Goal: Information Seeking & Learning: Check status

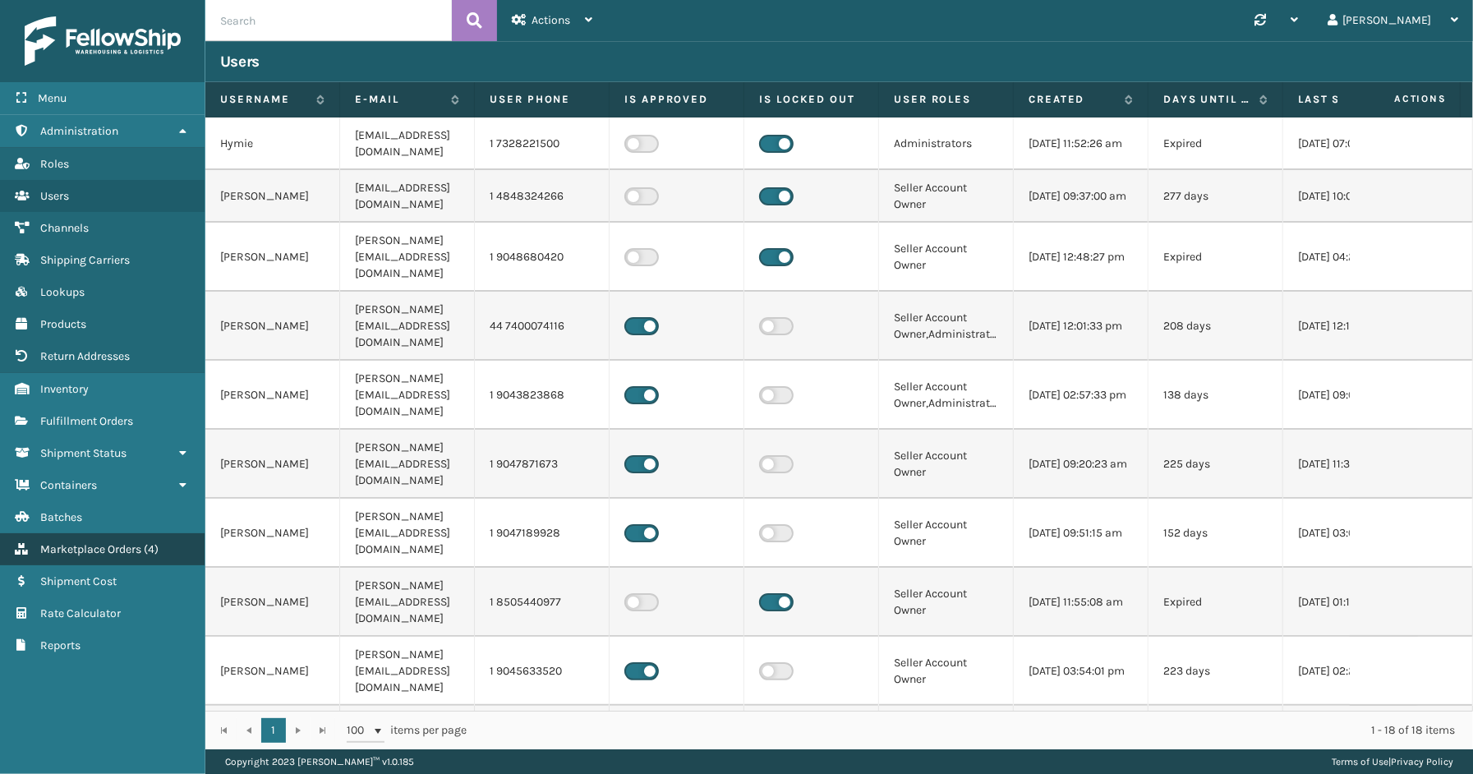
click at [71, 542] on span "Marketplace Orders" at bounding box center [90, 549] width 101 height 14
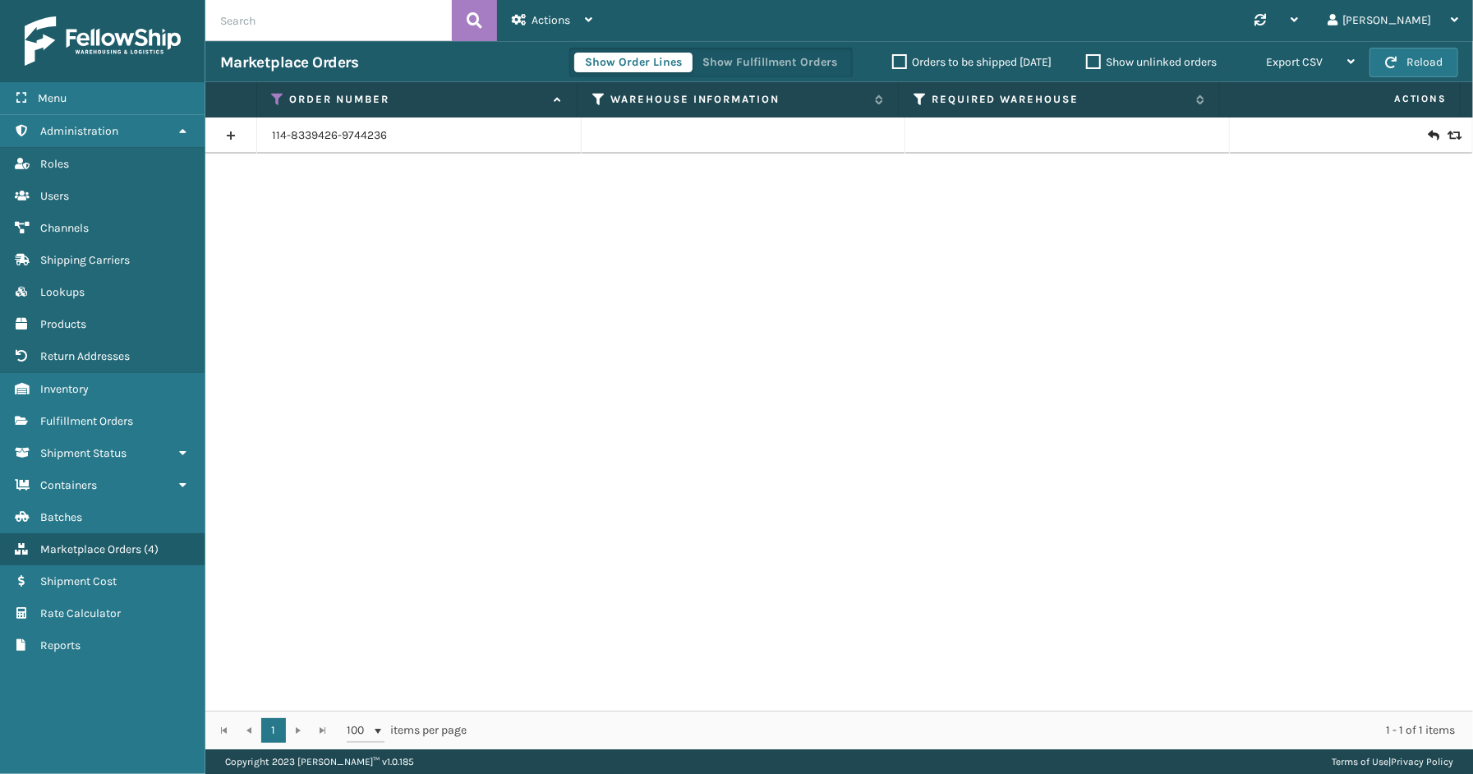
click at [824, 72] on div "Show Order Lines Show Fulfillment Orders" at bounding box center [711, 63] width 284 height 30
click at [820, 62] on button "Show Fulfillment Orders" at bounding box center [770, 63] width 156 height 20
click at [278, 94] on icon at bounding box center [278, 99] width 13 height 15
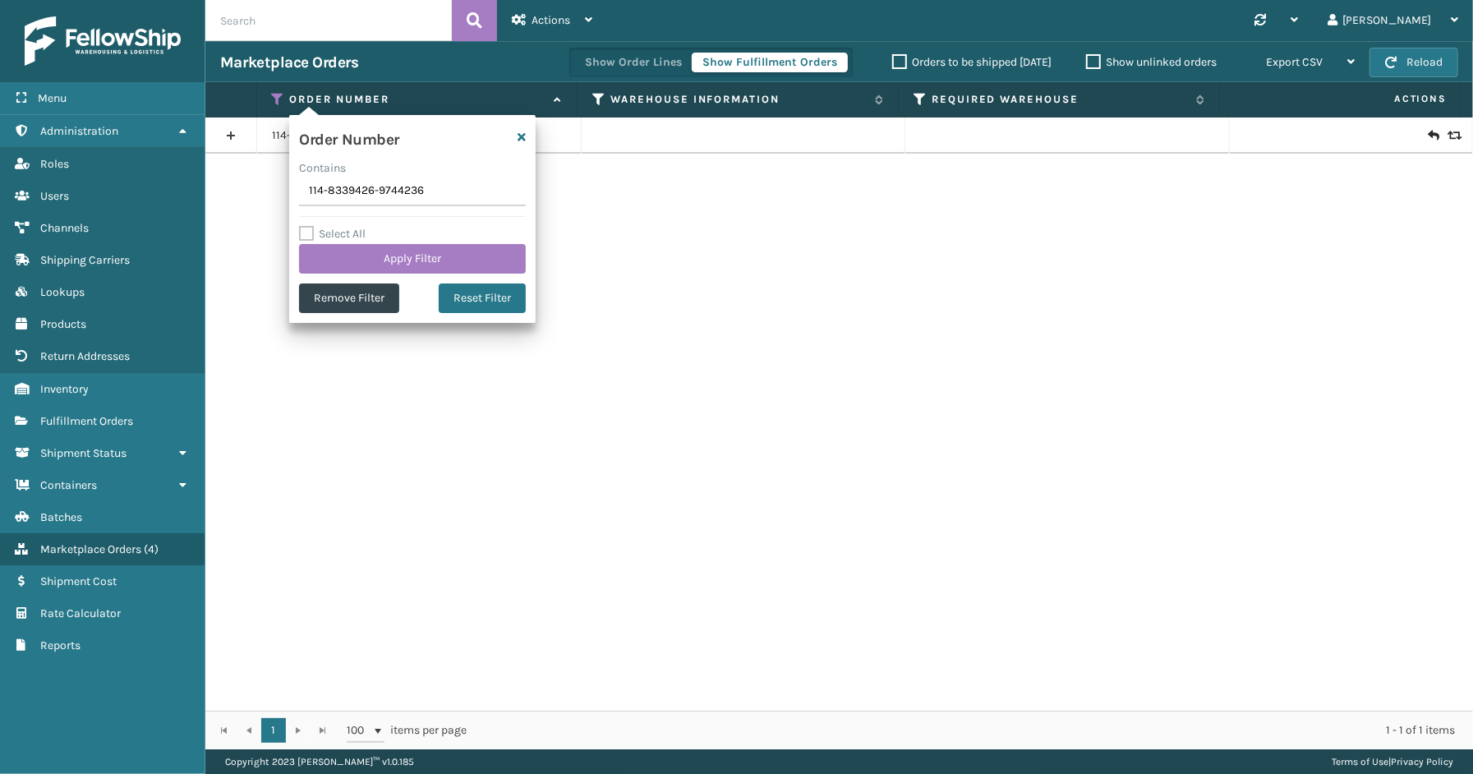
drag, startPoint x: 411, startPoint y: 201, endPoint x: 288, endPoint y: 201, distance: 122.4
click at [265, 201] on section "Marketplace Orders Show Order Lines Show Fulfillment Orders Orders to be shippe…" at bounding box center [839, 395] width 1268 height 708
type input "111-1886438-4830623"
click at [380, 242] on div "Select All Apply Filter" at bounding box center [412, 248] width 227 height 49
click at [386, 251] on button "Apply Filter" at bounding box center [412, 259] width 227 height 30
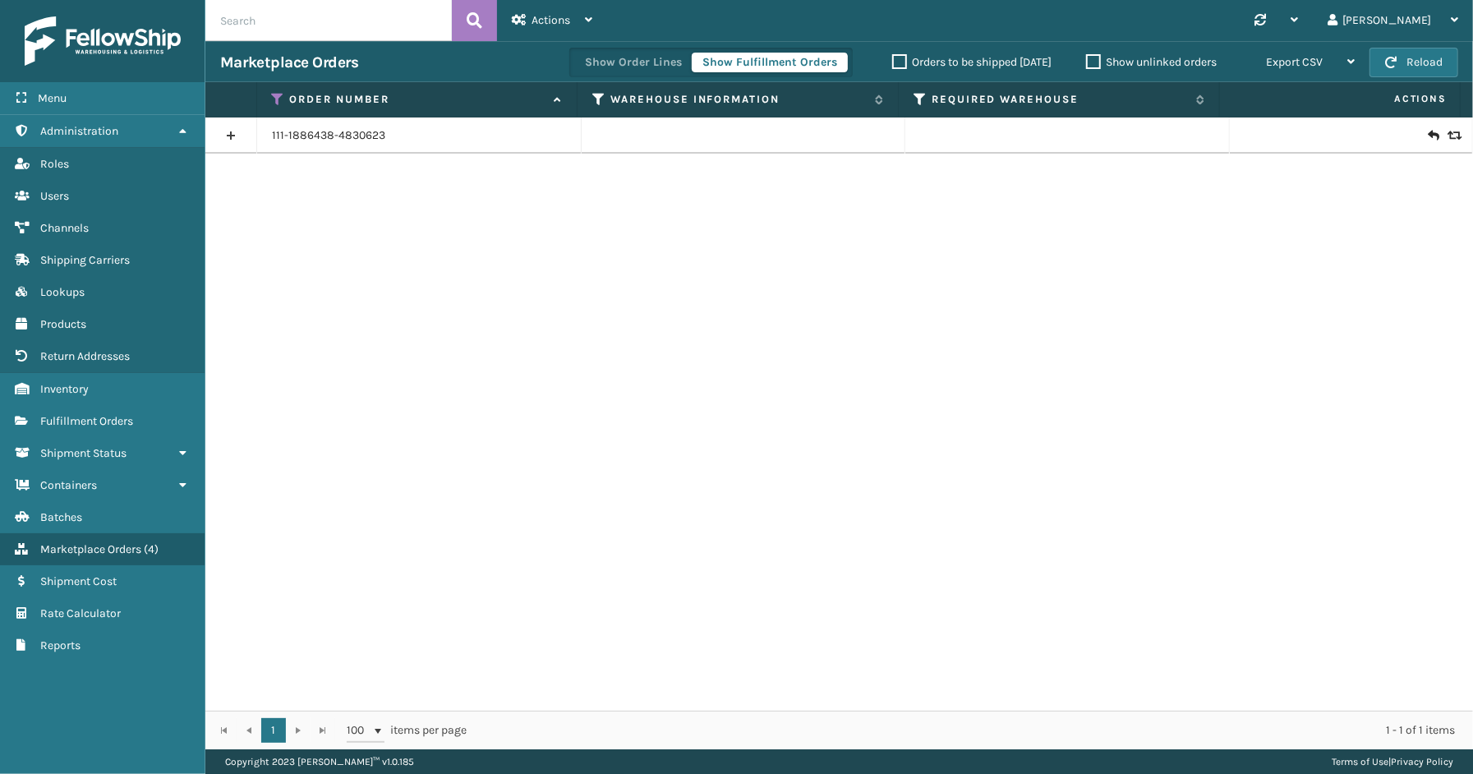
drag, startPoint x: 228, startPoint y: 132, endPoint x: 248, endPoint y: 136, distance: 21.0
click at [228, 132] on link at bounding box center [230, 135] width 51 height 26
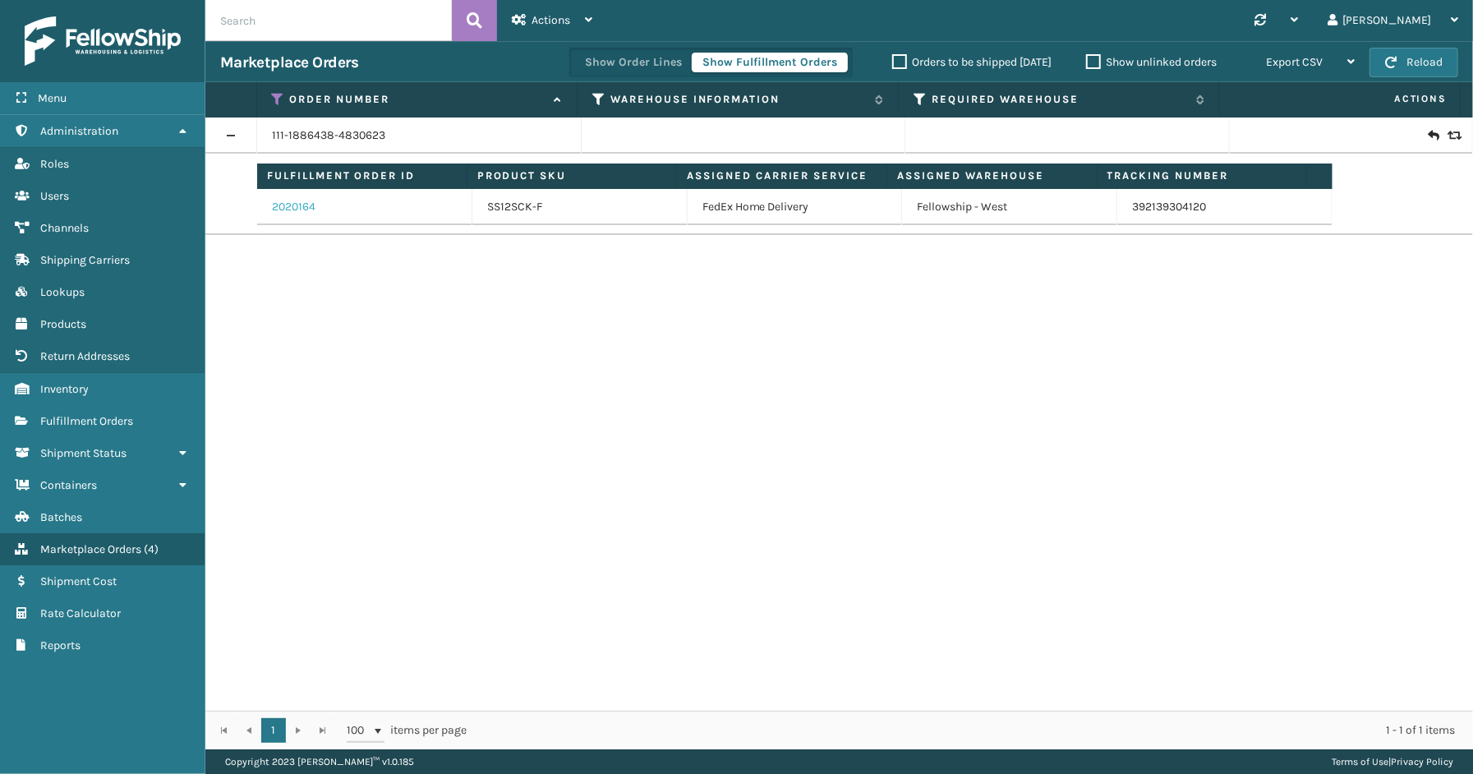
click at [293, 206] on link "2020164" at bounding box center [294, 207] width 44 height 16
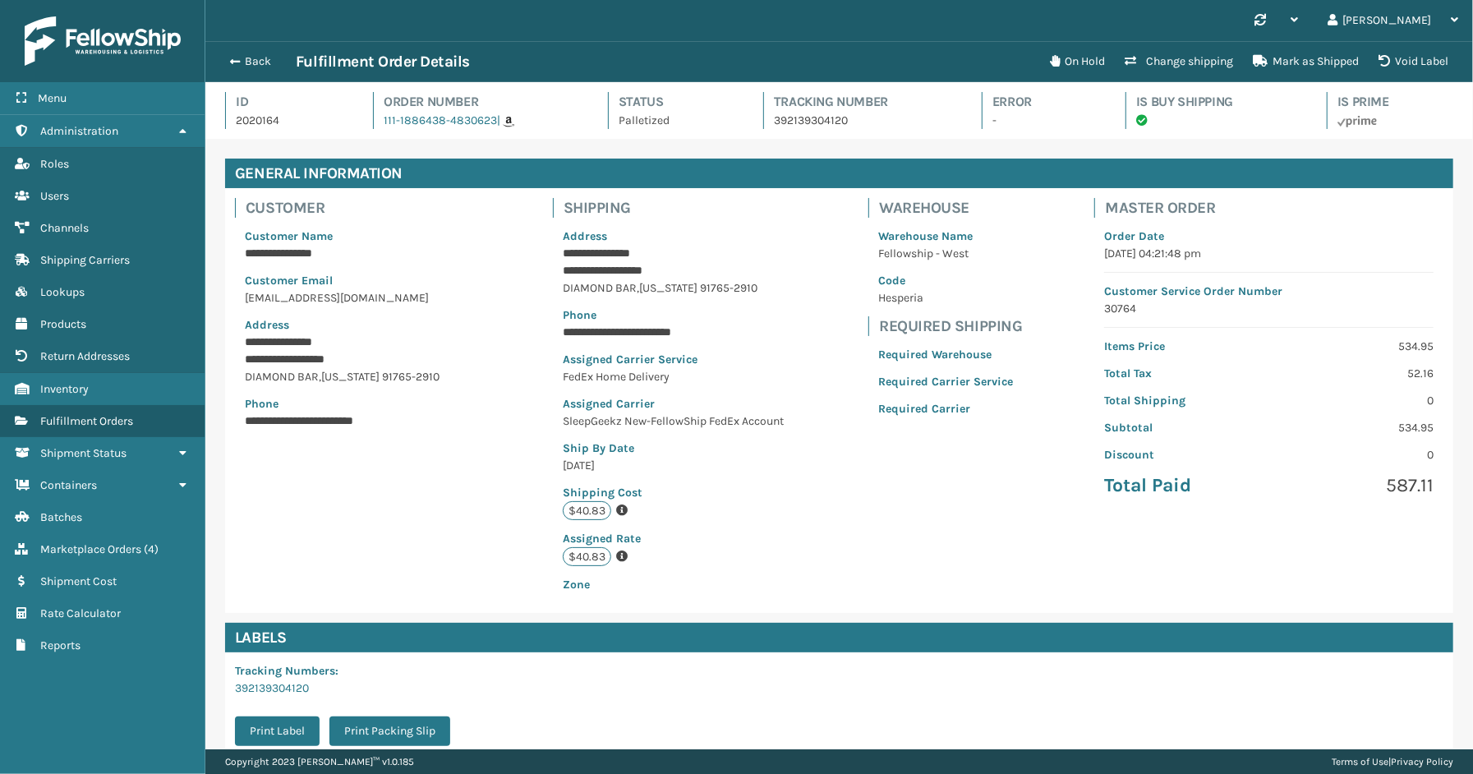
scroll to position [39, 1268]
click at [257, 60] on button "Back" at bounding box center [258, 61] width 76 height 15
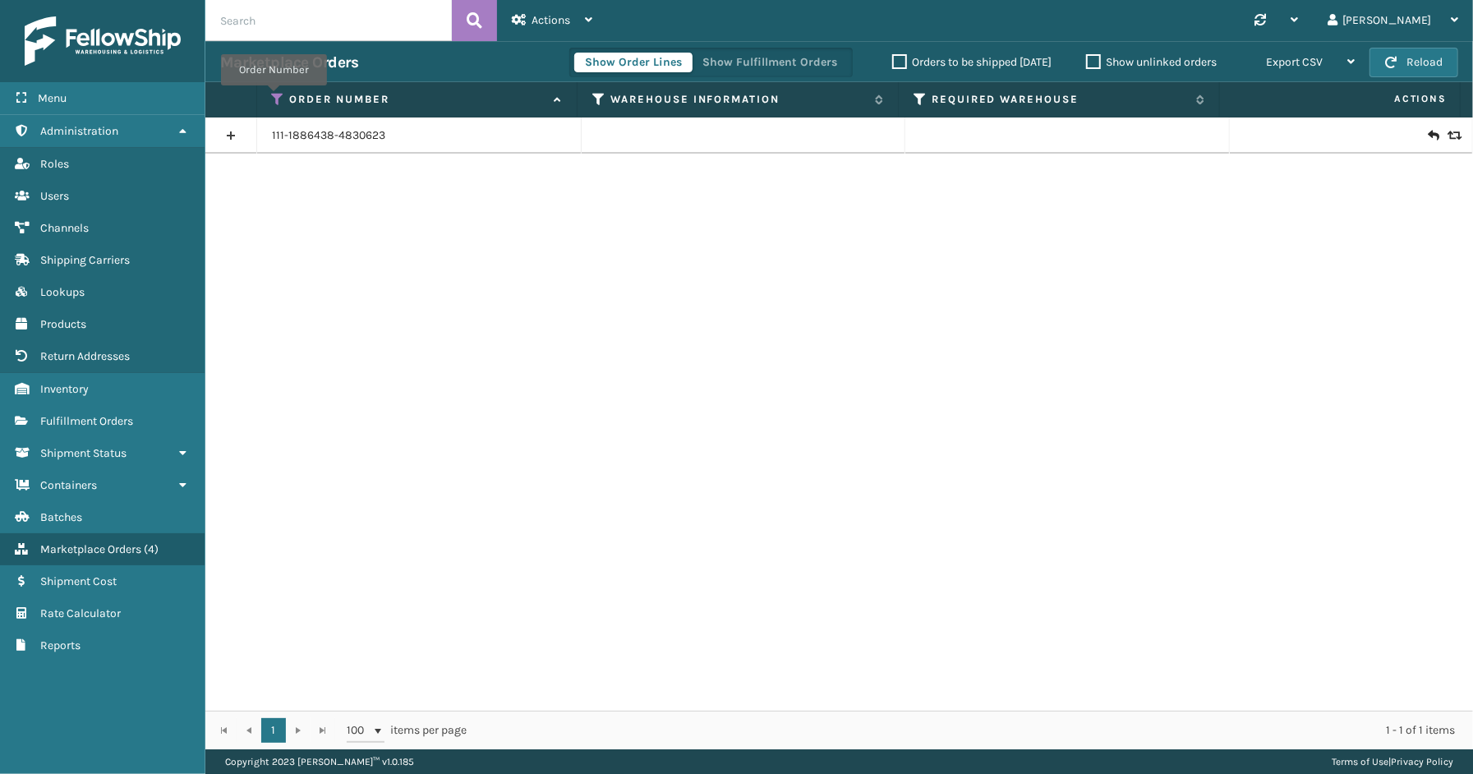
click at [274, 97] on icon at bounding box center [278, 99] width 13 height 15
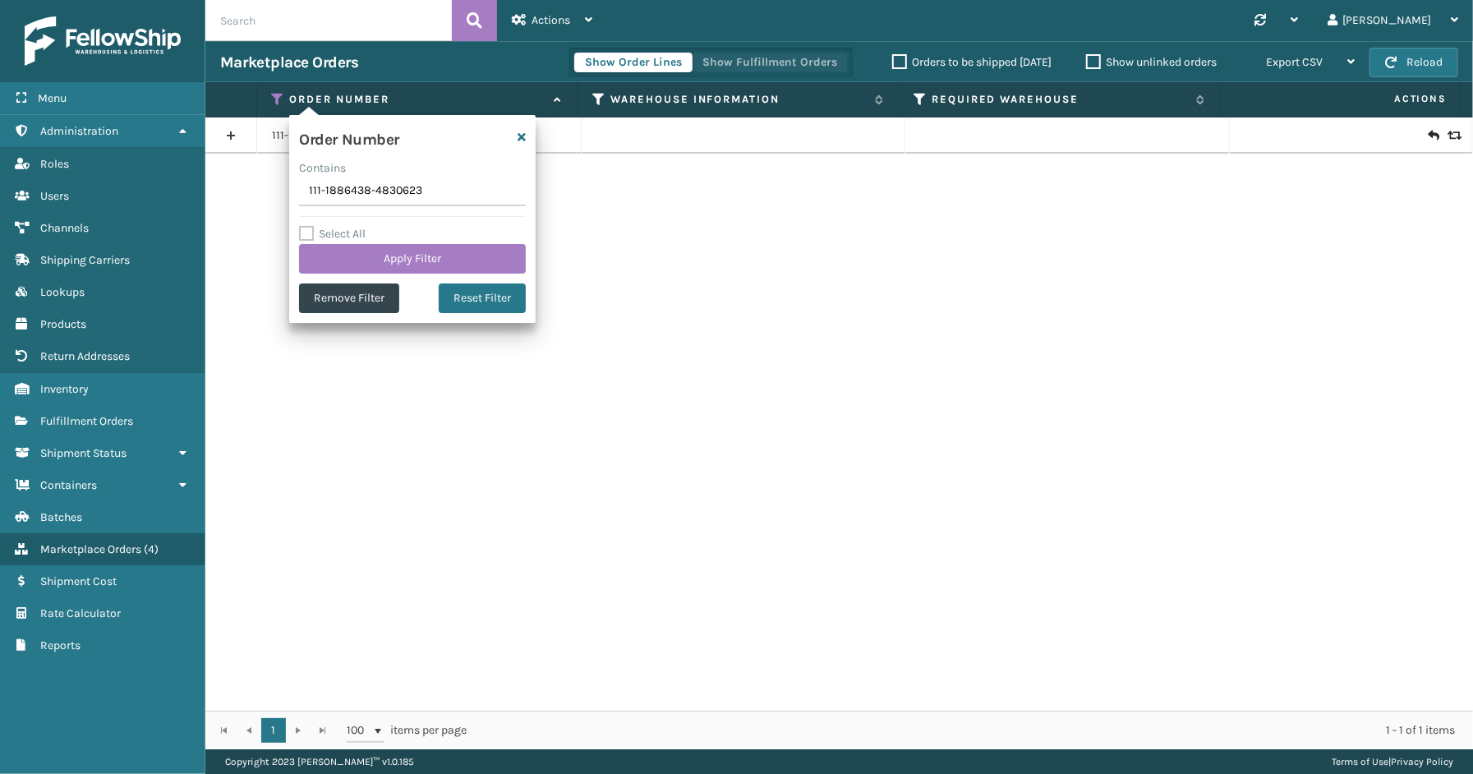
click at [756, 60] on button "Show Fulfillment Orders" at bounding box center [770, 63] width 156 height 20
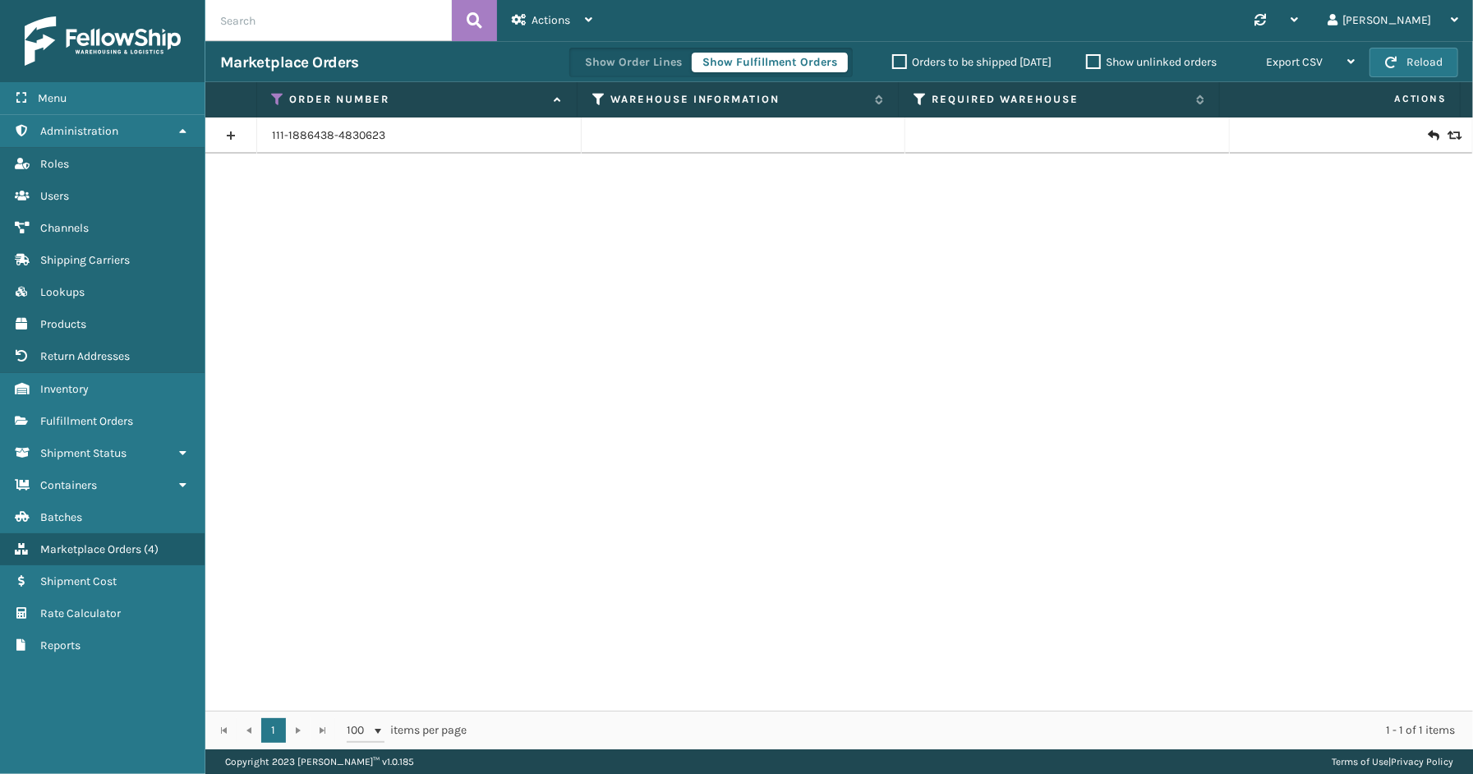
click at [279, 97] on icon at bounding box center [278, 99] width 13 height 15
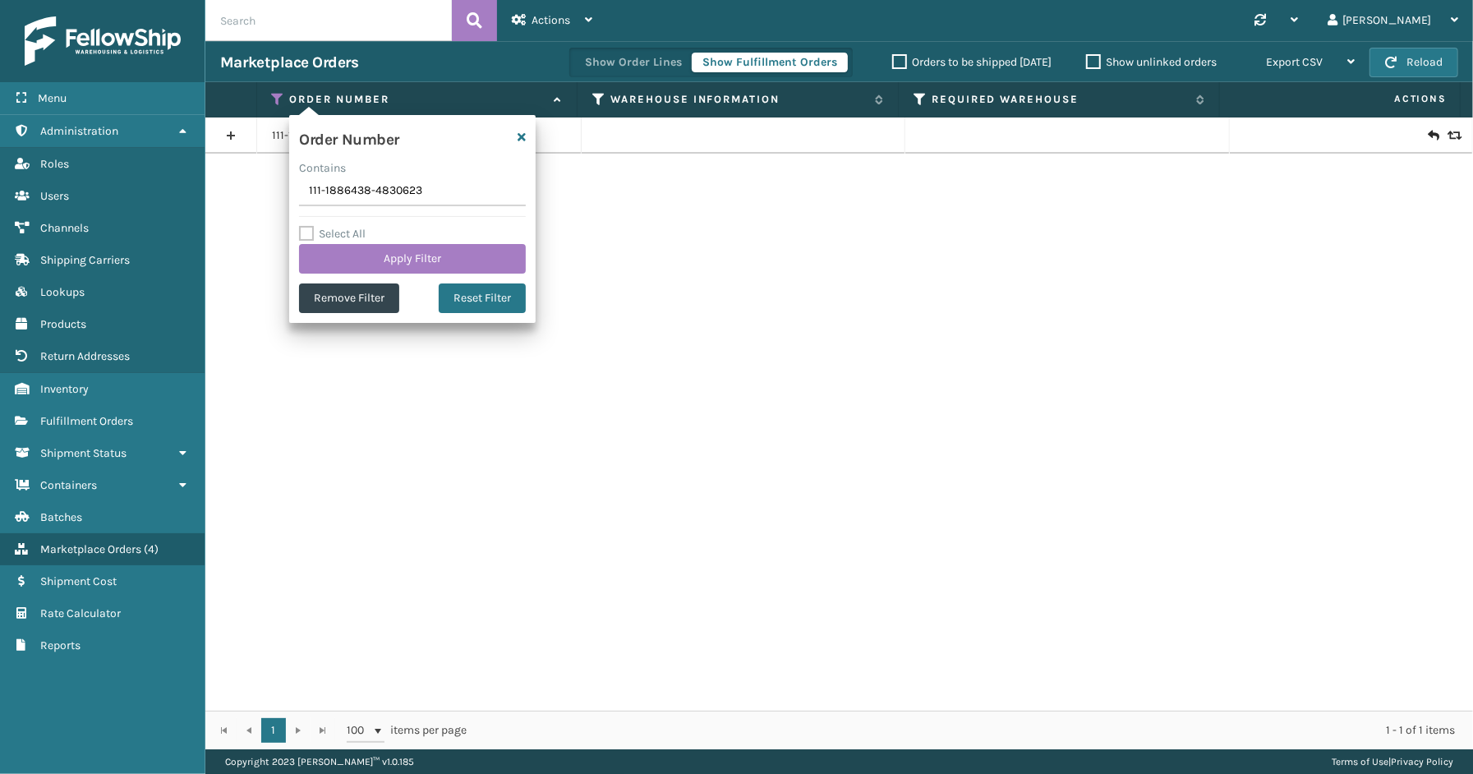
drag, startPoint x: 452, startPoint y: 196, endPoint x: 277, endPoint y: 195, distance: 175.0
click at [253, 195] on section "Marketplace Orders Show Order Lines Show Fulfillment Orders Orders to be shippe…" at bounding box center [839, 395] width 1268 height 708
type input "111-9964361-5735411"
click at [387, 247] on button "Apply Filter" at bounding box center [412, 259] width 227 height 30
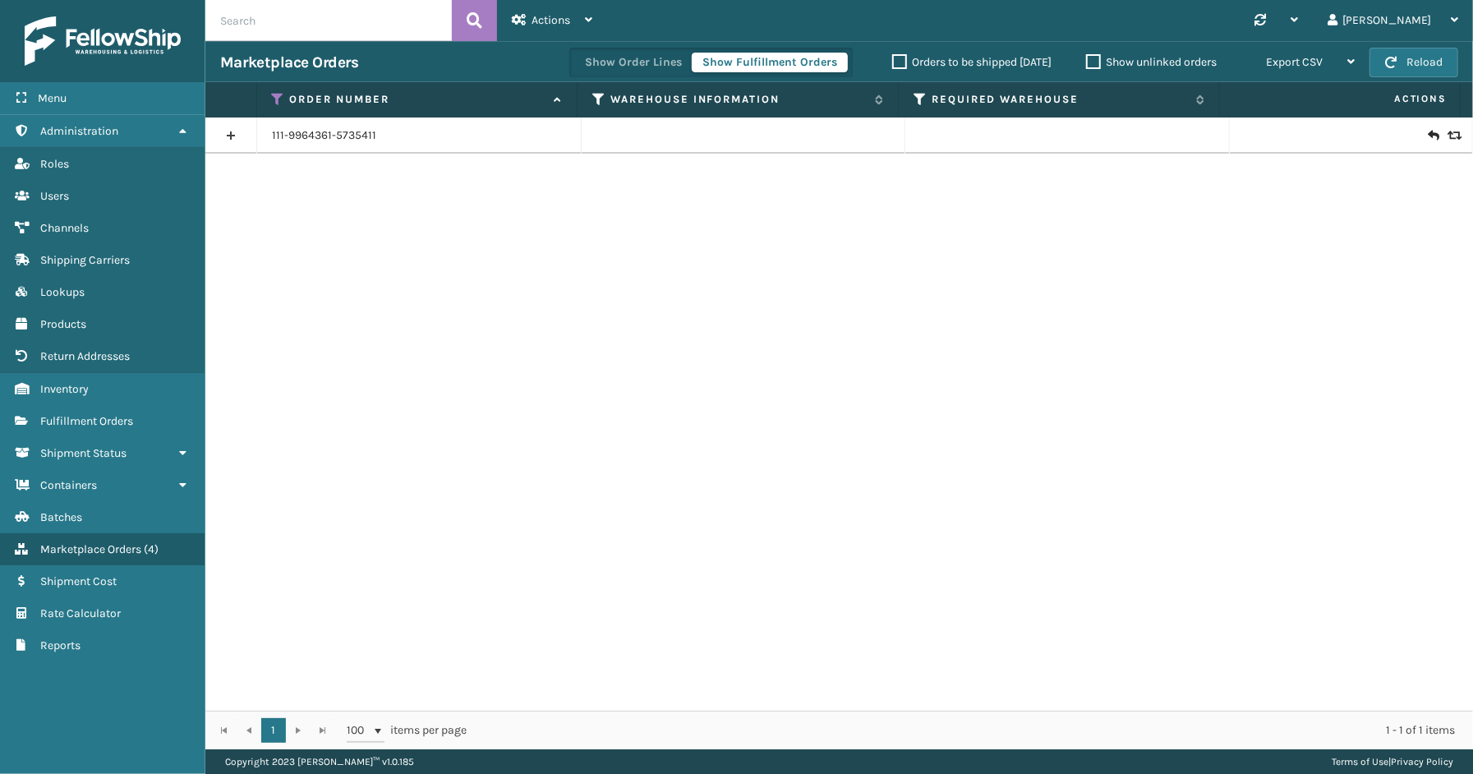
click at [228, 136] on link at bounding box center [230, 135] width 51 height 26
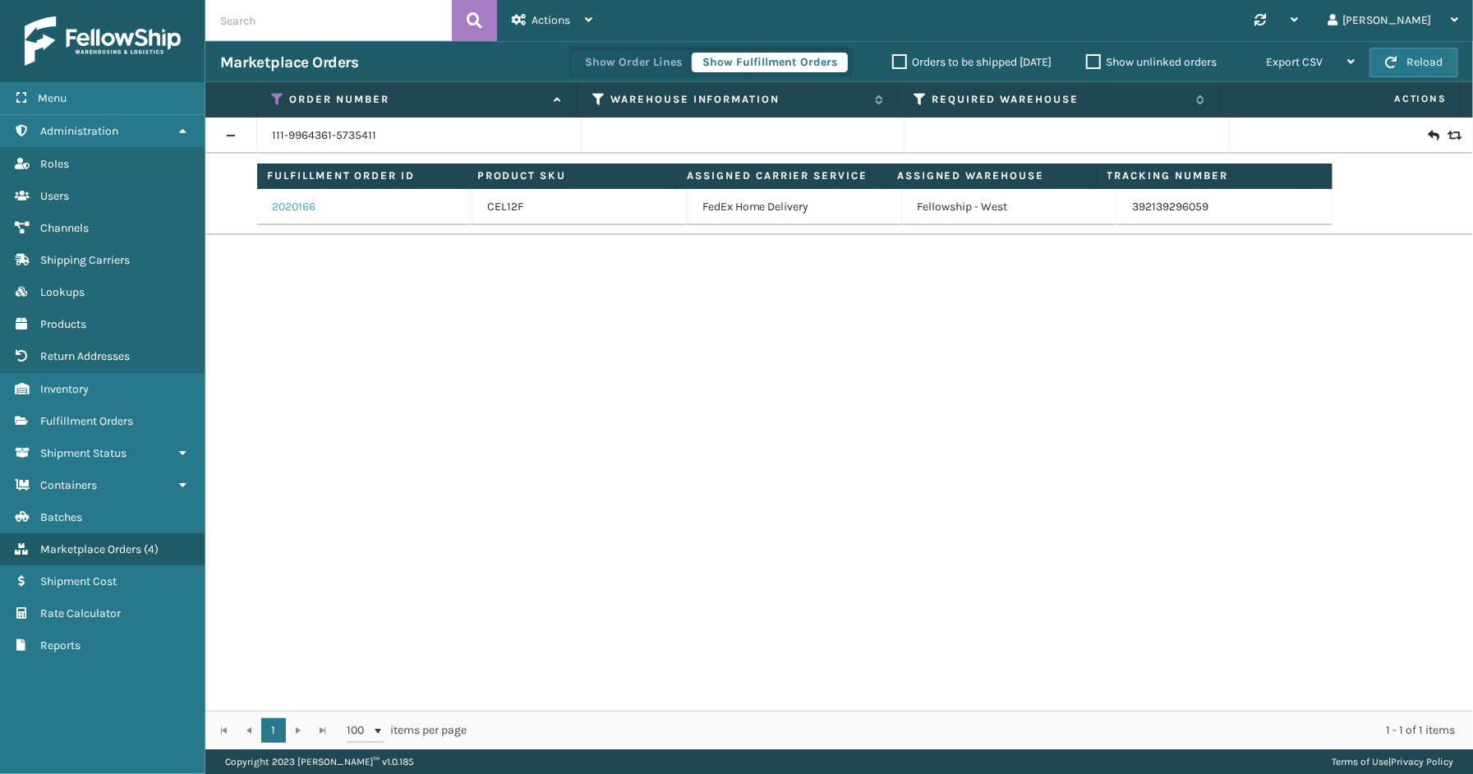
click at [296, 208] on link "2020166" at bounding box center [294, 207] width 44 height 16
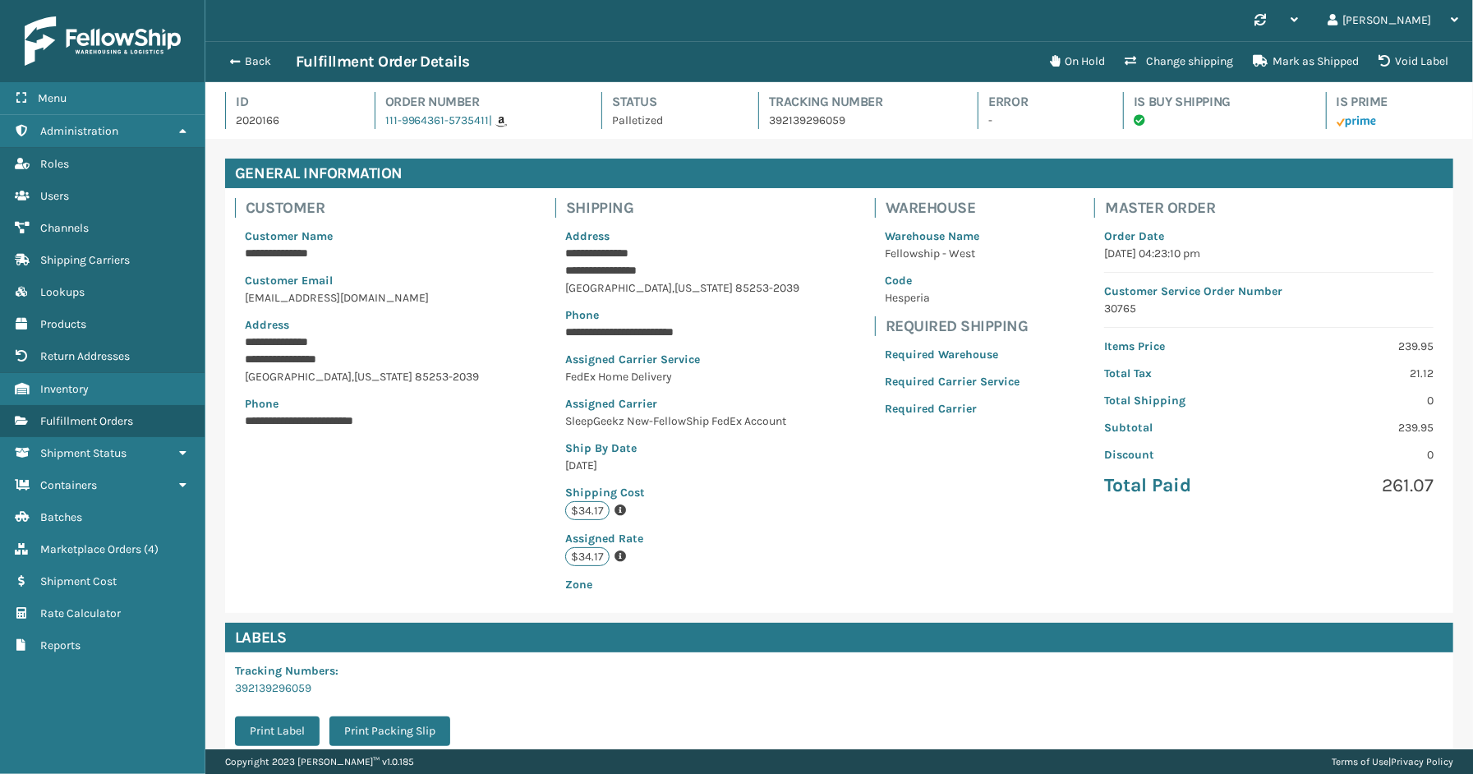
scroll to position [39, 1268]
drag, startPoint x: 252, startPoint y: 63, endPoint x: 504, endPoint y: 140, distance: 262.8
click at [253, 63] on button "Back" at bounding box center [258, 61] width 76 height 15
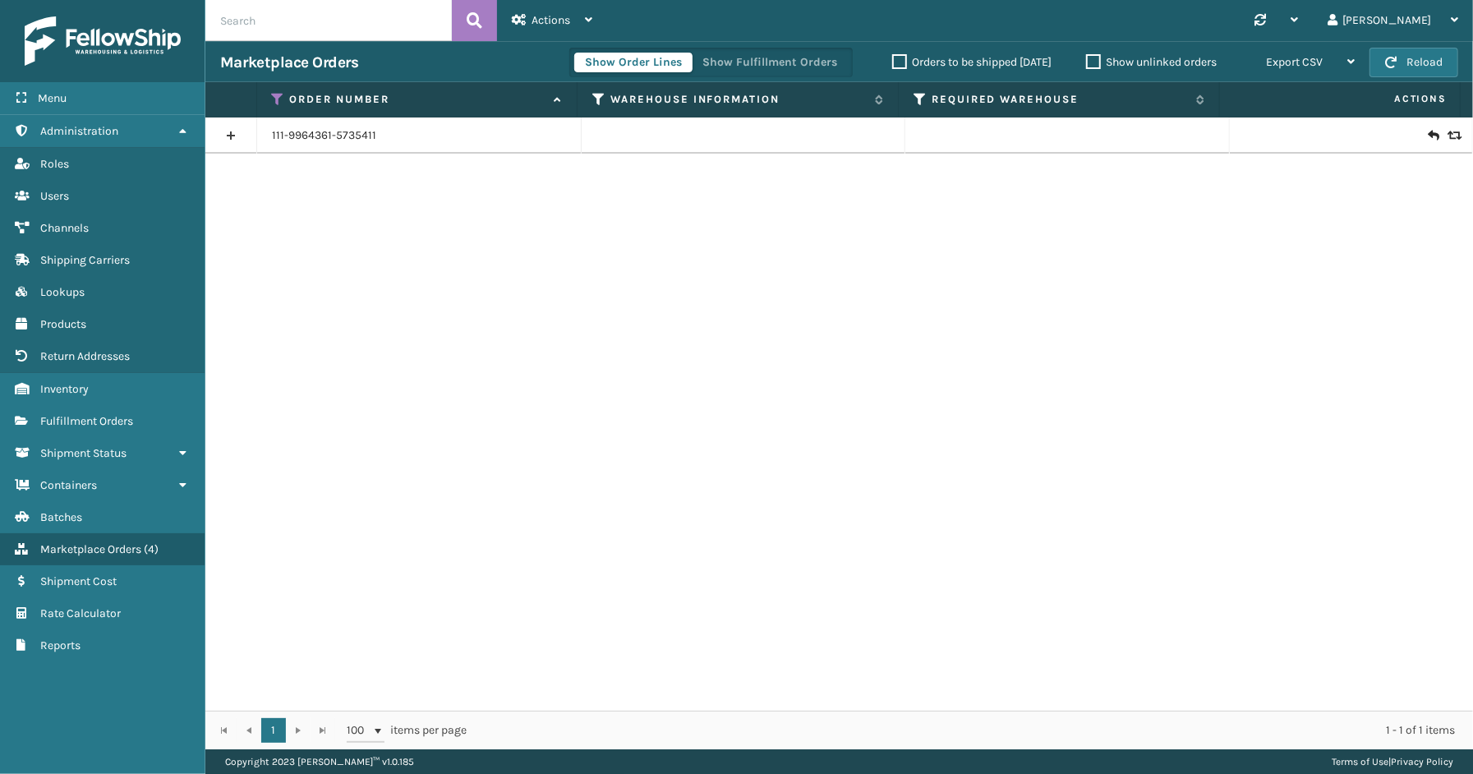
drag, startPoint x: 743, startPoint y: 59, endPoint x: 637, endPoint y: 76, distance: 107.3
click at [743, 59] on button "Show Fulfillment Orders" at bounding box center [770, 63] width 156 height 20
click at [274, 97] on icon at bounding box center [278, 99] width 13 height 15
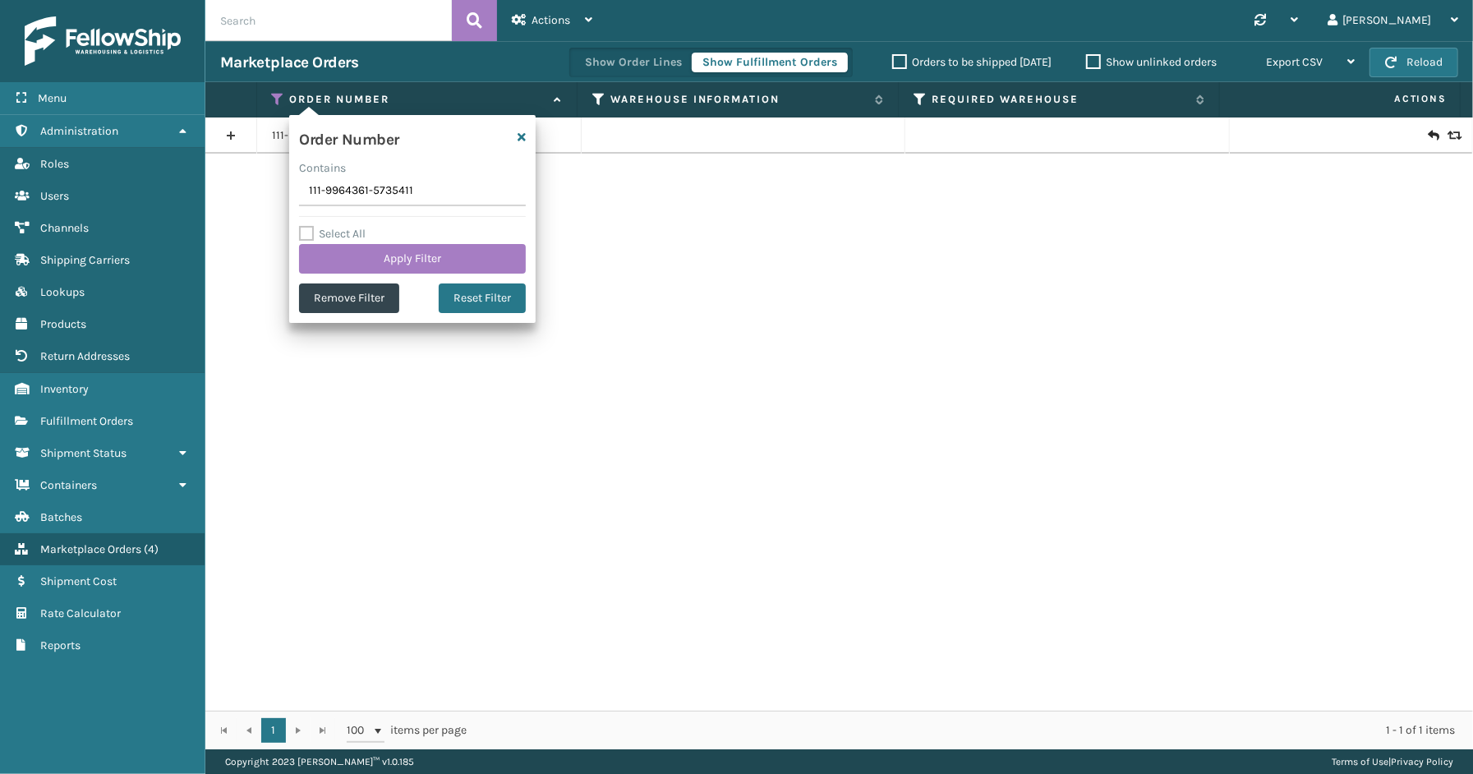
drag, startPoint x: 422, startPoint y: 197, endPoint x: 238, endPoint y: 197, distance: 183.3
click at [238, 197] on section "Marketplace Orders Show Order Lines Show Fulfillment Orders Orders to be shippe…" at bounding box center [839, 395] width 1268 height 708
type input "114-2664759-2041850"
click at [370, 264] on button "Apply Filter" at bounding box center [412, 259] width 227 height 30
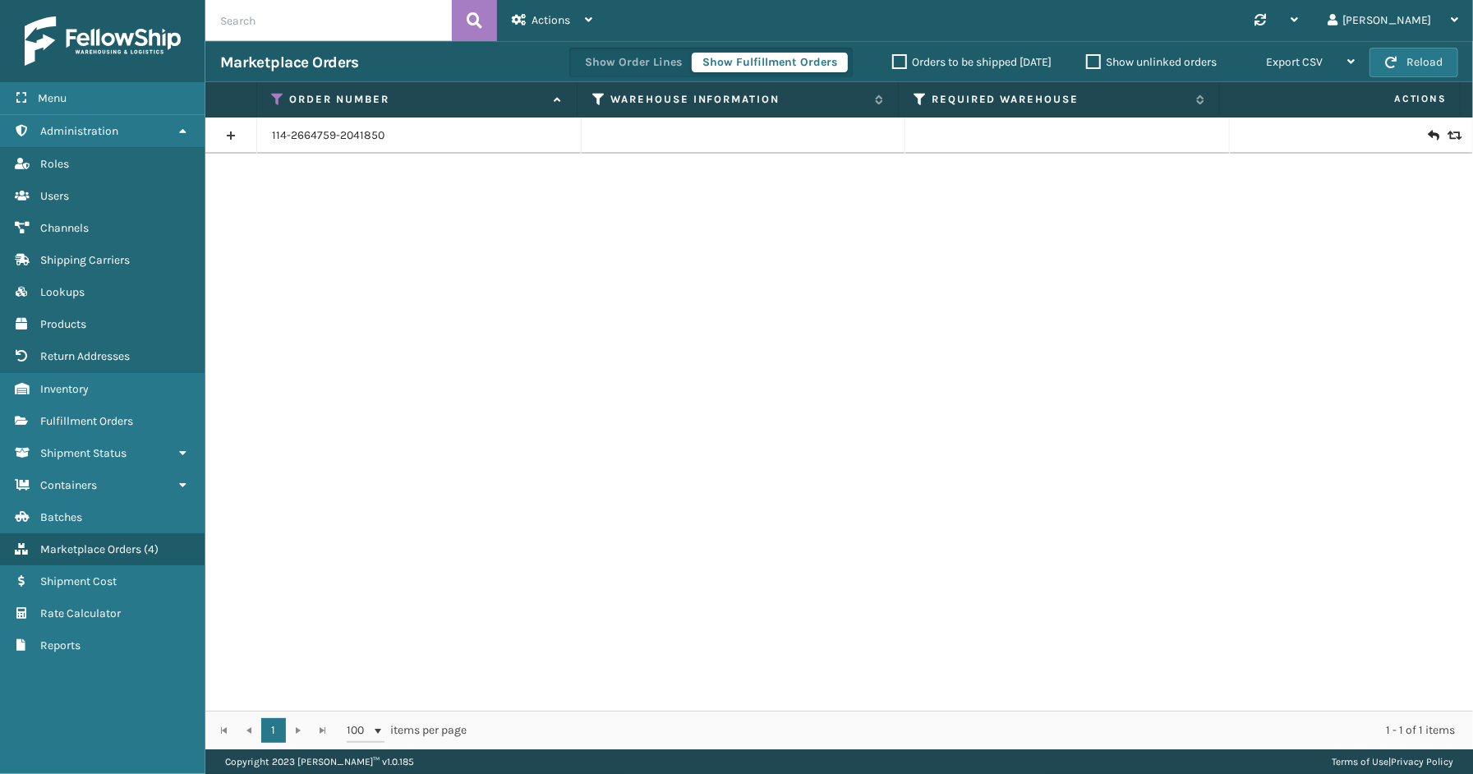
click at [233, 140] on link at bounding box center [230, 135] width 51 height 26
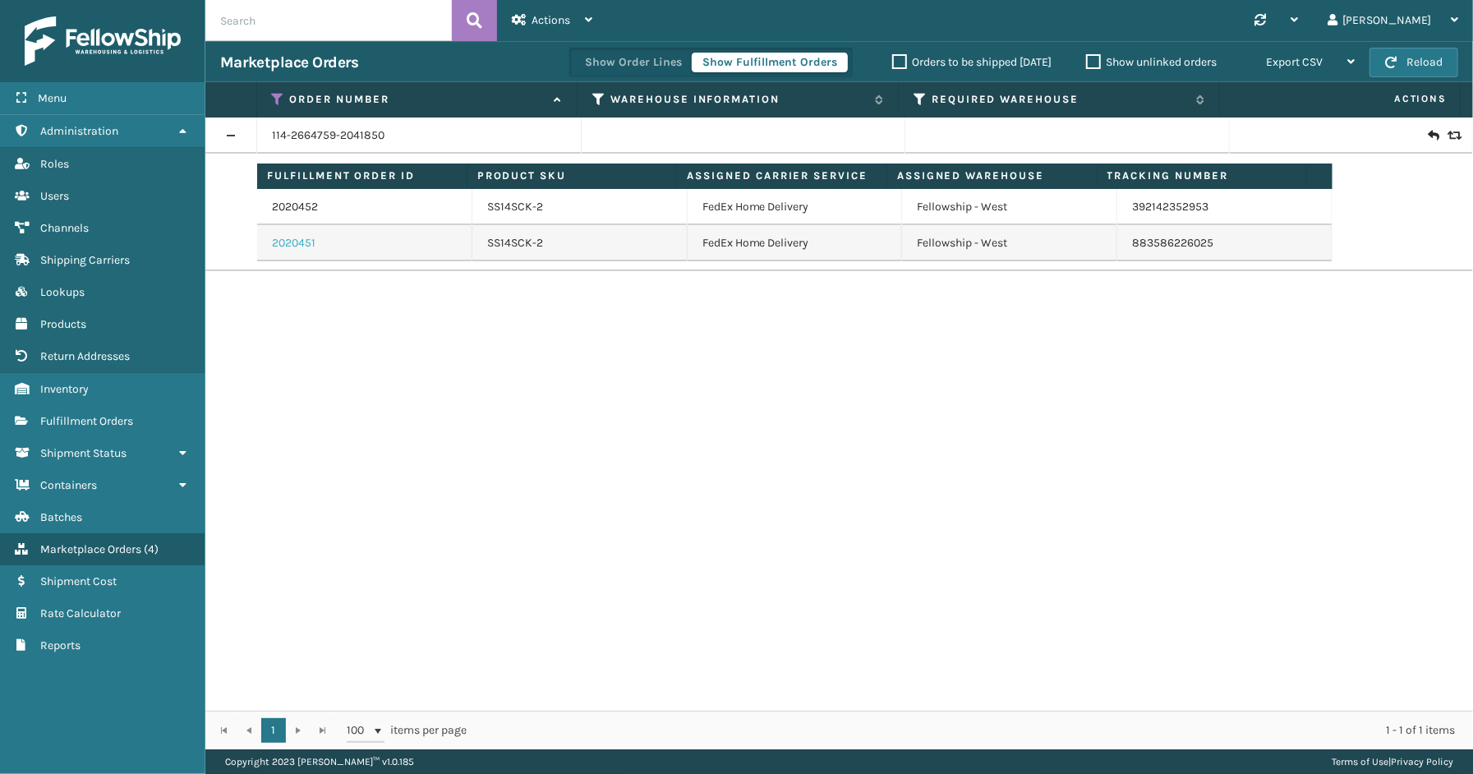
click at [293, 243] on link "2020451" at bounding box center [294, 243] width 44 height 16
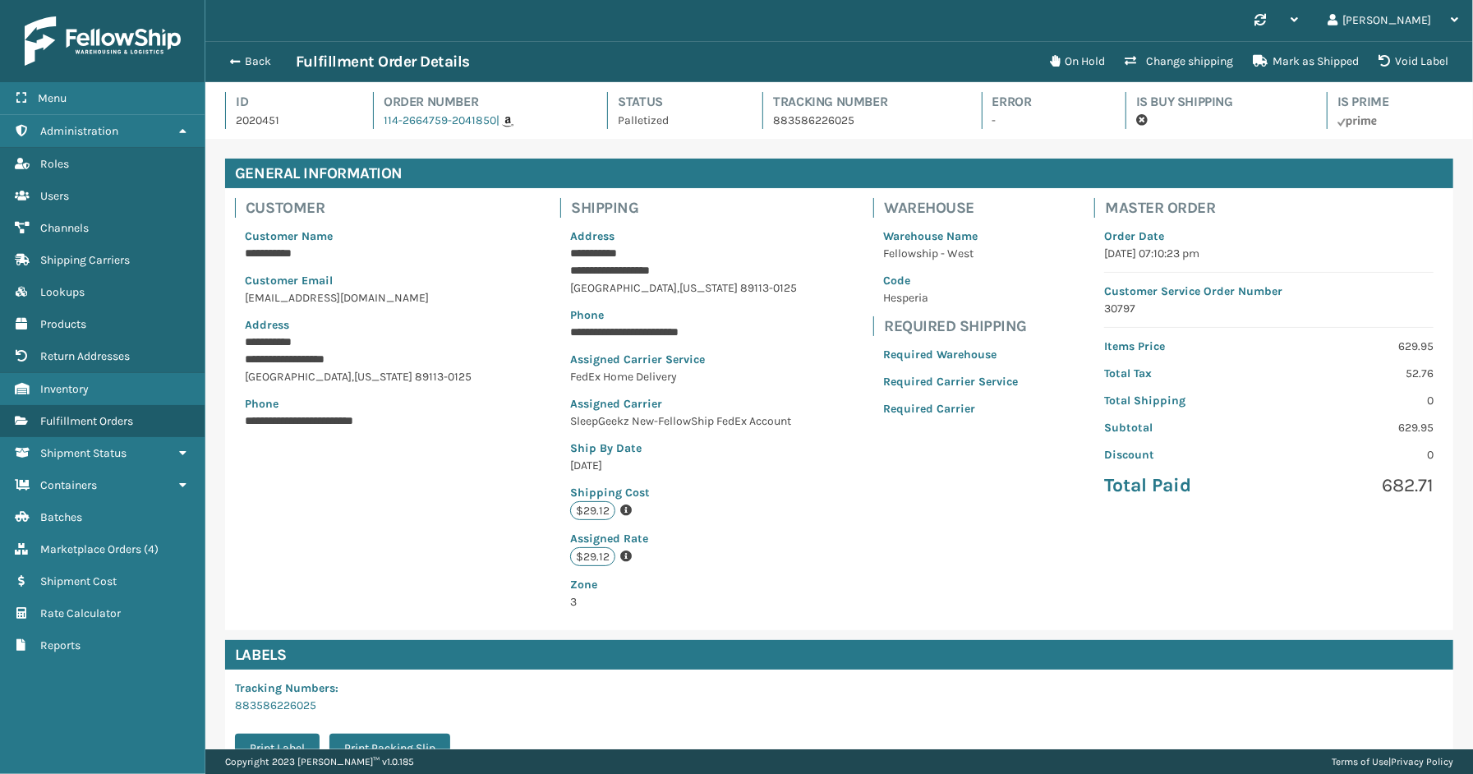
scroll to position [39, 1268]
click at [241, 53] on div "Back Fulfillment Order Details" at bounding box center [630, 62] width 820 height 20
click at [250, 58] on button "Back" at bounding box center [258, 61] width 76 height 15
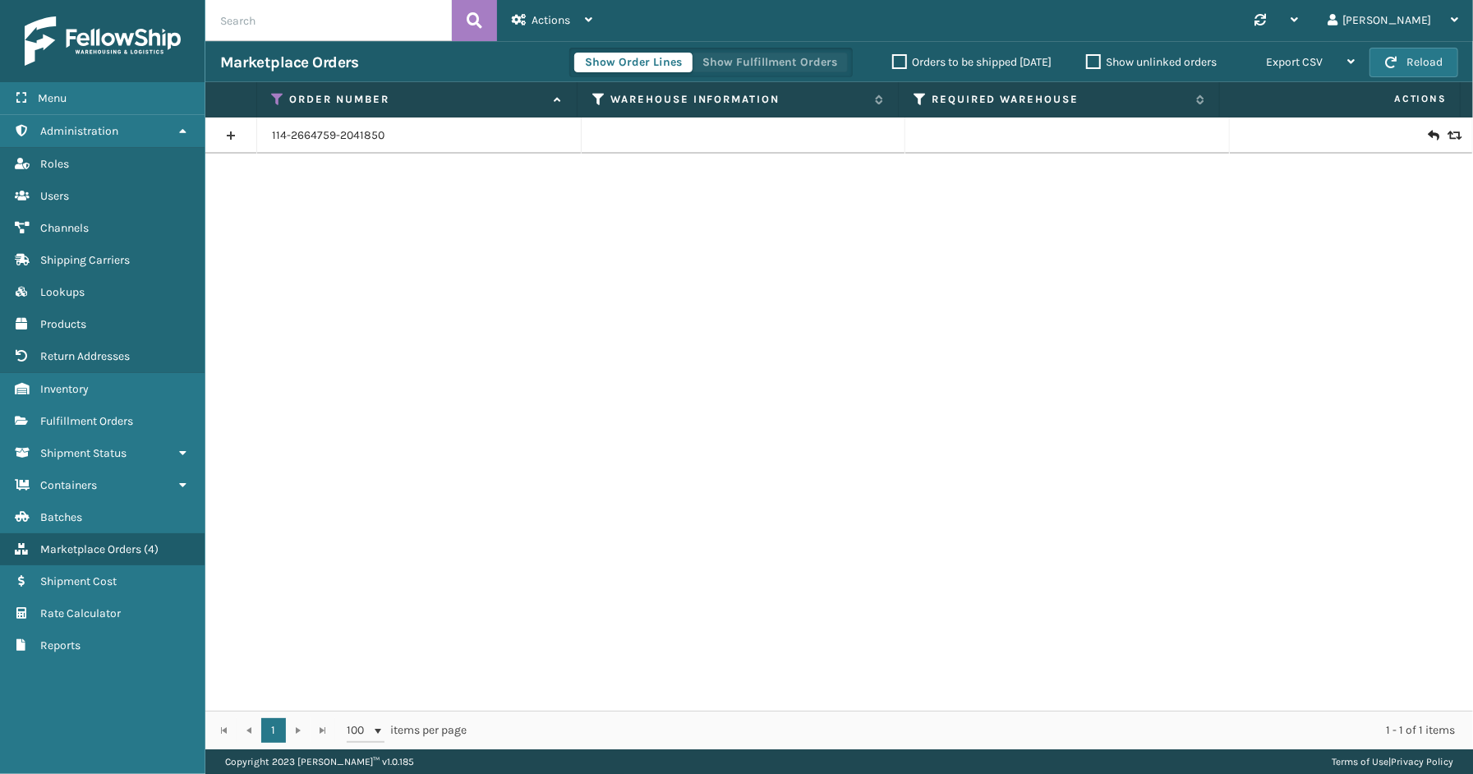
click at [717, 55] on button "Show Fulfillment Orders" at bounding box center [770, 63] width 156 height 20
click at [225, 129] on link at bounding box center [230, 135] width 51 height 26
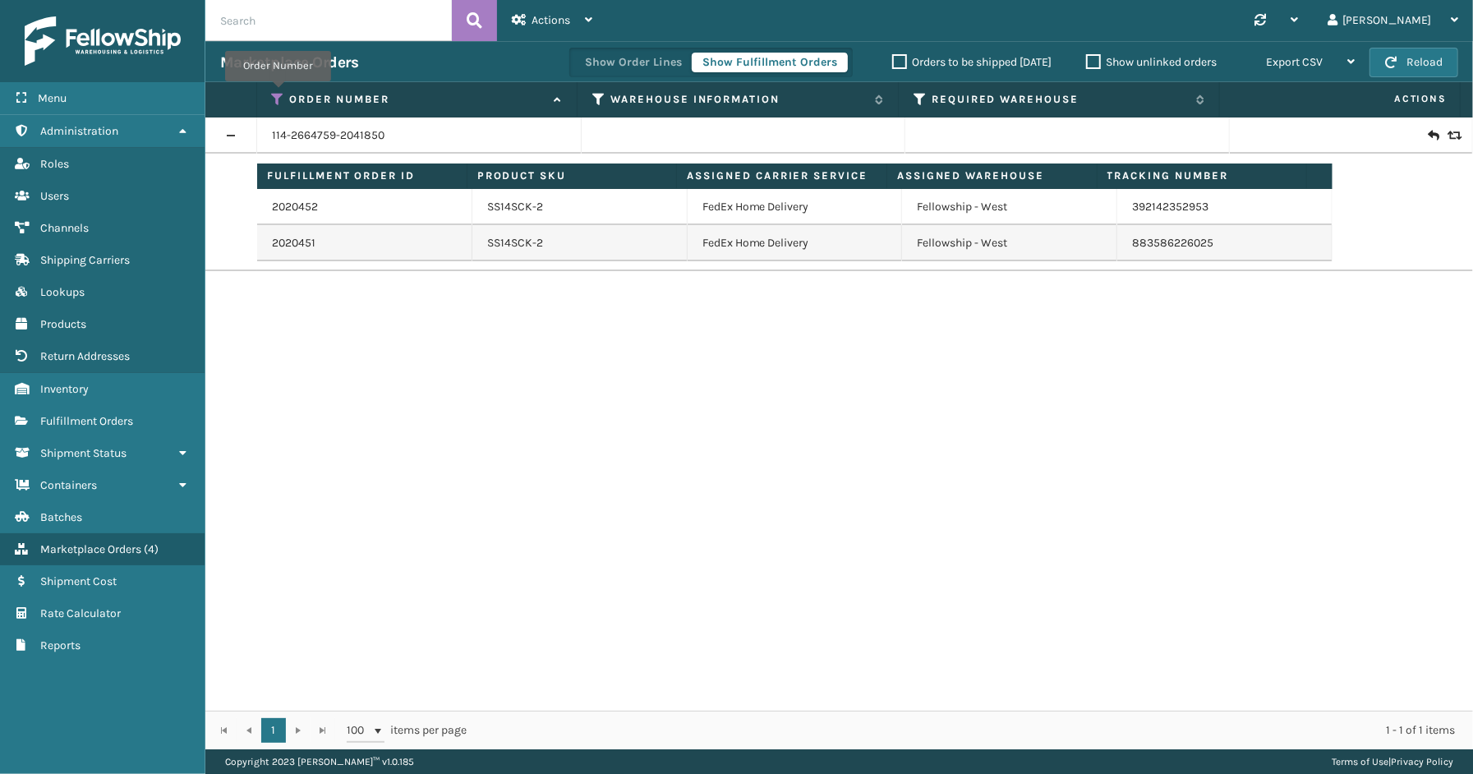
click at [278, 94] on icon at bounding box center [278, 99] width 13 height 15
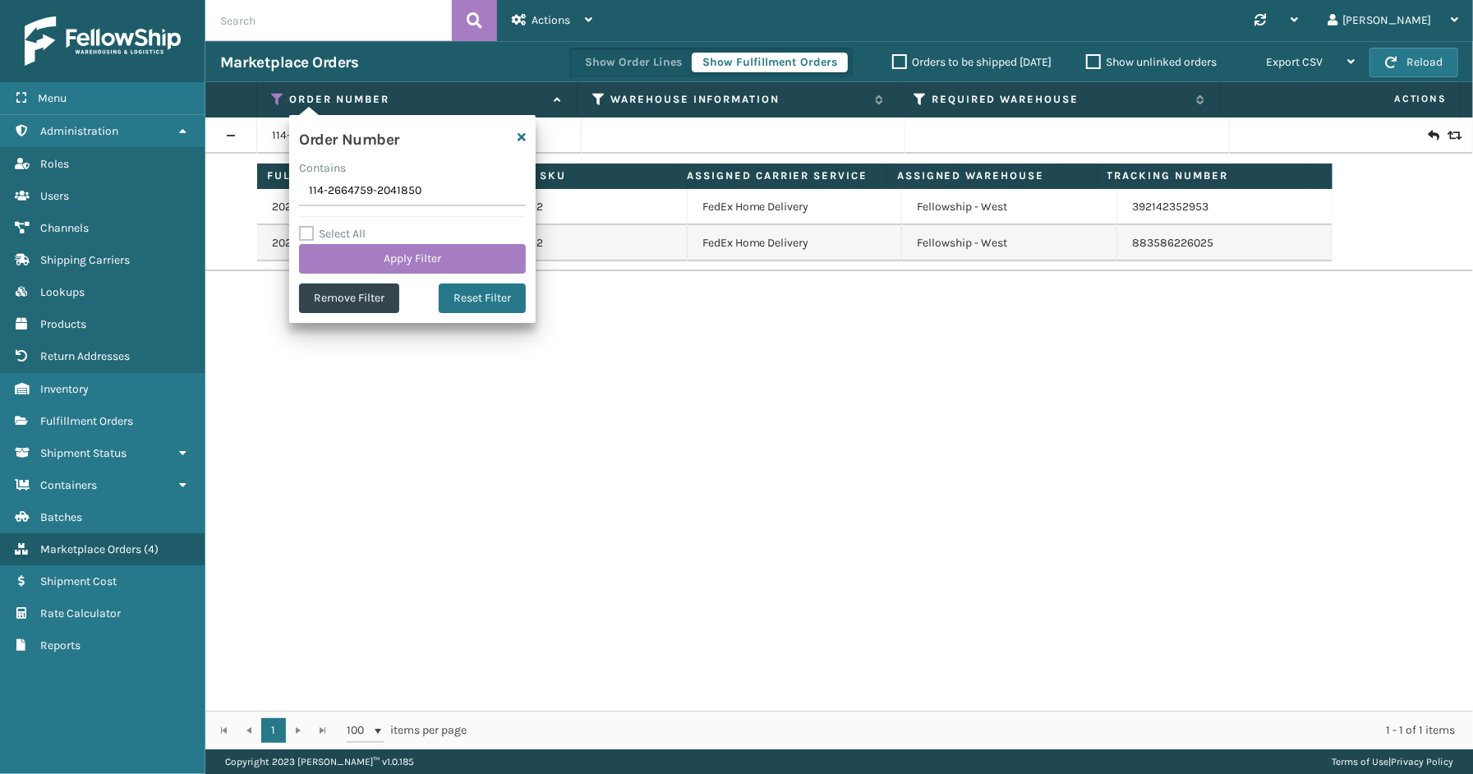
click at [413, 185] on input "114-2664759-2041850" at bounding box center [412, 192] width 227 height 30
drag, startPoint x: 426, startPoint y: 194, endPoint x: 290, endPoint y: 195, distance: 135.6
click at [259, 194] on section "Marketplace Orders Show Order Lines Show Fulfillment Orders Orders to be shippe…" at bounding box center [839, 395] width 1268 height 708
click at [389, 261] on button "Apply Filter" at bounding box center [412, 259] width 227 height 30
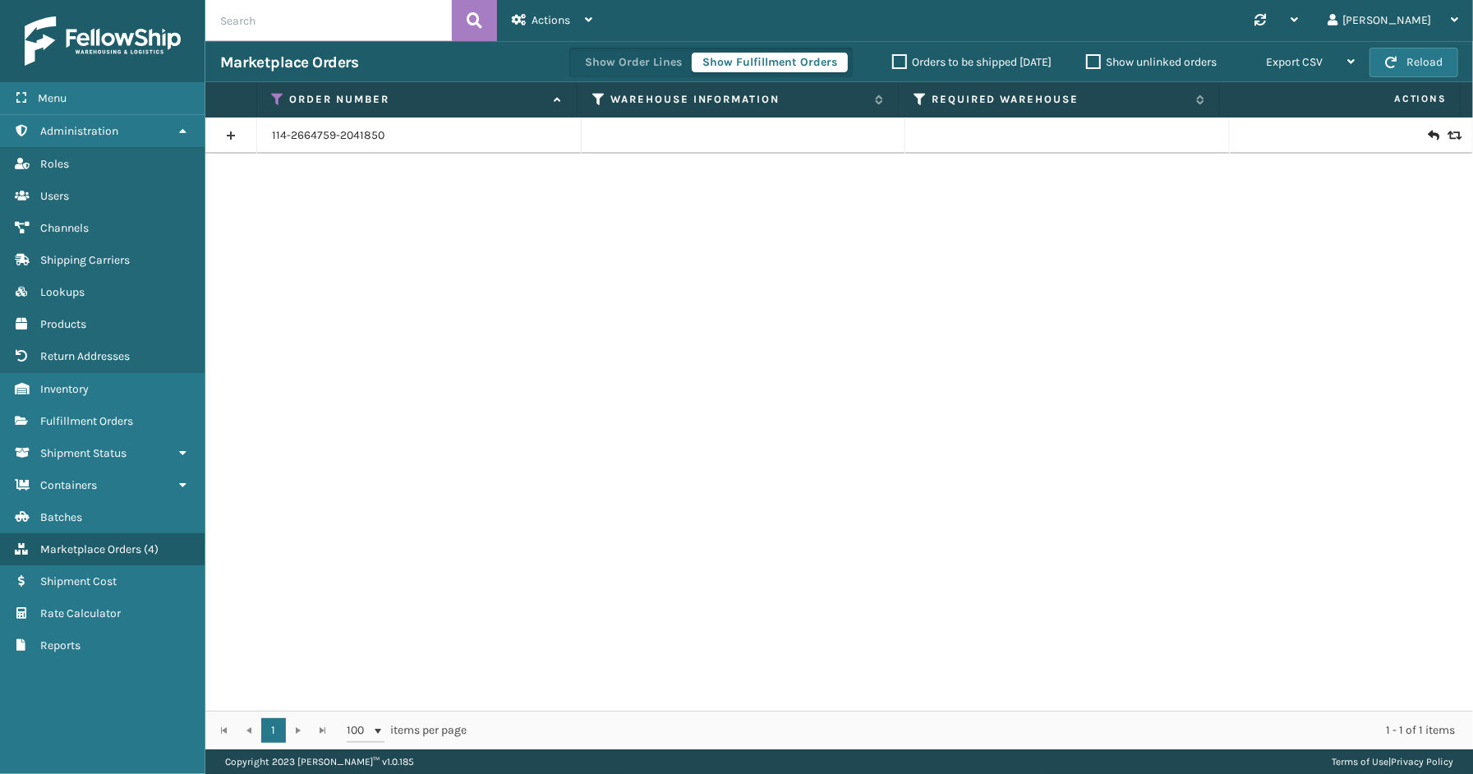
click at [232, 134] on link at bounding box center [230, 135] width 51 height 26
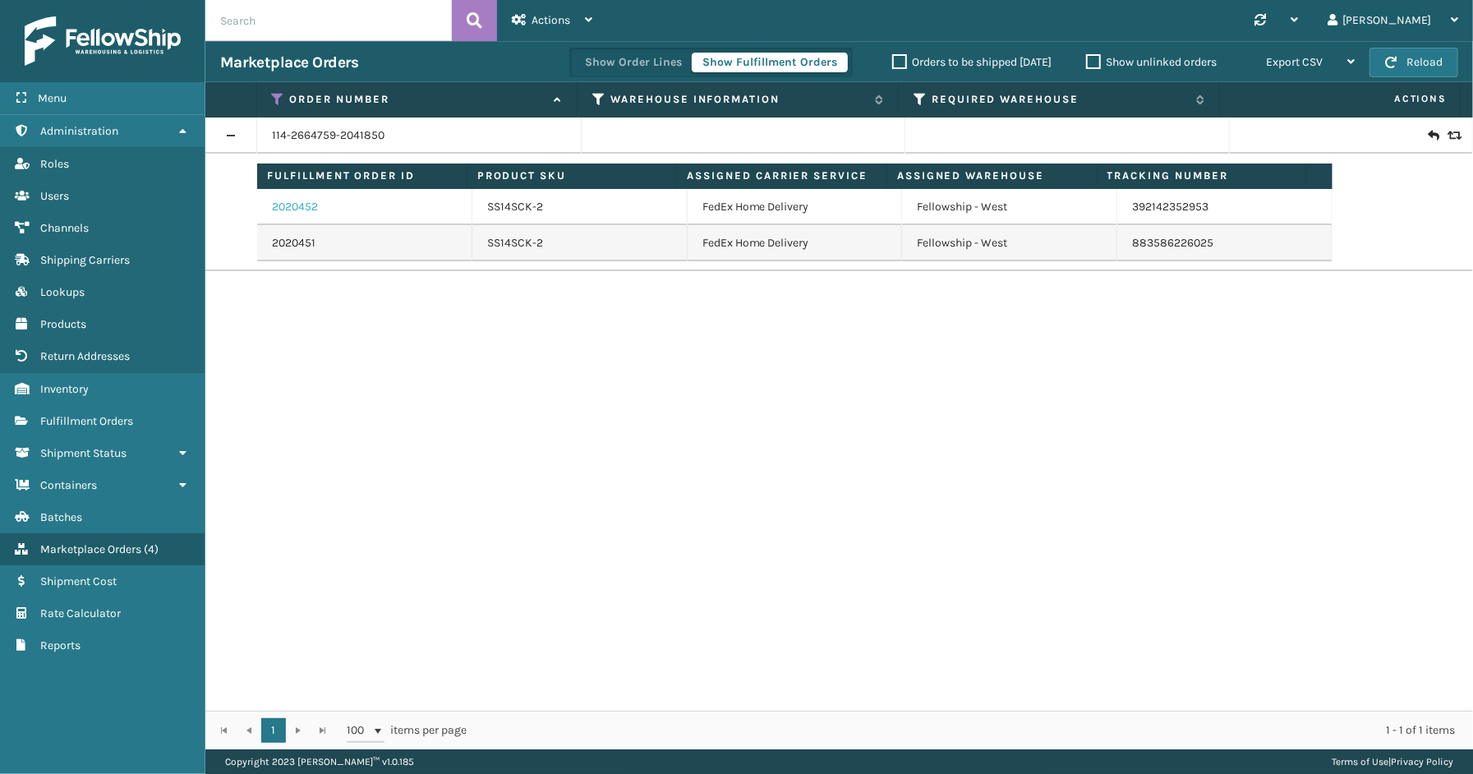
click at [301, 209] on link "2020452" at bounding box center [295, 207] width 46 height 16
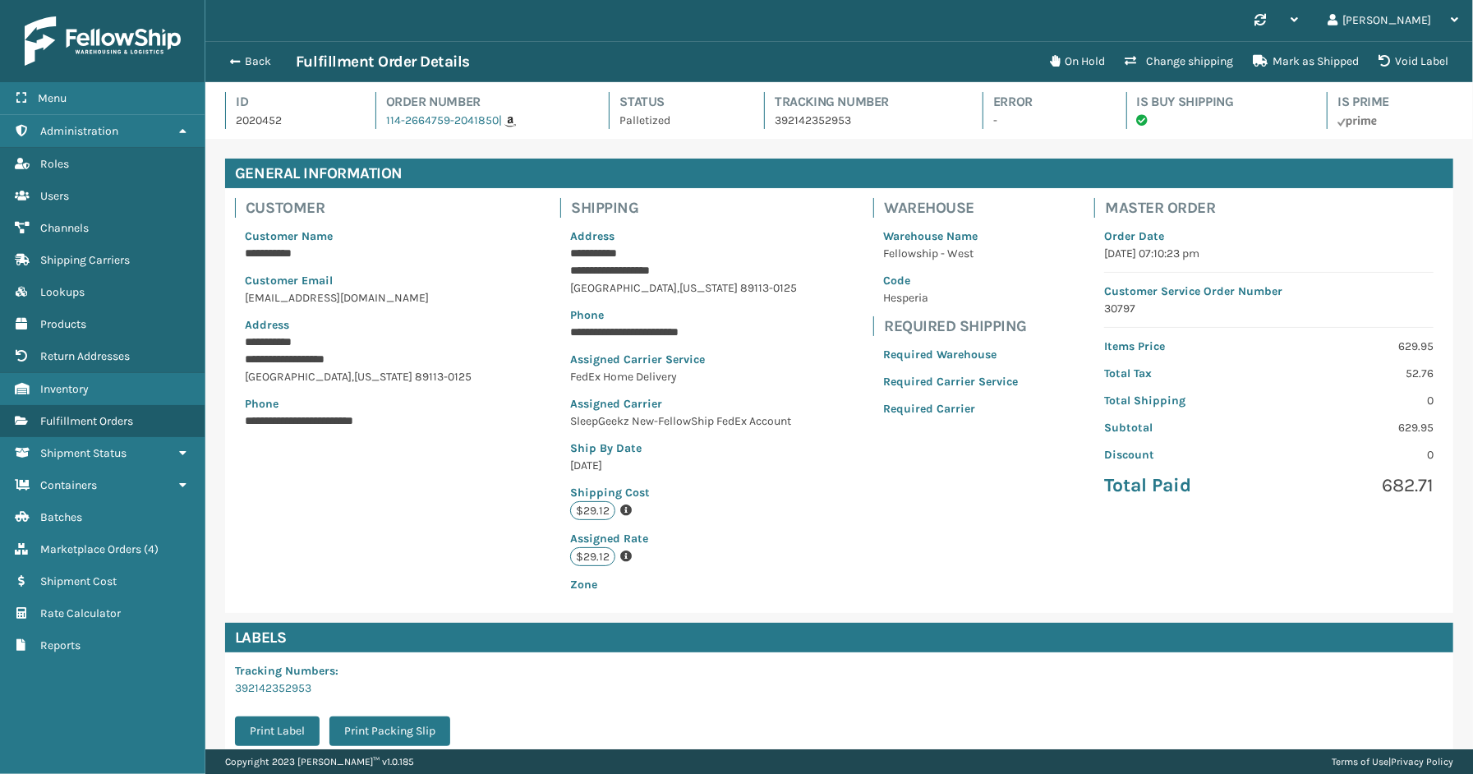
scroll to position [39, 1268]
click at [259, 62] on button "Back" at bounding box center [258, 61] width 76 height 15
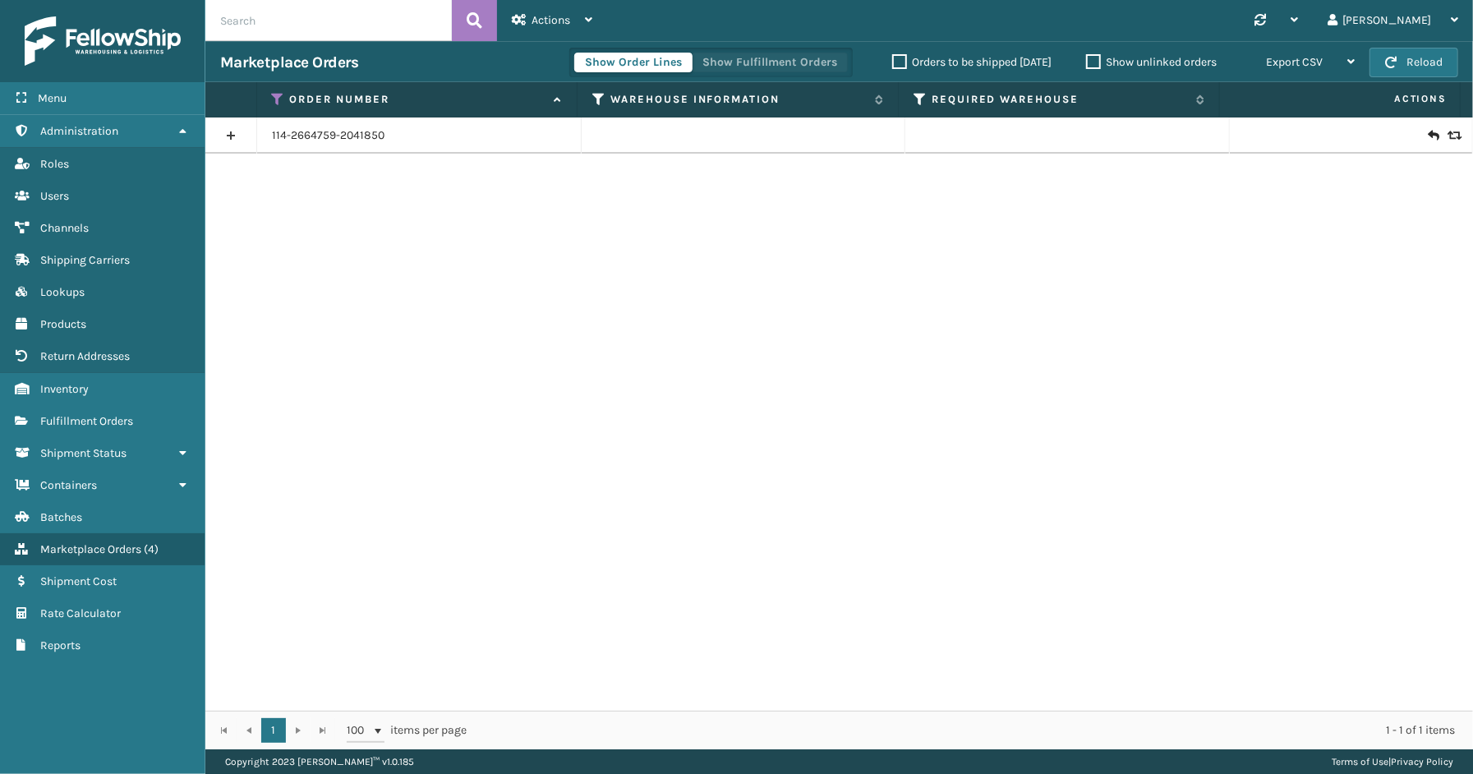
click at [778, 58] on button "Show Fulfillment Orders" at bounding box center [770, 63] width 156 height 20
click at [276, 95] on icon at bounding box center [278, 99] width 13 height 15
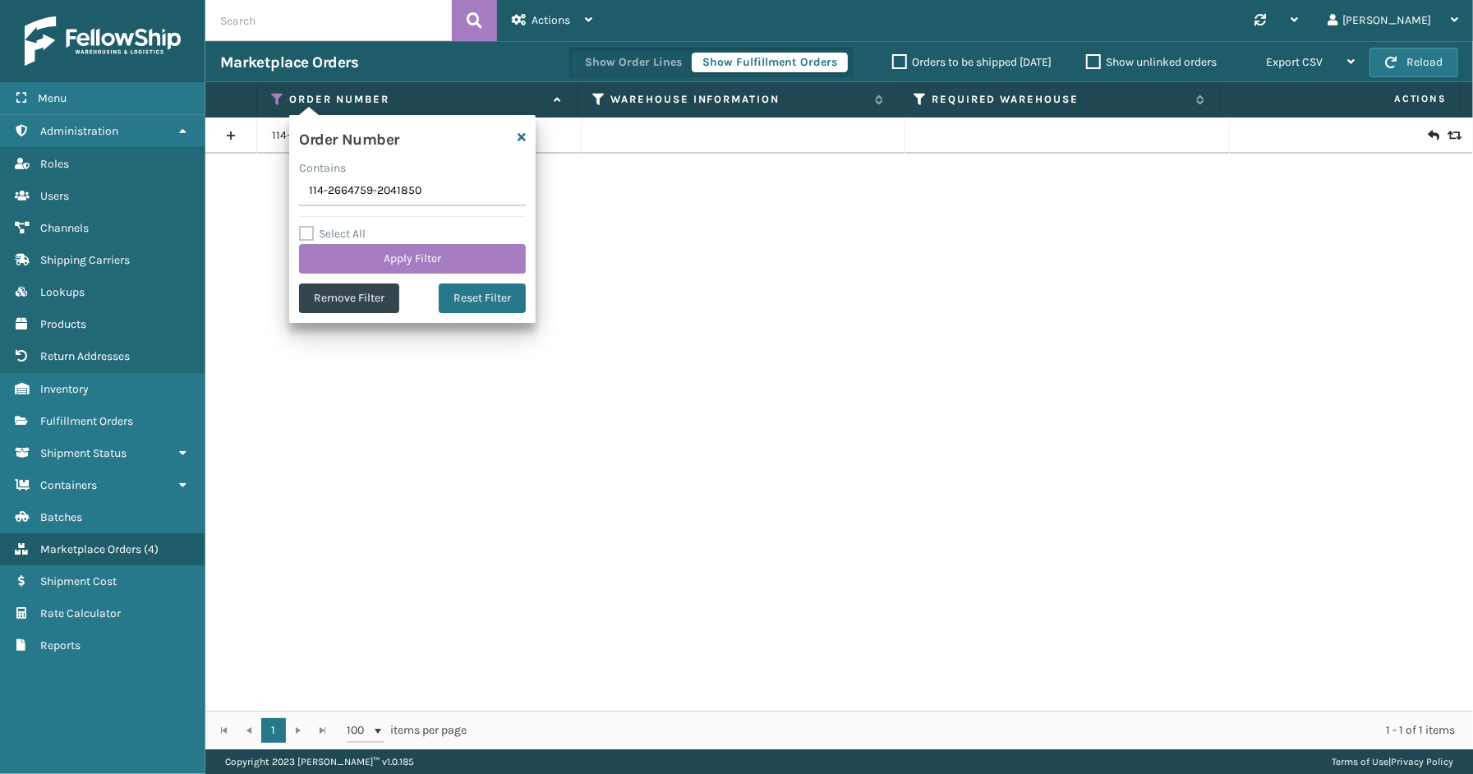
drag, startPoint x: 432, startPoint y: 190, endPoint x: 260, endPoint y: 190, distance: 172.6
click at [260, 190] on section "Marketplace Orders Show Order Lines Show Fulfillment Orders Orders to be shippe…" at bounding box center [839, 395] width 1268 height 708
drag, startPoint x: 390, startPoint y: 207, endPoint x: 403, endPoint y: 195, distance: 18.0
drag, startPoint x: 403, startPoint y: 195, endPoint x: 282, endPoint y: 189, distance: 120.9
click at [282, 189] on section "Marketplace Orders Show Order Lines Show Fulfillment Orders Orders to be shippe…" at bounding box center [839, 395] width 1268 height 708
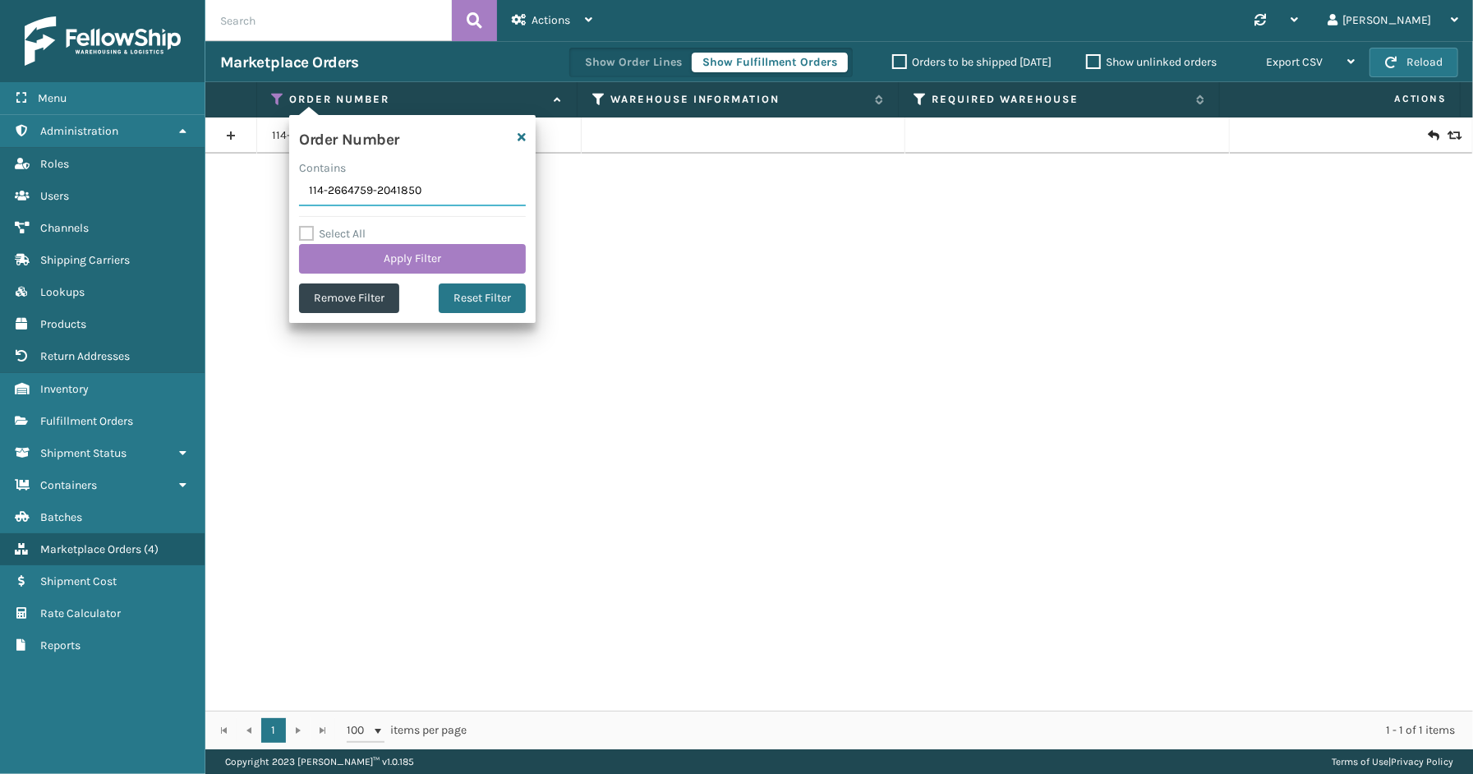
paste input "1-6003330-6162655"
type input "111-6003330-6162655"
click at [401, 261] on button "Apply Filter" at bounding box center [412, 259] width 227 height 30
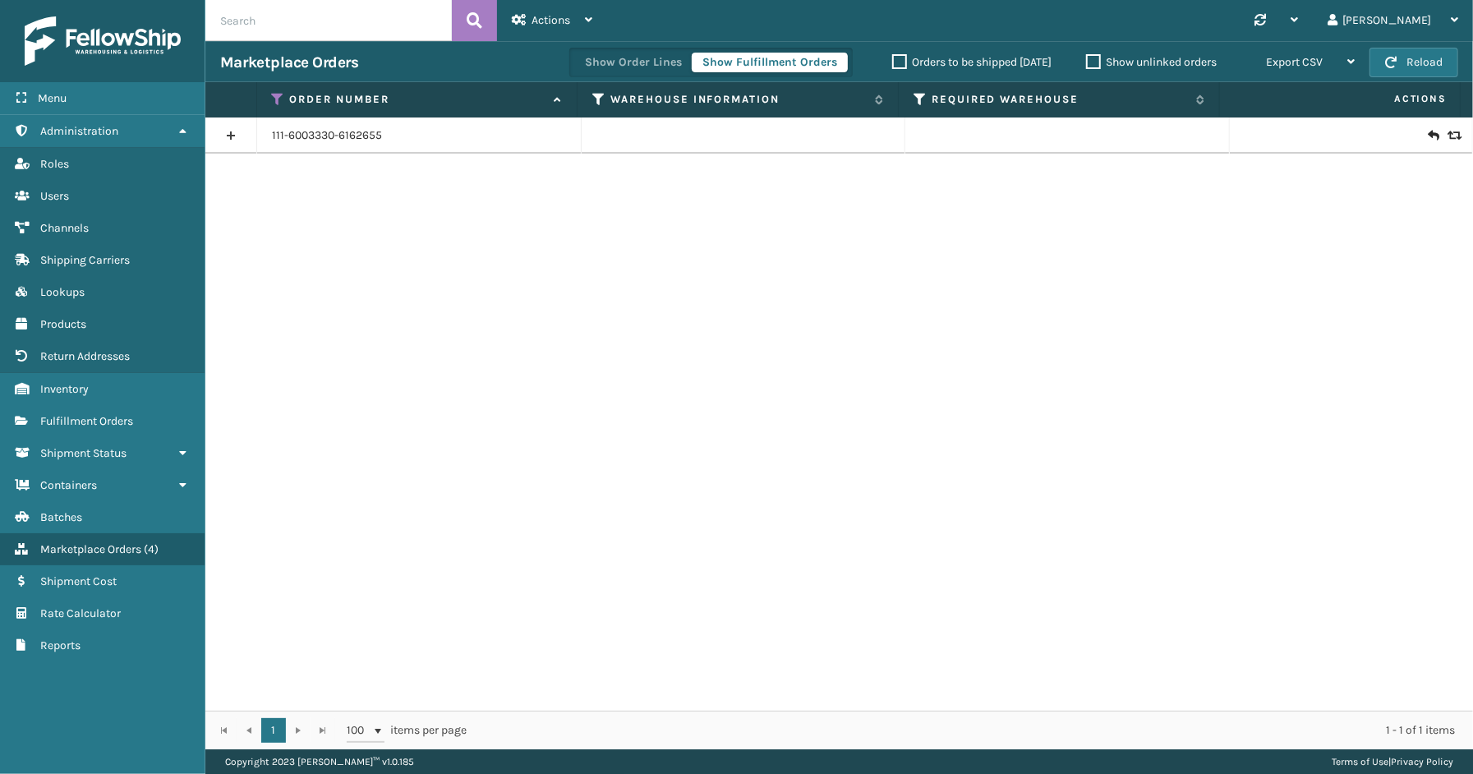
click at [234, 134] on link at bounding box center [230, 135] width 51 height 26
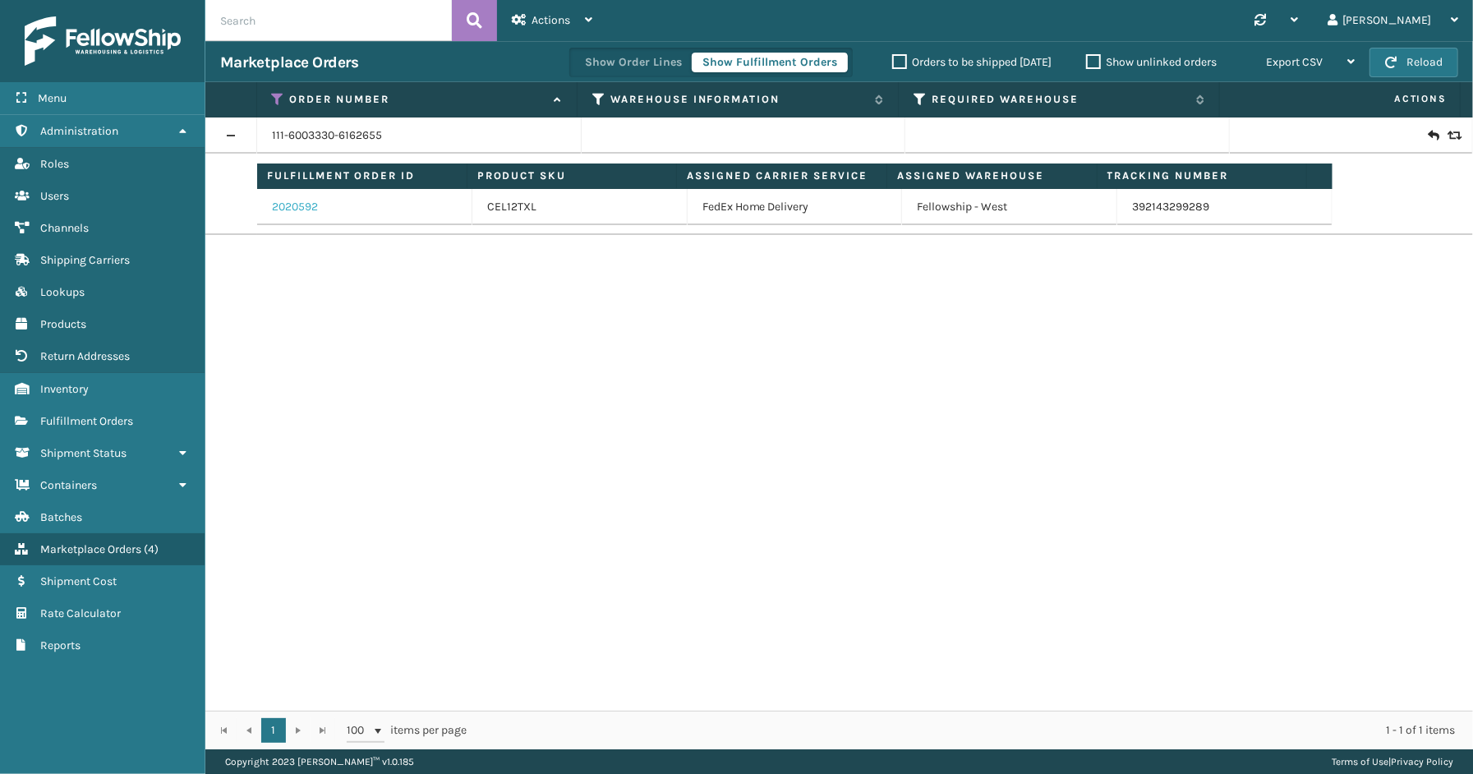
click at [302, 202] on link "2020592" at bounding box center [295, 207] width 46 height 16
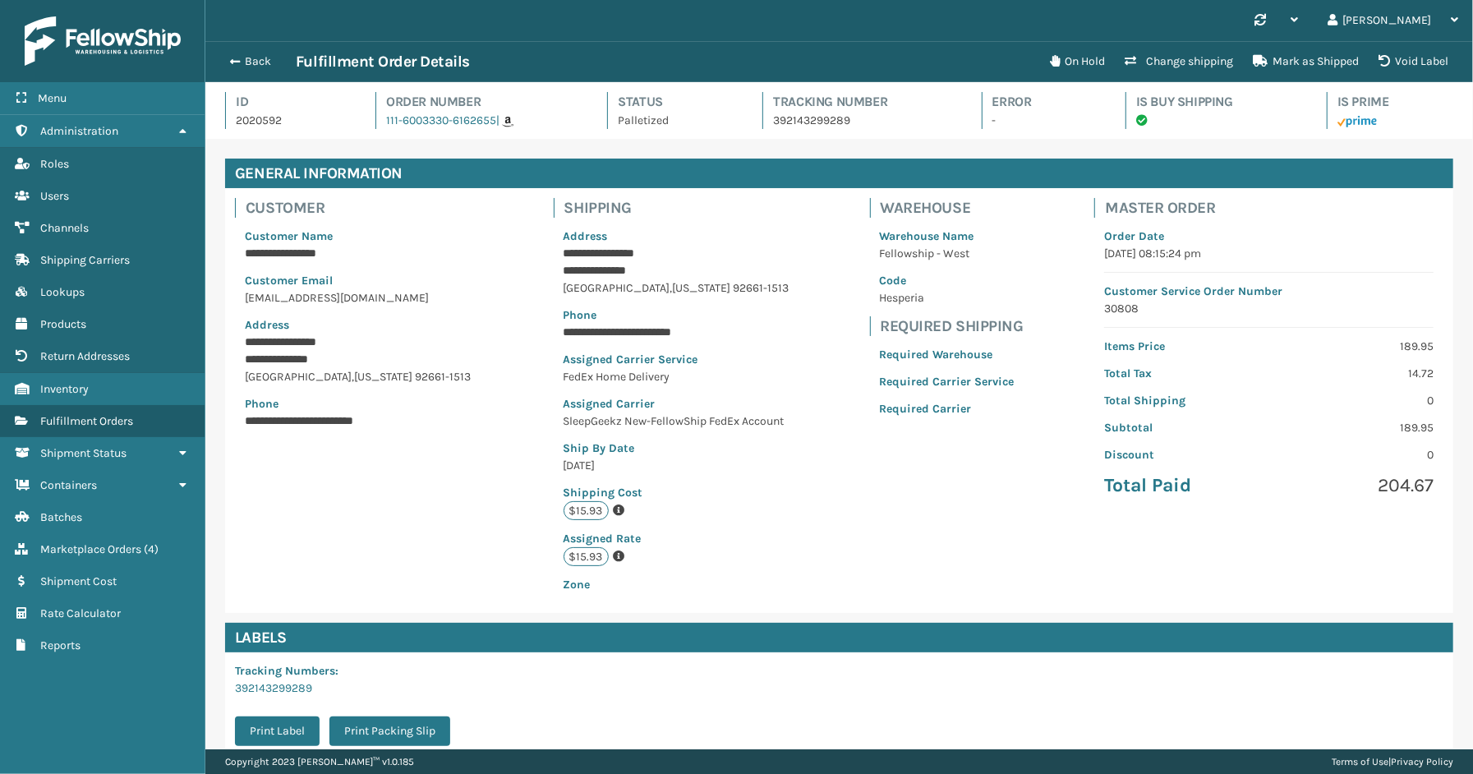
scroll to position [39, 1268]
click at [273, 63] on button "Back" at bounding box center [258, 61] width 76 height 15
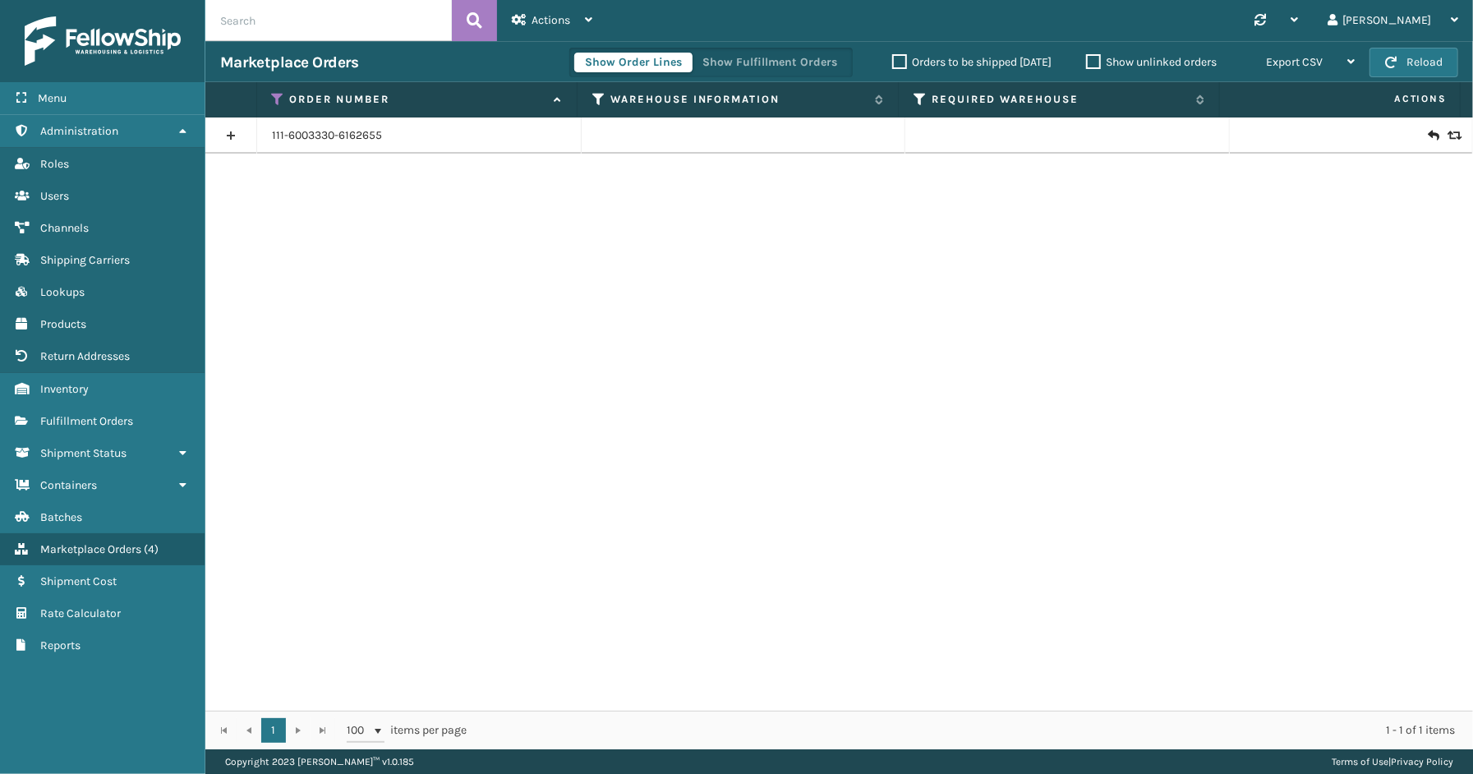
click at [807, 49] on div "Show Order Lines Show Fulfillment Orders" at bounding box center [711, 63] width 284 height 30
click at [808, 61] on button "Show Fulfillment Orders" at bounding box center [770, 63] width 156 height 20
click at [275, 95] on icon at bounding box center [278, 99] width 13 height 15
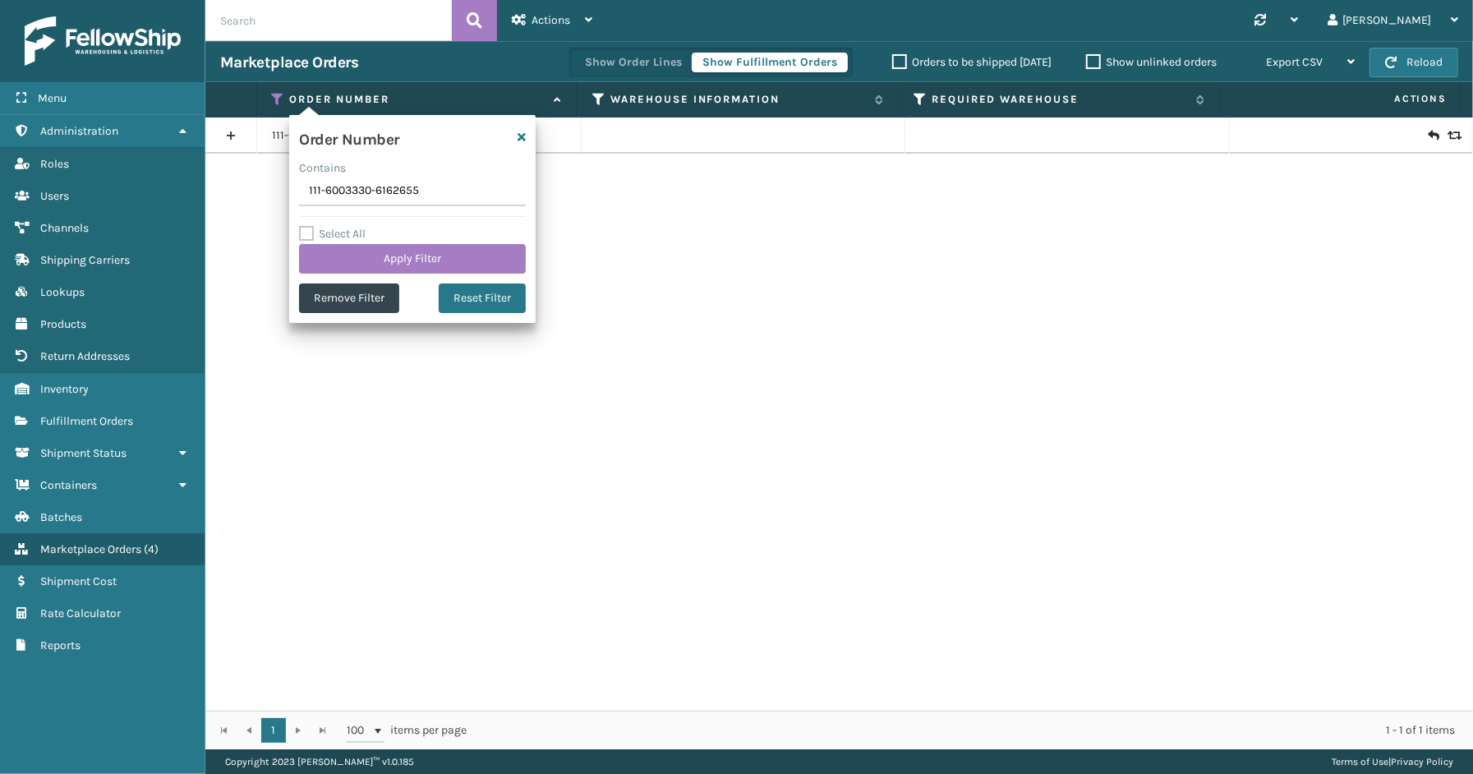
drag, startPoint x: 445, startPoint y: 193, endPoint x: 247, endPoint y: 192, distance: 198.1
click at [228, 193] on section "Marketplace Orders Show Order Lines Show Fulfillment Orders Orders to be shippe…" at bounding box center [839, 395] width 1268 height 708
drag, startPoint x: 297, startPoint y: 193, endPoint x: 409, endPoint y: 181, distance: 113.3
click at [409, 181] on input "111-6003330-6162655" at bounding box center [412, 192] width 227 height 30
drag, startPoint x: 431, startPoint y: 191, endPoint x: 216, endPoint y: 162, distance: 217.2
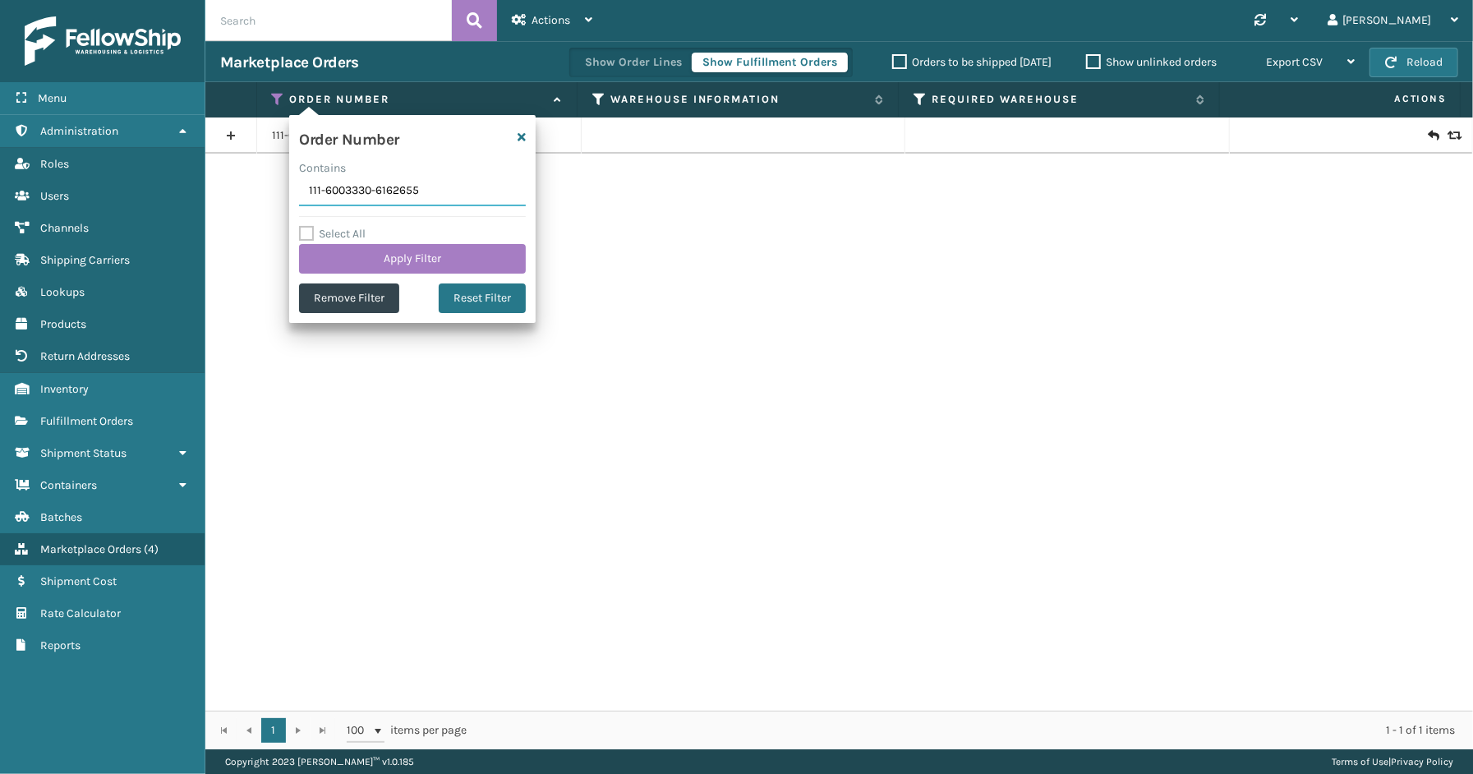
click at [216, 162] on section "Marketplace Orders Show Order Lines Show Fulfillment Orders Orders to be shippe…" at bounding box center [839, 395] width 1268 height 708
paste input "3-8856719-5996216"
type input "113-8856719-5996216"
click at [388, 259] on button "Apply Filter" at bounding box center [412, 259] width 227 height 30
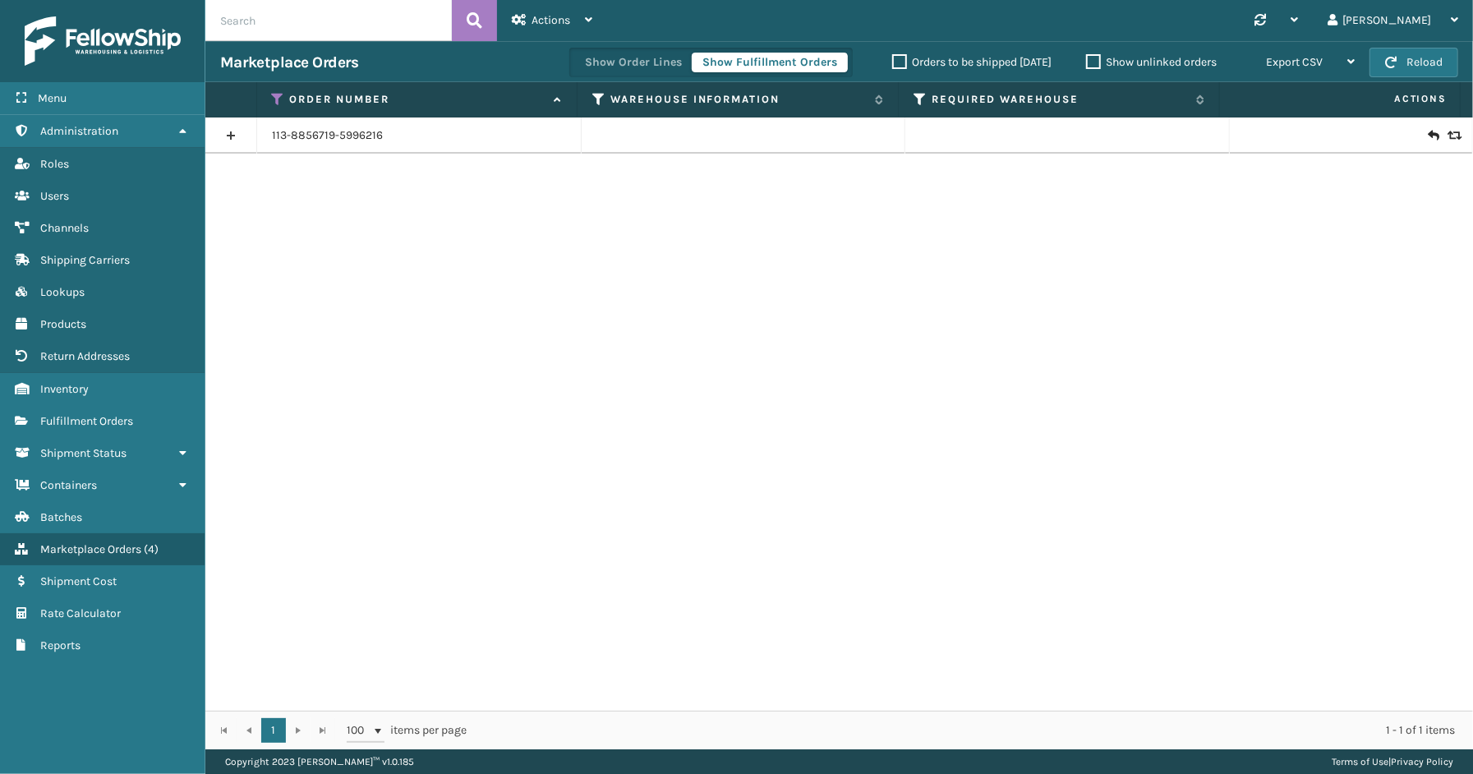
click at [237, 135] on link at bounding box center [230, 135] width 51 height 26
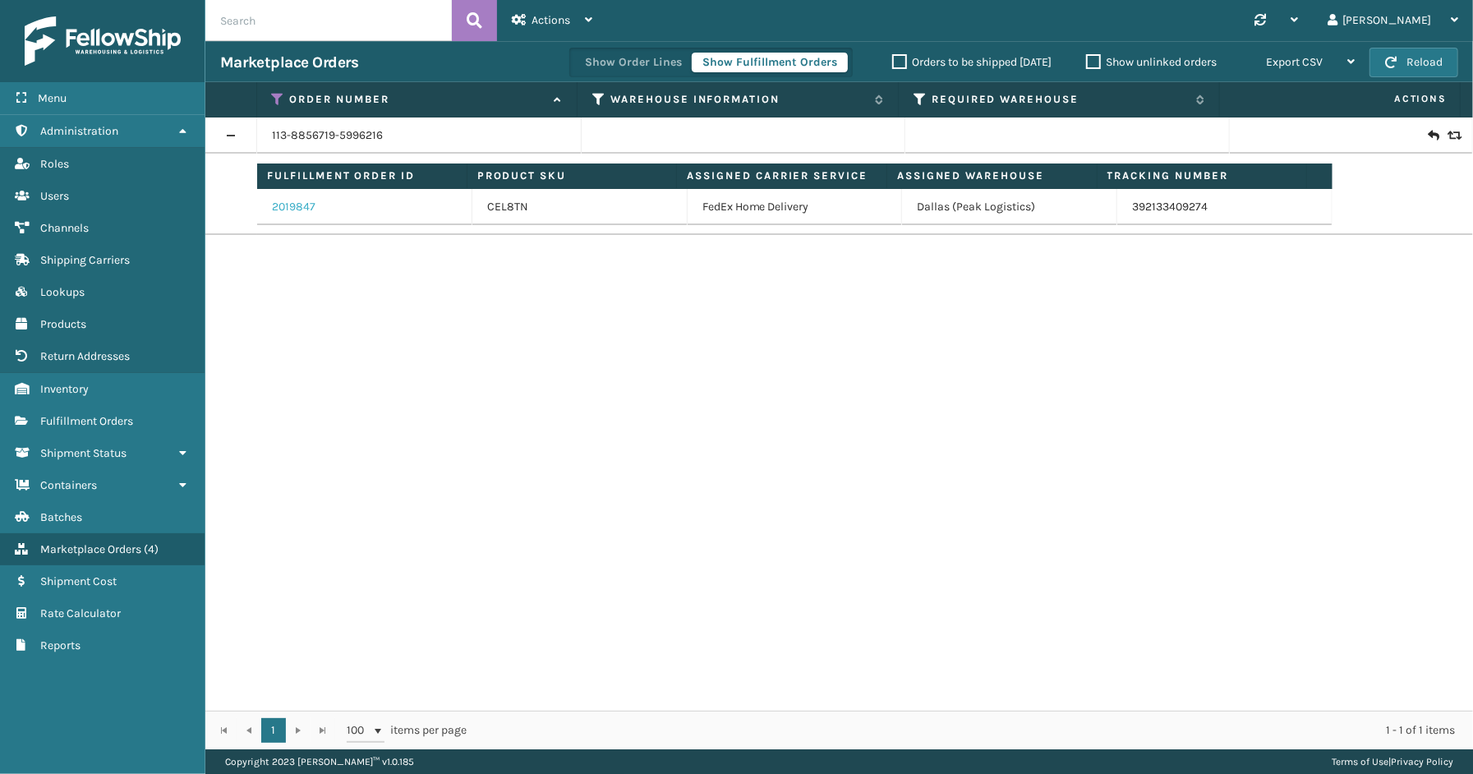
click at [301, 205] on link "2019847" at bounding box center [294, 207] width 44 height 16
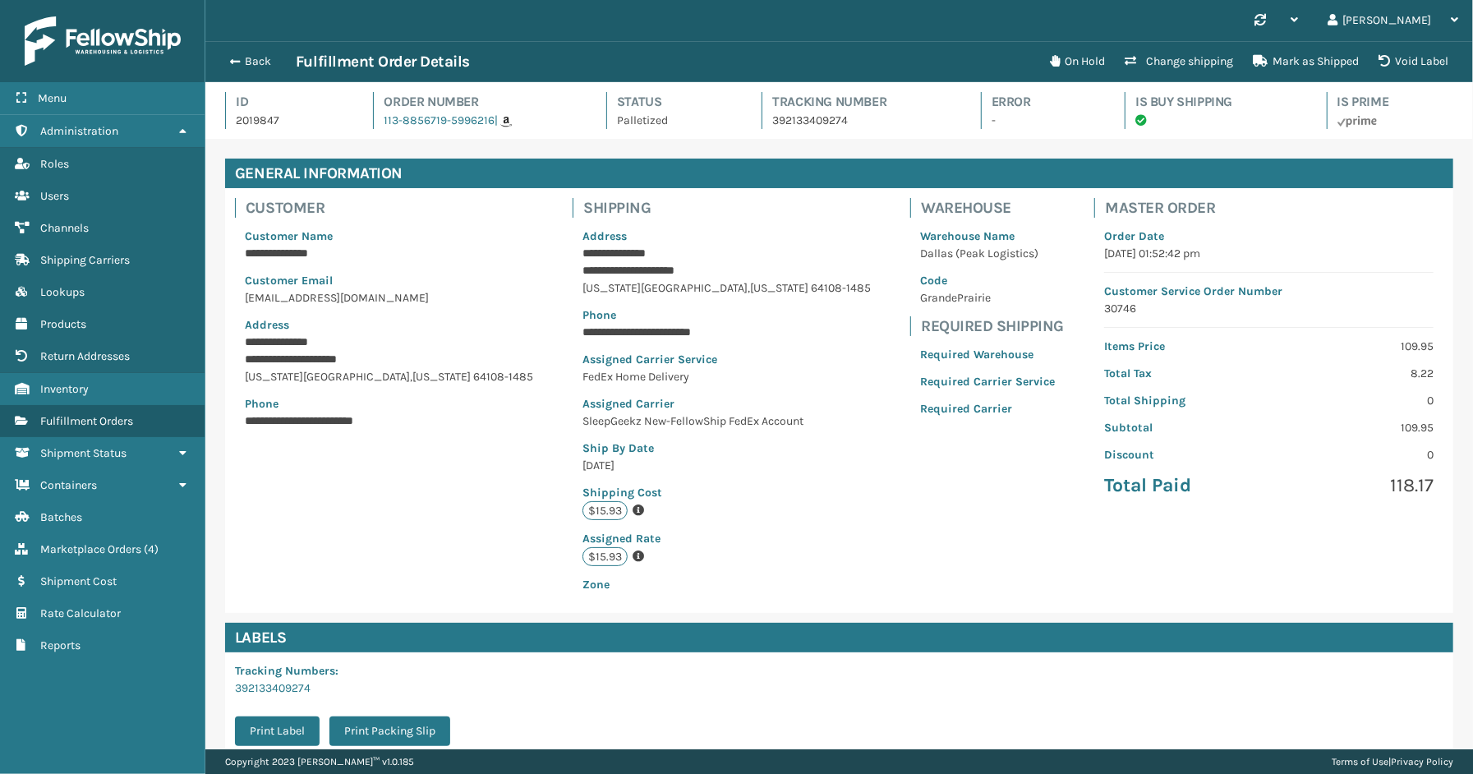
scroll to position [39, 1268]
click at [250, 55] on button "Back" at bounding box center [258, 61] width 76 height 15
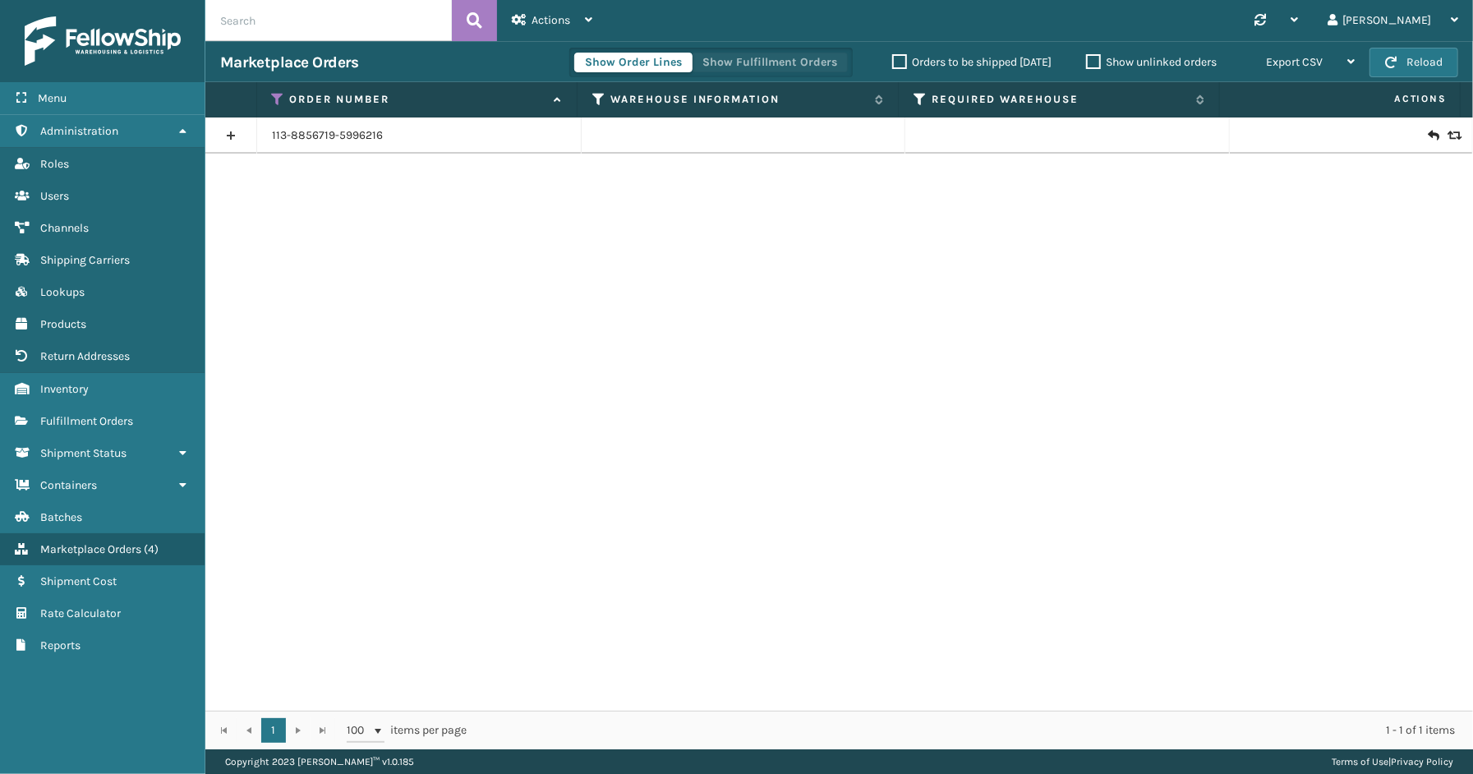
click at [801, 62] on button "Show Fulfillment Orders" at bounding box center [770, 63] width 156 height 20
click at [276, 97] on icon at bounding box center [278, 99] width 13 height 15
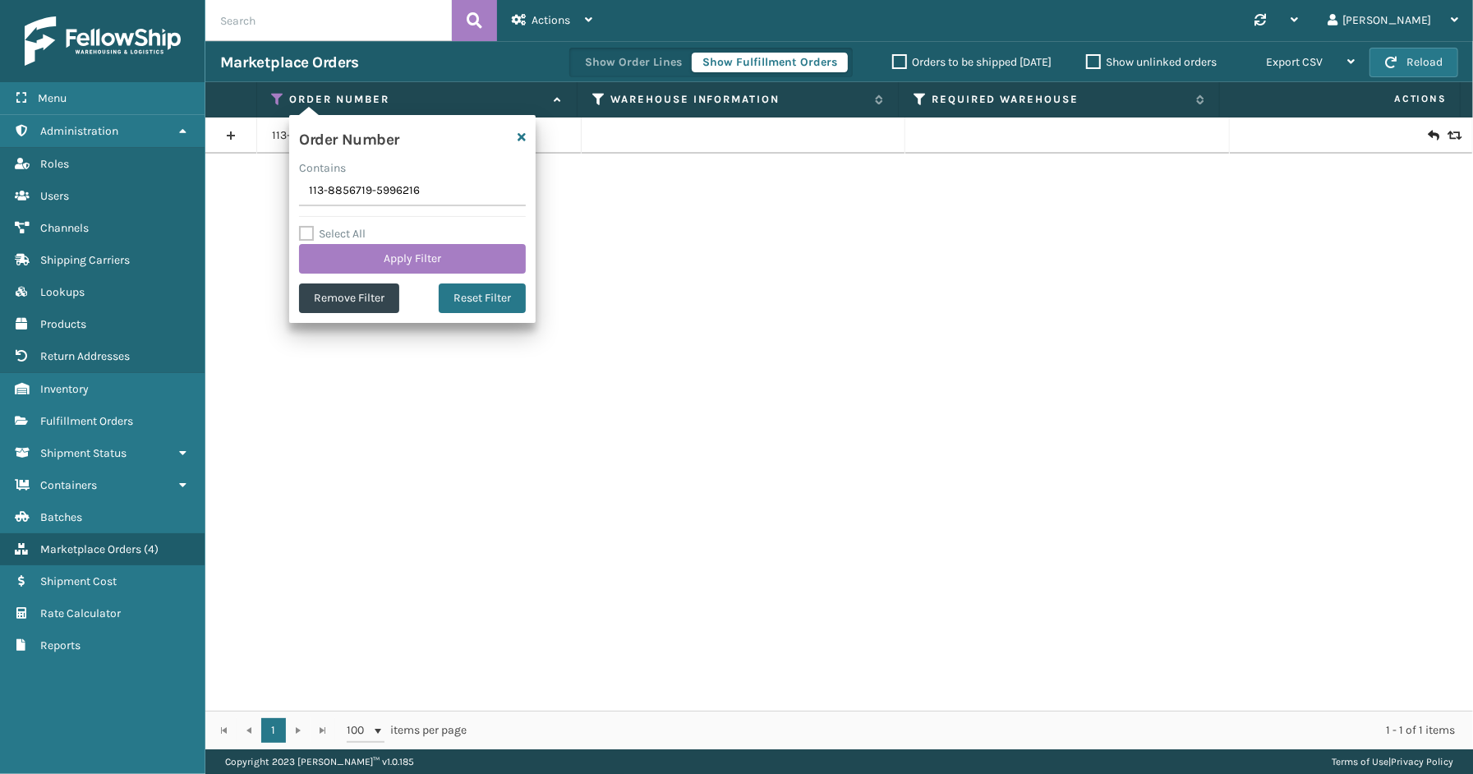
drag, startPoint x: 373, startPoint y: 193, endPoint x: 273, endPoint y: 190, distance: 100.3
click at [273, 190] on section "Marketplace Orders Show Order Lines Show Fulfillment Orders Orders to be shippe…" at bounding box center [839, 395] width 1268 height 708
type input "113-6193519-4024234"
click at [344, 251] on button "Apply Filter" at bounding box center [412, 259] width 227 height 30
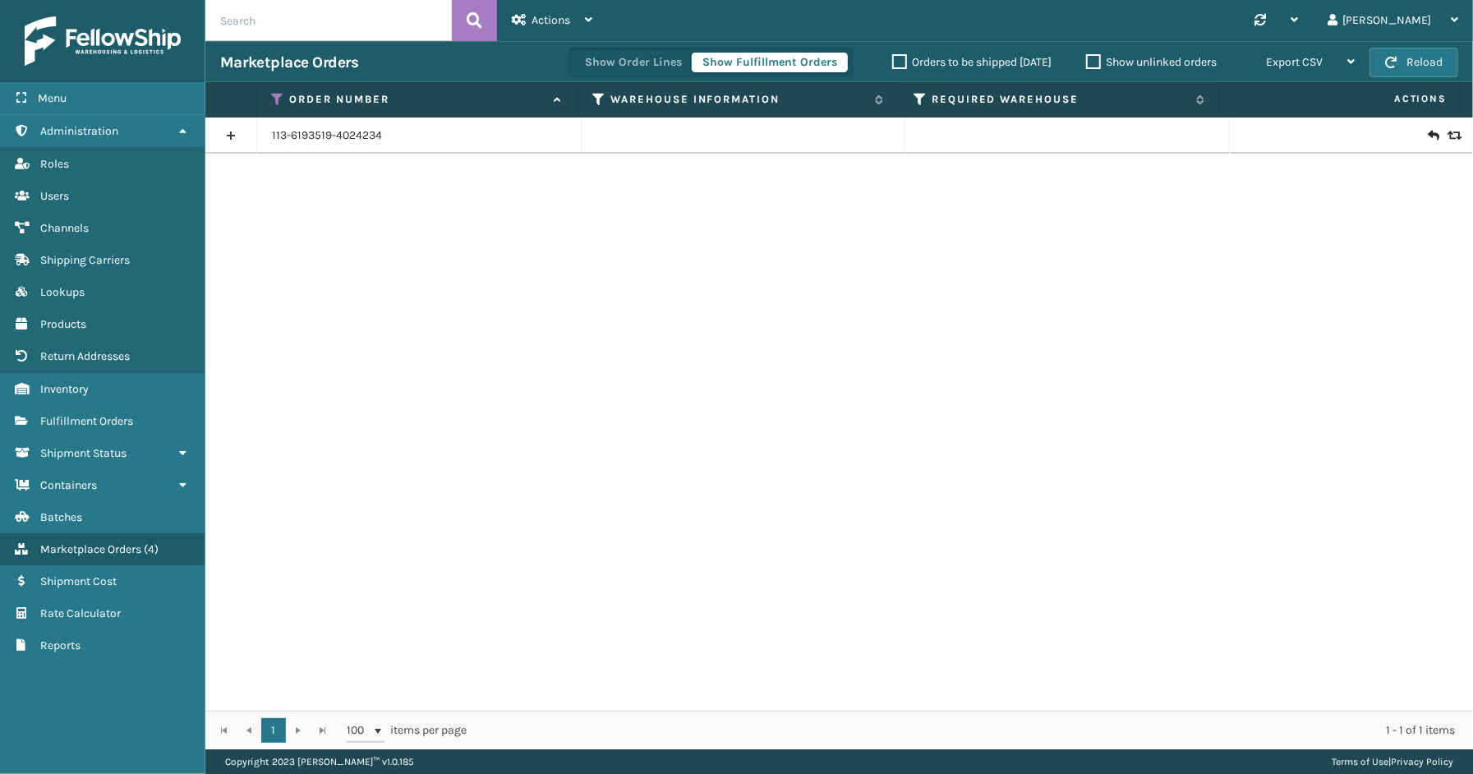
drag, startPoint x: 238, startPoint y: 136, endPoint x: 251, endPoint y: 145, distance: 15.3
click at [238, 136] on link at bounding box center [230, 135] width 51 height 26
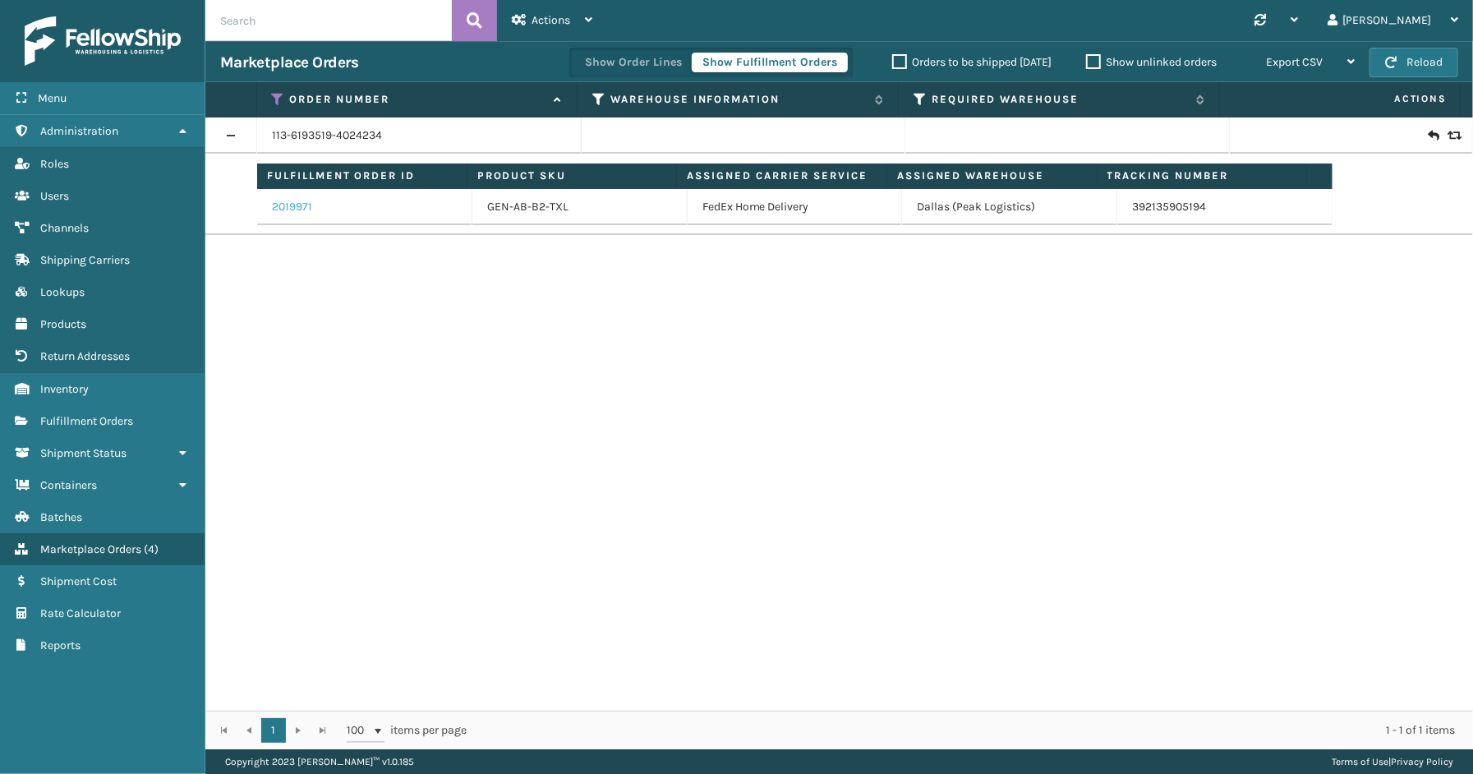
click at [300, 207] on link "2019971" at bounding box center [292, 207] width 40 height 16
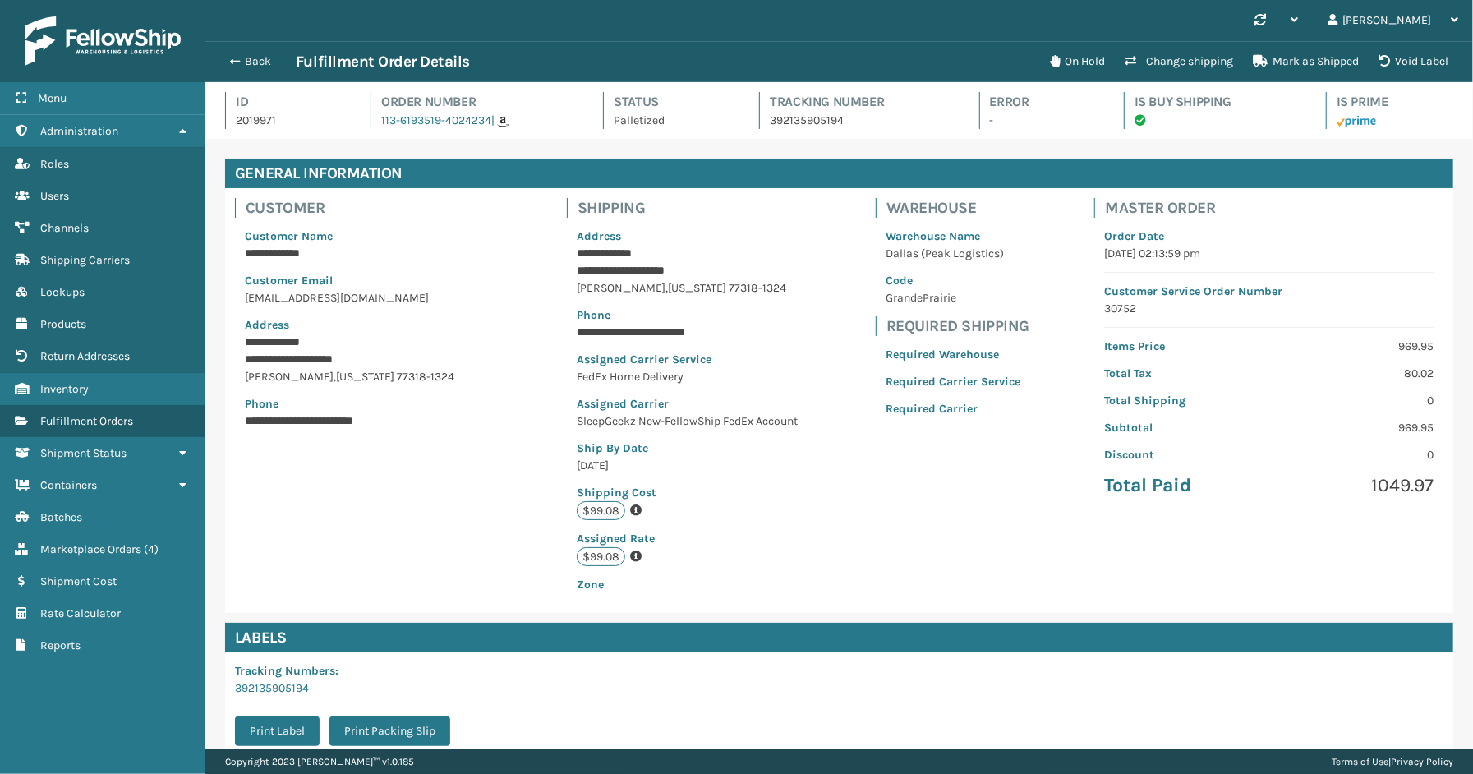
scroll to position [39, 1268]
click at [251, 62] on button "Back" at bounding box center [258, 61] width 76 height 15
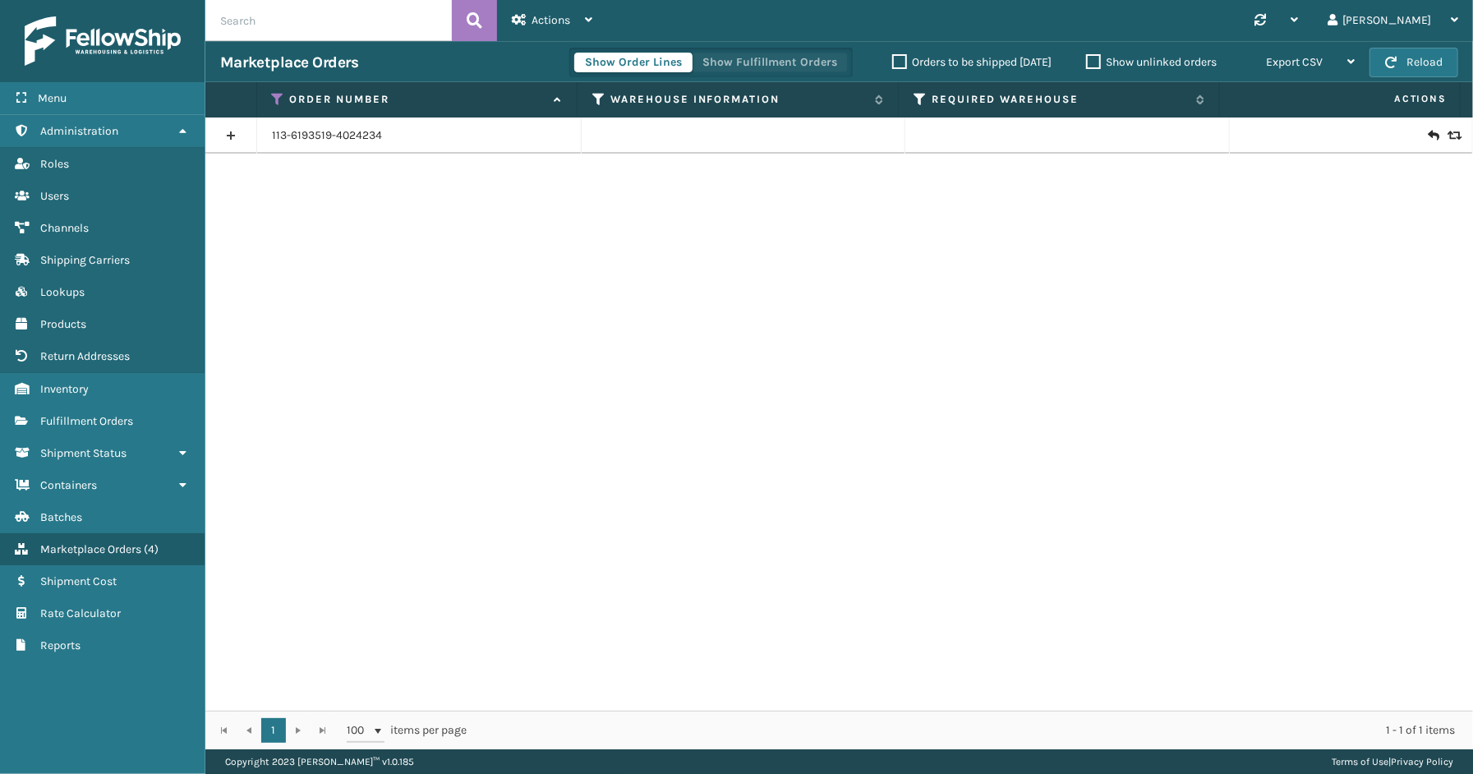
click at [758, 62] on button "Show Fulfillment Orders" at bounding box center [770, 63] width 156 height 20
click at [281, 99] on icon at bounding box center [278, 99] width 13 height 15
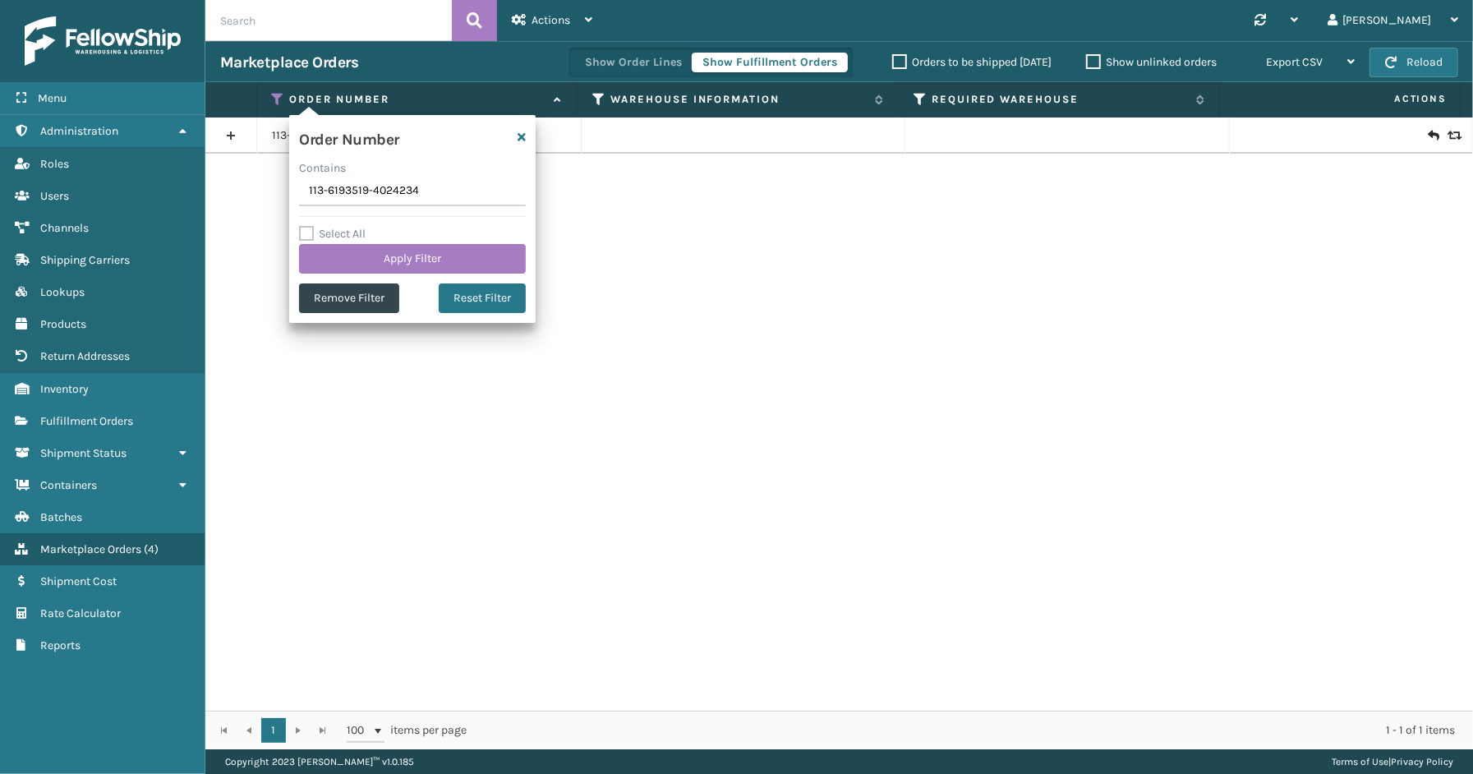
drag, startPoint x: 449, startPoint y: 192, endPoint x: 261, endPoint y: 192, distance: 187.4
click at [261, 192] on section "Marketplace Orders Show Order Lines Show Fulfillment Orders Orders to be shippe…" at bounding box center [839, 395] width 1268 height 708
type input "111-0183846-9157804"
click at [372, 256] on button "Apply Filter" at bounding box center [412, 259] width 227 height 30
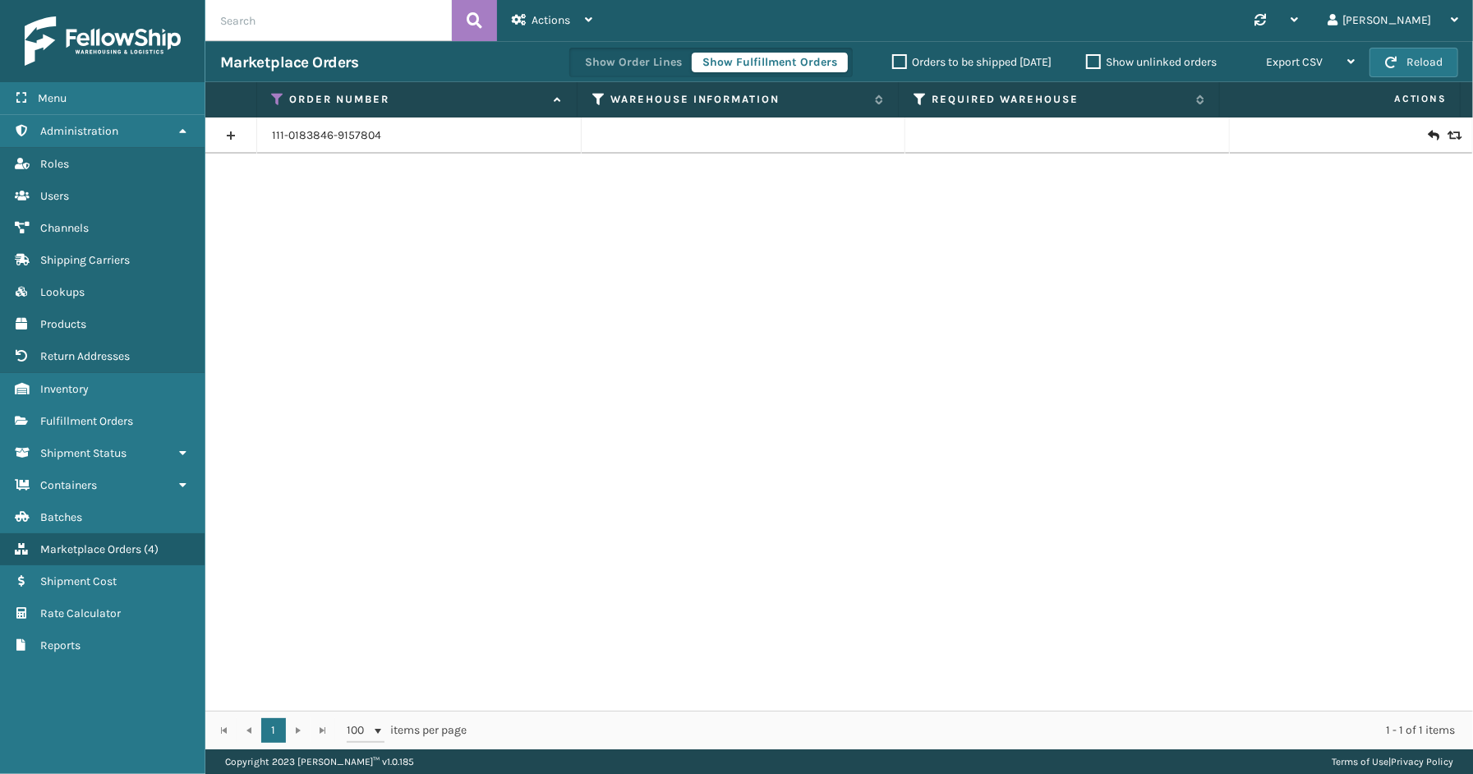
click at [233, 130] on link at bounding box center [230, 135] width 51 height 26
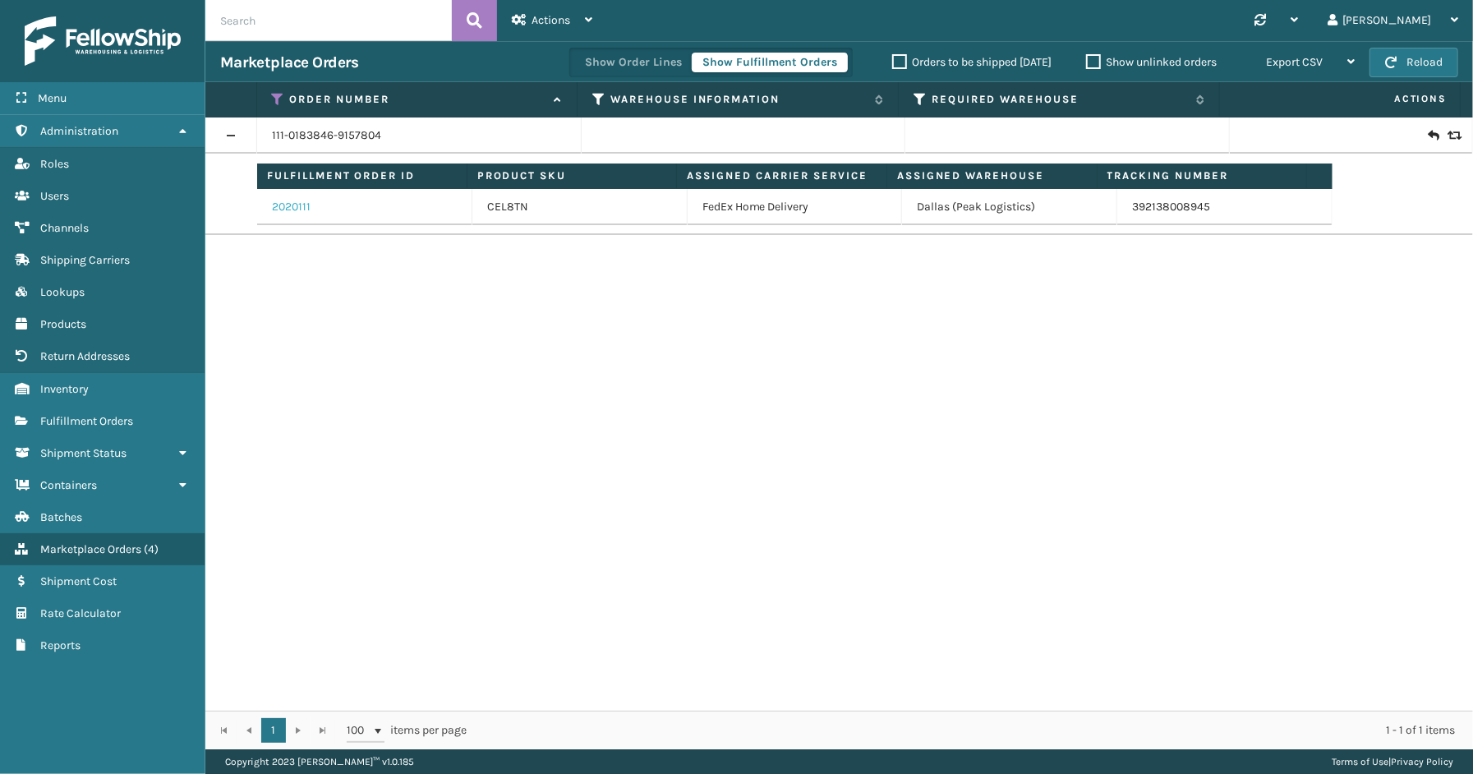
click at [283, 199] on link "2020111" at bounding box center [291, 207] width 39 height 16
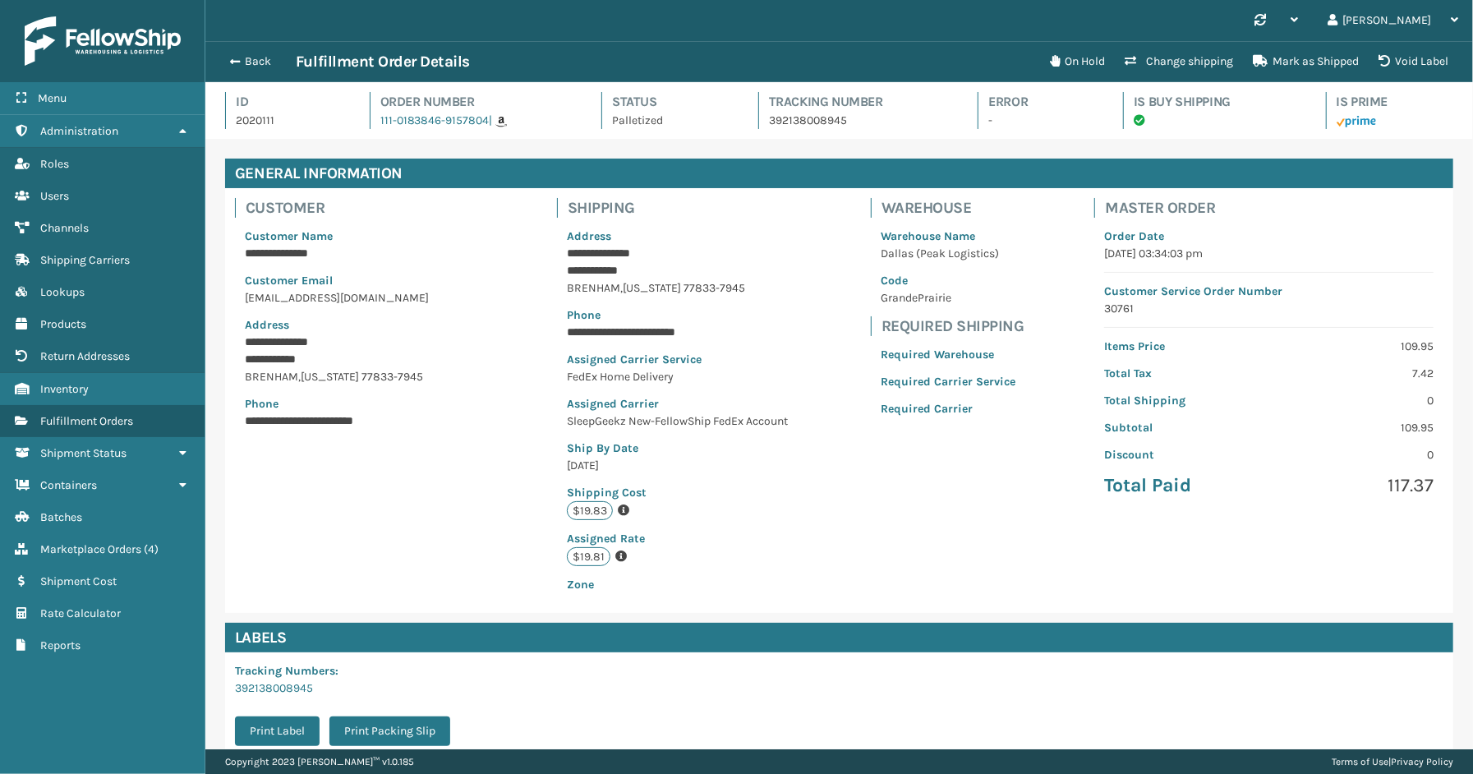
scroll to position [39, 1268]
click at [264, 52] on div "Back Fulfillment Order Details" at bounding box center [630, 62] width 820 height 20
click at [260, 54] on button "Back" at bounding box center [258, 61] width 76 height 15
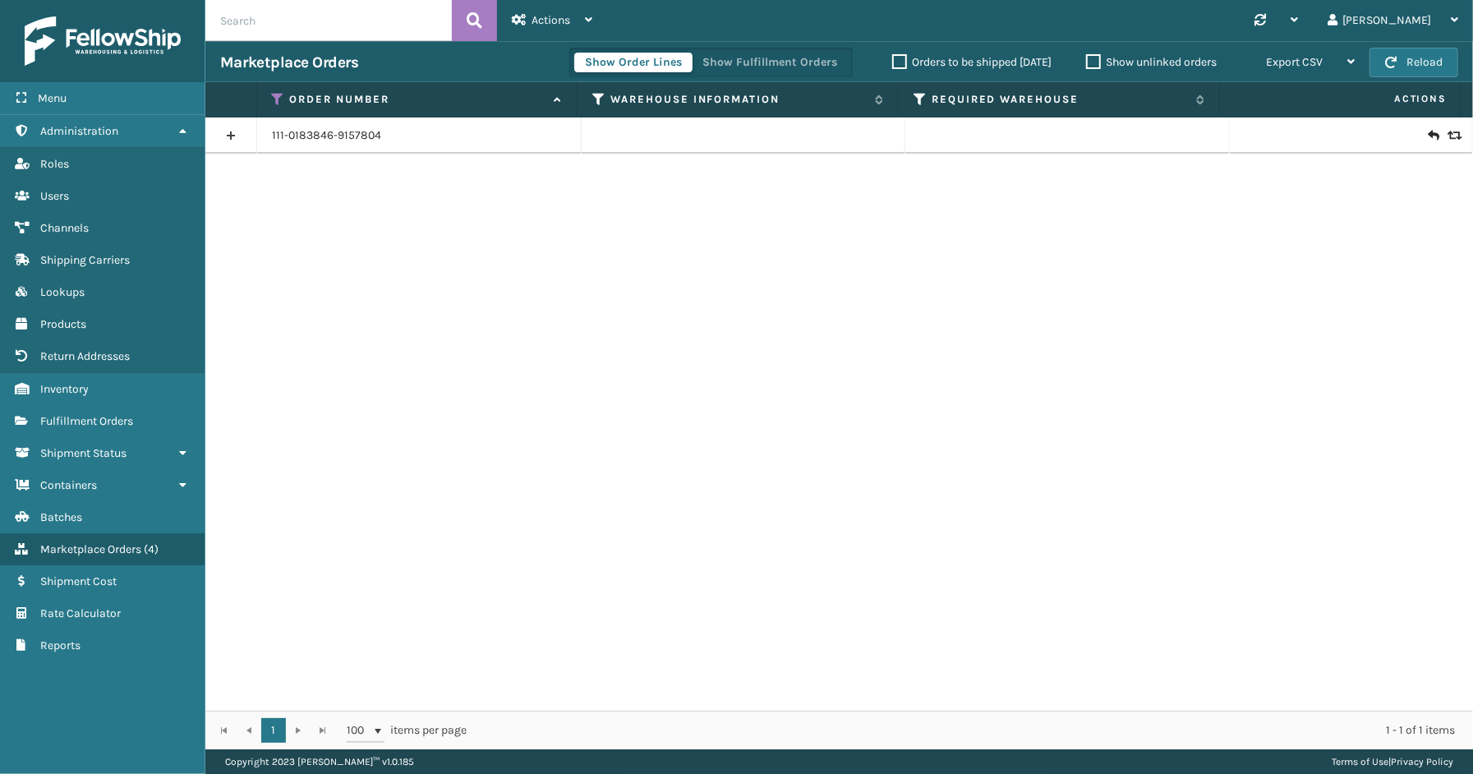
click at [731, 43] on div "Show Order Lines Show Fulfillment Orders Orders to be shipped [DATE] Show unlin…" at bounding box center [969, 62] width 800 height 41
click at [730, 53] on button "Show Fulfillment Orders" at bounding box center [770, 63] width 156 height 20
click at [282, 95] on icon at bounding box center [278, 99] width 13 height 15
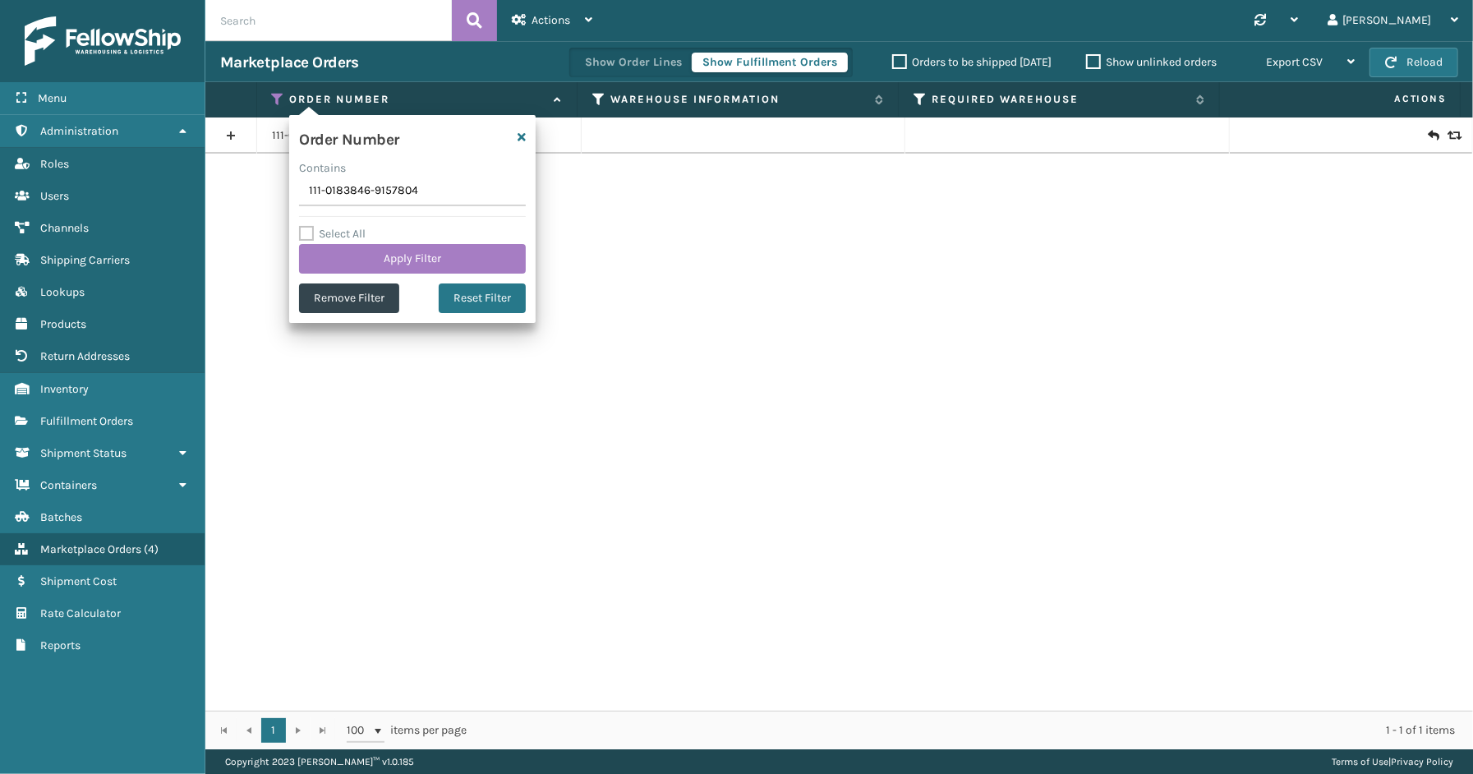
drag, startPoint x: 428, startPoint y: 198, endPoint x: 288, endPoint y: 191, distance: 139.9
click at [288, 191] on section "Marketplace Orders Show Order Lines Show Fulfillment Orders Orders to be shippe…" at bounding box center [839, 395] width 1268 height 708
type input "113-1835861-8945027"
click at [393, 253] on button "Apply Filter" at bounding box center [412, 259] width 227 height 30
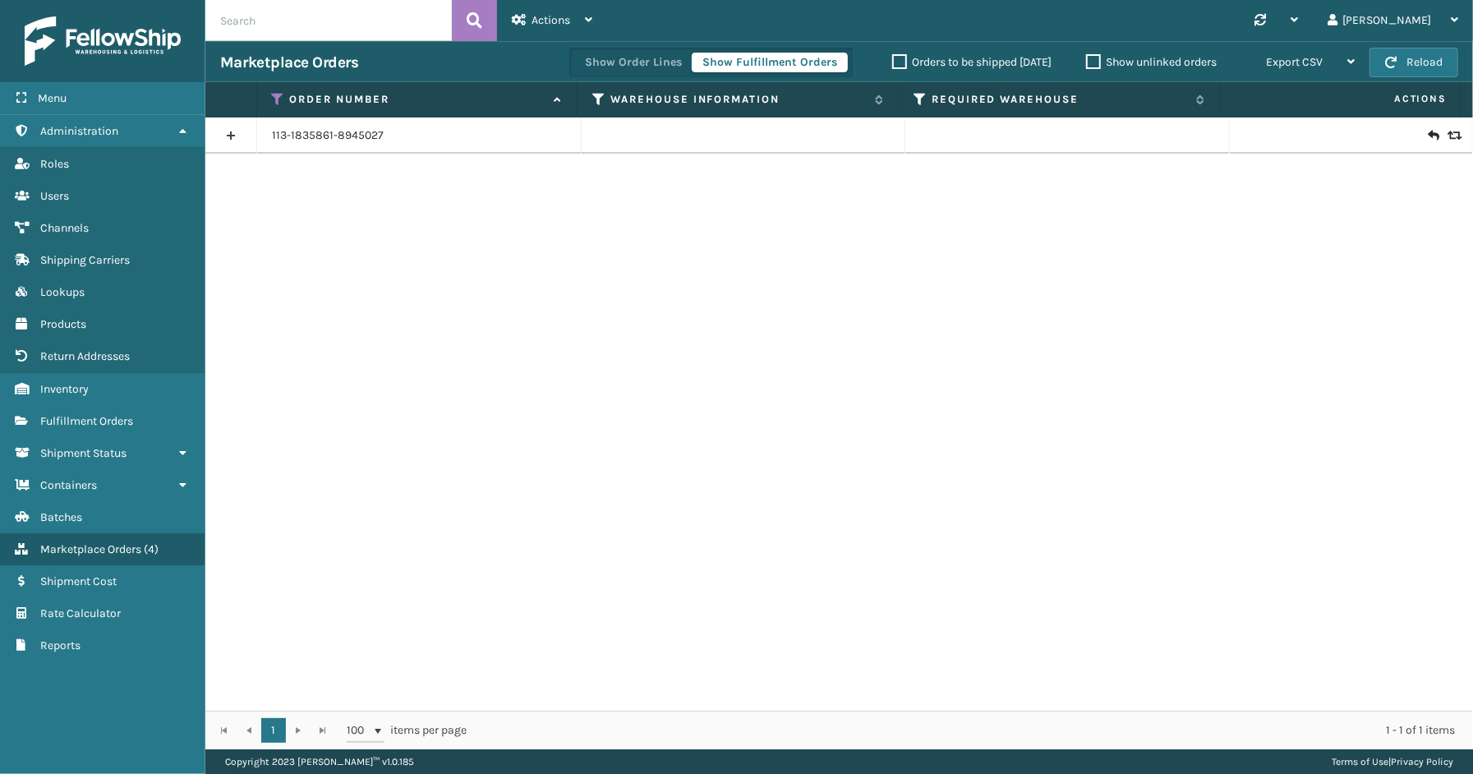
click at [220, 127] on link at bounding box center [230, 135] width 51 height 26
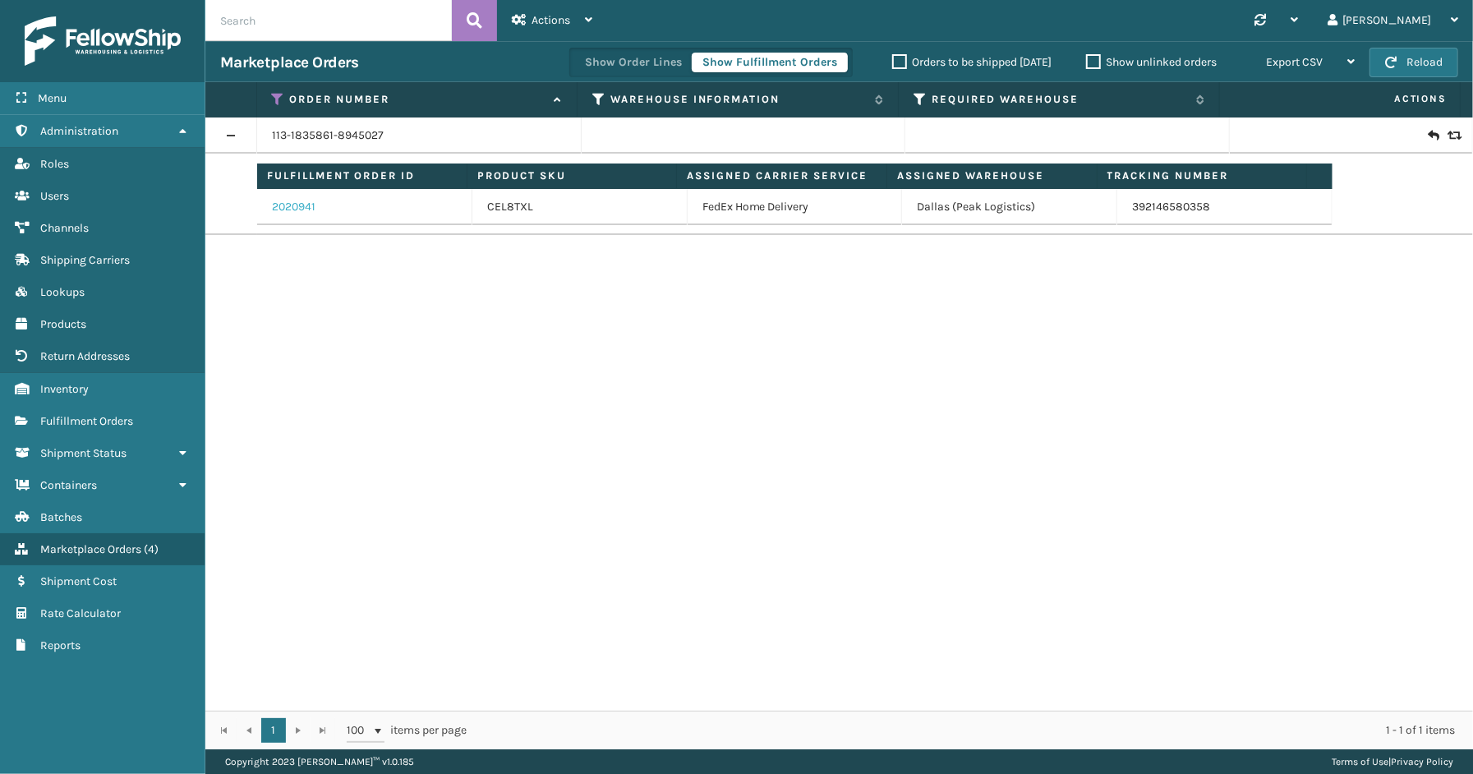
click at [309, 207] on link "2020941" at bounding box center [294, 207] width 44 height 16
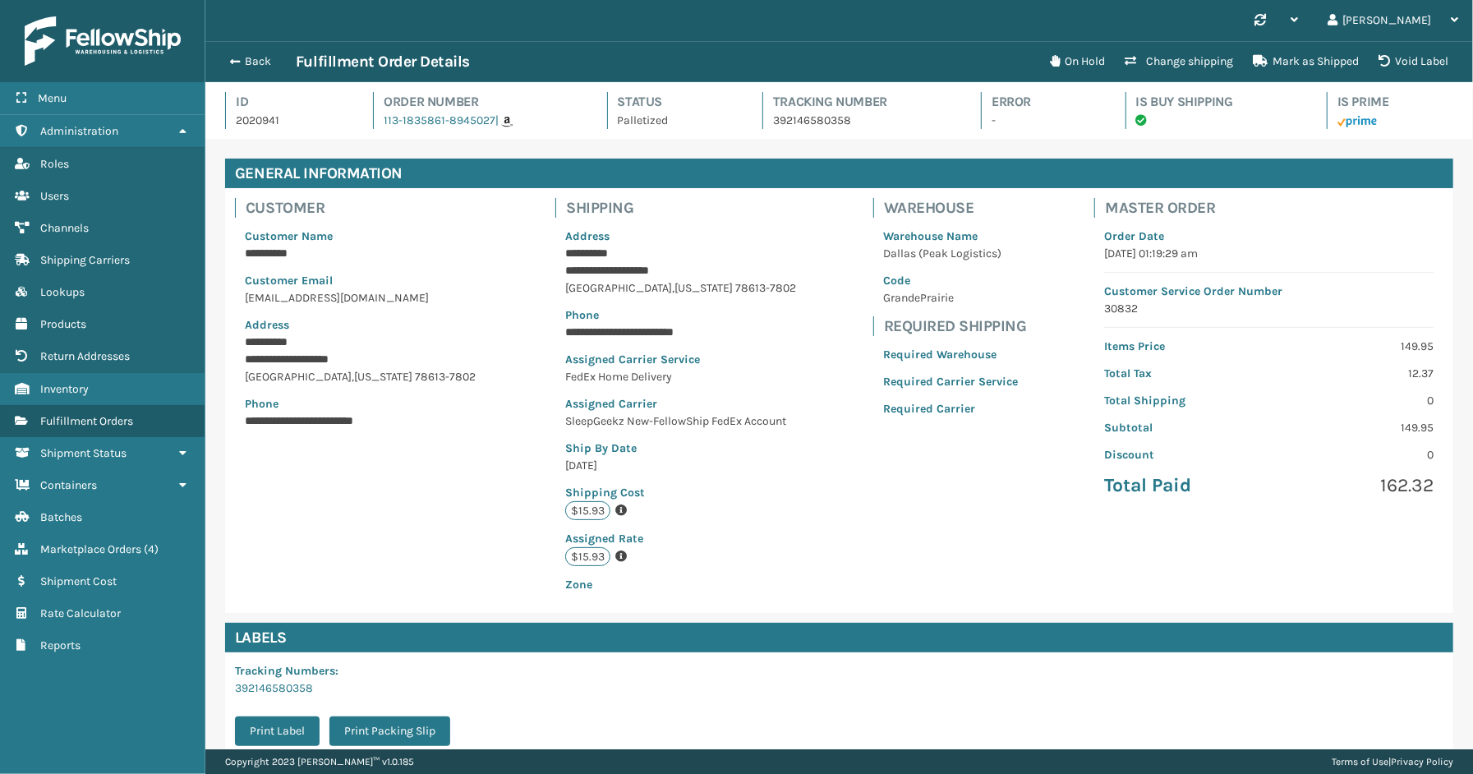
scroll to position [39, 1268]
click at [251, 67] on button "Back" at bounding box center [258, 61] width 76 height 15
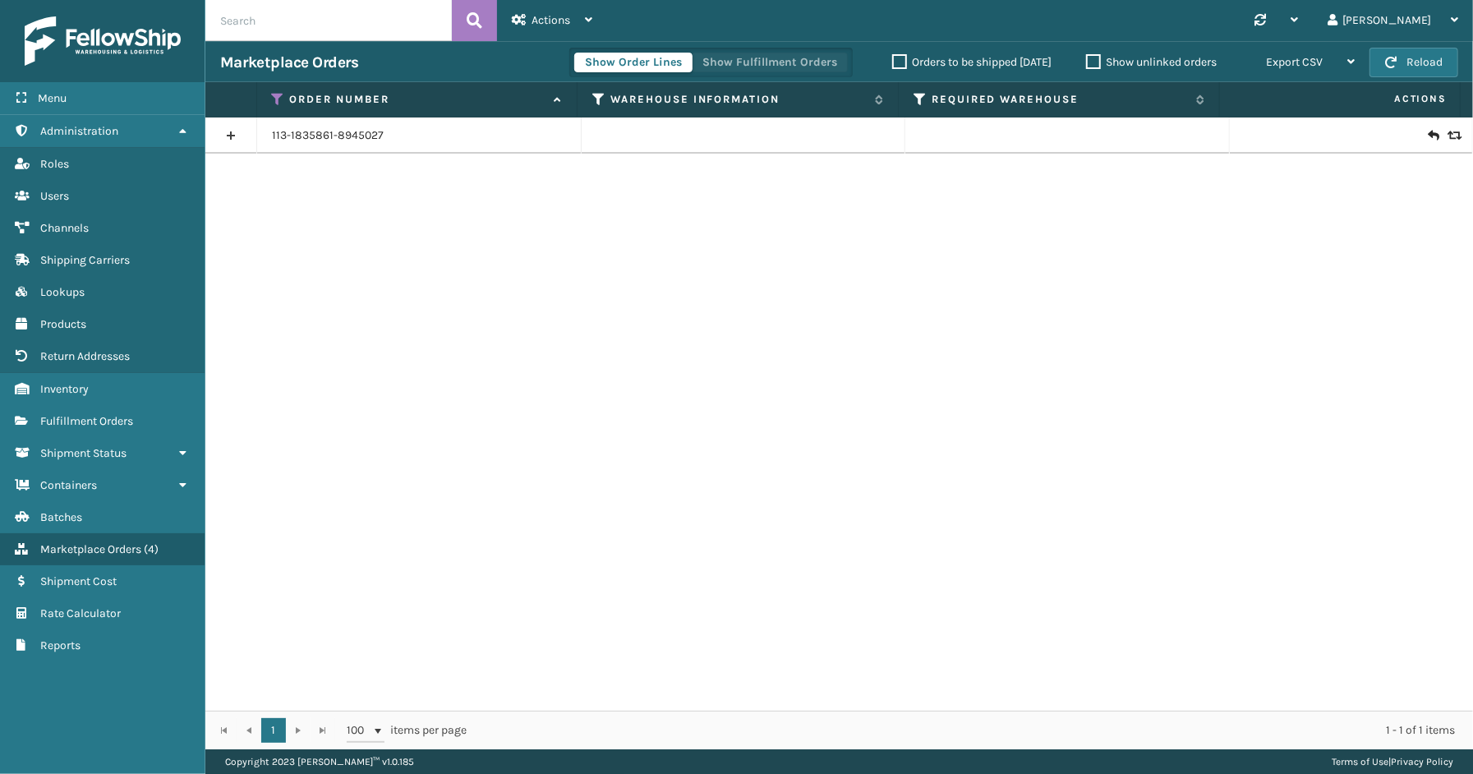
click at [753, 68] on button "Show Fulfillment Orders" at bounding box center [770, 63] width 156 height 20
click at [279, 99] on icon at bounding box center [278, 99] width 13 height 15
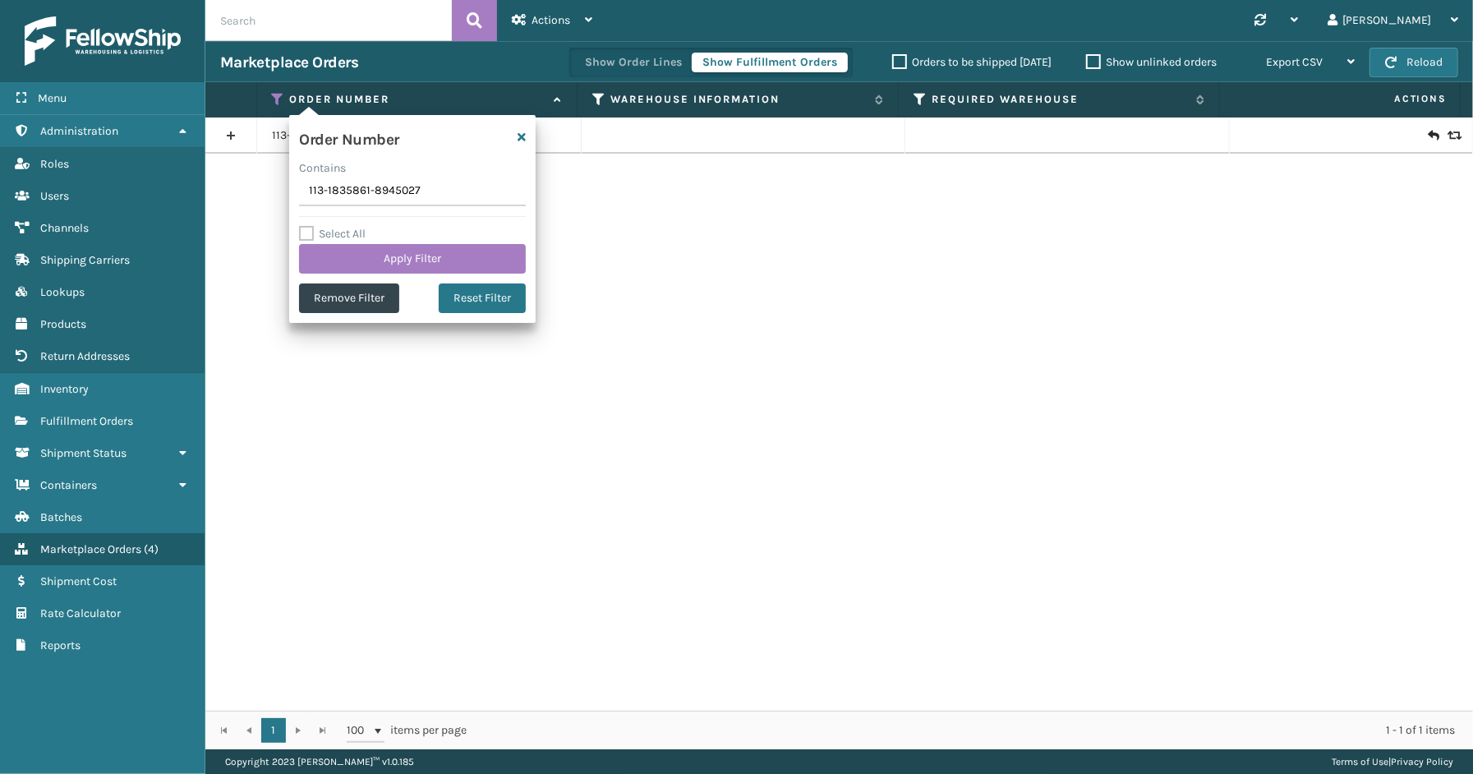
drag, startPoint x: 445, startPoint y: 190, endPoint x: 274, endPoint y: 177, distance: 170.6
click at [259, 178] on section "Marketplace Orders Show Order Lines Show Fulfillment Orders Orders to be shippe…" at bounding box center [839, 395] width 1268 height 708
type input "112-4289056-1405847"
click at [390, 252] on button "Apply Filter" at bounding box center [412, 259] width 227 height 30
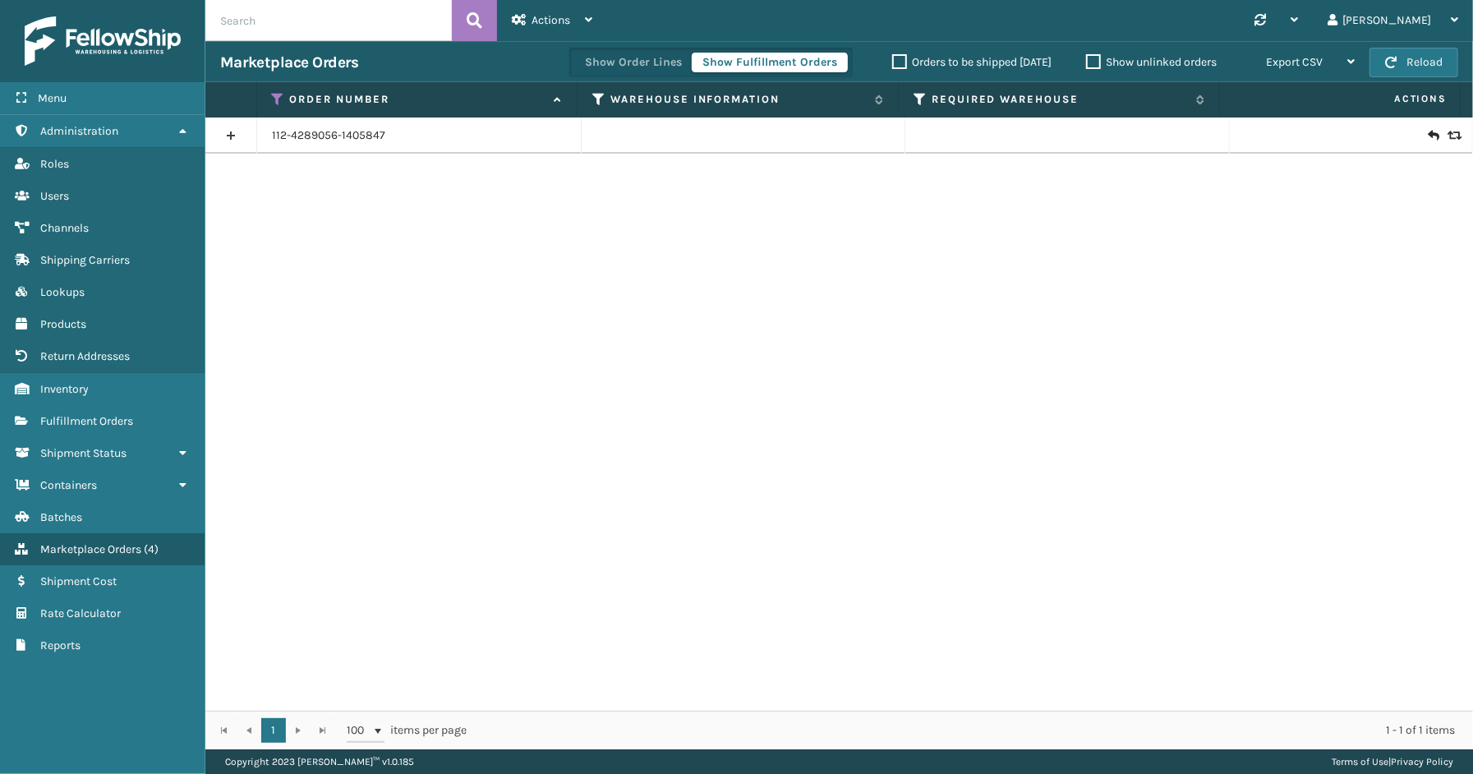
click at [233, 126] on link at bounding box center [230, 135] width 51 height 26
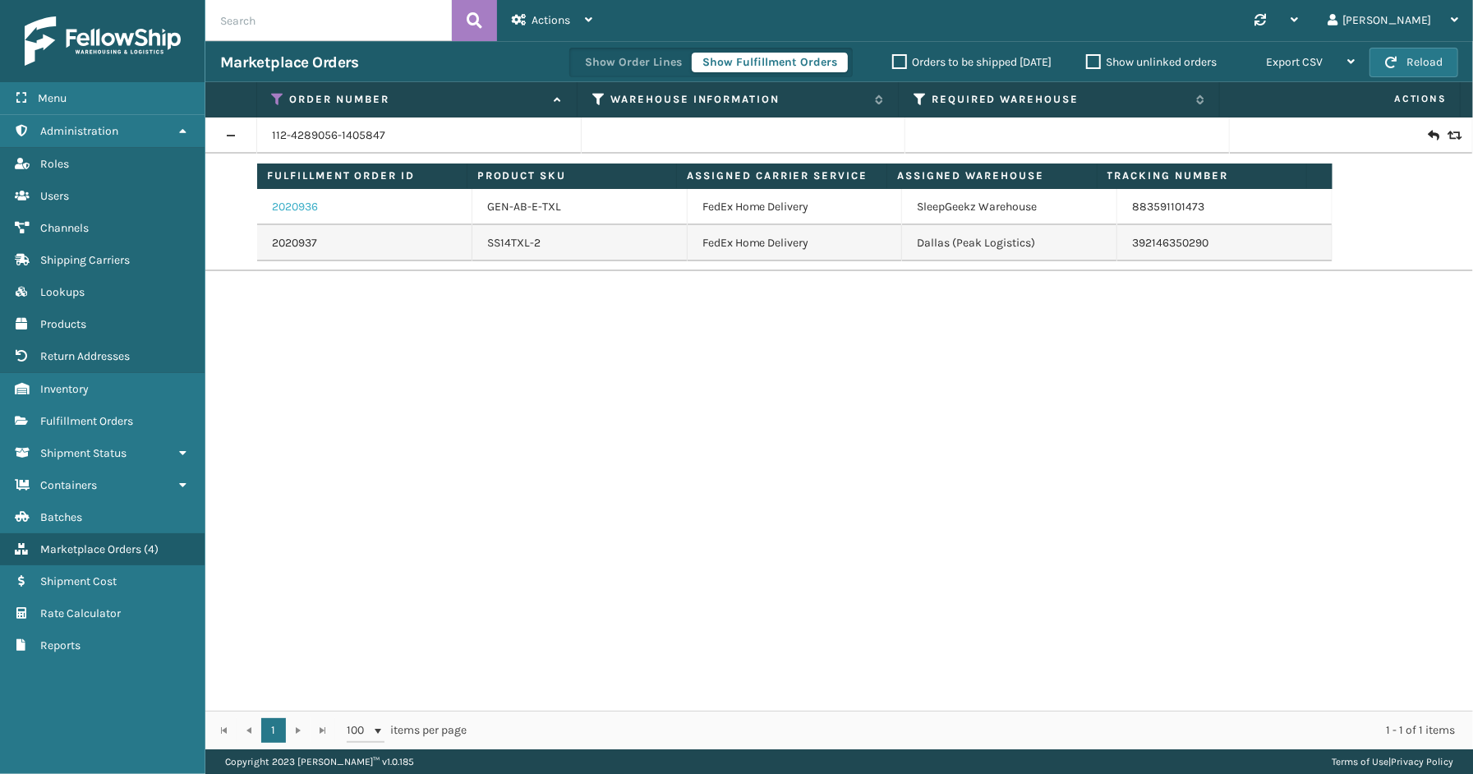
click at [309, 208] on link "2020936" at bounding box center [295, 207] width 46 height 16
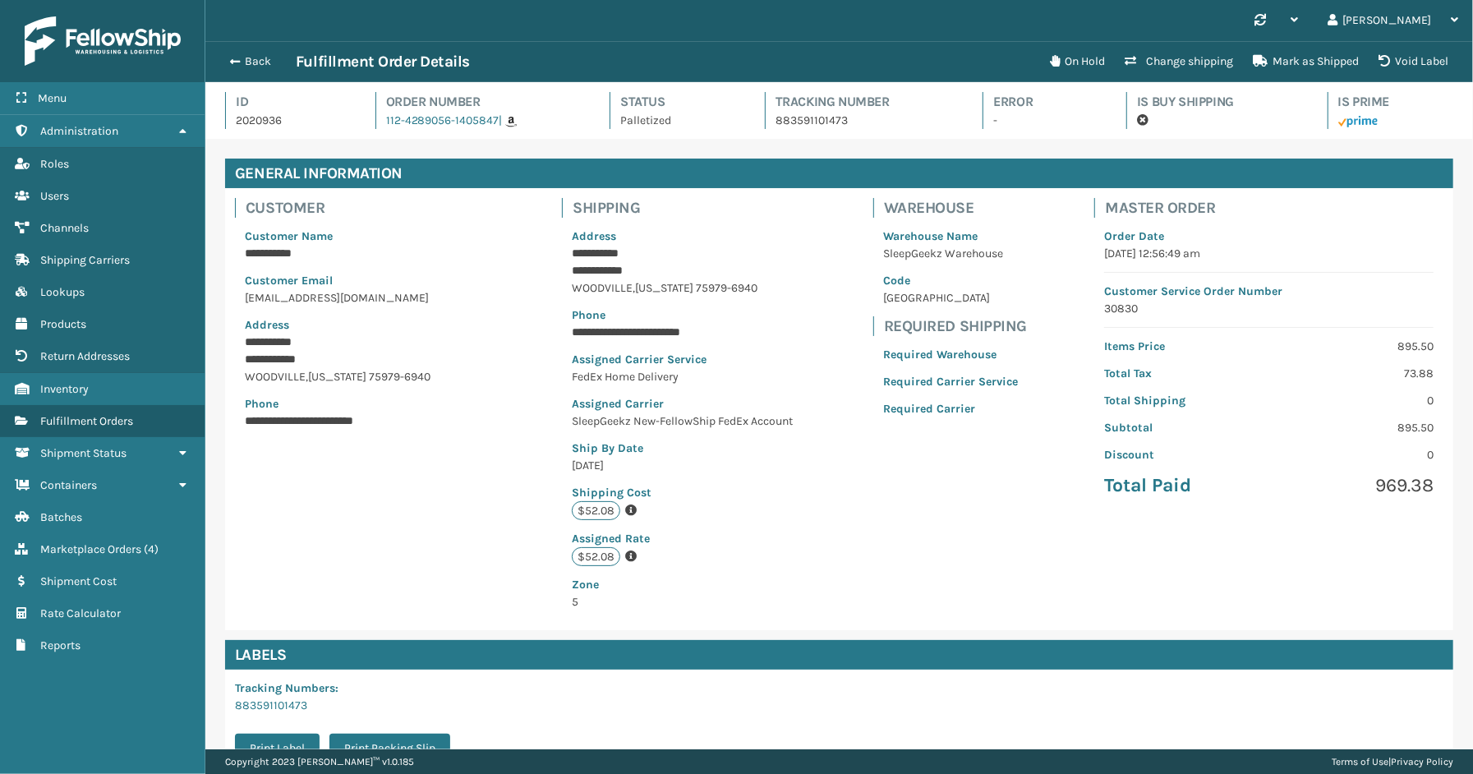
scroll to position [39, 1268]
click at [250, 67] on button "Back" at bounding box center [258, 61] width 76 height 15
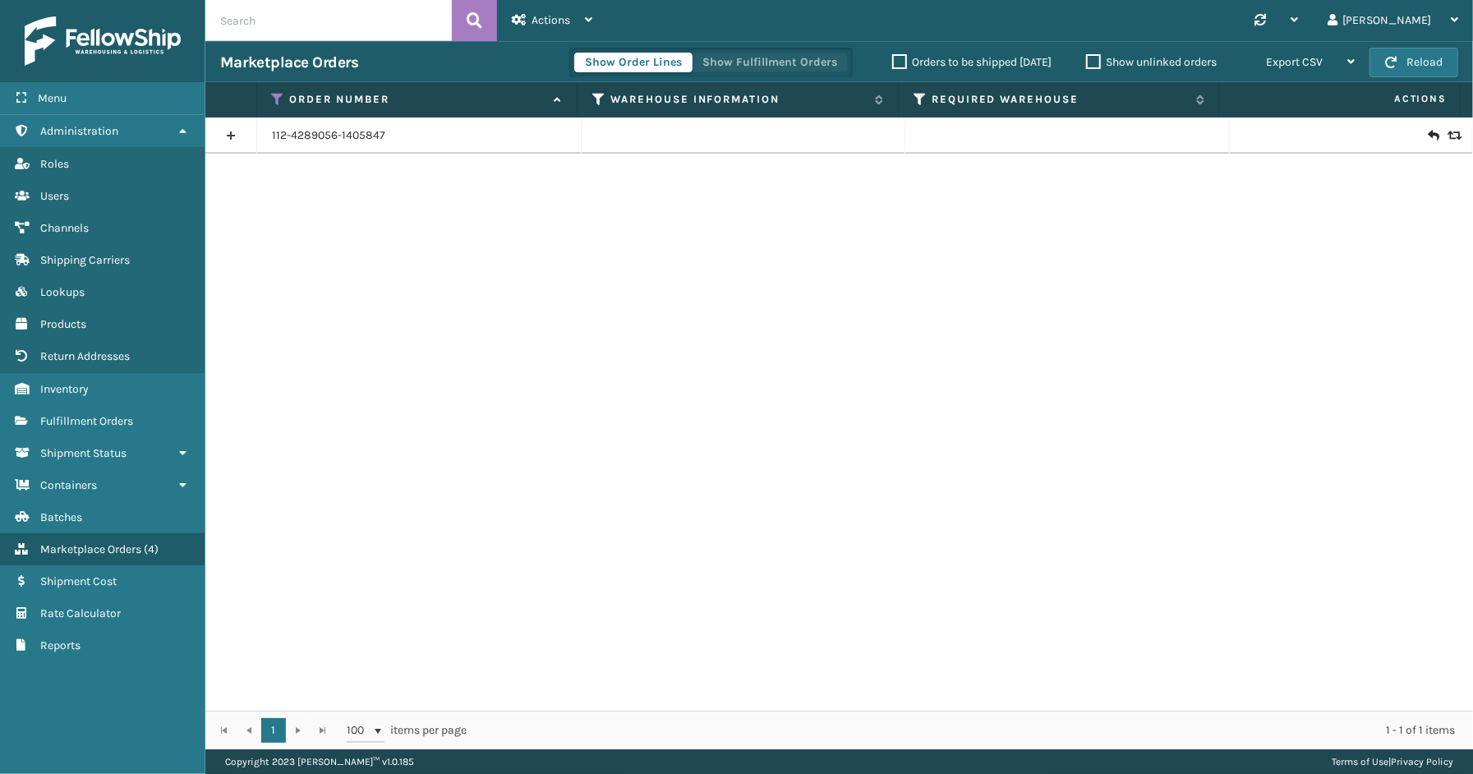
click at [746, 60] on button "Show Fulfillment Orders" at bounding box center [770, 63] width 156 height 20
click at [228, 134] on link at bounding box center [230, 135] width 51 height 26
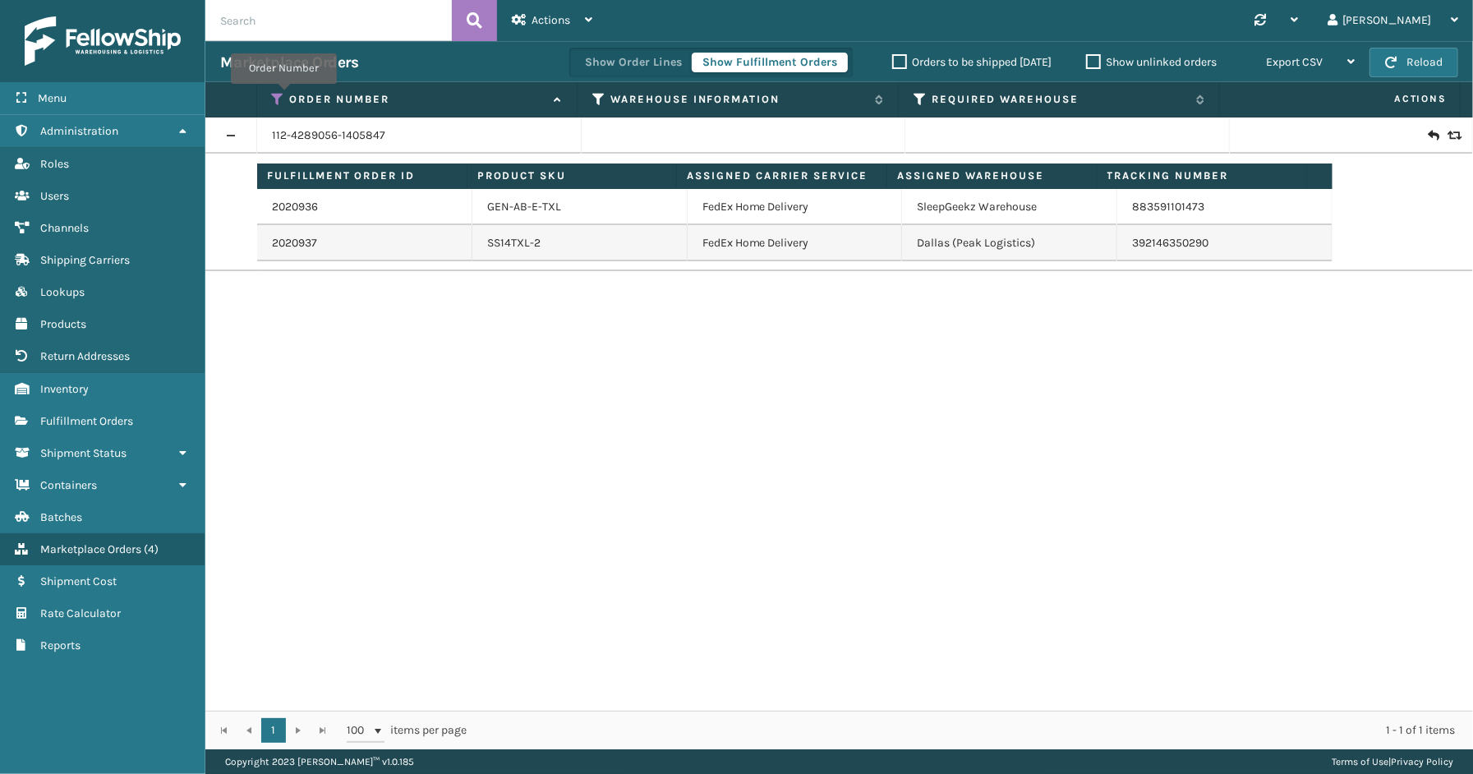
click at [284, 95] on icon at bounding box center [278, 99] width 13 height 15
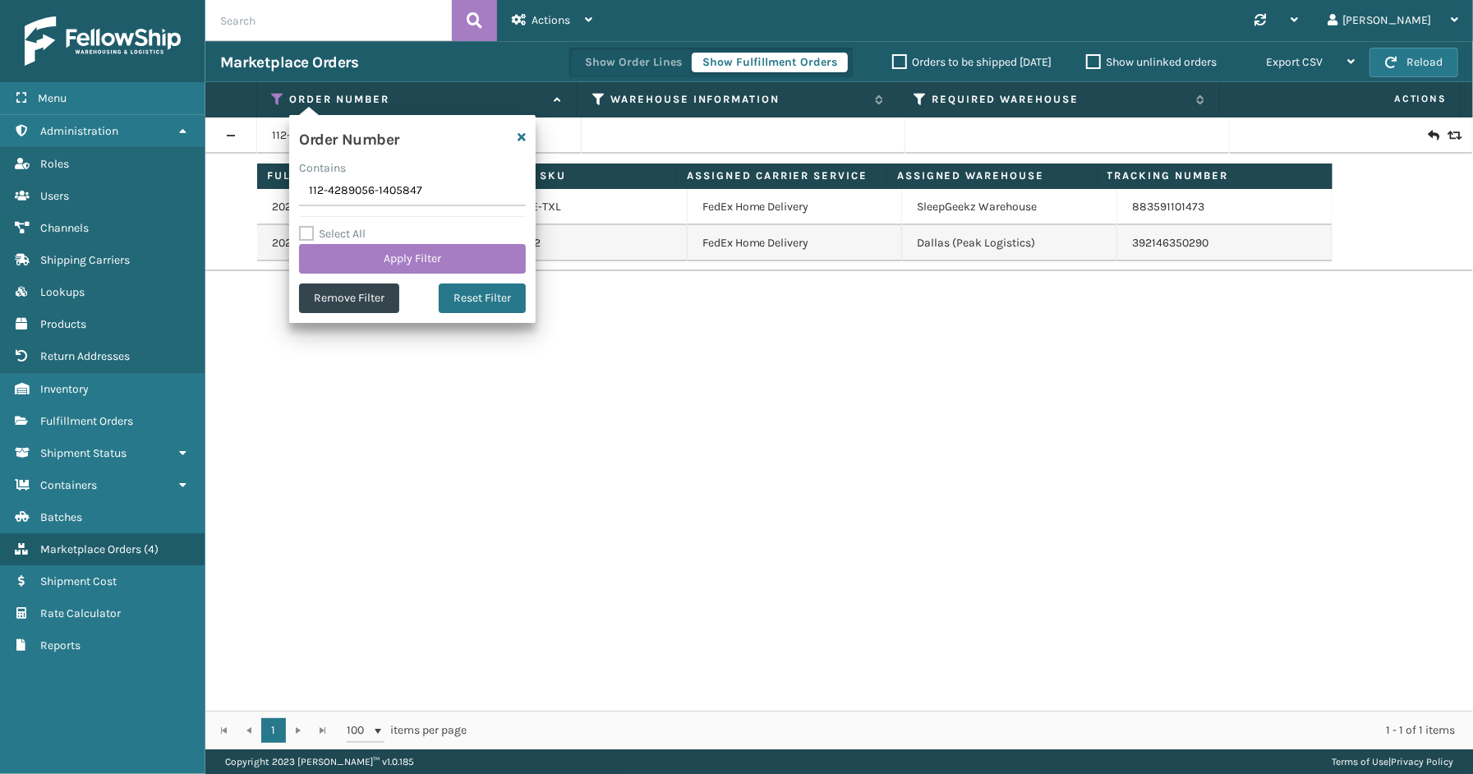
drag, startPoint x: 422, startPoint y: 191, endPoint x: 308, endPoint y: 189, distance: 114.3
click at [308, 189] on input "112-4289056-1405847" at bounding box center [412, 192] width 227 height 30
type input "112-9583804-5280210"
click at [357, 265] on button "Apply Filter" at bounding box center [412, 259] width 227 height 30
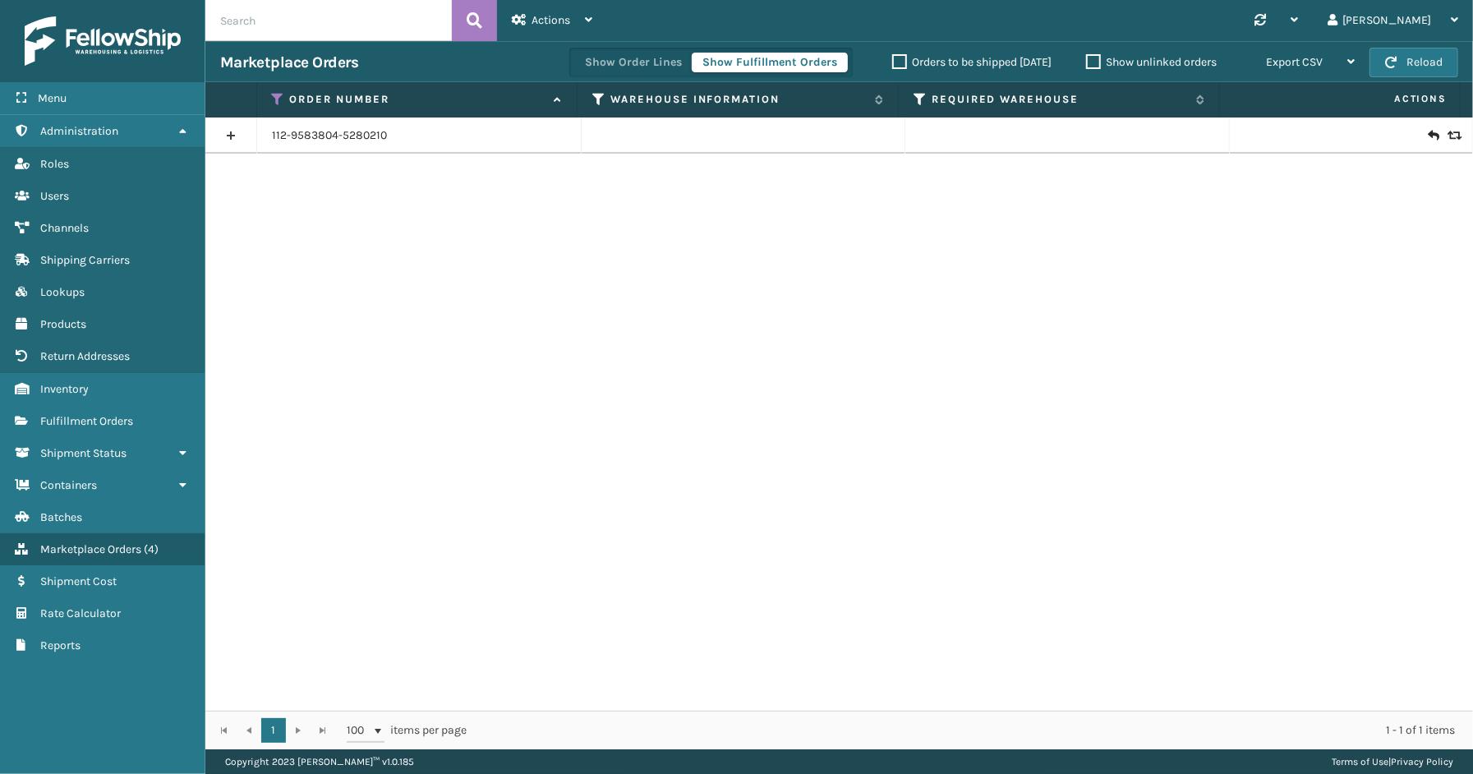
click at [242, 134] on link at bounding box center [230, 135] width 51 height 26
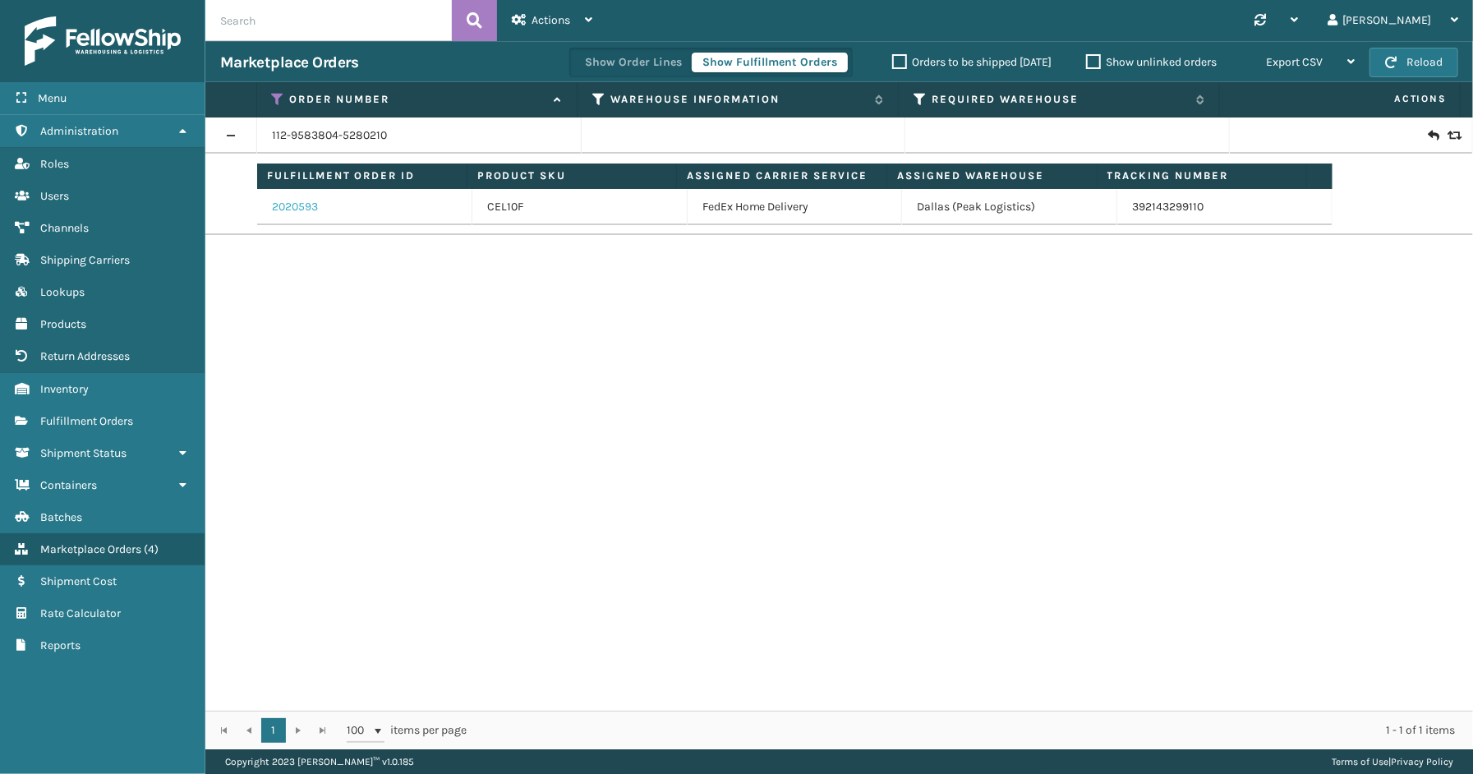
click at [294, 208] on link "2020593" at bounding box center [295, 207] width 46 height 16
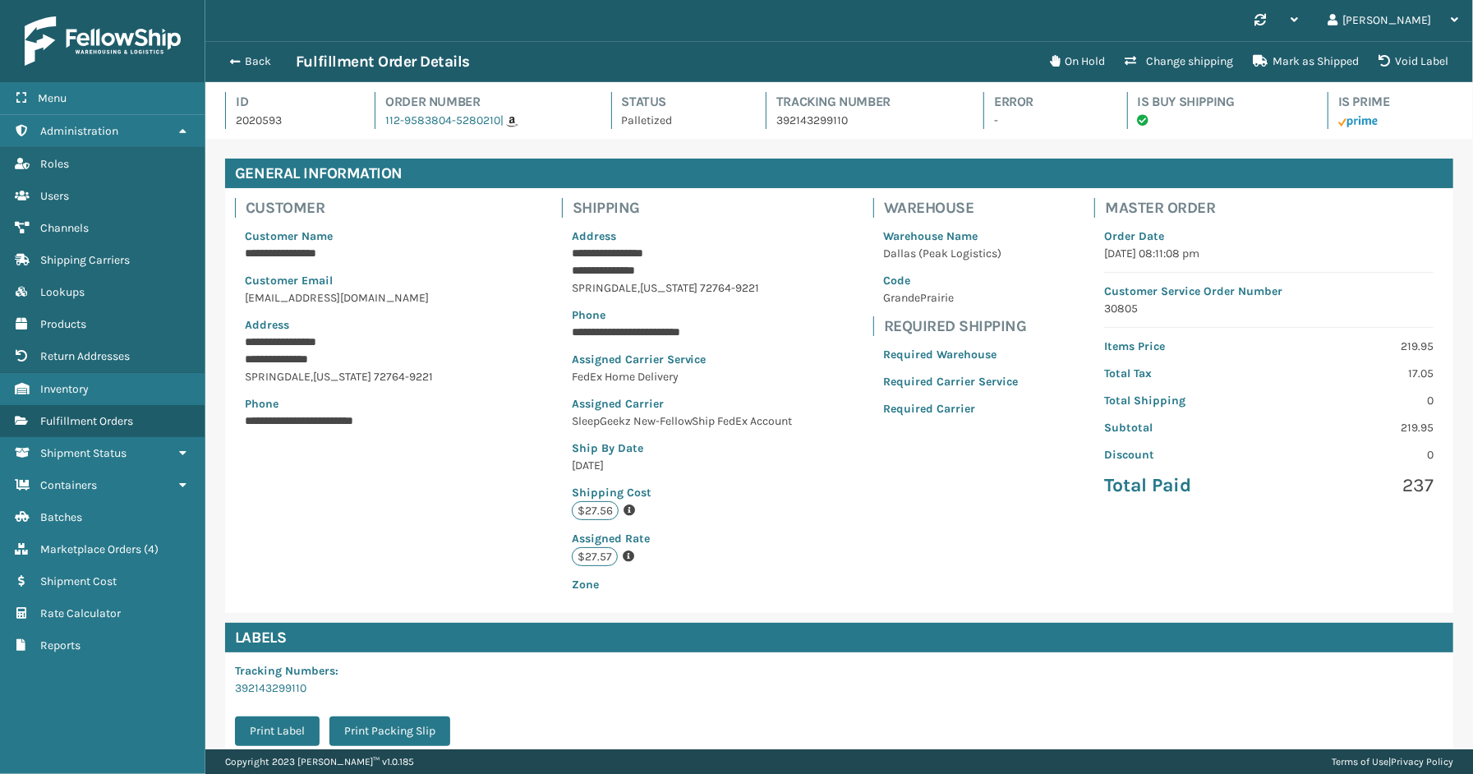
scroll to position [39, 1268]
click at [270, 64] on button "Back" at bounding box center [258, 61] width 76 height 15
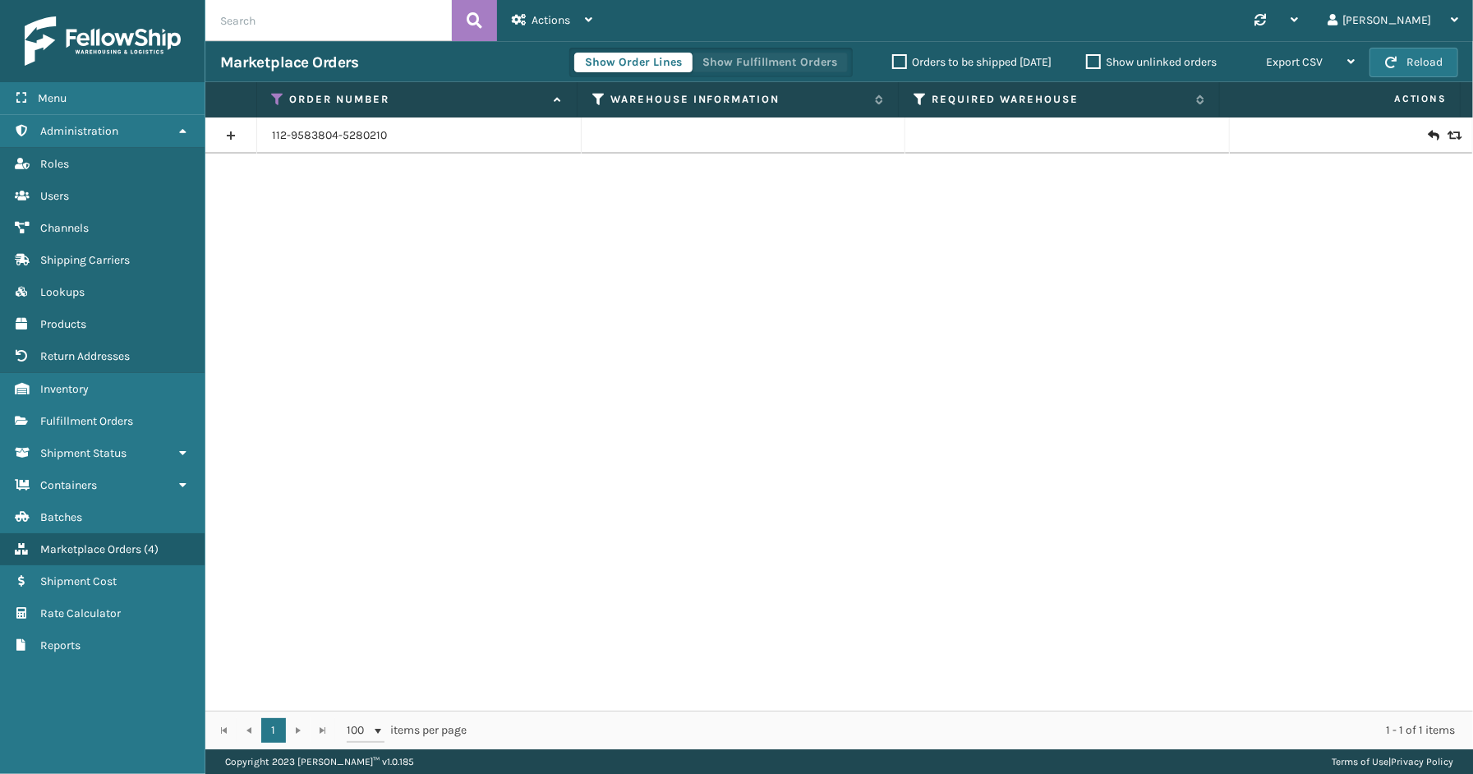
click at [828, 63] on button "Show Fulfillment Orders" at bounding box center [770, 63] width 156 height 20
click at [282, 94] on icon at bounding box center [278, 99] width 13 height 15
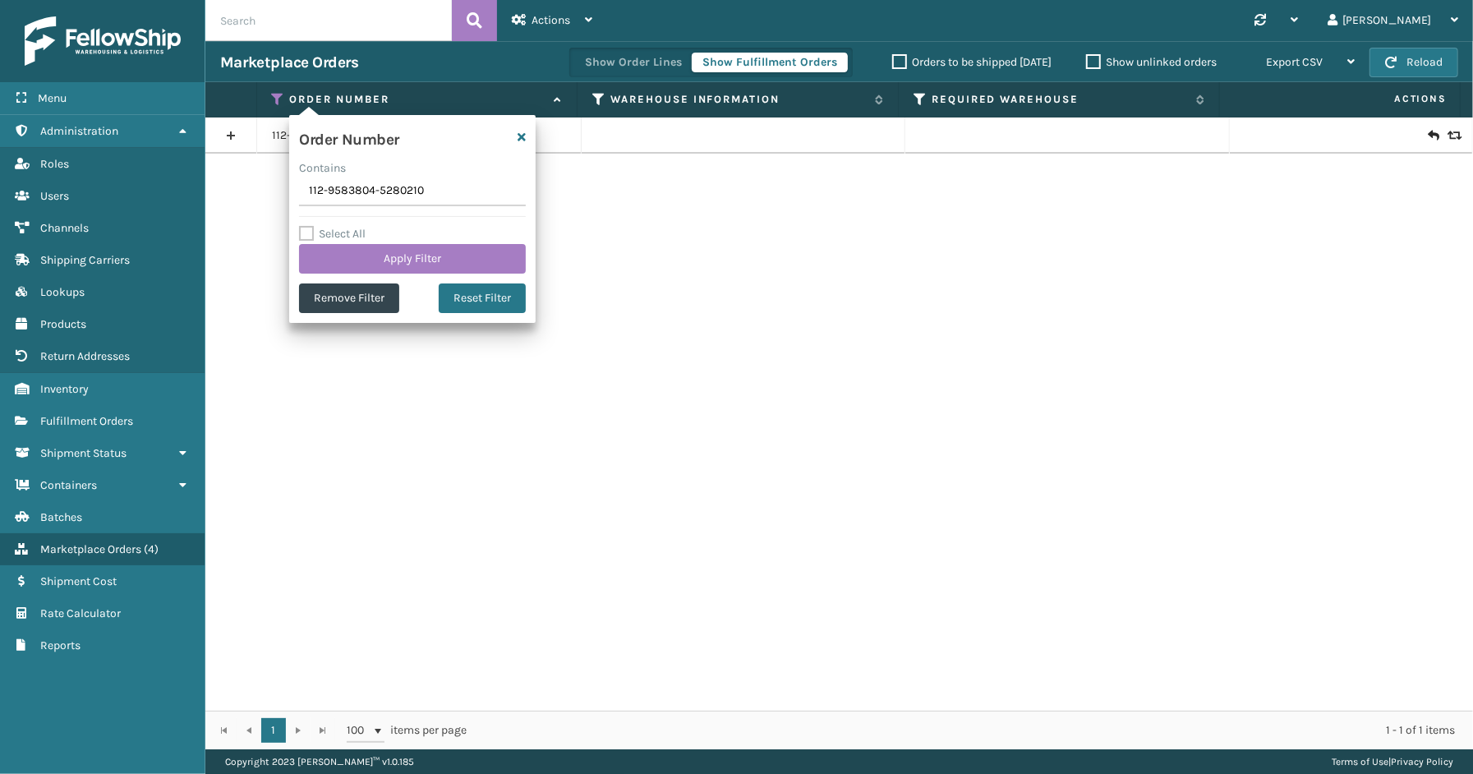
drag, startPoint x: 441, startPoint y: 189, endPoint x: 247, endPoint y: 182, distance: 194.1
click at [247, 182] on section "Marketplace Orders Show Order Lines Show Fulfillment Orders Orders to be shippe…" at bounding box center [839, 395] width 1268 height 708
type input "114-1393740-7882612"
click at [423, 248] on button "Apply Filter" at bounding box center [412, 259] width 227 height 30
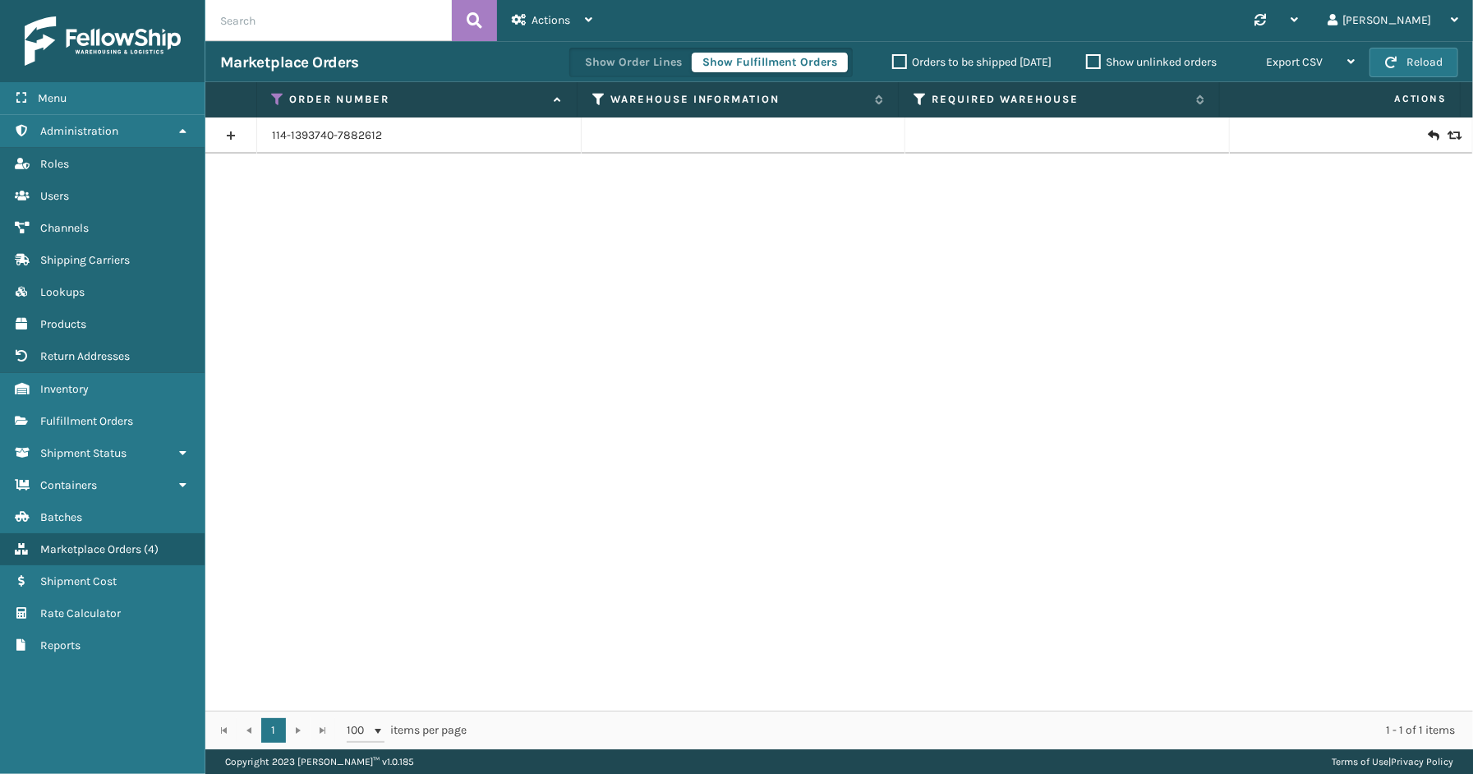
click at [231, 130] on link at bounding box center [230, 135] width 51 height 26
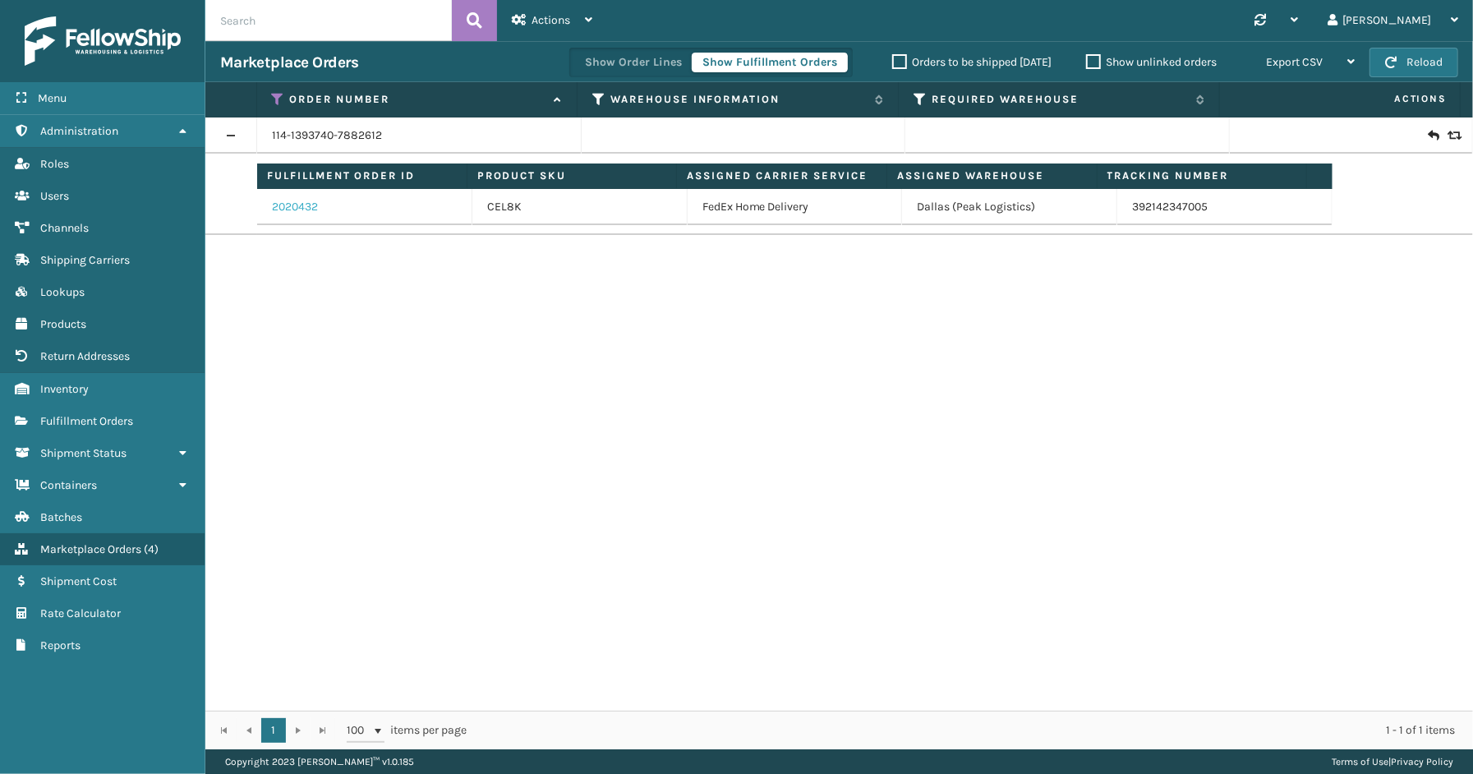
click at [301, 210] on link "2020432" at bounding box center [295, 207] width 46 height 16
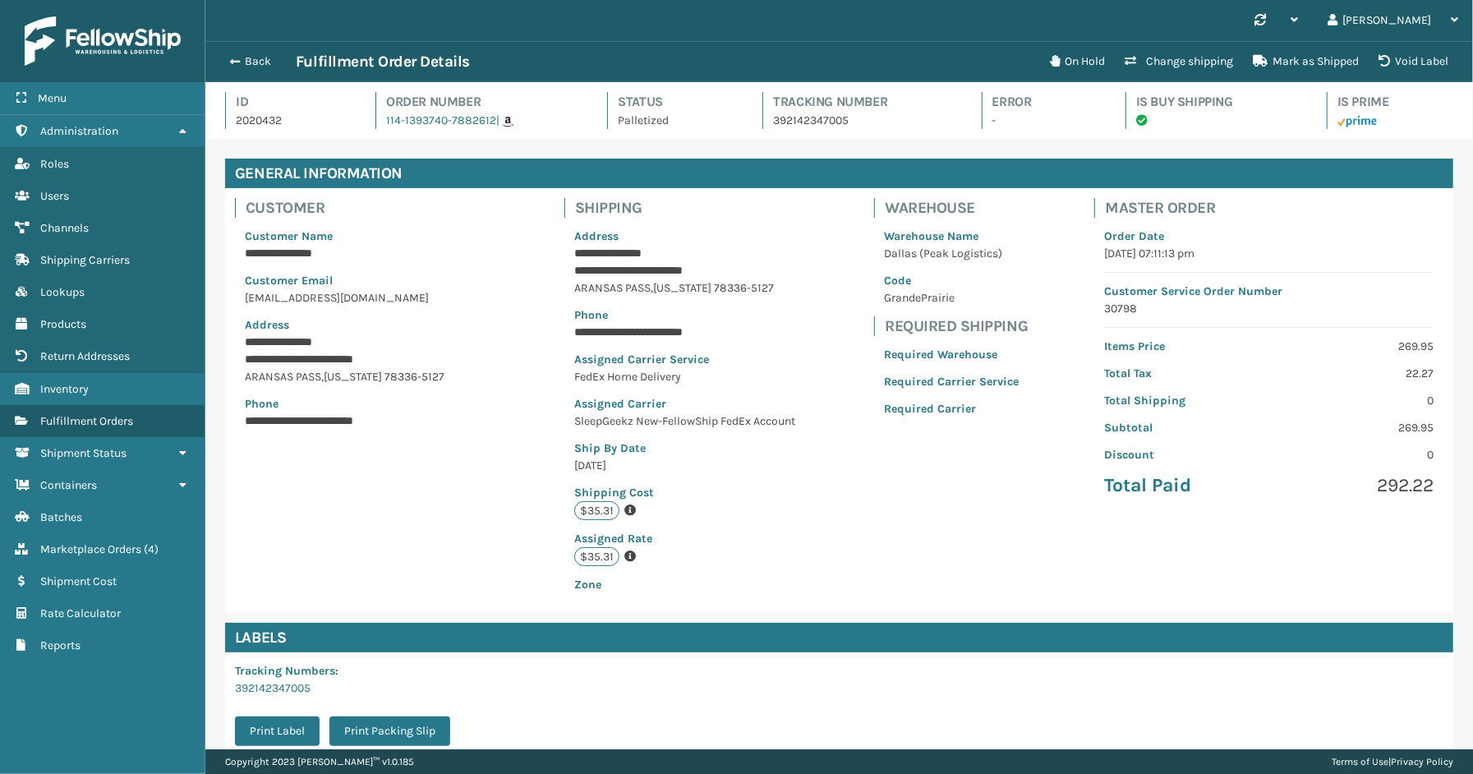
scroll to position [39, 1268]
click at [257, 52] on div "Back Fulfillment Order Details" at bounding box center [630, 62] width 820 height 20
click at [270, 58] on button "Back" at bounding box center [258, 61] width 76 height 15
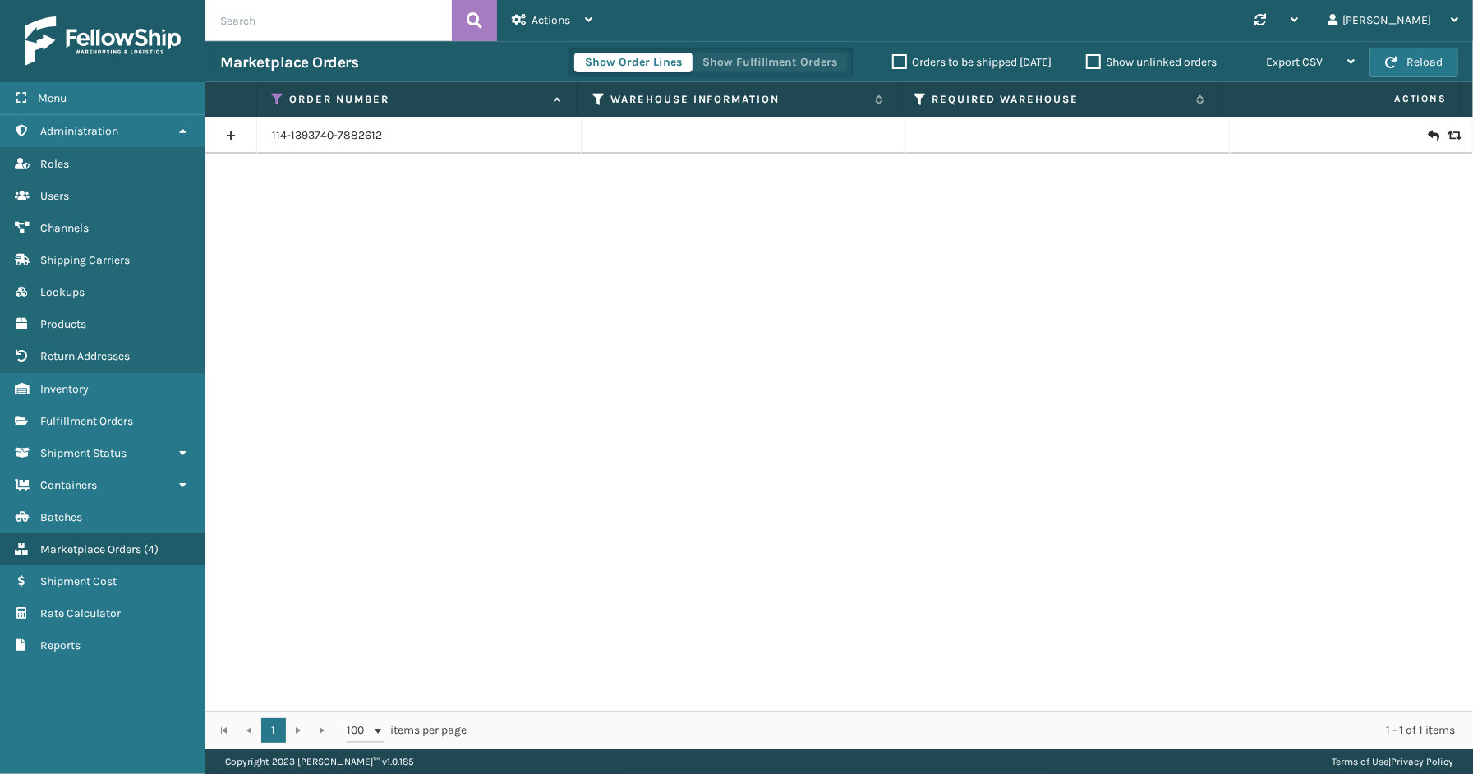
click at [748, 66] on button "Show Fulfillment Orders" at bounding box center [770, 63] width 156 height 20
click at [277, 94] on icon at bounding box center [278, 99] width 13 height 15
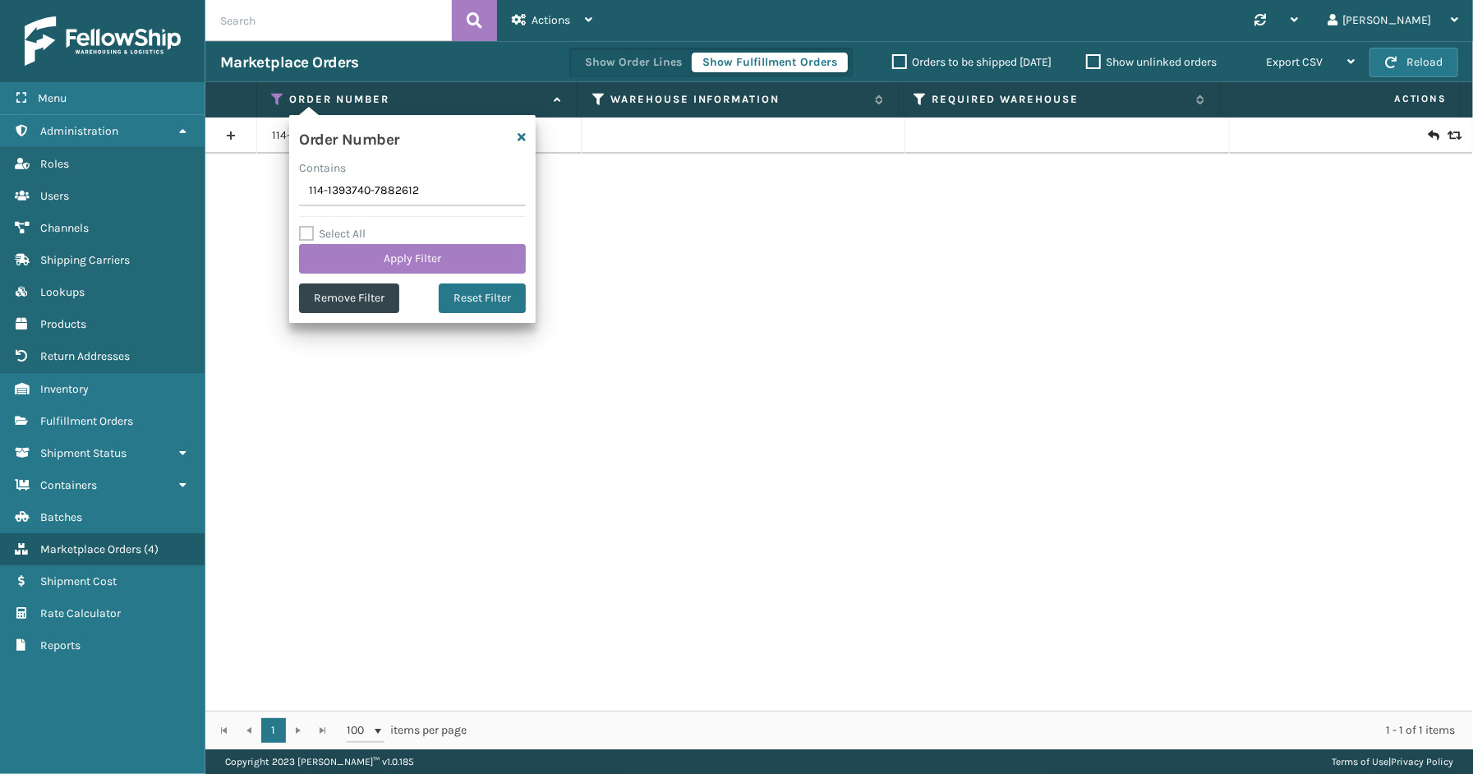
drag, startPoint x: 431, startPoint y: 196, endPoint x: 248, endPoint y: 182, distance: 183.0
click at [248, 182] on section "Marketplace Orders Show Order Lines Show Fulfillment Orders Orders to be shippe…" at bounding box center [839, 395] width 1268 height 708
type input "114-8466259-0812228"
click at [407, 247] on button "Apply Filter" at bounding box center [412, 259] width 227 height 30
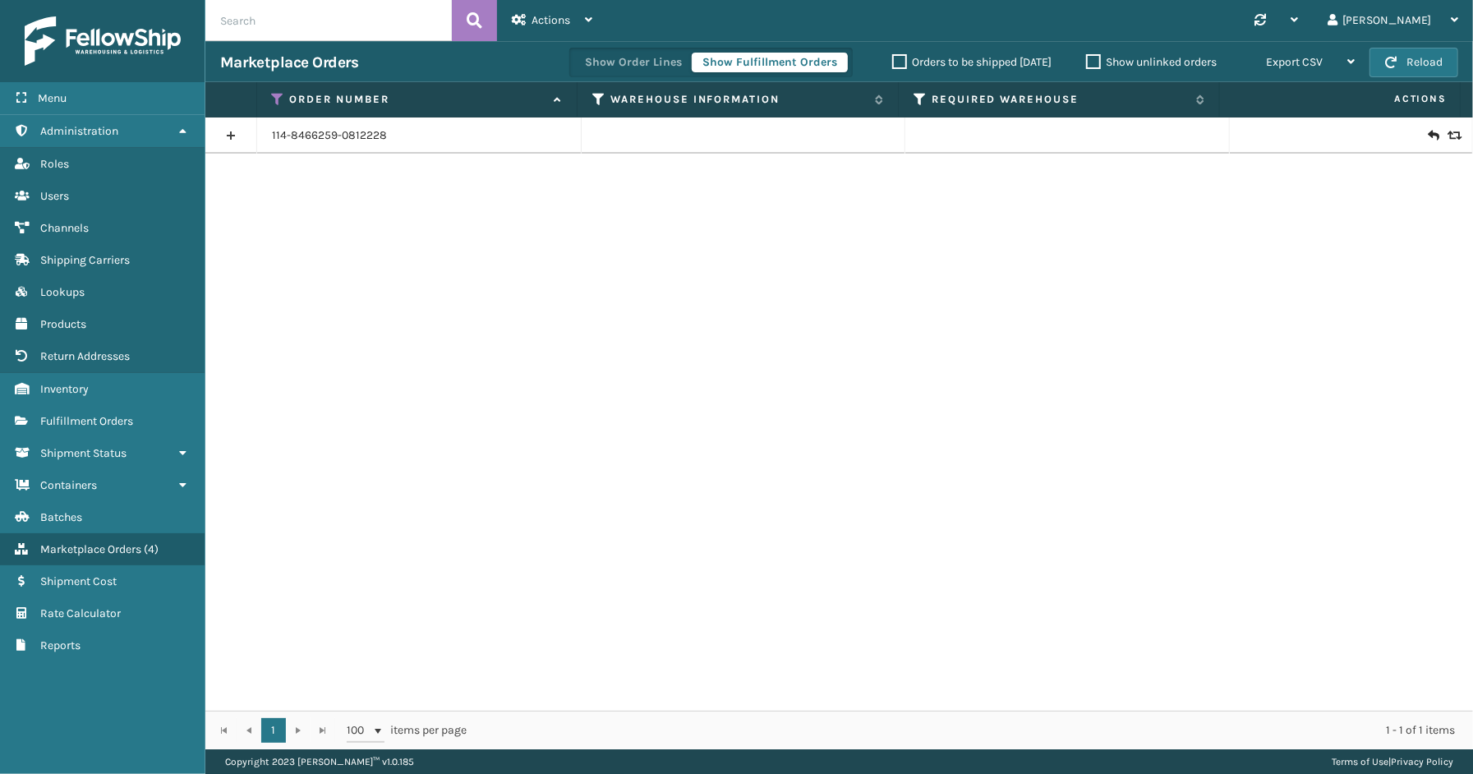
click at [228, 132] on link at bounding box center [230, 135] width 51 height 26
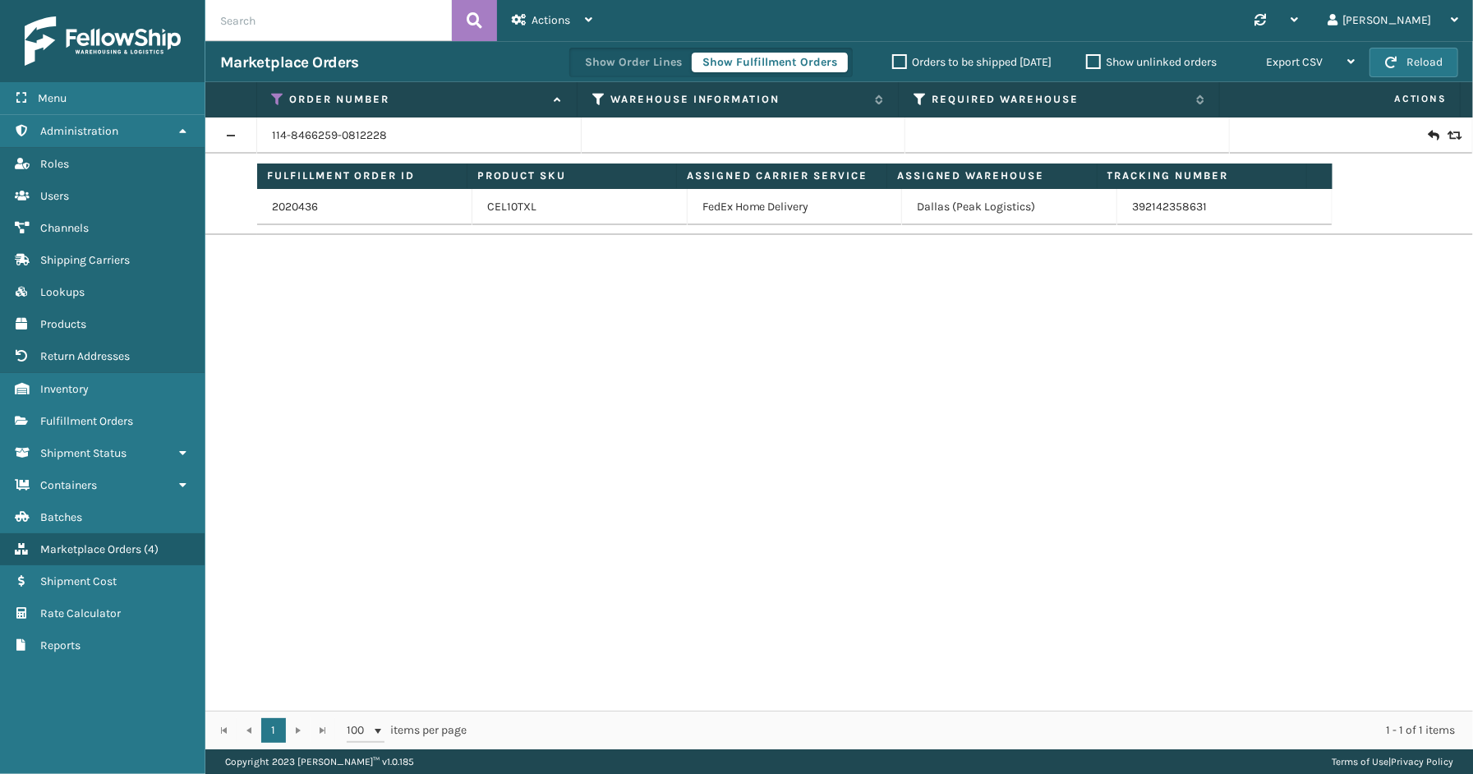
click at [318, 210] on div "2020436" at bounding box center [364, 207] width 185 height 16
click at [308, 207] on link "2020436" at bounding box center [295, 207] width 46 height 16
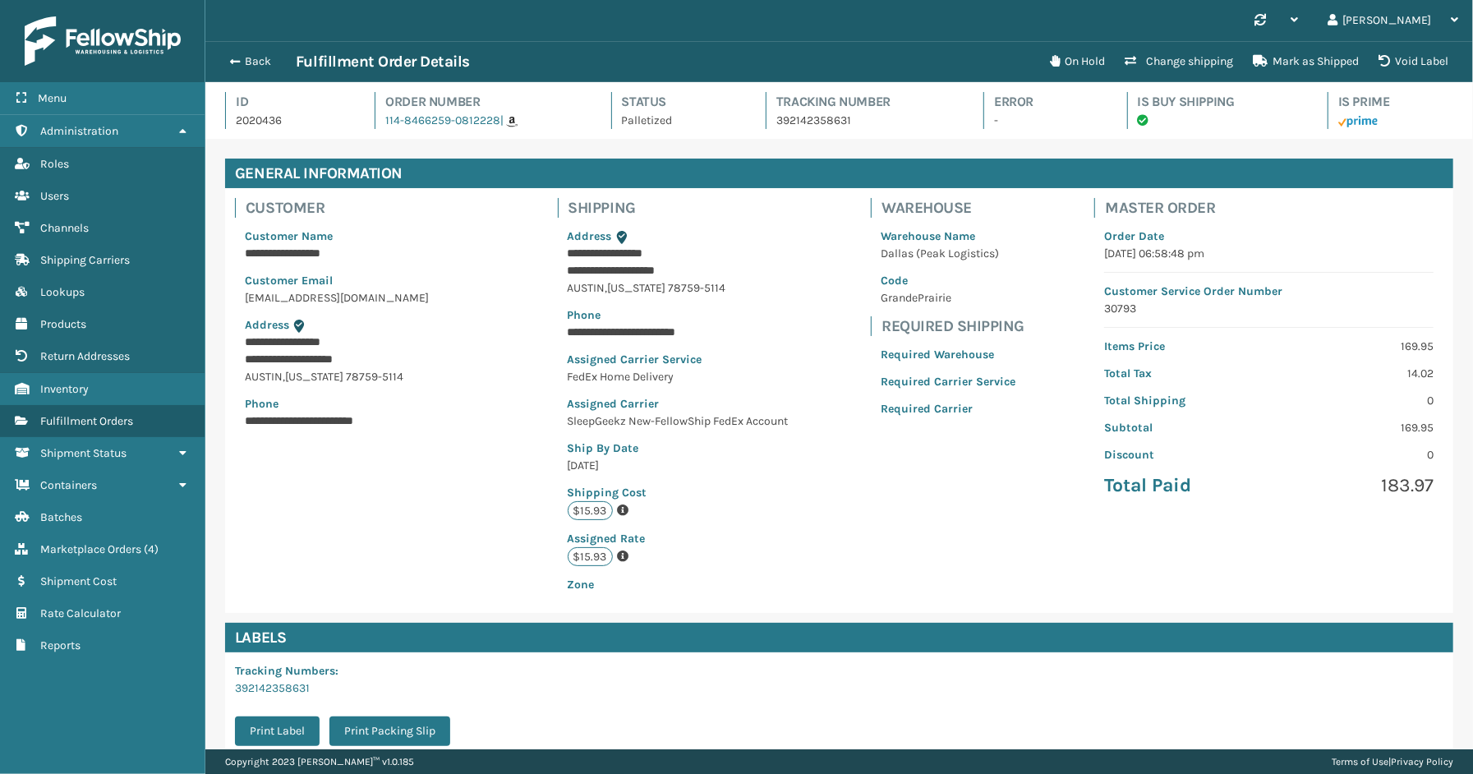
scroll to position [39, 1268]
click at [271, 60] on button "Back" at bounding box center [258, 61] width 76 height 15
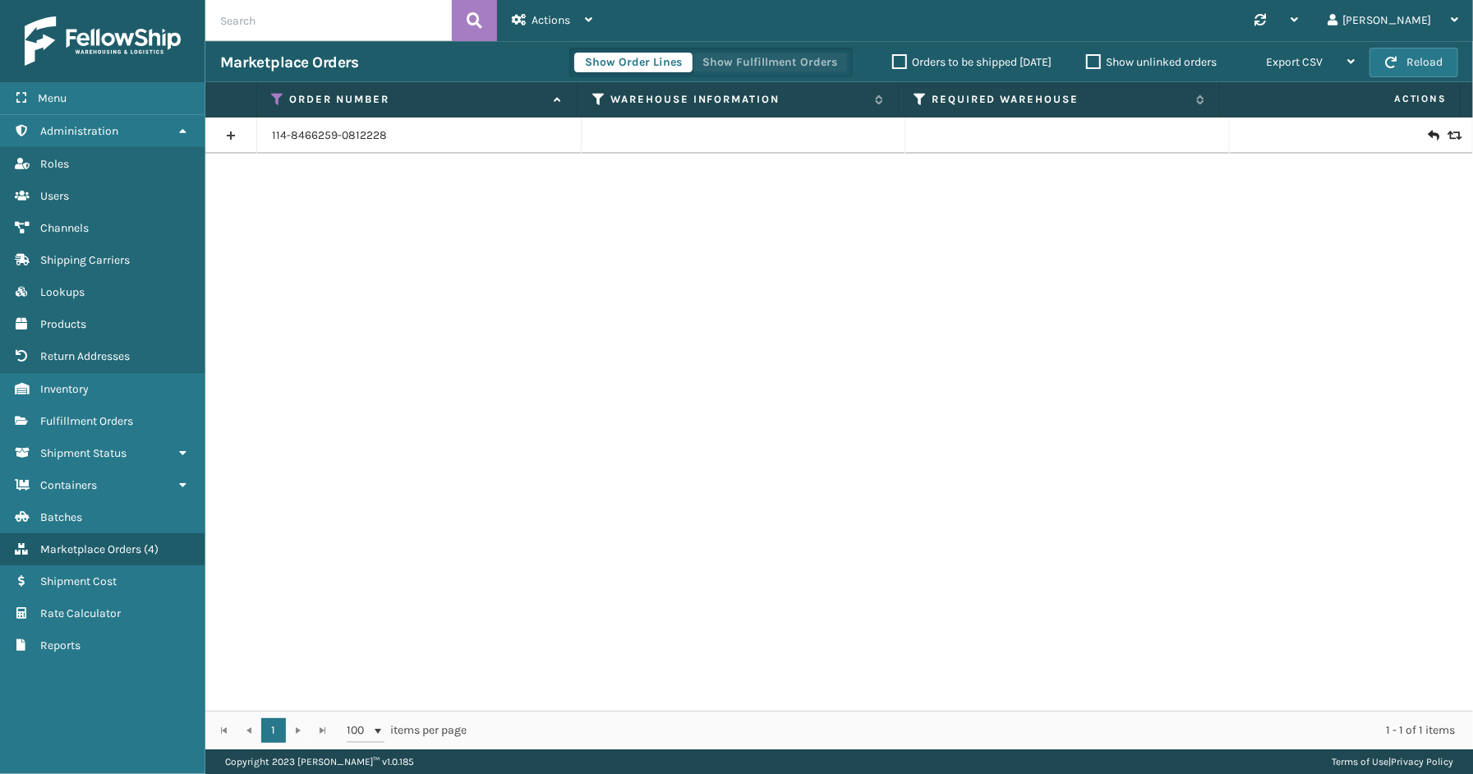
click at [752, 53] on button "Show Fulfillment Orders" at bounding box center [770, 63] width 156 height 20
click at [268, 96] on th "Order Number" at bounding box center [417, 99] width 321 height 35
click at [272, 100] on icon at bounding box center [278, 99] width 13 height 15
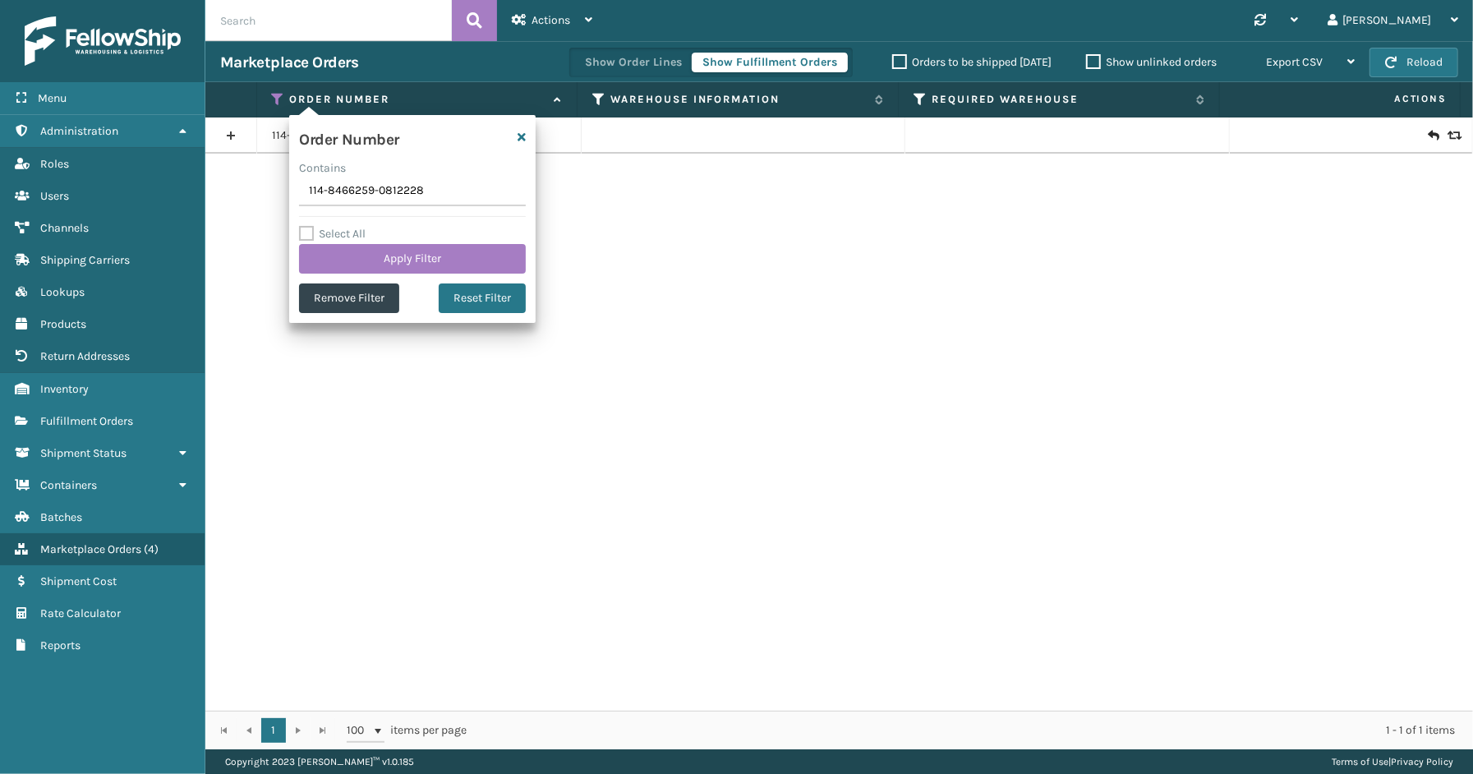
drag, startPoint x: 452, startPoint y: 210, endPoint x: 442, endPoint y: 206, distance: 10.7
click at [445, 208] on div "Order Number Contains 114-8466259-0812228 Select All Apply Filter Remove Filter…" at bounding box center [412, 219] width 247 height 208
drag, startPoint x: 438, startPoint y: 192, endPoint x: 255, endPoint y: 173, distance: 184.2
click at [255, 173] on section "Marketplace Orders Show Order Lines Show Fulfillment Orders Orders to be shippe…" at bounding box center [839, 395] width 1268 height 708
paste input "SS43221"
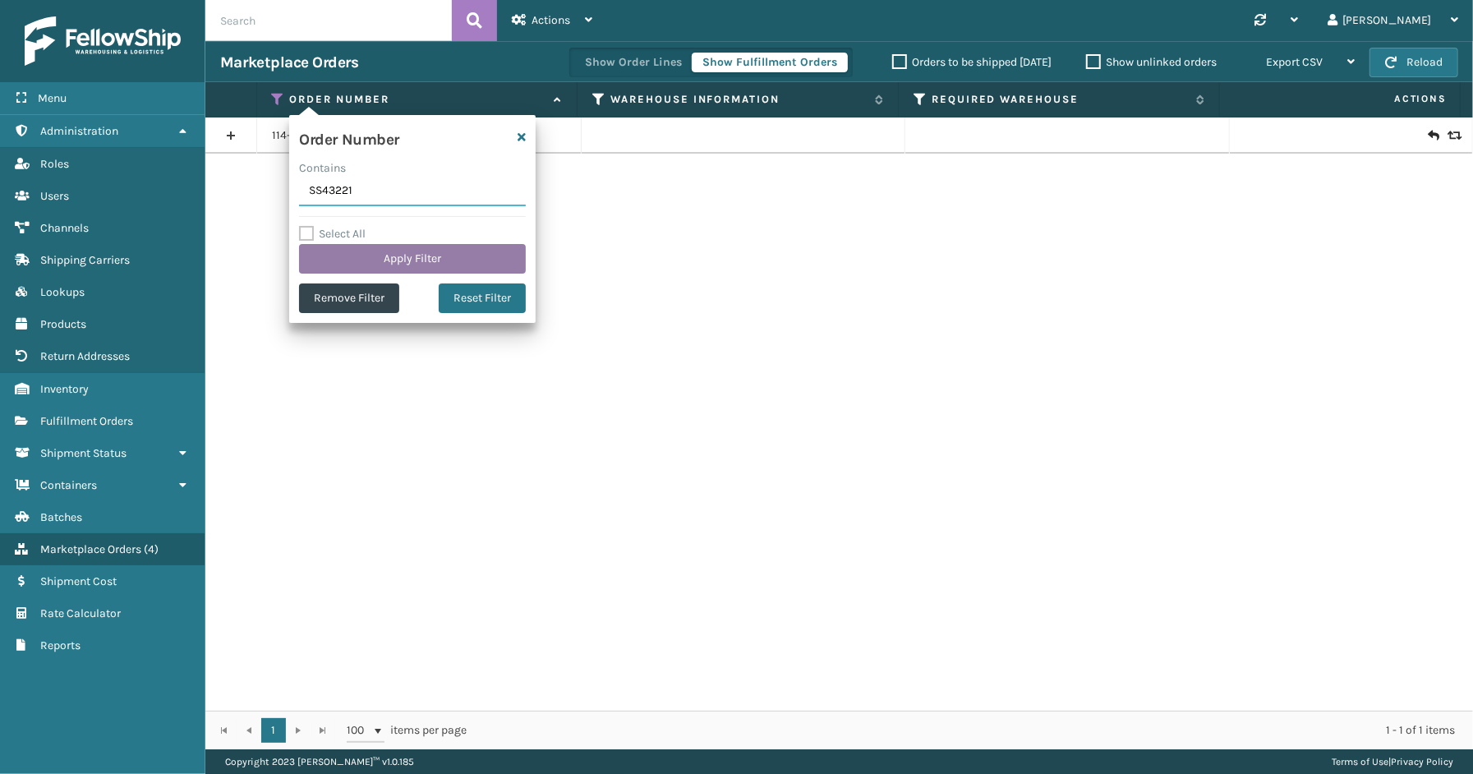
type input "SS43221"
click at [383, 256] on button "Apply Filter" at bounding box center [412, 259] width 227 height 30
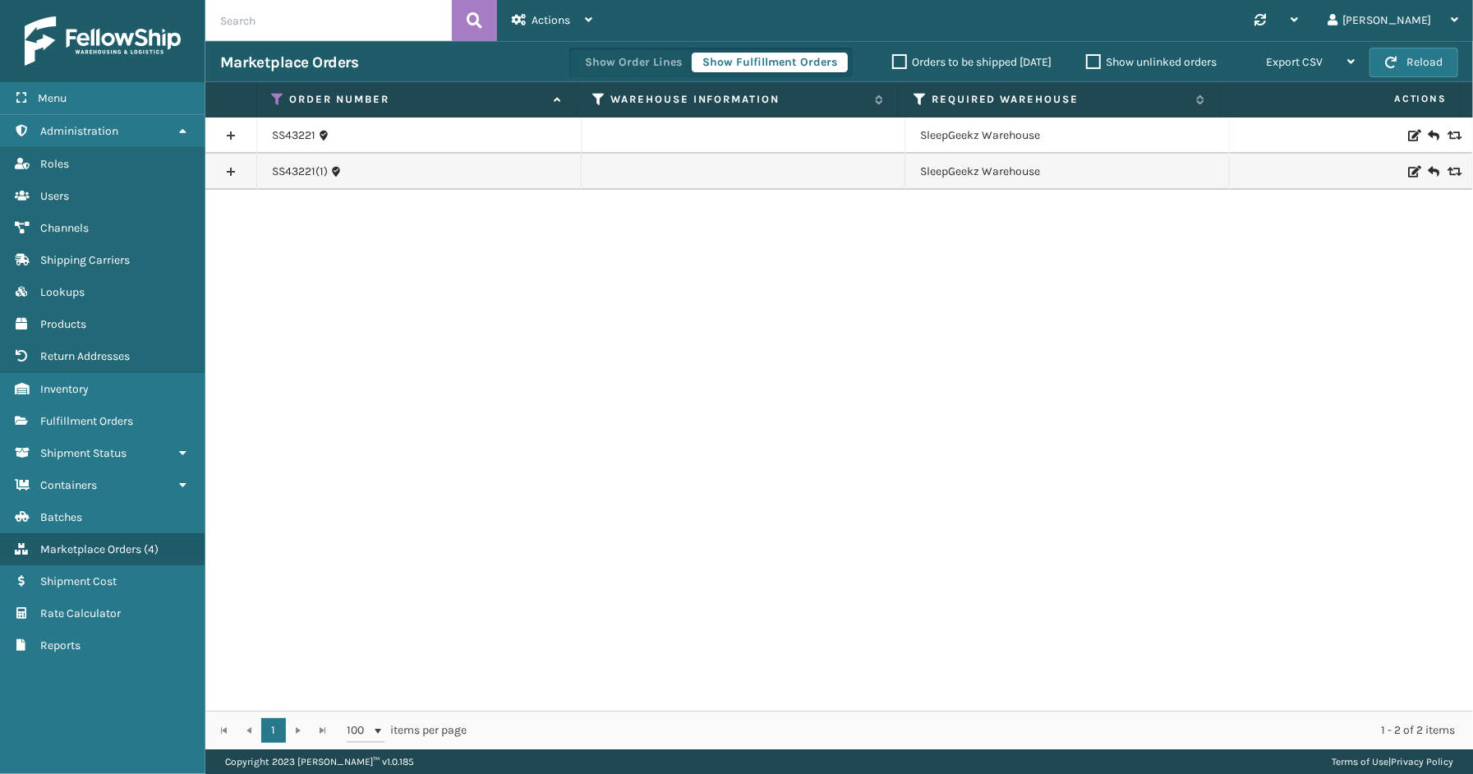
click at [244, 173] on link at bounding box center [230, 172] width 51 height 26
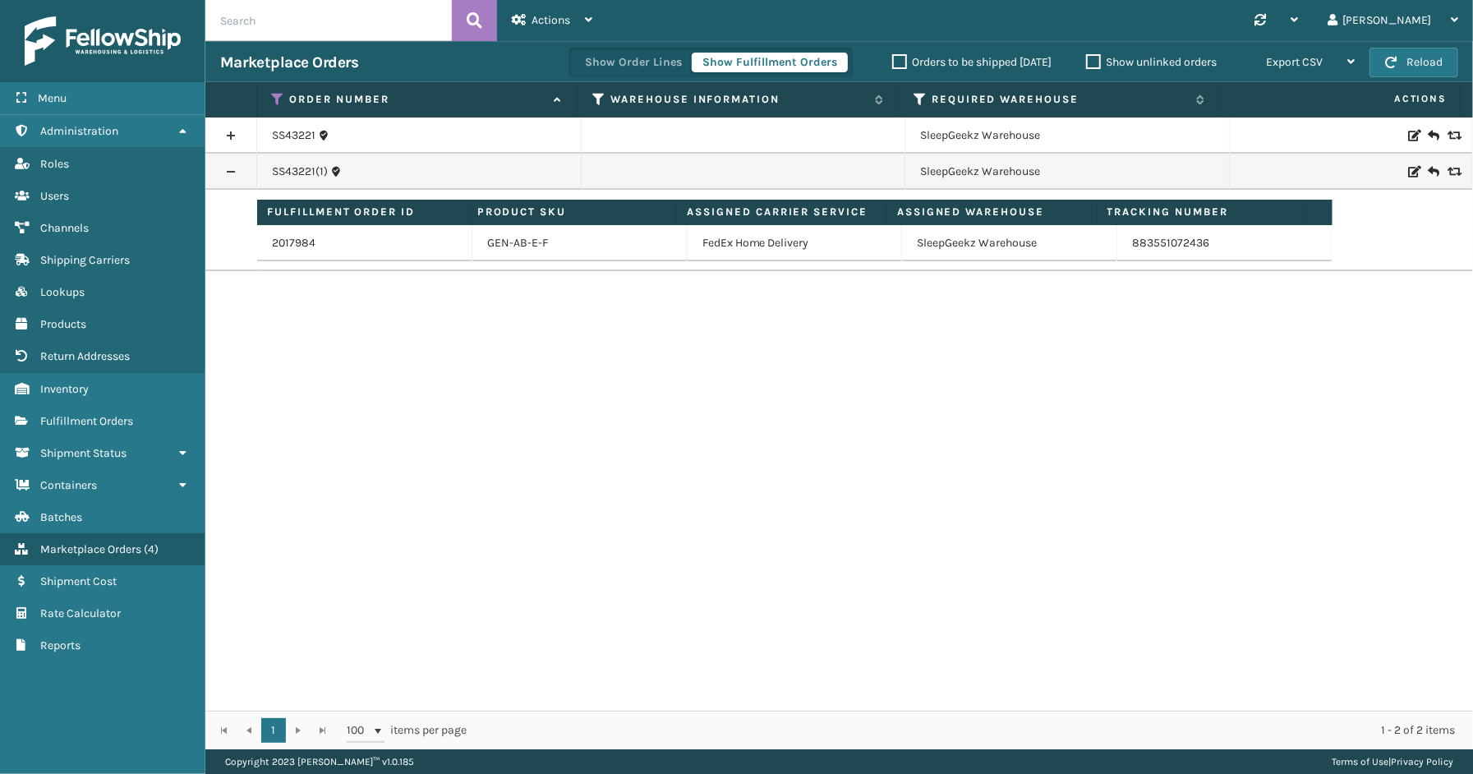
click at [237, 131] on link at bounding box center [230, 135] width 51 height 26
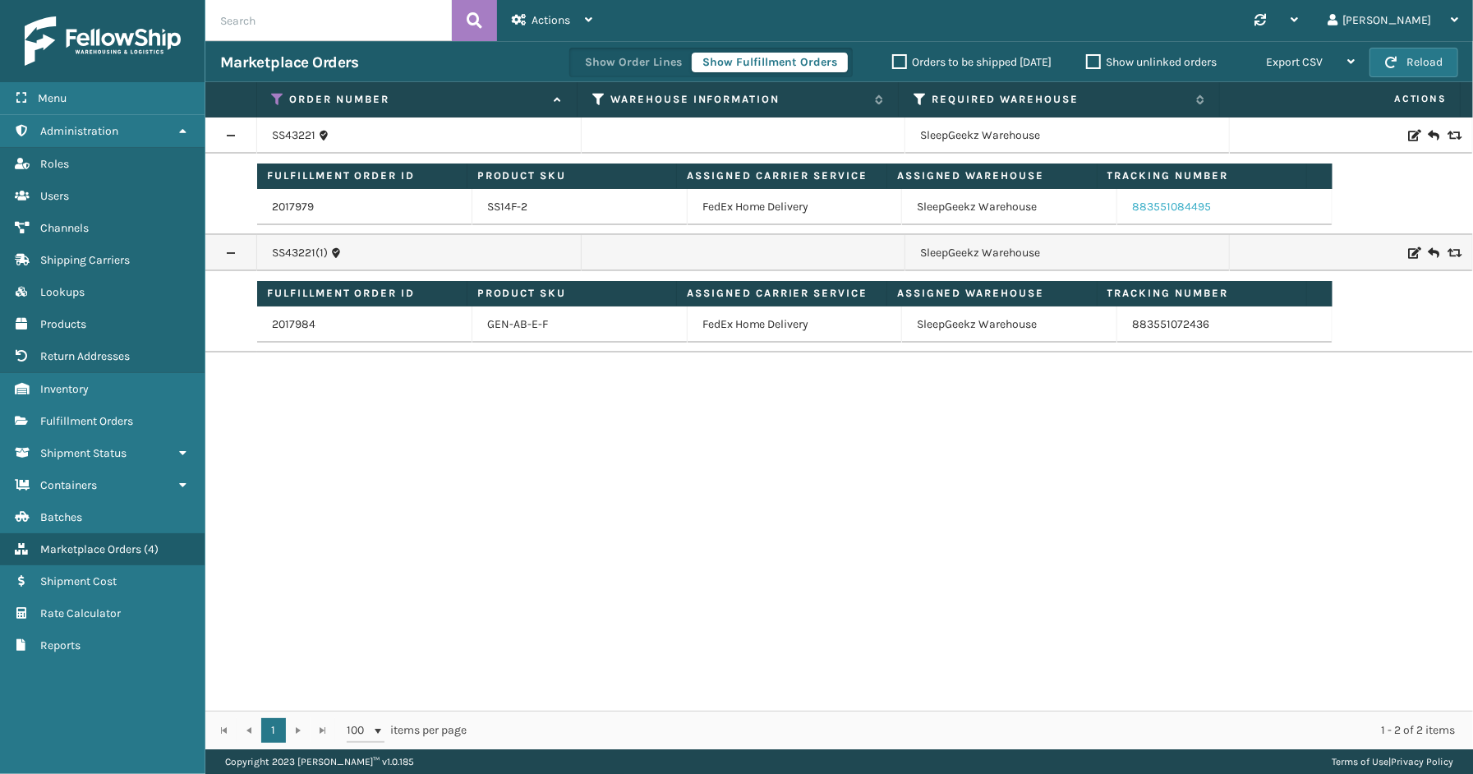
click at [1159, 202] on link "883551084495" at bounding box center [1171, 207] width 79 height 14
drag, startPoint x: 1206, startPoint y: 211, endPoint x: 1123, endPoint y: 217, distance: 83.2
click at [1123, 217] on td "883551084495" at bounding box center [1225, 207] width 215 height 36
copy link "883551084495"
click at [281, 90] on th "Order Number" at bounding box center [417, 99] width 321 height 35
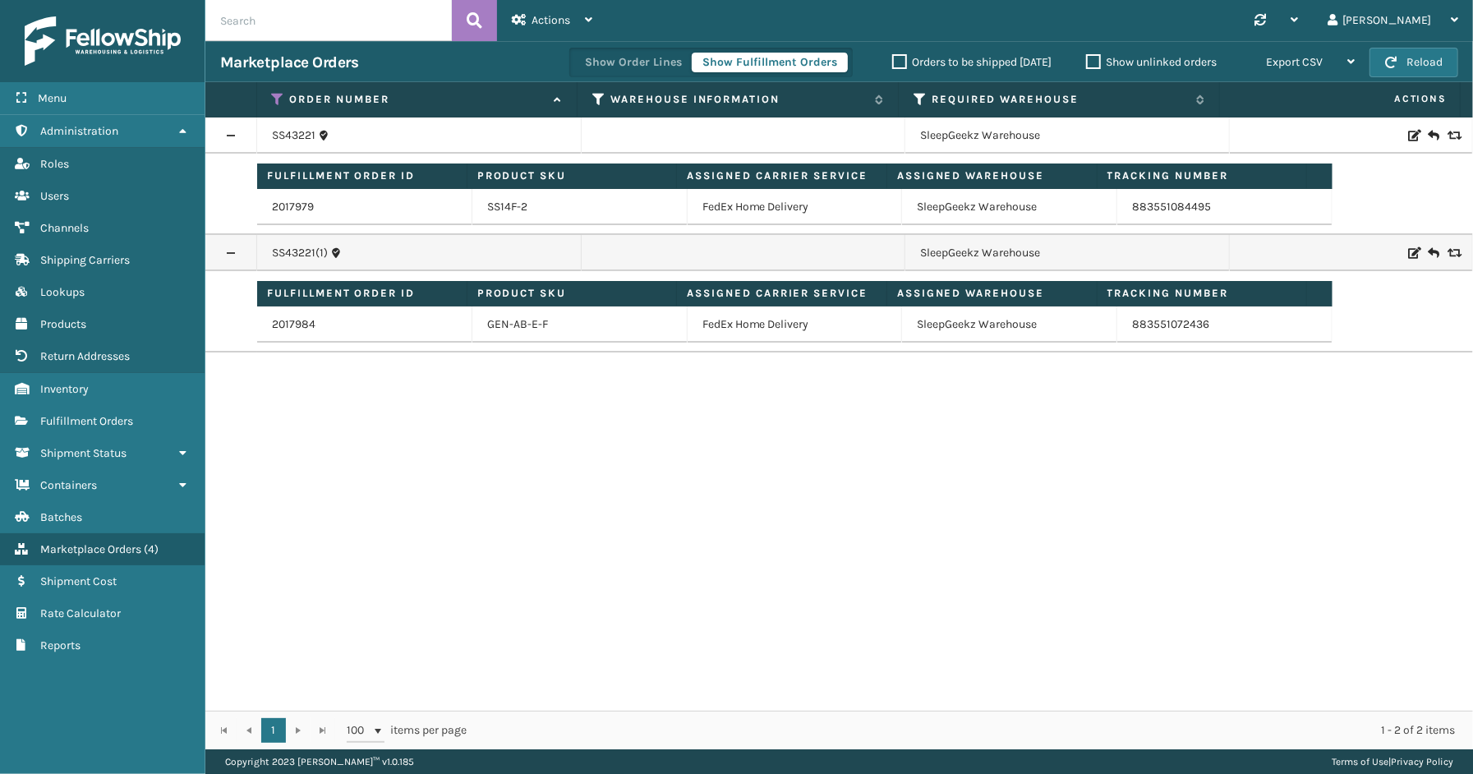
click at [280, 90] on th "Order Number" at bounding box center [417, 99] width 321 height 35
click at [278, 95] on icon at bounding box center [278, 99] width 13 height 15
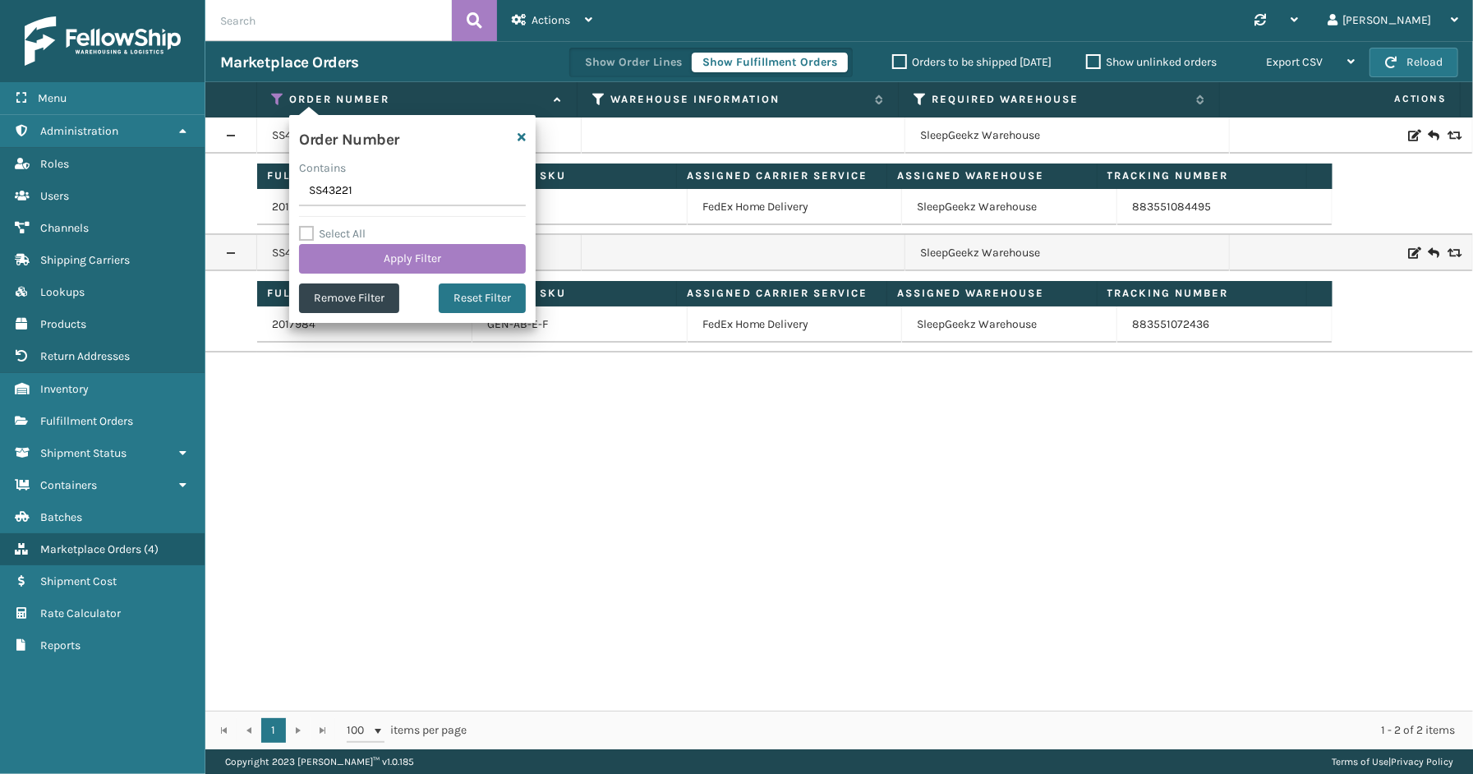
drag, startPoint x: 363, startPoint y: 191, endPoint x: 279, endPoint y: 191, distance: 83.8
click at [278, 191] on section "Marketplace Orders Show Order Lines Show Fulfillment Orders Orders to be shippe…" at bounding box center [839, 395] width 1268 height 708
type input "SS43221(1)"
click at [344, 259] on button "Apply Filter" at bounding box center [412, 259] width 227 height 30
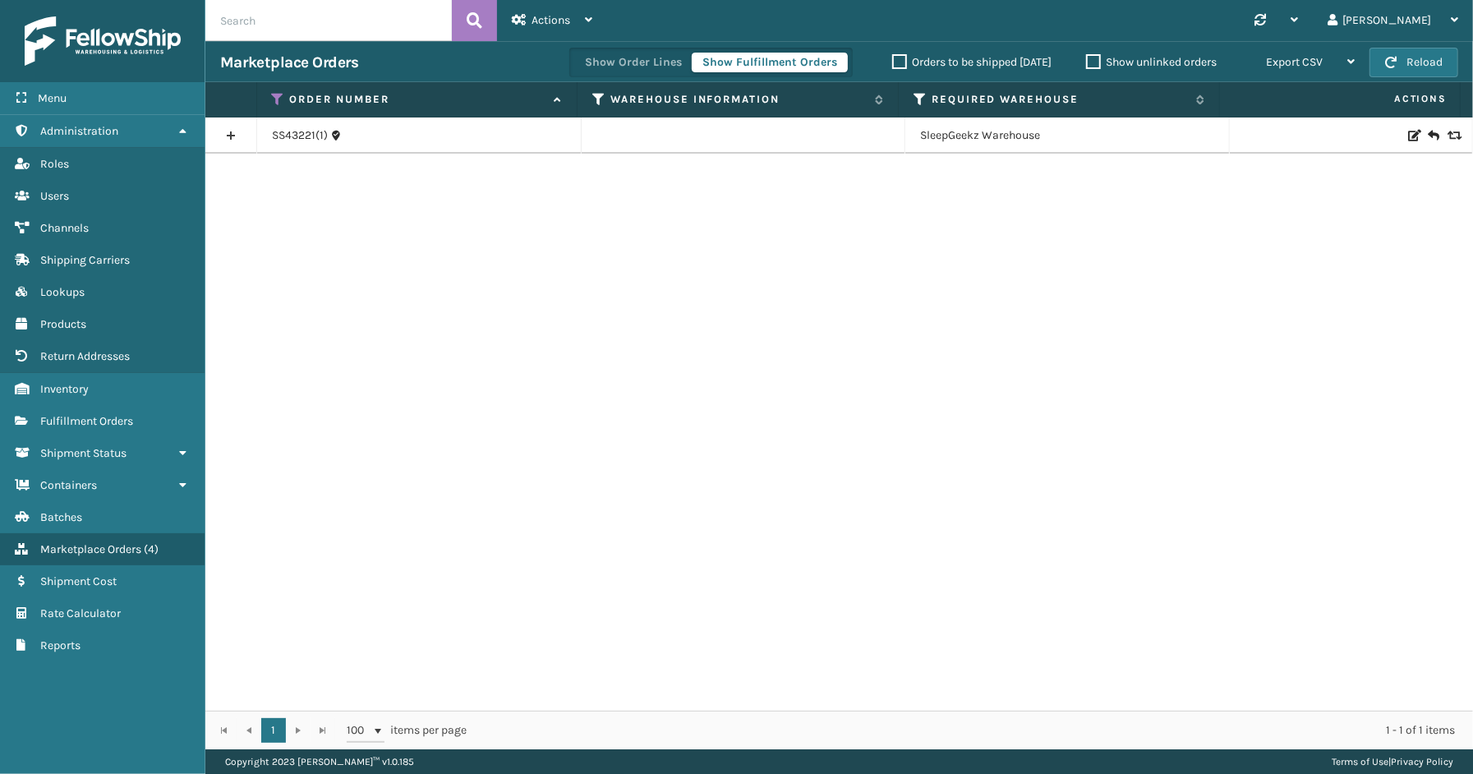
click at [228, 134] on link at bounding box center [230, 135] width 51 height 26
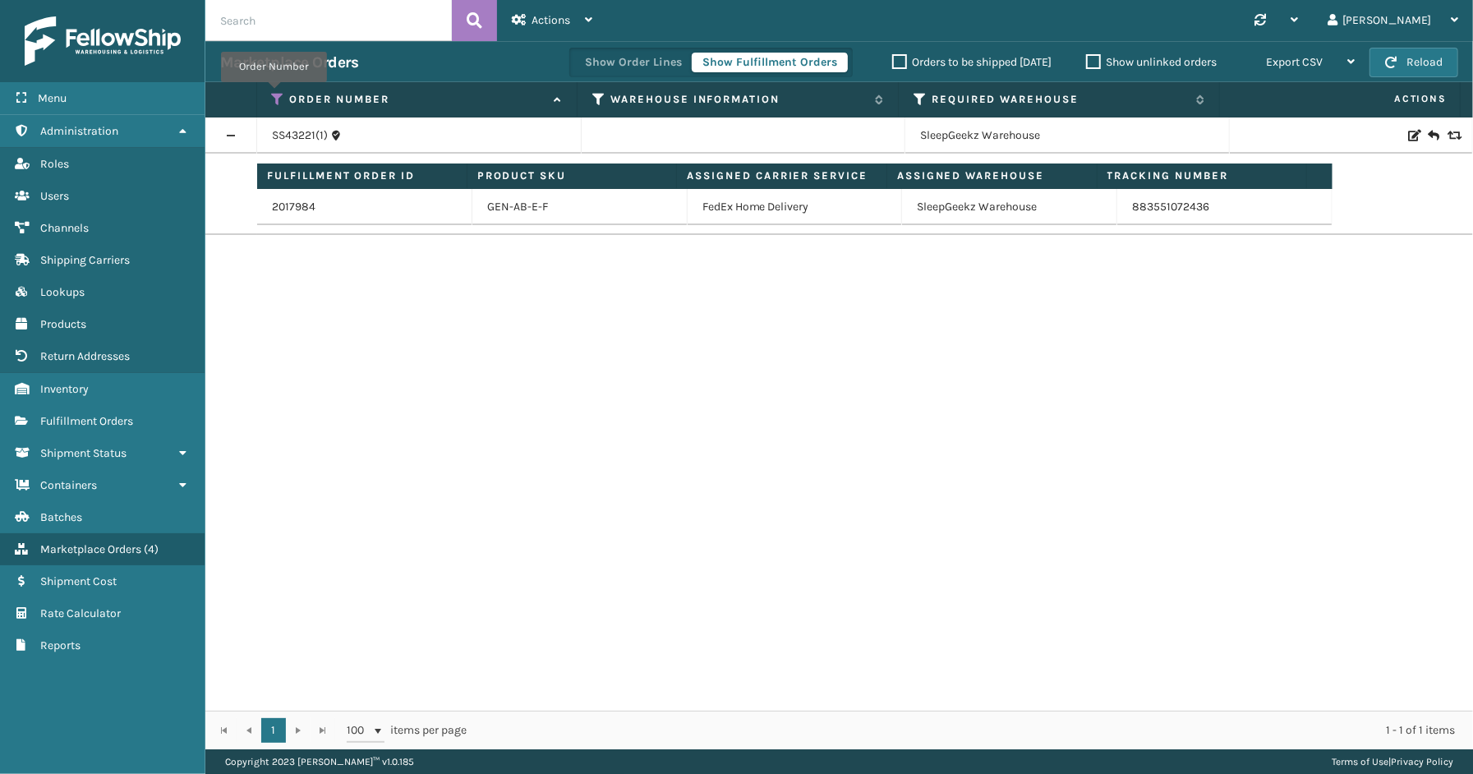
click at [274, 94] on icon at bounding box center [278, 99] width 13 height 15
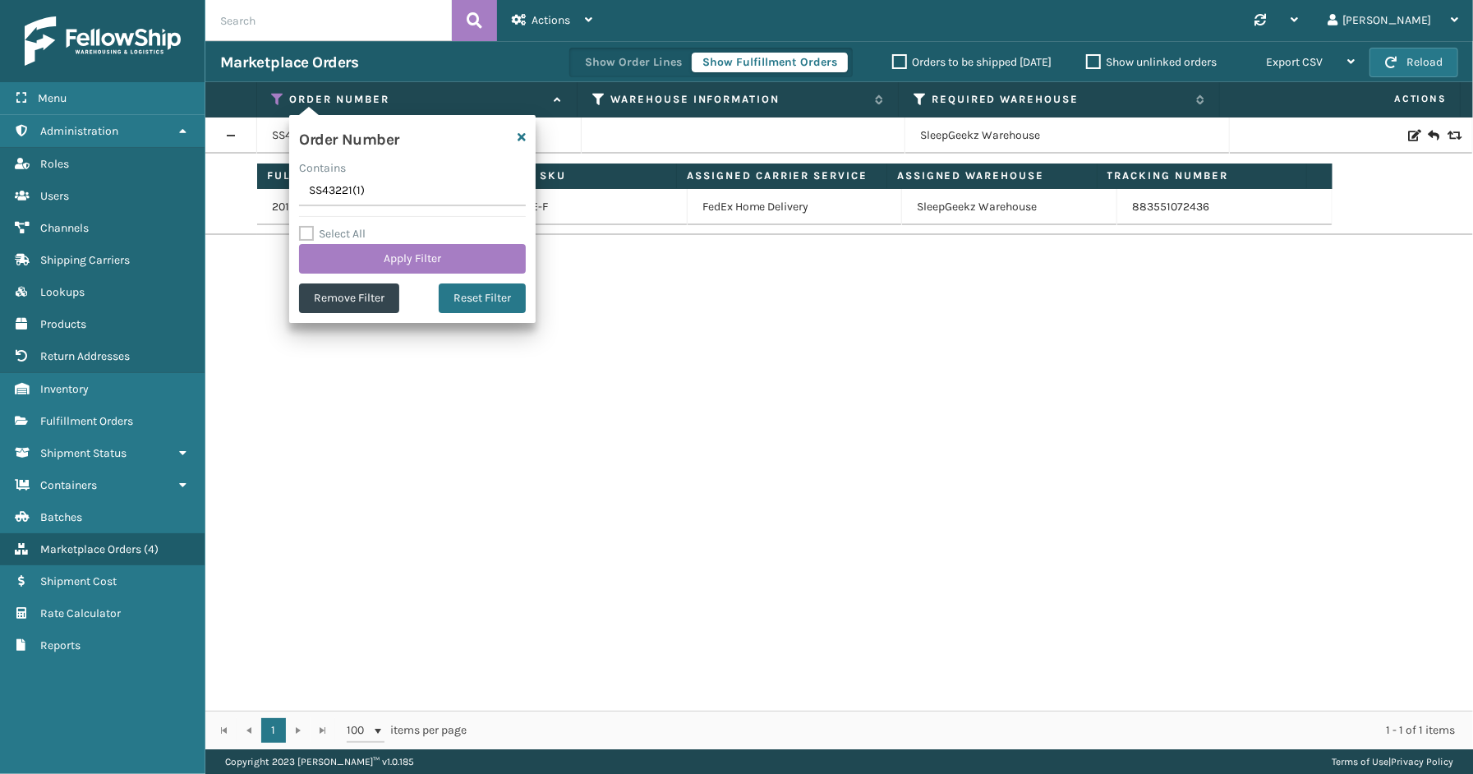
click at [392, 194] on input "SS43221(1)" at bounding box center [412, 192] width 227 height 30
type input "SS43221"
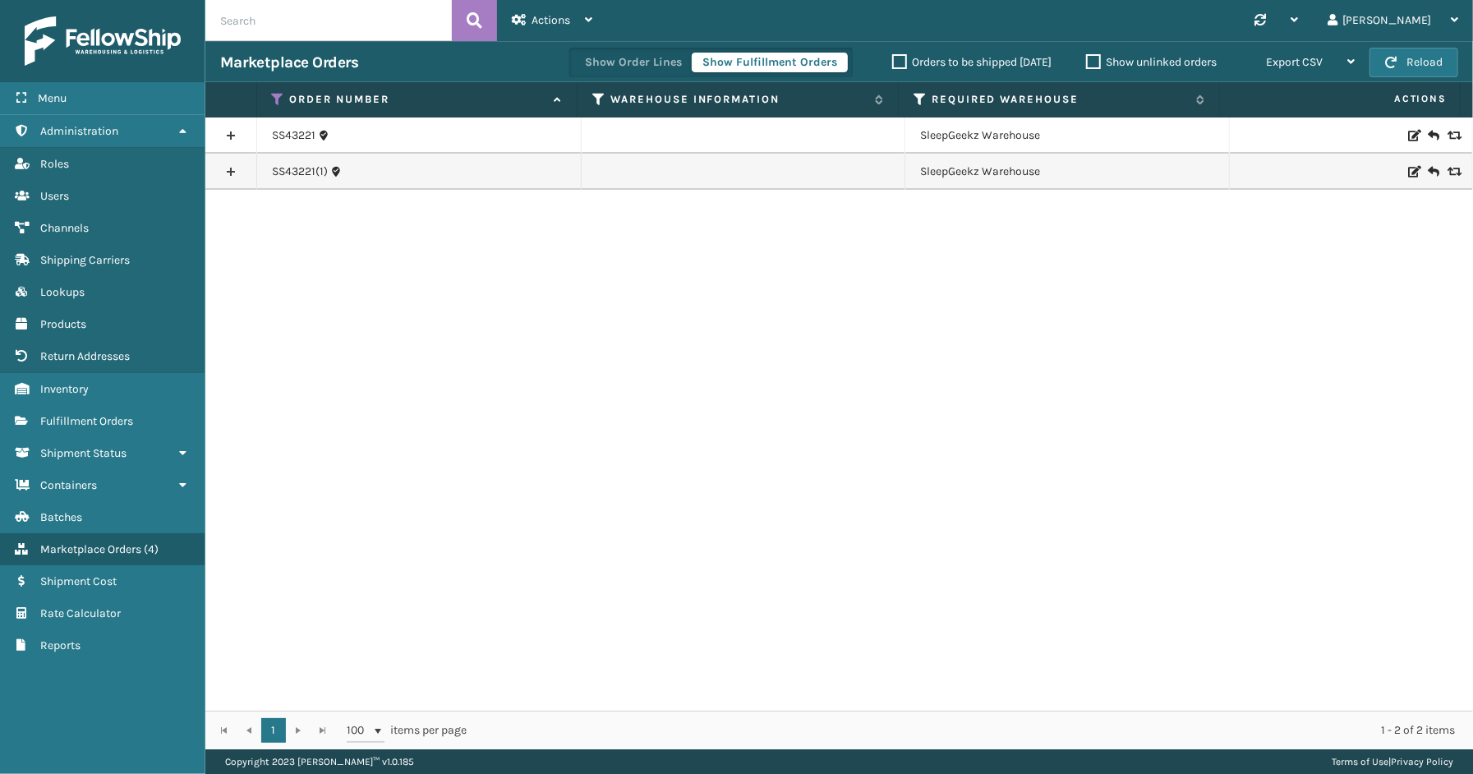
click at [237, 127] on link at bounding box center [230, 135] width 51 height 26
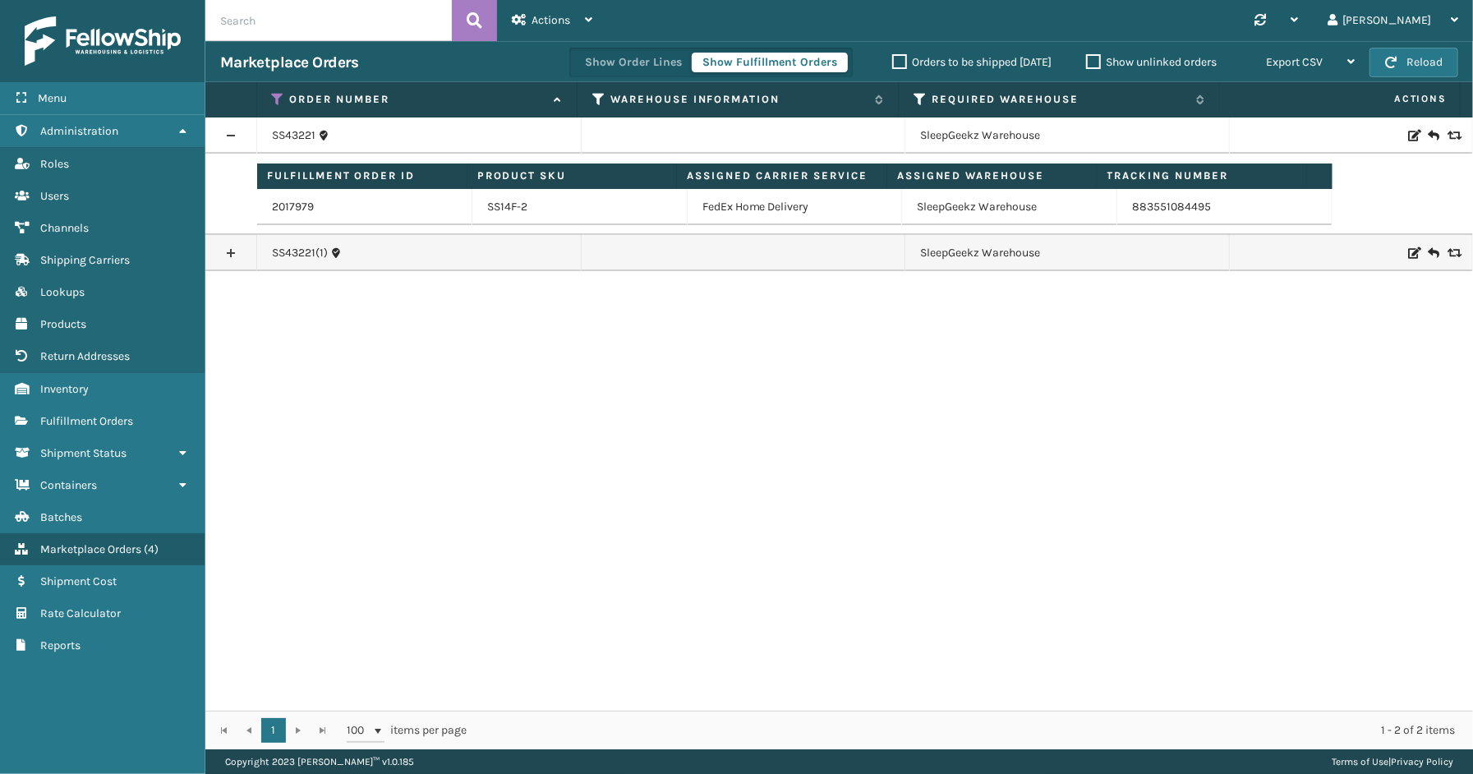
click at [230, 249] on link at bounding box center [230, 253] width 51 height 26
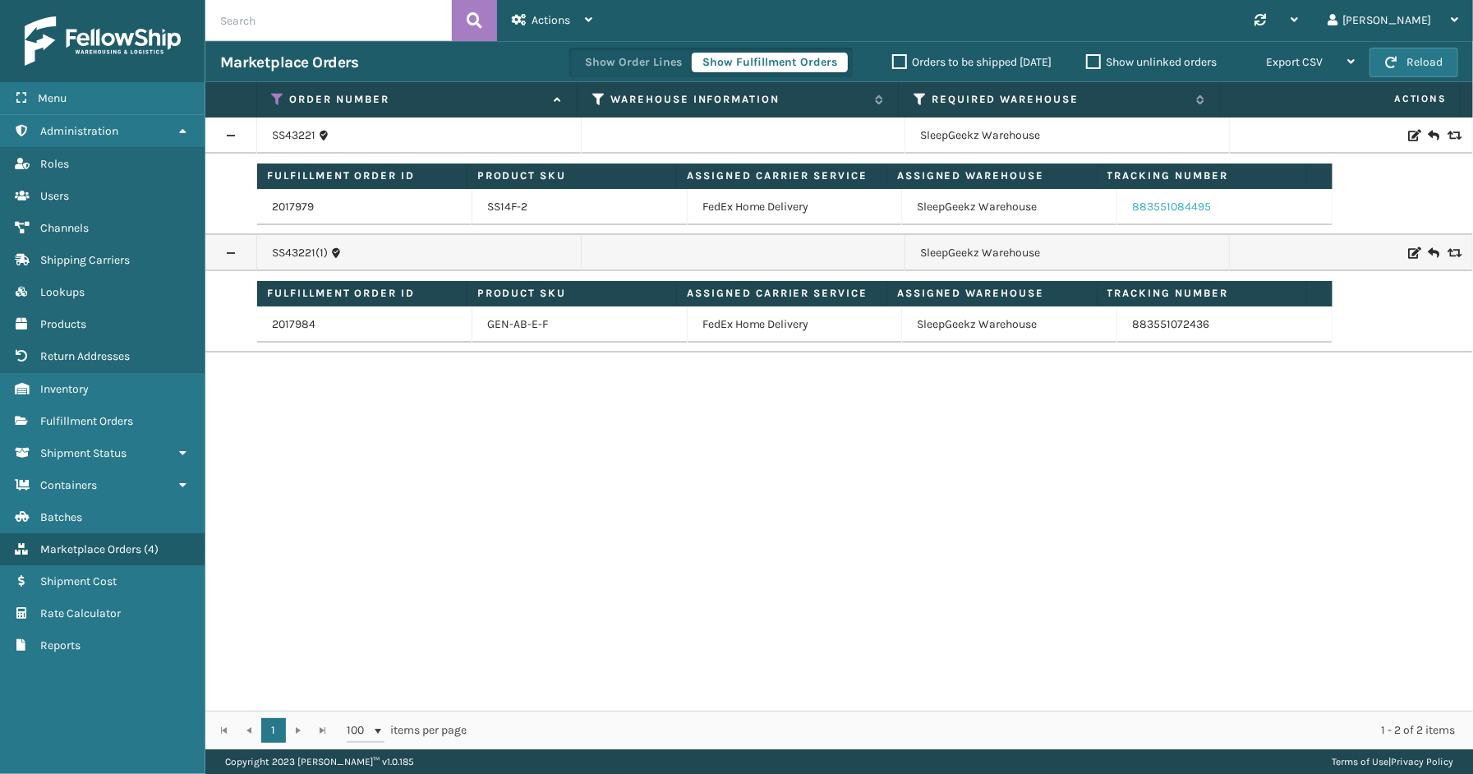
click at [1169, 207] on link "883551084495" at bounding box center [1171, 207] width 79 height 14
drag, startPoint x: 1220, startPoint y: 317, endPoint x: 1139, endPoint y: 326, distance: 81.0
click at [1139, 326] on td "883551072436" at bounding box center [1225, 325] width 215 height 36
drag, startPoint x: 1211, startPoint y: 208, endPoint x: 1109, endPoint y: 212, distance: 102.0
click at [1118, 212] on td "883551084495" at bounding box center [1225, 207] width 215 height 36
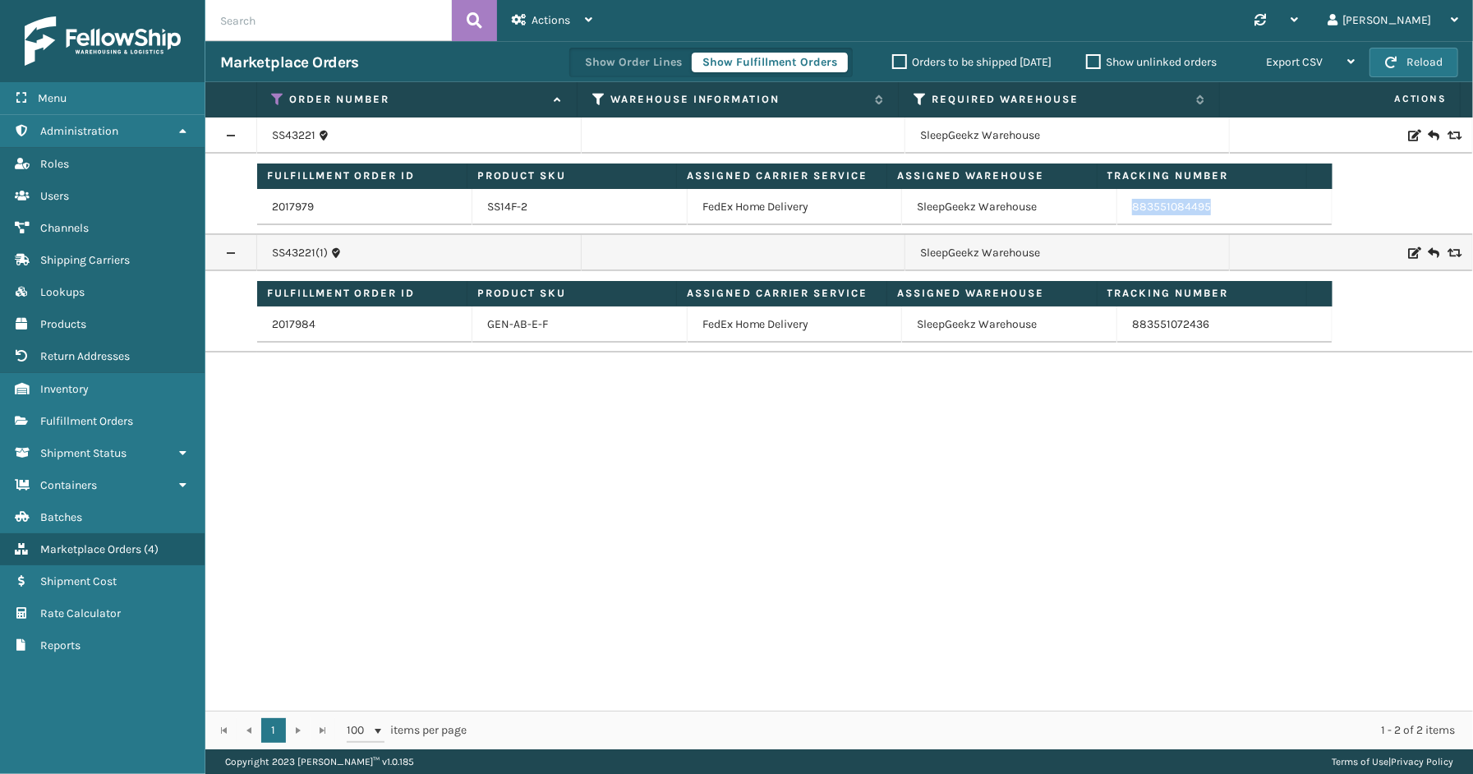
copy link "883551084495"
click at [272, 97] on icon at bounding box center [278, 99] width 13 height 15
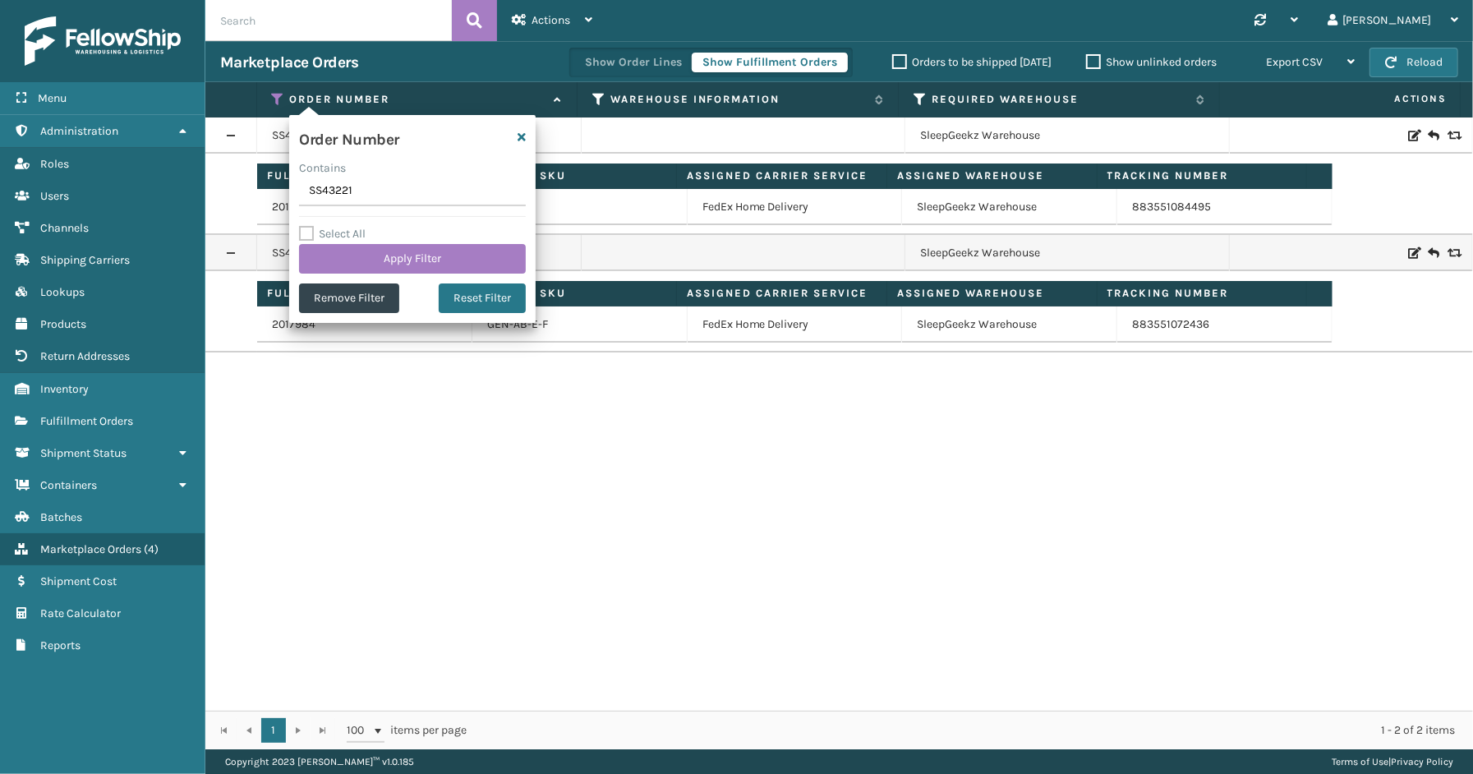
drag, startPoint x: 357, startPoint y: 201, endPoint x: 297, endPoint y: 197, distance: 61.0
click at [297, 197] on div "Order Number Contains SS43221 Select All Apply Filter Remove Filter Reset Filter" at bounding box center [412, 219] width 247 height 208
type input "SG12262"
click at [374, 272] on button "Apply Filter" at bounding box center [412, 259] width 227 height 30
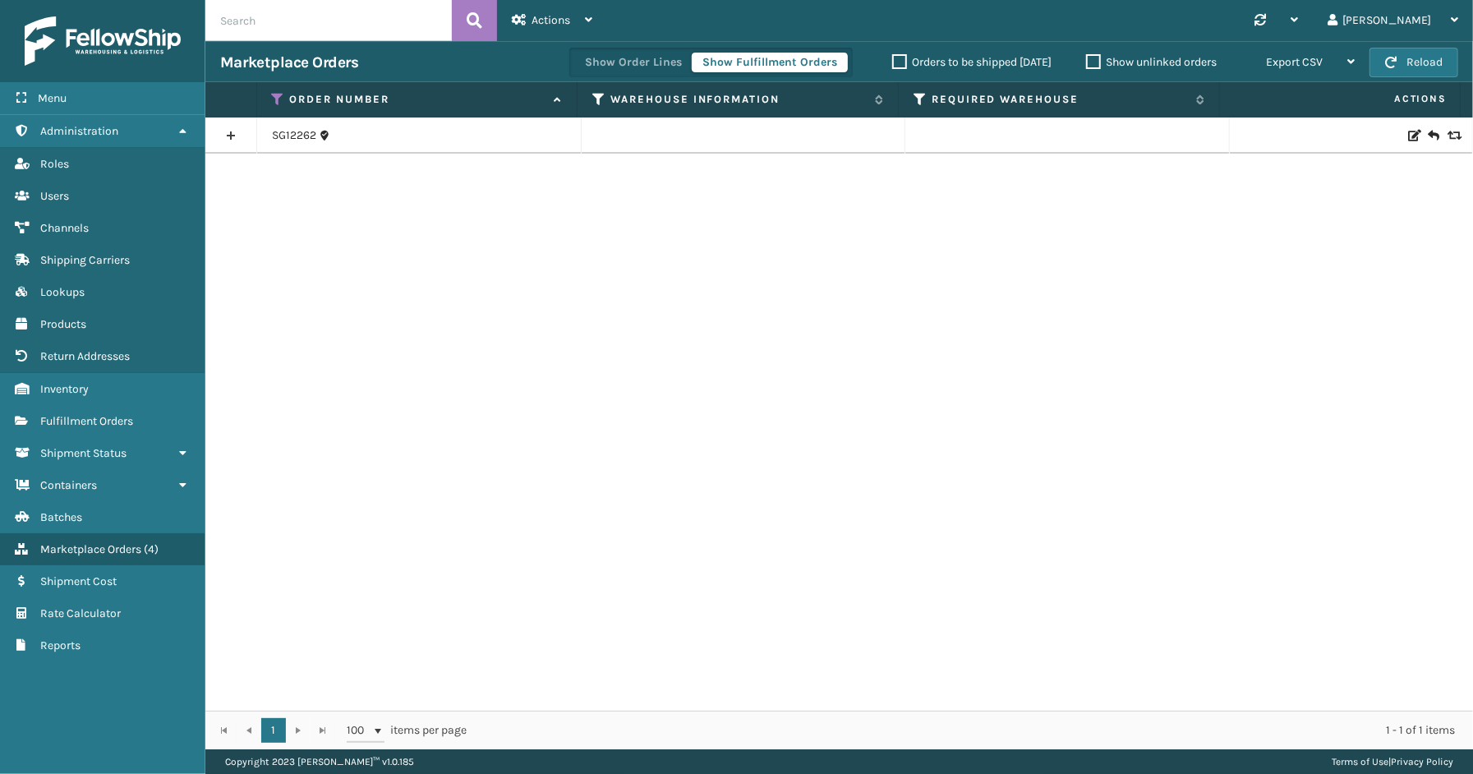
click at [211, 133] on link at bounding box center [230, 135] width 51 height 26
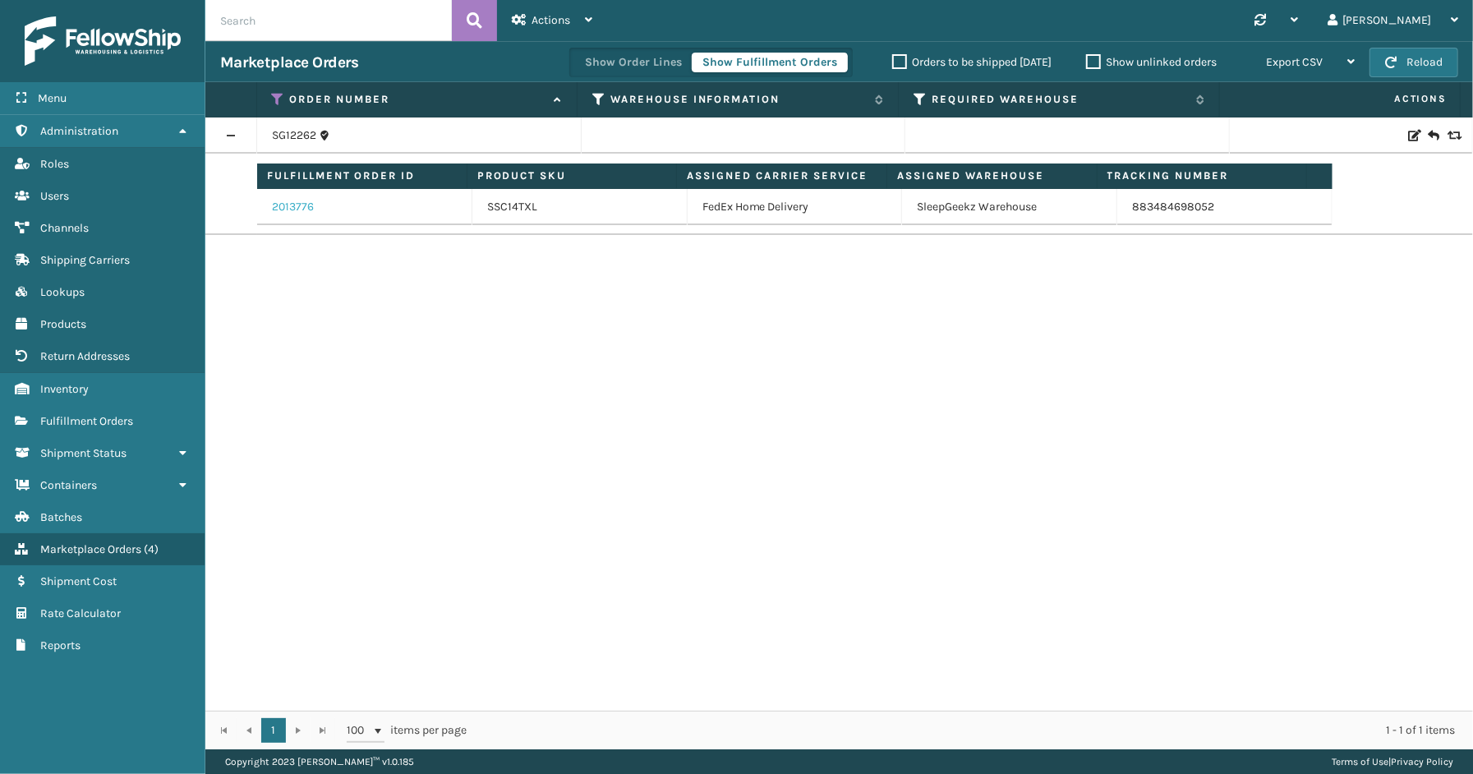
click at [300, 208] on link "2013776" at bounding box center [293, 207] width 42 height 16
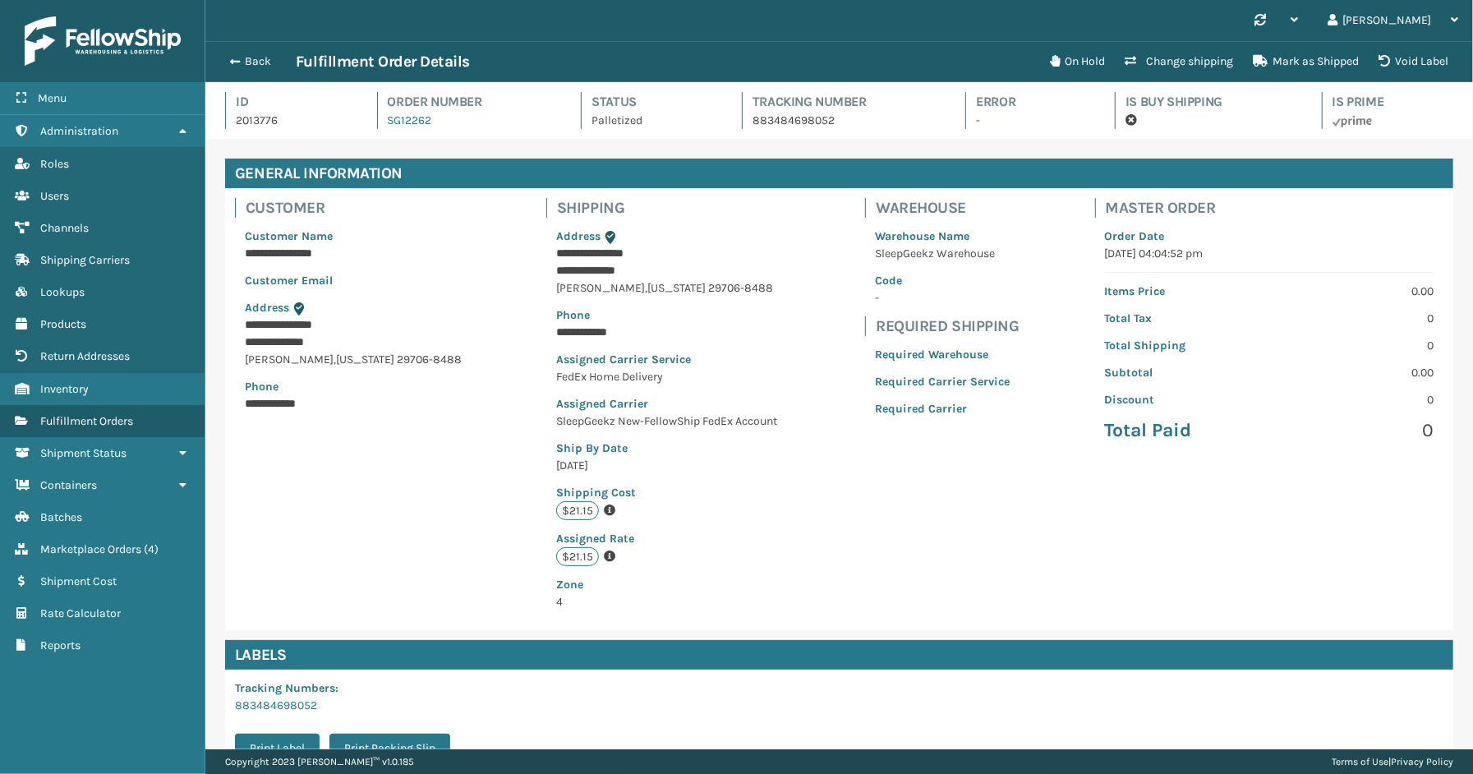
scroll to position [39, 1268]
click at [245, 55] on button "Back" at bounding box center [258, 61] width 76 height 15
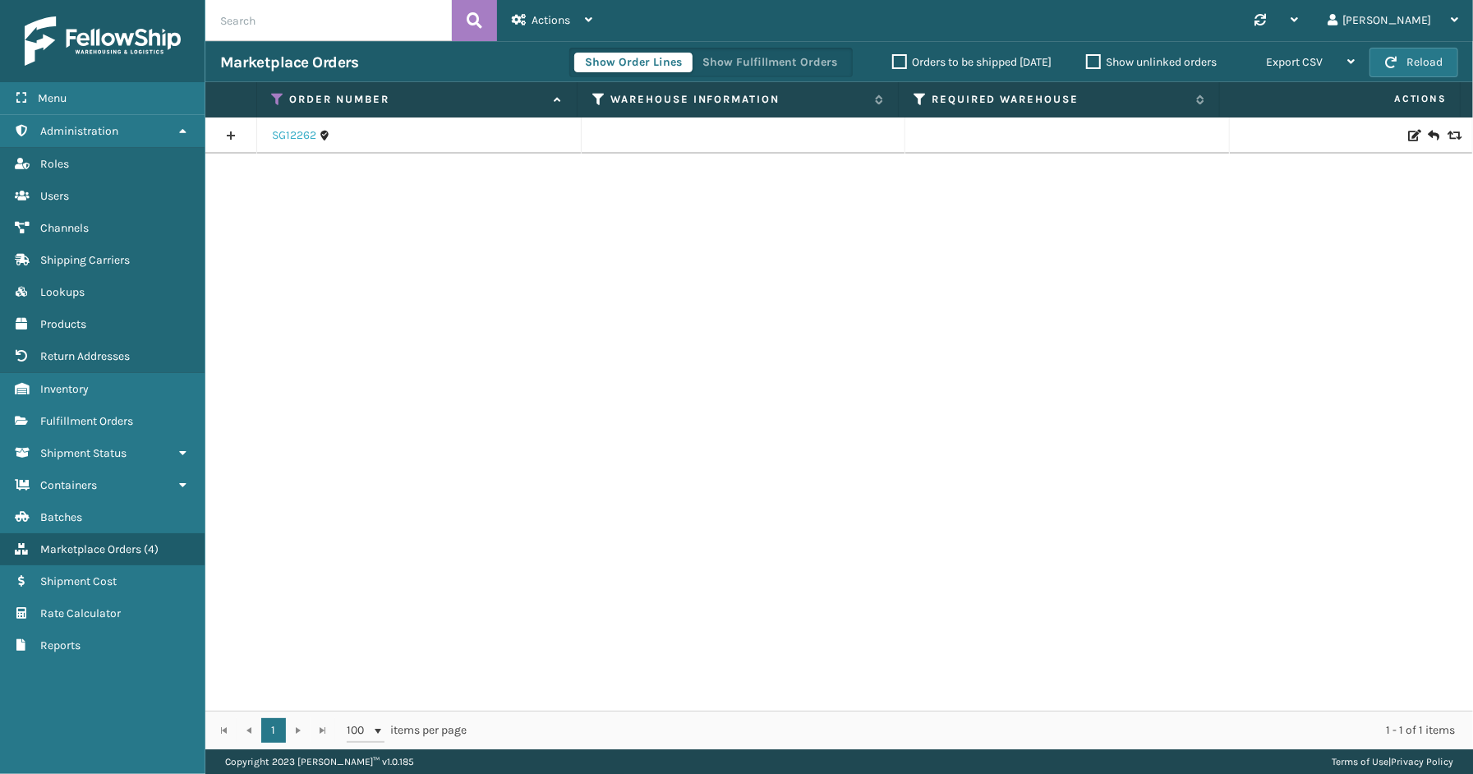
click at [288, 140] on link "SG12262" at bounding box center [294, 135] width 44 height 16
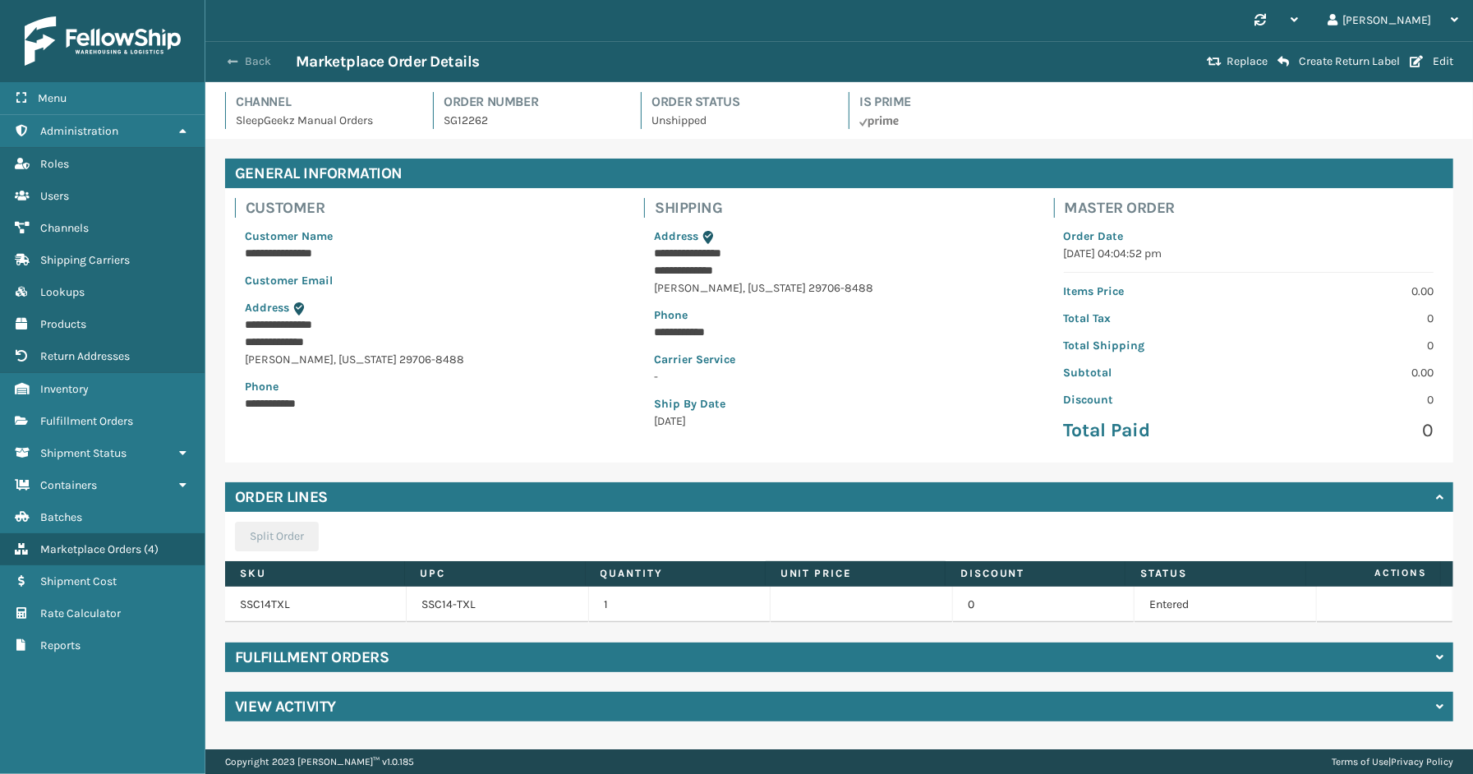
click at [245, 66] on button "Back" at bounding box center [258, 61] width 76 height 15
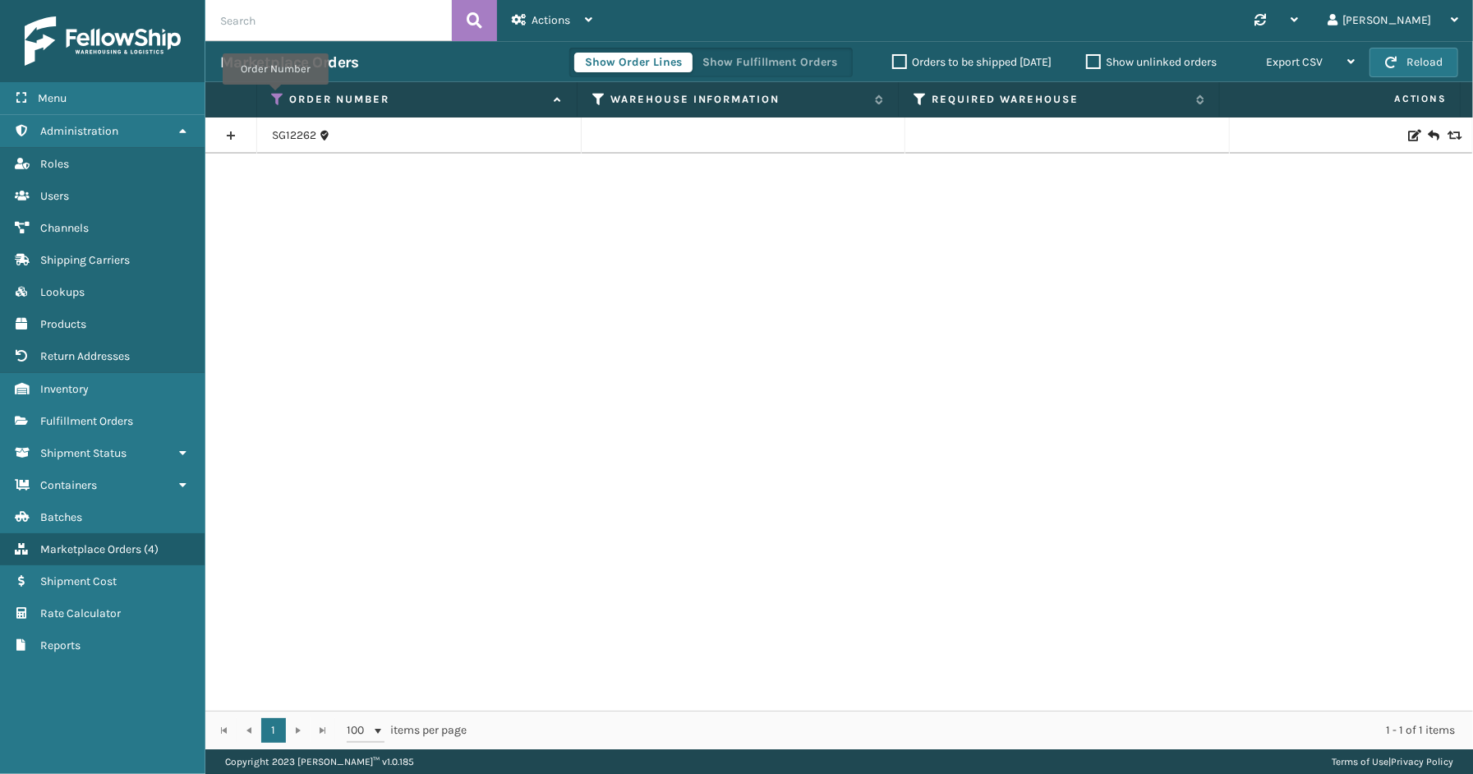
drag, startPoint x: 275, startPoint y: 96, endPoint x: 278, endPoint y: 116, distance: 19.9
click at [275, 96] on icon at bounding box center [278, 99] width 13 height 15
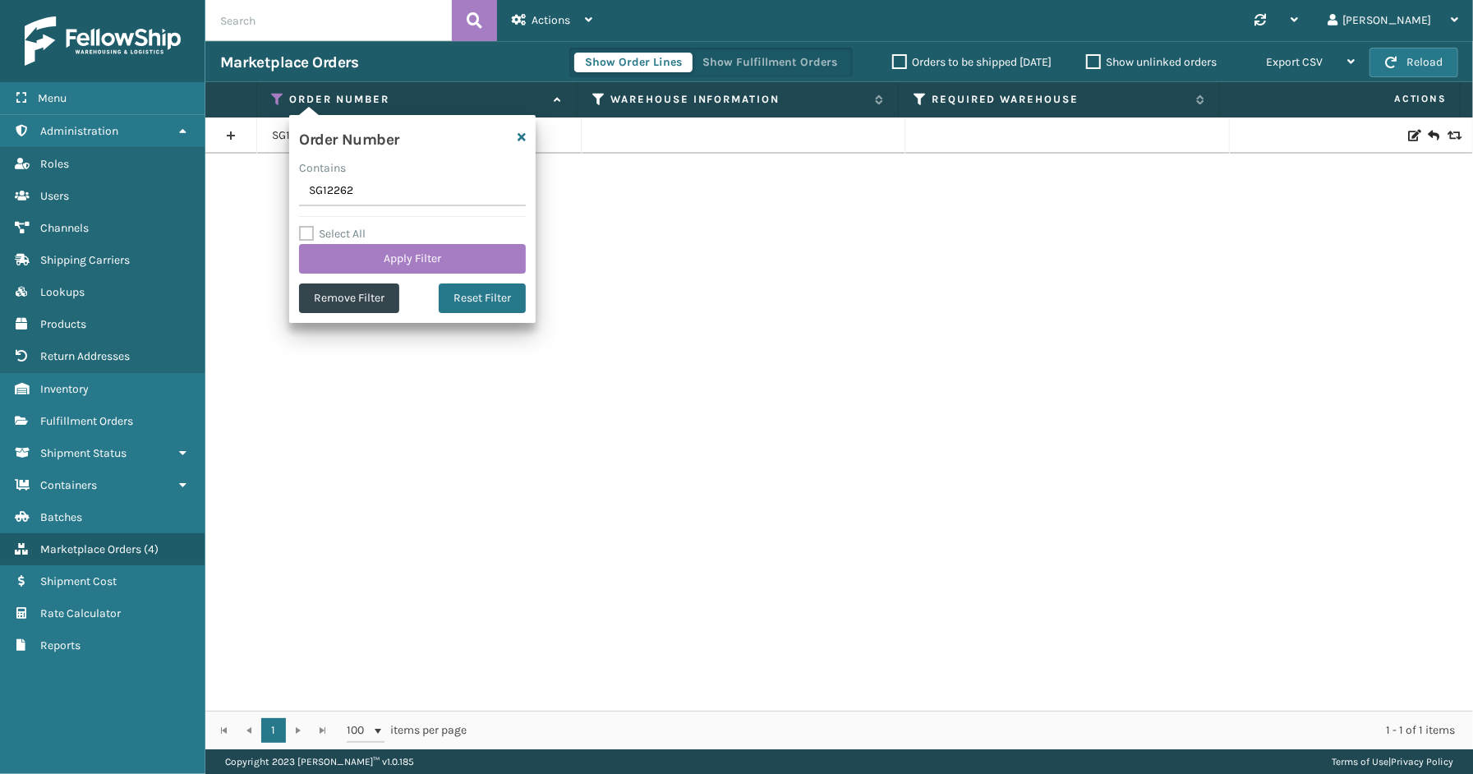
click at [399, 187] on input "SG12262" at bounding box center [412, 192] width 227 height 30
click at [396, 253] on button "Apply Filter" at bounding box center [412, 259] width 227 height 30
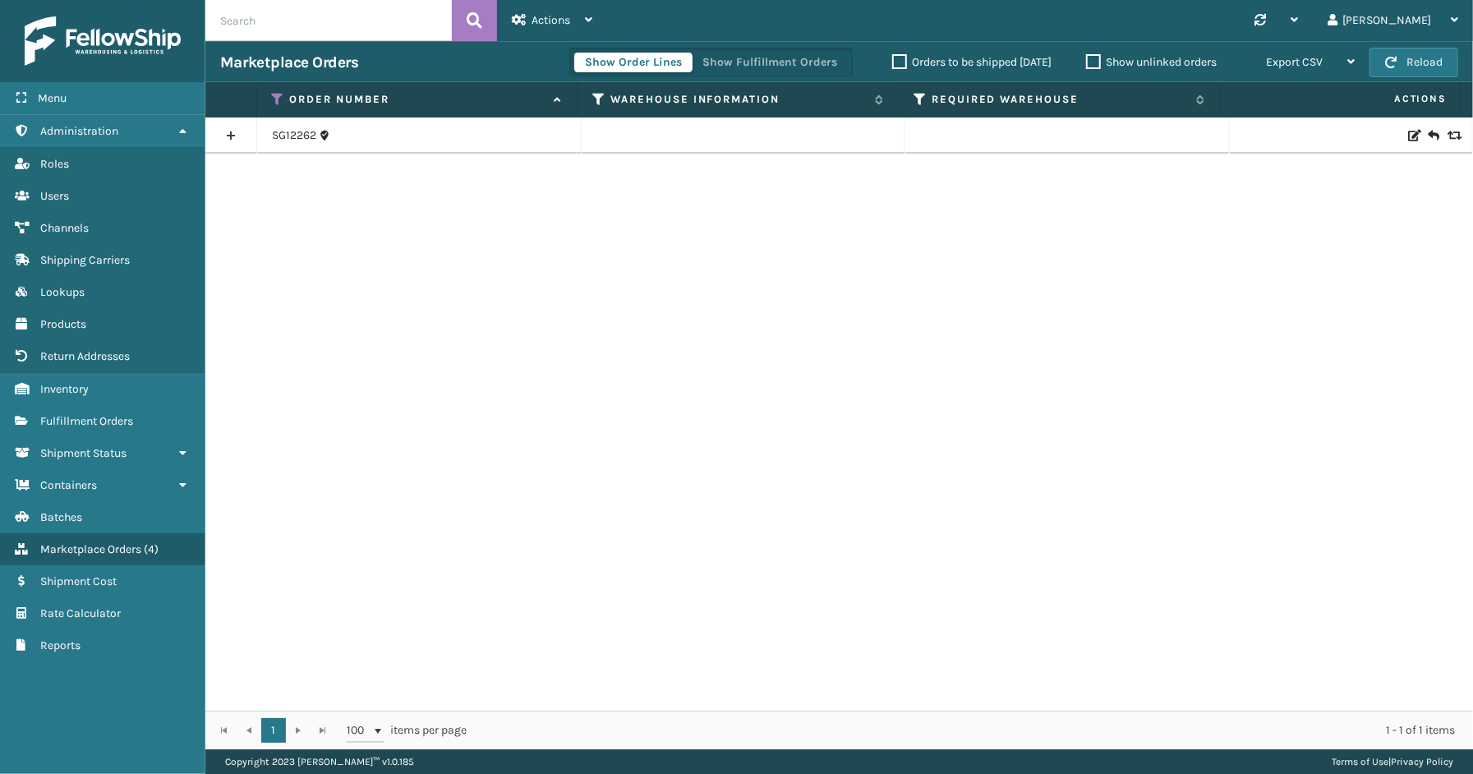
click at [228, 130] on link at bounding box center [230, 135] width 51 height 26
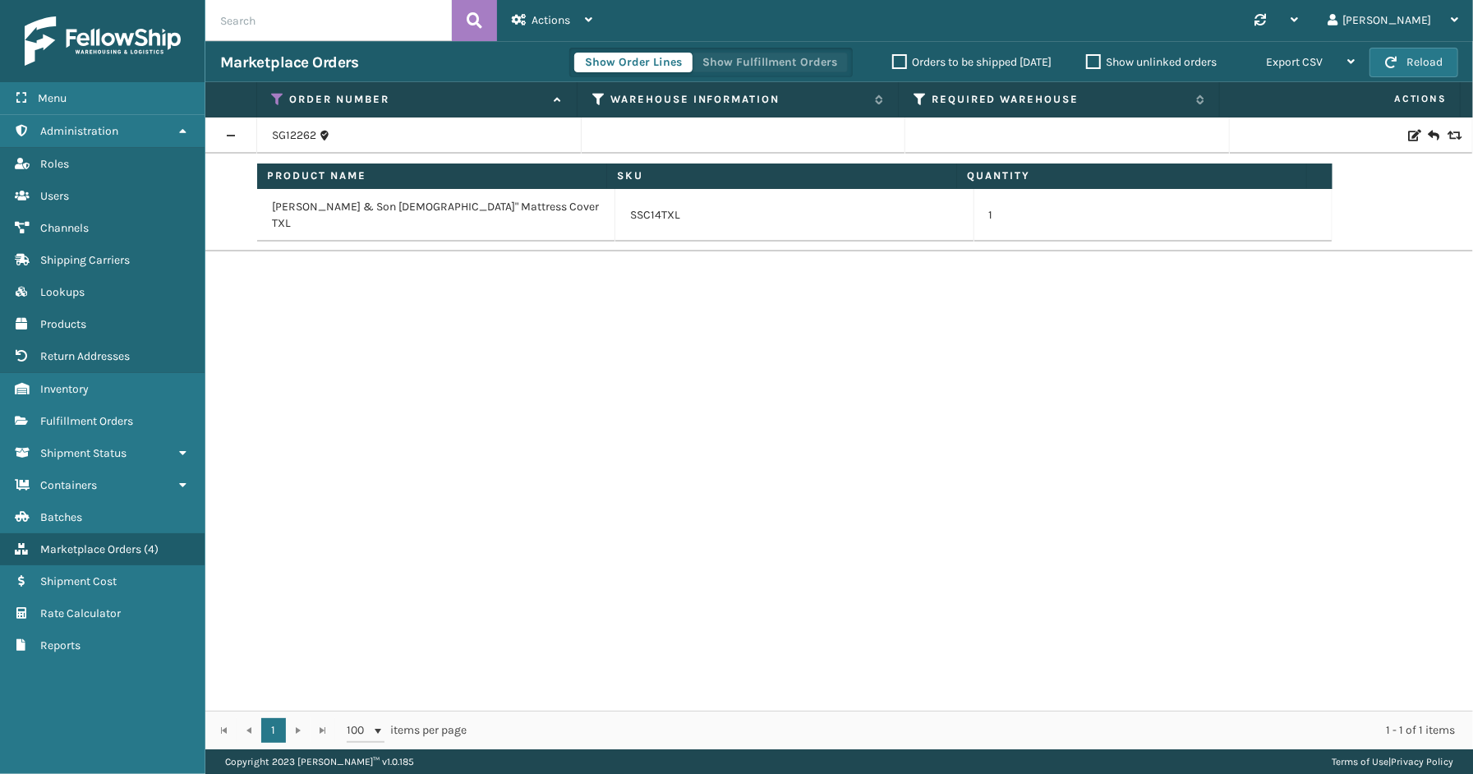
click at [763, 64] on button "Show Fulfillment Orders" at bounding box center [770, 63] width 156 height 20
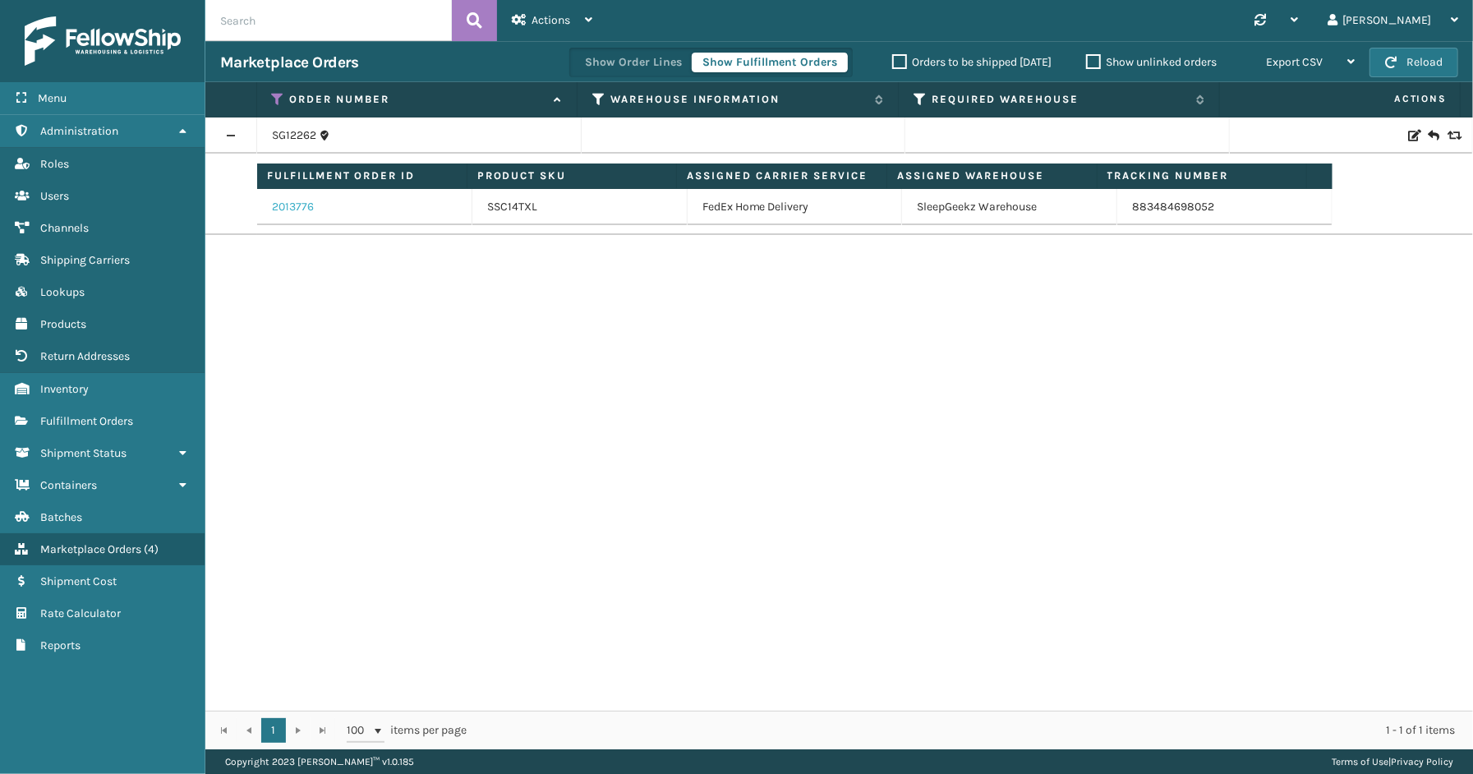
click at [292, 203] on link "2013776" at bounding box center [293, 207] width 42 height 16
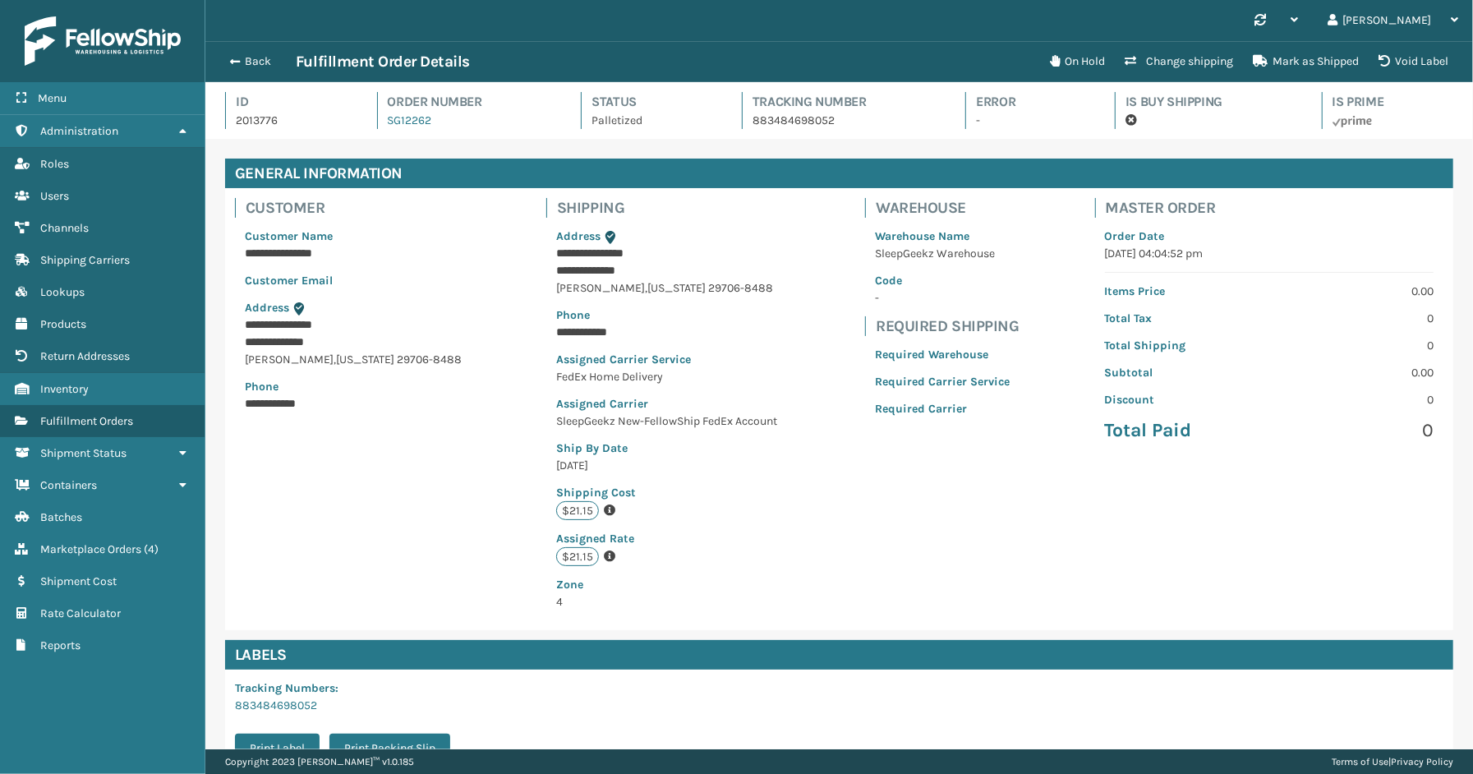
scroll to position [39, 1268]
click at [255, 68] on button "Back" at bounding box center [258, 61] width 76 height 15
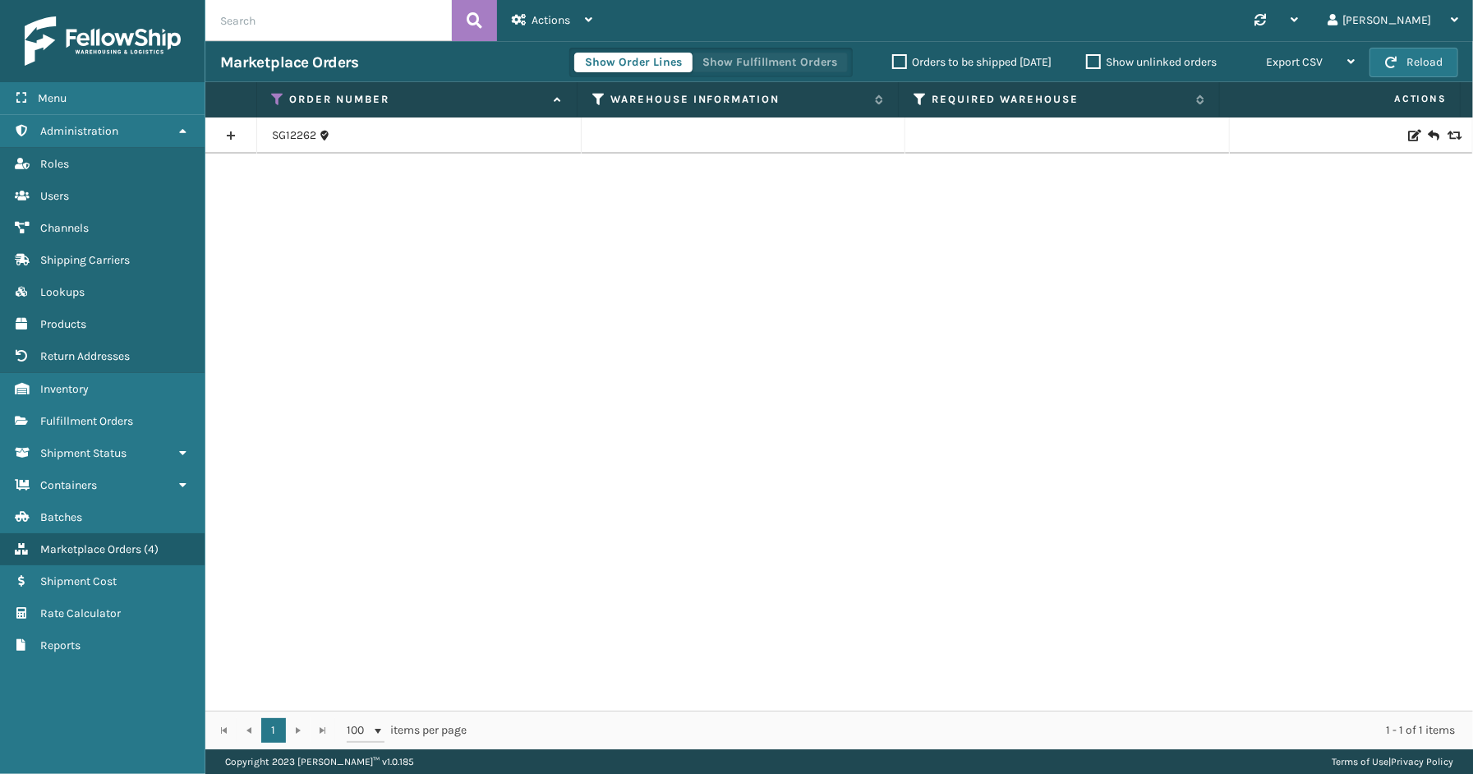
click at [742, 67] on button "Show Fulfillment Orders" at bounding box center [770, 63] width 156 height 20
click at [272, 92] on icon at bounding box center [278, 99] width 13 height 15
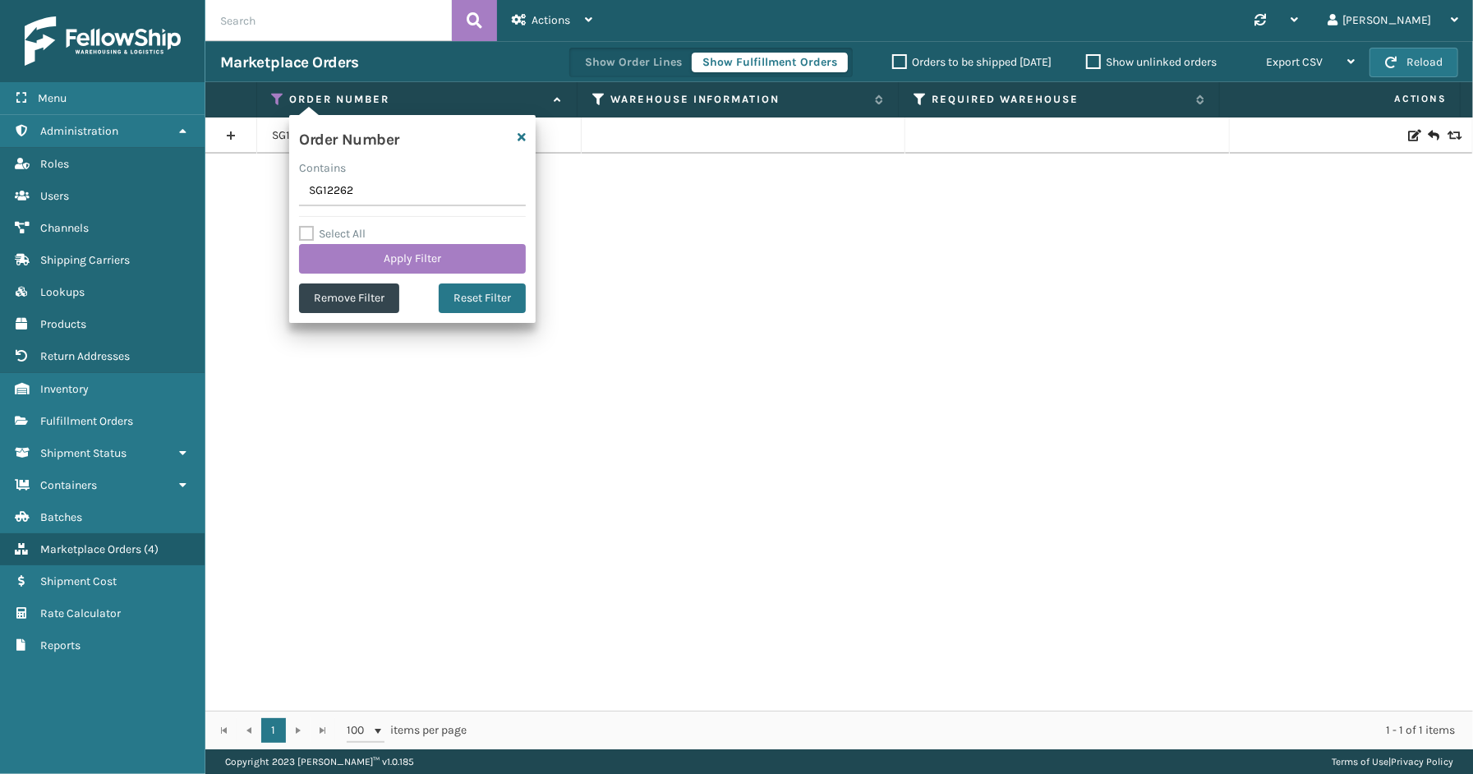
drag, startPoint x: 362, startPoint y: 191, endPoint x: 289, endPoint y: 191, distance: 72.3
click at [289, 191] on div "Order Number Contains SG12262 Select All Apply Filter Remove Filter Reset Filter" at bounding box center [412, 219] width 247 height 208
type input "114-3221222-6363447(1)"
click at [357, 248] on button "Apply Filter" at bounding box center [412, 259] width 227 height 30
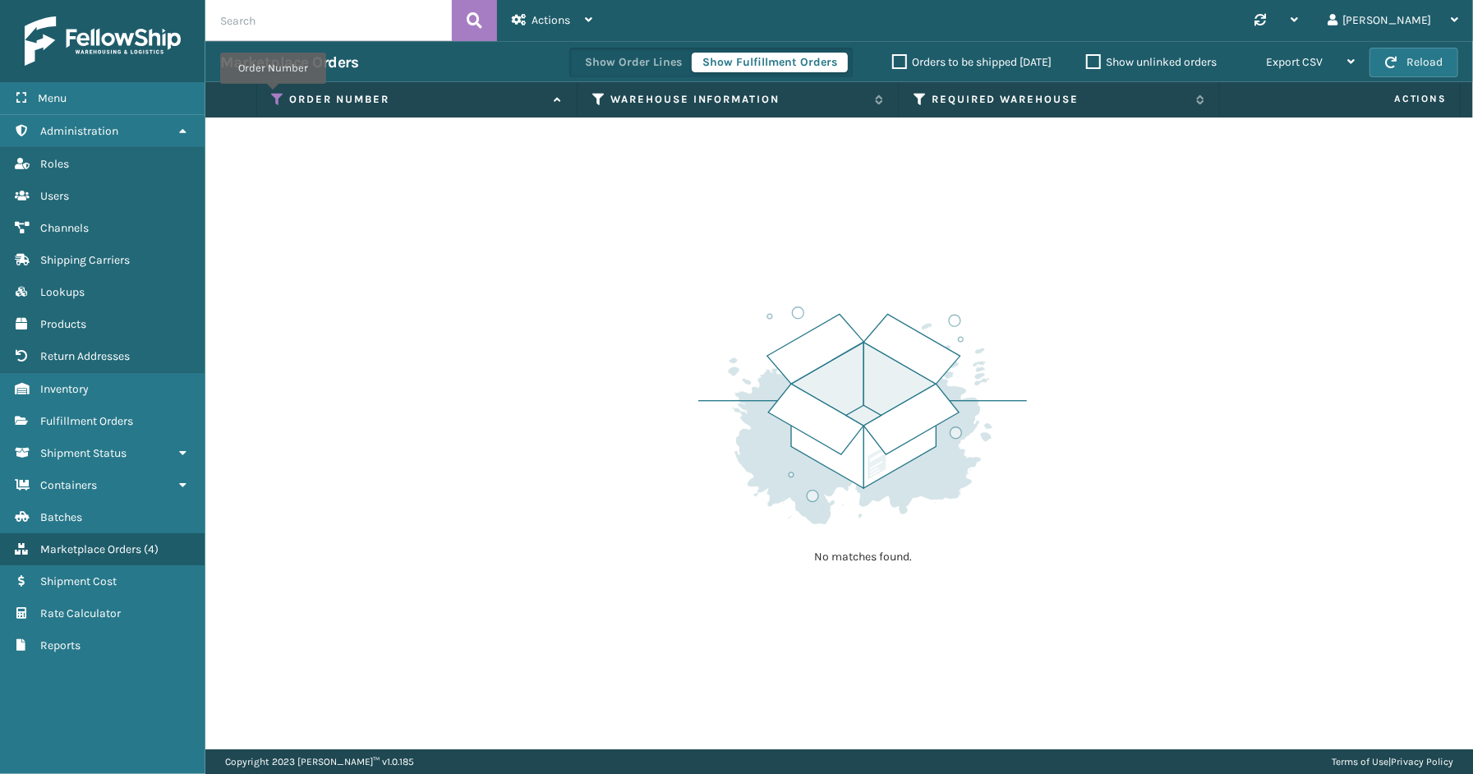
click at [273, 95] on icon at bounding box center [278, 99] width 13 height 15
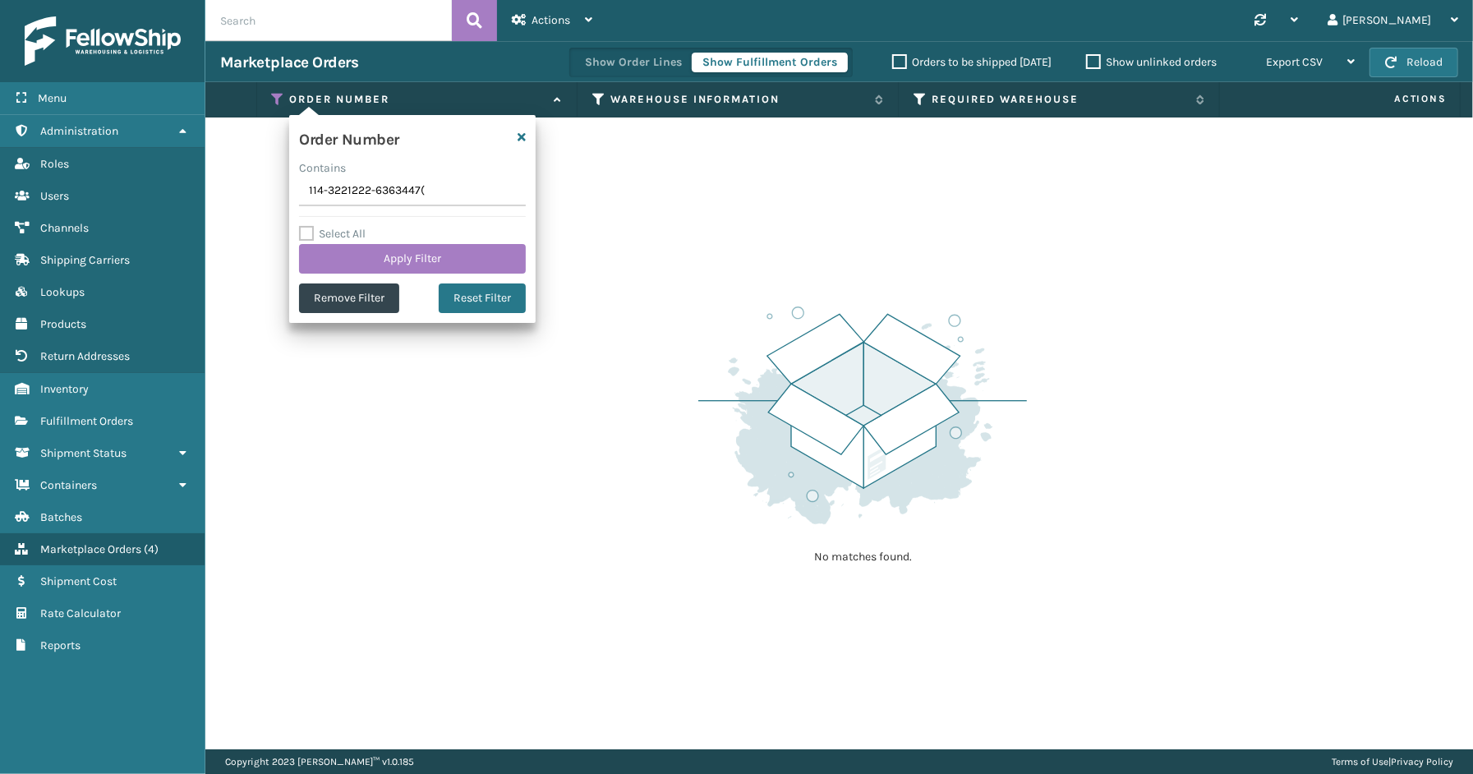
type input "114-3221222-6363447"
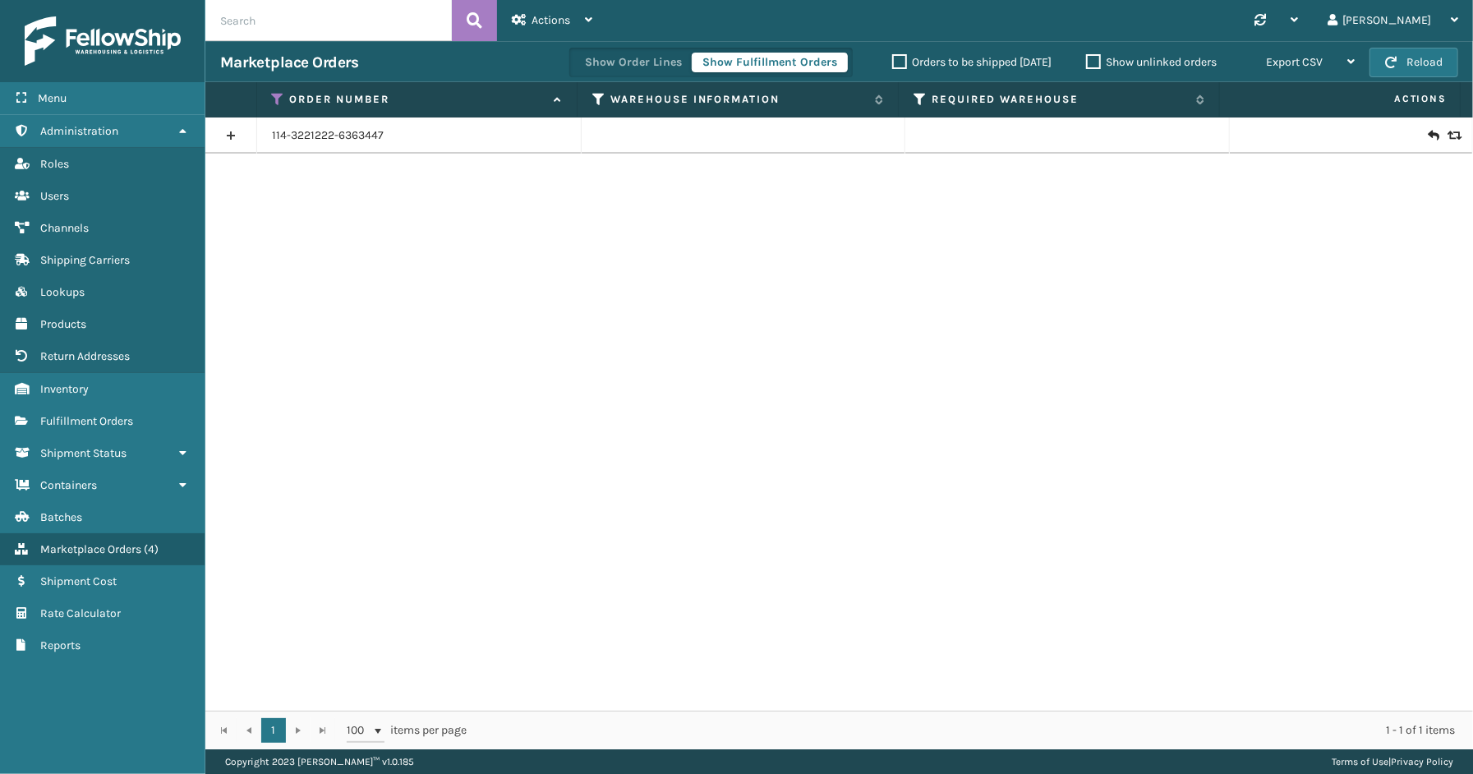
click at [236, 138] on link at bounding box center [230, 135] width 51 height 26
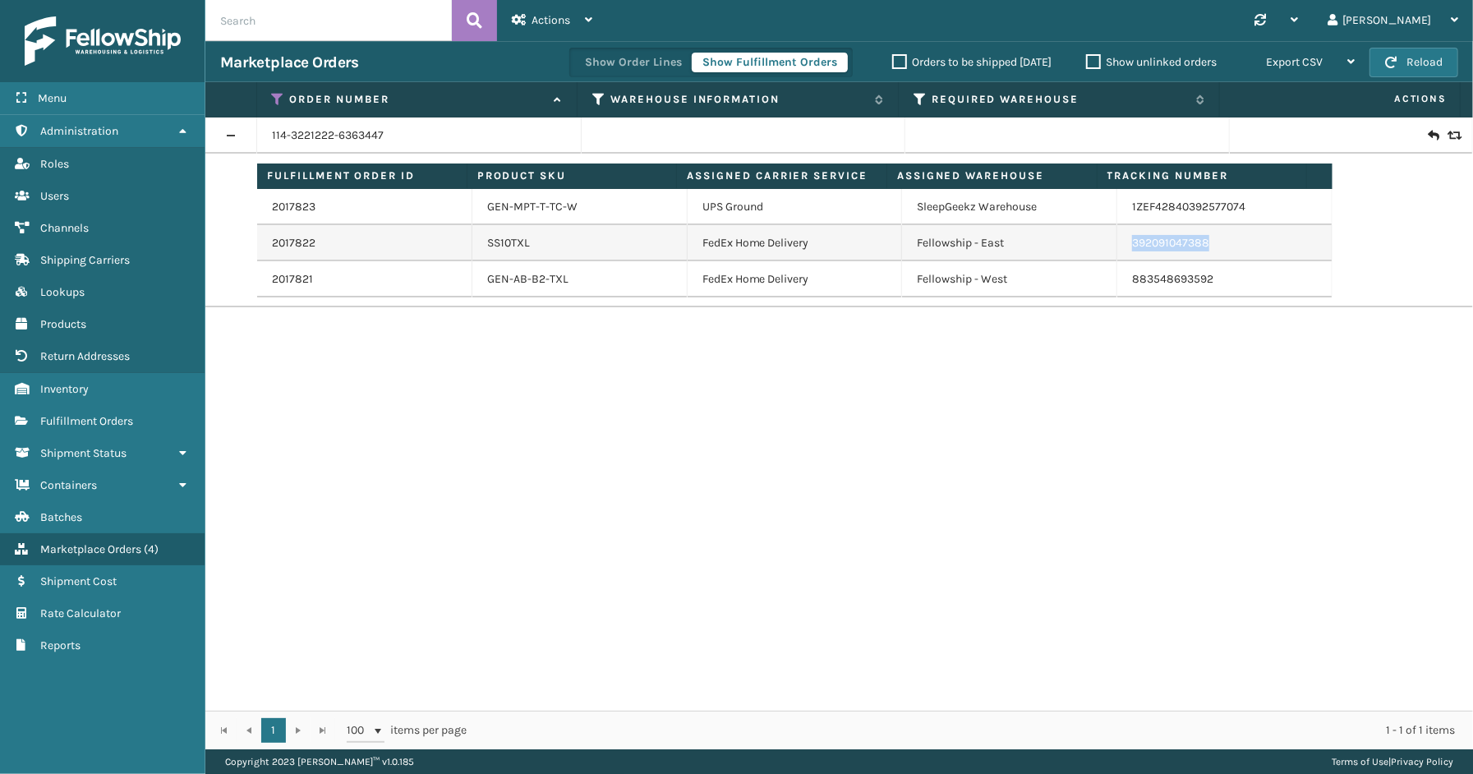
drag, startPoint x: 1204, startPoint y: 245, endPoint x: 1120, endPoint y: 248, distance: 83.9
click at [1120, 248] on td "392091047388" at bounding box center [1225, 243] width 215 height 36
copy link "392091047388"
click at [290, 242] on link "2017822" at bounding box center [294, 243] width 44 height 16
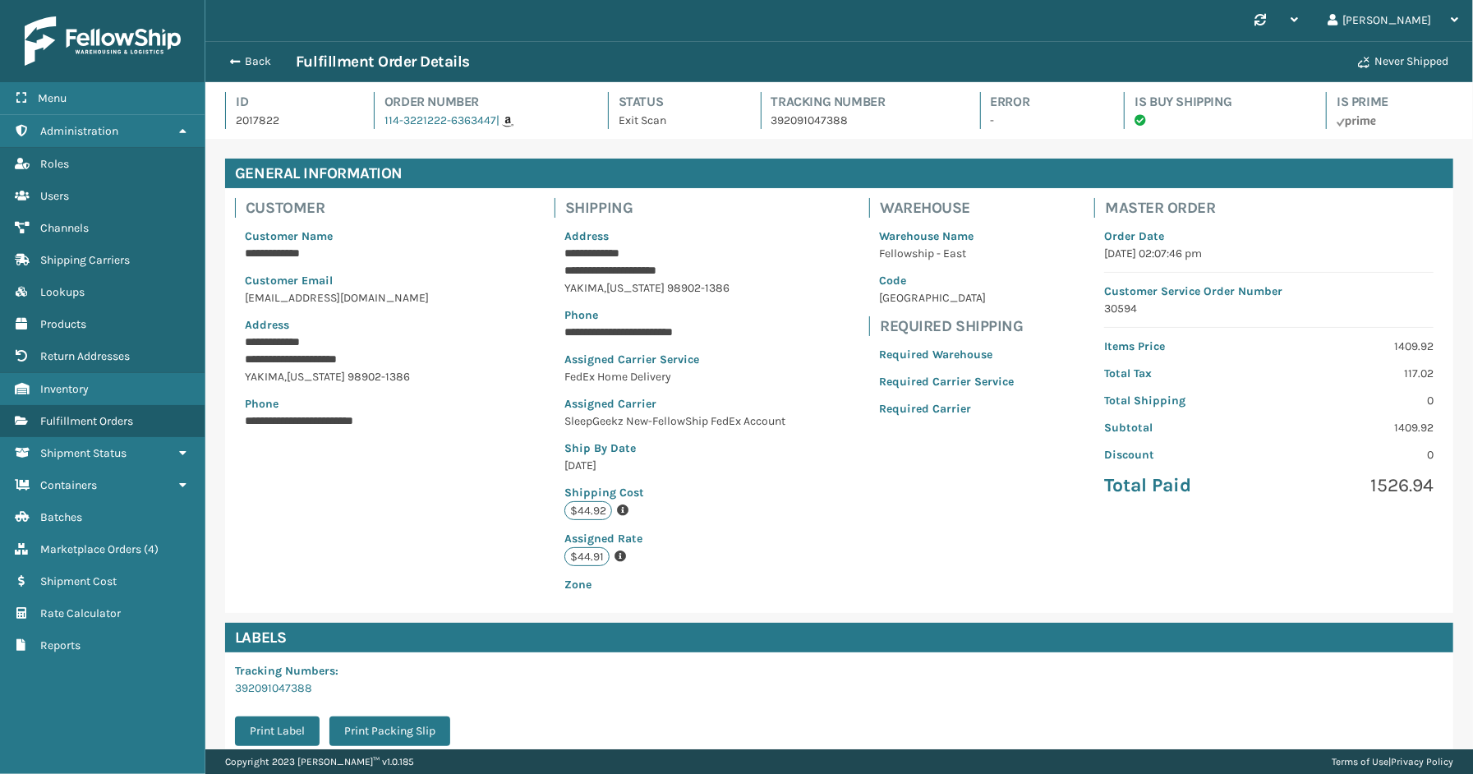
scroll to position [39, 1268]
click at [269, 67] on button "Back" at bounding box center [258, 61] width 76 height 15
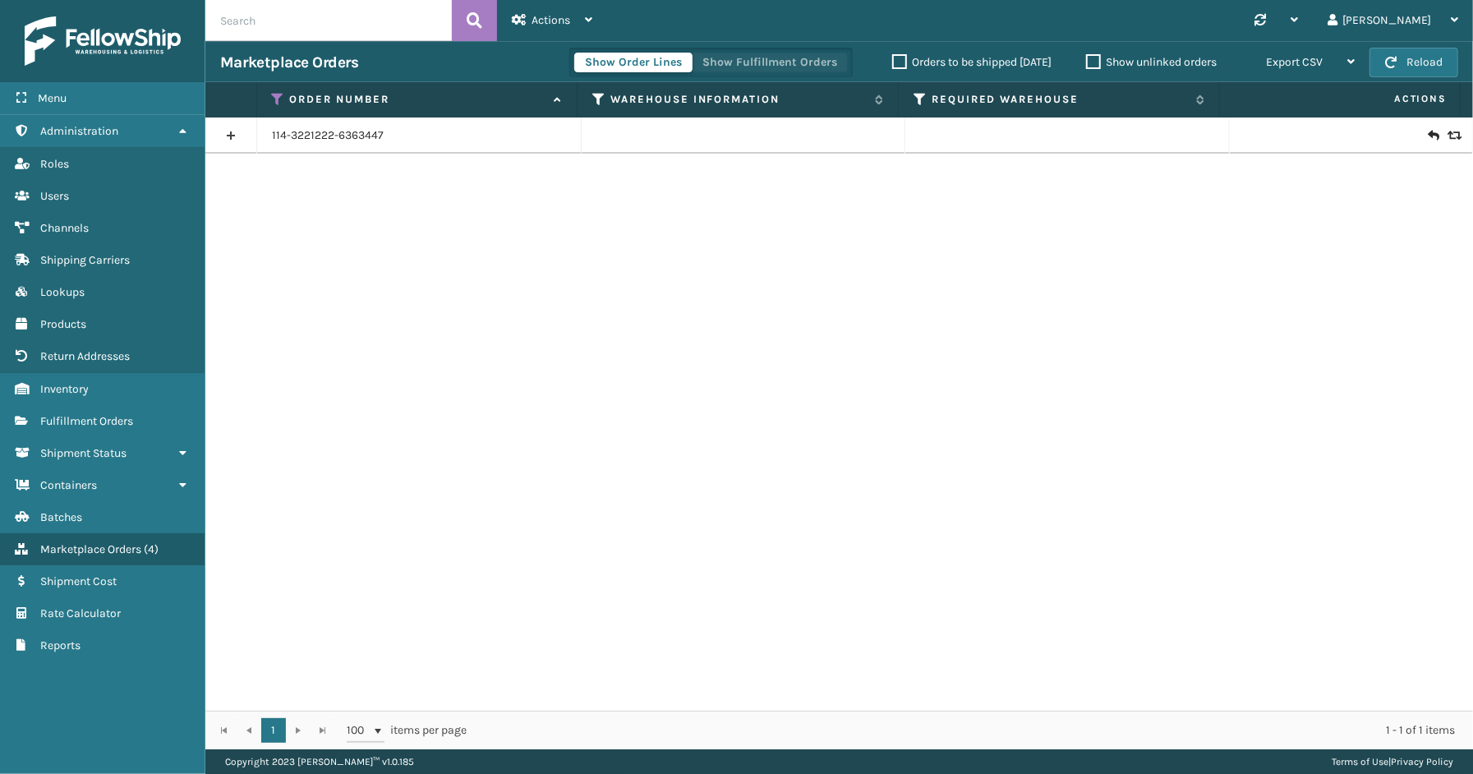
click at [823, 53] on button "Show Fulfillment Orders" at bounding box center [770, 63] width 156 height 20
click at [278, 89] on th "Order Number" at bounding box center [417, 99] width 321 height 35
click at [278, 94] on icon at bounding box center [278, 99] width 13 height 15
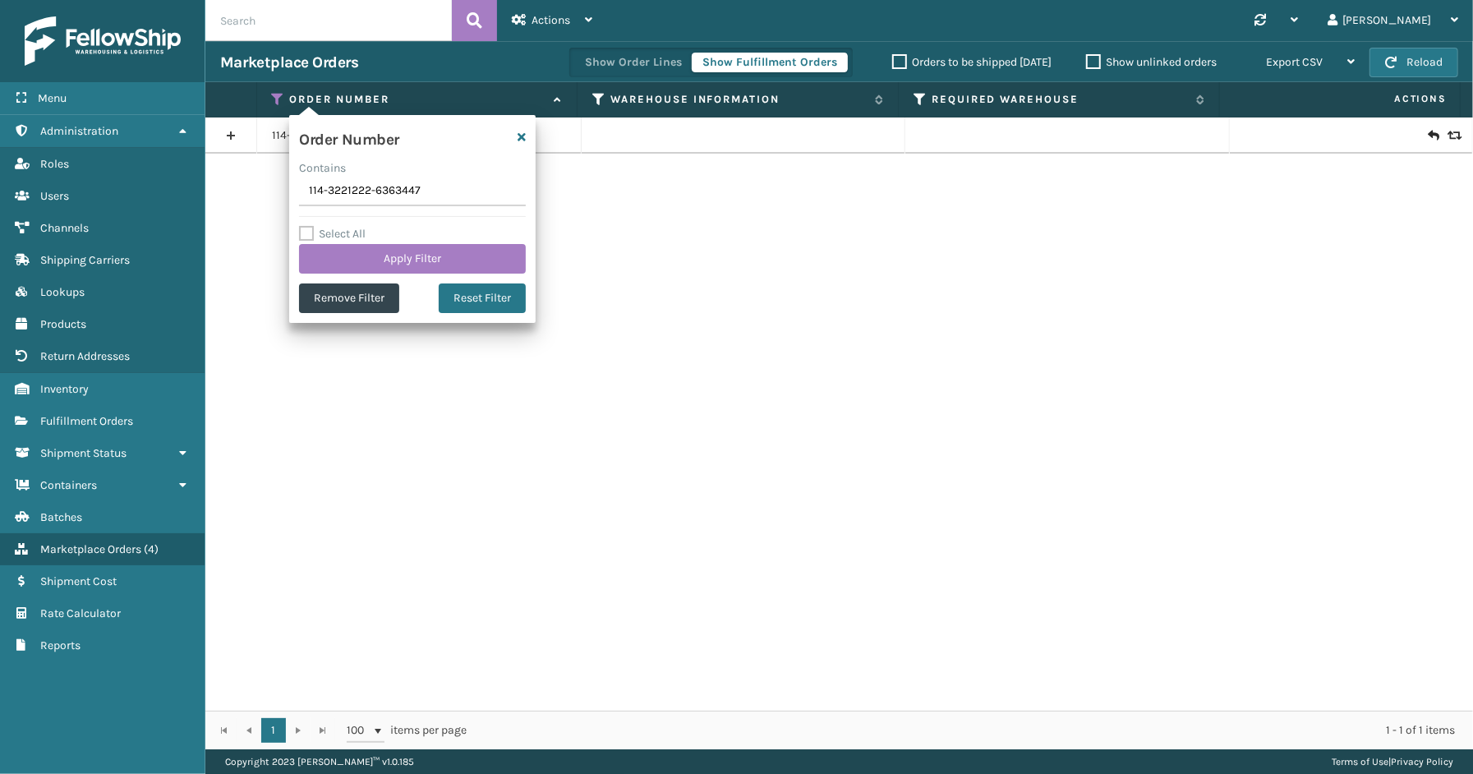
drag, startPoint x: 486, startPoint y: 200, endPoint x: 293, endPoint y: 191, distance: 193.3
click at [293, 191] on div "Order Number Contains 114-3221222-6363447 Select All Apply Filter Remove Filter…" at bounding box center [412, 219] width 247 height 208
type input "113-8828824-9465037(1)"
click at [382, 259] on button "Apply Filter" at bounding box center [412, 259] width 227 height 30
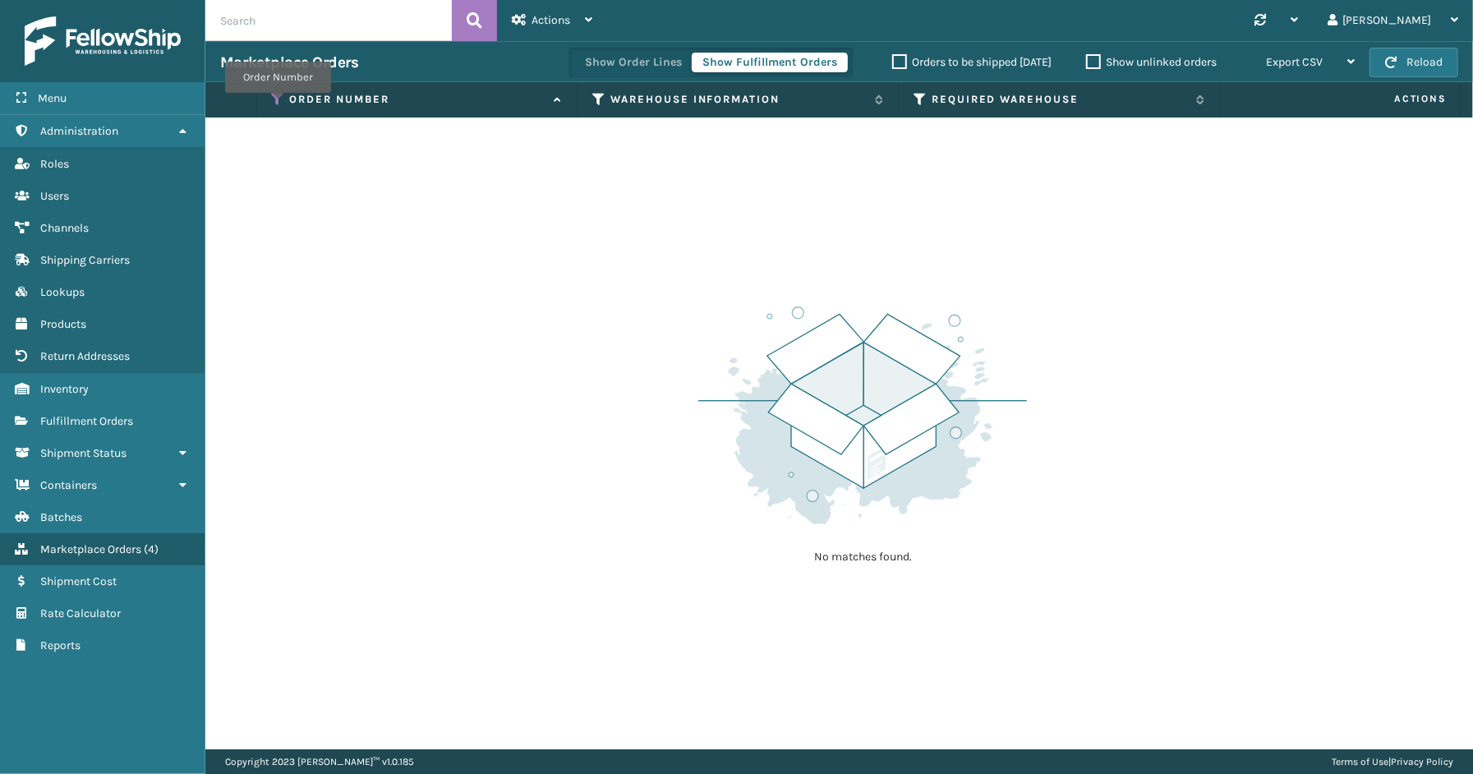
click at [278, 104] on icon at bounding box center [278, 99] width 13 height 15
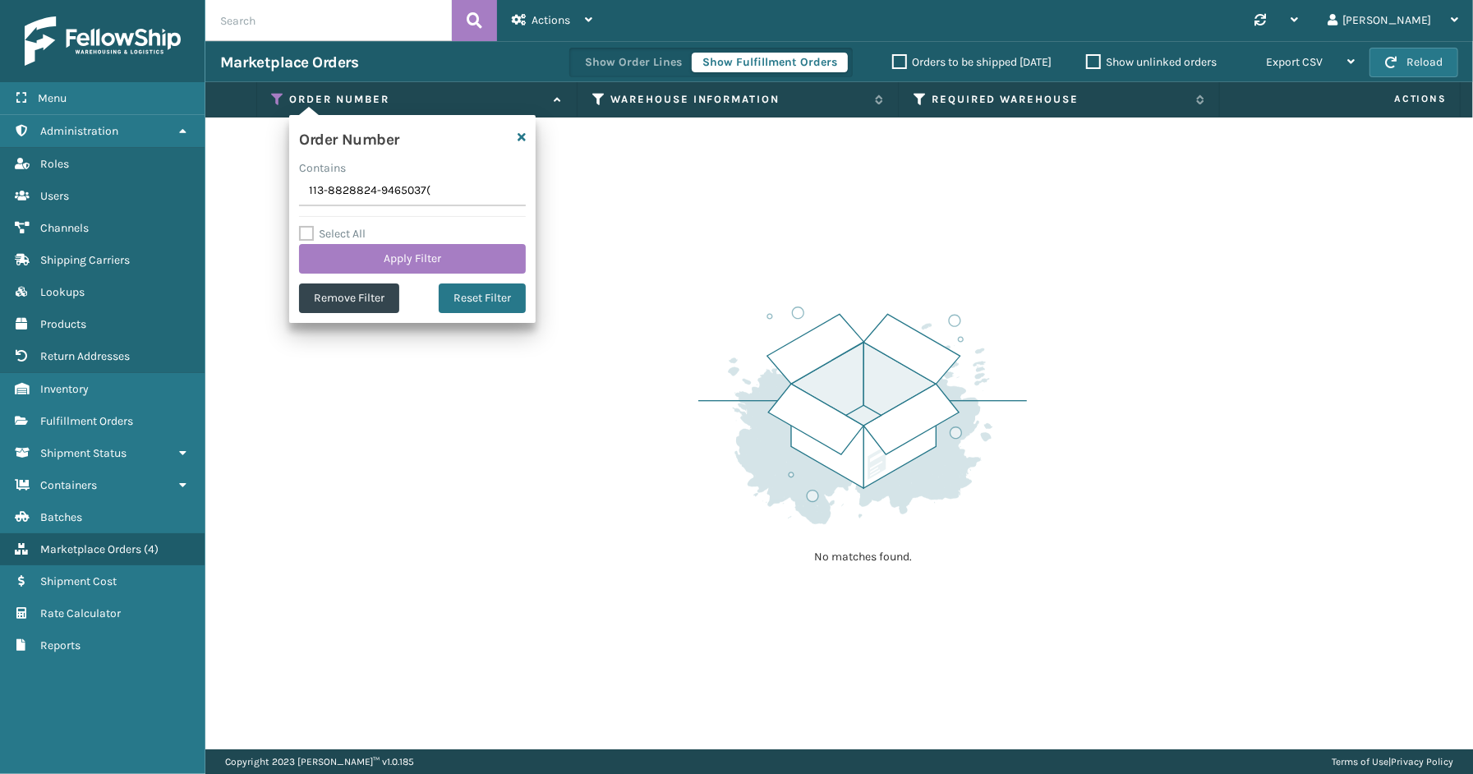
type input "113-8828824-9465037"
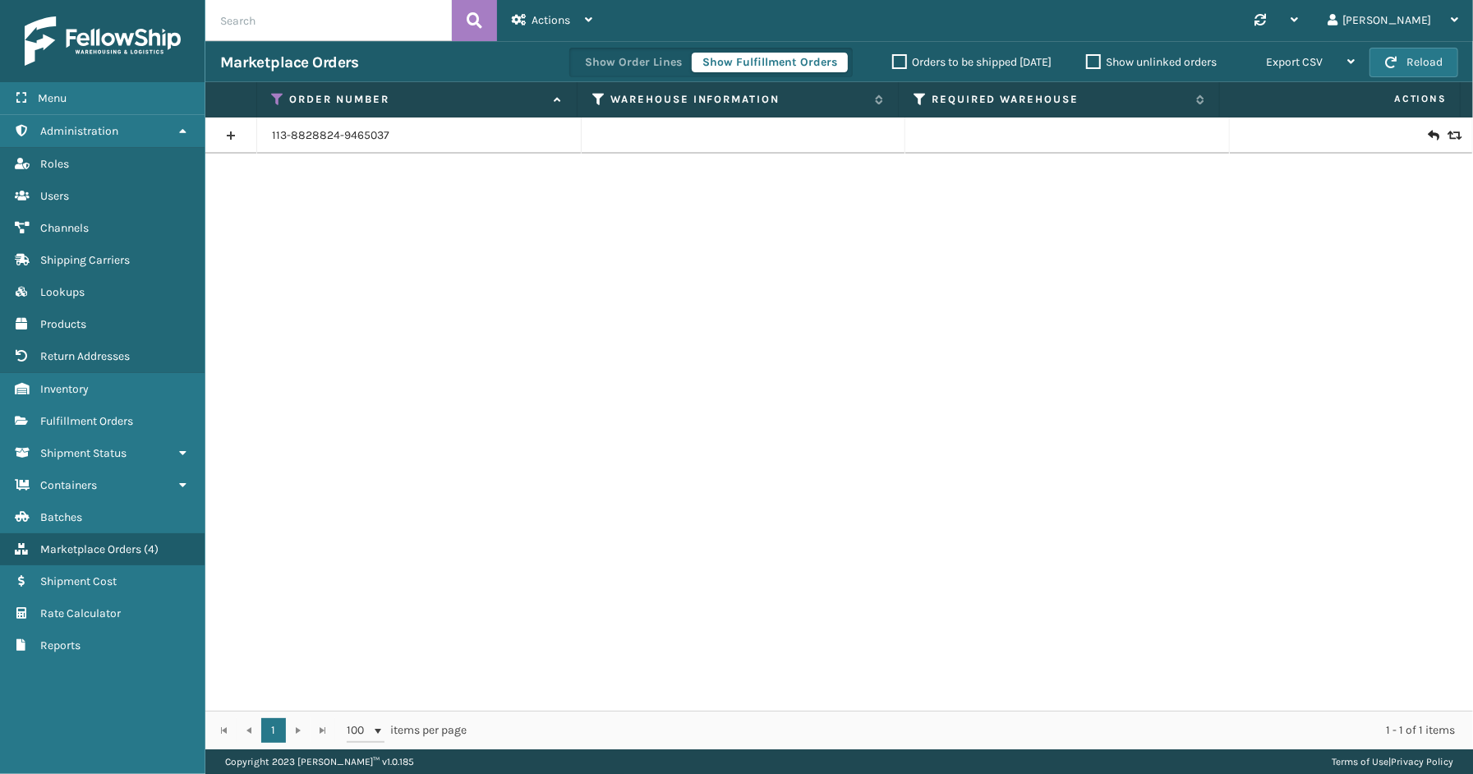
click at [224, 141] on link at bounding box center [230, 135] width 51 height 26
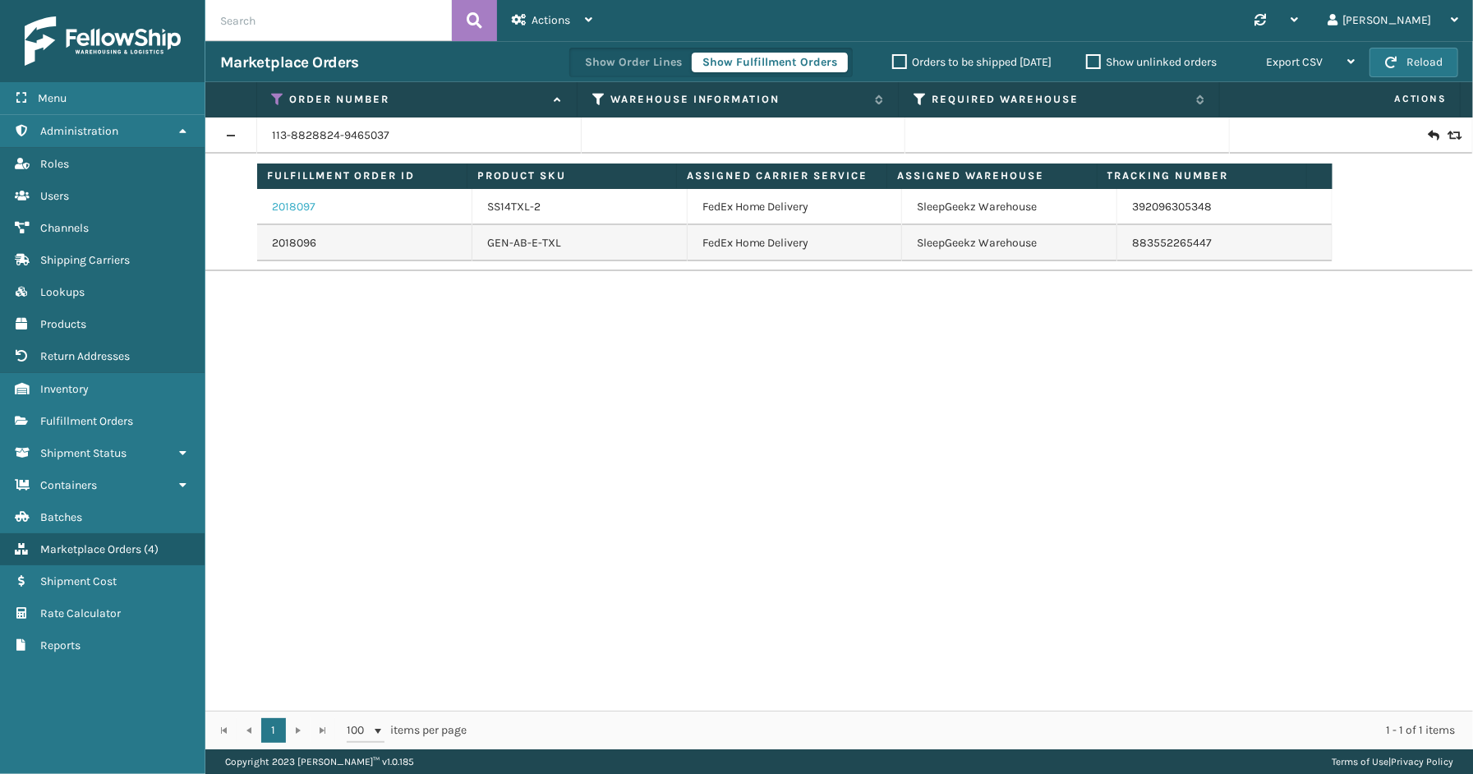
click at [314, 208] on link "2018097" at bounding box center [294, 207] width 44 height 16
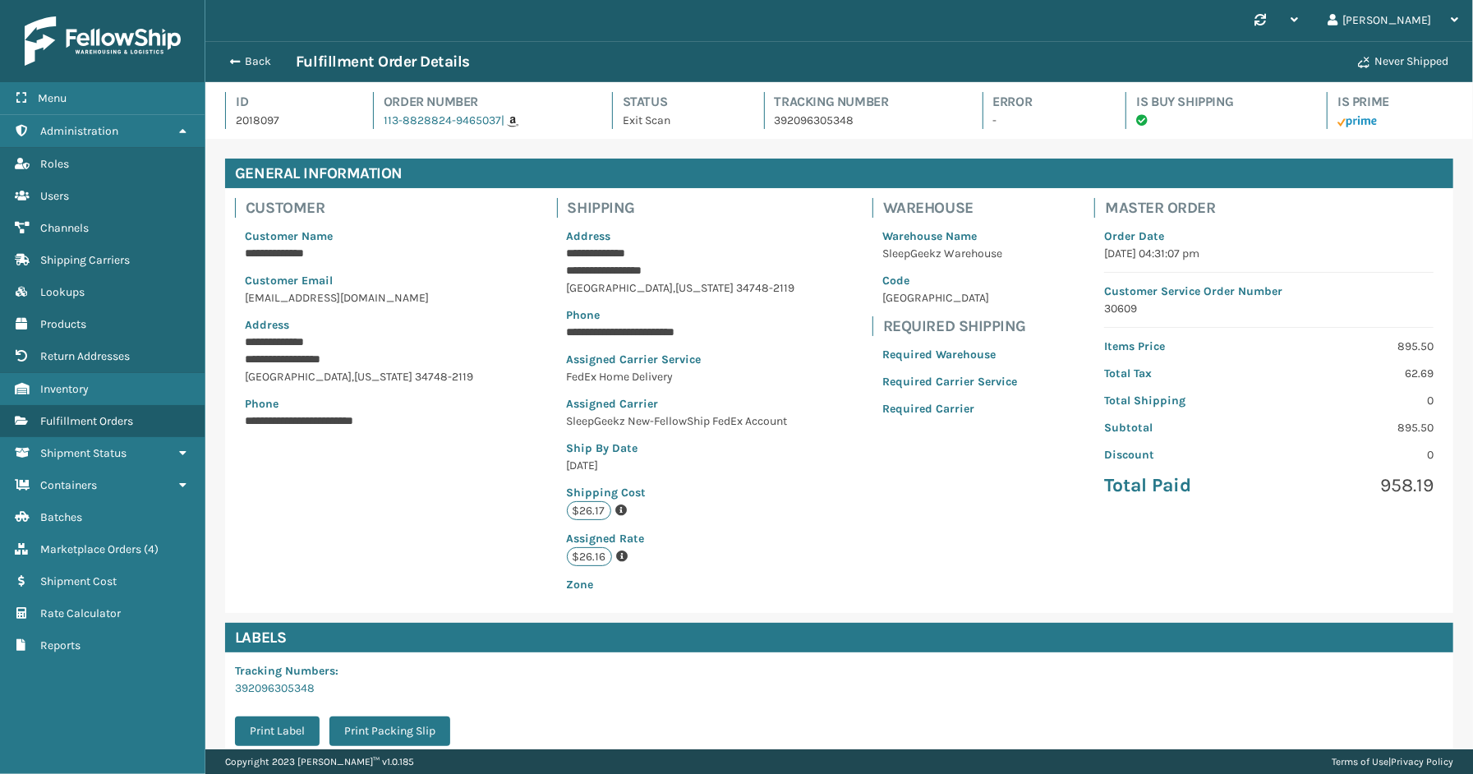
scroll to position [39, 1268]
drag, startPoint x: 880, startPoint y: 131, endPoint x: 775, endPoint y: 121, distance: 105.7
click at [767, 122] on div "Id 2018097 Order Number 113-8828824-9465037 | Status Exit Scan Tracking Number …" at bounding box center [839, 115] width 1229 height 47
copy p "392096305348"
click at [272, 58] on button "Back" at bounding box center [258, 61] width 76 height 15
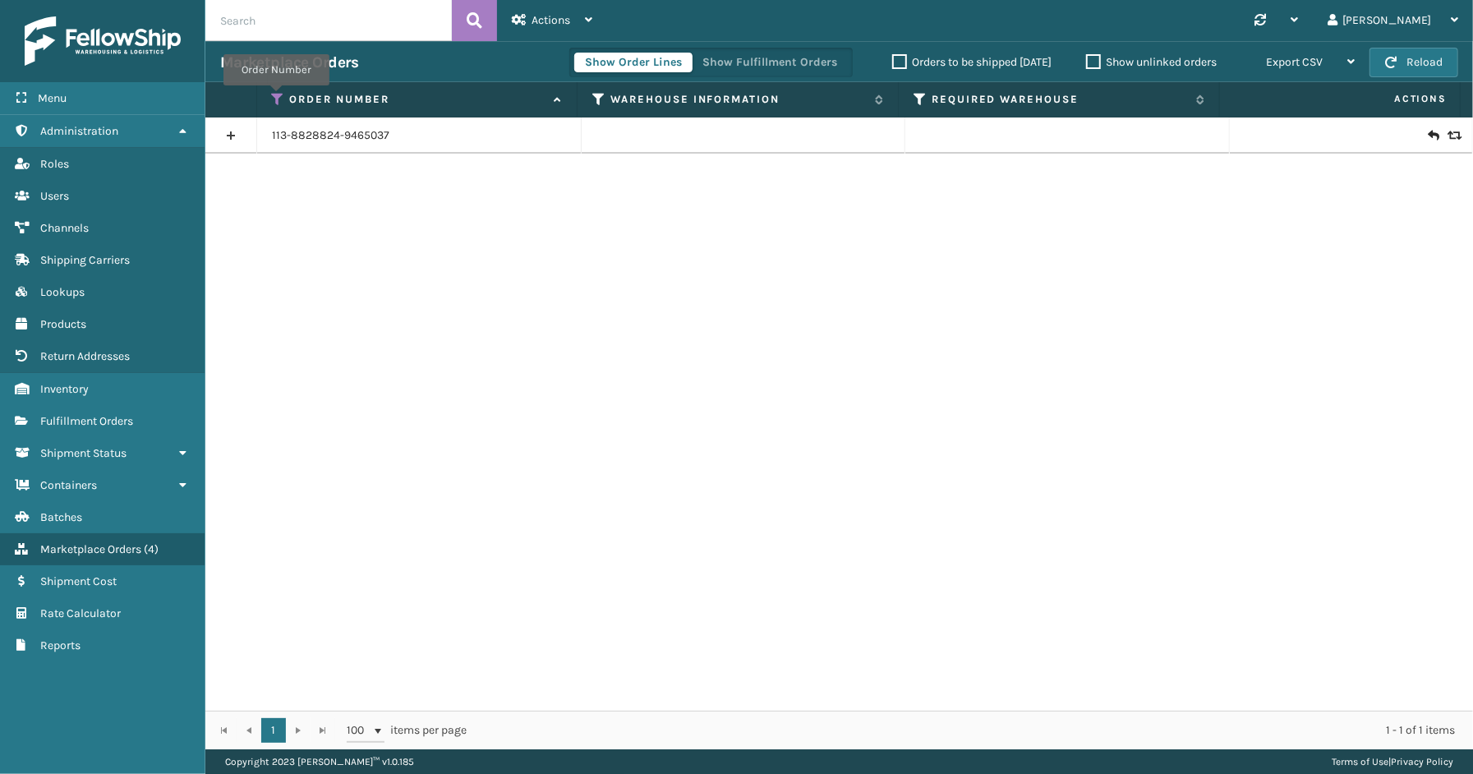
click at [276, 97] on icon at bounding box center [278, 99] width 13 height 15
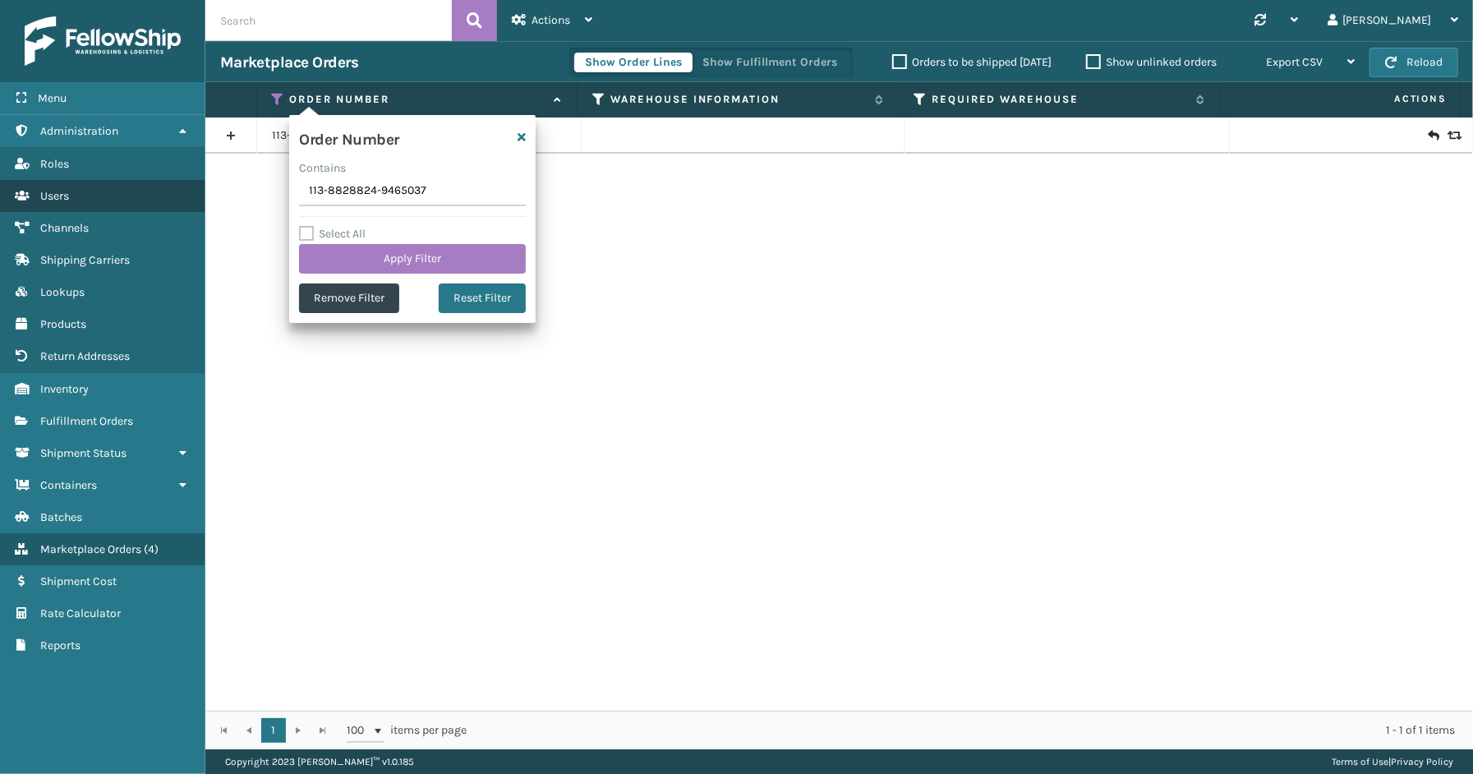
drag, startPoint x: 454, startPoint y: 197, endPoint x: 182, endPoint y: 187, distance: 272.2
click at [142, 0] on div "Menu Administration Roles Users Channels Shipping Carriers Lookups Products Ret…" at bounding box center [736, 0] width 1473 height 0
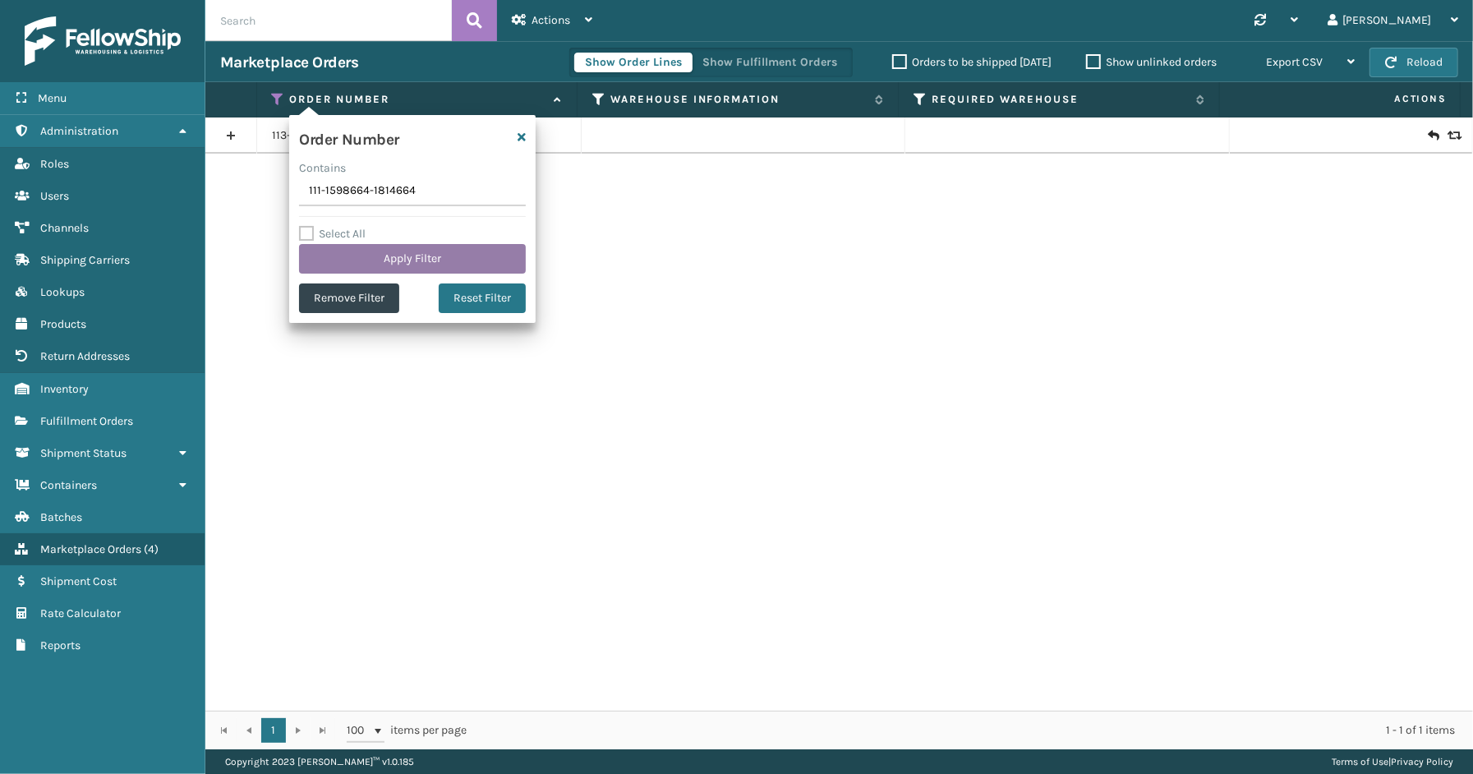
type input "111-1598664-1814664"
click at [405, 255] on button "Apply Filter" at bounding box center [412, 259] width 227 height 30
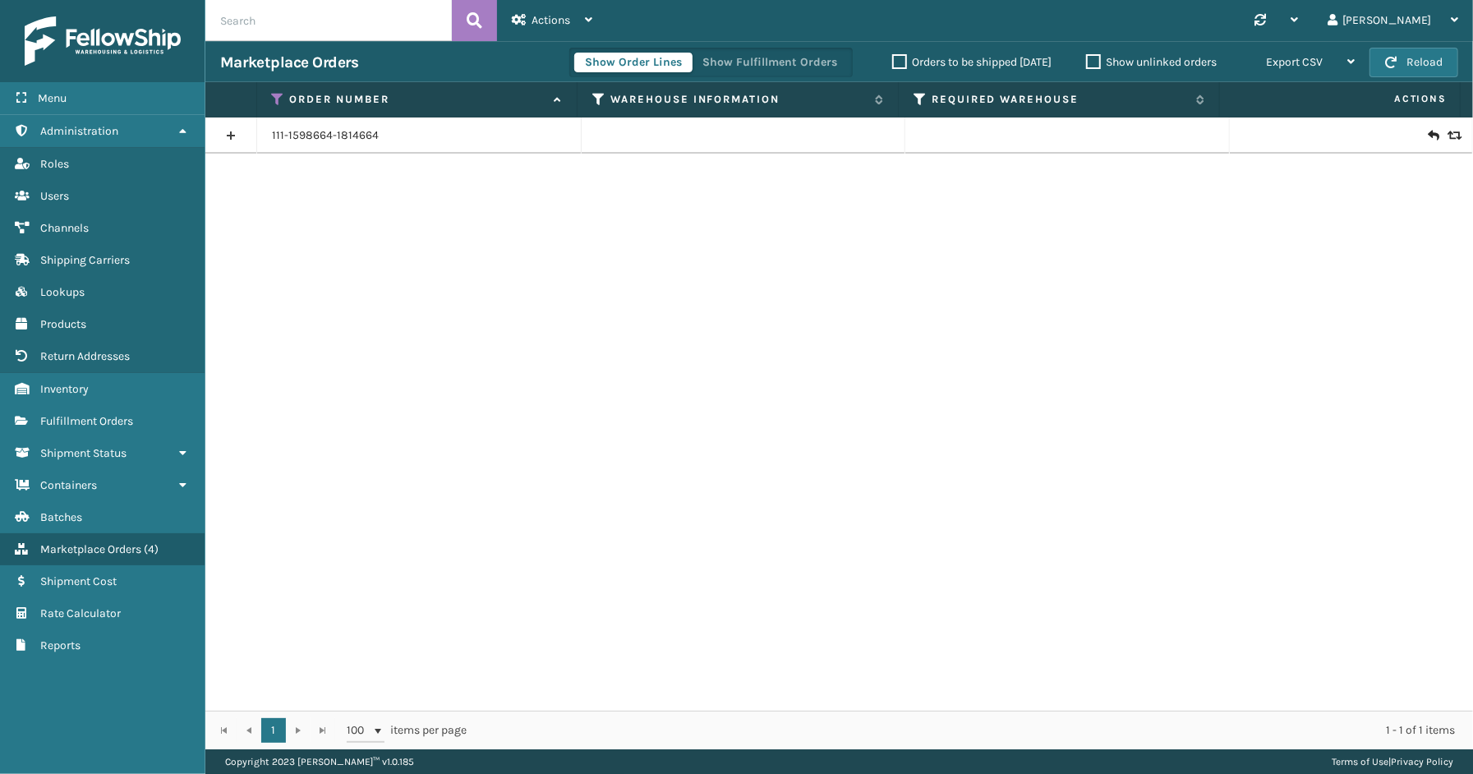
click at [235, 136] on link at bounding box center [230, 135] width 51 height 26
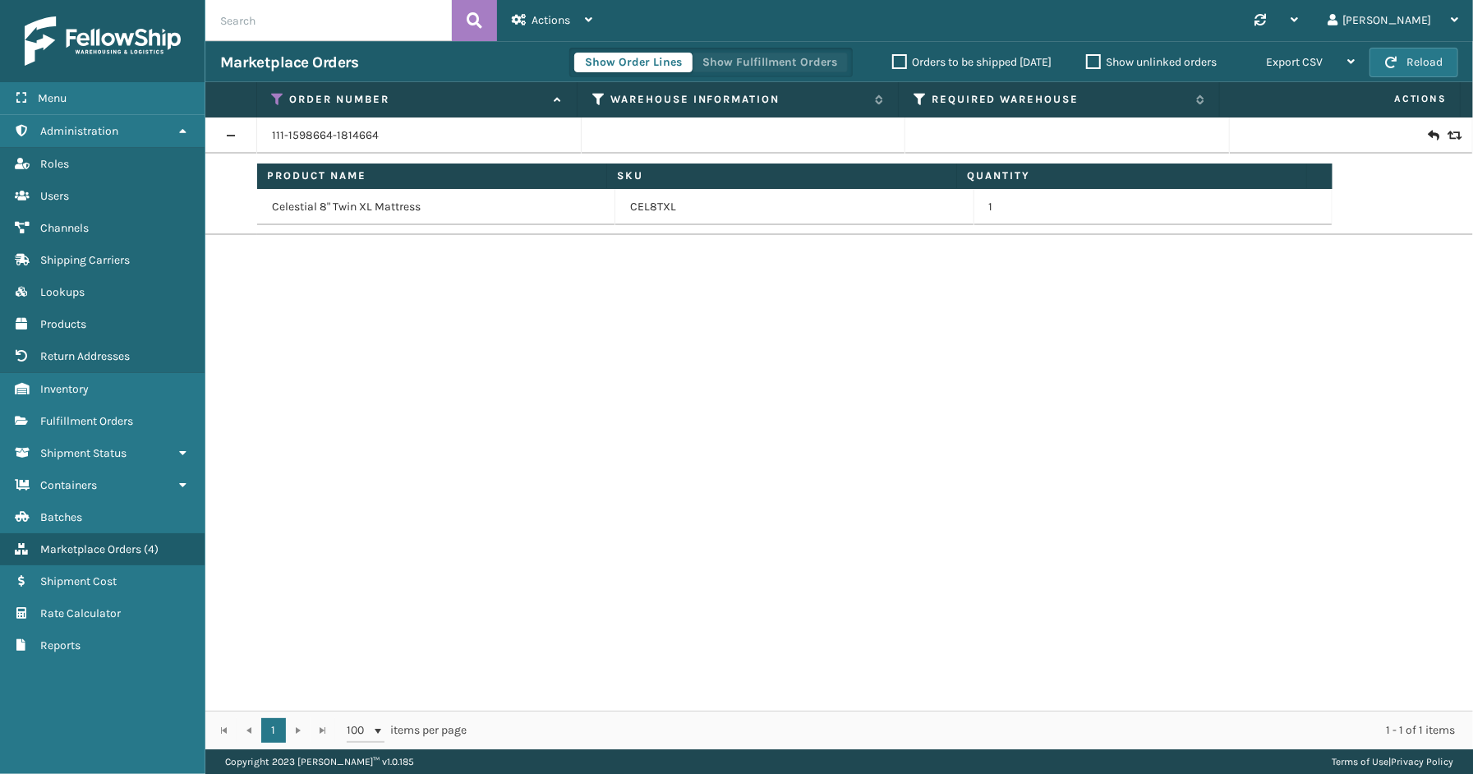
click at [763, 67] on button "Show Fulfillment Orders" at bounding box center [770, 63] width 156 height 20
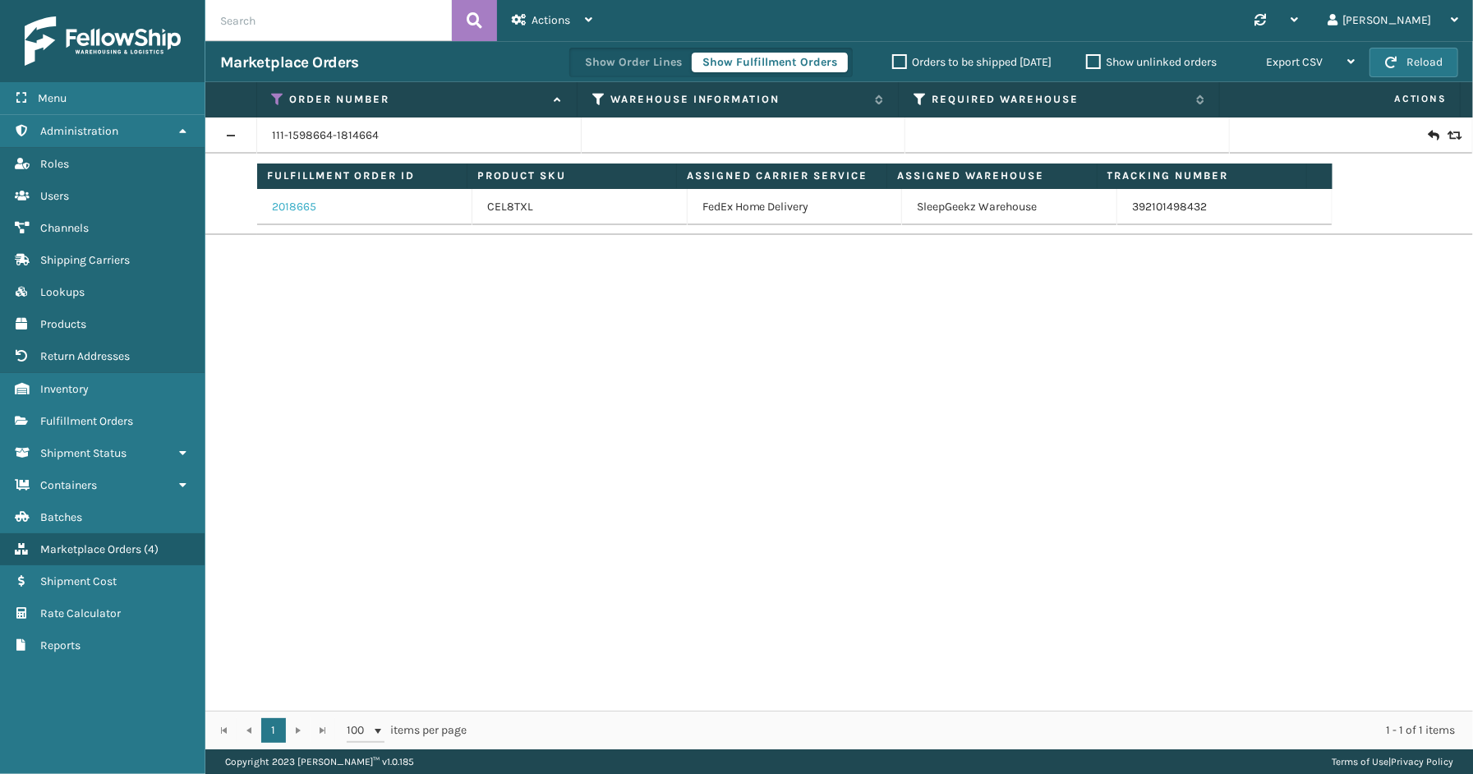
click at [275, 203] on link "2018665" at bounding box center [294, 207] width 44 height 16
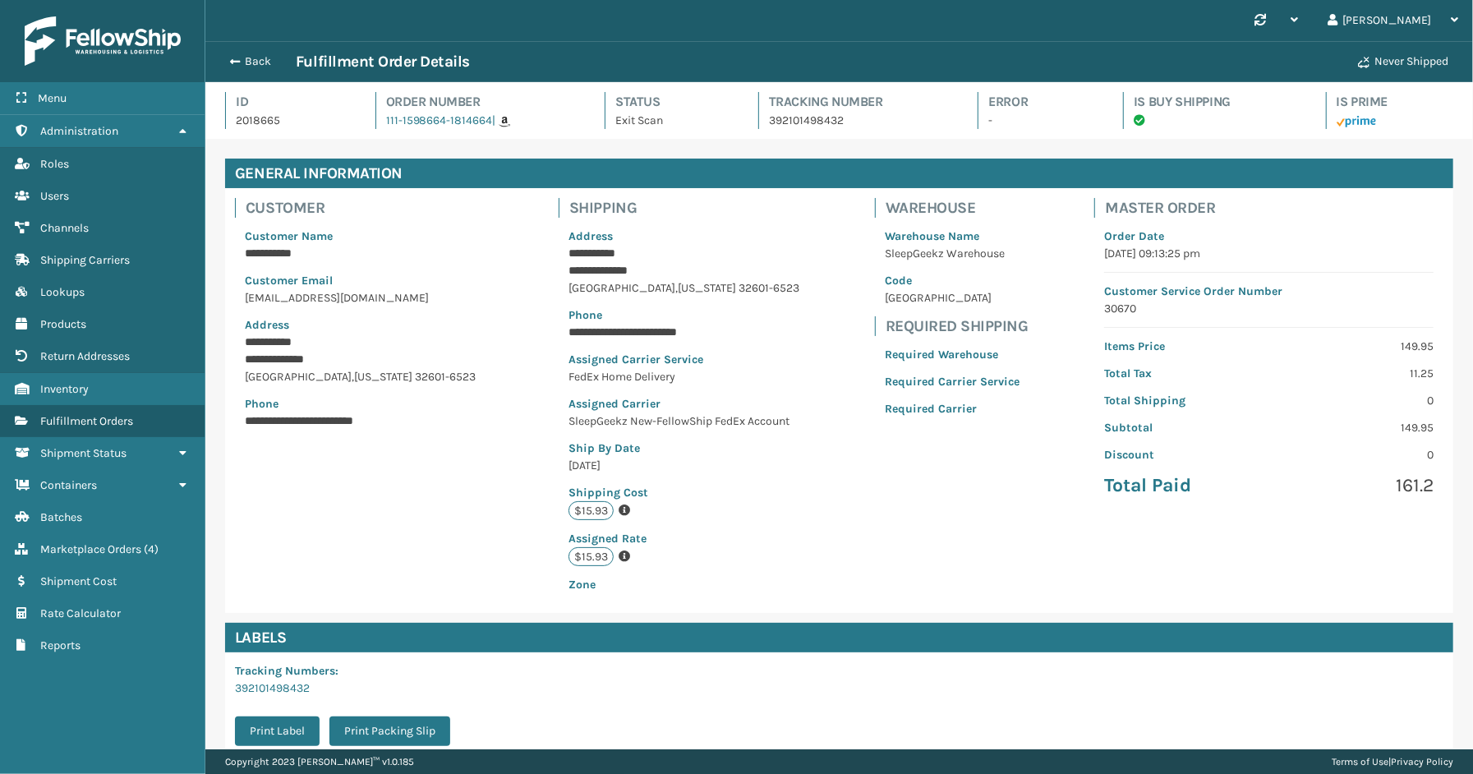
scroll to position [39, 1268]
drag, startPoint x: 880, startPoint y: 115, endPoint x: 761, endPoint y: 122, distance: 119.3
click at [769, 122] on p "392101498432" at bounding box center [859, 120] width 180 height 17
copy p "392101498432"
click at [264, 60] on button "Back" at bounding box center [258, 61] width 76 height 15
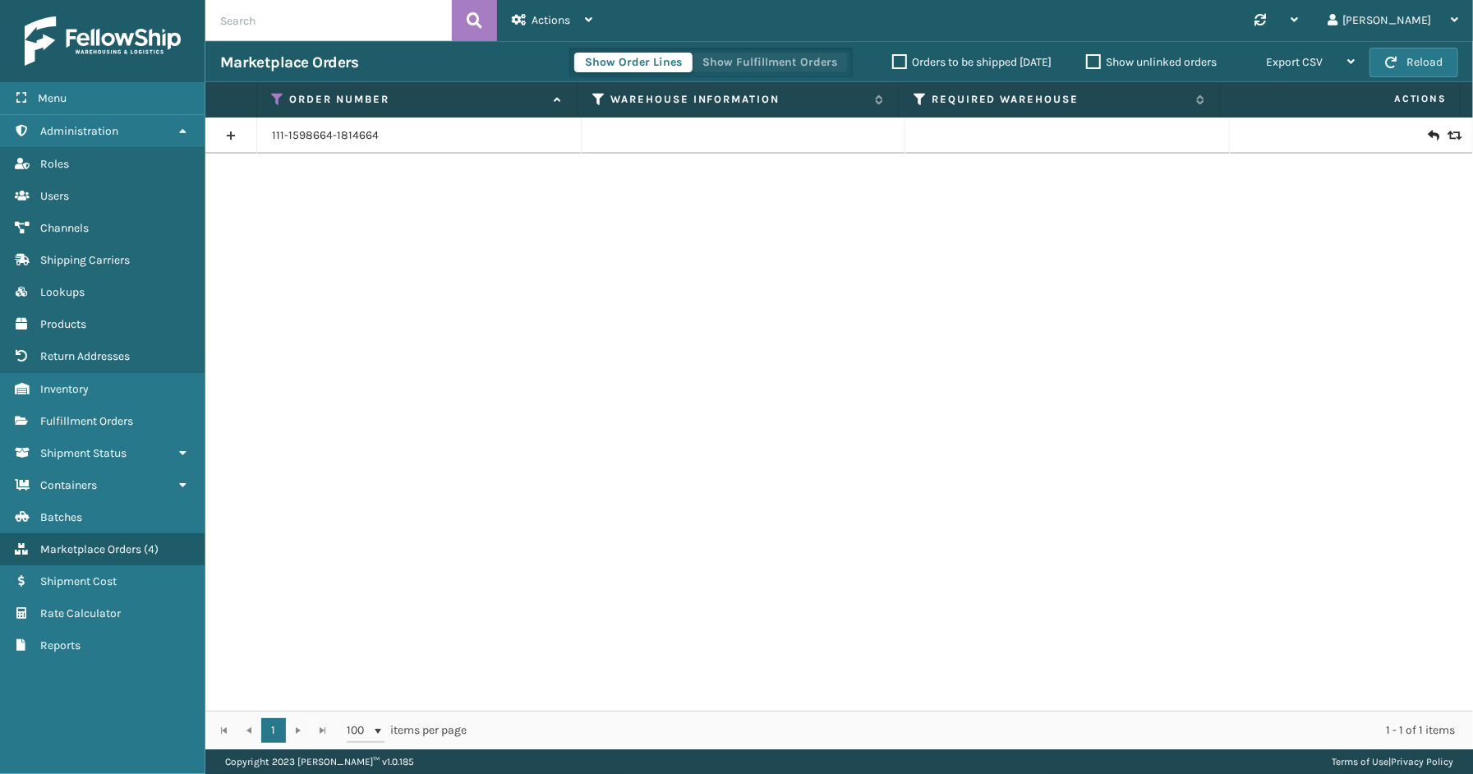
click at [721, 56] on button "Show Fulfillment Orders" at bounding box center [770, 63] width 156 height 20
click at [275, 101] on icon at bounding box center [278, 99] width 13 height 15
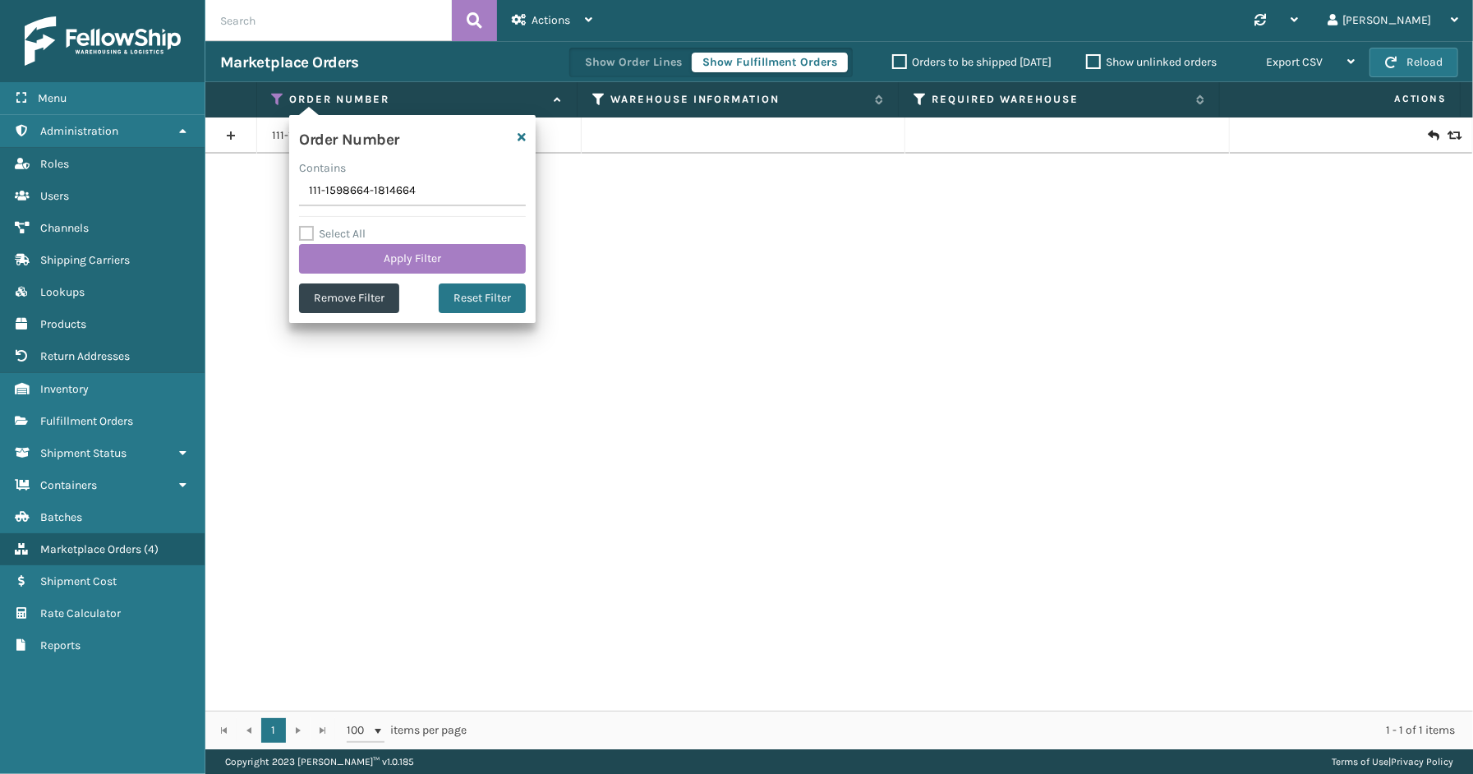
drag, startPoint x: 424, startPoint y: 187, endPoint x: 311, endPoint y: 184, distance: 113.5
click at [280, 178] on section "Marketplace Orders Show Order Lines Show Fulfillment Orders Orders to be shippe…" at bounding box center [839, 395] width 1268 height 708
type input "113-3374180-3456213(1)"
click at [390, 233] on div "Select All Apply Filter" at bounding box center [412, 248] width 227 height 49
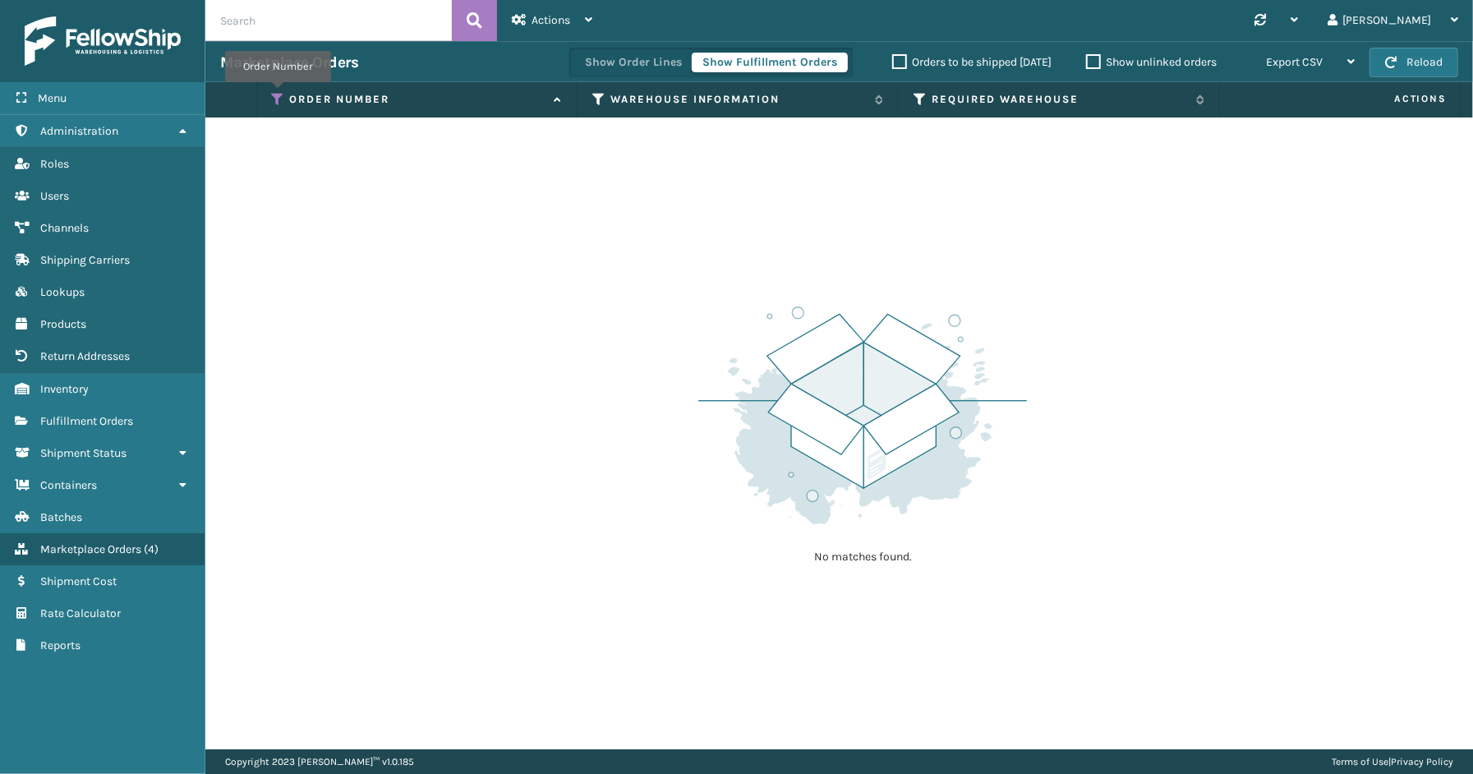
click at [278, 94] on icon at bounding box center [278, 99] width 13 height 15
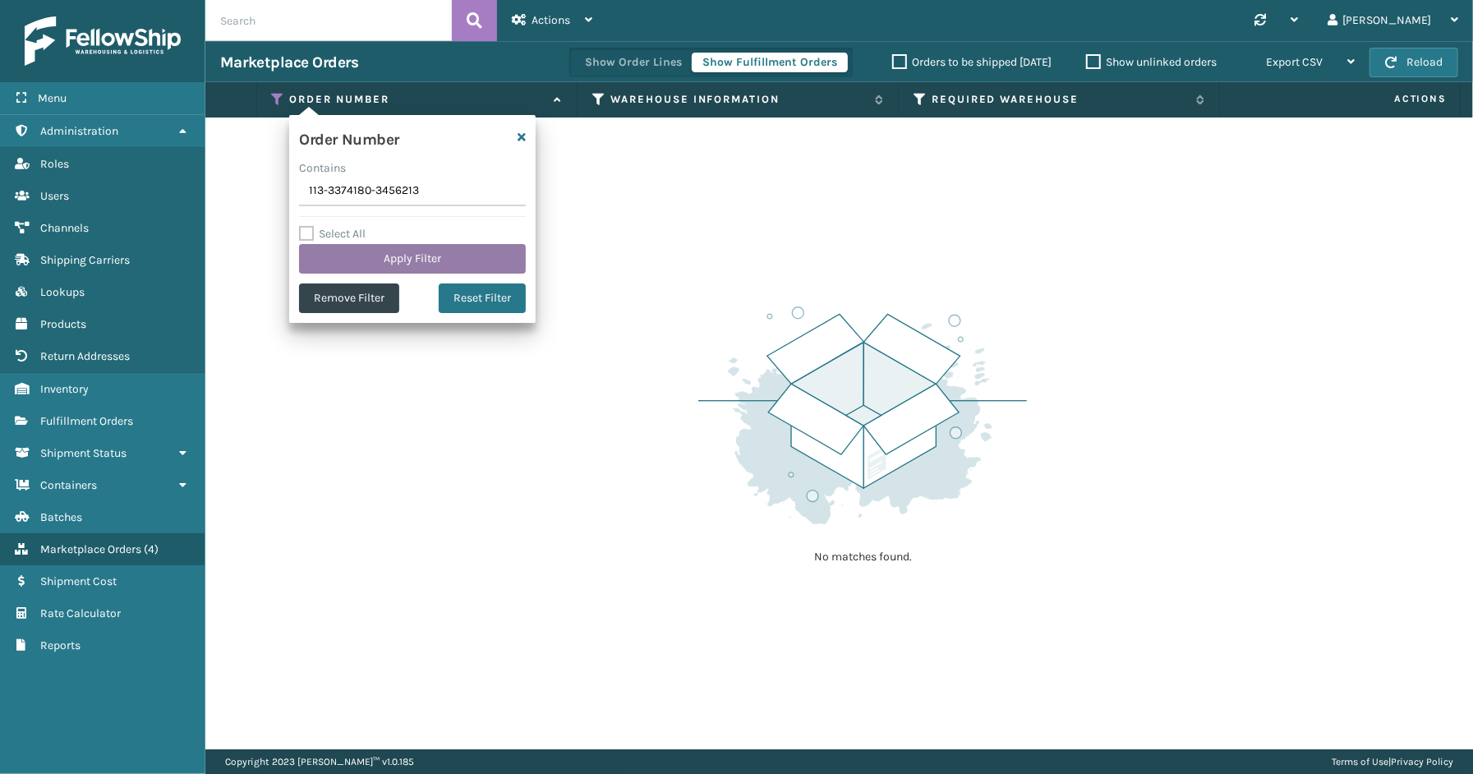
type input "113-3374180-3456213"
click at [445, 260] on button "Apply Filter" at bounding box center [412, 259] width 227 height 30
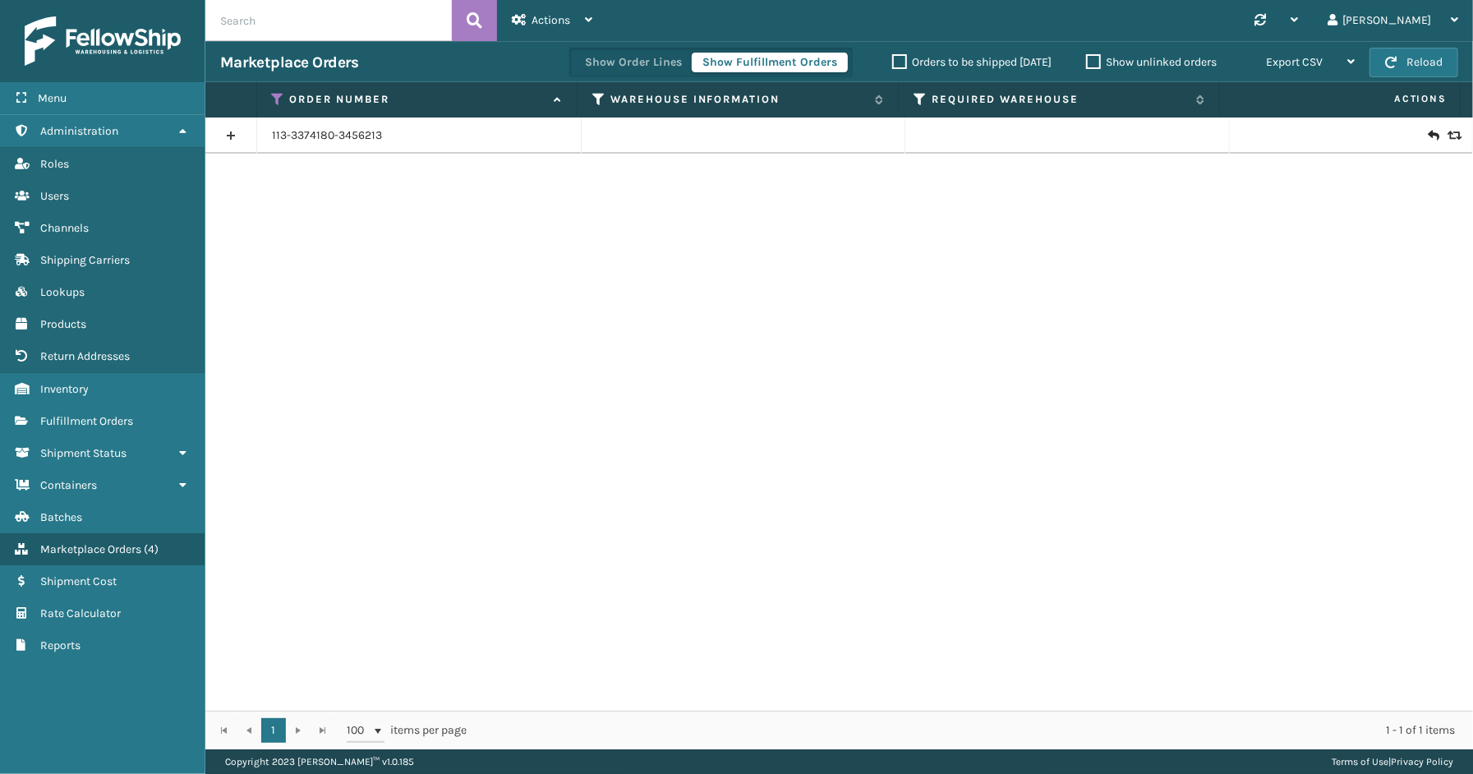
click at [217, 128] on link at bounding box center [230, 135] width 51 height 26
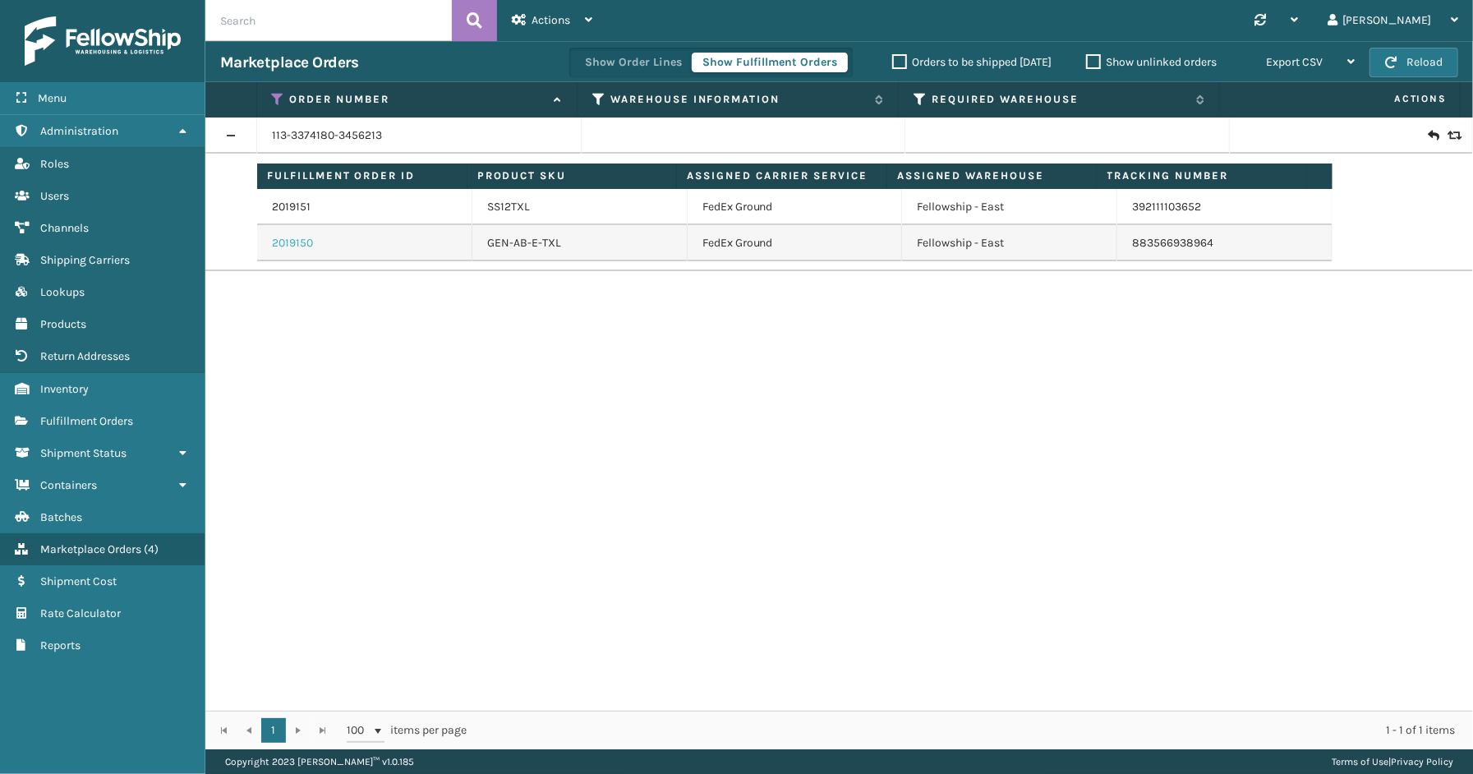
click at [288, 244] on link "2019150" at bounding box center [292, 243] width 41 height 16
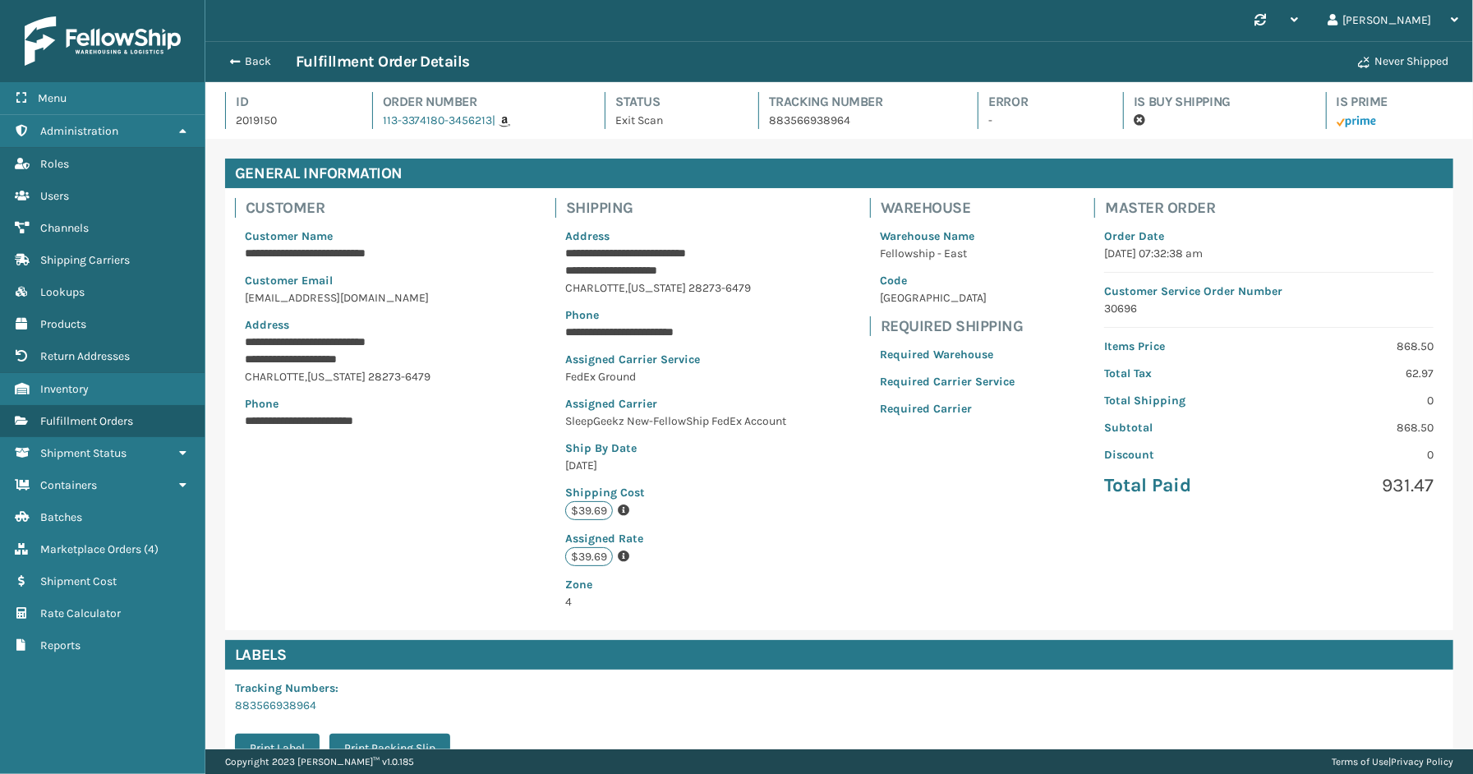
scroll to position [39, 1268]
drag, startPoint x: 852, startPoint y: 124, endPoint x: 763, endPoint y: 124, distance: 89.6
click at [769, 124] on p "883566938964" at bounding box center [859, 120] width 180 height 17
copy p "883566938964"
click at [267, 67] on button "Back" at bounding box center [258, 61] width 76 height 15
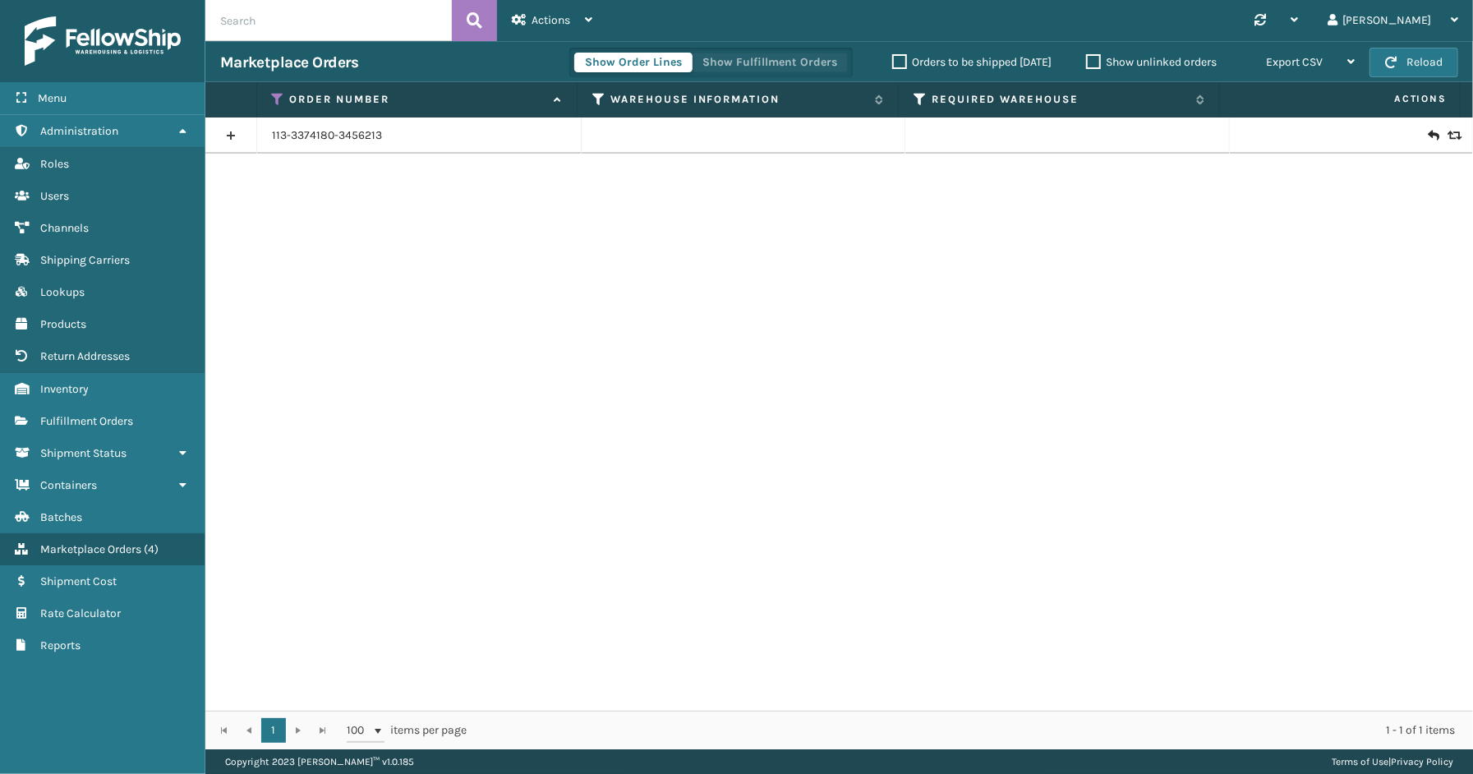
click at [708, 62] on button "Show Fulfillment Orders" at bounding box center [770, 63] width 156 height 20
click at [274, 100] on icon at bounding box center [278, 99] width 13 height 15
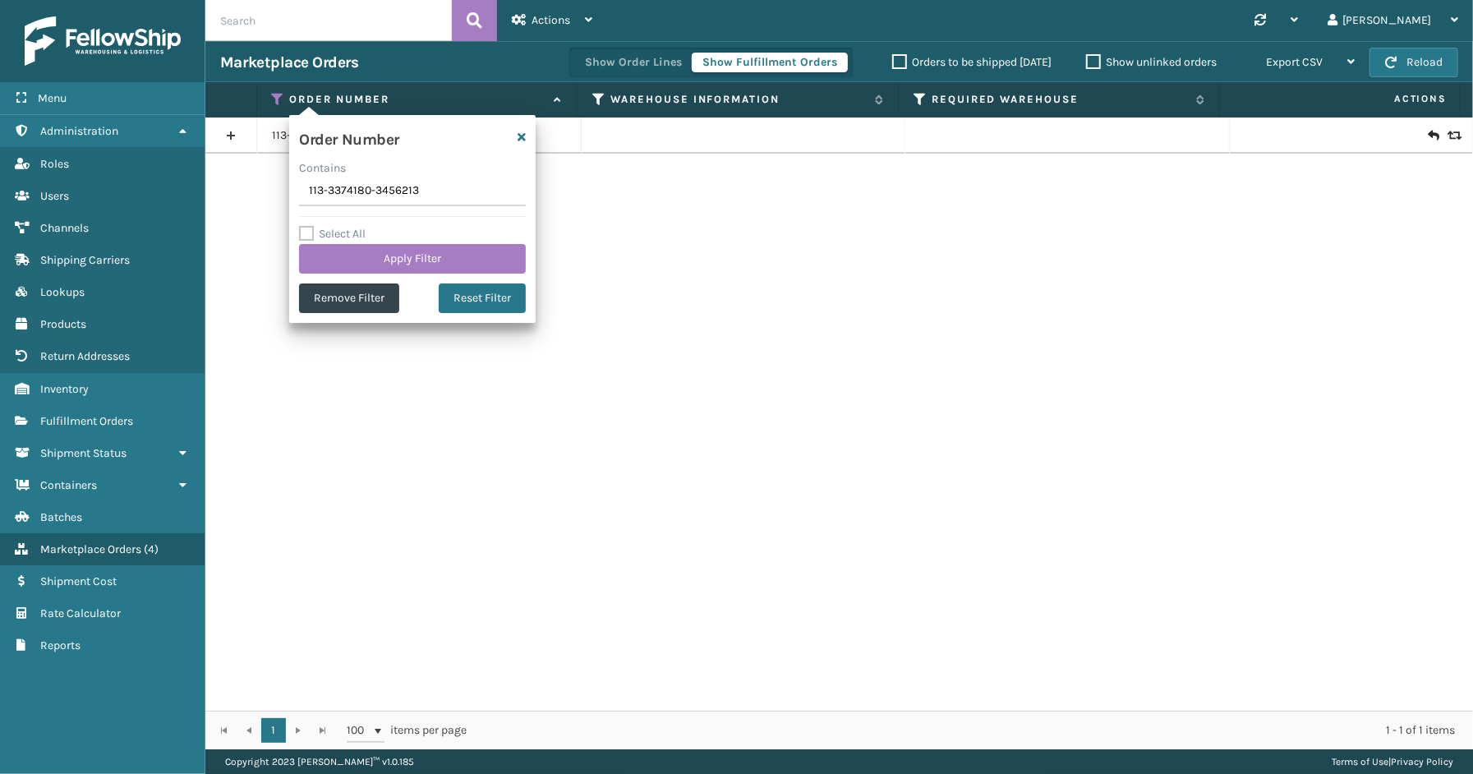
drag, startPoint x: 454, startPoint y: 194, endPoint x: 259, endPoint y: 194, distance: 194.8
click at [259, 194] on section "Marketplace Orders Show Order Lines Show Fulfillment Orders Orders to be shippe…" at bounding box center [839, 395] width 1268 height 708
type input "112-4289056-1405847(1)"
click at [362, 253] on button "Apply Filter" at bounding box center [412, 259] width 227 height 30
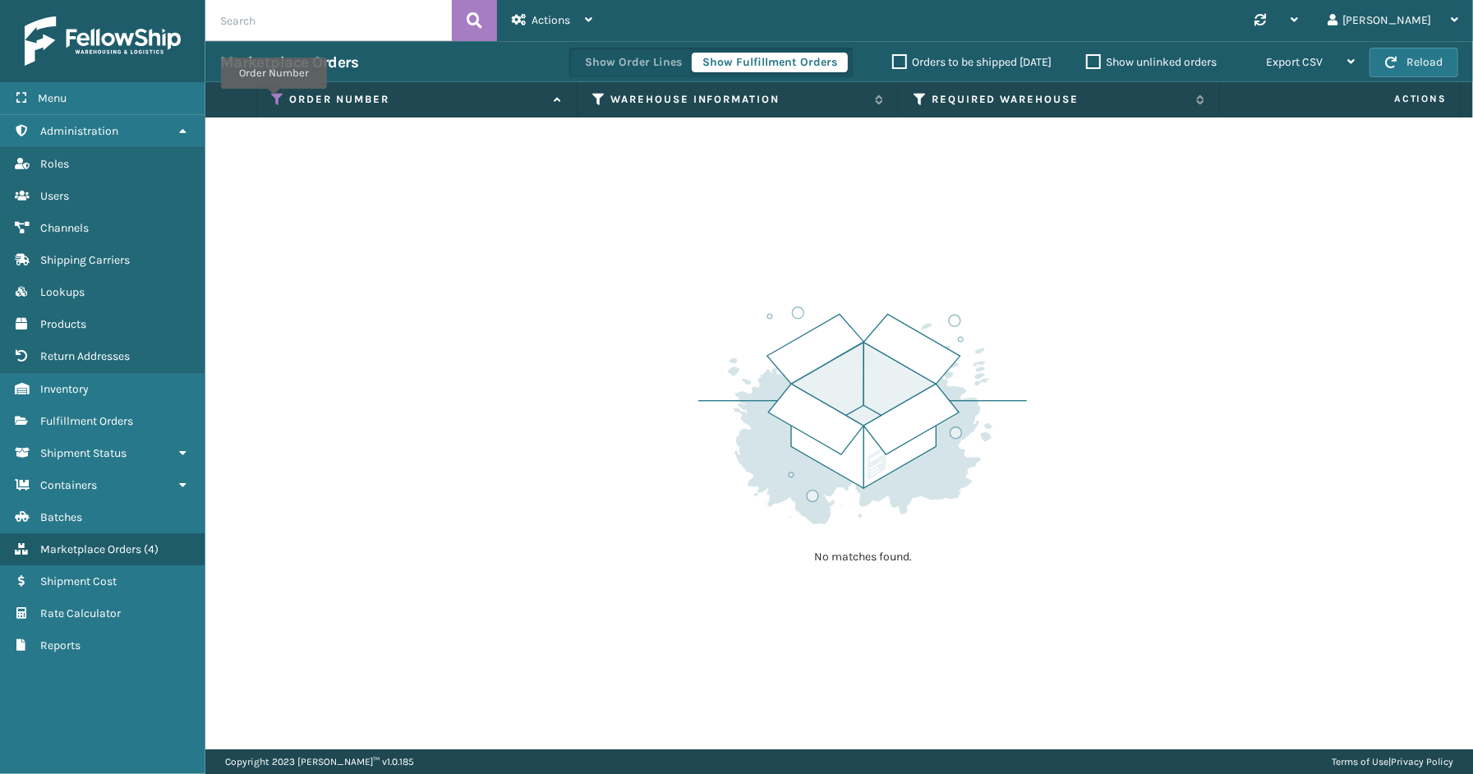
click at [274, 100] on icon at bounding box center [278, 99] width 13 height 15
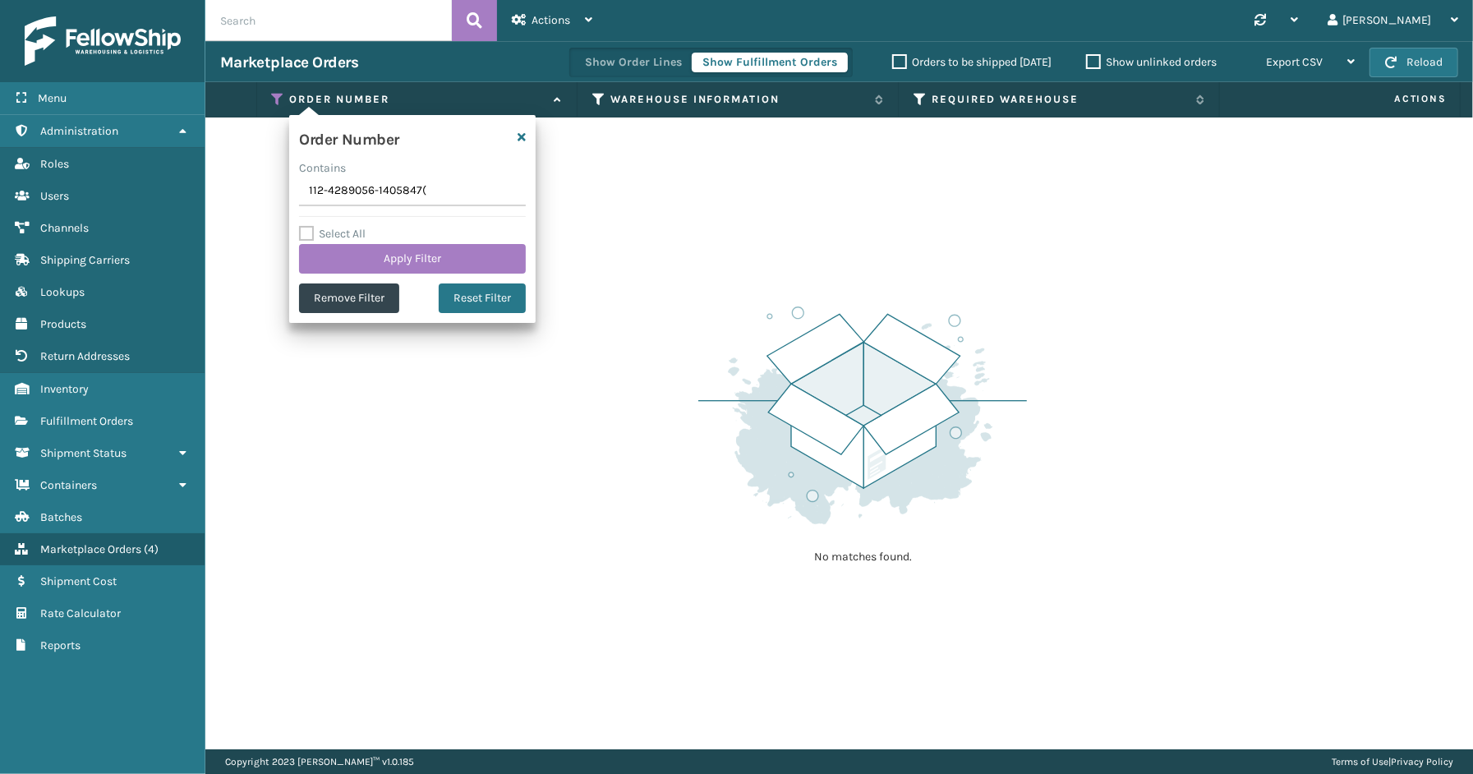
type input "112-4289056-1405847"
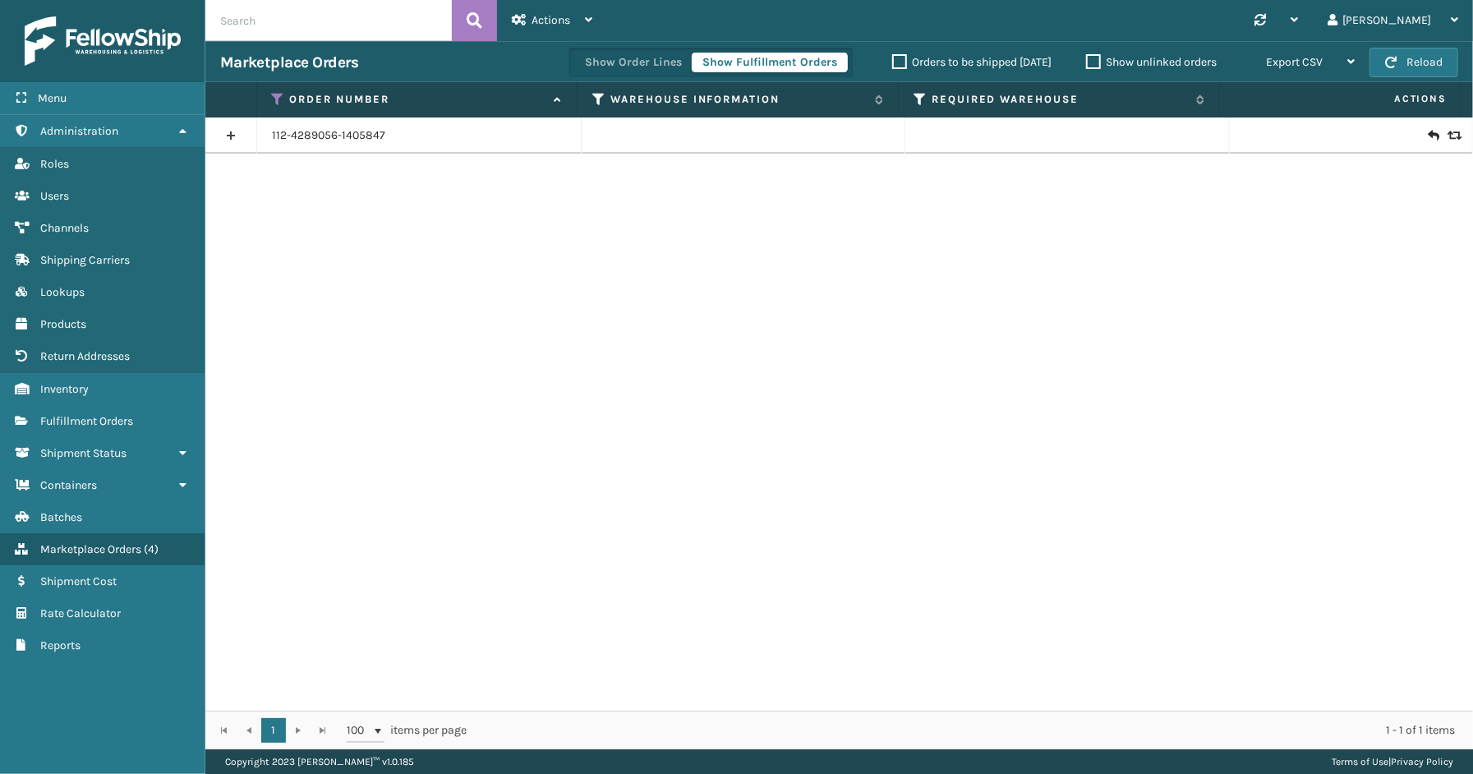
click at [237, 133] on link at bounding box center [230, 135] width 51 height 26
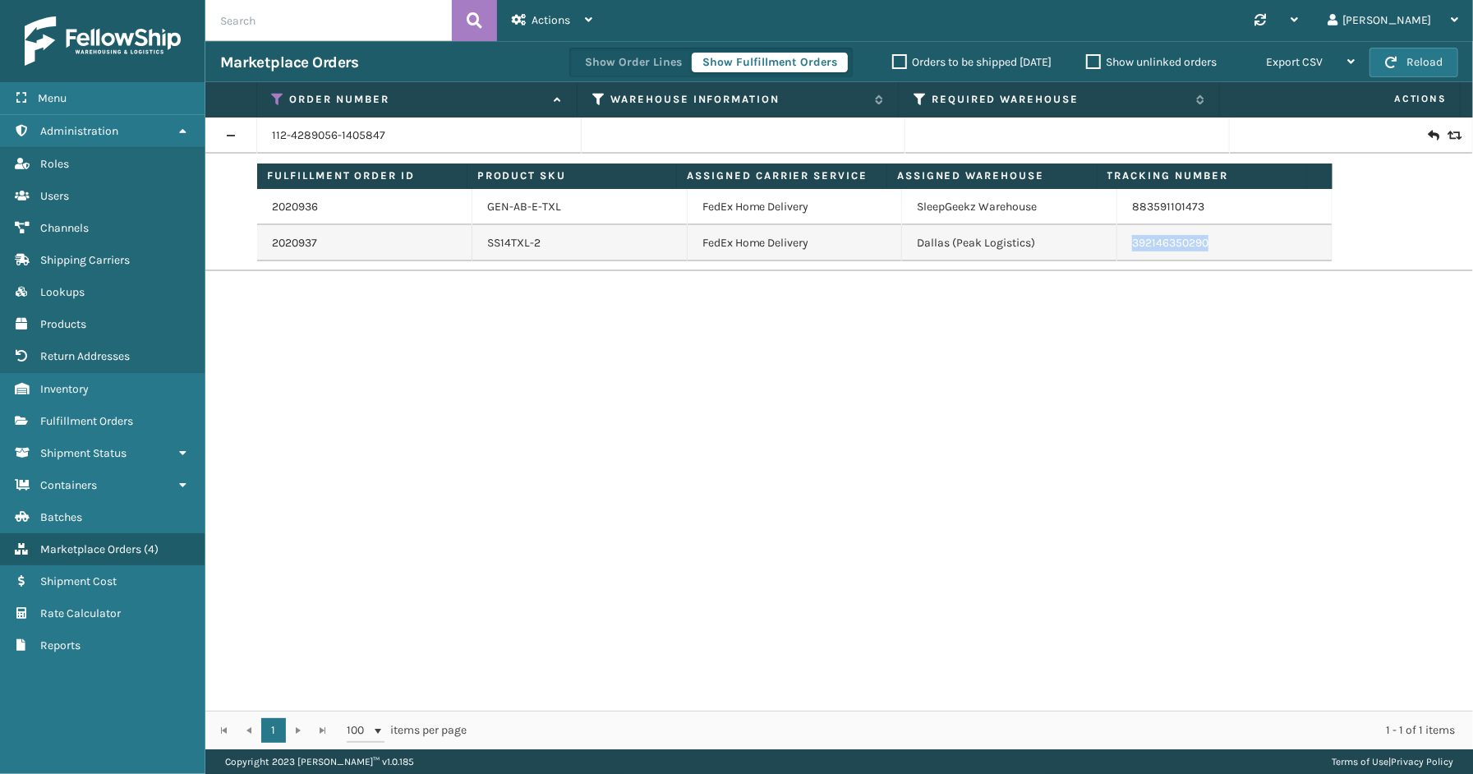
drag, startPoint x: 1209, startPoint y: 249, endPoint x: 1101, endPoint y: 256, distance: 107.9
click at [1101, 256] on tr "2020937 SS14TXL-2 FedEx Home Delivery [GEOGRAPHIC_DATA] (Peak Logistics) 392146…" at bounding box center [795, 243] width 1076 height 36
copy tr "392146350290"
click at [297, 245] on link "2020937" at bounding box center [294, 243] width 45 height 16
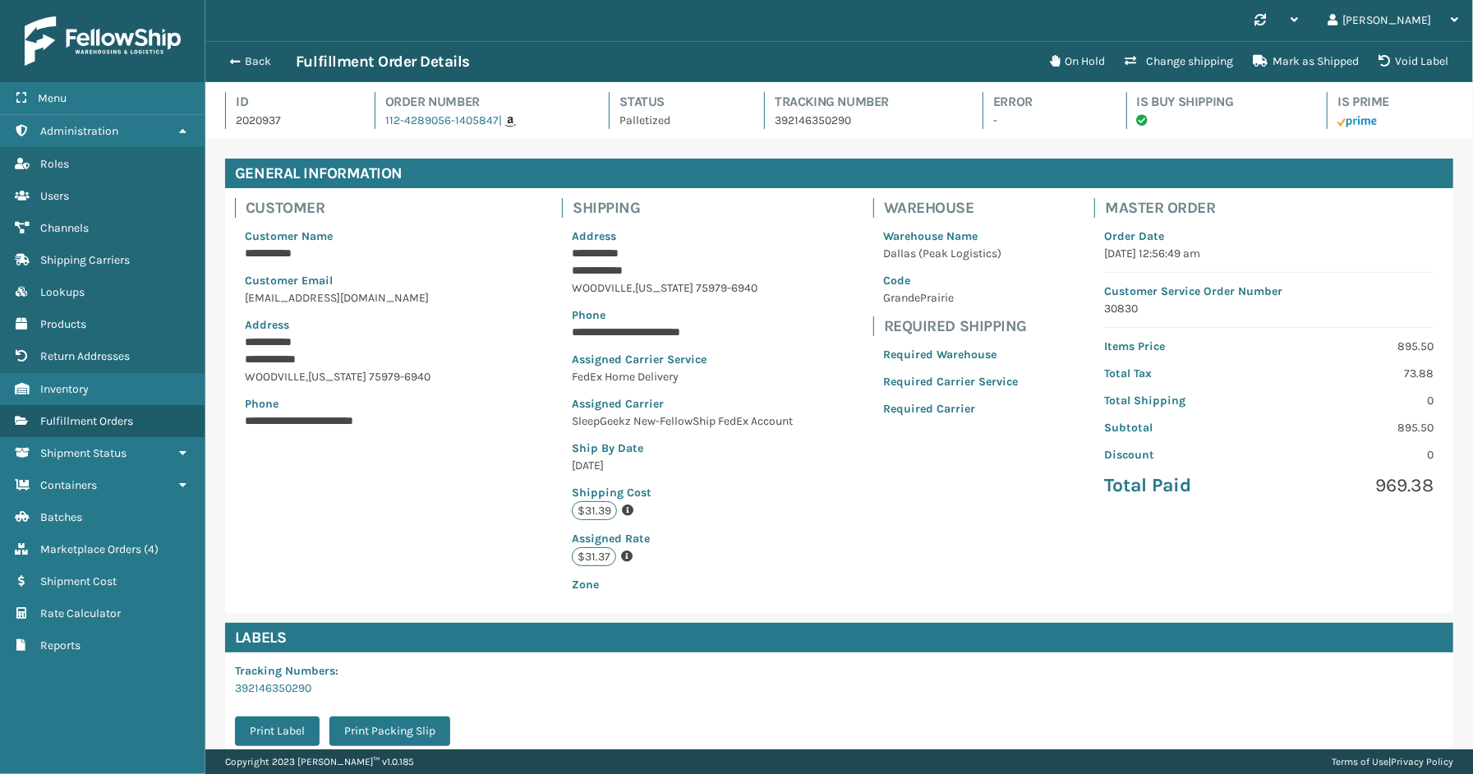
scroll to position [39, 1268]
click at [260, 61] on button "Back" at bounding box center [258, 61] width 76 height 15
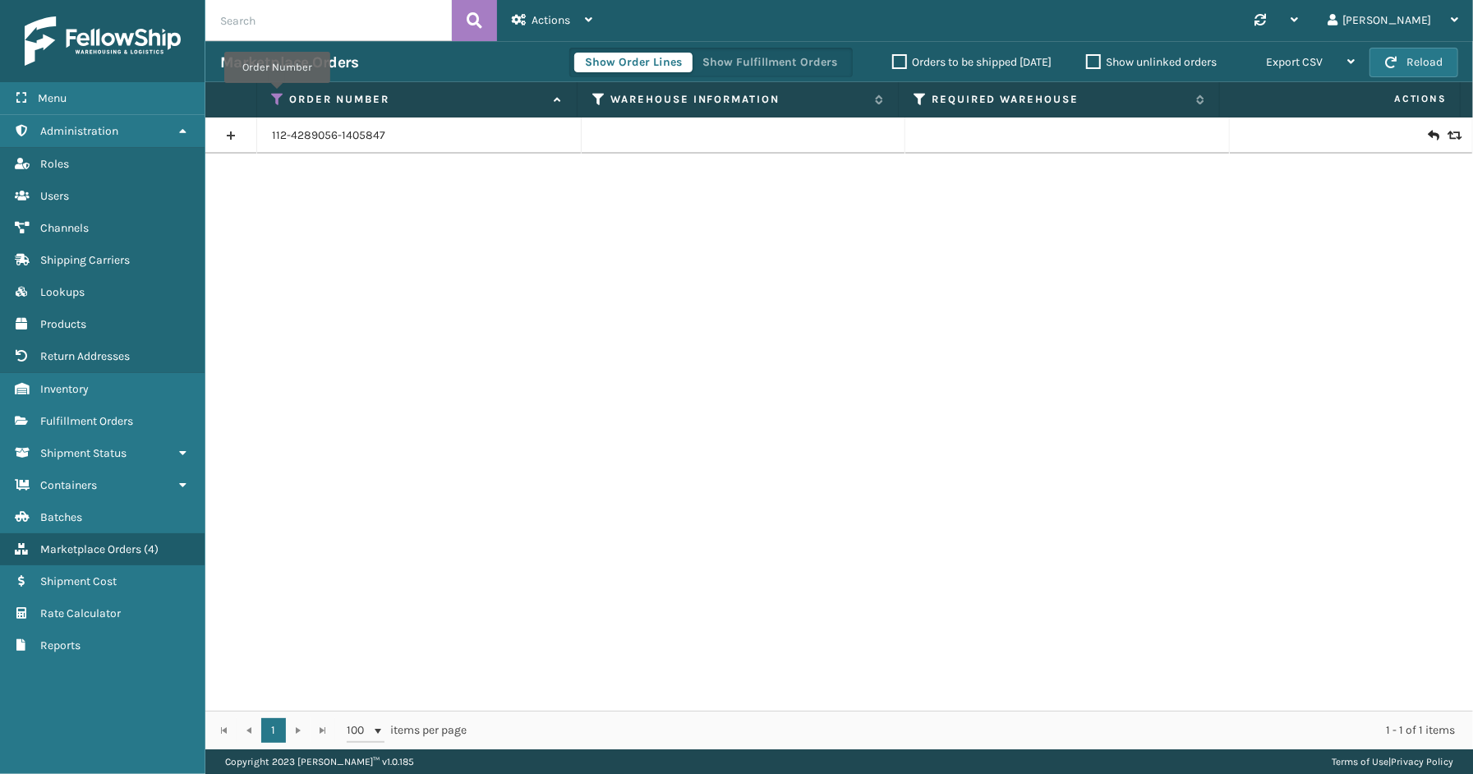
click at [277, 95] on icon at bounding box center [278, 99] width 13 height 15
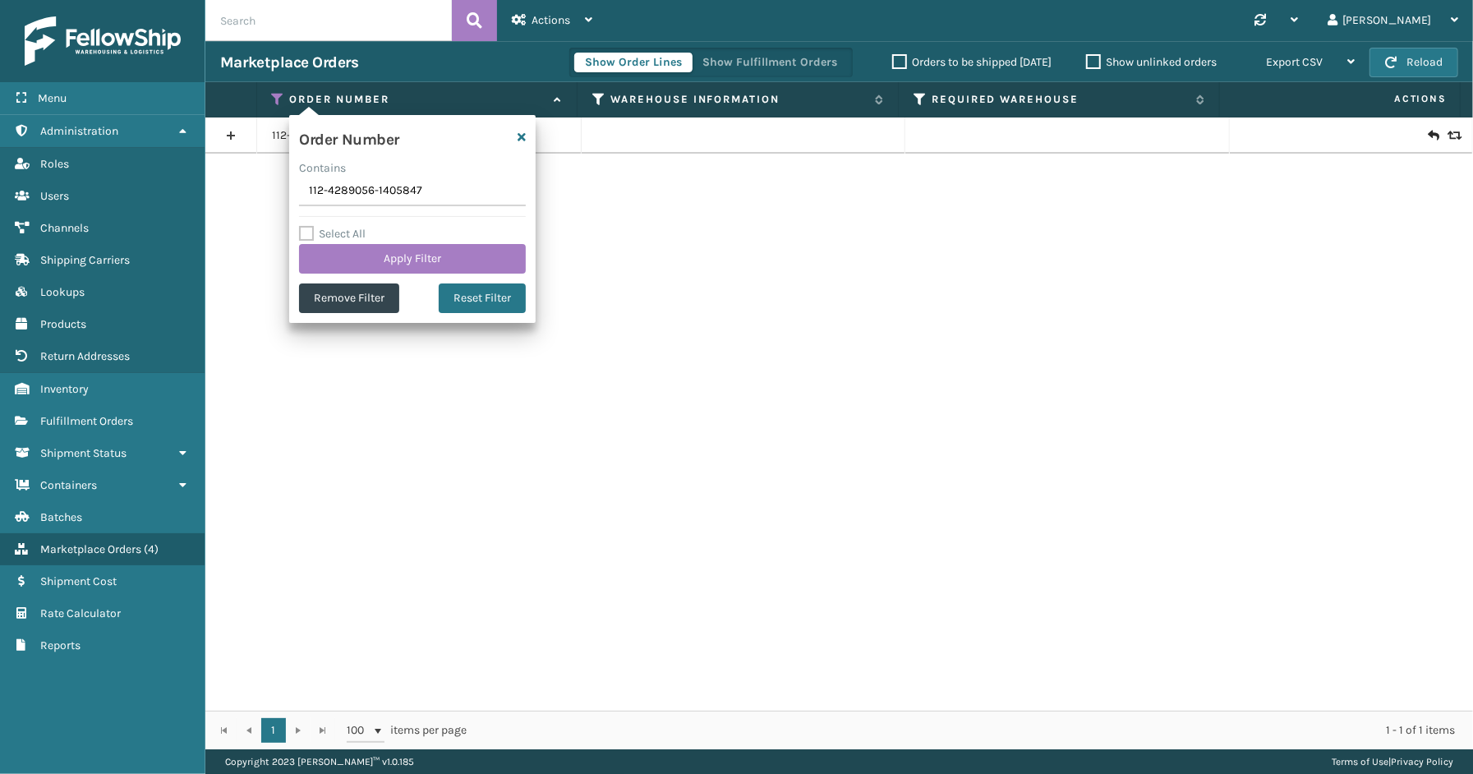
drag, startPoint x: 433, startPoint y: 189, endPoint x: 251, endPoint y: 191, distance: 182.4
click at [234, 191] on section "Marketplace Orders Show Order Lines Show Fulfillment Orders Orders to be shippe…" at bounding box center [839, 395] width 1268 height 708
type input "112-5427869-2926626"
click at [384, 235] on div "Select All Apply Filter" at bounding box center [412, 248] width 227 height 49
click at [386, 256] on button "Apply Filter" at bounding box center [412, 259] width 227 height 30
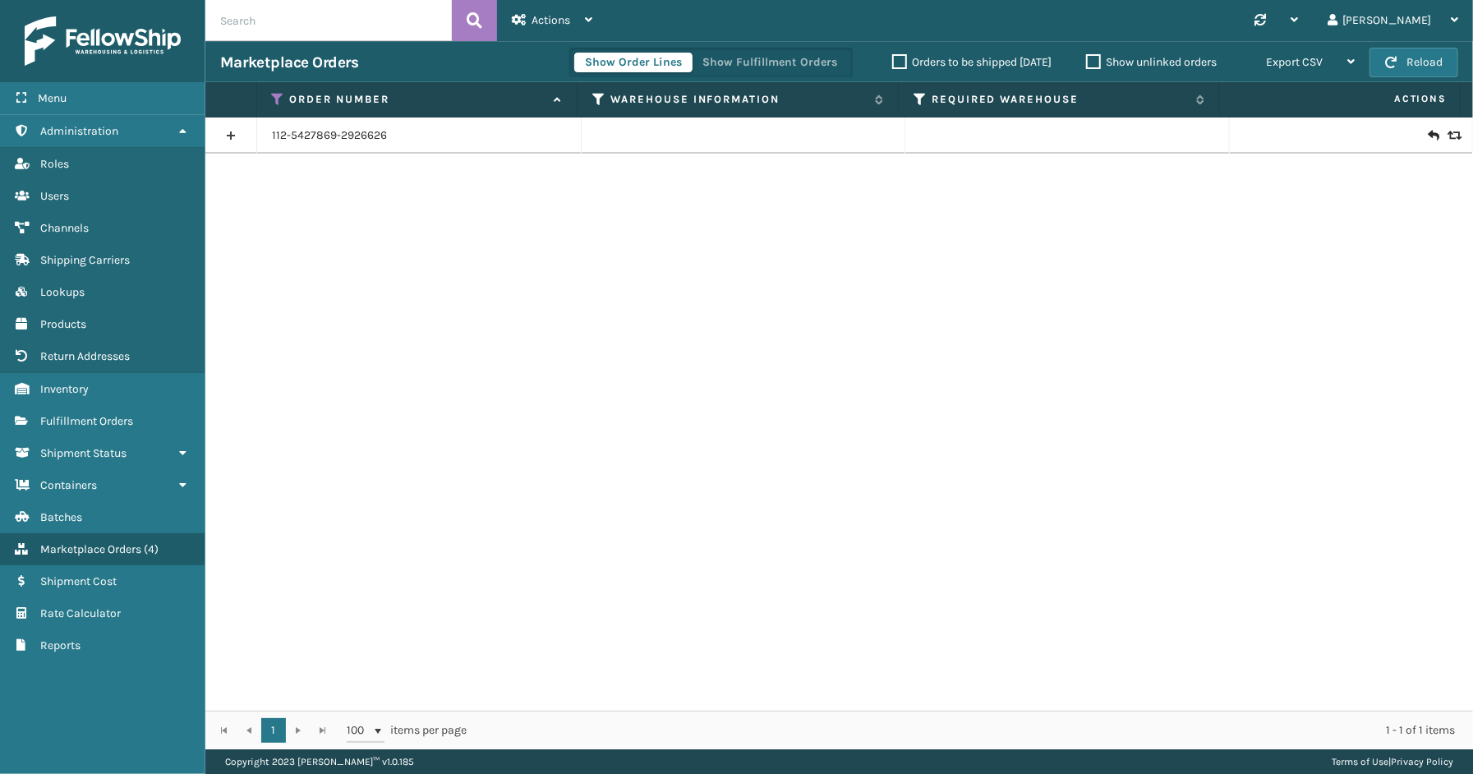
click at [231, 132] on link at bounding box center [230, 135] width 51 height 26
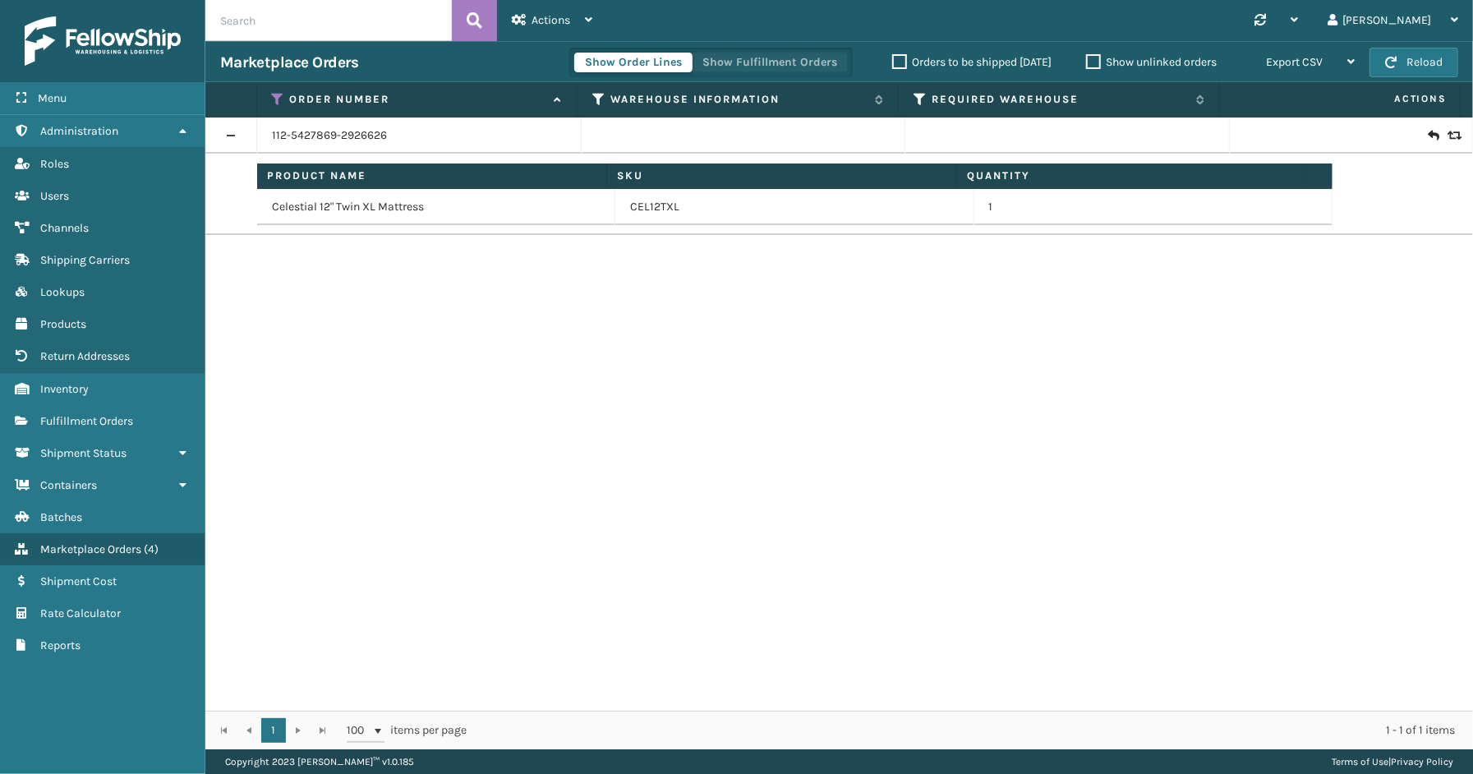
click at [770, 60] on button "Show Fulfillment Orders" at bounding box center [770, 63] width 156 height 20
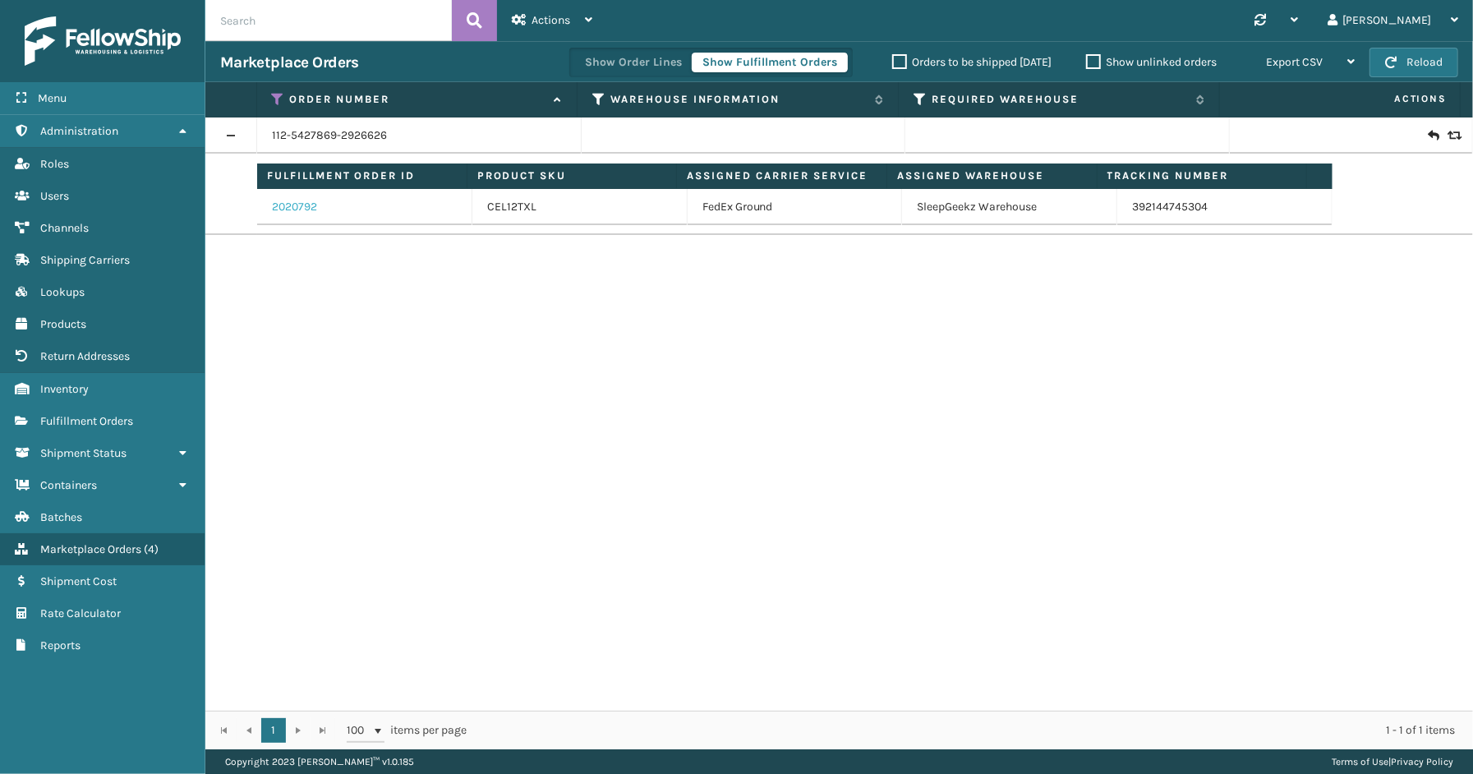
click at [278, 205] on link "2020792" at bounding box center [294, 207] width 45 height 16
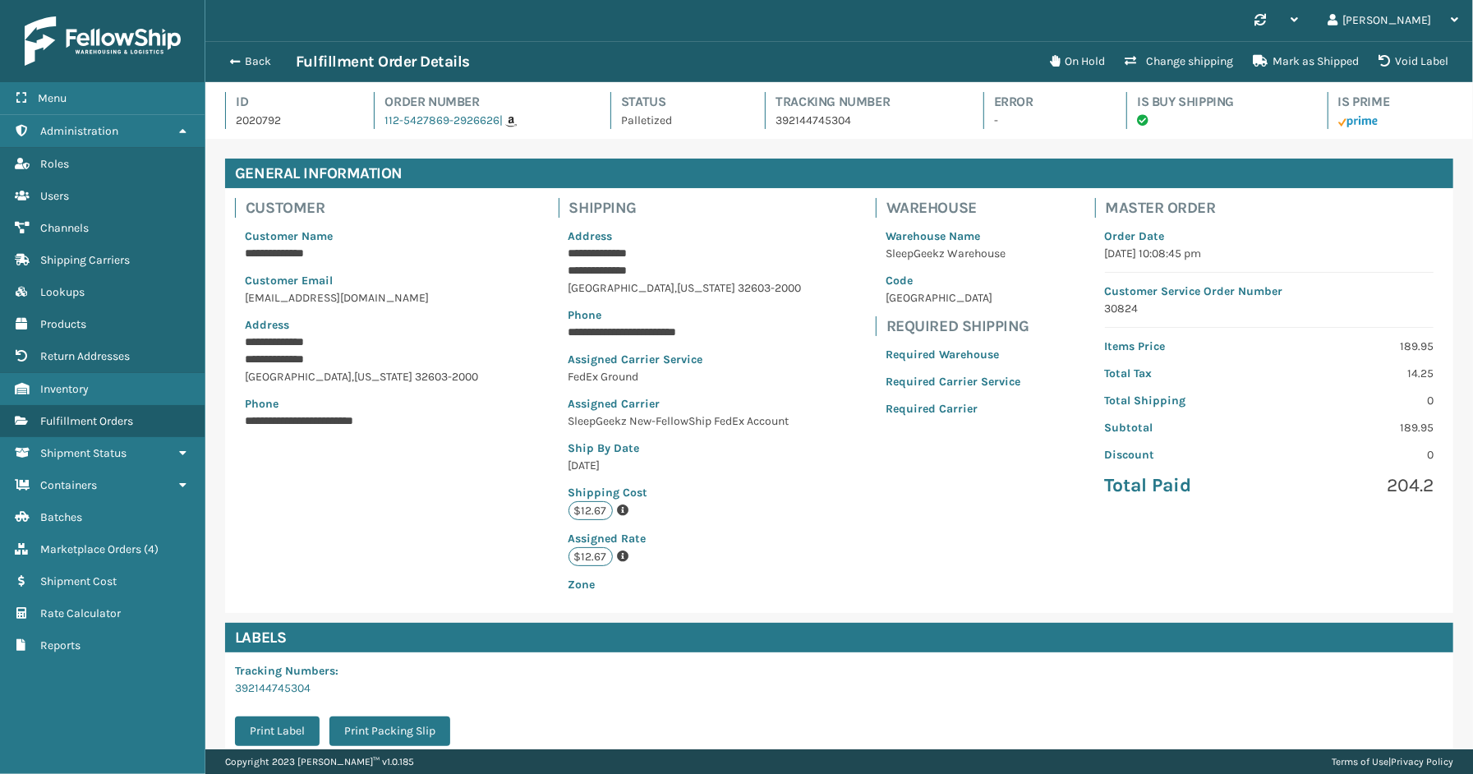
scroll to position [39, 1268]
click at [249, 55] on button "Back" at bounding box center [258, 61] width 76 height 15
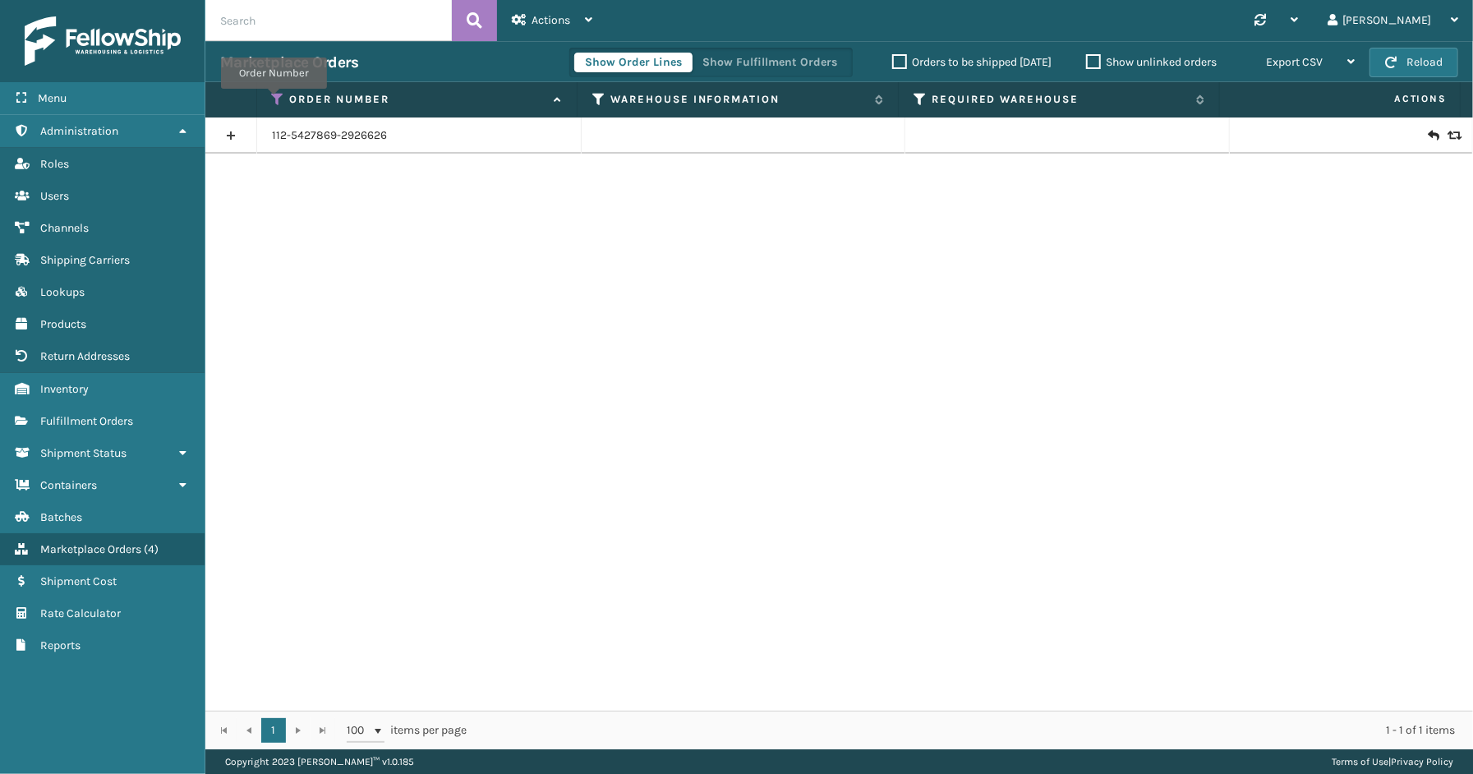
click at [274, 100] on icon at bounding box center [278, 99] width 13 height 15
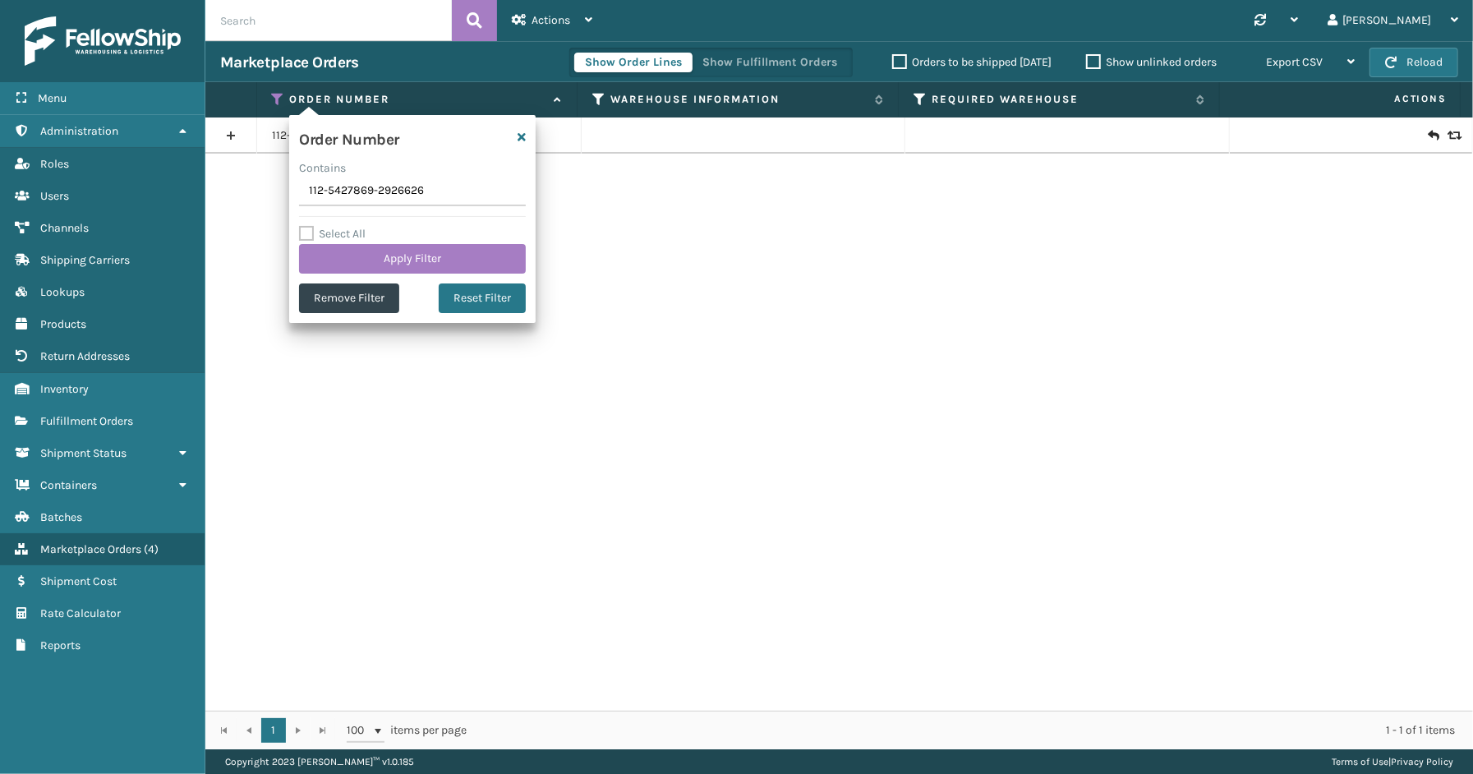
drag, startPoint x: 454, startPoint y: 182, endPoint x: 332, endPoint y: 190, distance: 121.8
click at [332, 187] on input "112-5427869-2926626" at bounding box center [412, 192] width 227 height 30
click at [368, 191] on input "112-5427869-2926626" at bounding box center [412, 192] width 227 height 30
click at [756, 54] on button "Show Fulfillment Orders" at bounding box center [770, 63] width 156 height 20
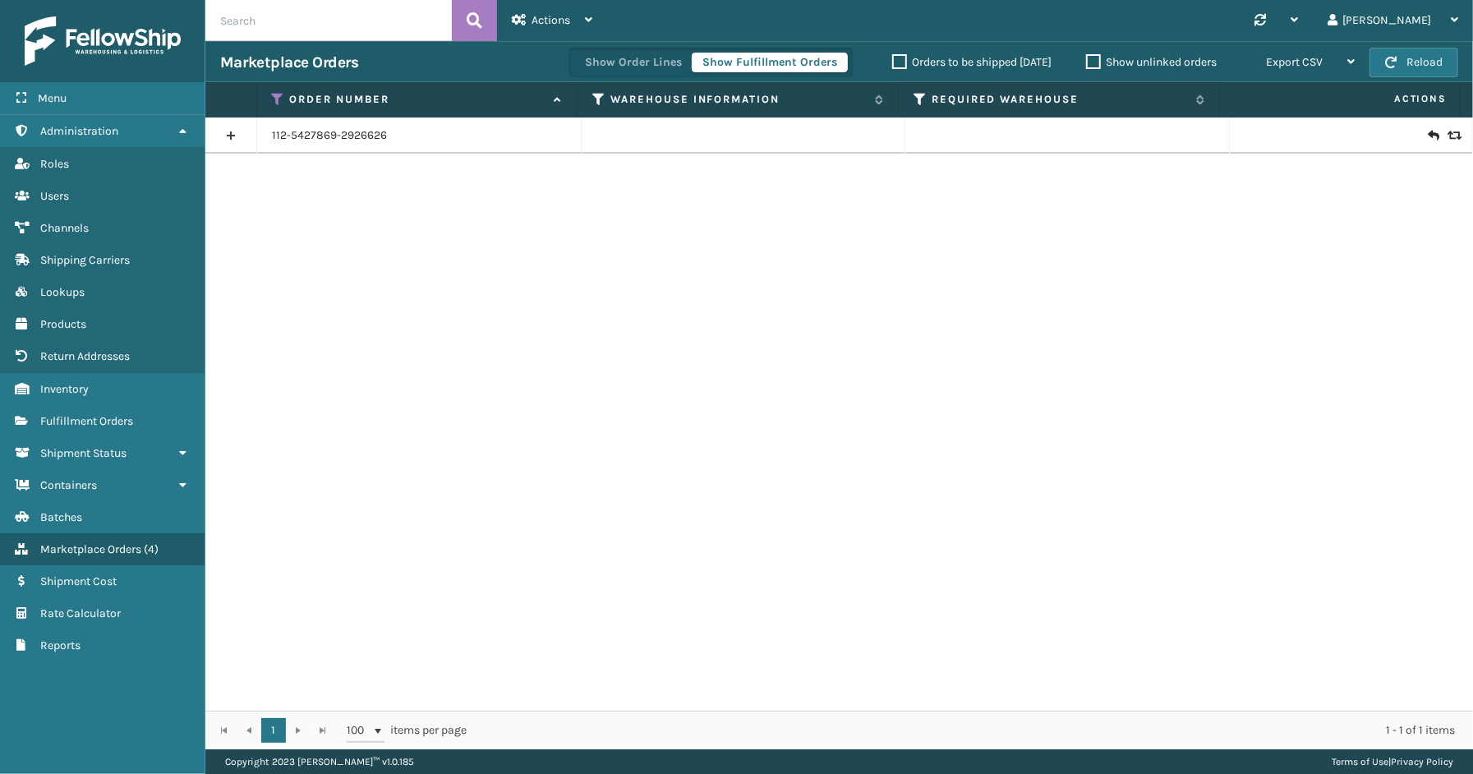
click at [272, 96] on icon at bounding box center [278, 99] width 13 height 15
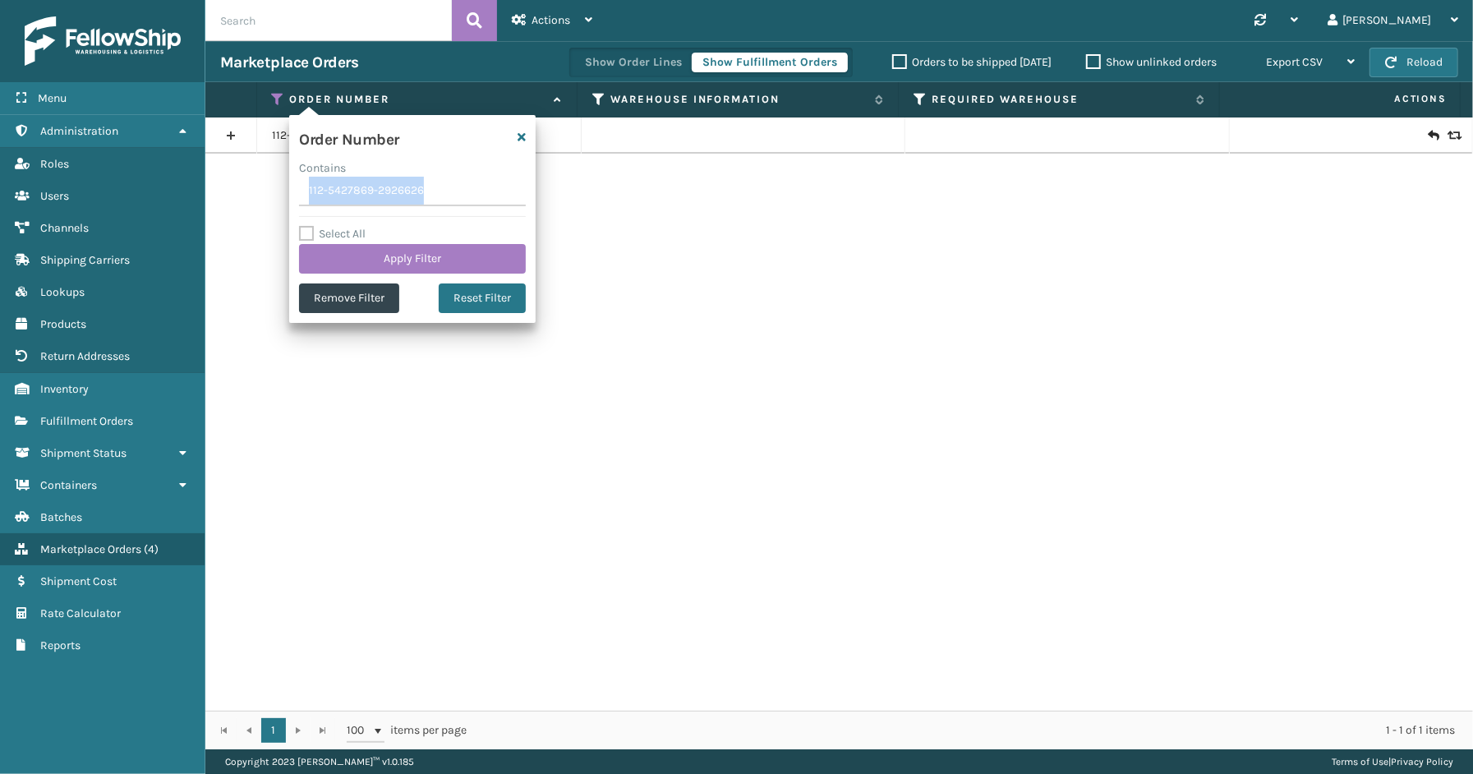
drag, startPoint x: 448, startPoint y: 206, endPoint x: 294, endPoint y: 202, distance: 153.7
click at [294, 202] on div "Order Number Contains 112-5427869-2926626 Select All Apply Filter Remove Filter…" at bounding box center [412, 219] width 247 height 208
drag, startPoint x: 422, startPoint y: 192, endPoint x: 368, endPoint y: 187, distance: 54.5
click at [368, 187] on input "112-5427869-2926626" at bounding box center [412, 192] width 227 height 30
drag, startPoint x: 368, startPoint y: 187, endPoint x: 968, endPoint y: 460, distance: 659.0
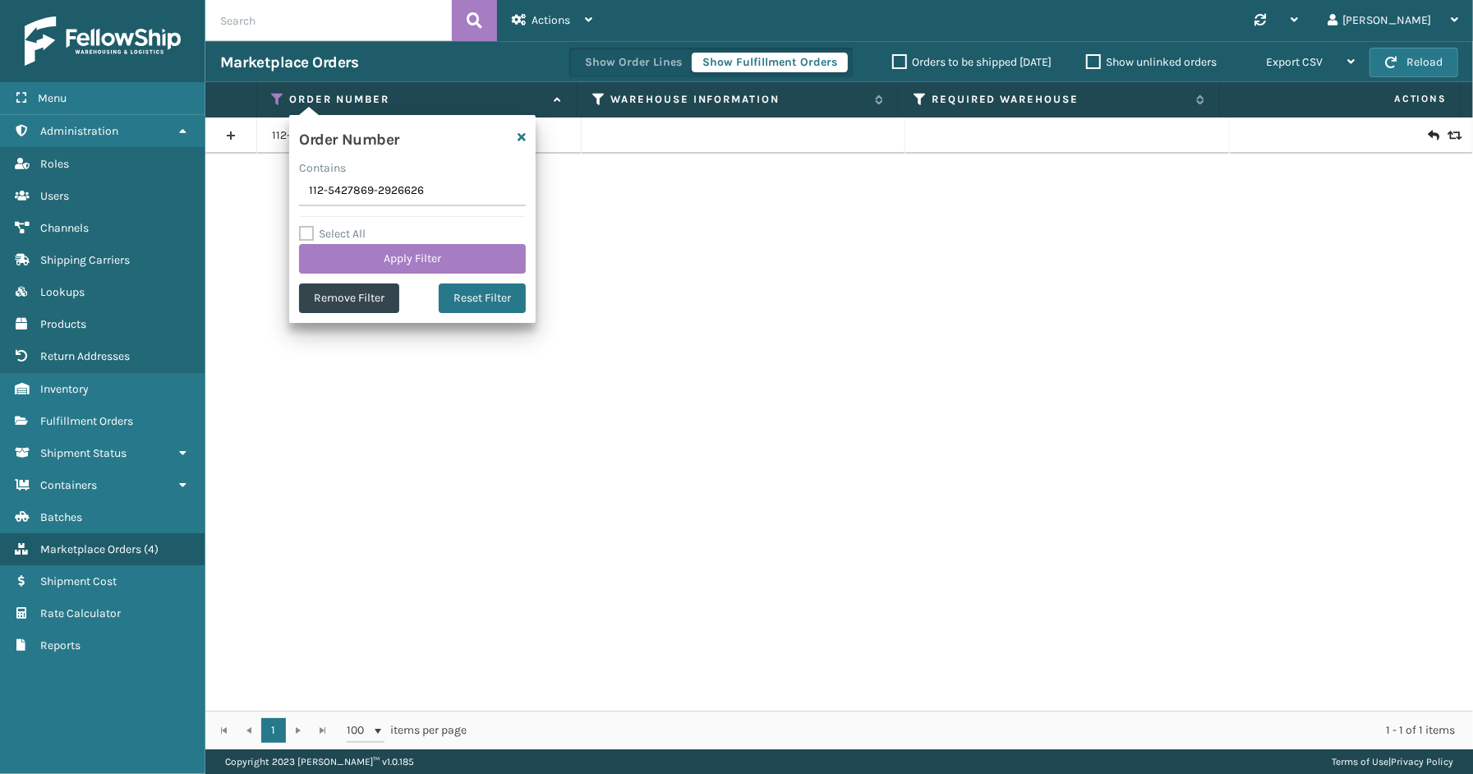
click at [972, 461] on div "112-5427869-2926626" at bounding box center [839, 414] width 1268 height 593
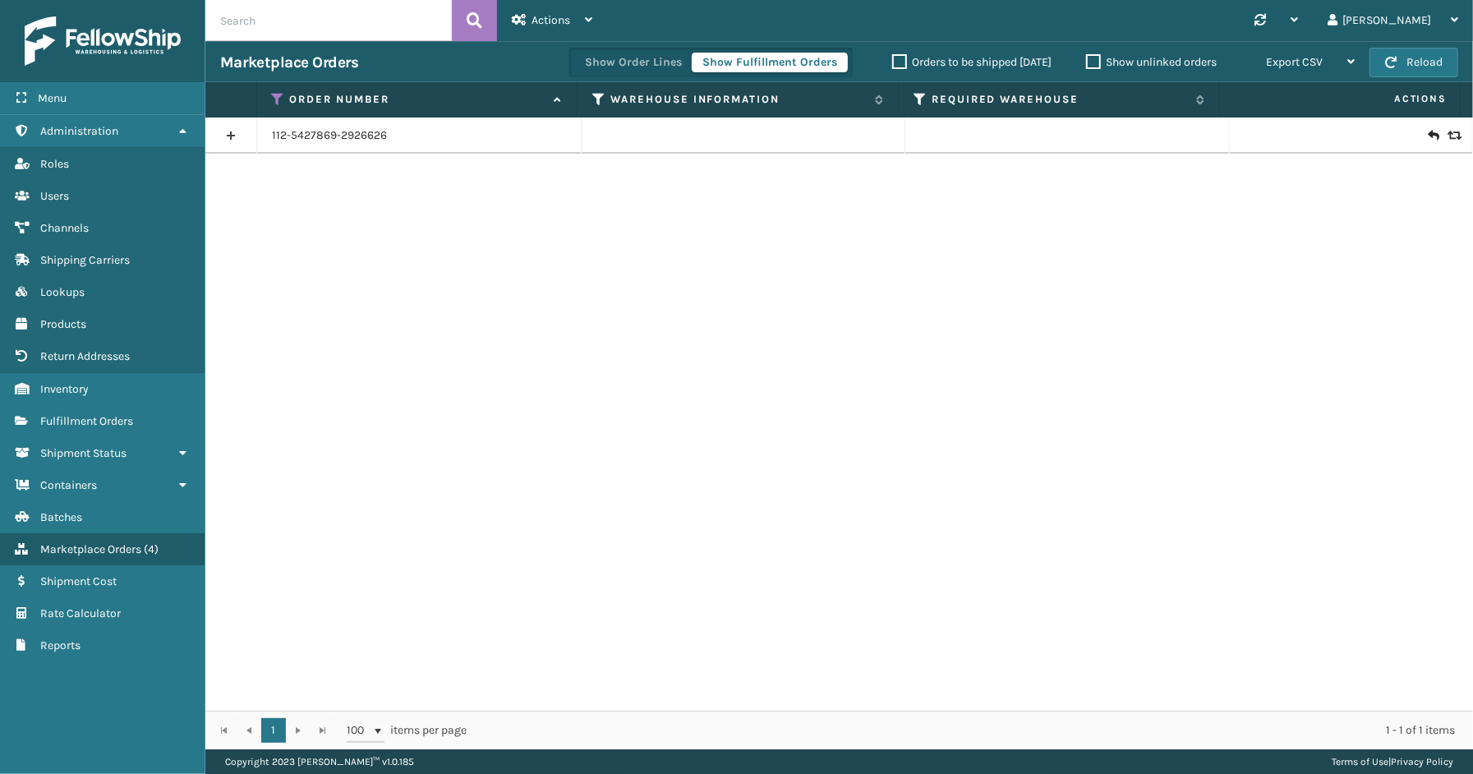
click at [231, 131] on link at bounding box center [230, 135] width 51 height 26
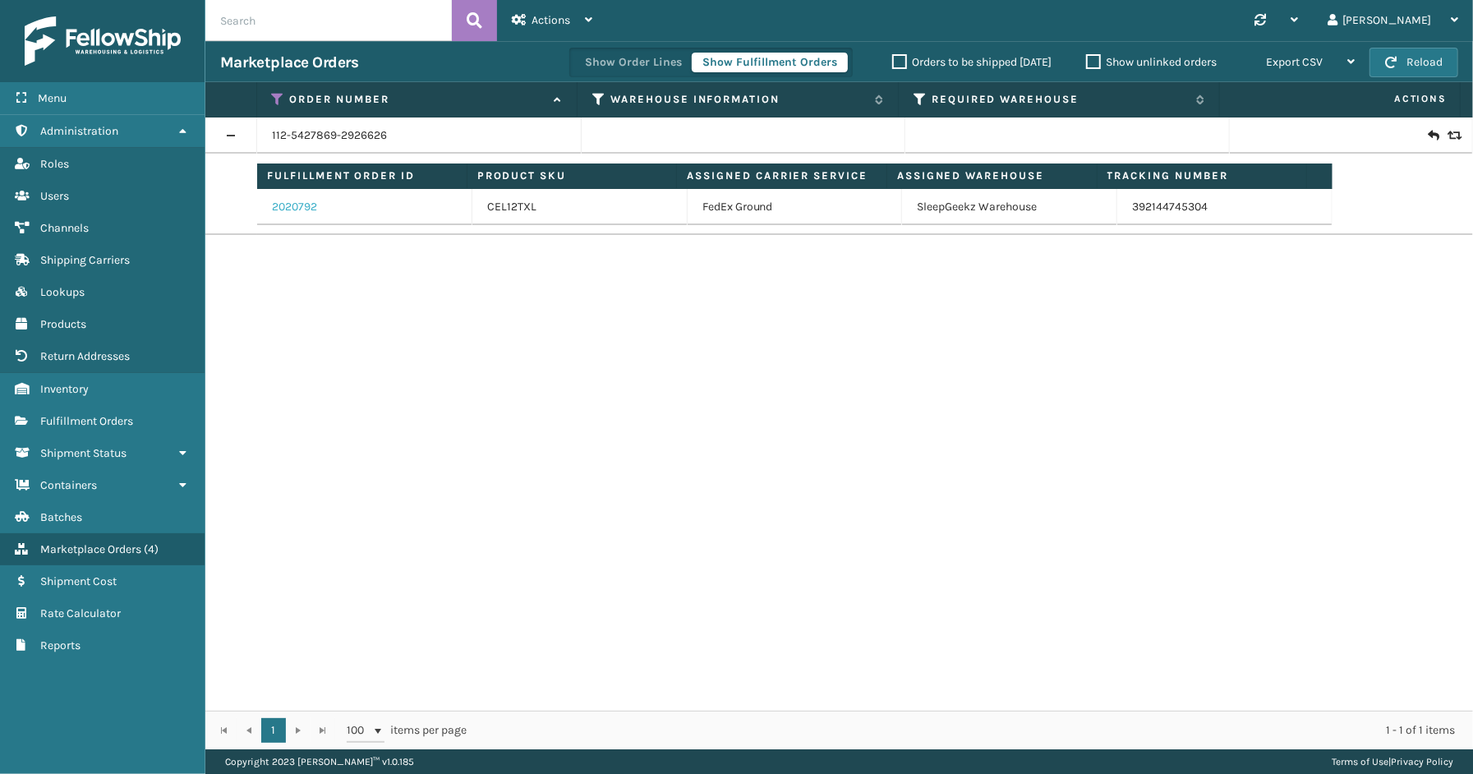
click at [301, 207] on link "2020792" at bounding box center [294, 207] width 45 height 16
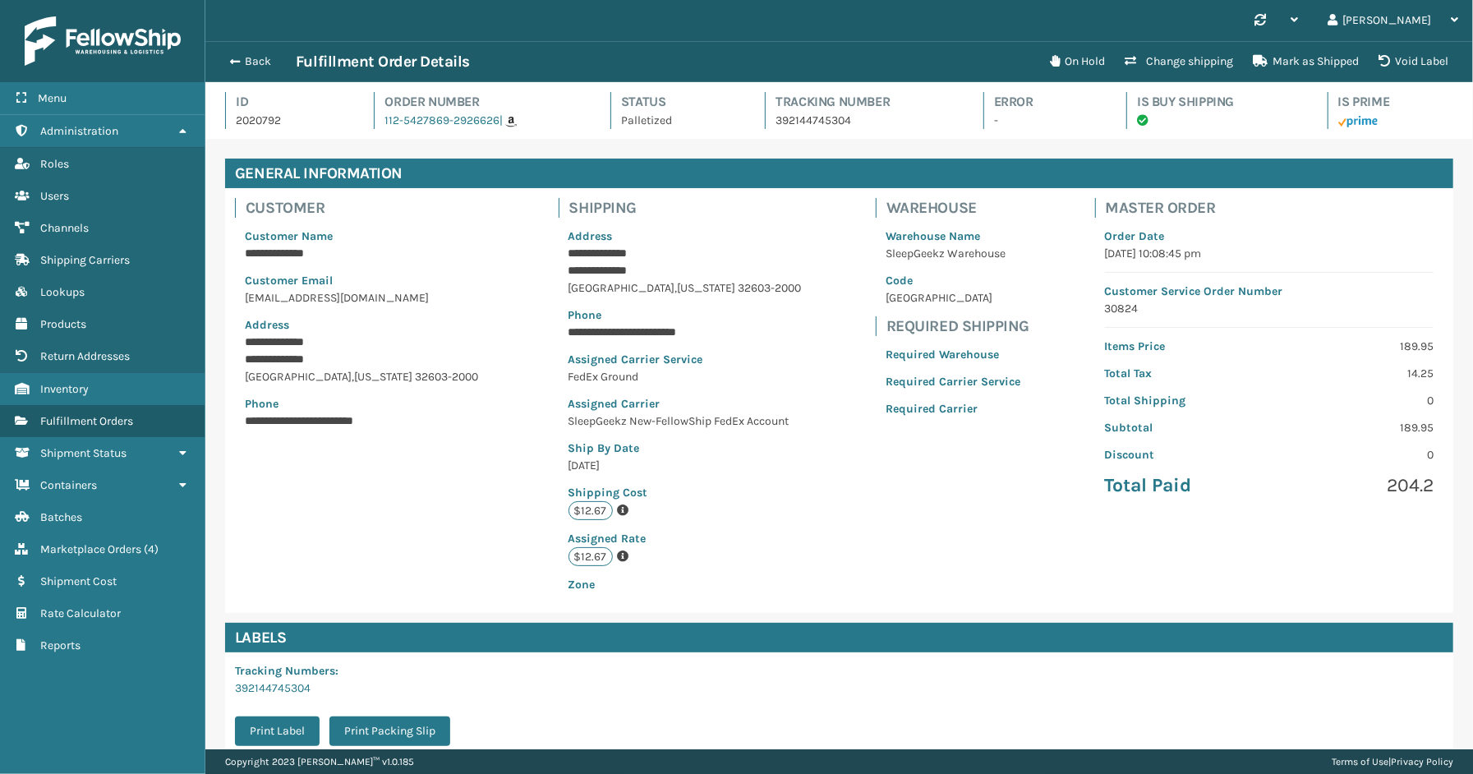
scroll to position [39, 1268]
click at [251, 59] on button "Back" at bounding box center [258, 61] width 76 height 15
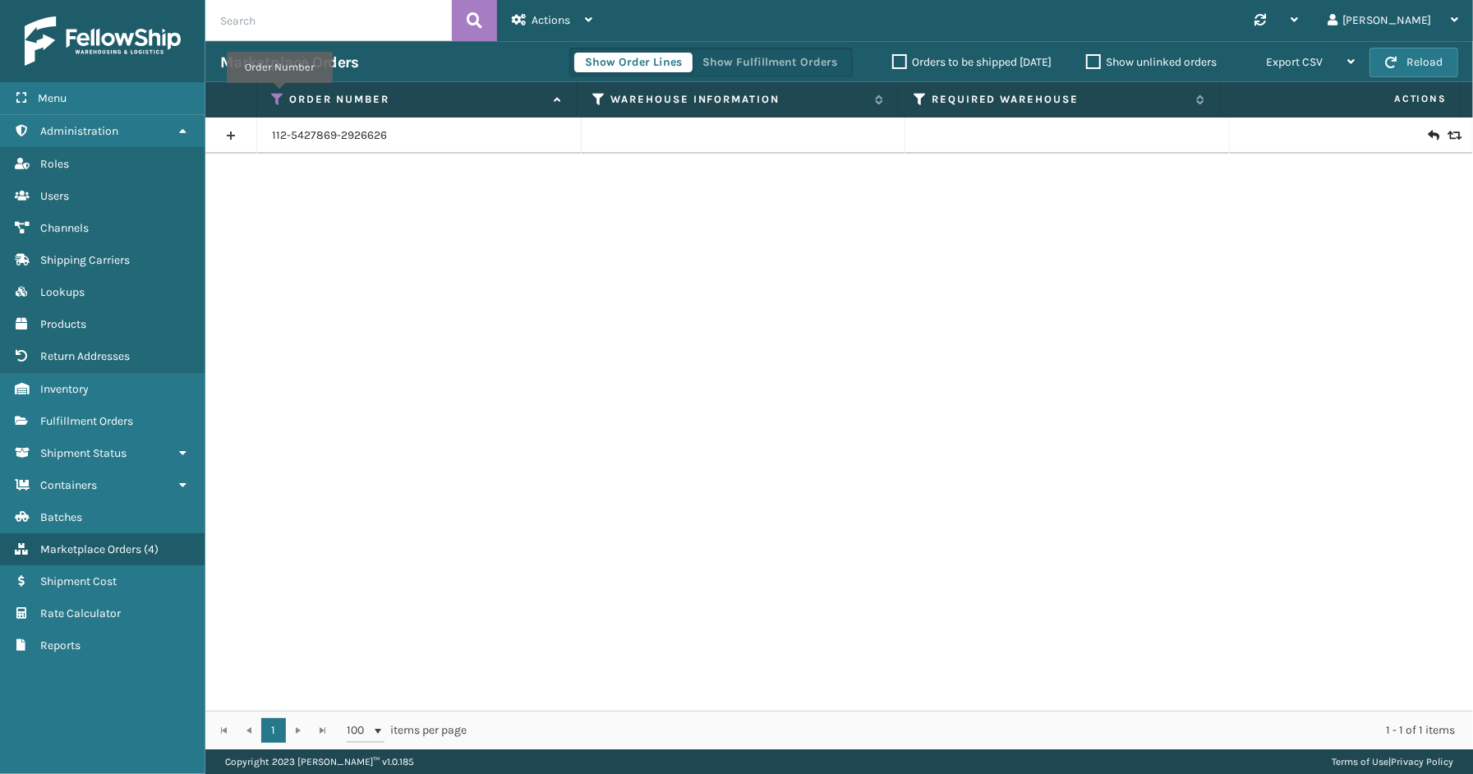
click at [279, 95] on icon at bounding box center [278, 99] width 13 height 15
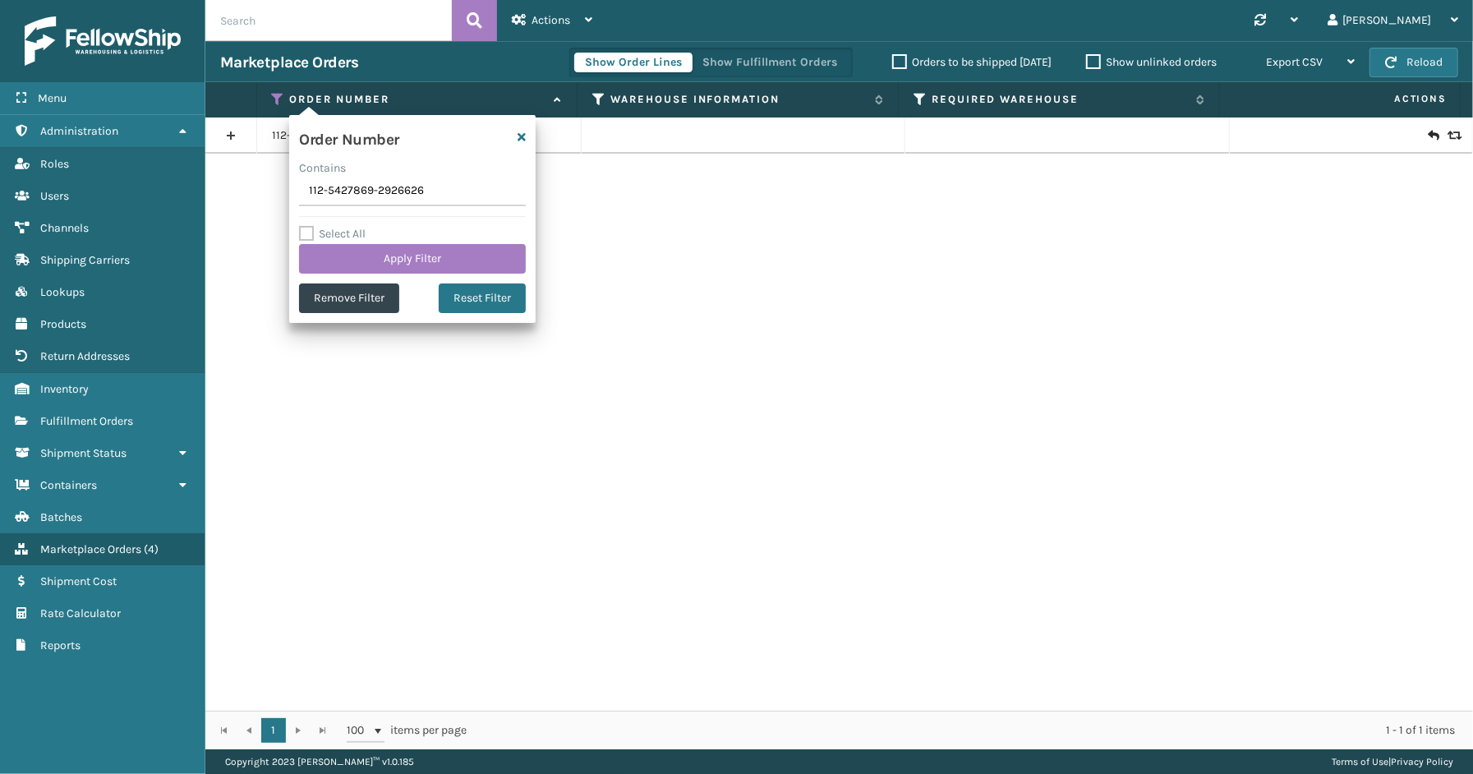
drag, startPoint x: 475, startPoint y: 198, endPoint x: 306, endPoint y: 186, distance: 169.7
click at [306, 186] on input "112-5427869-2926626" at bounding box center [412, 192] width 227 height 30
type input "111-9403235-3012269"
click at [368, 255] on button "Apply Filter" at bounding box center [412, 259] width 227 height 30
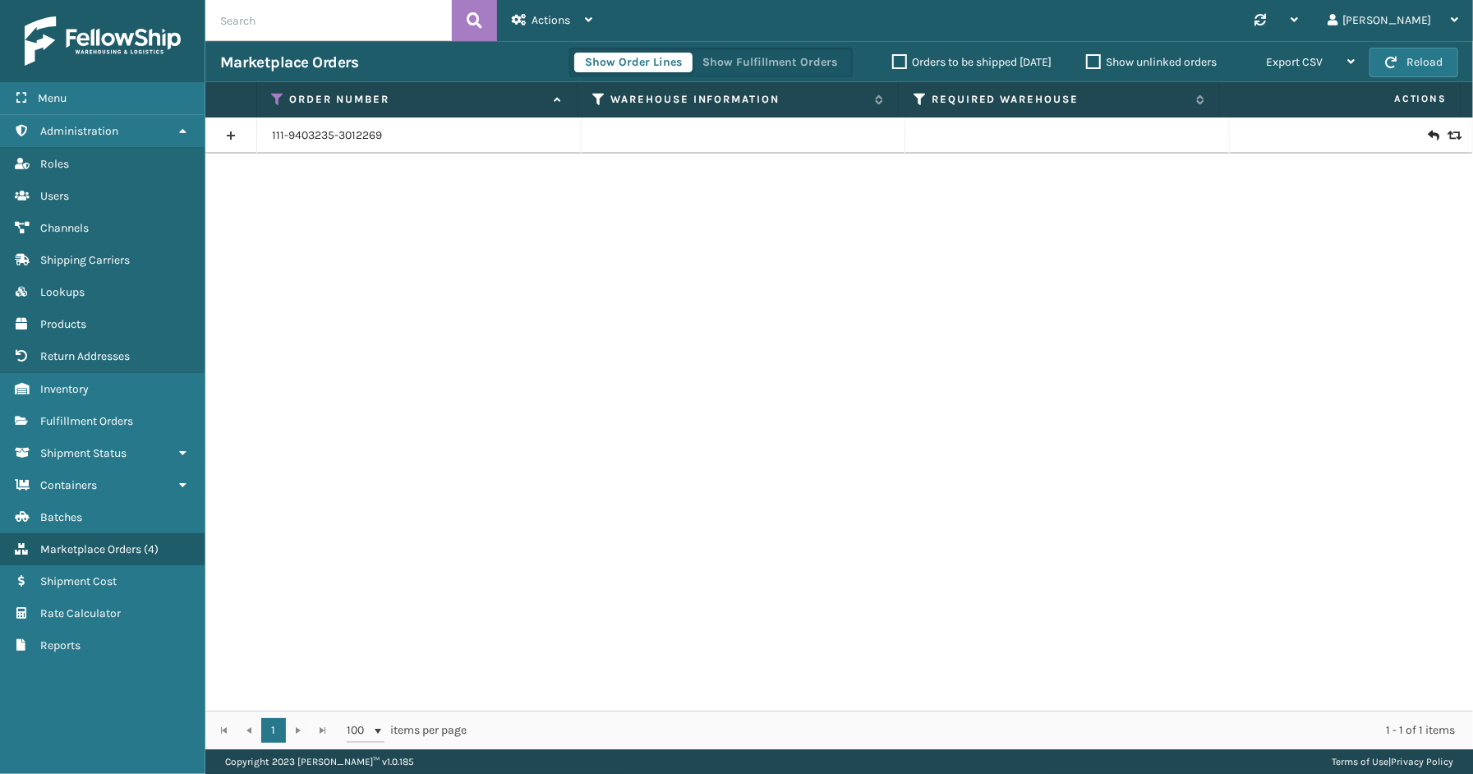
click at [257, 136] on td "111-9403235-3012269" at bounding box center [419, 136] width 325 height 36
click at [252, 133] on link at bounding box center [230, 135] width 51 height 26
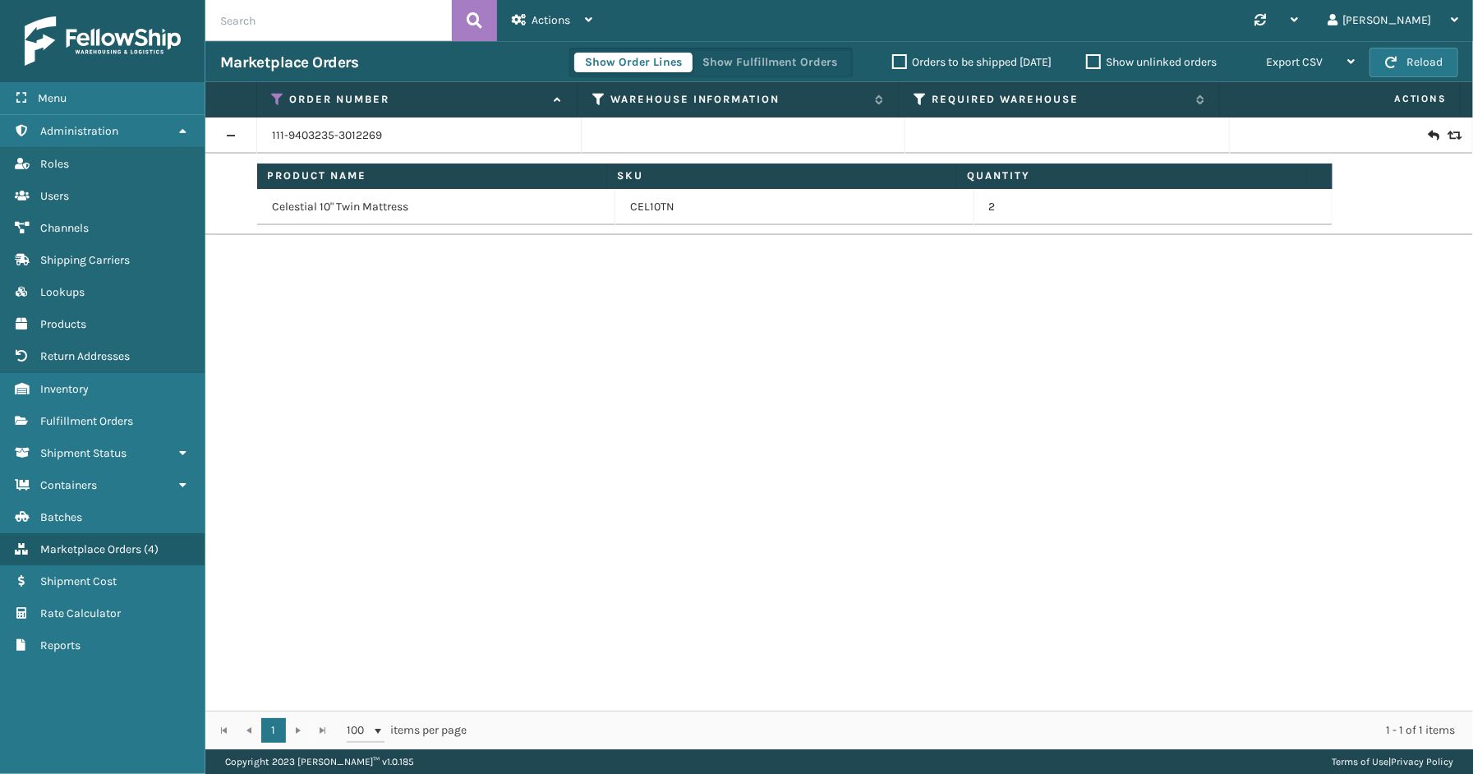
click at [754, 75] on div "Show Order Lines Show Fulfillment Orders" at bounding box center [711, 63] width 284 height 30
click at [754, 71] on button "Show Fulfillment Orders" at bounding box center [770, 63] width 156 height 20
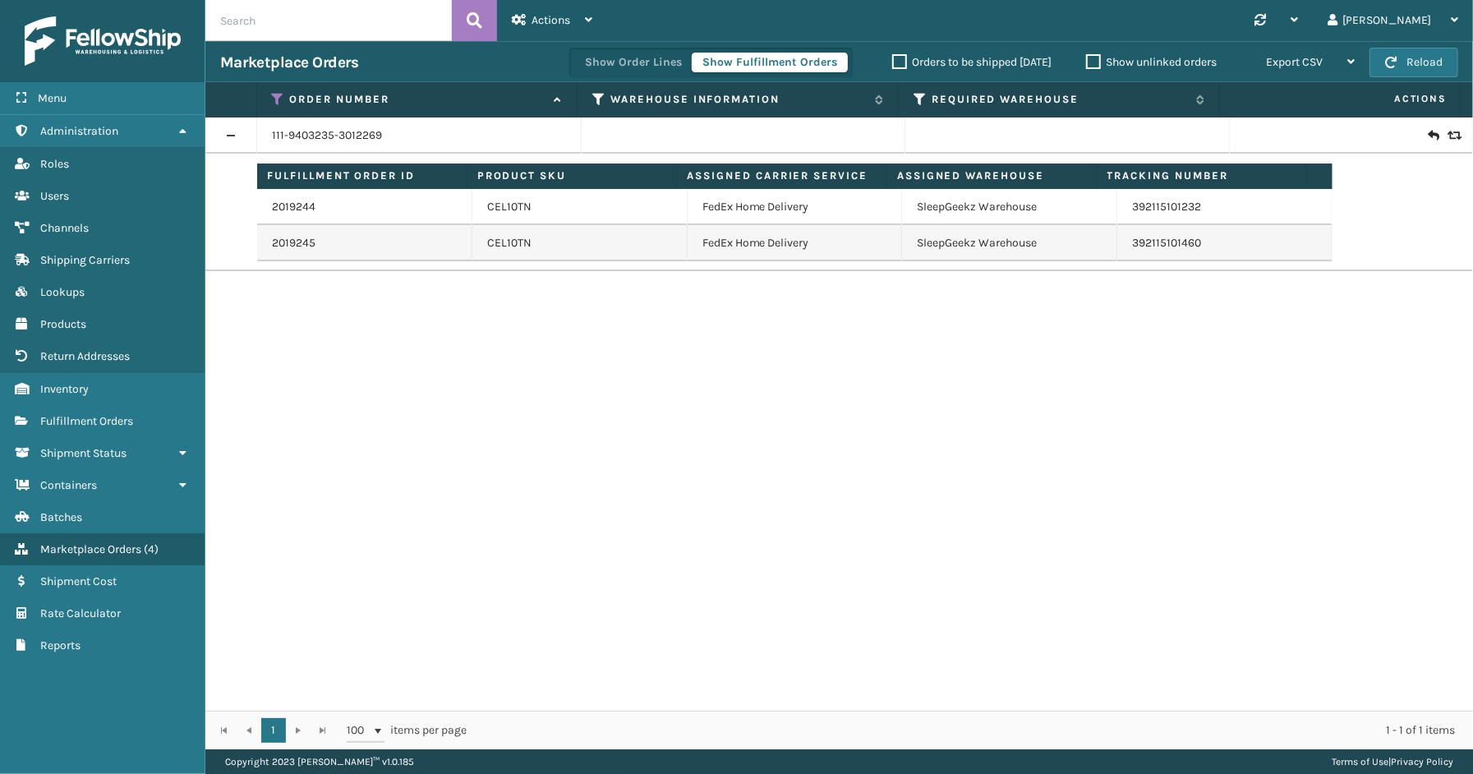
click at [1146, 251] on td "392115101460" at bounding box center [1225, 243] width 215 height 36
click at [1146, 243] on link "392115101460" at bounding box center [1166, 243] width 69 height 14
drag, startPoint x: 1238, startPoint y: 245, endPoint x: 1119, endPoint y: 252, distance: 119.4
click at [1119, 252] on td "392115101460" at bounding box center [1225, 243] width 215 height 36
copy link "392115101460"
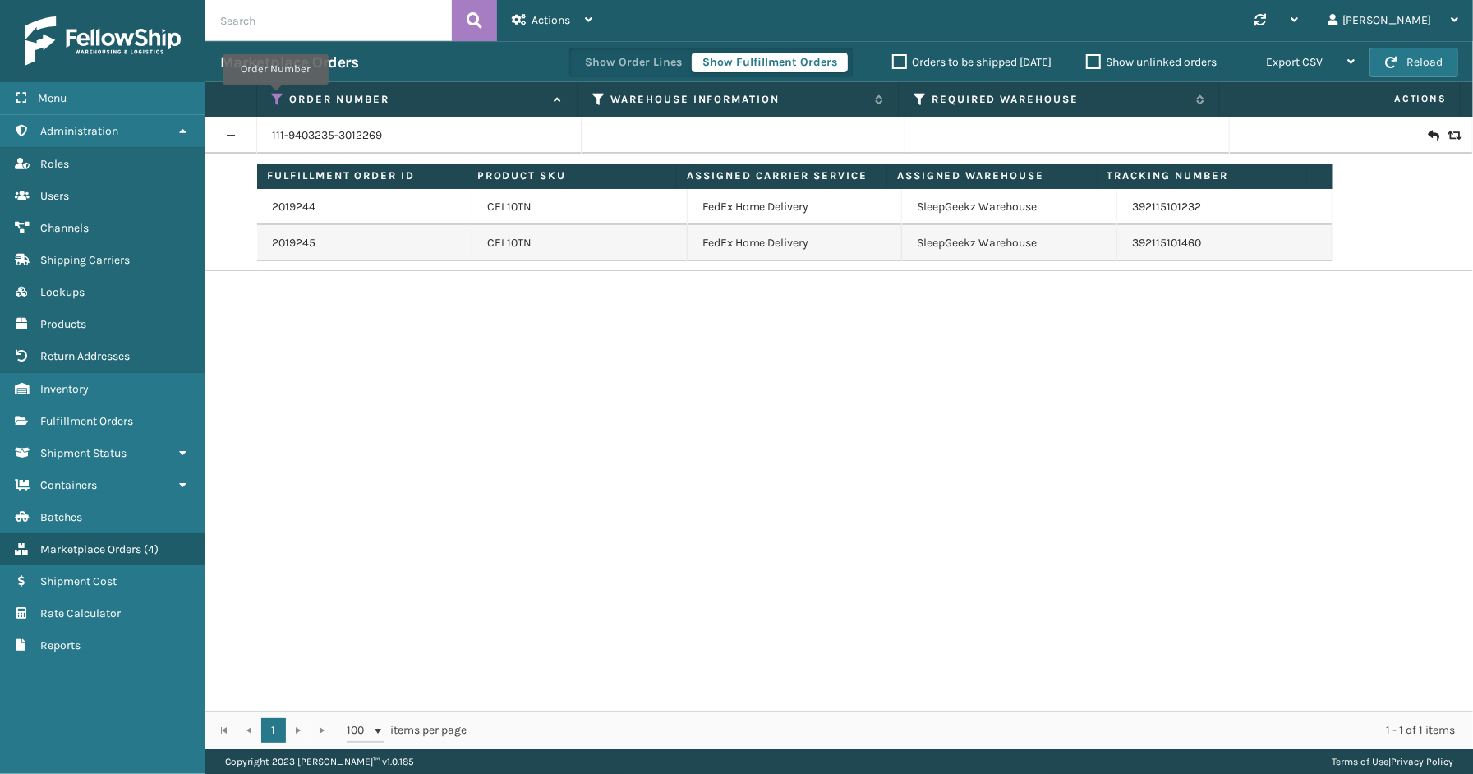
click at [275, 96] on icon at bounding box center [278, 99] width 13 height 15
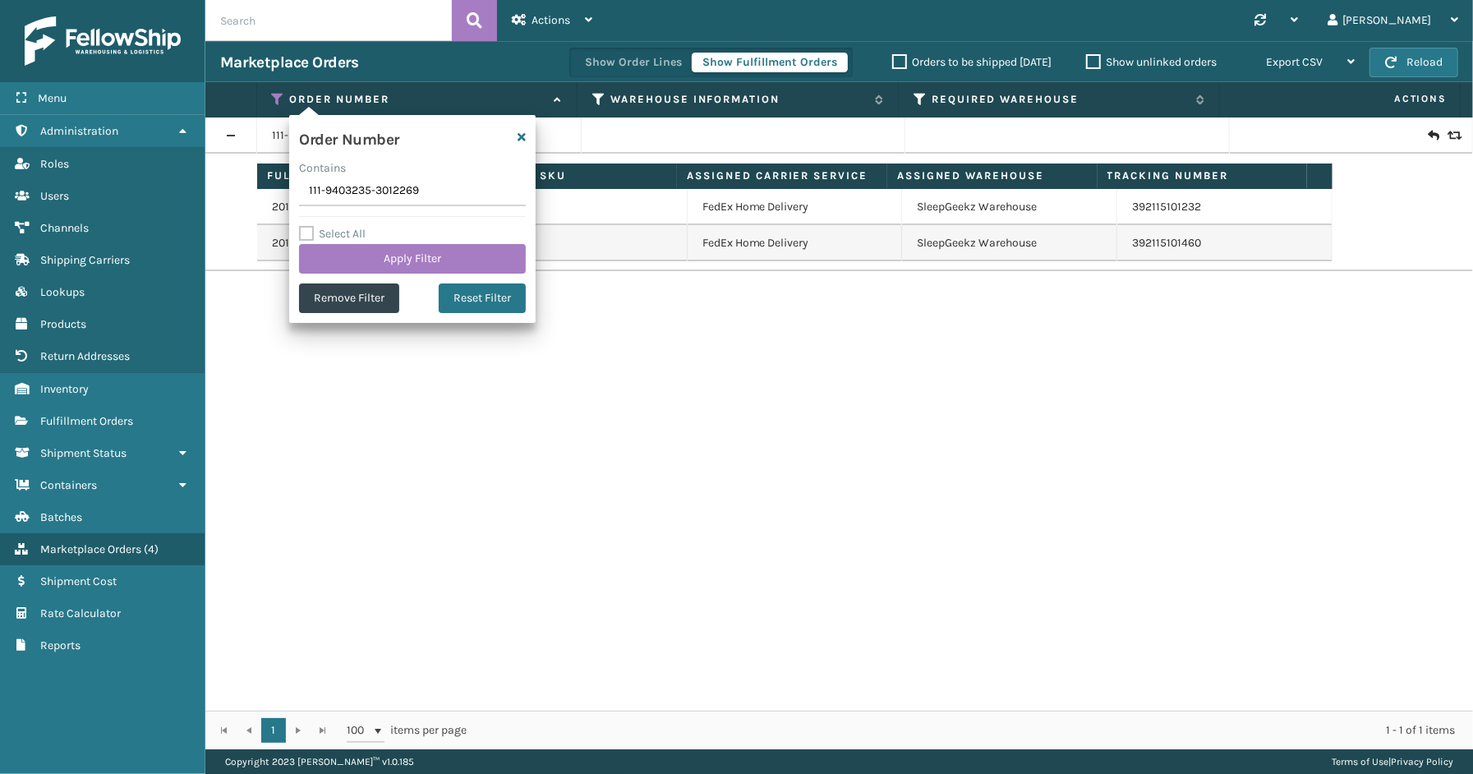
drag, startPoint x: 440, startPoint y: 196, endPoint x: 279, endPoint y: 184, distance: 160.7
click at [279, 184] on section "Marketplace Orders Show Order Lines Show Fulfillment Orders Orders to be shippe…" at bounding box center [839, 395] width 1268 height 708
type input "112-8149163-8806641"
click at [391, 256] on button "Apply Filter" at bounding box center [412, 259] width 227 height 30
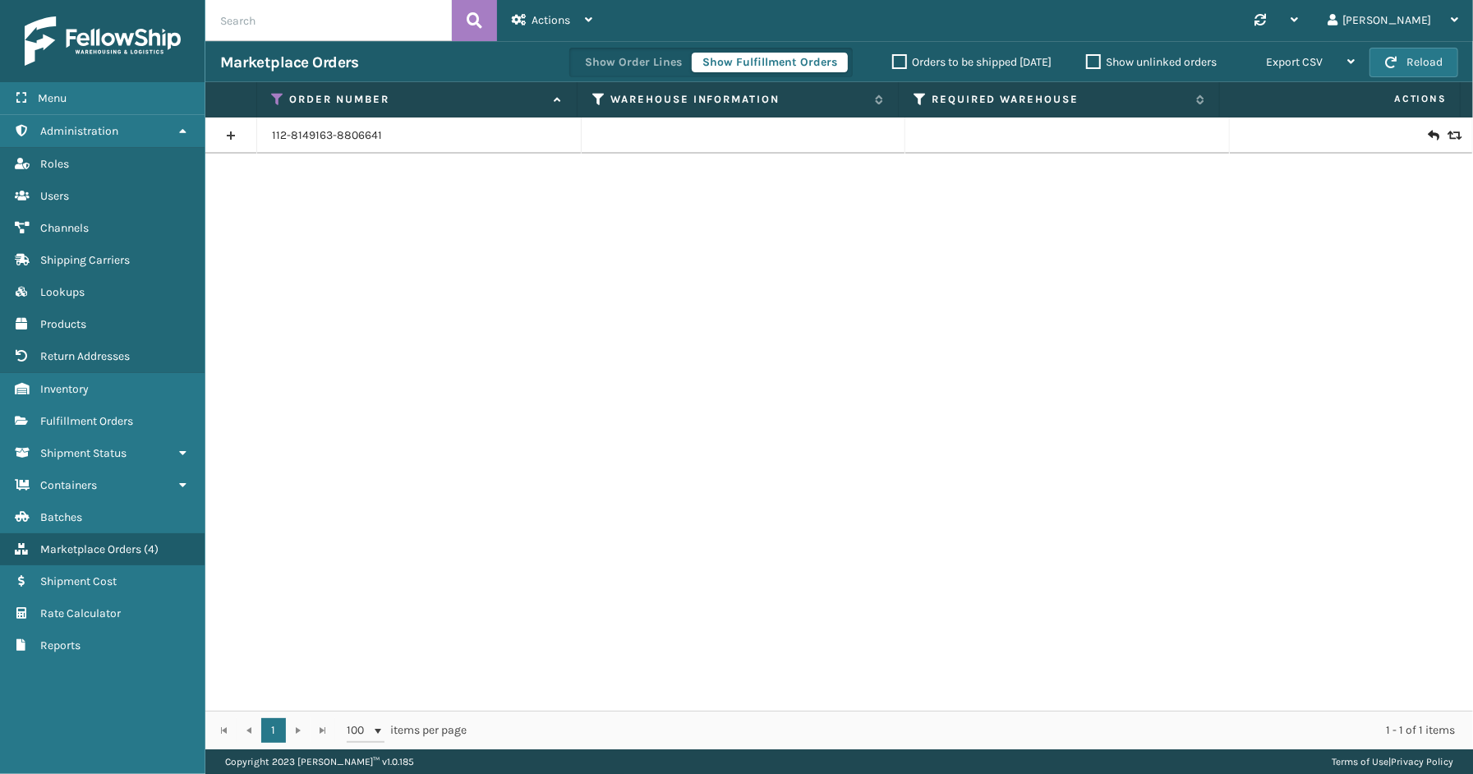
click at [228, 140] on link at bounding box center [230, 135] width 51 height 26
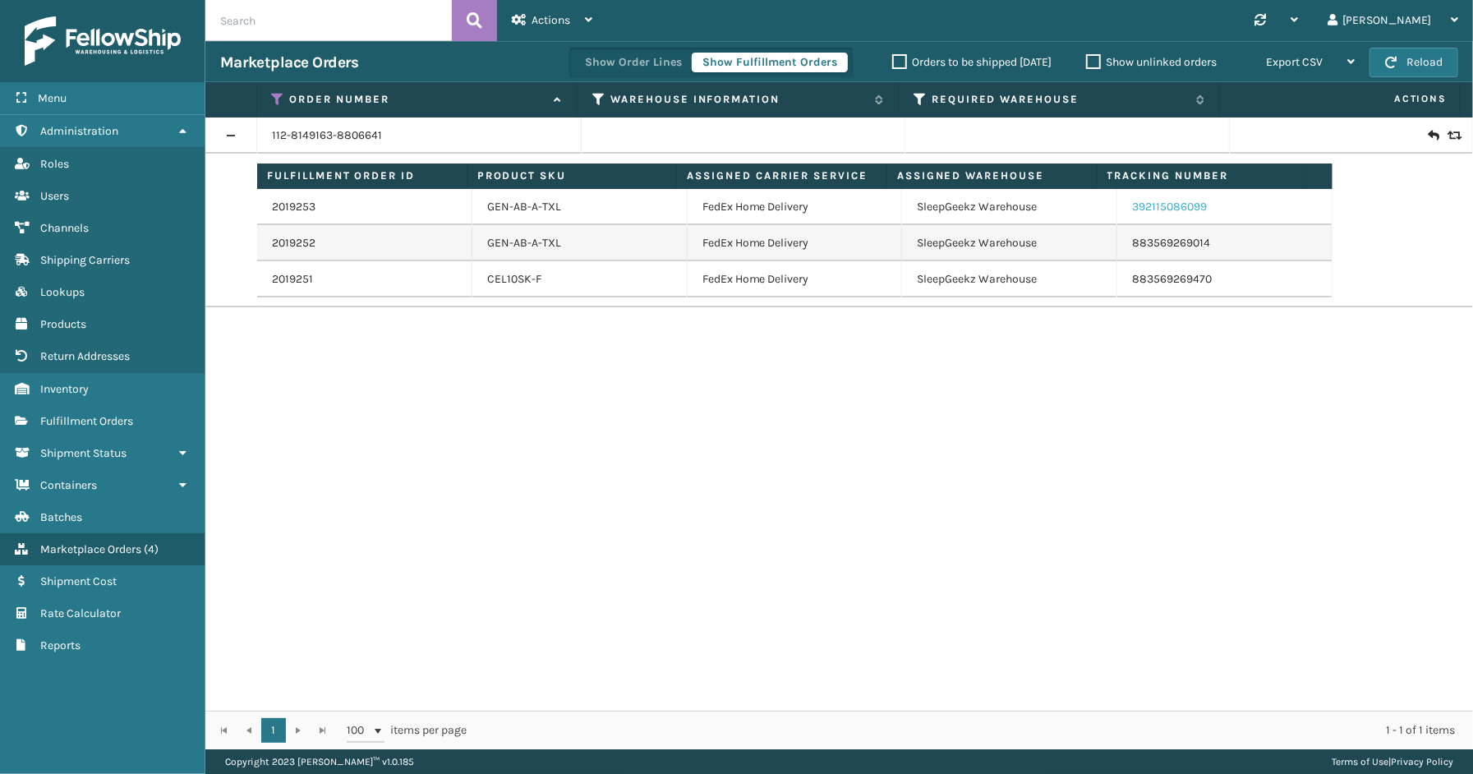
click at [1149, 208] on link "392115086099" at bounding box center [1169, 207] width 75 height 14
drag, startPoint x: 1215, startPoint y: 212, endPoint x: 1121, endPoint y: 211, distance: 93.7
click at [1121, 211] on td "392115086099" at bounding box center [1225, 207] width 215 height 36
copy link "392115086099"
click at [280, 92] on icon at bounding box center [278, 99] width 13 height 15
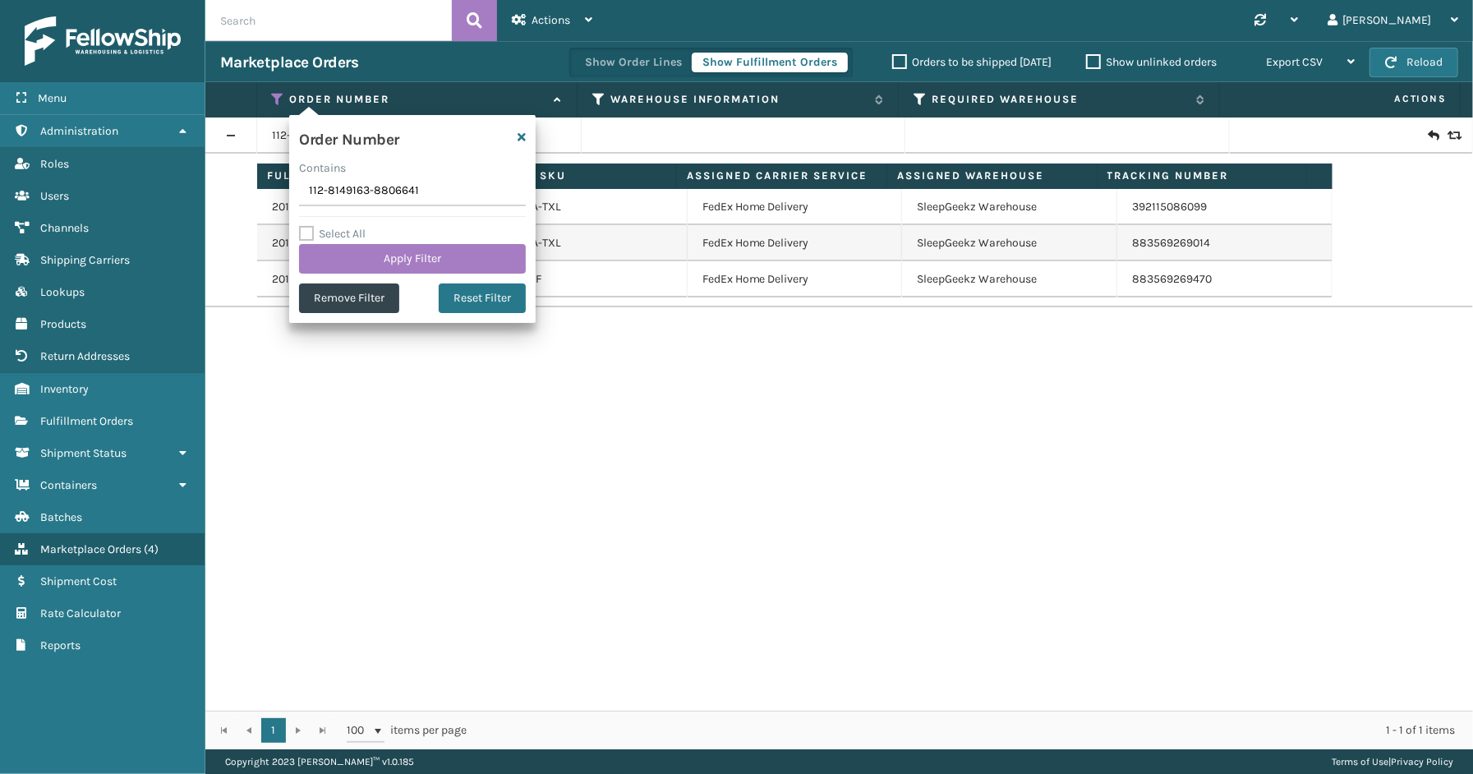
drag, startPoint x: 401, startPoint y: 187, endPoint x: 300, endPoint y: 187, distance: 101.1
click at [300, 187] on input "112-8149163-8806641" at bounding box center [412, 192] width 227 height 30
type input "114-9646689-2145041"
click at [393, 253] on button "Apply Filter" at bounding box center [412, 259] width 227 height 30
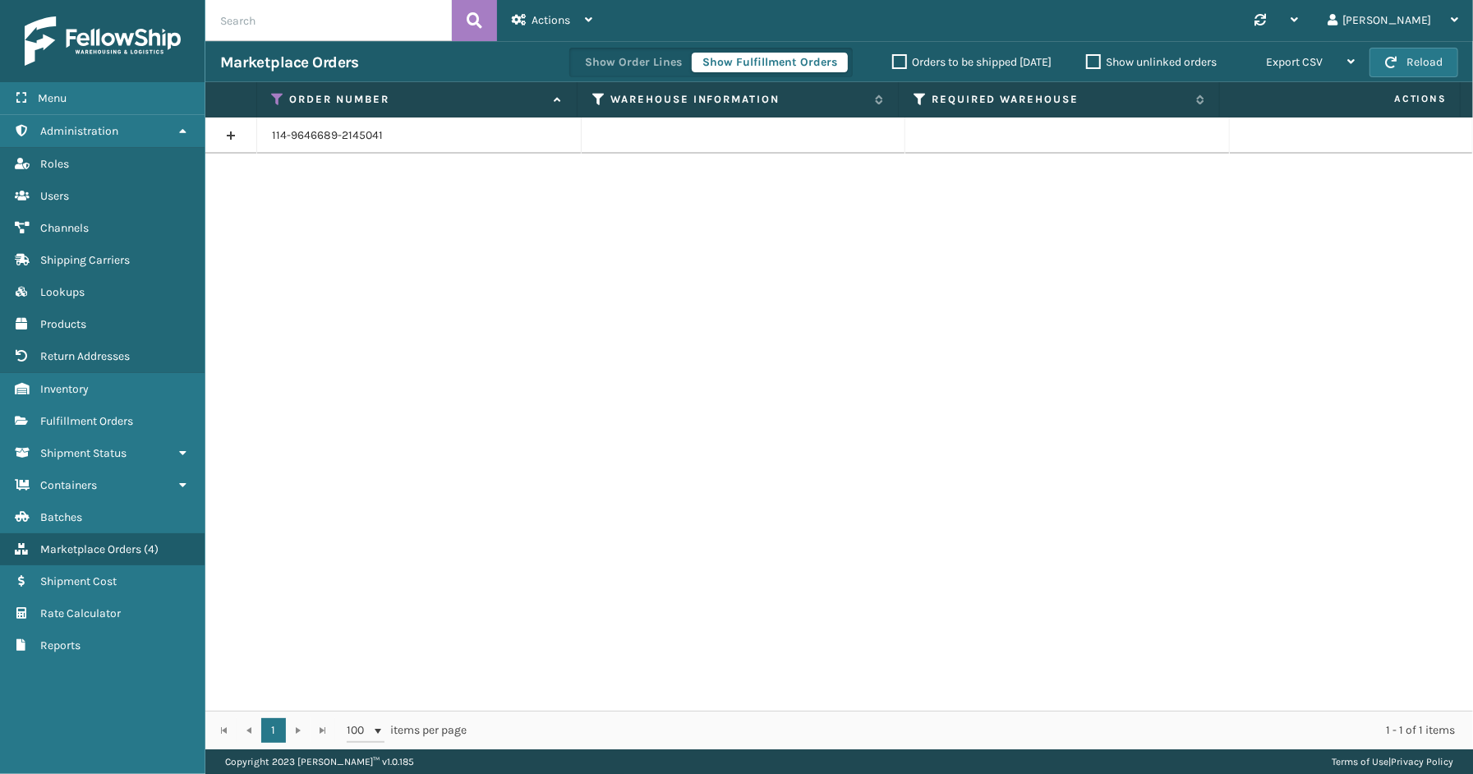
click at [244, 131] on link at bounding box center [230, 135] width 51 height 26
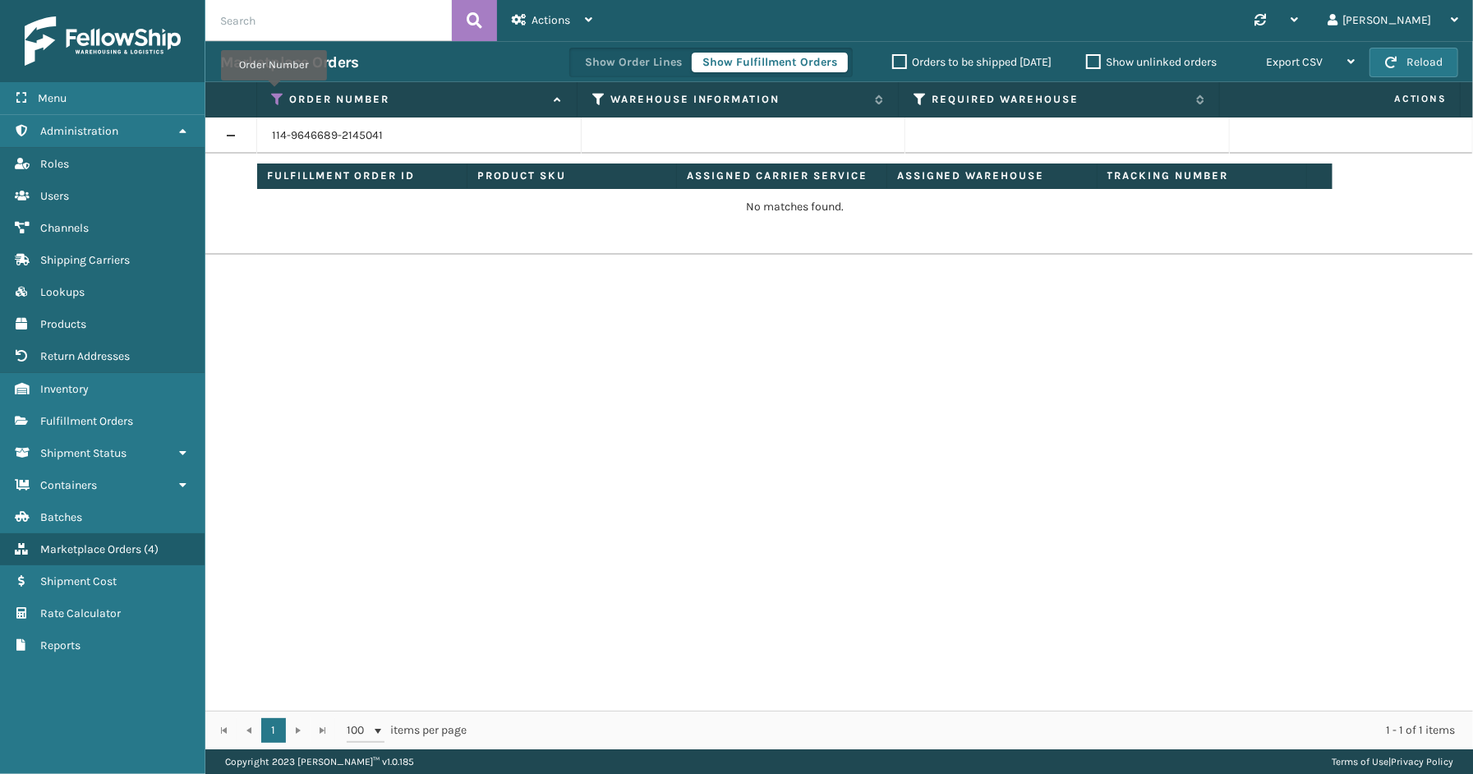
click at [274, 92] on icon at bounding box center [278, 99] width 13 height 15
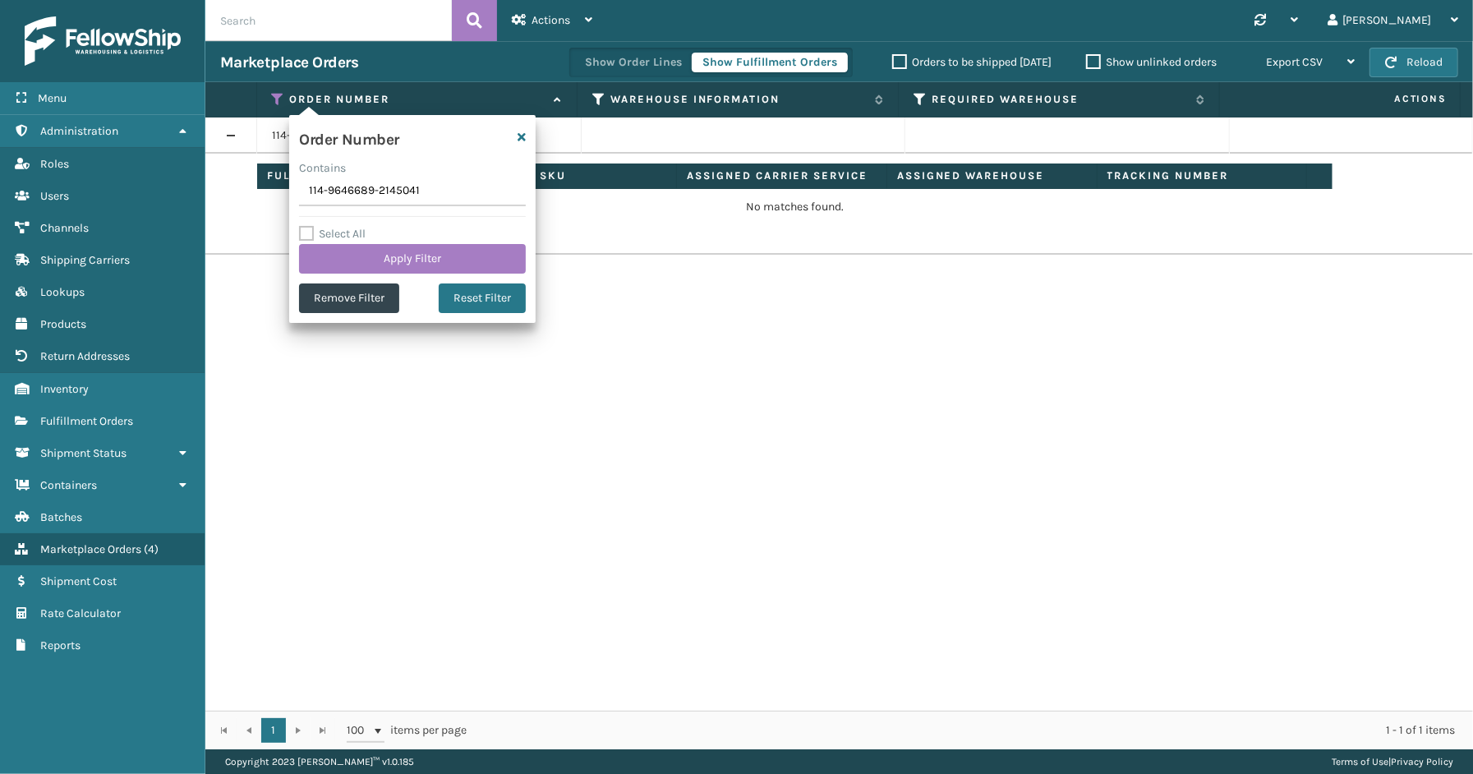
drag, startPoint x: 423, startPoint y: 193, endPoint x: 263, endPoint y: 191, distance: 160.3
click at [263, 191] on section "Marketplace Orders Show Order Lines Show Fulfillment Orders Orders to be shippe…" at bounding box center [839, 395] width 1268 height 708
type input "SS43422"
click at [388, 260] on button "Apply Filter" at bounding box center [412, 259] width 227 height 30
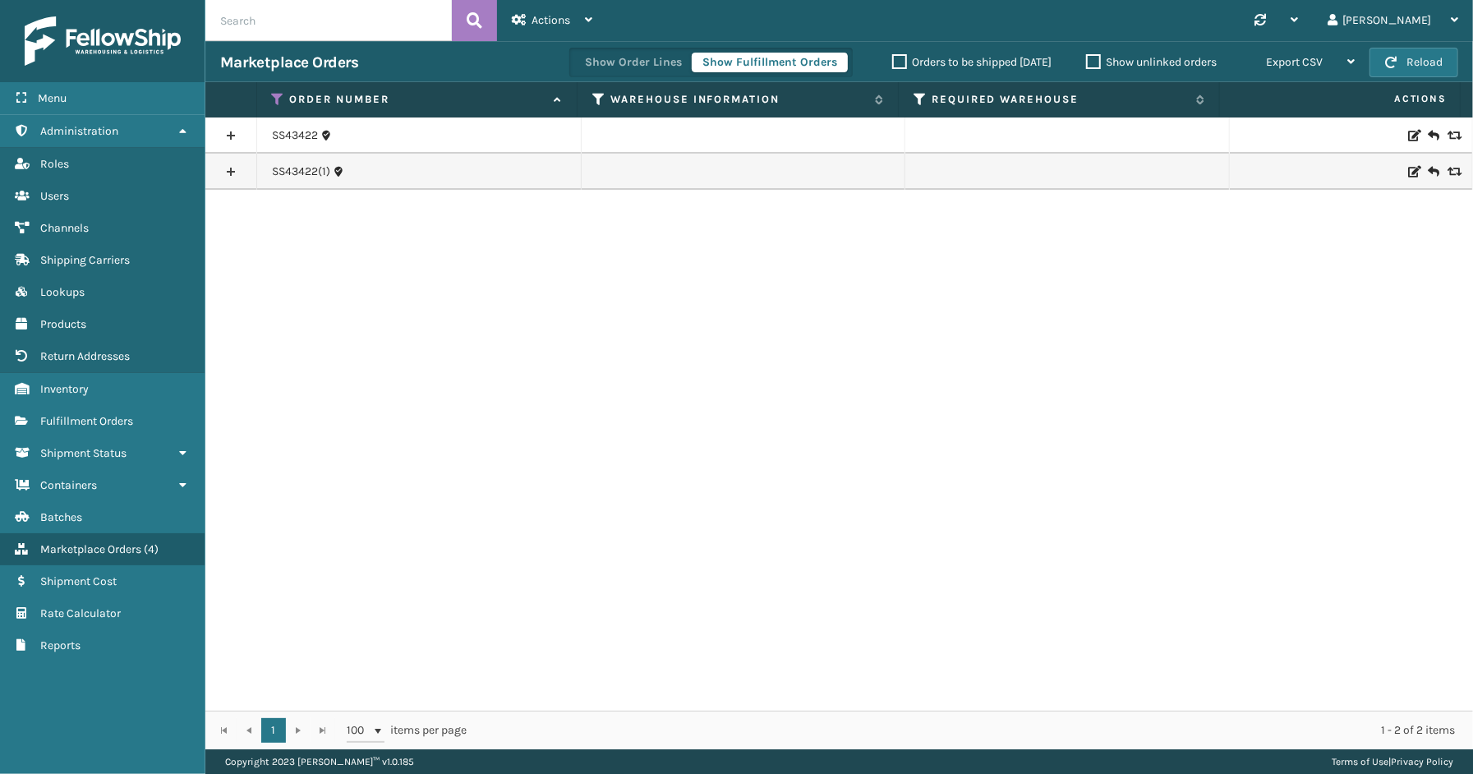
click at [225, 170] on link at bounding box center [230, 172] width 51 height 26
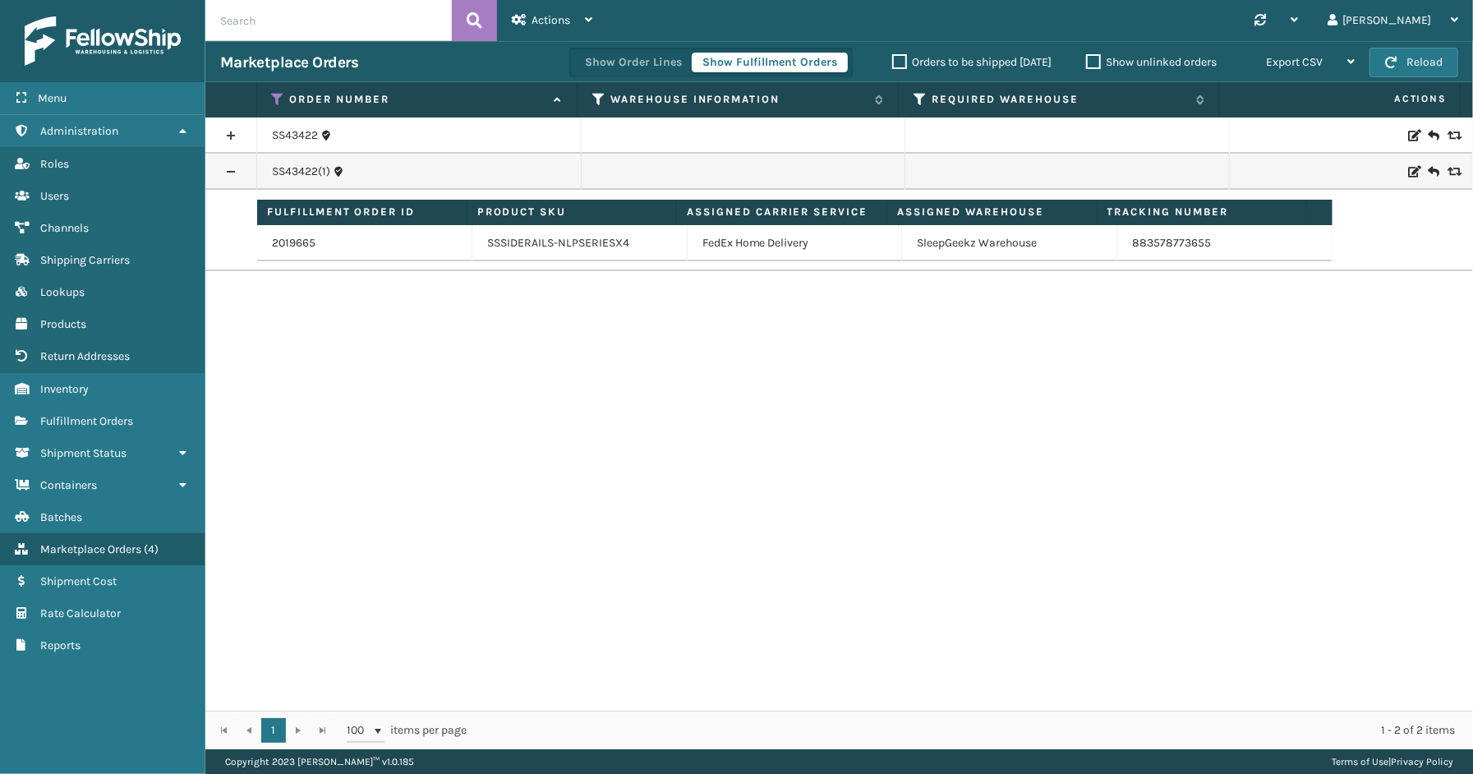
click at [225, 128] on link at bounding box center [230, 135] width 51 height 26
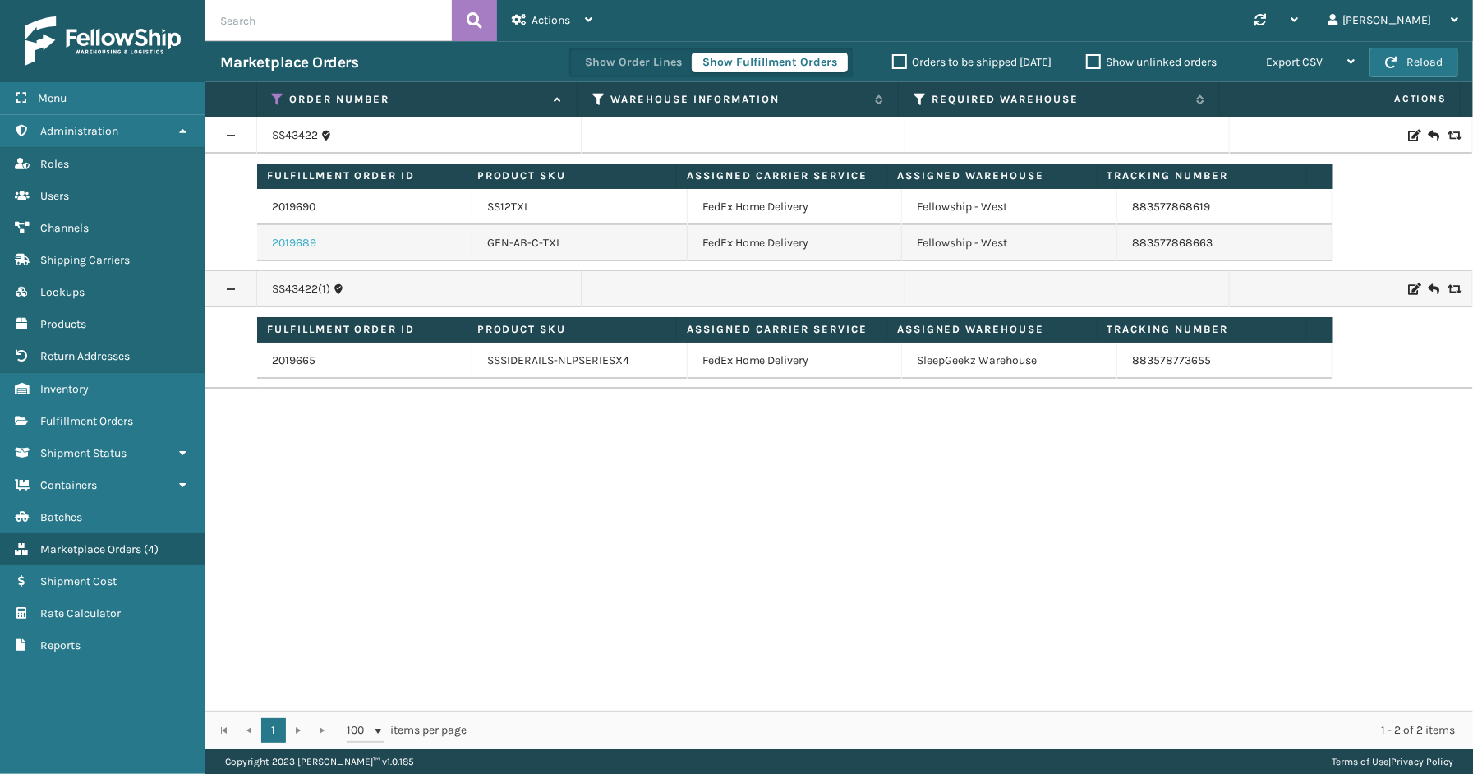
click at [311, 244] on link "2019689" at bounding box center [294, 243] width 44 height 16
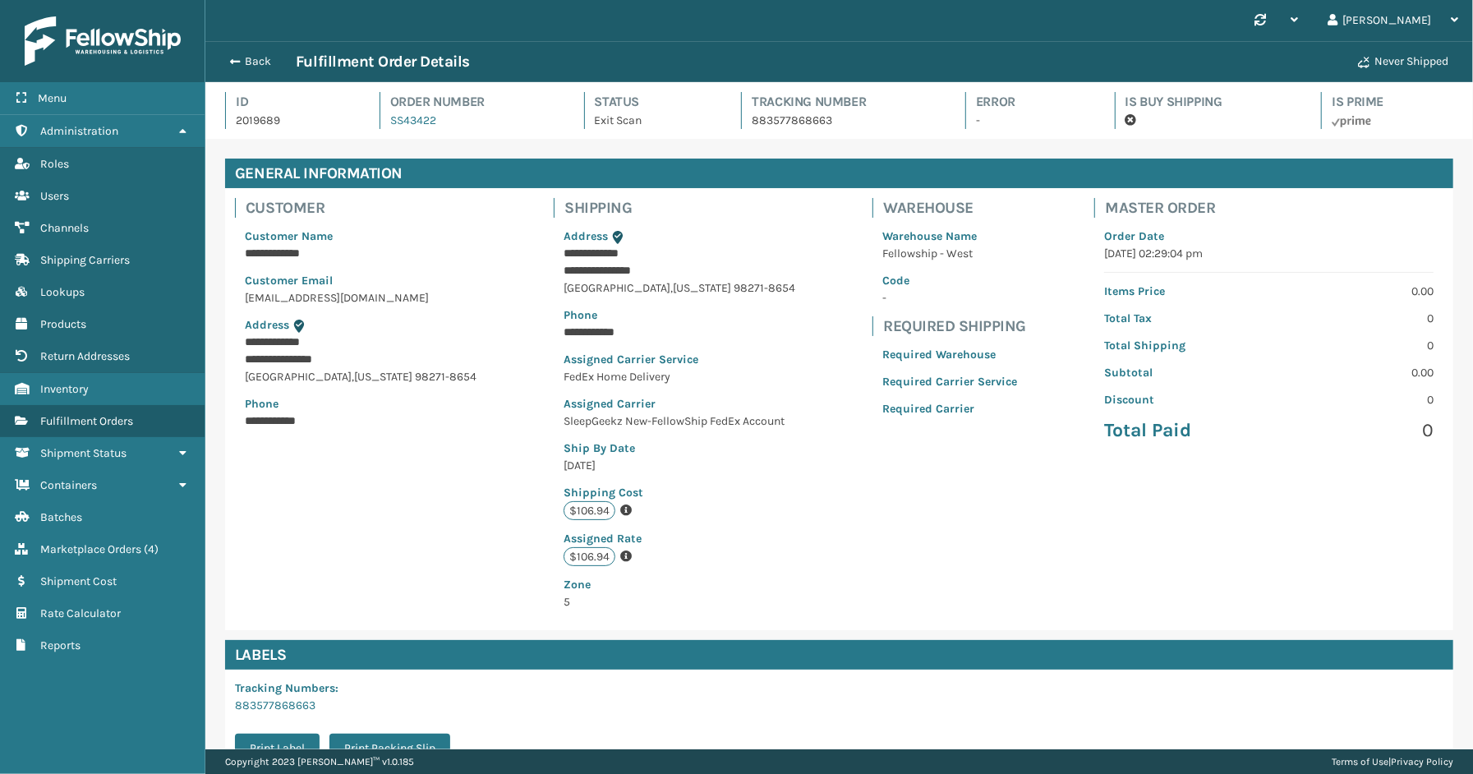
scroll to position [39, 1268]
drag, startPoint x: 814, startPoint y: 122, endPoint x: 758, endPoint y: 113, distance: 56.6
click at [752, 124] on p "883577868663" at bounding box center [844, 120] width 184 height 17
copy p "883577868663"
click at [248, 59] on button "Back" at bounding box center [258, 61] width 76 height 15
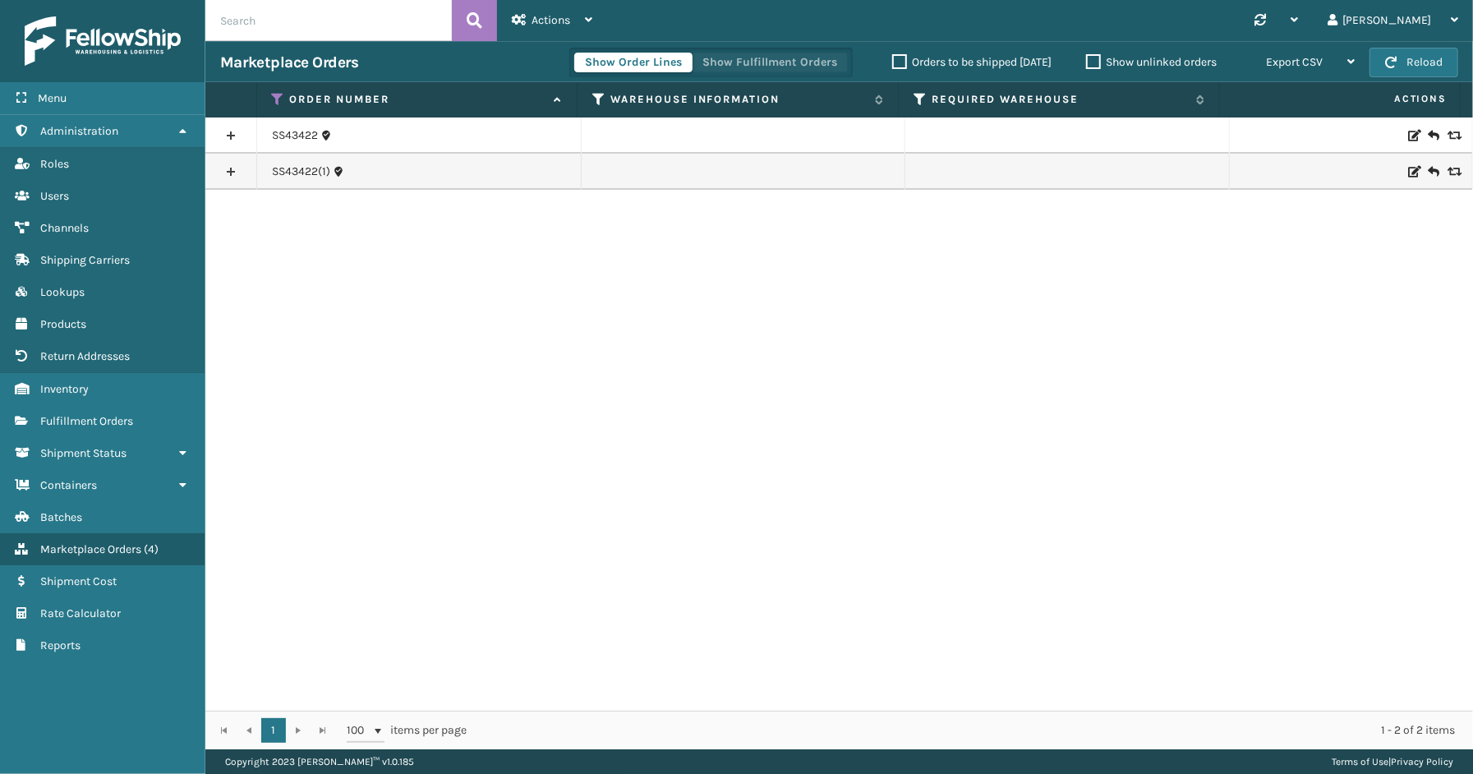
click at [765, 55] on button "Show Fulfillment Orders" at bounding box center [770, 63] width 156 height 20
click at [278, 92] on icon at bounding box center [278, 99] width 13 height 15
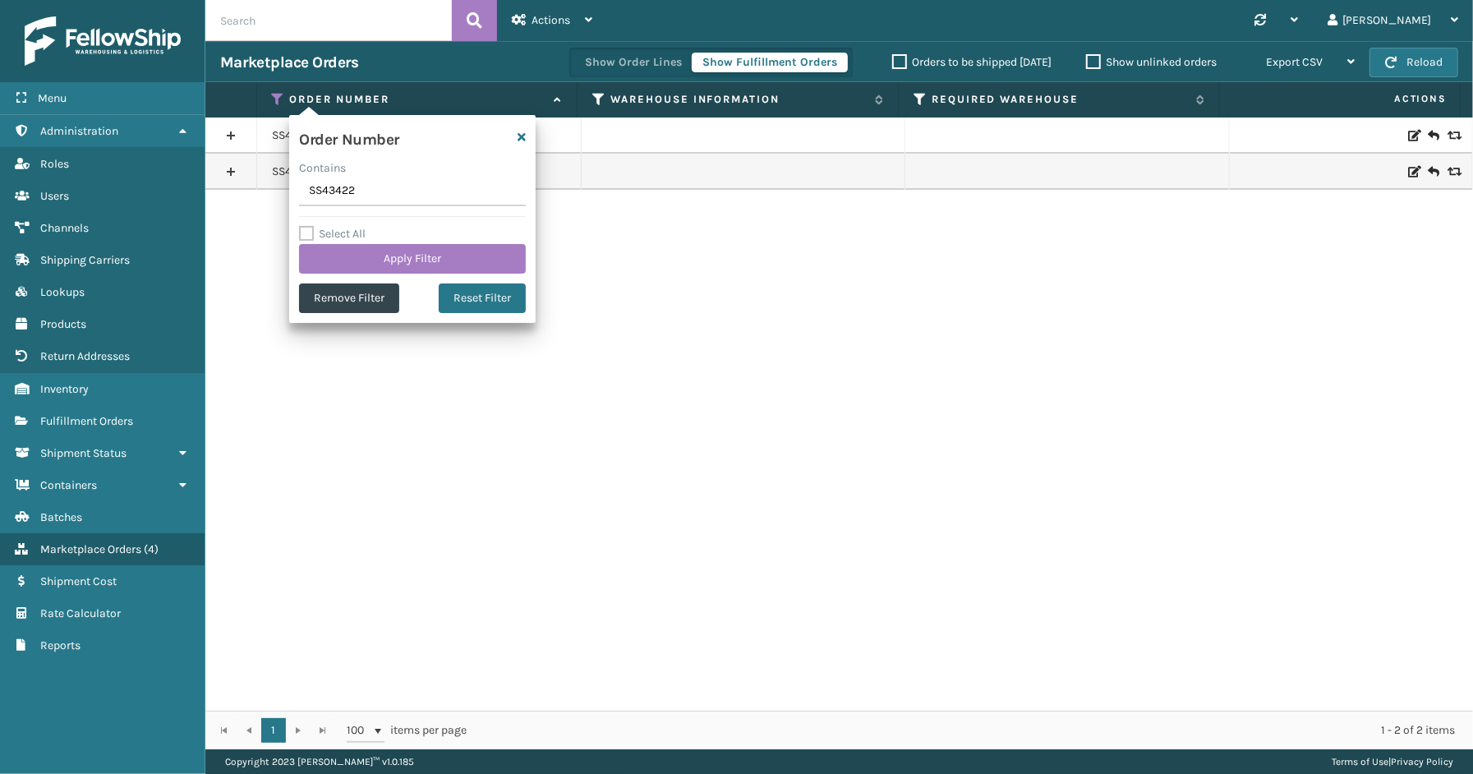
drag, startPoint x: 355, startPoint y: 187, endPoint x: 233, endPoint y: 173, distance: 122.4
click at [233, 173] on section "Marketplace Orders Show Order Lines Show Fulfillment Orders Orders to be shippe…" at bounding box center [839, 395] width 1268 height 708
type input "SS43423"
click at [356, 236] on label "Select All" at bounding box center [332, 234] width 67 height 14
click at [356, 226] on input "Select All" at bounding box center [422, 225] width 247 height 2
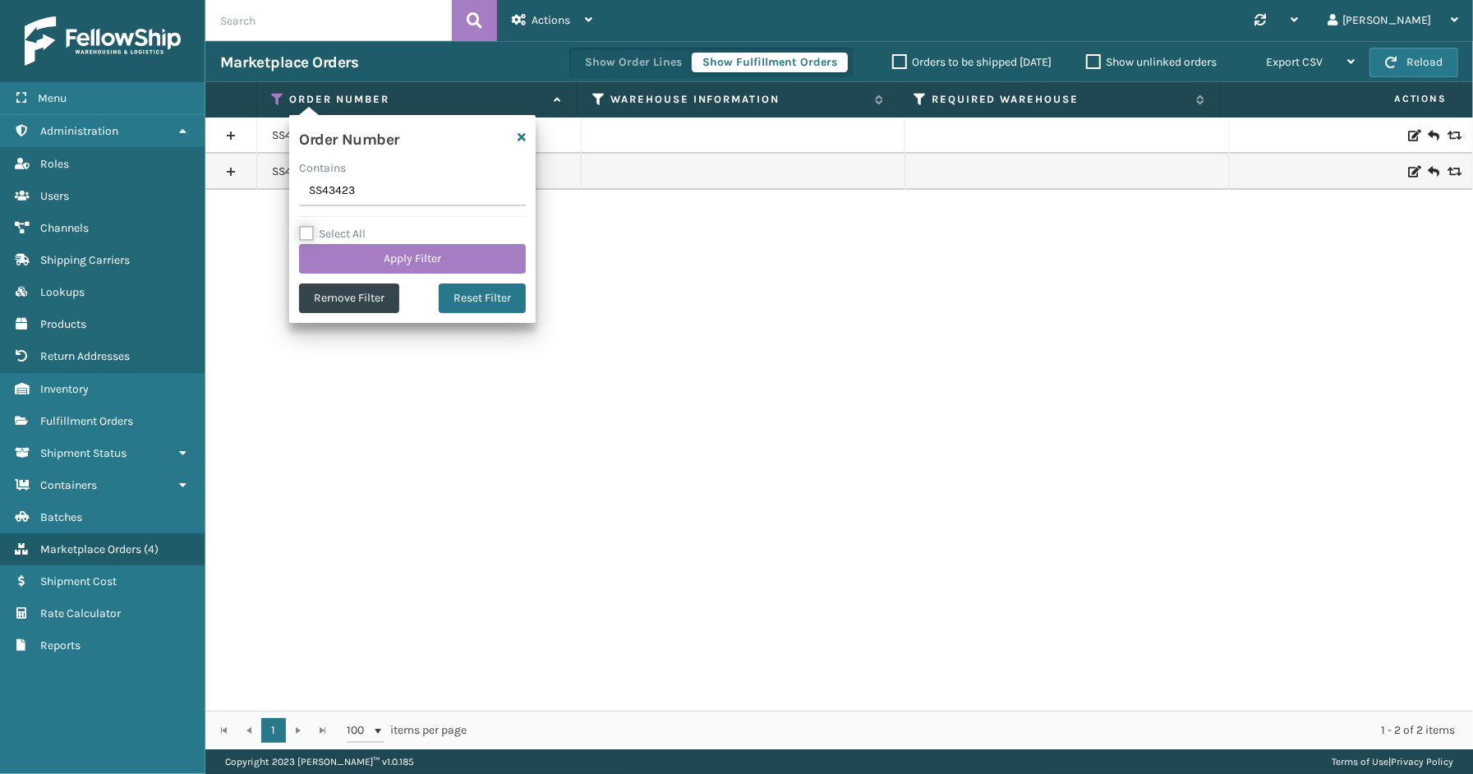
checkbox input "true"
click at [356, 251] on button "Apply Filter" at bounding box center [412, 259] width 227 height 30
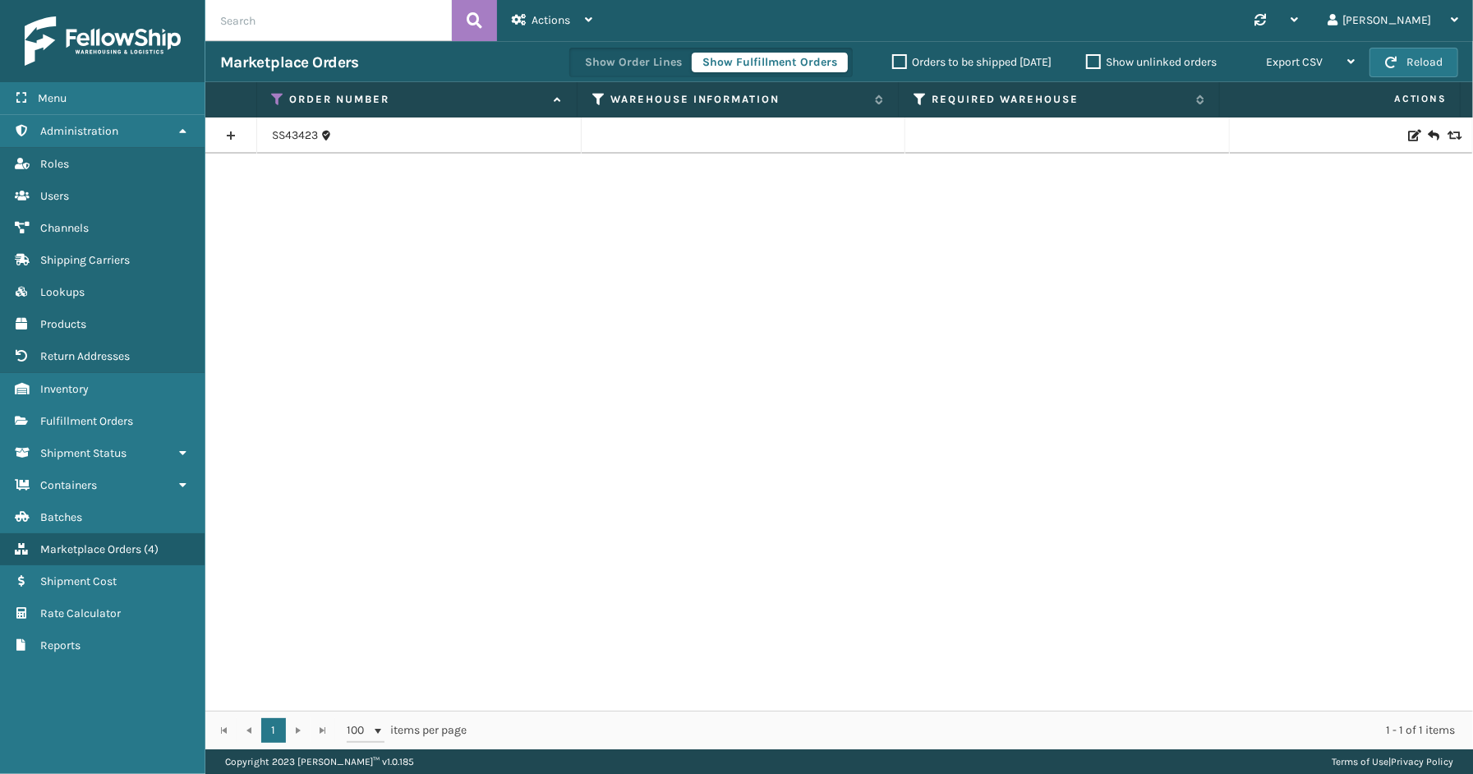
click at [233, 141] on link at bounding box center [230, 135] width 51 height 26
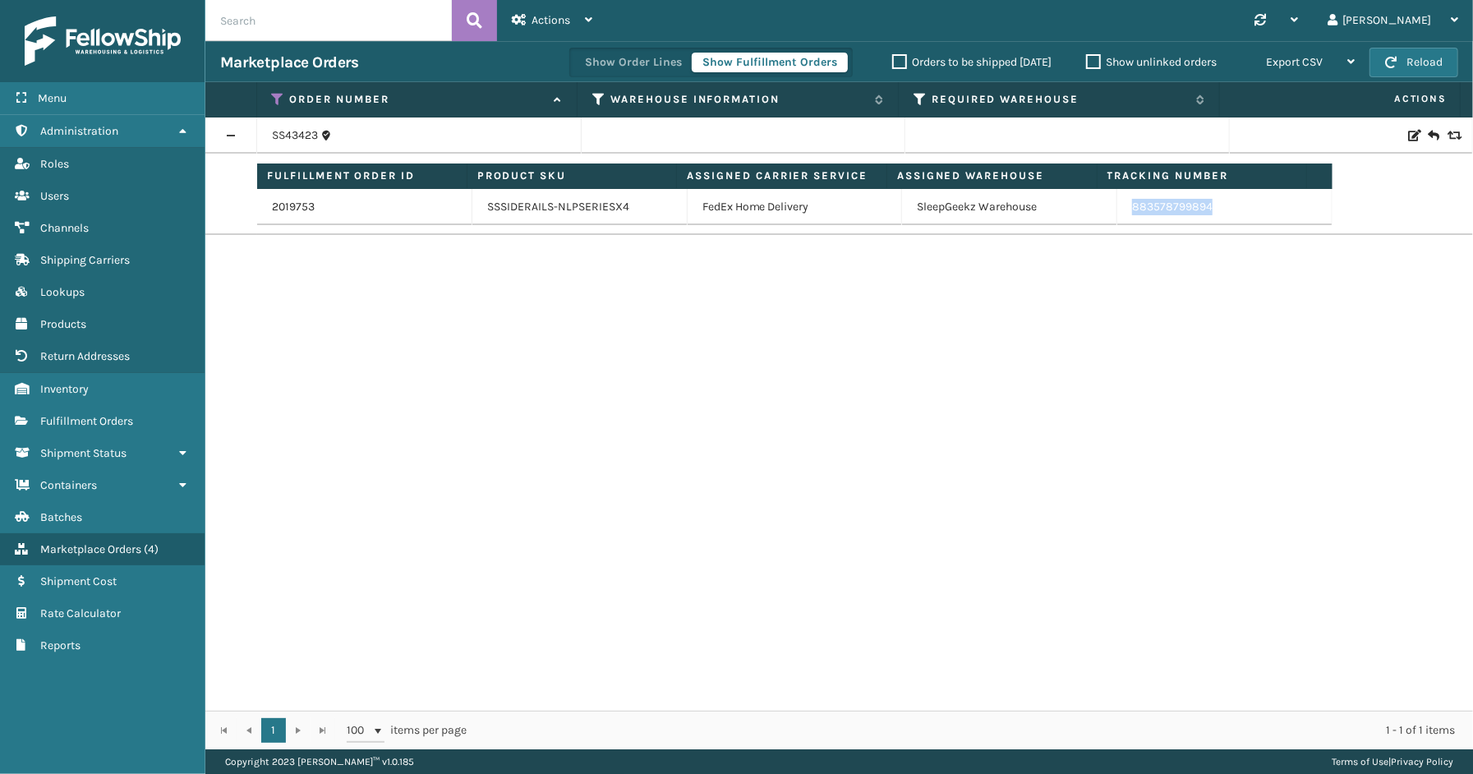
drag, startPoint x: 1201, startPoint y: 216, endPoint x: 1119, endPoint y: 214, distance: 81.4
click at [1119, 214] on td "883578799894" at bounding box center [1225, 207] width 215 height 36
click at [275, 96] on icon at bounding box center [278, 99] width 13 height 15
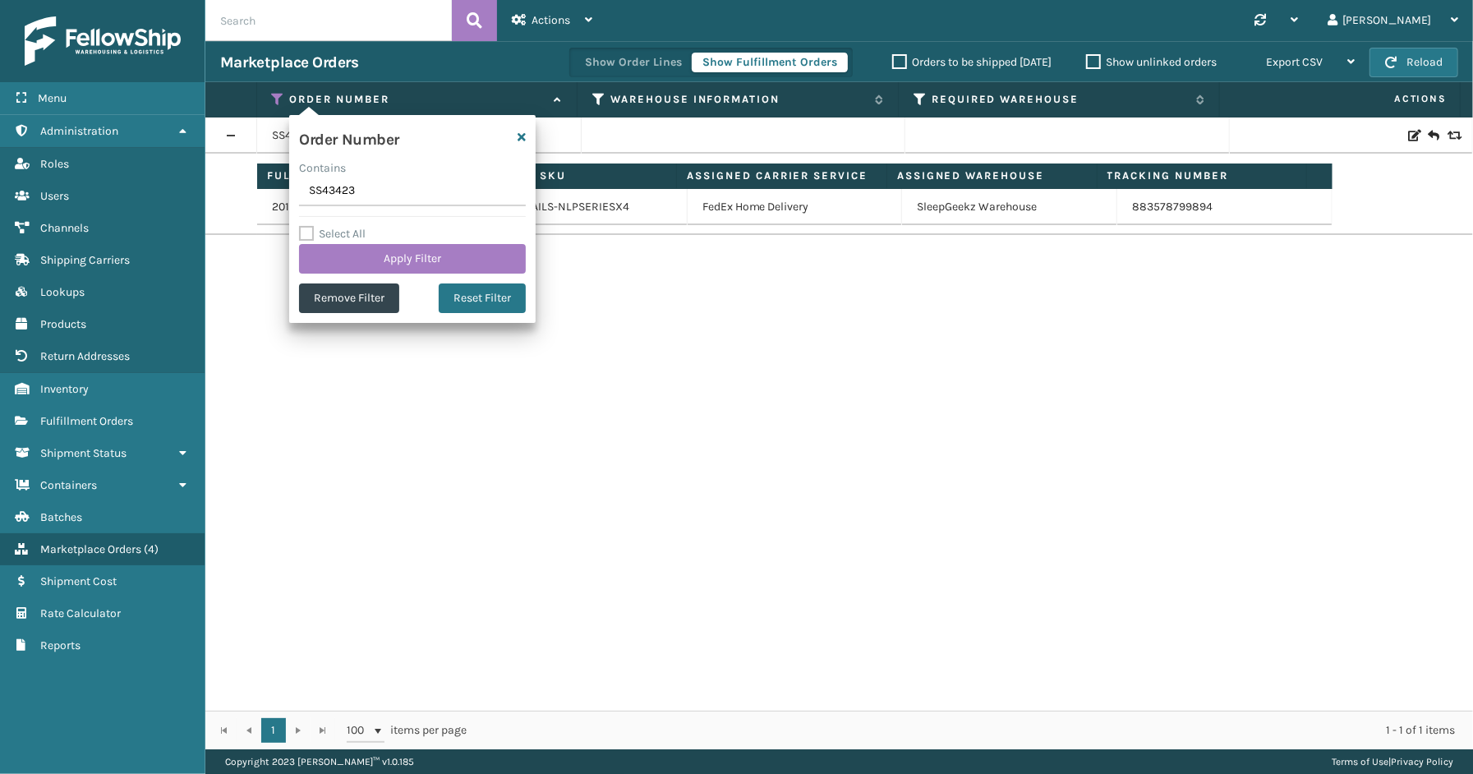
drag, startPoint x: 367, startPoint y: 200, endPoint x: 259, endPoint y: 198, distance: 107.7
click at [192, 0] on div "Menu Roles Administration Roles Roles Roles Users Roles Channels Roles Shipping…" at bounding box center [736, 0] width 1473 height 0
type input "114-8342632-1441036"
click at [368, 253] on button "Apply Filter" at bounding box center [412, 259] width 227 height 30
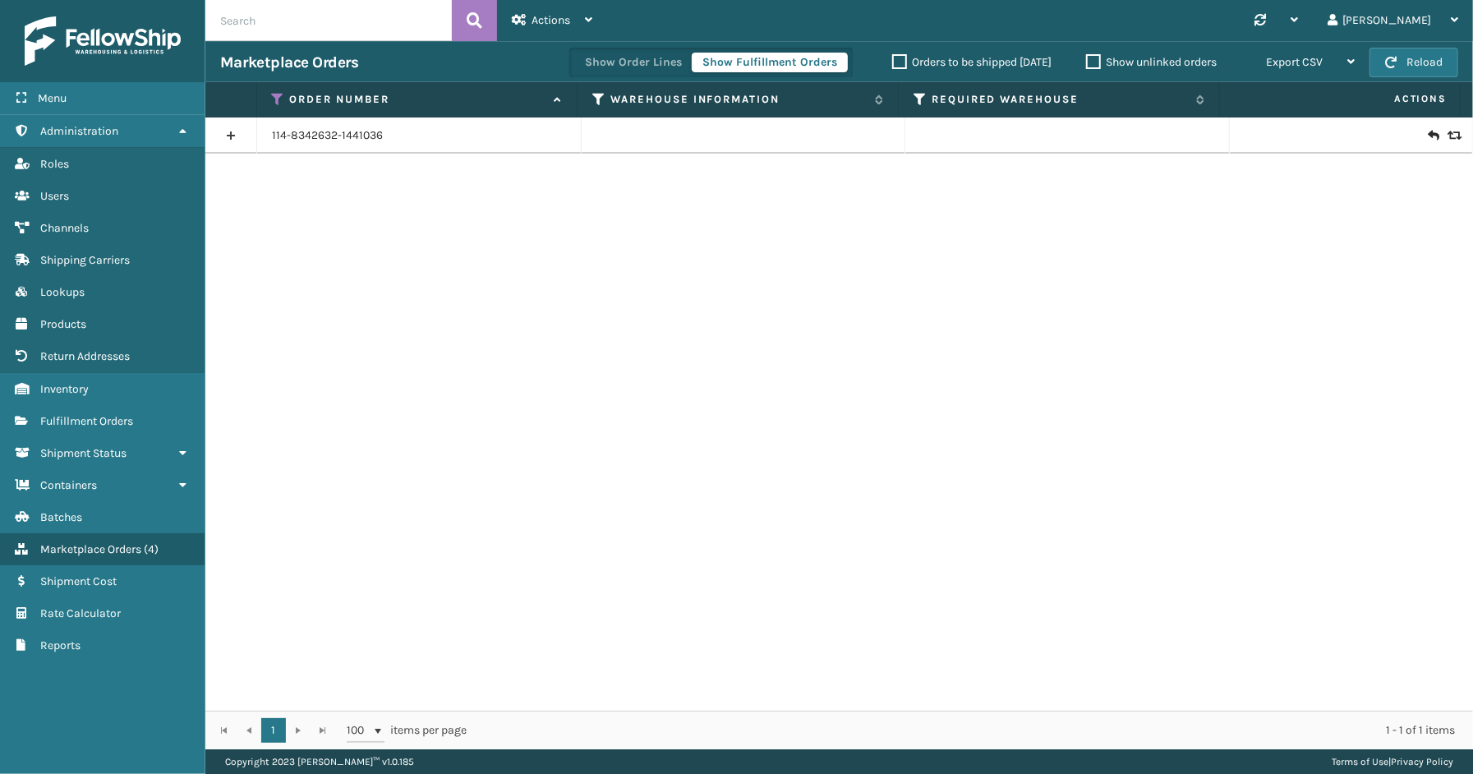
click at [223, 136] on link at bounding box center [230, 135] width 51 height 26
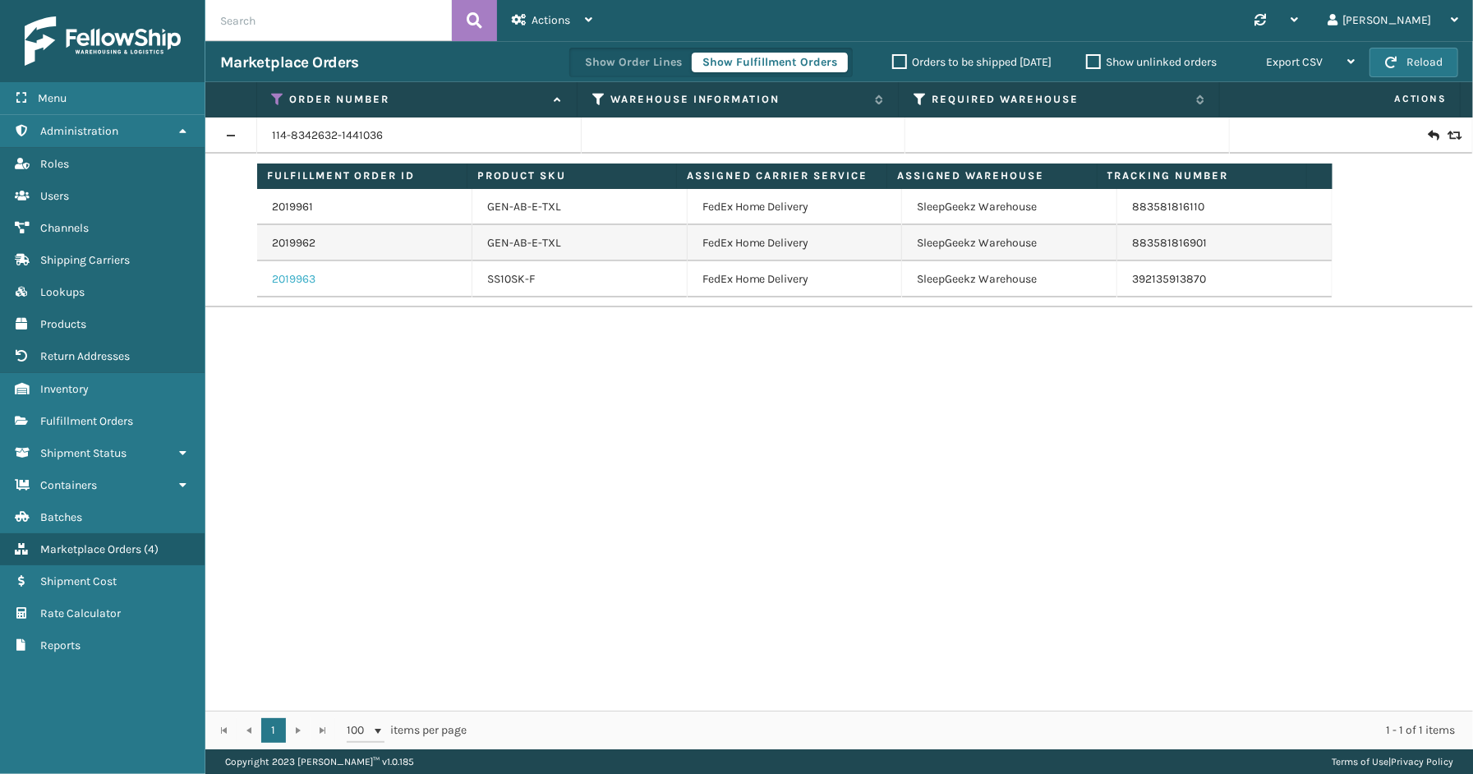
click at [294, 278] on link "2019963" at bounding box center [294, 279] width 44 height 16
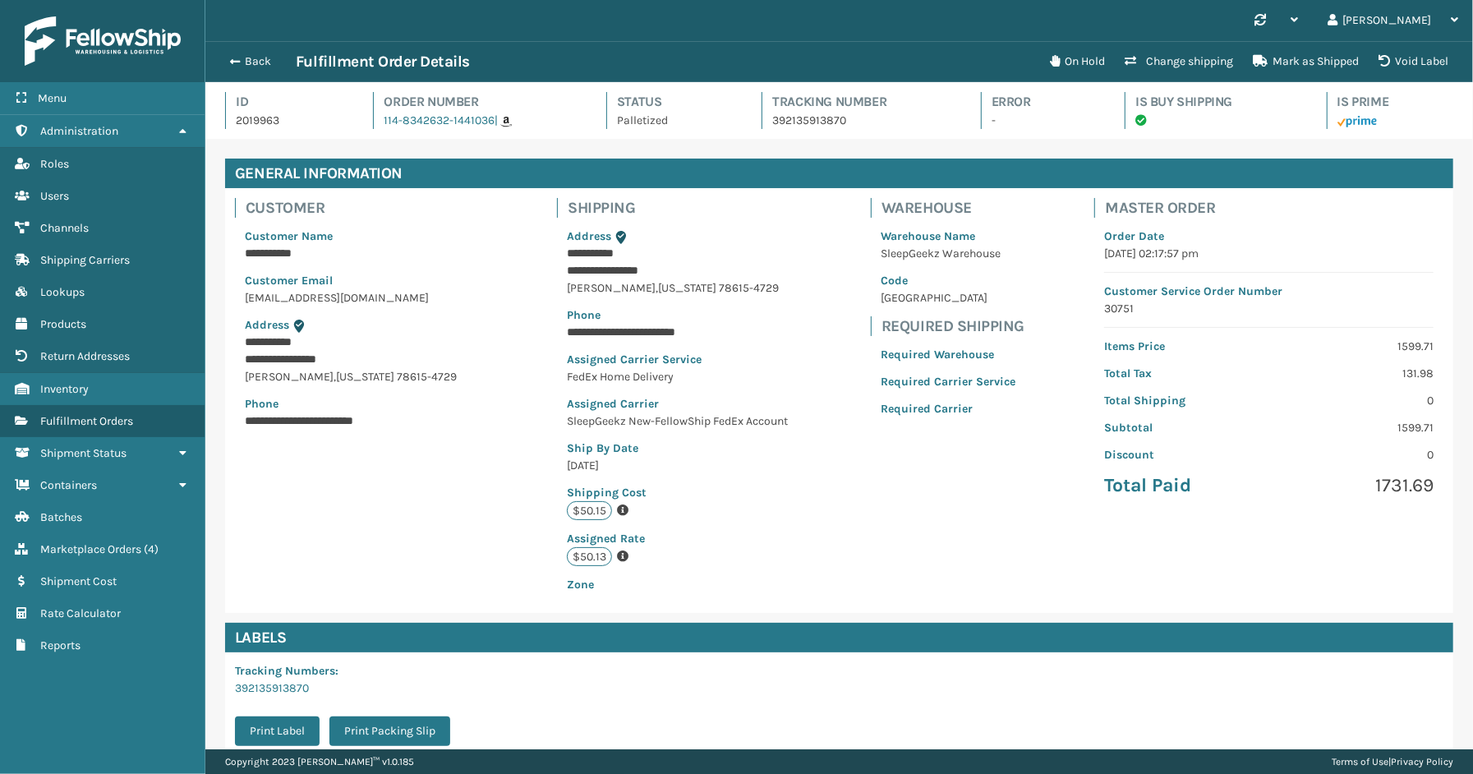
scroll to position [39, 1268]
click at [865, 120] on p "392135913870" at bounding box center [861, 120] width 178 height 17
click at [231, 58] on span "button" at bounding box center [233, 62] width 10 height 12
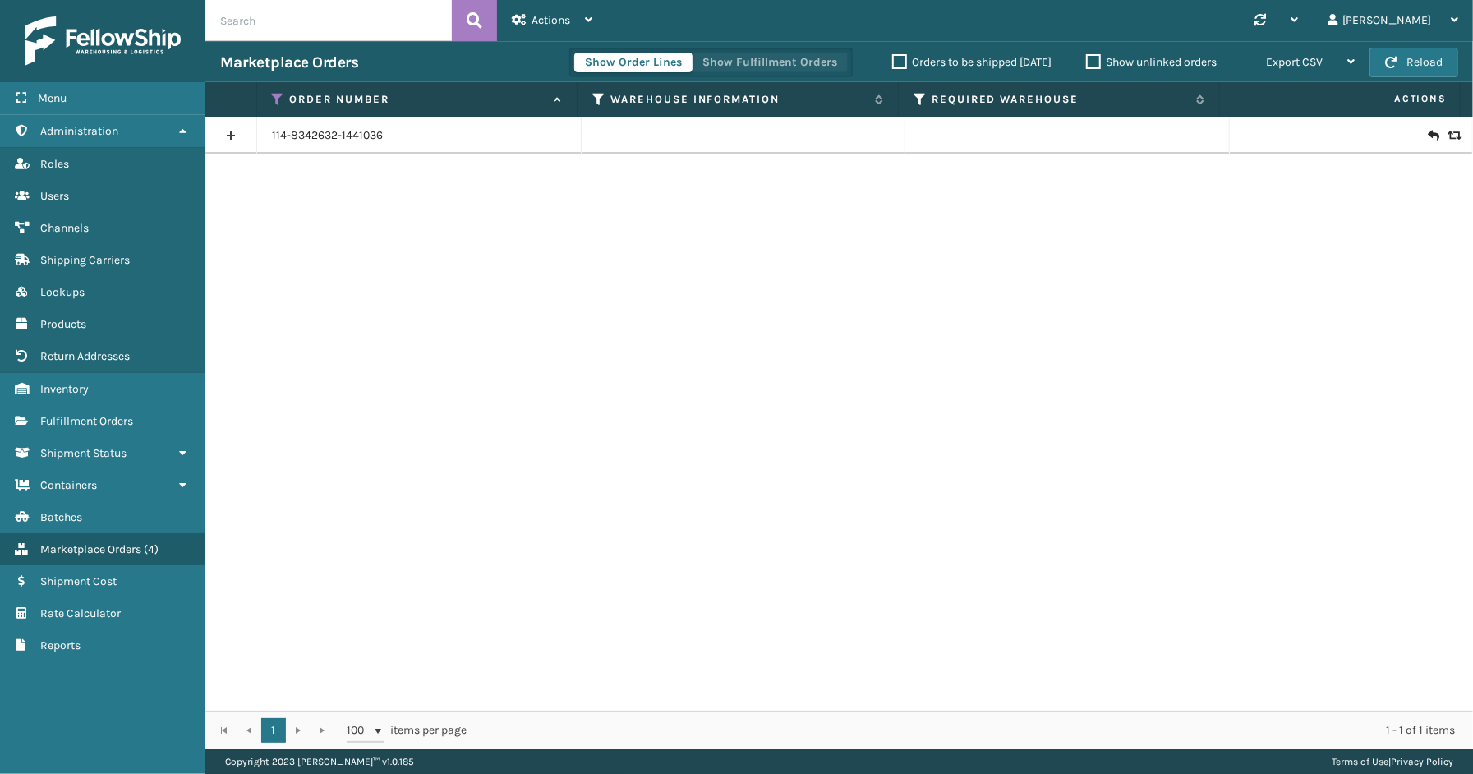
click at [802, 71] on button "Show Fulfillment Orders" at bounding box center [770, 63] width 156 height 20
click at [274, 92] on icon at bounding box center [278, 99] width 13 height 15
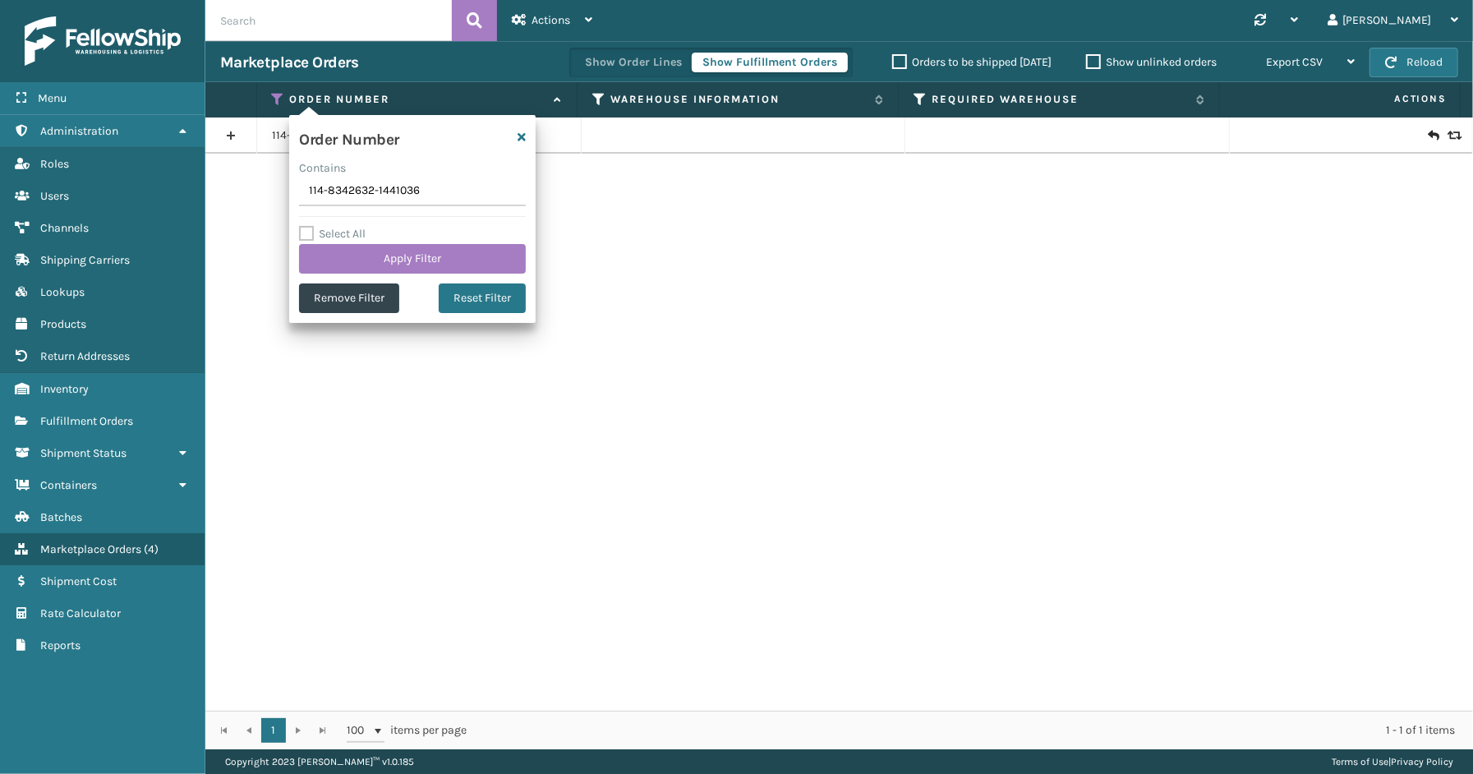
drag, startPoint x: 415, startPoint y: 196, endPoint x: 305, endPoint y: 195, distance: 110.1
click at [304, 196] on input "114-8342632-1441036" at bounding box center [412, 192] width 227 height 30
drag, startPoint x: 429, startPoint y: 193, endPoint x: 265, endPoint y: 193, distance: 164.4
click at [265, 193] on section "Marketplace Orders Show Order Lines Show Fulfillment Orders Orders to be shippe…" at bounding box center [839, 395] width 1268 height 708
type input "114-8342632-1441036"
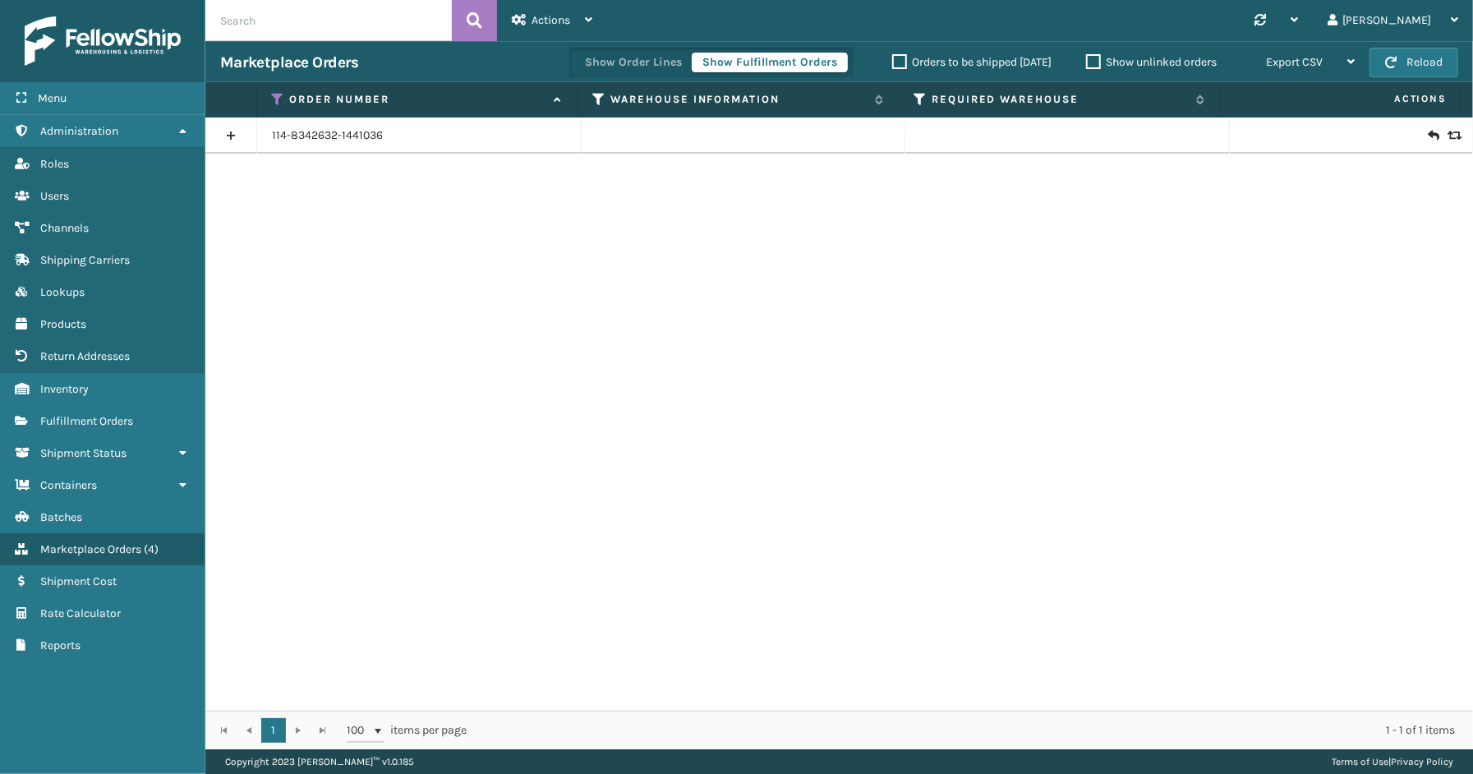
click at [224, 133] on link at bounding box center [230, 135] width 51 height 26
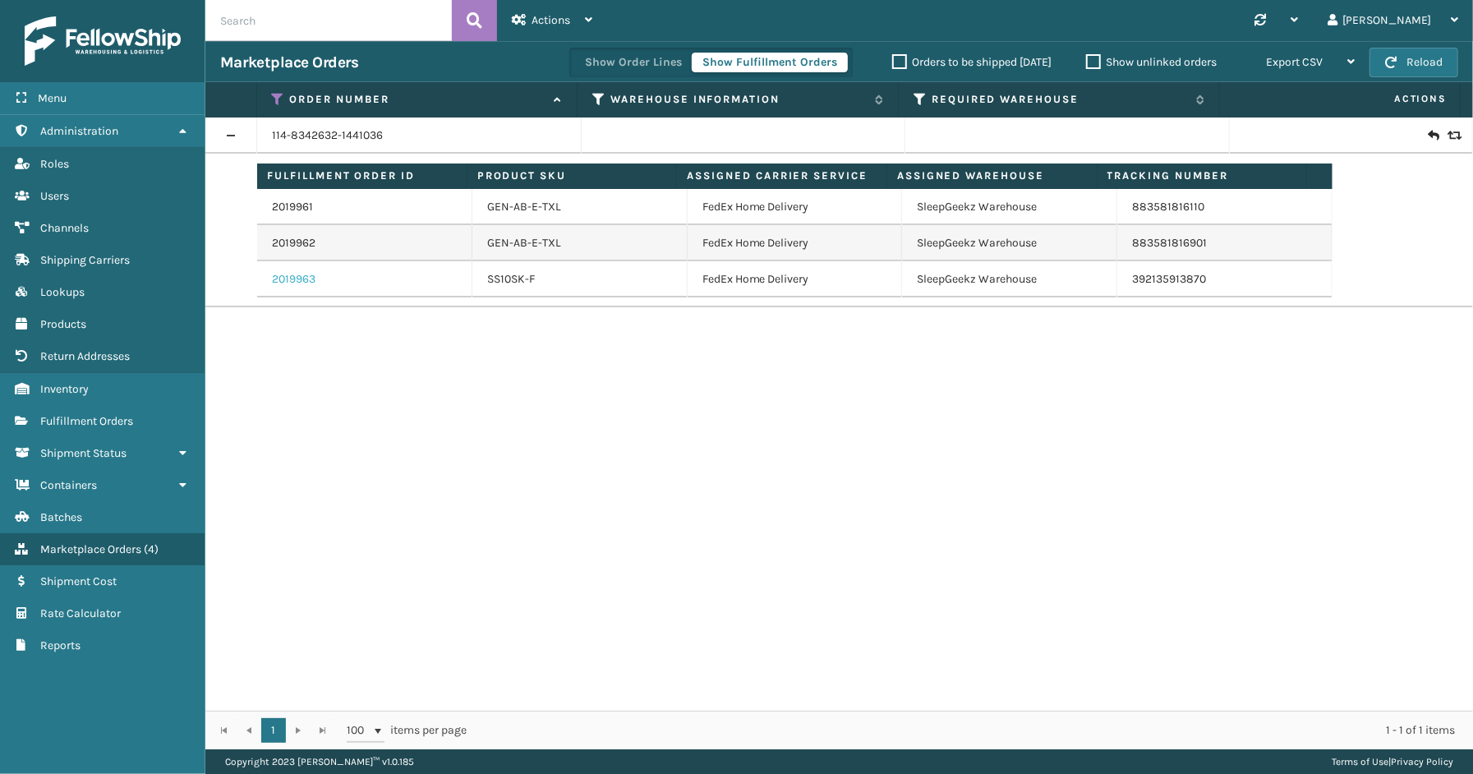
click at [291, 277] on link "2019963" at bounding box center [294, 279] width 44 height 16
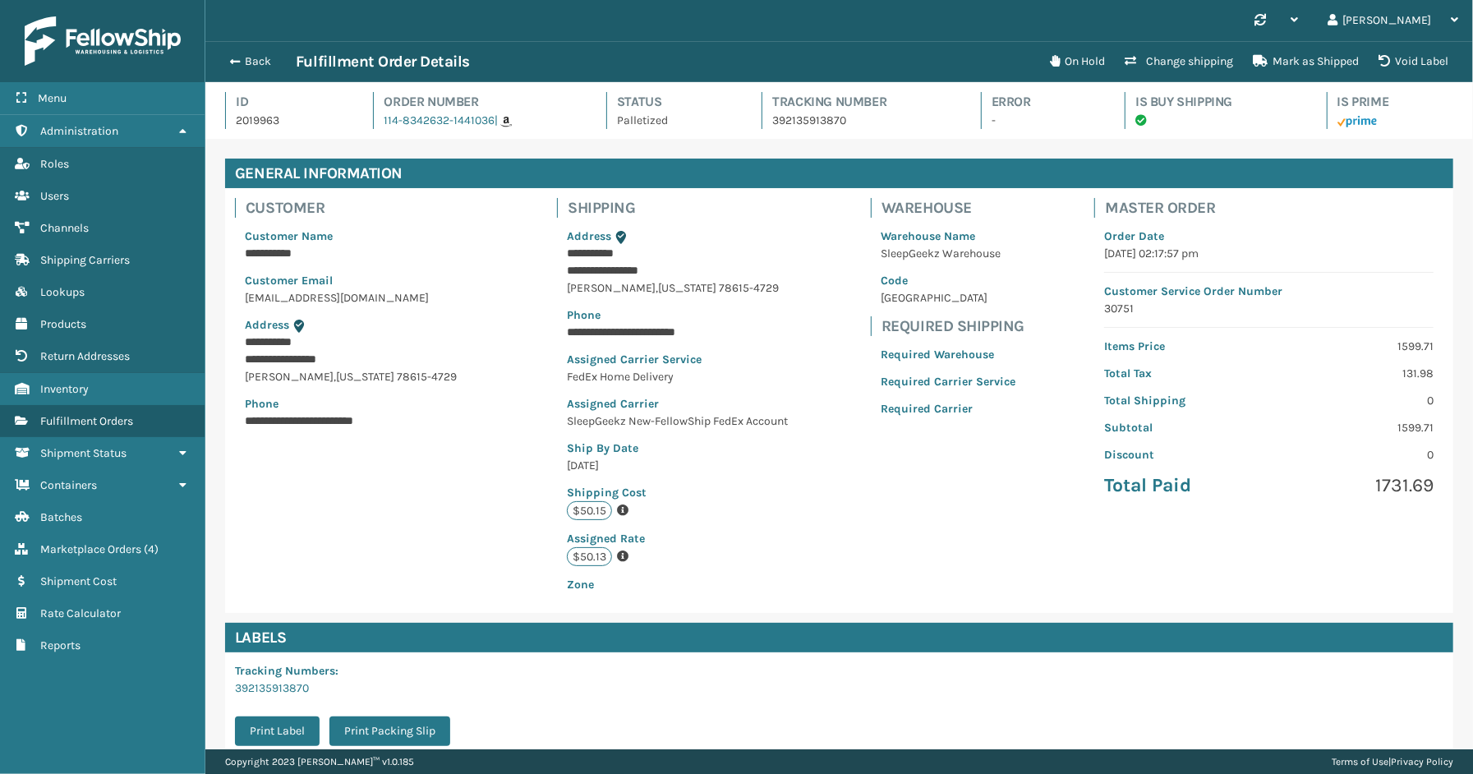
scroll to position [39, 1268]
click at [267, 64] on button "Back" at bounding box center [258, 61] width 76 height 15
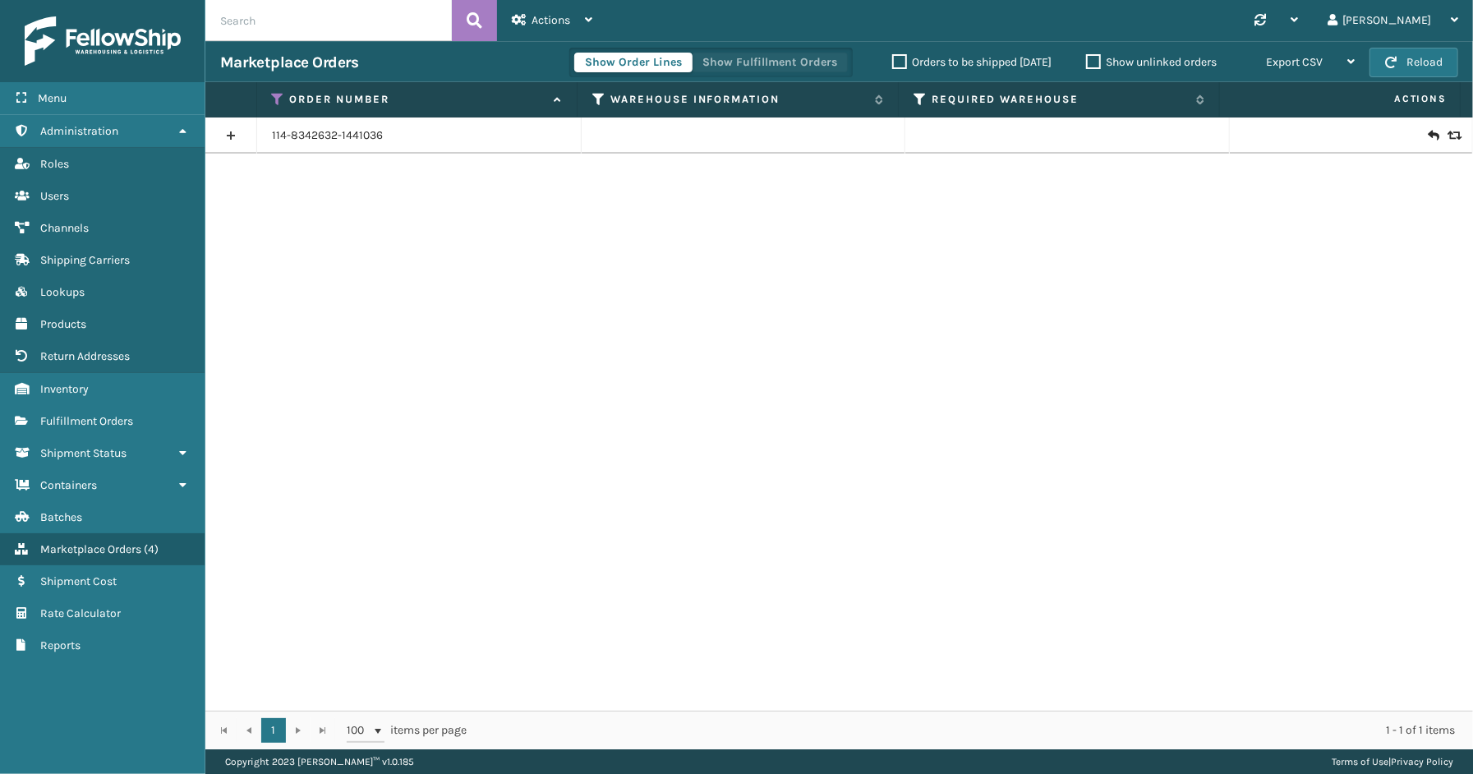
click at [768, 67] on button "Show Fulfillment Orders" at bounding box center [770, 63] width 156 height 20
click at [129, 745] on div "Menu Administration Roles Users Channels Shipping Carriers Lookups Products Ret…" at bounding box center [102, 387] width 205 height 774
click at [290, 405] on div "114-8342632-1441036" at bounding box center [839, 414] width 1268 height 593
click at [342, 259] on div "114-8342632-1441036" at bounding box center [839, 414] width 1268 height 593
click at [277, 101] on icon at bounding box center [278, 99] width 13 height 15
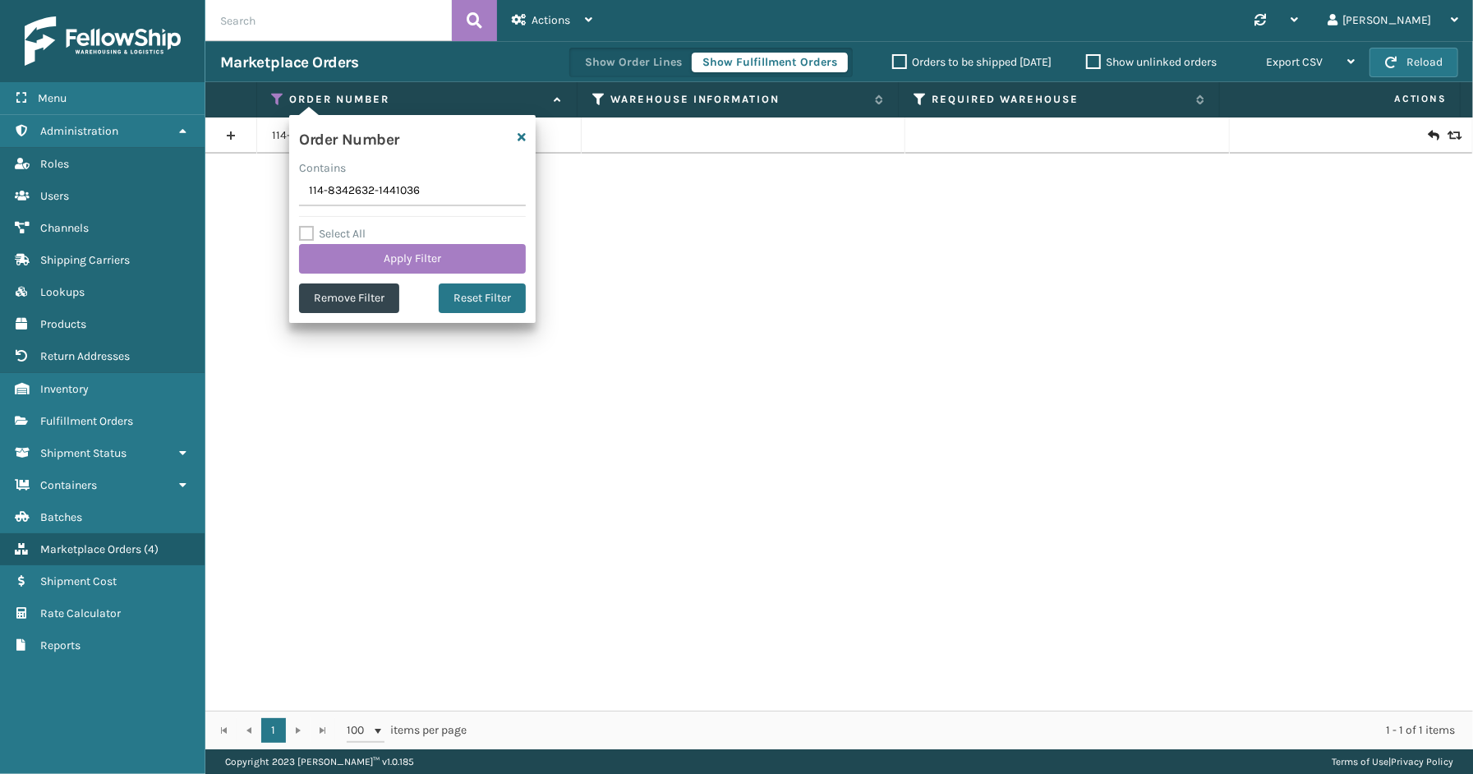
drag, startPoint x: 456, startPoint y: 184, endPoint x: 211, endPoint y: 184, distance: 244.9
click at [211, 184] on section "Marketplace Orders Show Order Lines Show Fulfillment Orders Orders to be shippe…" at bounding box center [839, 395] width 1268 height 708
type input "SS43428"
click at [381, 251] on button "Apply Filter" at bounding box center [412, 259] width 227 height 30
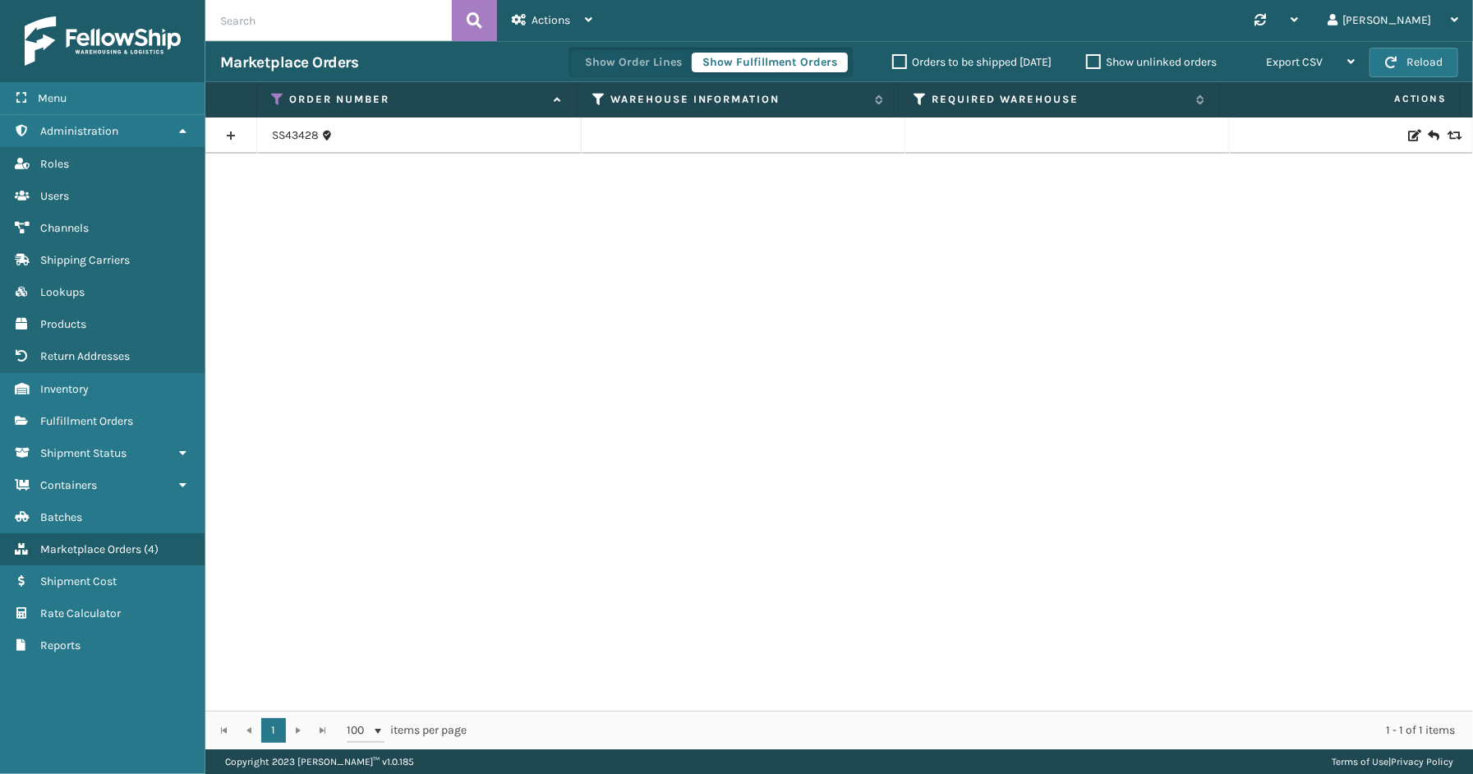
click at [232, 130] on link at bounding box center [230, 135] width 51 height 26
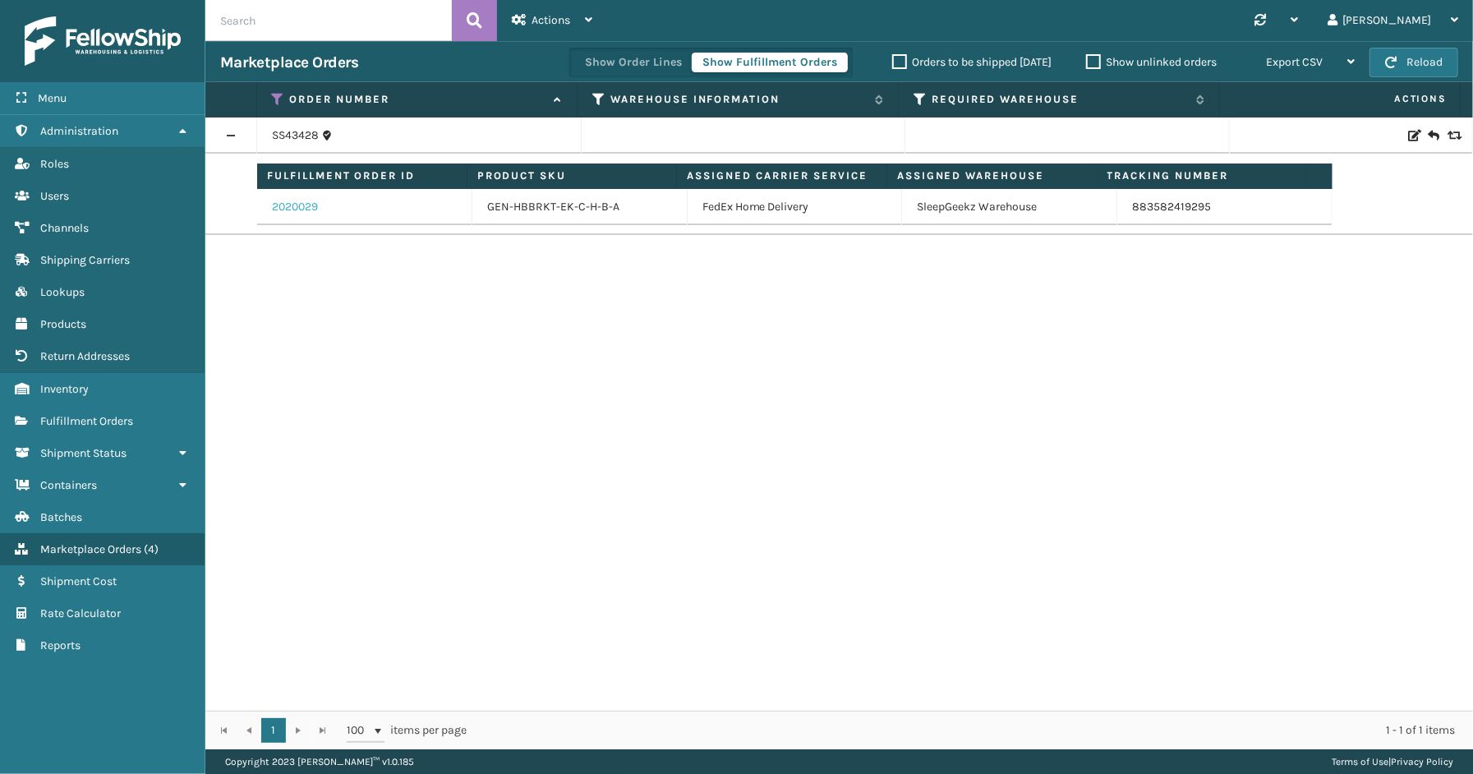
click at [307, 211] on link "2020029" at bounding box center [295, 207] width 46 height 16
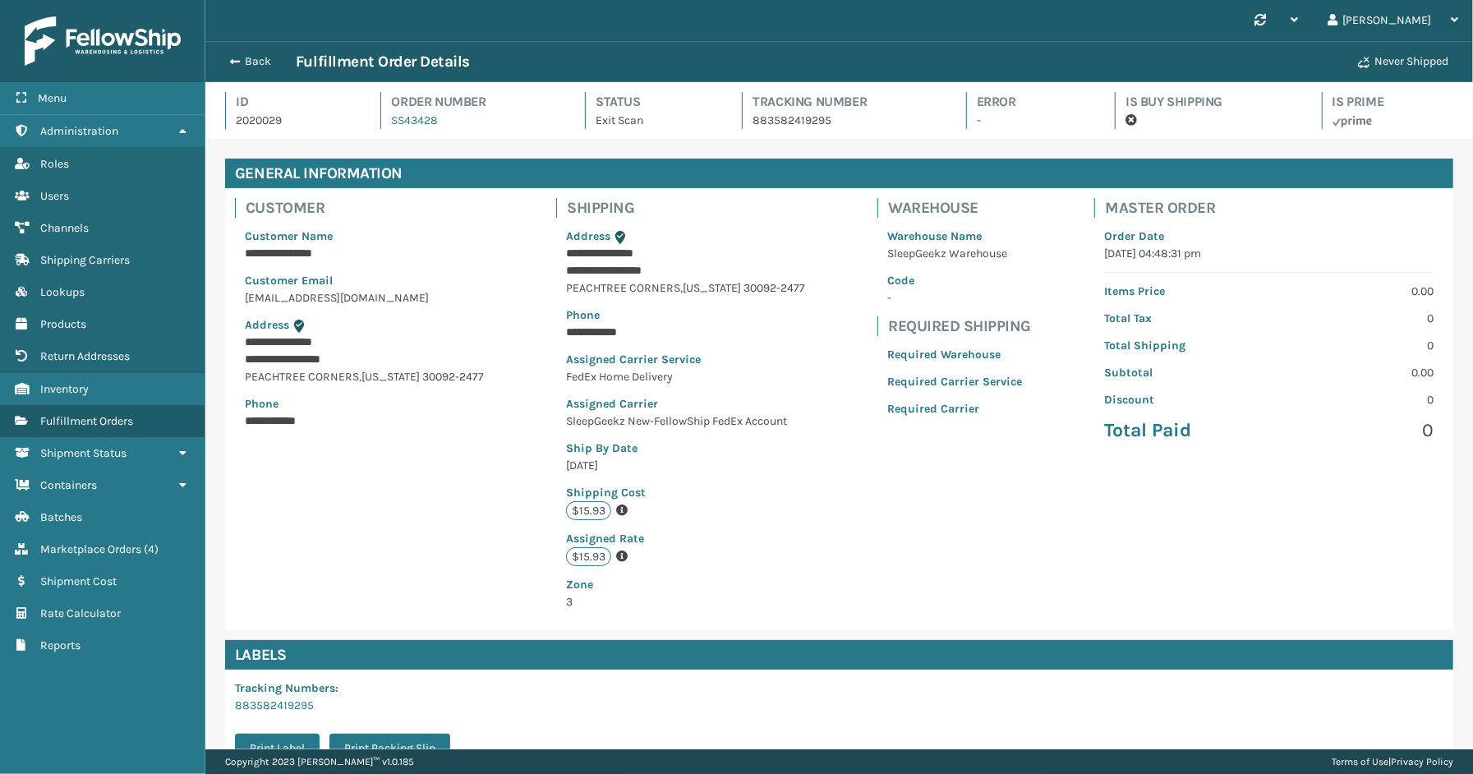
scroll to position [39, 1268]
drag, startPoint x: 837, startPoint y: 125, endPoint x: 750, endPoint y: 123, distance: 86.3
click at [744, 126] on div "Tracking Number 883582419295" at bounding box center [839, 110] width 194 height 37
click at [233, 58] on span "button" at bounding box center [233, 62] width 10 height 12
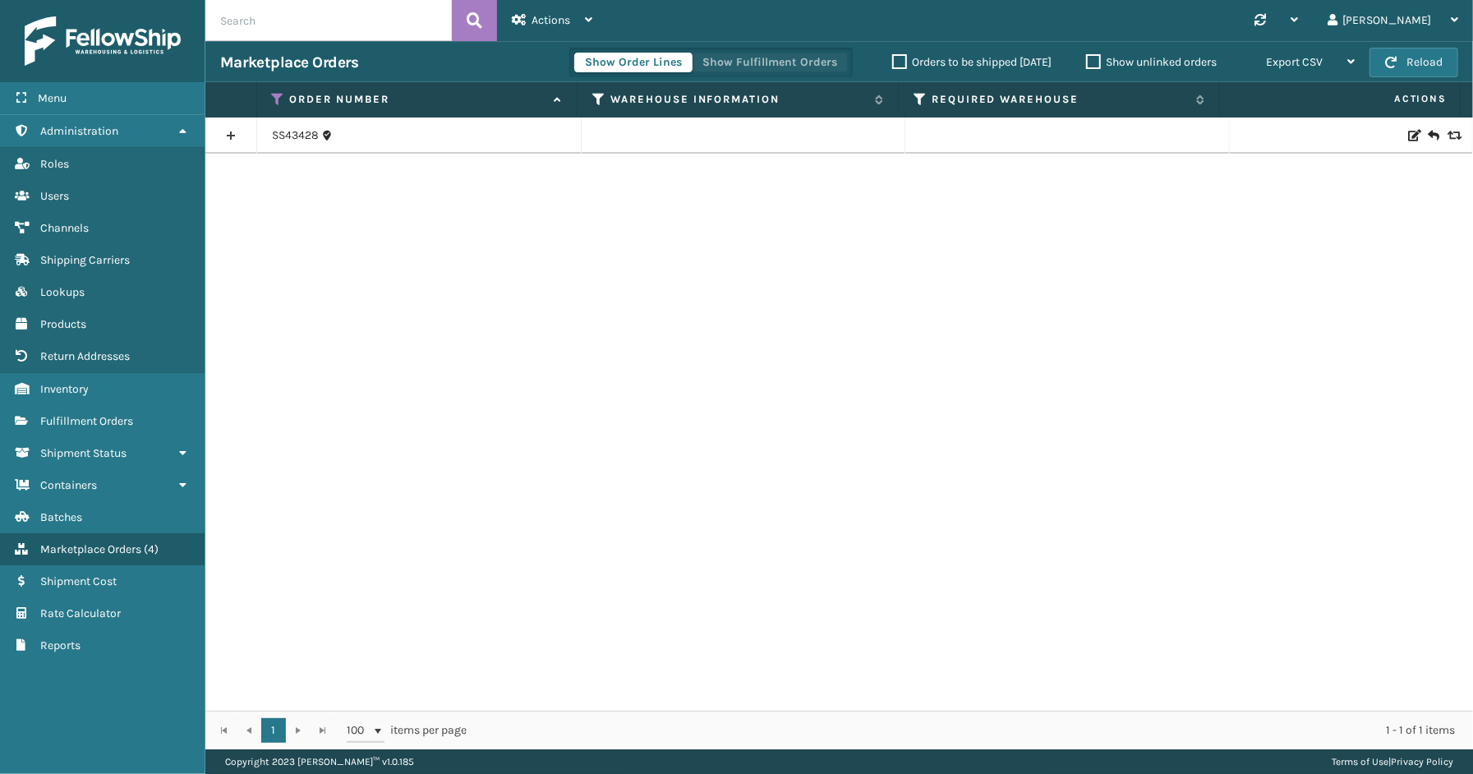
click at [757, 62] on button "Show Fulfillment Orders" at bounding box center [770, 63] width 156 height 20
click at [223, 131] on link at bounding box center [230, 135] width 51 height 26
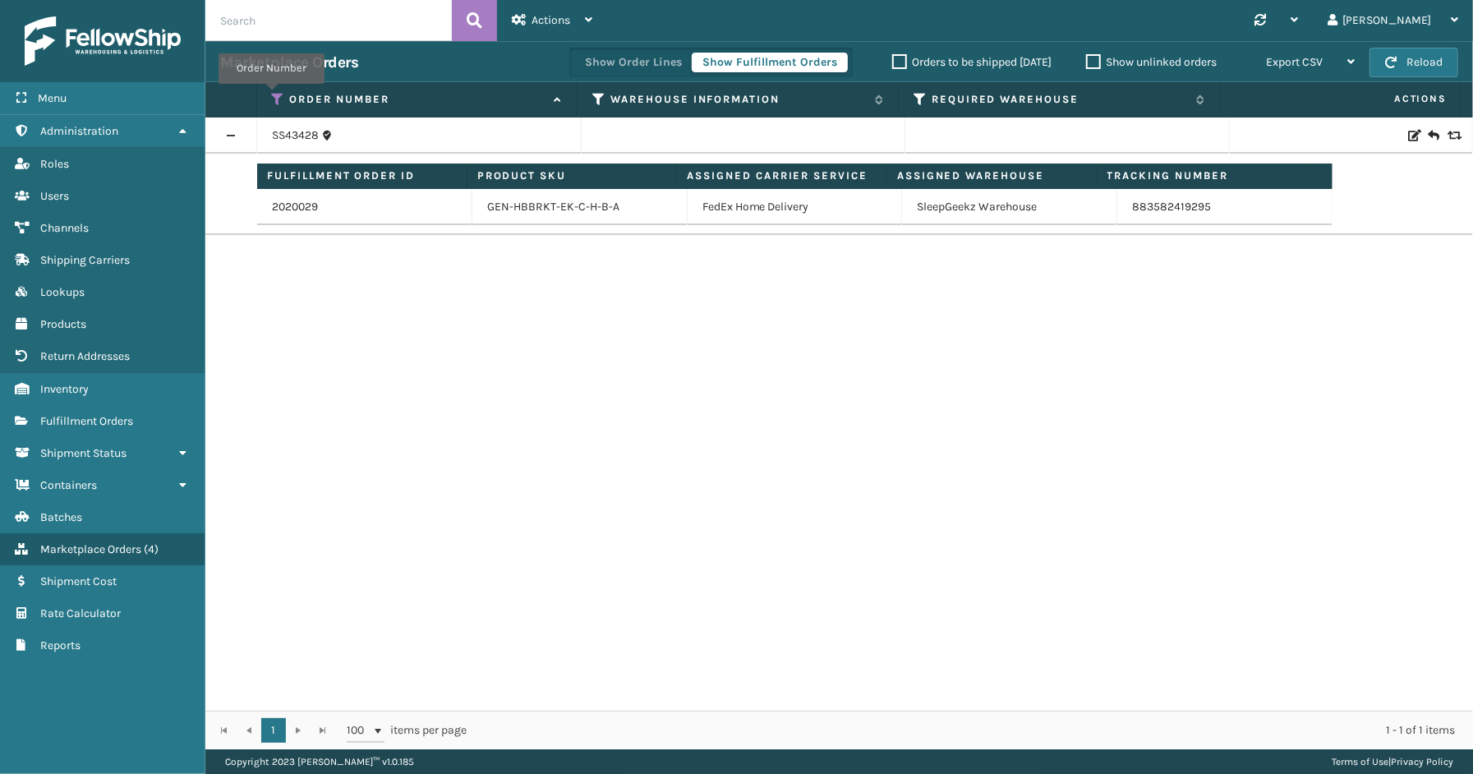
click at [272, 95] on icon at bounding box center [278, 99] width 13 height 15
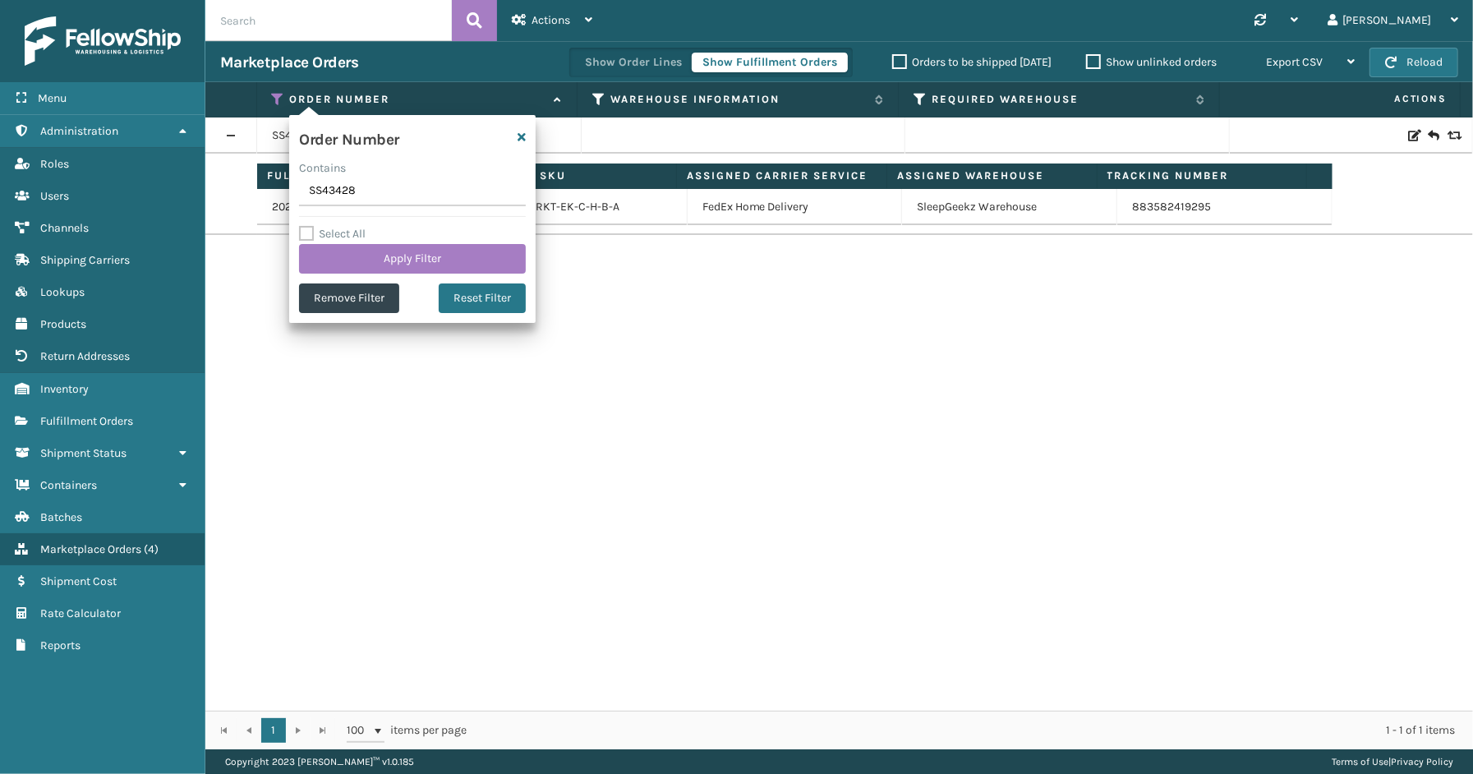
drag, startPoint x: 376, startPoint y: 187, endPoint x: 233, endPoint y: 191, distance: 143.0
click at [224, 187] on section "Marketplace Orders Show Order Lines Show Fulfillment Orders Orders to be shippe…" at bounding box center [839, 395] width 1268 height 708
drag, startPoint x: 297, startPoint y: 193, endPoint x: 351, endPoint y: 185, distance: 54.0
click at [351, 185] on input "SS43428" at bounding box center [412, 192] width 227 height 30
drag, startPoint x: 368, startPoint y: 191, endPoint x: 266, endPoint y: 191, distance: 101.9
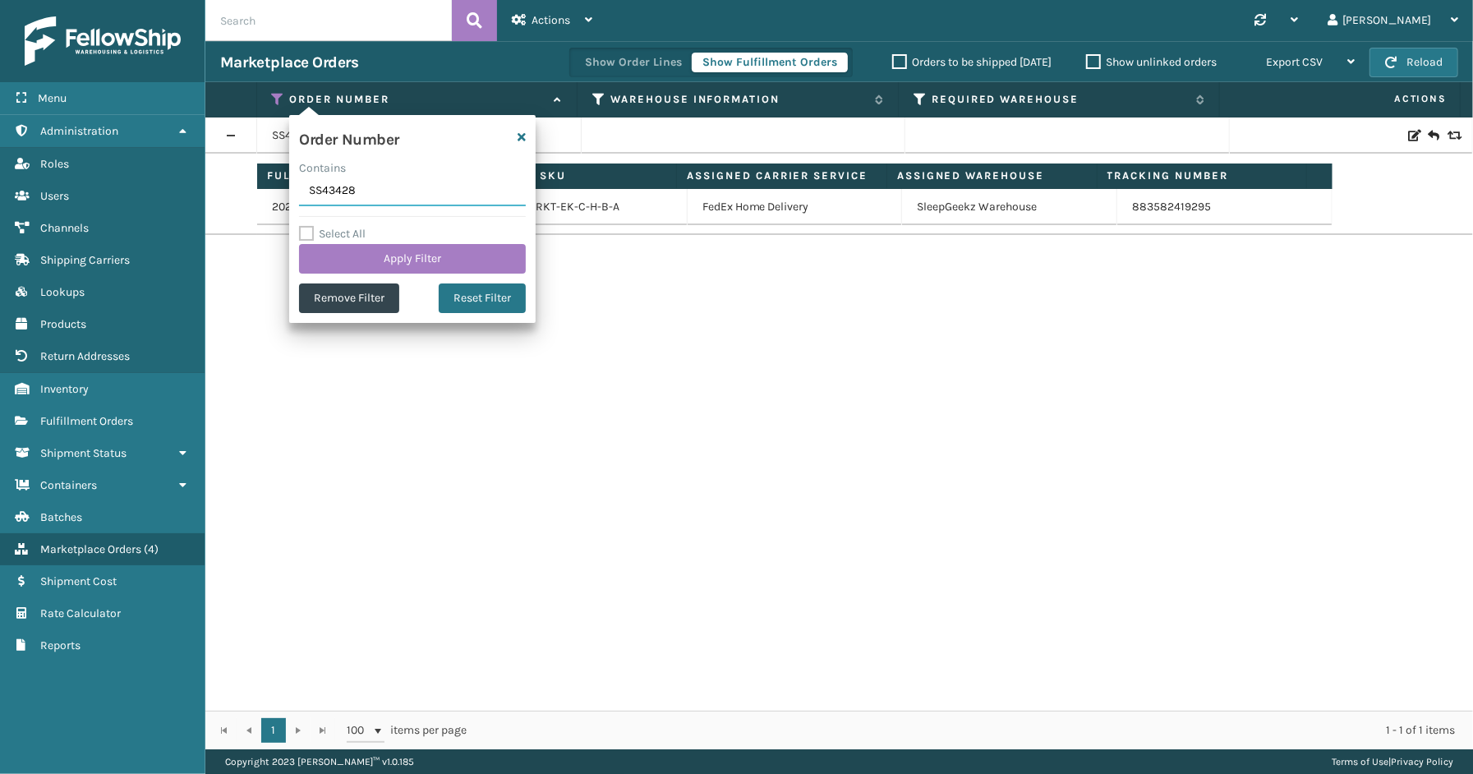
click at [266, 191] on section "Marketplace Orders Show Order Lines Show Fulfillment Orders Orders to be shippe…" at bounding box center [839, 395] width 1268 height 708
paste input "9(1)"
type input "SS43429"
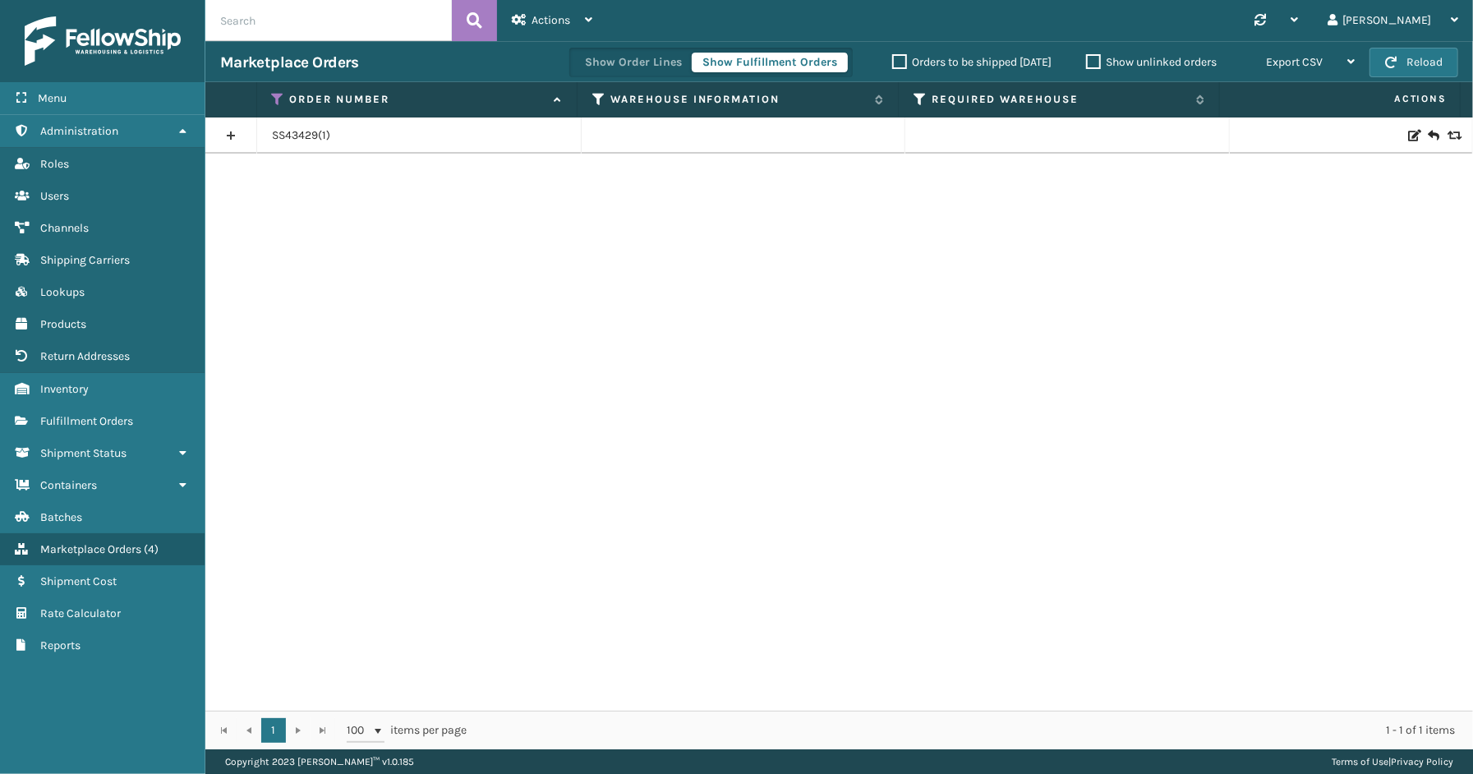
click at [232, 129] on link at bounding box center [230, 135] width 51 height 26
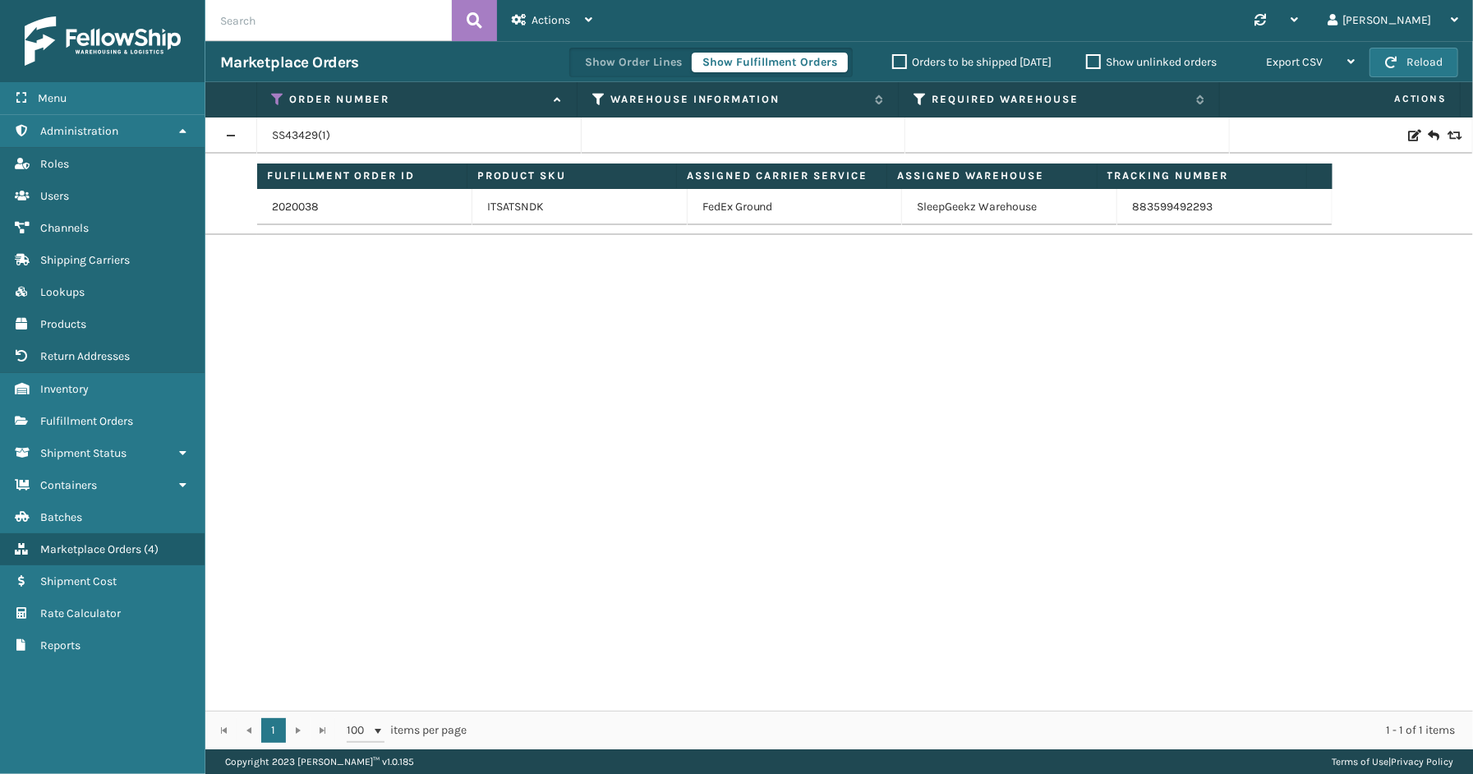
click at [329, 209] on div "2020038" at bounding box center [364, 207] width 185 height 16
click at [312, 207] on link "2020038" at bounding box center [295, 207] width 47 height 16
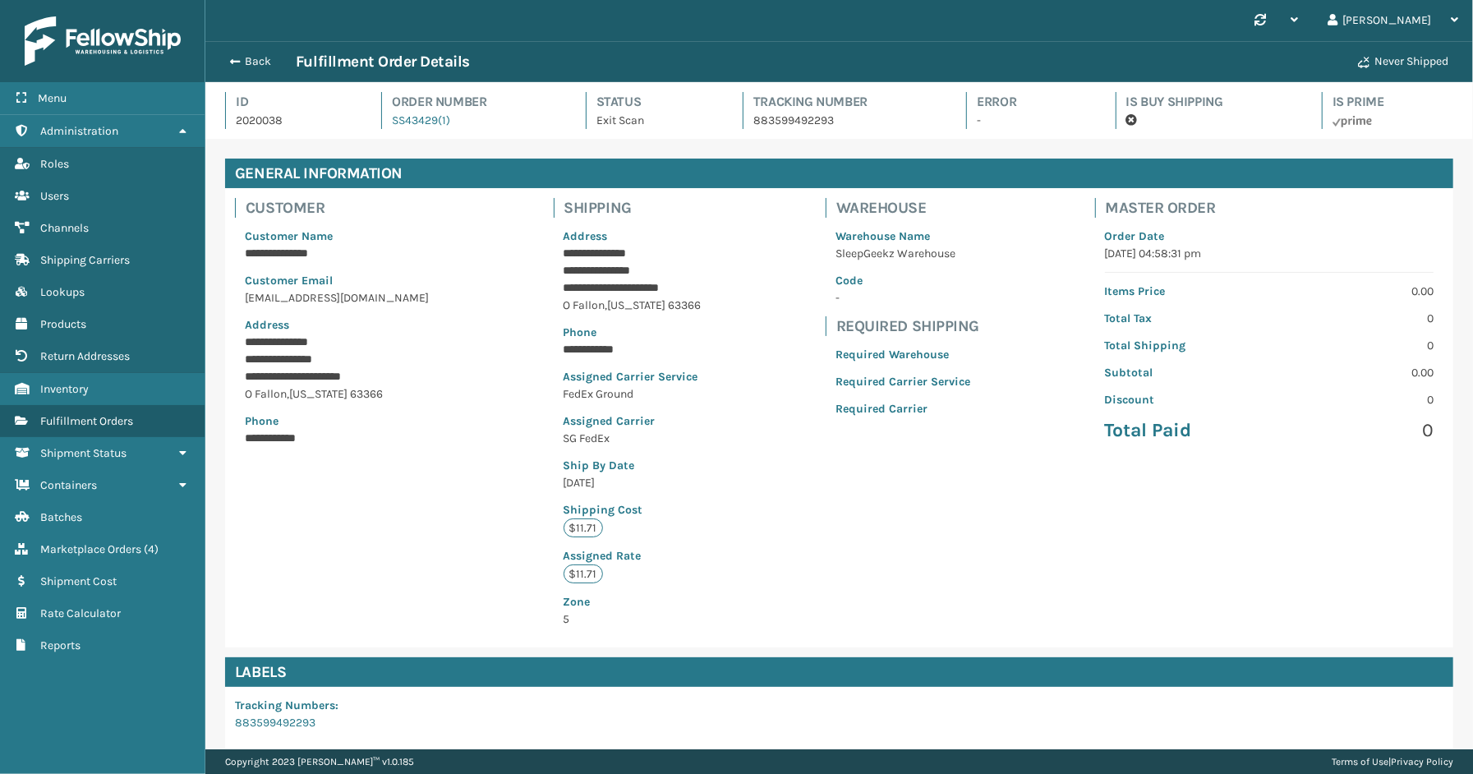
scroll to position [39, 1268]
drag, startPoint x: 868, startPoint y: 119, endPoint x: 748, endPoint y: 123, distance: 120.0
click at [754, 123] on p "883599492293" at bounding box center [845, 120] width 183 height 17
click at [259, 50] on div "Back Fulfillment Order Details Never Shipped" at bounding box center [839, 61] width 1268 height 41
click at [250, 60] on button "Back" at bounding box center [258, 61] width 76 height 15
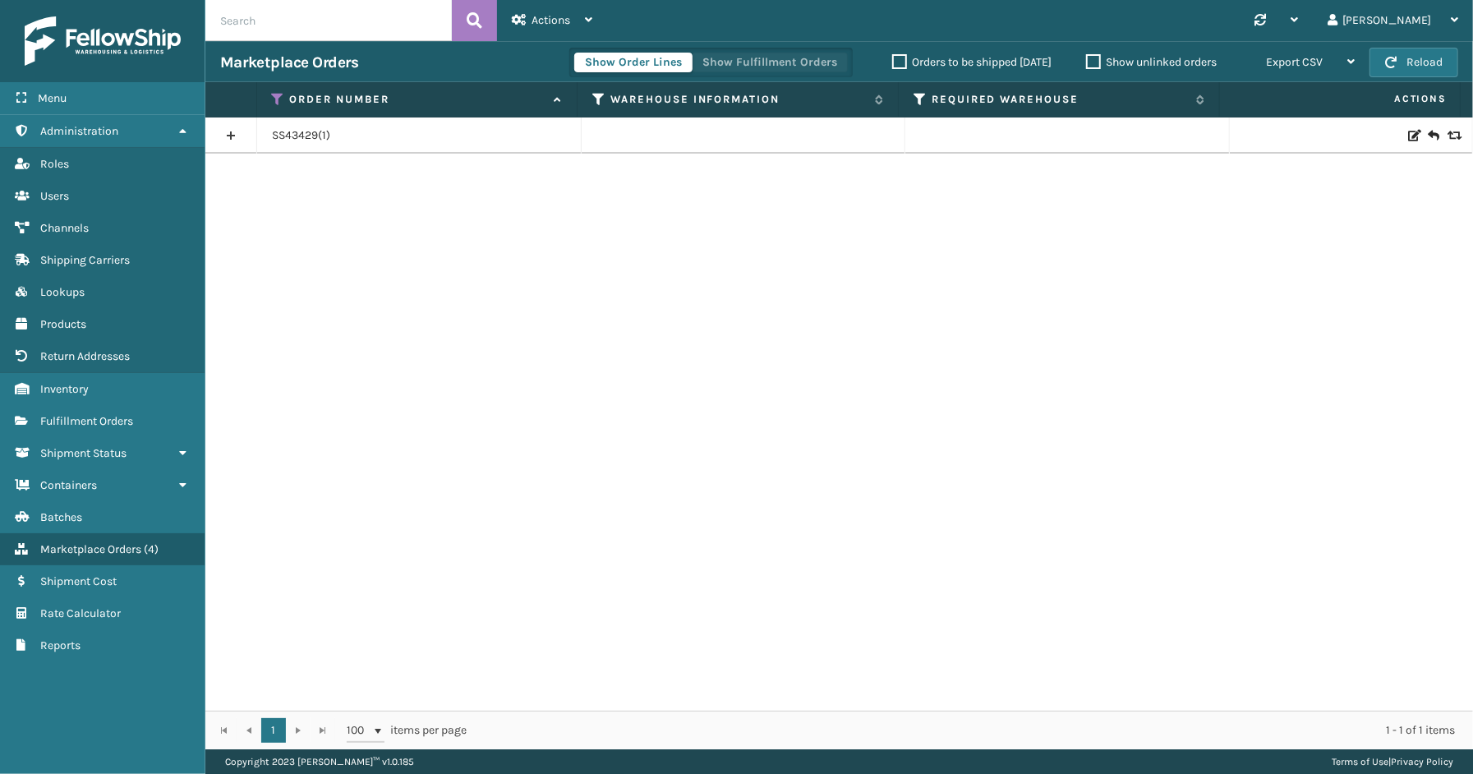
click at [778, 58] on button "Show Fulfillment Orders" at bounding box center [770, 63] width 156 height 20
click at [277, 97] on icon at bounding box center [278, 99] width 13 height 15
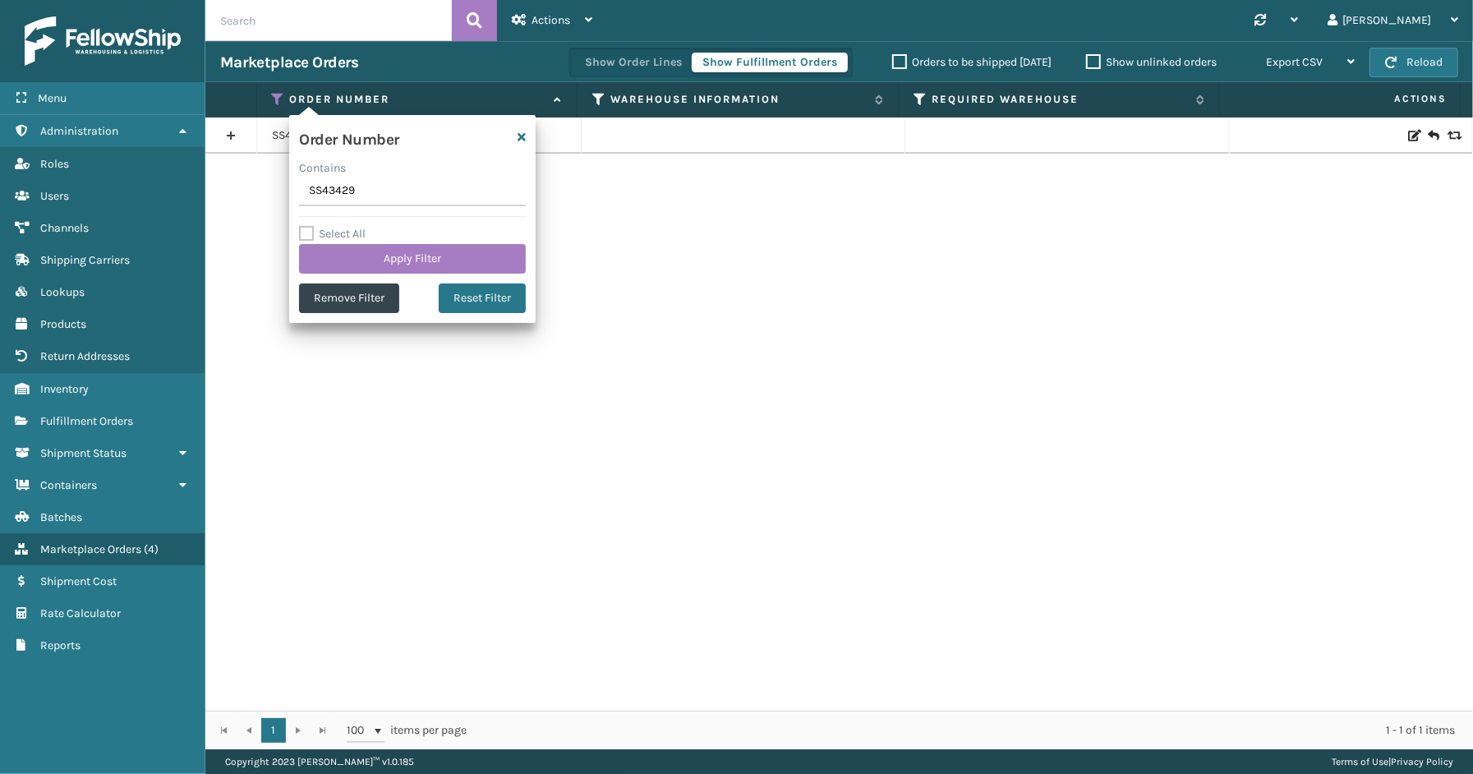
drag, startPoint x: 416, startPoint y: 196, endPoint x: 297, endPoint y: 199, distance: 118.4
click at [292, 197] on div "Order Number Contains SS43429 Select All Apply Filter Remove Filter Reset Filter" at bounding box center [412, 219] width 247 height 208
type input "113-6670740-4345813"
click at [357, 241] on div "Select All Apply Filter" at bounding box center [412, 248] width 227 height 49
click at [360, 253] on button "Apply Filter" at bounding box center [412, 259] width 227 height 30
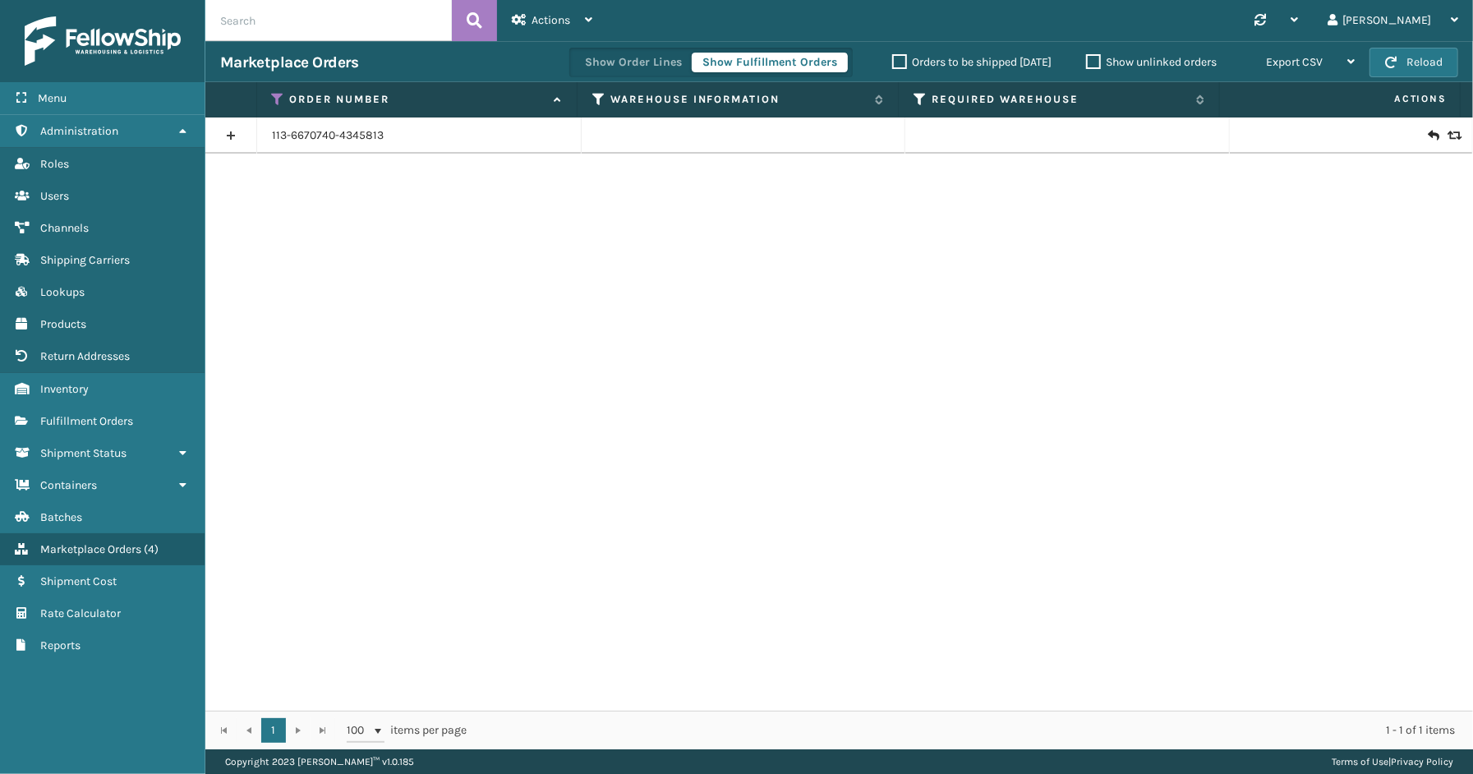
click at [228, 137] on link at bounding box center [230, 135] width 51 height 26
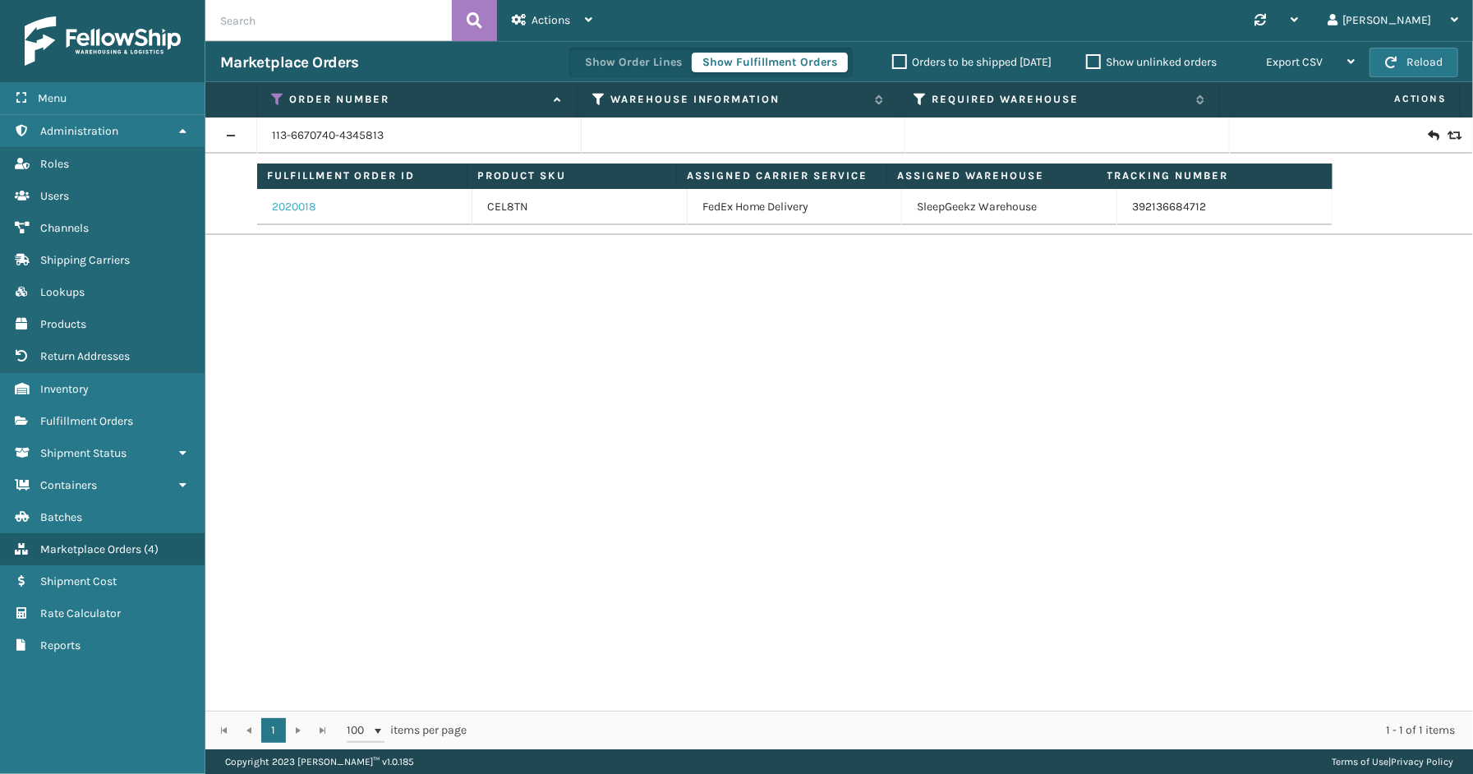
click at [299, 208] on link "2020018" at bounding box center [294, 207] width 44 height 16
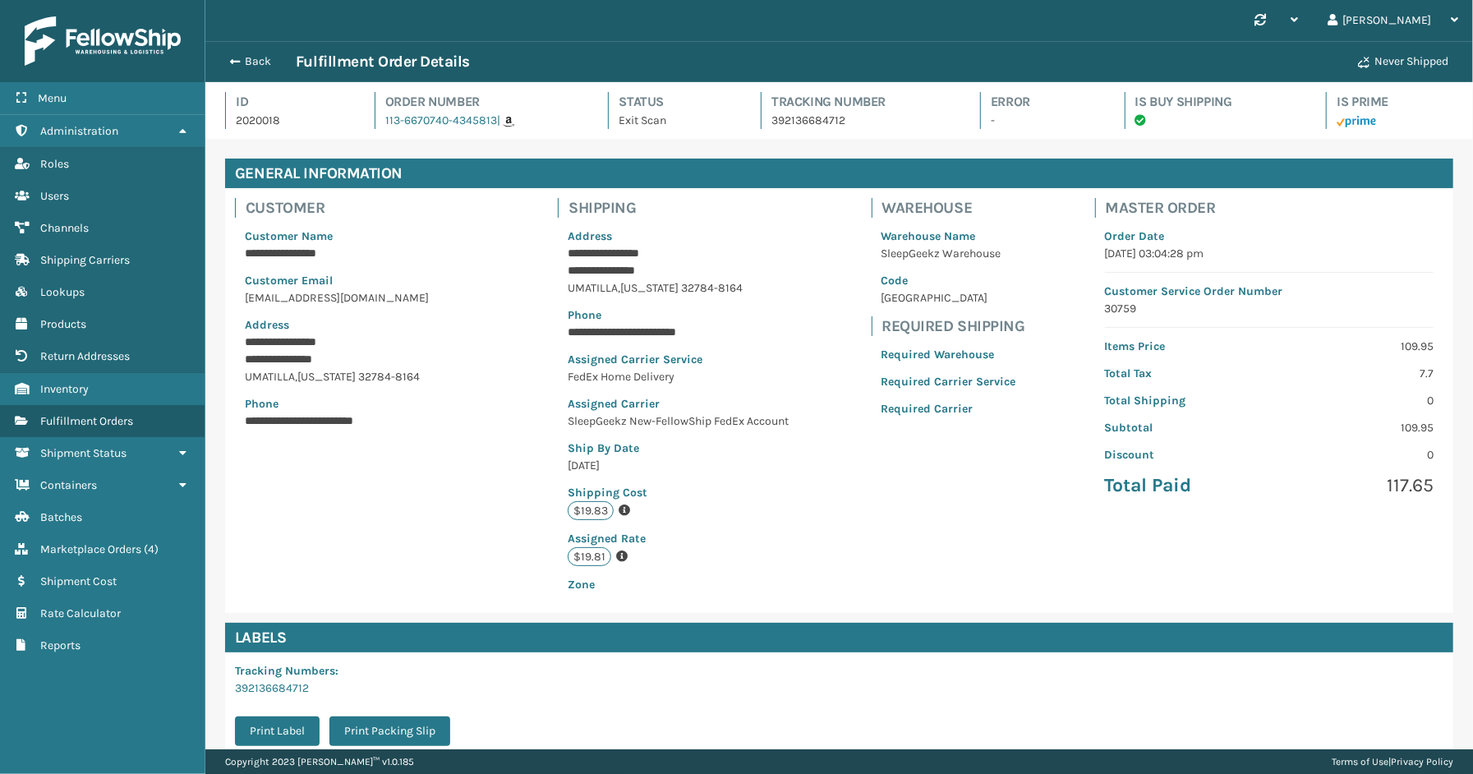
scroll to position [39, 1268]
drag, startPoint x: 868, startPoint y: 127, endPoint x: 751, endPoint y: 138, distance: 117.2
click at [751, 138] on div "**********" at bounding box center [839, 415] width 1268 height 667
click at [881, 127] on p "392136684712" at bounding box center [861, 120] width 179 height 17
drag, startPoint x: 825, startPoint y: 125, endPoint x: 767, endPoint y: 125, distance: 58.3
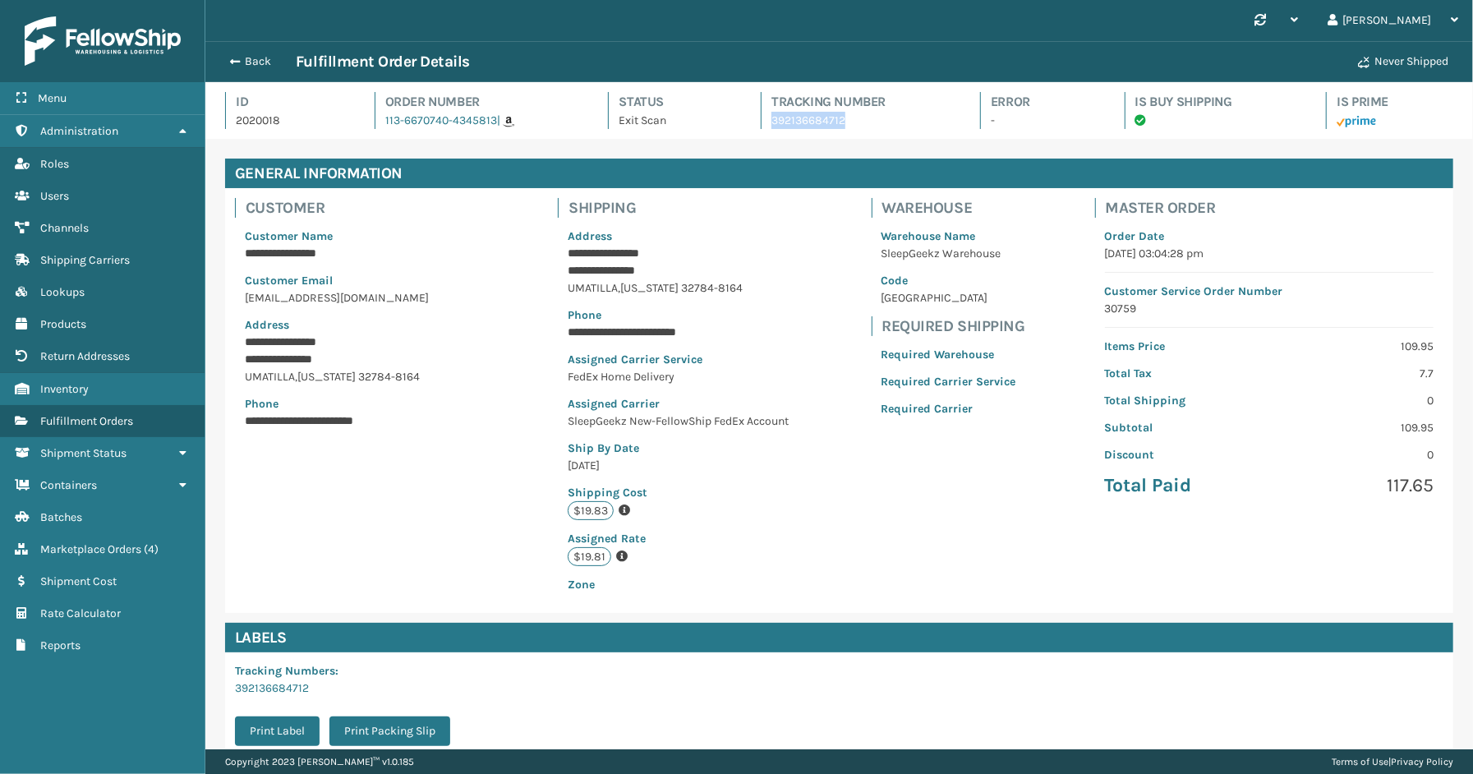
click at [772, 125] on p "392136684712" at bounding box center [861, 120] width 179 height 17
click at [255, 71] on div "Back Fulfillment Order Details Never Shipped" at bounding box center [839, 61] width 1268 height 41
click at [255, 64] on button "Back" at bounding box center [258, 61] width 76 height 15
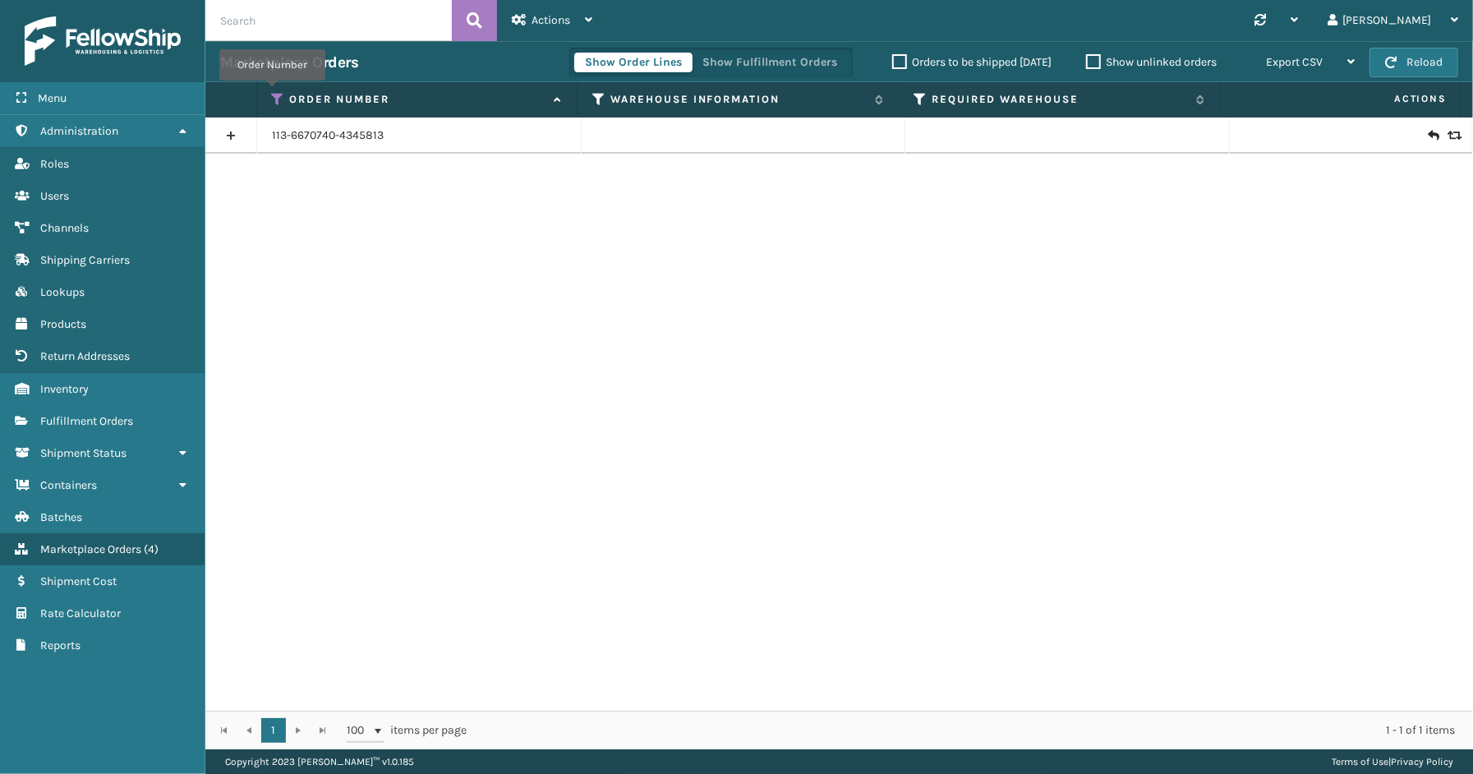
drag, startPoint x: 272, startPoint y: 92, endPoint x: 341, endPoint y: 92, distance: 69.0
click at [272, 92] on icon at bounding box center [278, 99] width 13 height 15
click at [750, 68] on button "Show Fulfillment Orders" at bounding box center [770, 63] width 156 height 20
click at [278, 95] on icon at bounding box center [278, 99] width 13 height 15
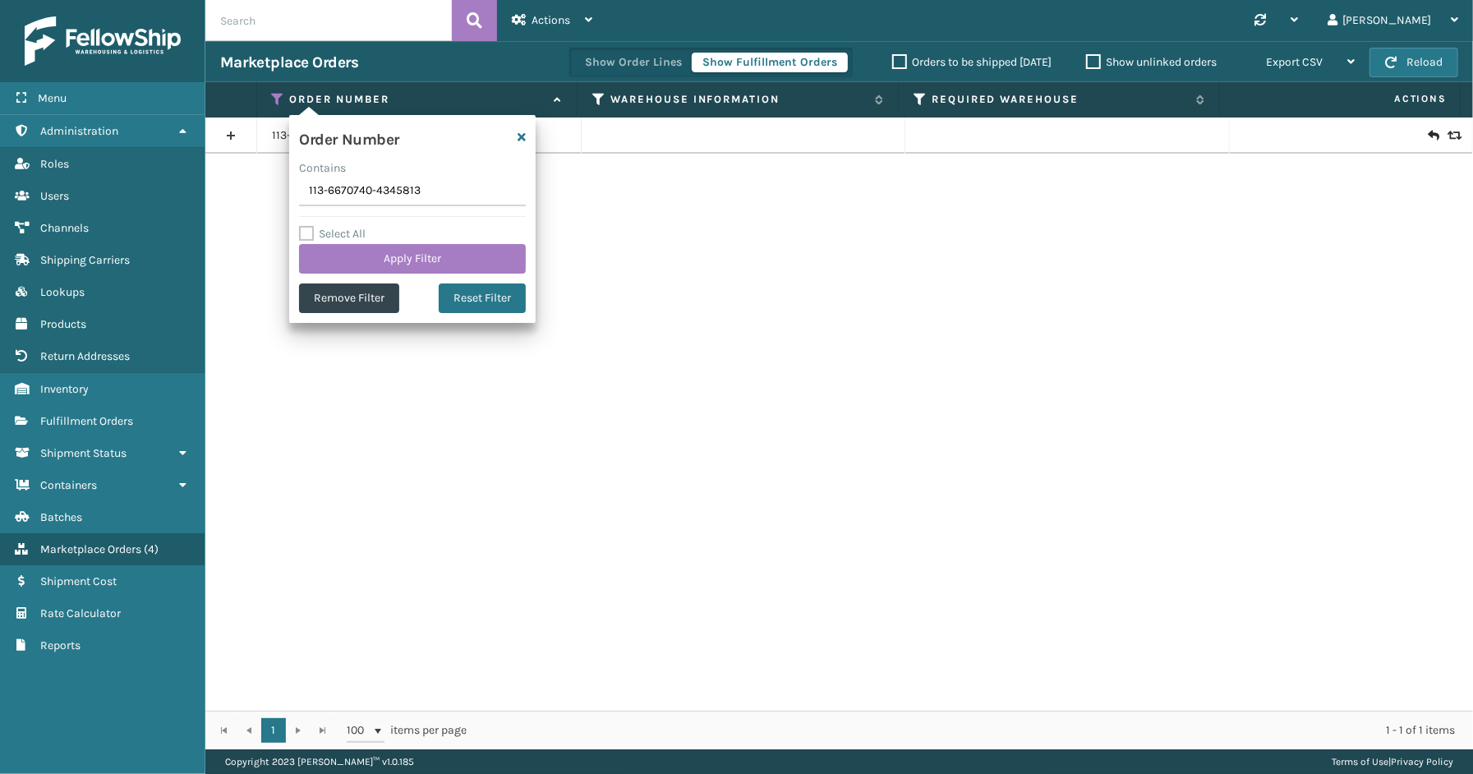
drag, startPoint x: 445, startPoint y: 190, endPoint x: 305, endPoint y: 192, distance: 139.7
click at [297, 191] on div "Order Number Contains 113-6670740-4345813 Select All Apply Filter Remove Filter…" at bounding box center [412, 219] width 247 height 208
type input "112-2442242-6769038"
click at [403, 248] on button "Apply Filter" at bounding box center [412, 259] width 227 height 30
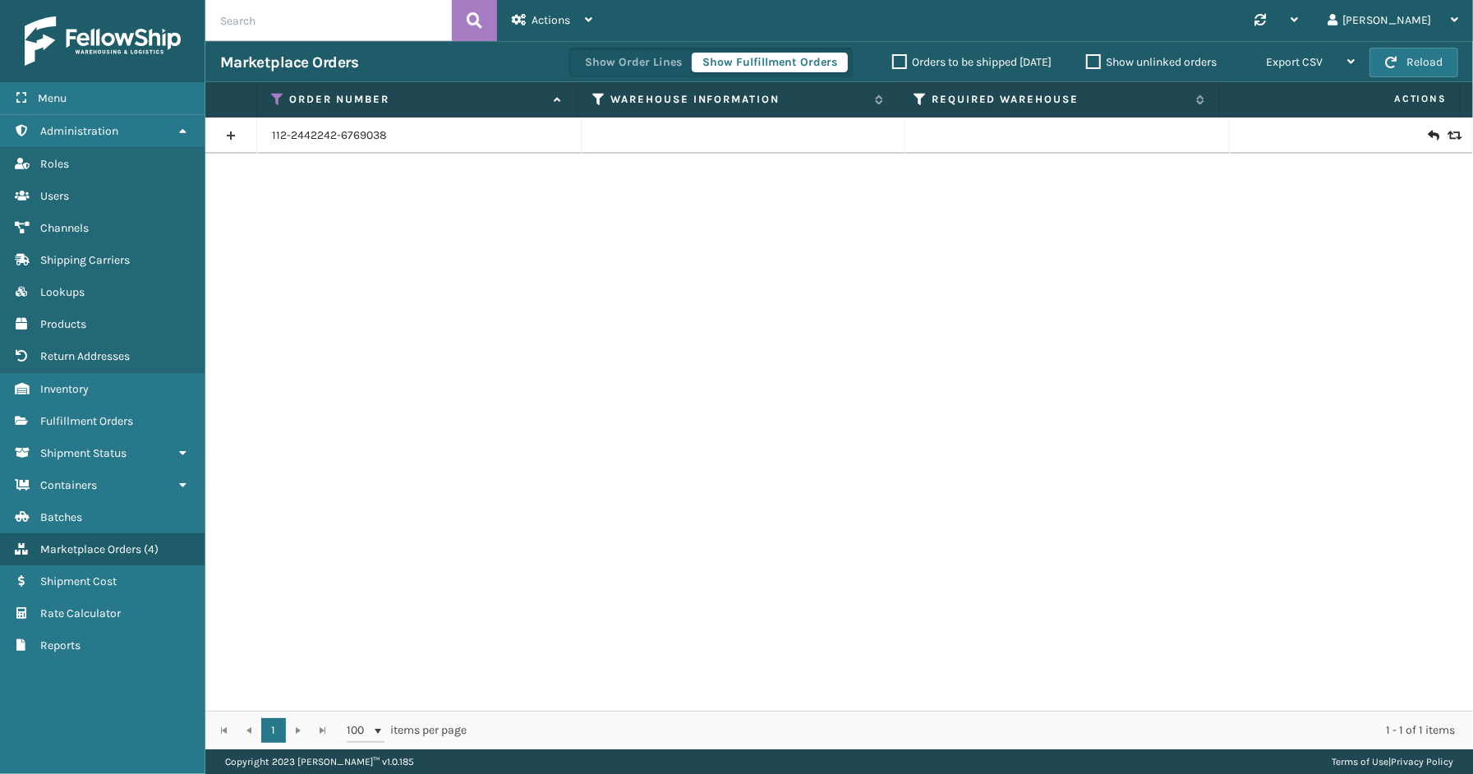
click at [241, 137] on link at bounding box center [230, 135] width 51 height 26
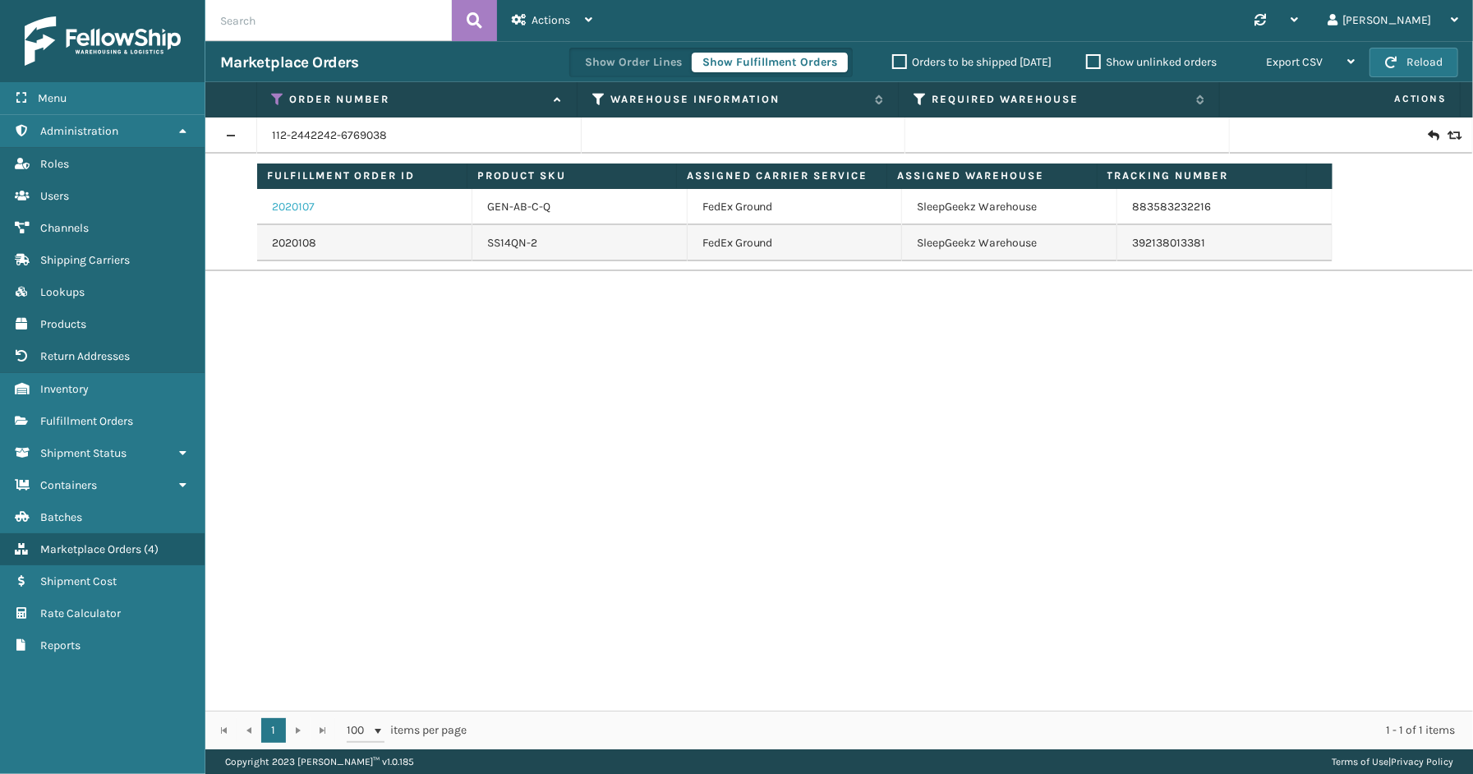
click at [292, 208] on link "2020107" at bounding box center [293, 207] width 43 height 16
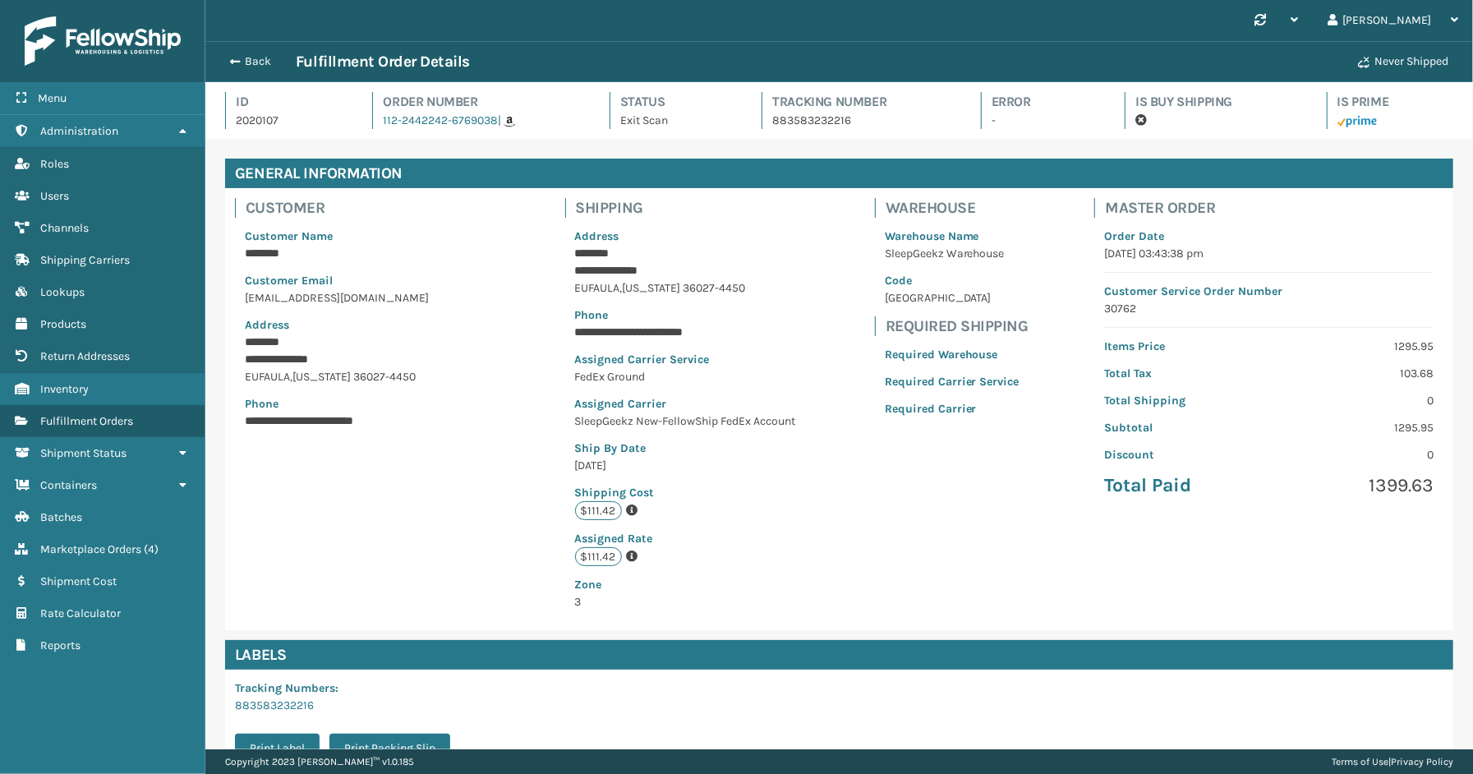
scroll to position [39, 1268]
drag, startPoint x: 863, startPoint y: 123, endPoint x: 768, endPoint y: 122, distance: 95.3
click at [772, 122] on p "883583232216" at bounding box center [861, 120] width 178 height 17
click at [245, 59] on button "Back" at bounding box center [258, 61] width 76 height 15
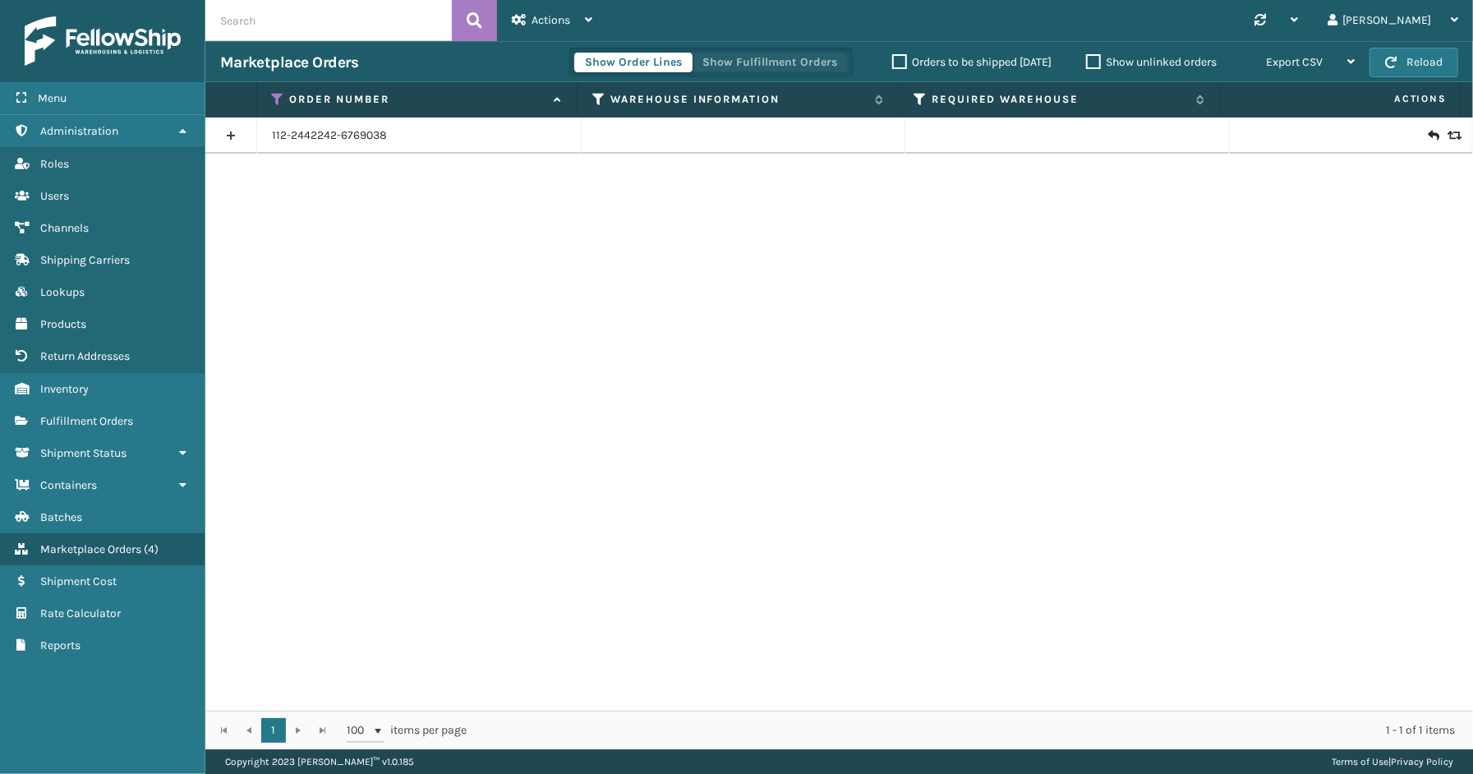
click at [748, 61] on button "Show Fulfillment Orders" at bounding box center [770, 63] width 156 height 20
click at [279, 94] on icon at bounding box center [278, 99] width 13 height 15
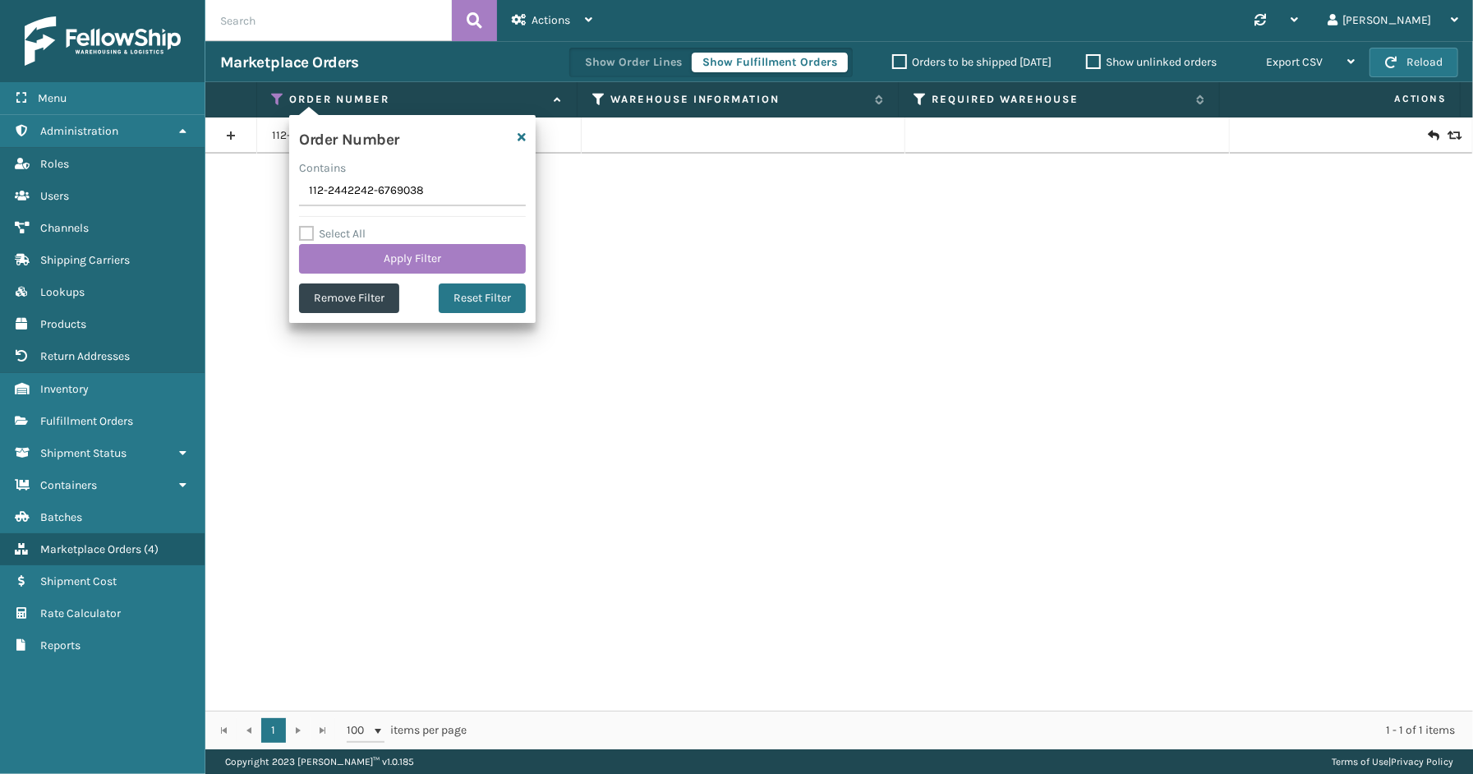
drag, startPoint x: 437, startPoint y: 199, endPoint x: 305, endPoint y: 199, distance: 132.3
click at [305, 199] on input "112-2442242-6769038" at bounding box center [412, 192] width 227 height 30
type input "114-1290974-9440210"
click at [380, 257] on button "Apply Filter" at bounding box center [412, 259] width 227 height 30
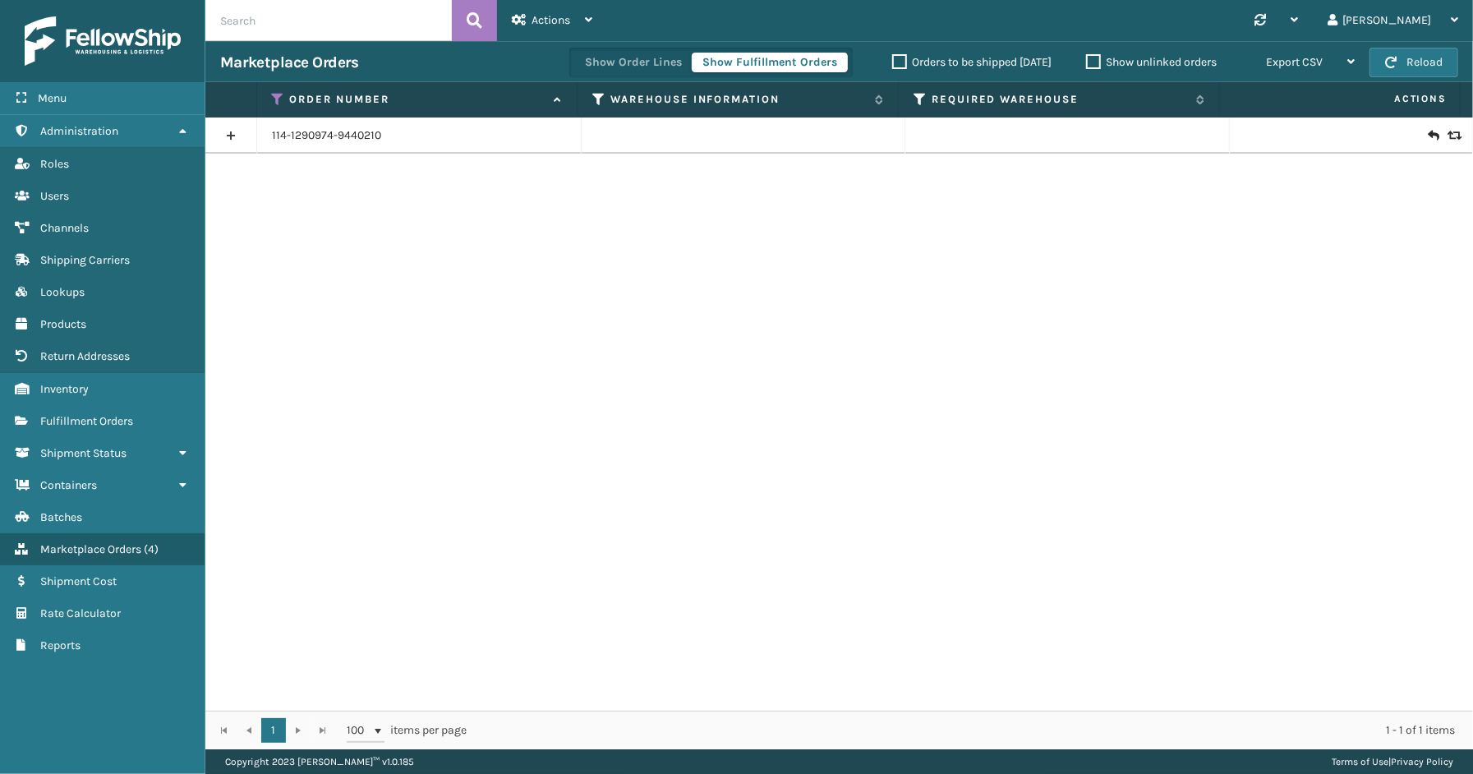
click at [233, 132] on link at bounding box center [230, 135] width 51 height 26
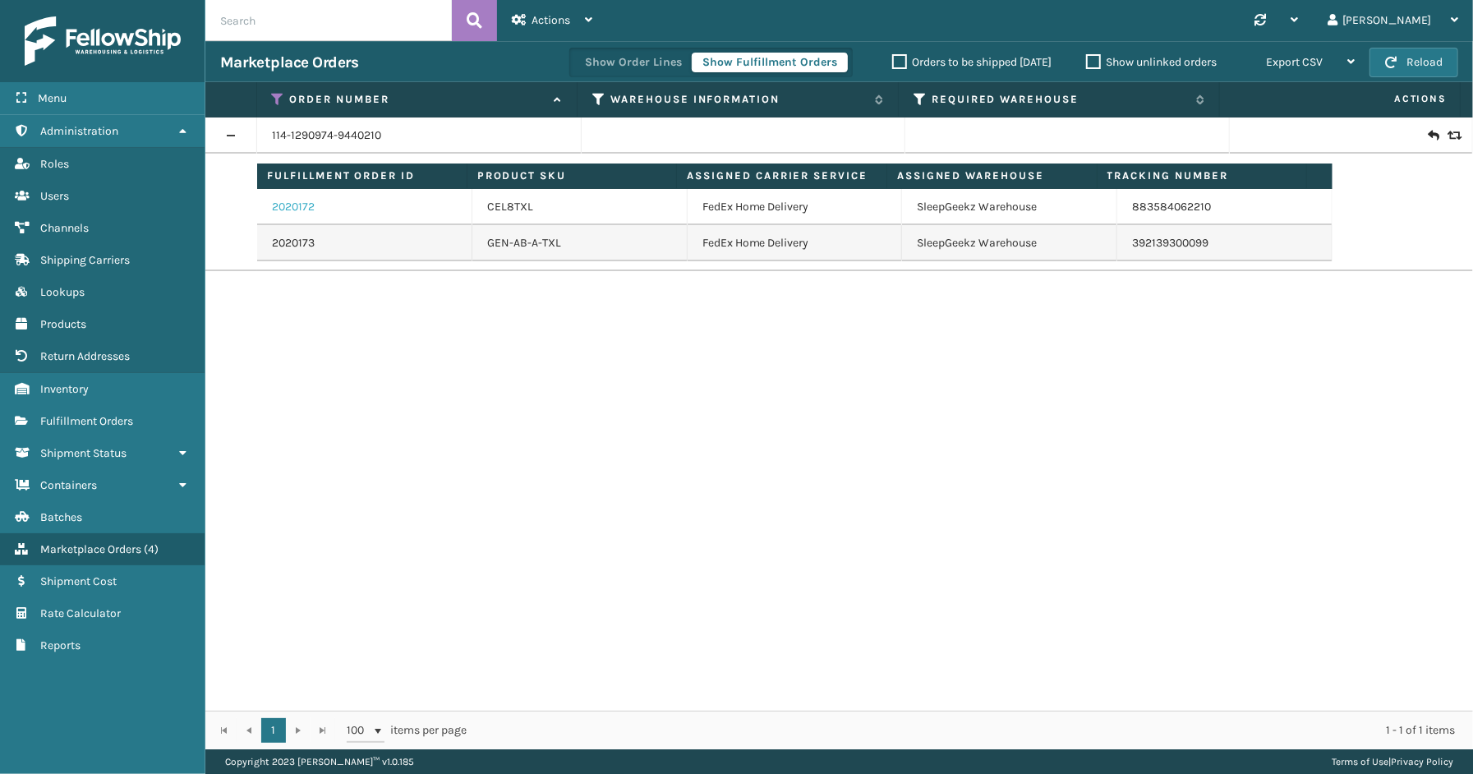
click at [277, 202] on link "2020172" at bounding box center [293, 207] width 43 height 16
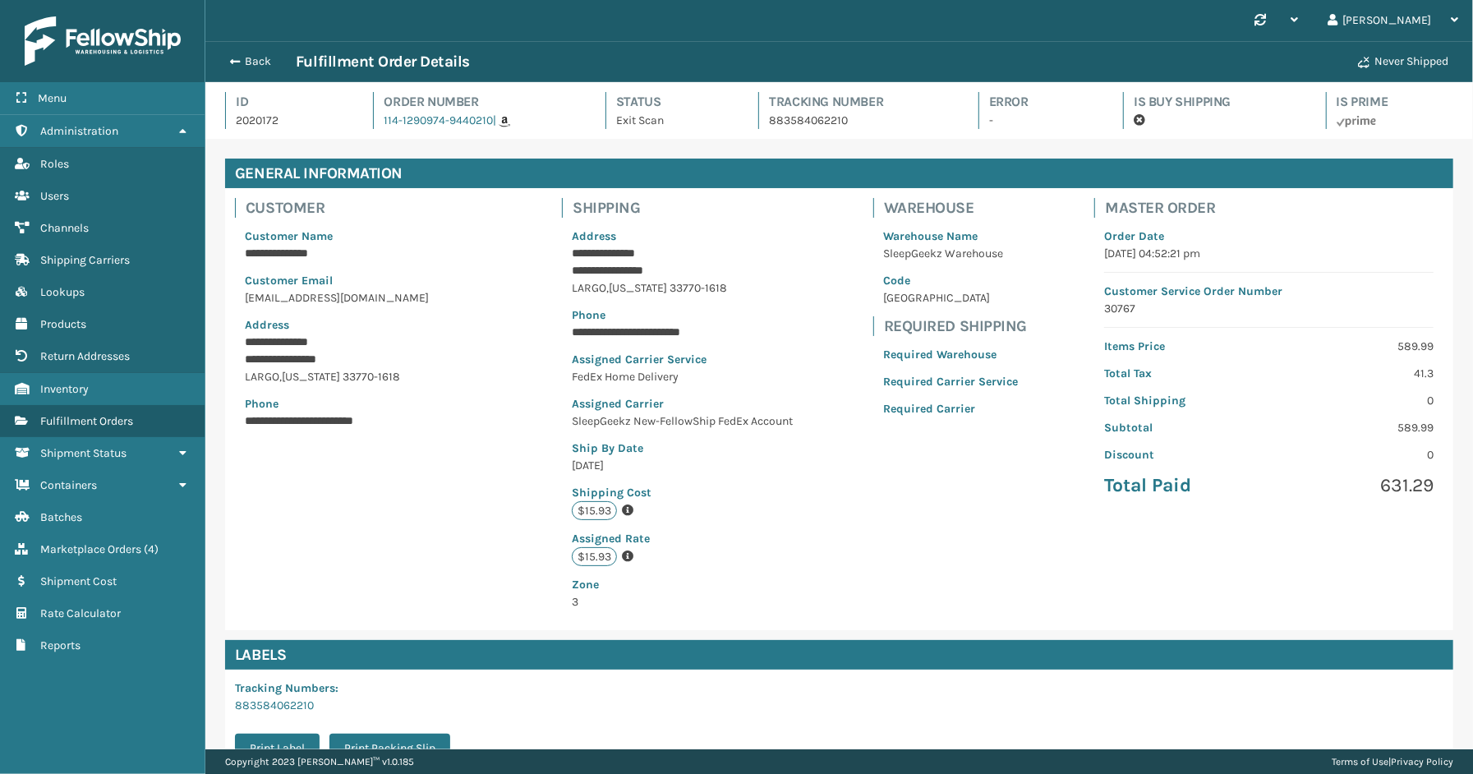
scroll to position [39, 1268]
drag, startPoint x: 865, startPoint y: 118, endPoint x: 761, endPoint y: 120, distance: 103.6
click at [761, 120] on div "Tracking Number 883584062210" at bounding box center [854, 110] width 190 height 37
click at [250, 61] on button "Back" at bounding box center [258, 61] width 76 height 15
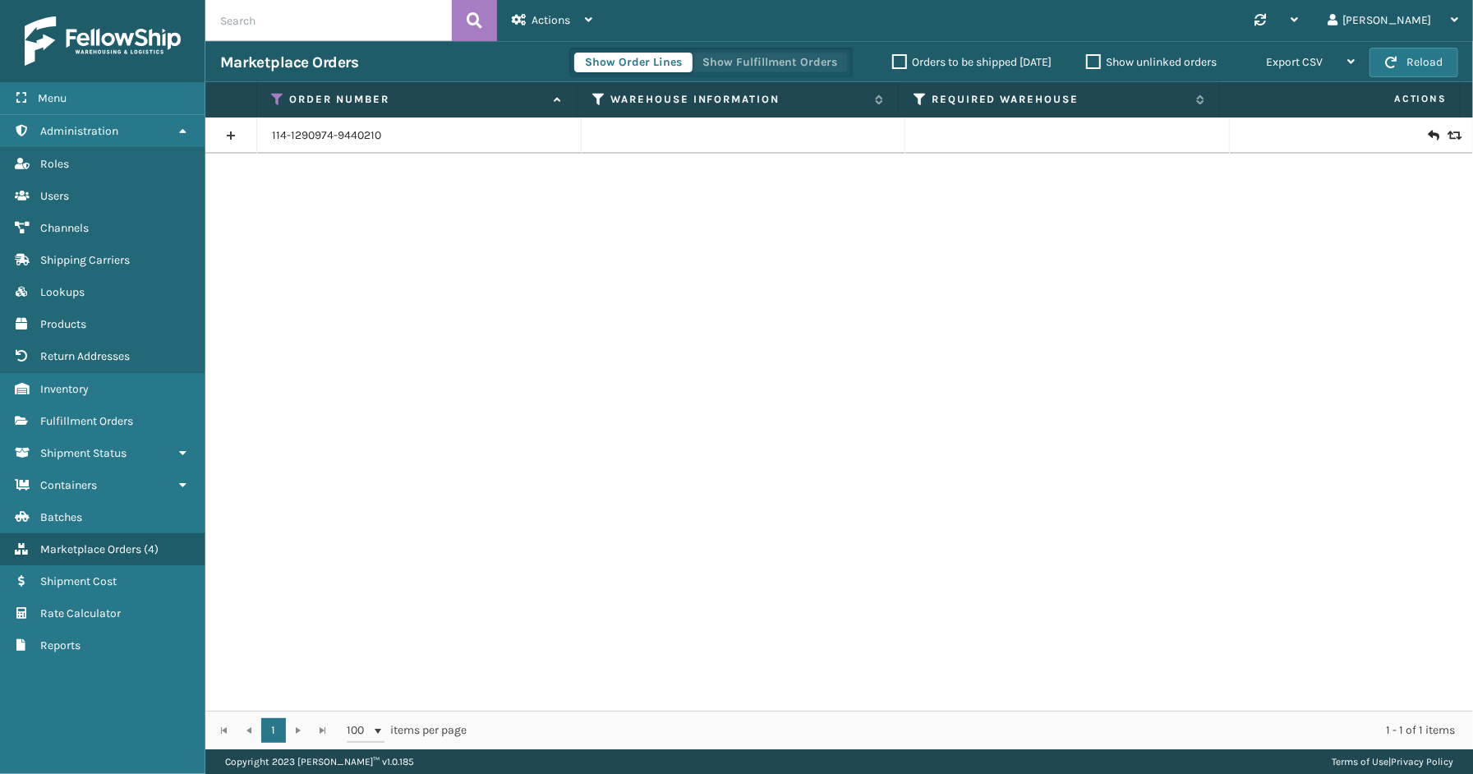
drag, startPoint x: 716, startPoint y: 62, endPoint x: 704, endPoint y: 63, distance: 11.5
click at [715, 62] on button "Show Fulfillment Orders" at bounding box center [770, 63] width 156 height 20
click at [279, 90] on th "Order Number" at bounding box center [417, 99] width 321 height 35
click at [283, 93] on icon at bounding box center [278, 99] width 13 height 15
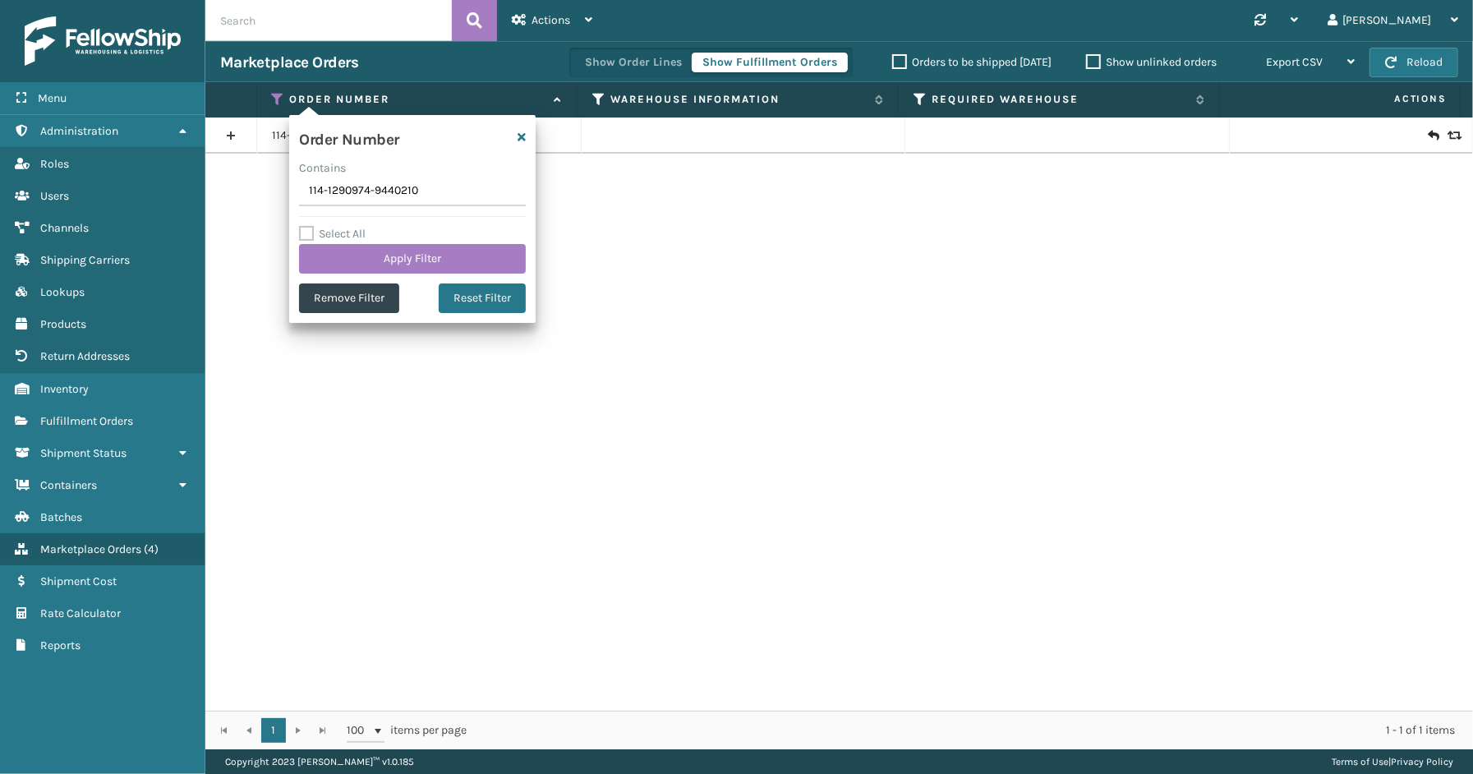
drag, startPoint x: 429, startPoint y: 190, endPoint x: 322, endPoint y: 195, distance: 106.9
click at [284, 191] on section "Marketplace Orders Show Order Lines Show Fulfillment Orders Orders to be shippe…" at bounding box center [839, 395] width 1268 height 708
type input "112-7916374-7284252"
click at [416, 261] on button "Apply Filter" at bounding box center [412, 259] width 227 height 30
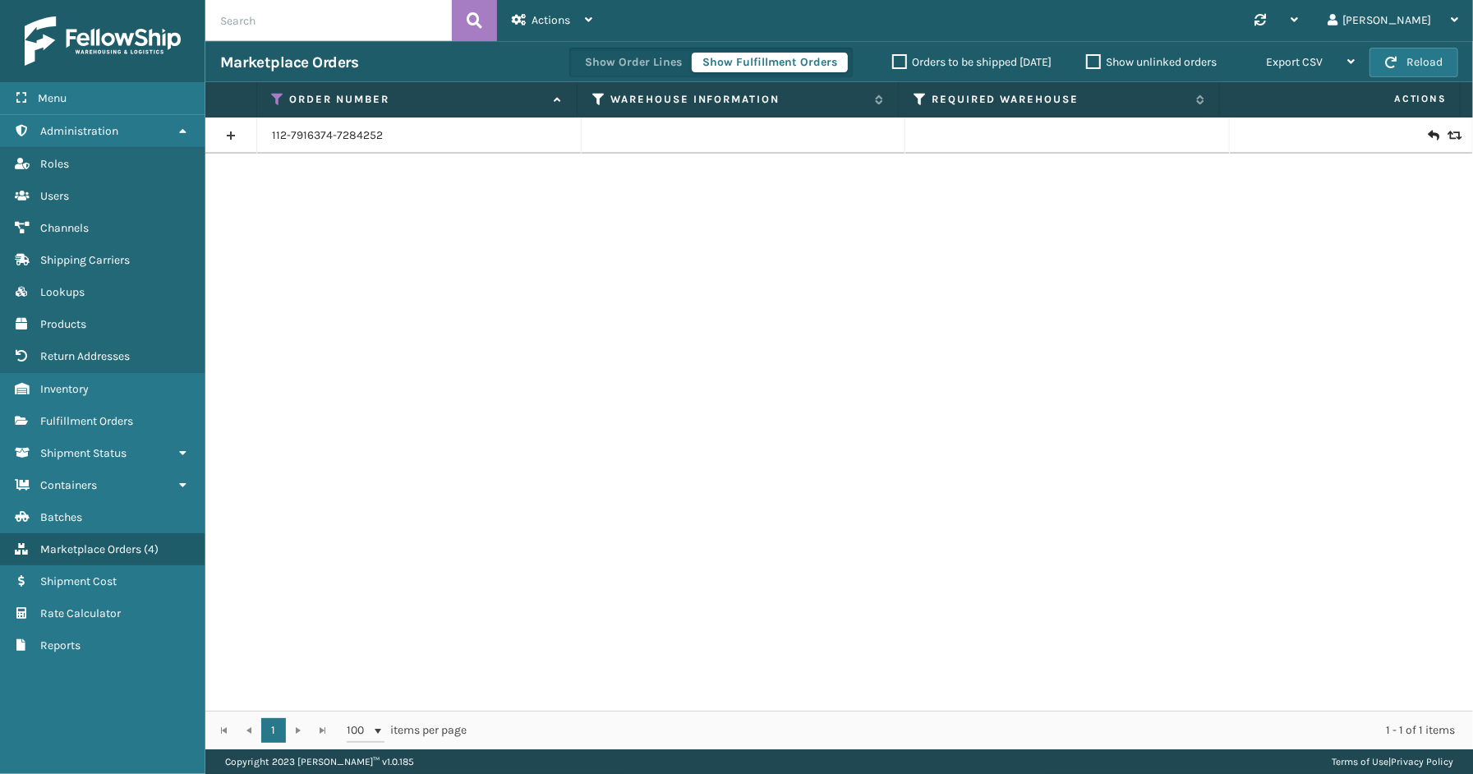
click at [236, 141] on link at bounding box center [230, 135] width 51 height 26
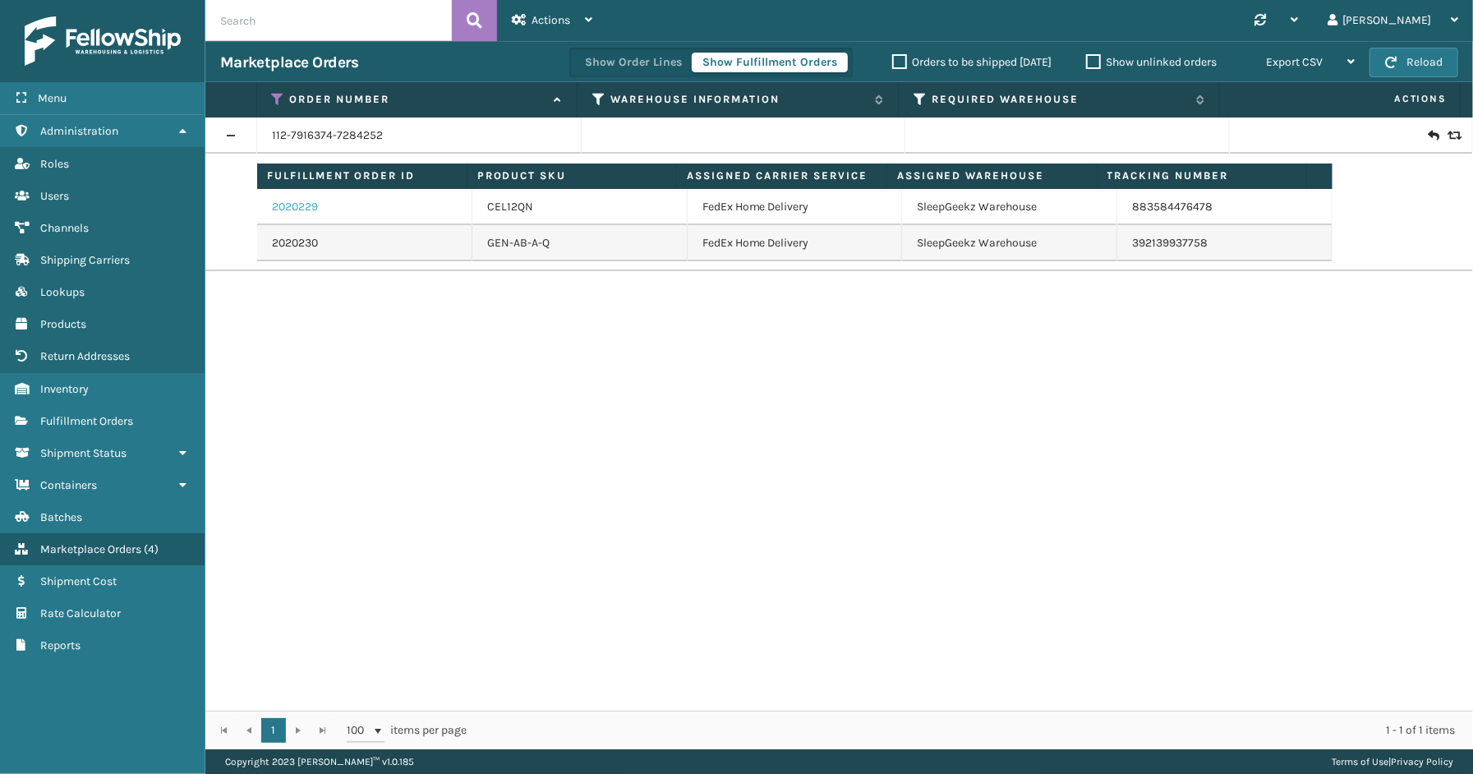
click at [298, 211] on link "2020229" at bounding box center [295, 207] width 46 height 16
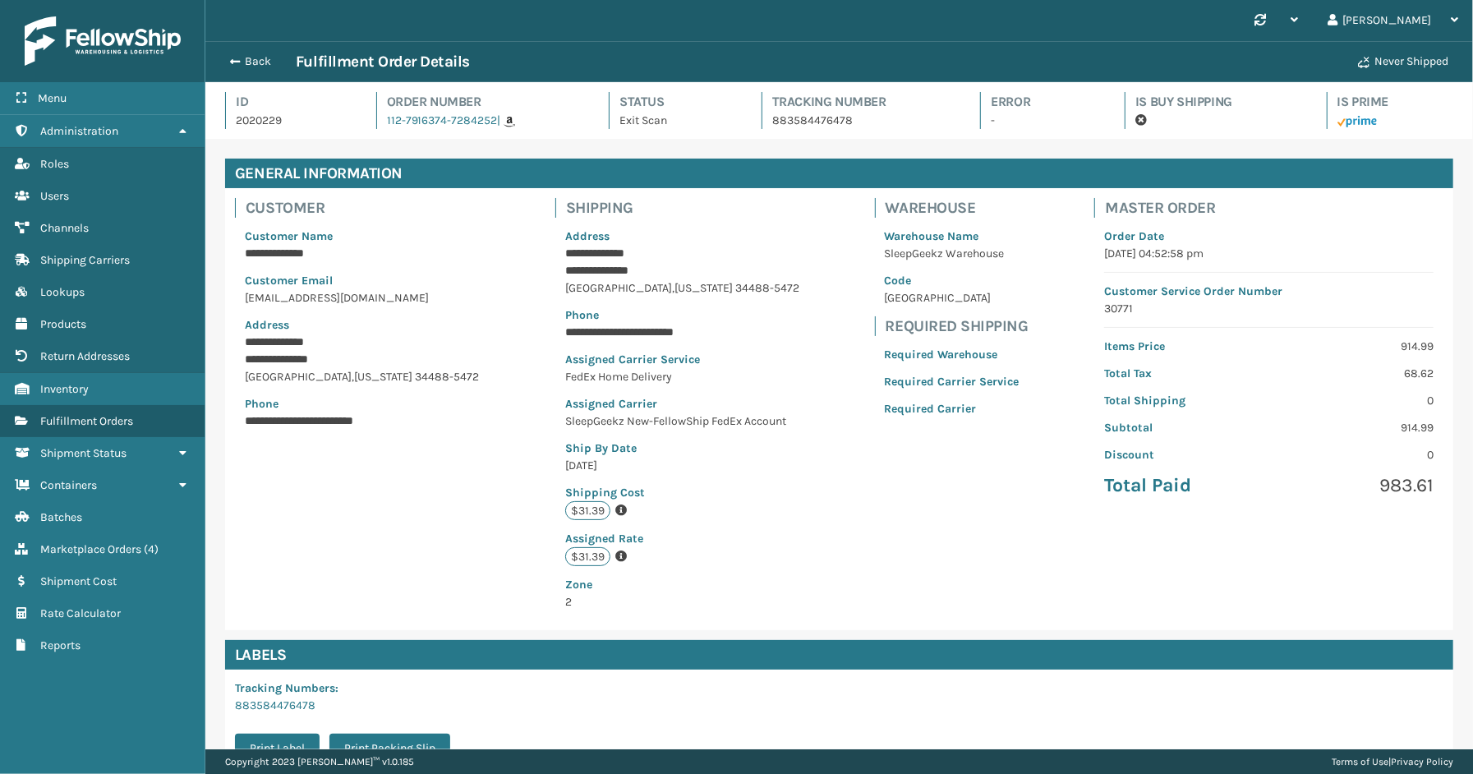
scroll to position [39, 1268]
drag, startPoint x: 865, startPoint y: 122, endPoint x: 749, endPoint y: 119, distance: 115.9
click at [749, 119] on div "Id 2020229 Order Number 112-7916374-7284252 | Status Exit Scan Tracking Number …" at bounding box center [839, 115] width 1229 height 47
click at [256, 62] on button "Back" at bounding box center [258, 61] width 76 height 15
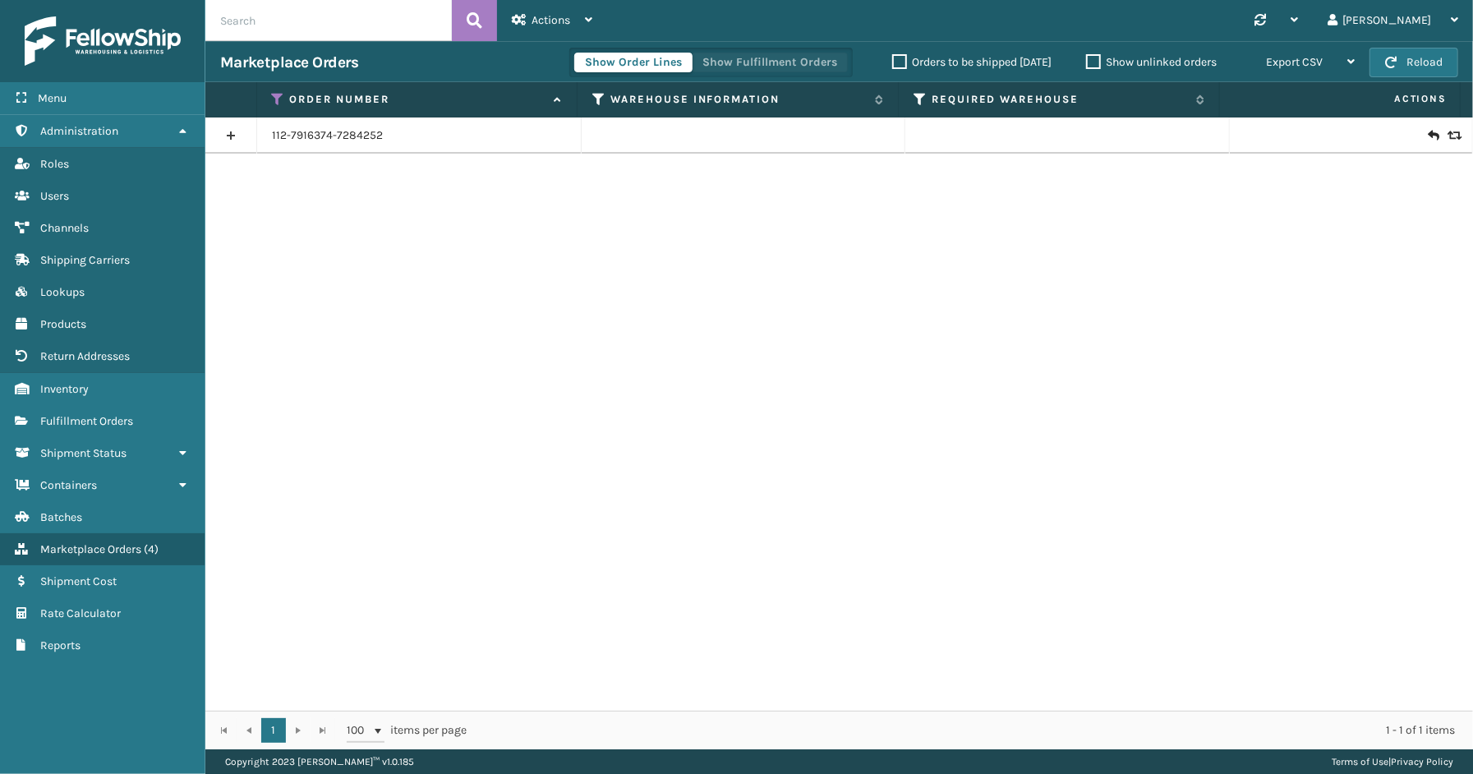
click at [779, 63] on button "Show Fulfillment Orders" at bounding box center [770, 63] width 156 height 20
click at [277, 90] on th "Order Number" at bounding box center [417, 99] width 321 height 35
drag, startPoint x: 274, startPoint y: 97, endPoint x: 282, endPoint y: 111, distance: 15.8
click at [276, 100] on icon at bounding box center [278, 99] width 13 height 15
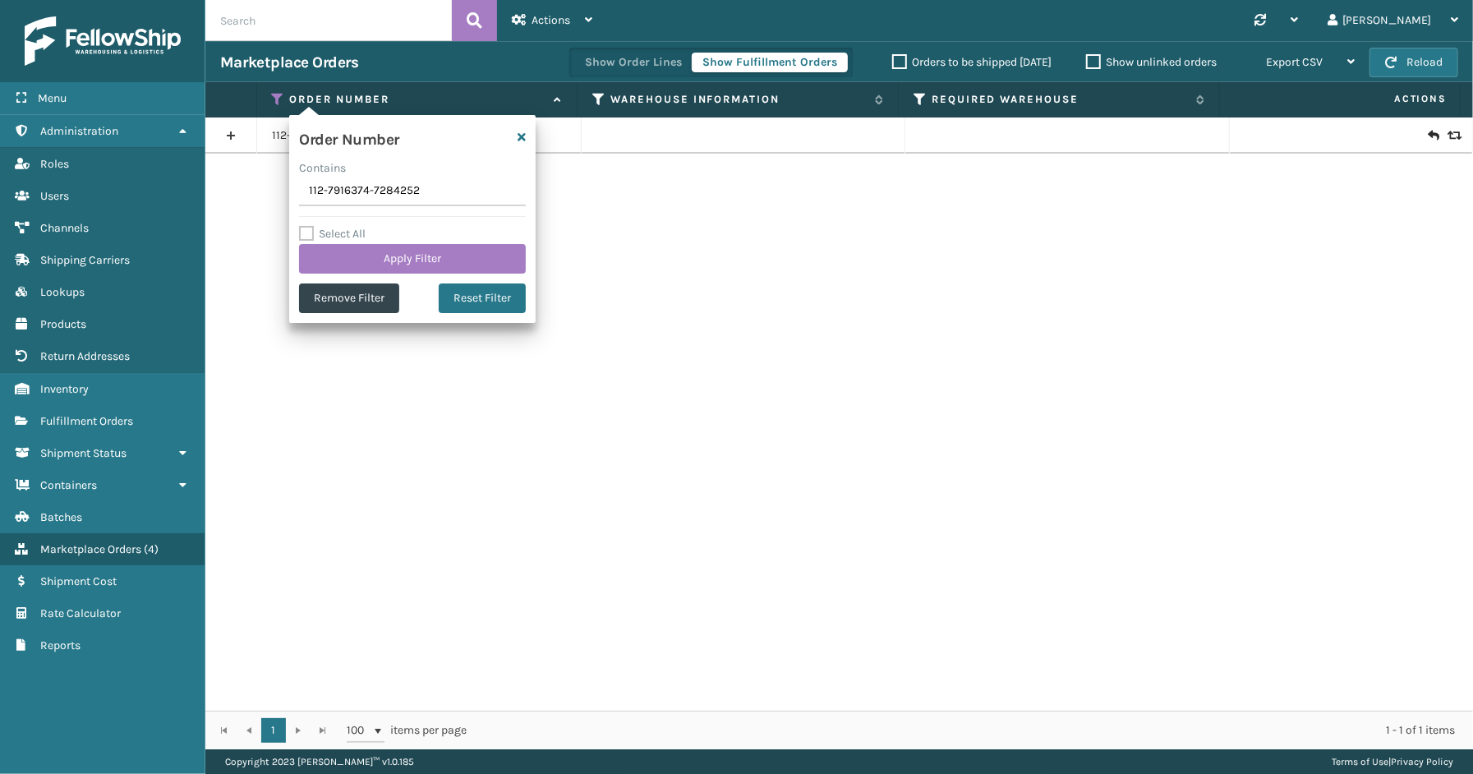
drag, startPoint x: 432, startPoint y: 196, endPoint x: 323, endPoint y: 196, distance: 109.3
click at [242, 195] on section "Marketplace Orders Show Order Lines Show Fulfillment Orders Orders to be shippe…" at bounding box center [839, 395] width 1268 height 708
type input "113-0089847-4017075"
click at [422, 247] on button "Apply Filter" at bounding box center [412, 259] width 227 height 30
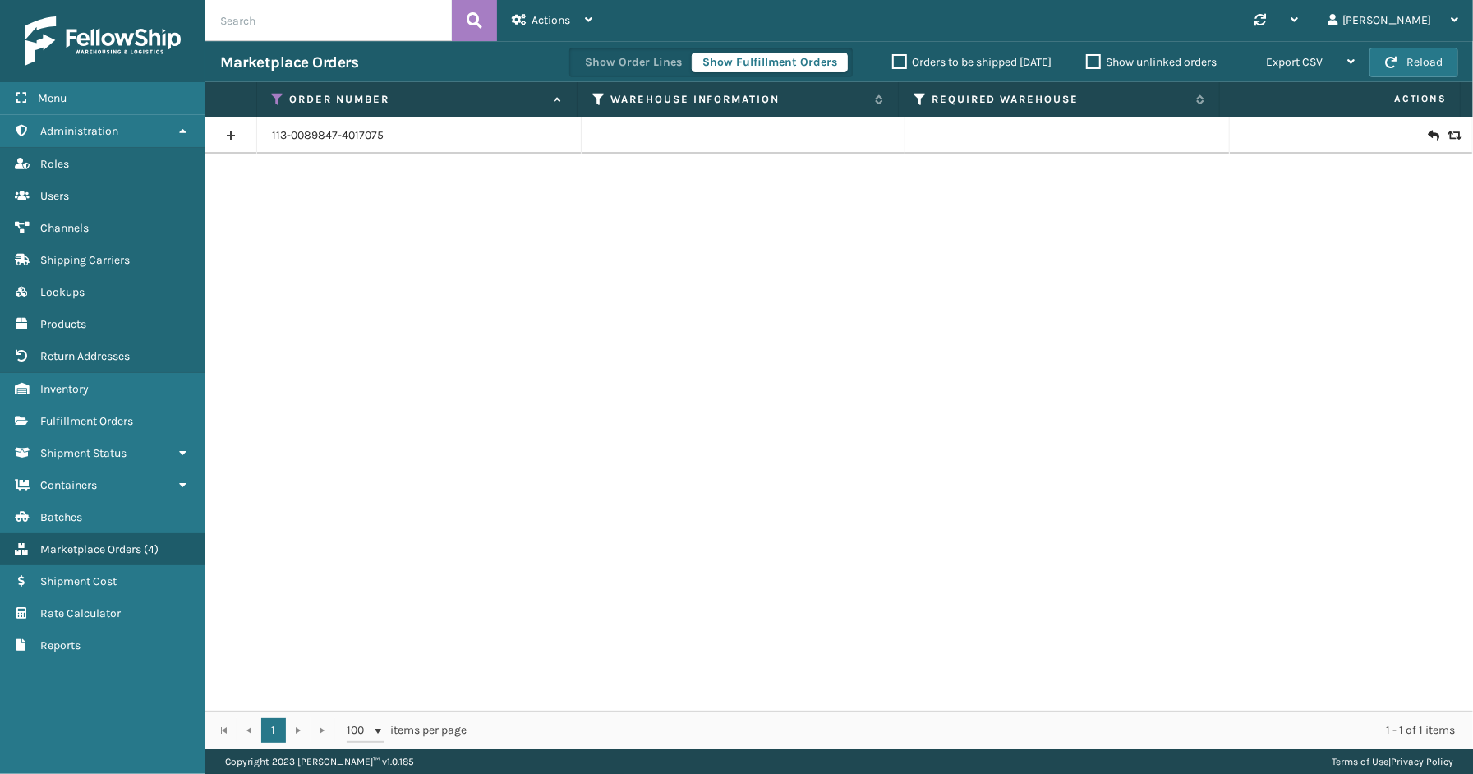
click at [230, 137] on link at bounding box center [230, 135] width 51 height 26
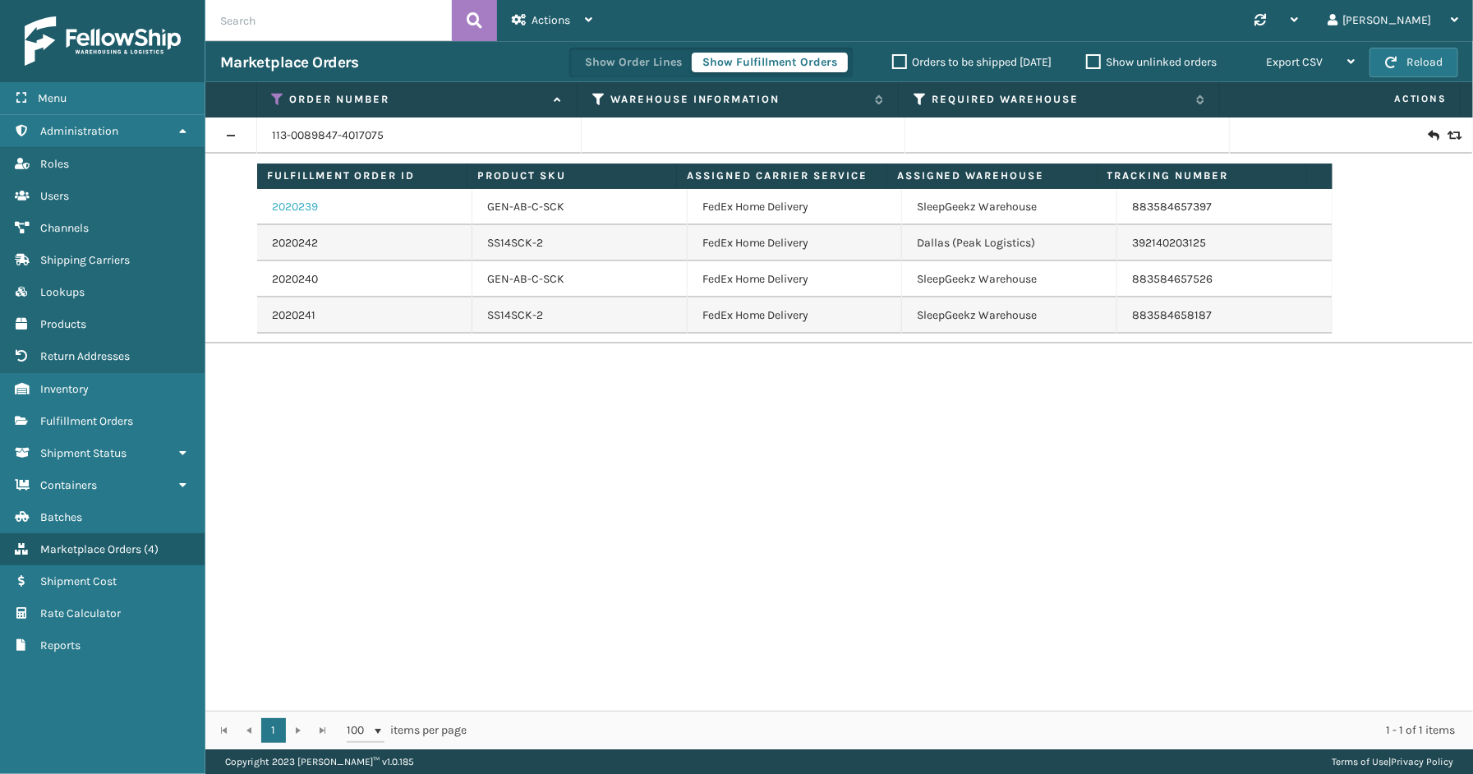
click at [288, 204] on link "2020239" at bounding box center [295, 207] width 46 height 16
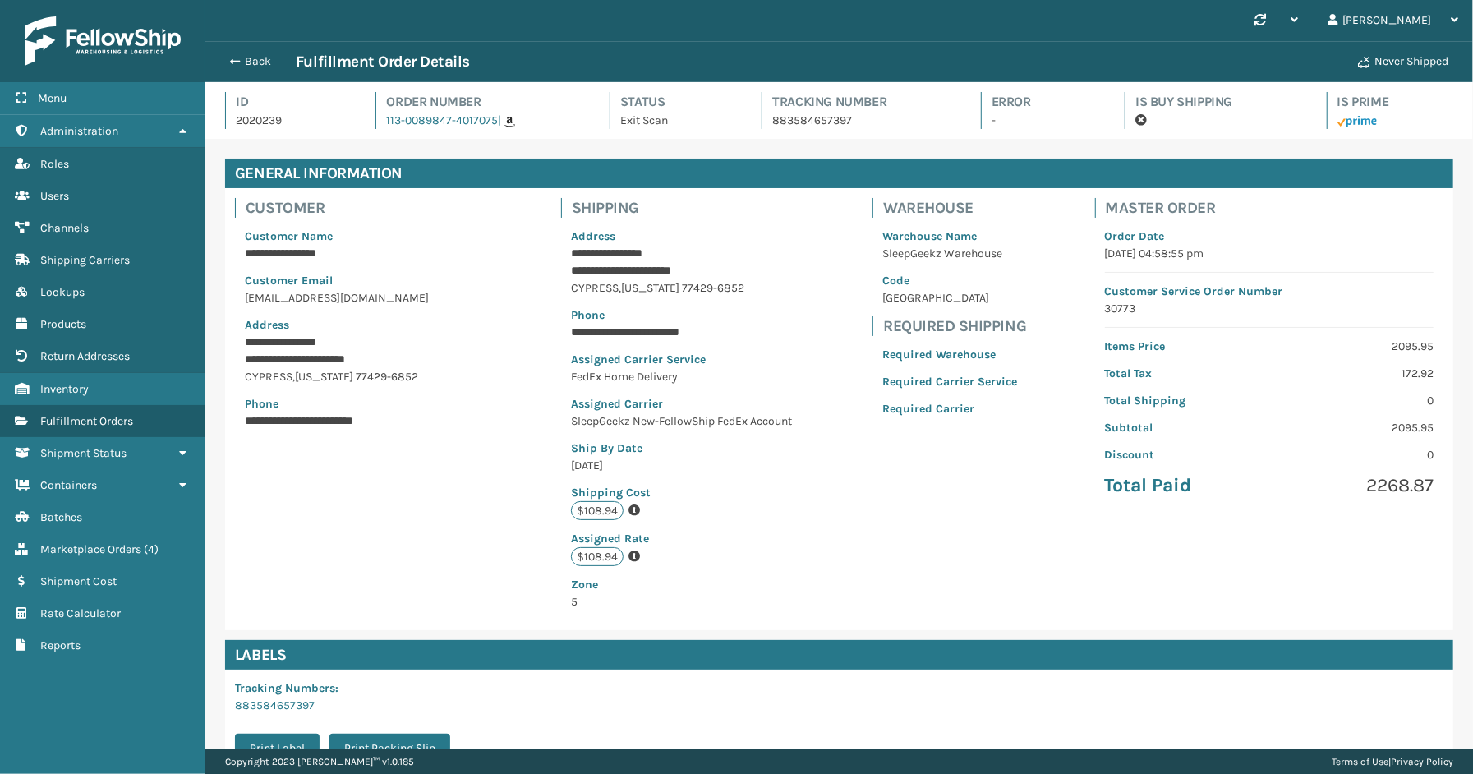
scroll to position [39, 1268]
drag, startPoint x: 851, startPoint y: 122, endPoint x: 765, endPoint y: 119, distance: 86.3
click at [765, 119] on div "Tracking Number 883584657397" at bounding box center [856, 110] width 189 height 37
click at [230, 62] on span "button" at bounding box center [233, 62] width 10 height 12
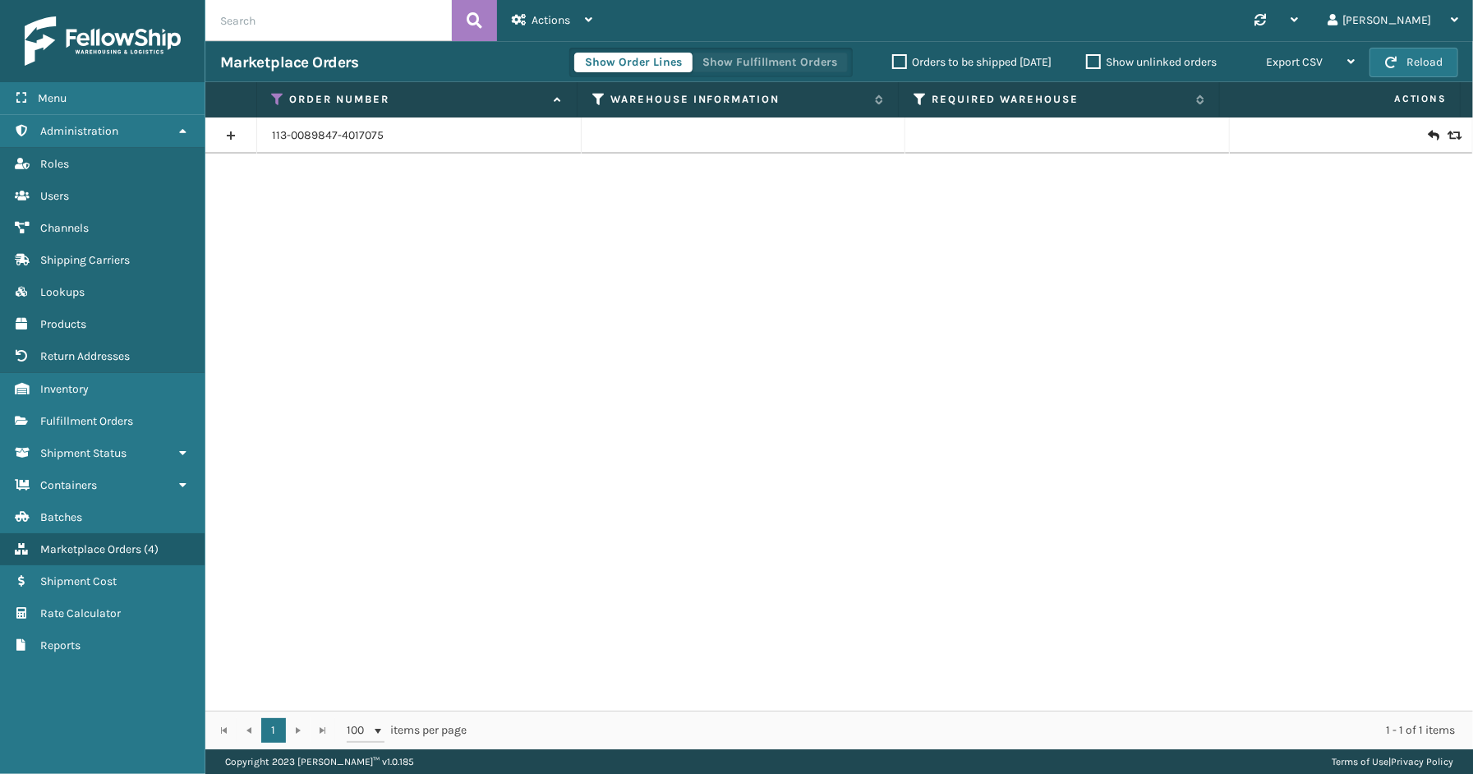
click at [708, 68] on button "Show Fulfillment Orders" at bounding box center [770, 63] width 156 height 20
click at [276, 97] on icon at bounding box center [278, 99] width 13 height 15
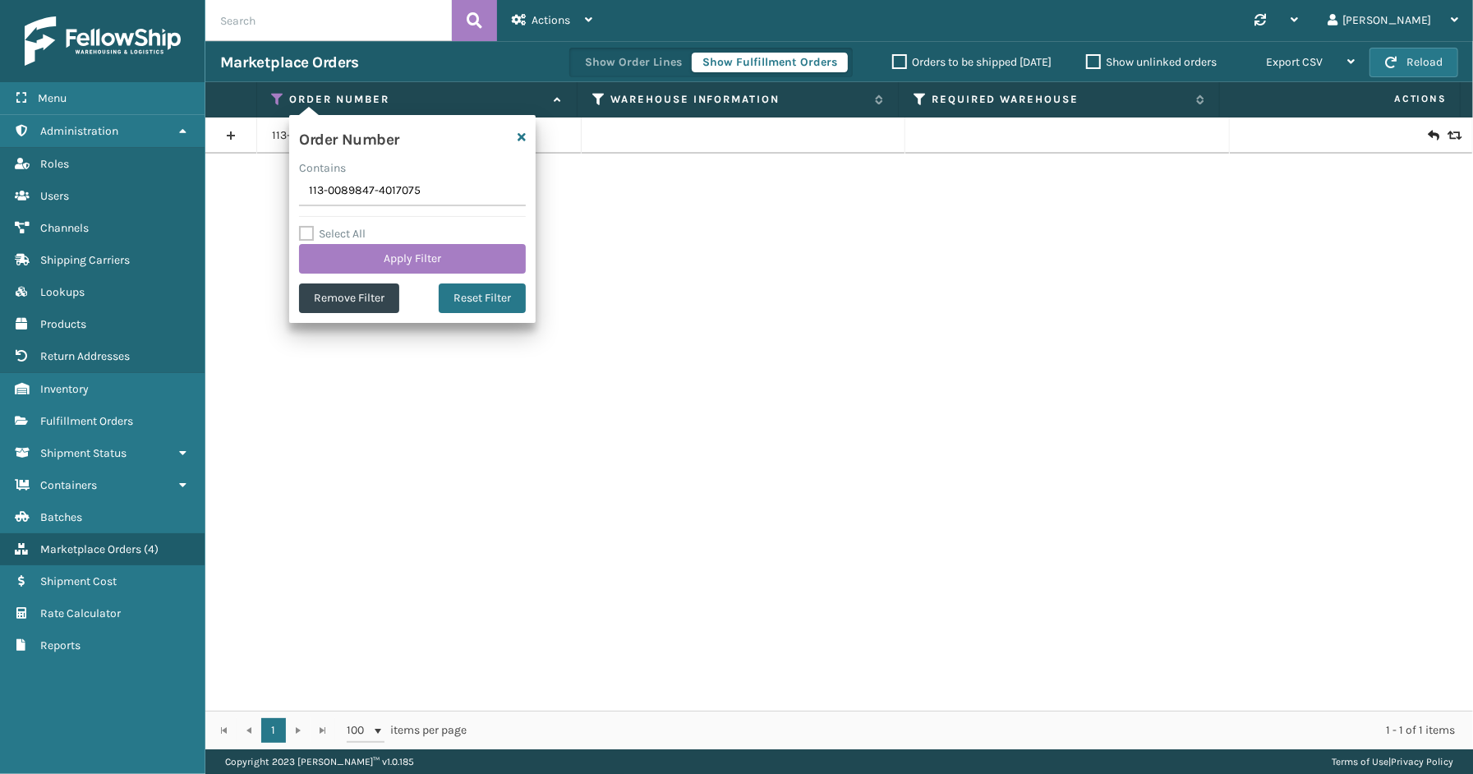
drag, startPoint x: 446, startPoint y: 181, endPoint x: 261, endPoint y: 184, distance: 184.9
click at [261, 184] on section "Marketplace Orders Show Order Lines Show Fulfillment Orders Orders to be shippe…" at bounding box center [839, 395] width 1268 height 708
type input "112-3358964-0894639"
click at [376, 249] on button "Apply Filter" at bounding box center [412, 259] width 227 height 30
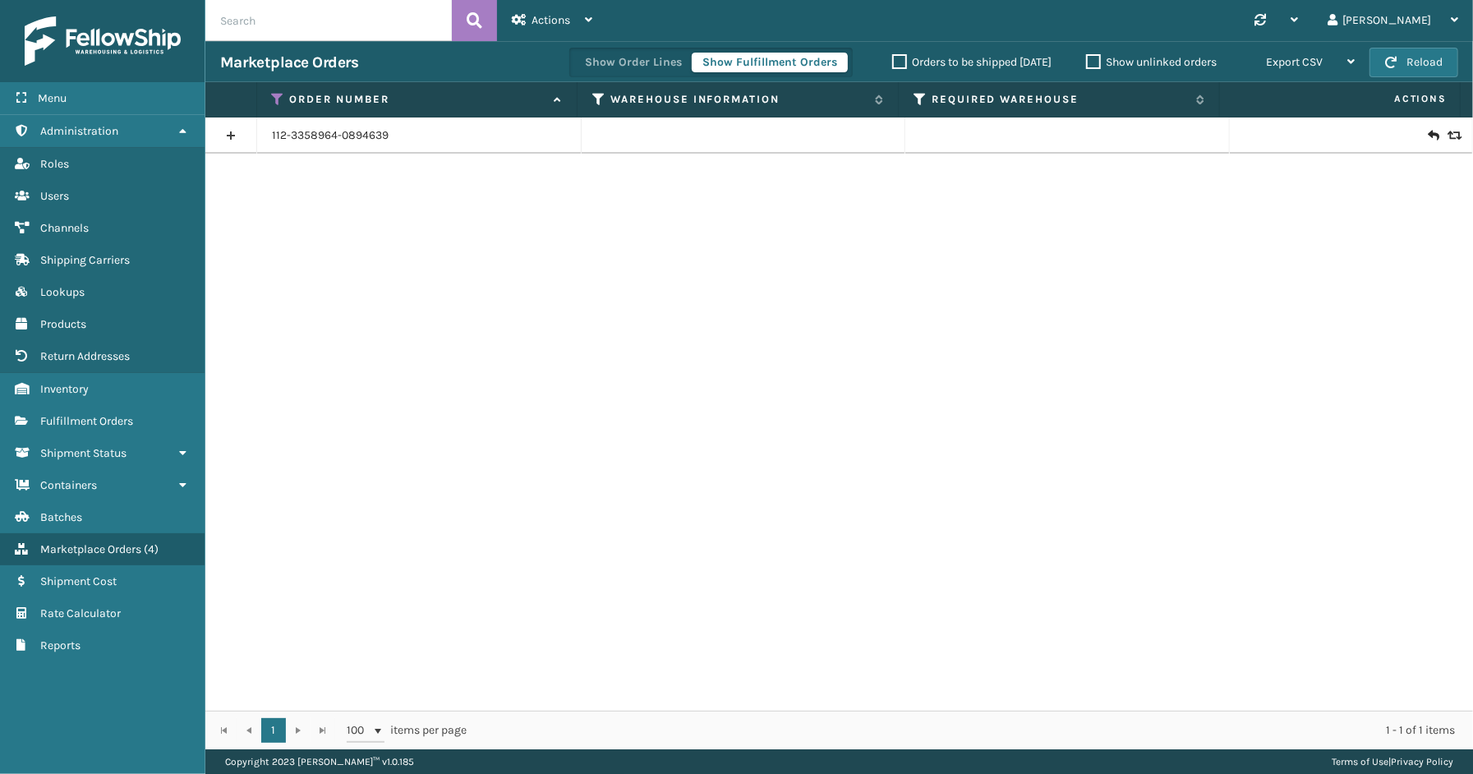
click at [226, 133] on link at bounding box center [230, 135] width 51 height 26
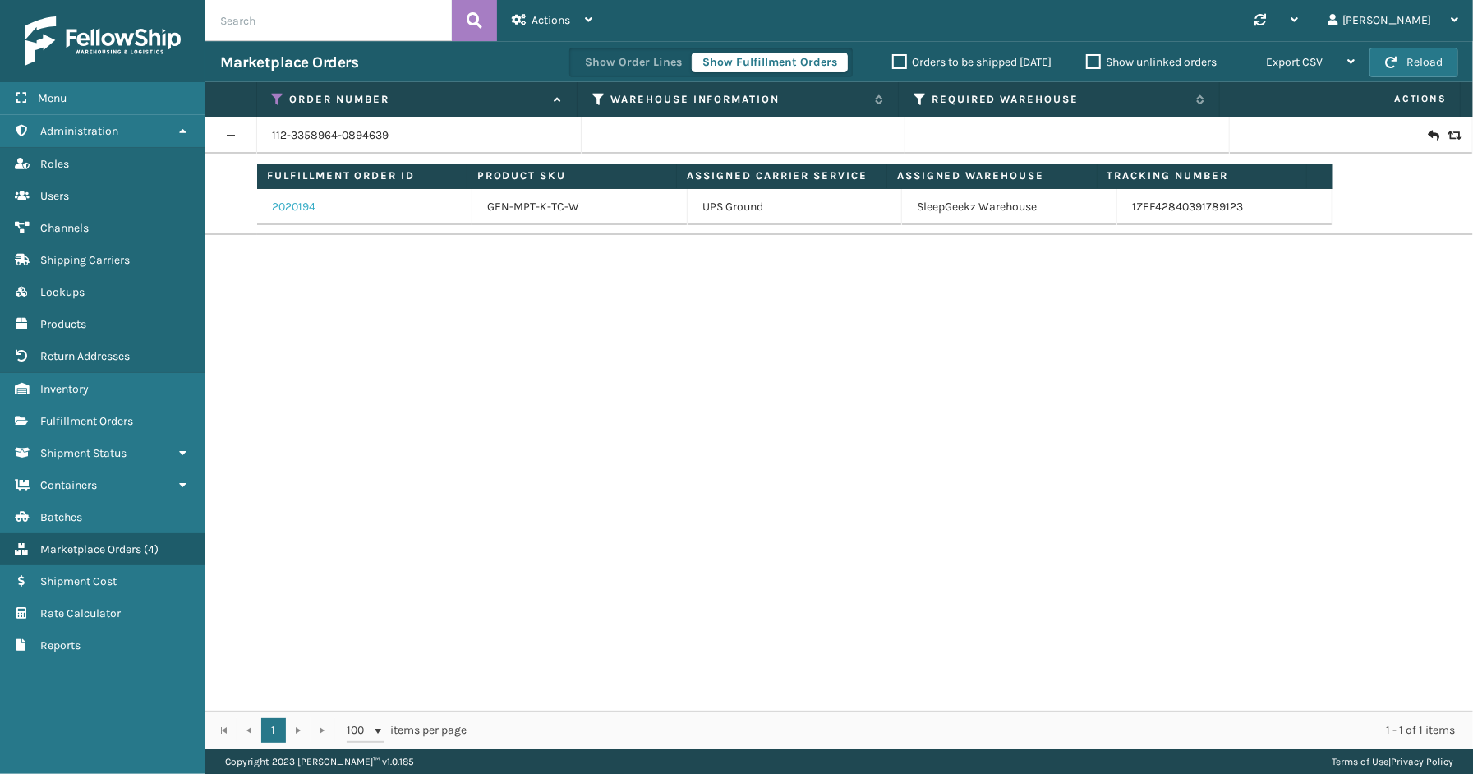
click at [297, 202] on link "2020194" at bounding box center [294, 207] width 44 height 16
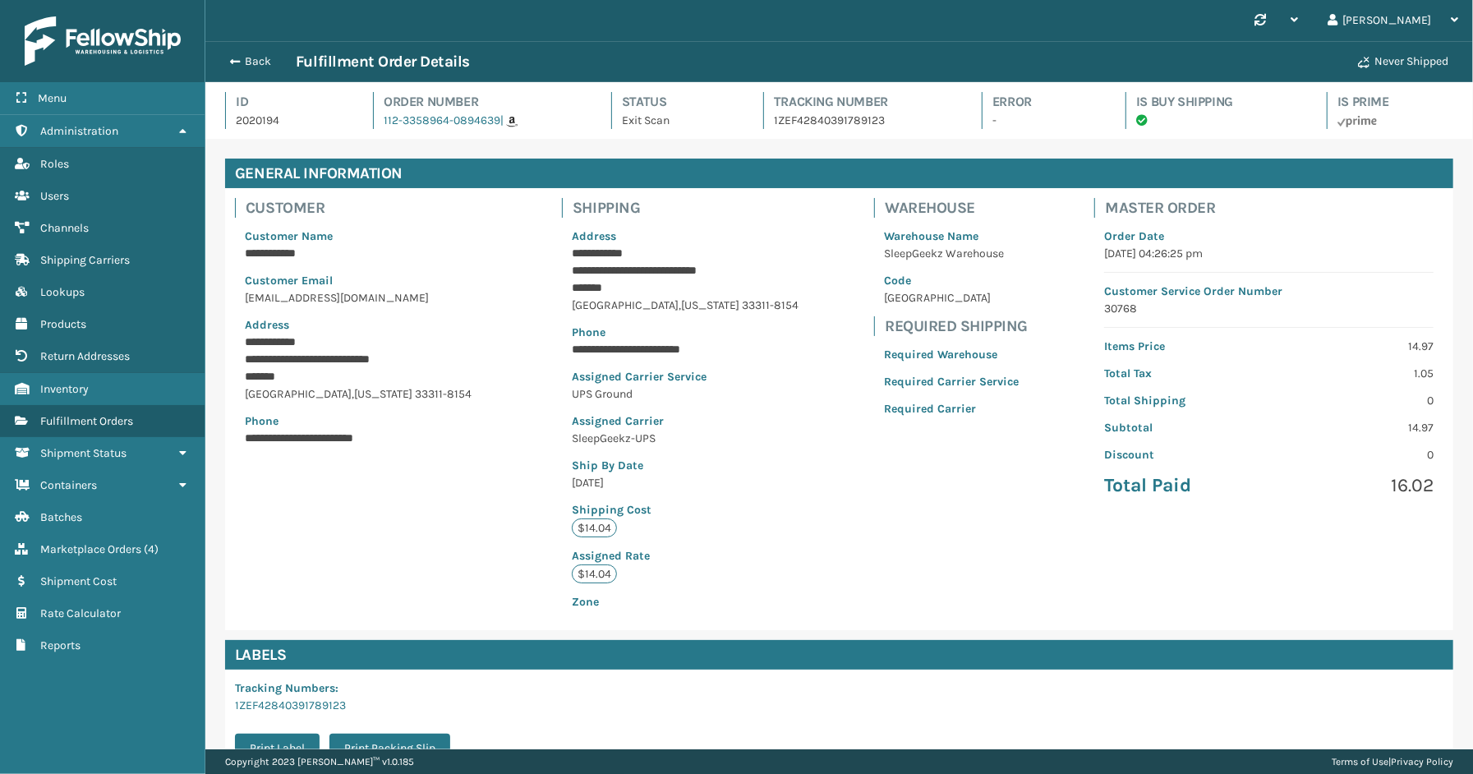
scroll to position [39, 1268]
drag, startPoint x: 888, startPoint y: 127, endPoint x: 764, endPoint y: 126, distance: 123.3
click at [764, 126] on div "Tracking Number 1ZEF42840391789123" at bounding box center [857, 110] width 189 height 37
click at [237, 56] on span "button" at bounding box center [233, 62] width 10 height 12
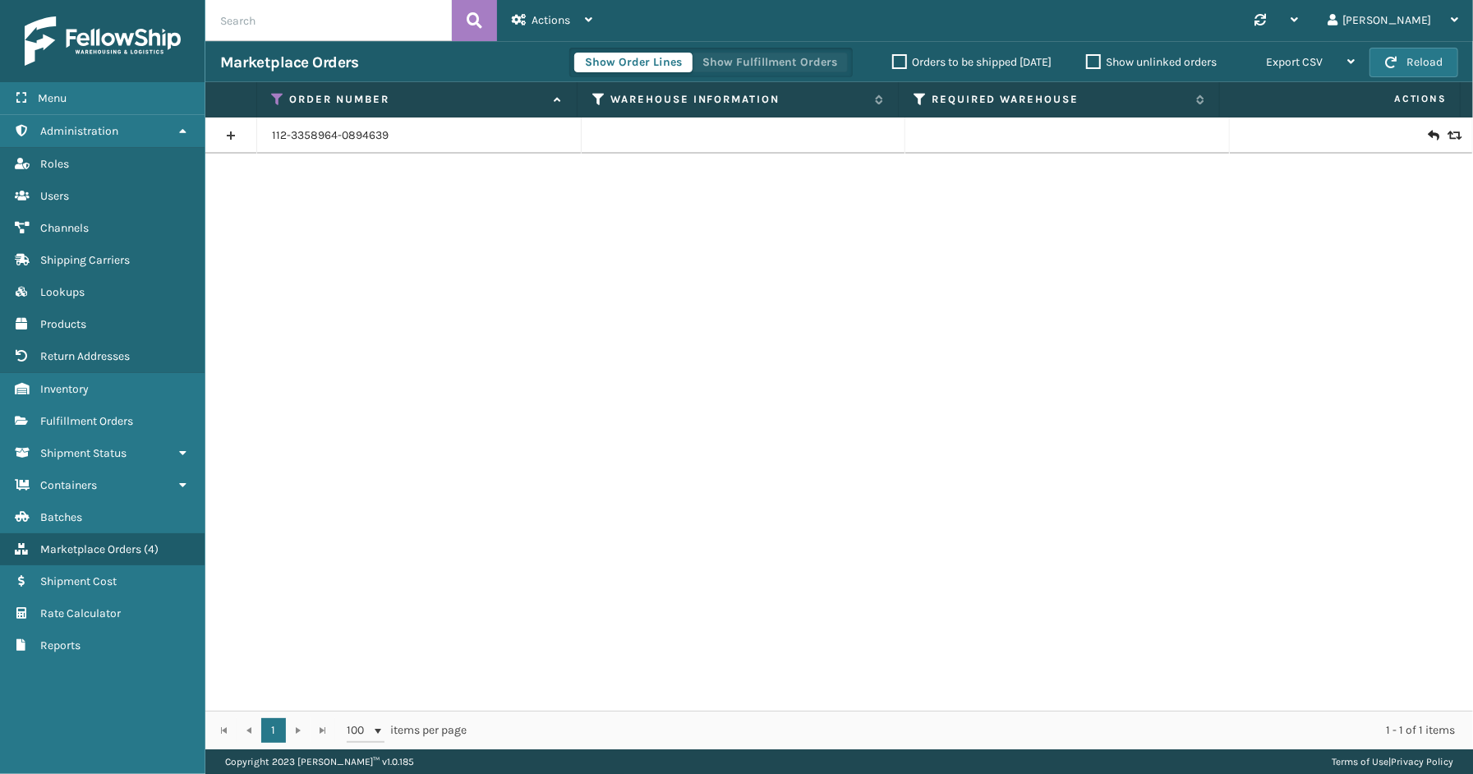
click at [740, 54] on button "Show Fulfillment Orders" at bounding box center [770, 63] width 156 height 20
click at [278, 99] on icon at bounding box center [278, 99] width 13 height 15
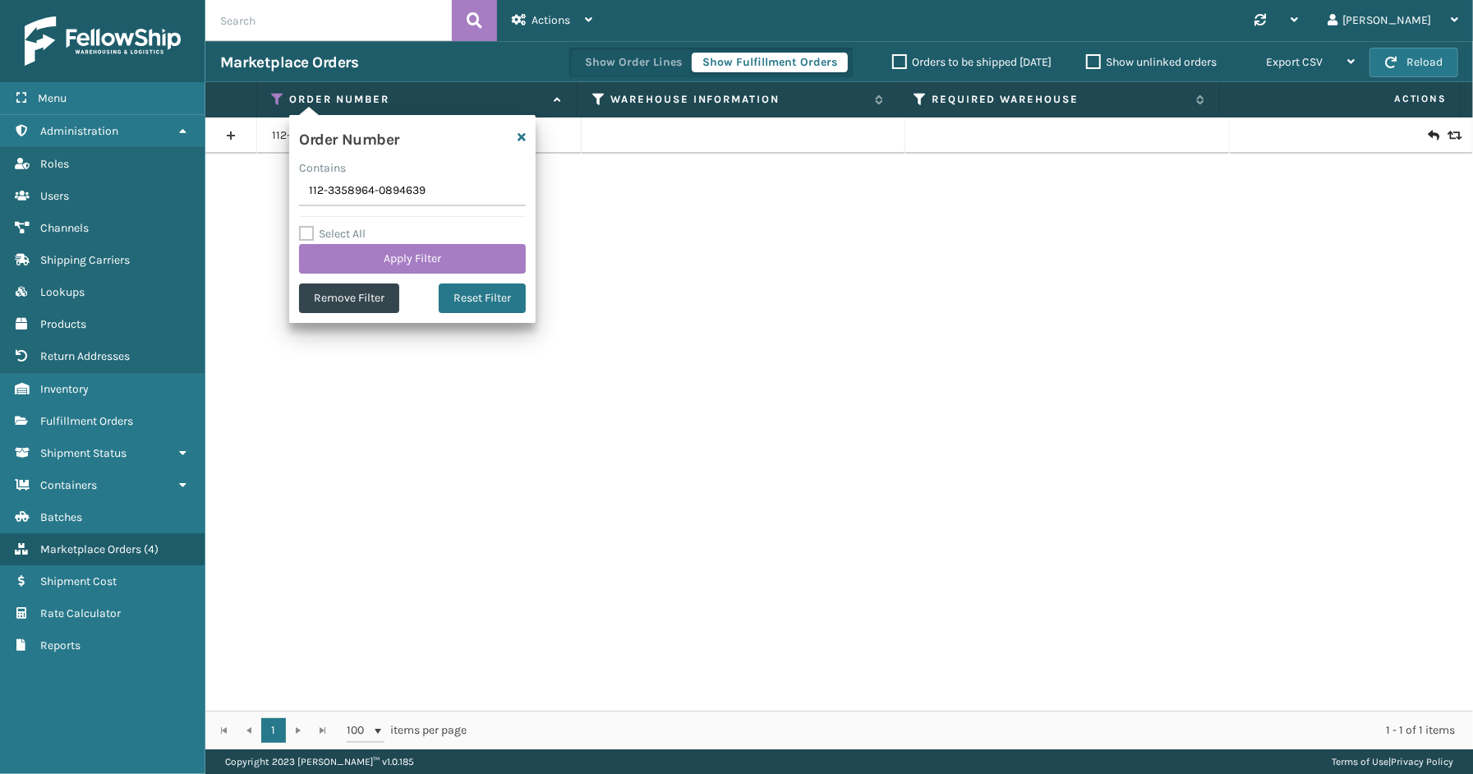
drag, startPoint x: 426, startPoint y: 194, endPoint x: 292, endPoint y: 187, distance: 134.2
click at [292, 187] on div "Order Number Contains 112-3358964-0894639 Select All Apply Filter Remove Filter…" at bounding box center [412, 219] width 247 height 208
type input "114-8339426-9744236"
click at [405, 264] on button "Apply Filter" at bounding box center [412, 259] width 227 height 30
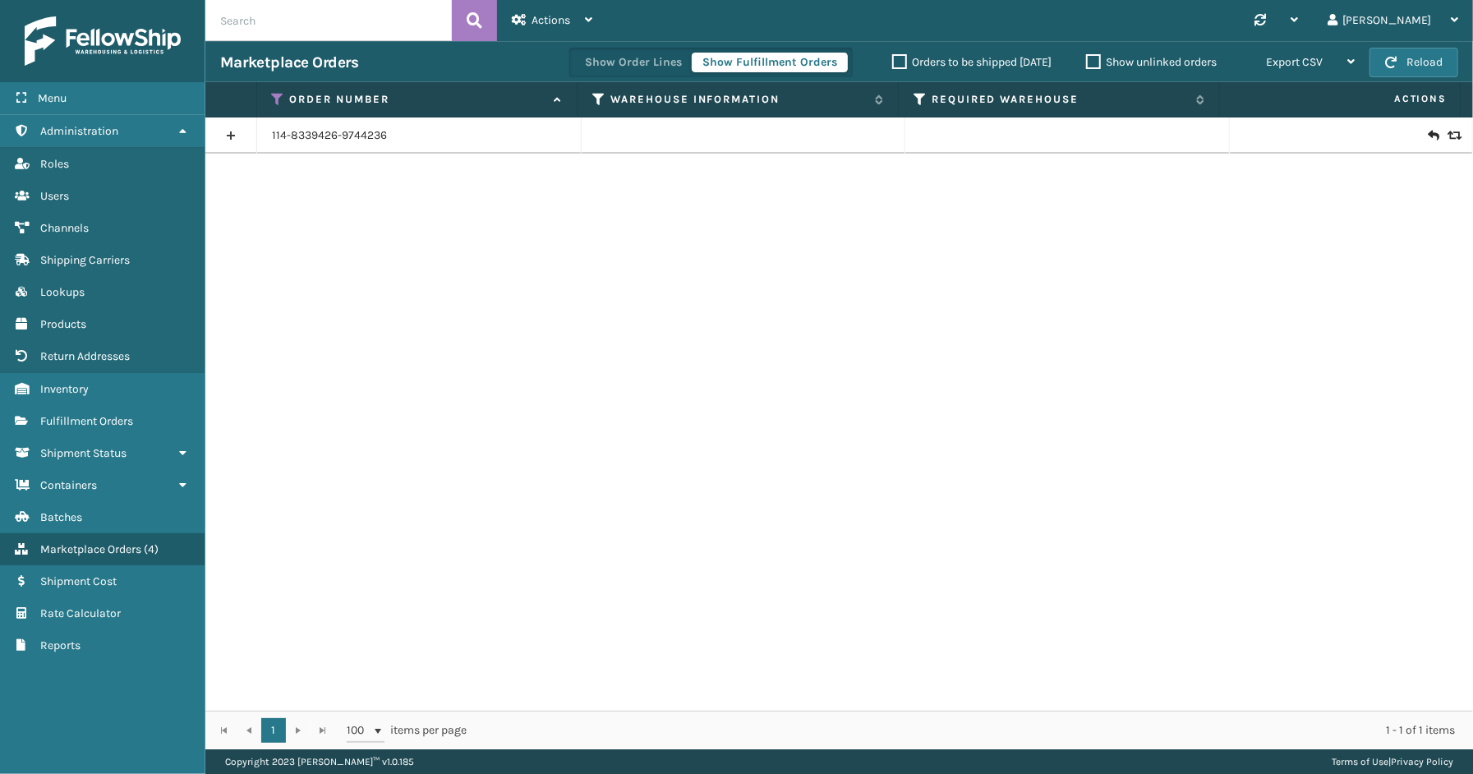
drag, startPoint x: 226, startPoint y: 138, endPoint x: 233, endPoint y: 142, distance: 8.5
click at [226, 138] on link at bounding box center [230, 135] width 51 height 26
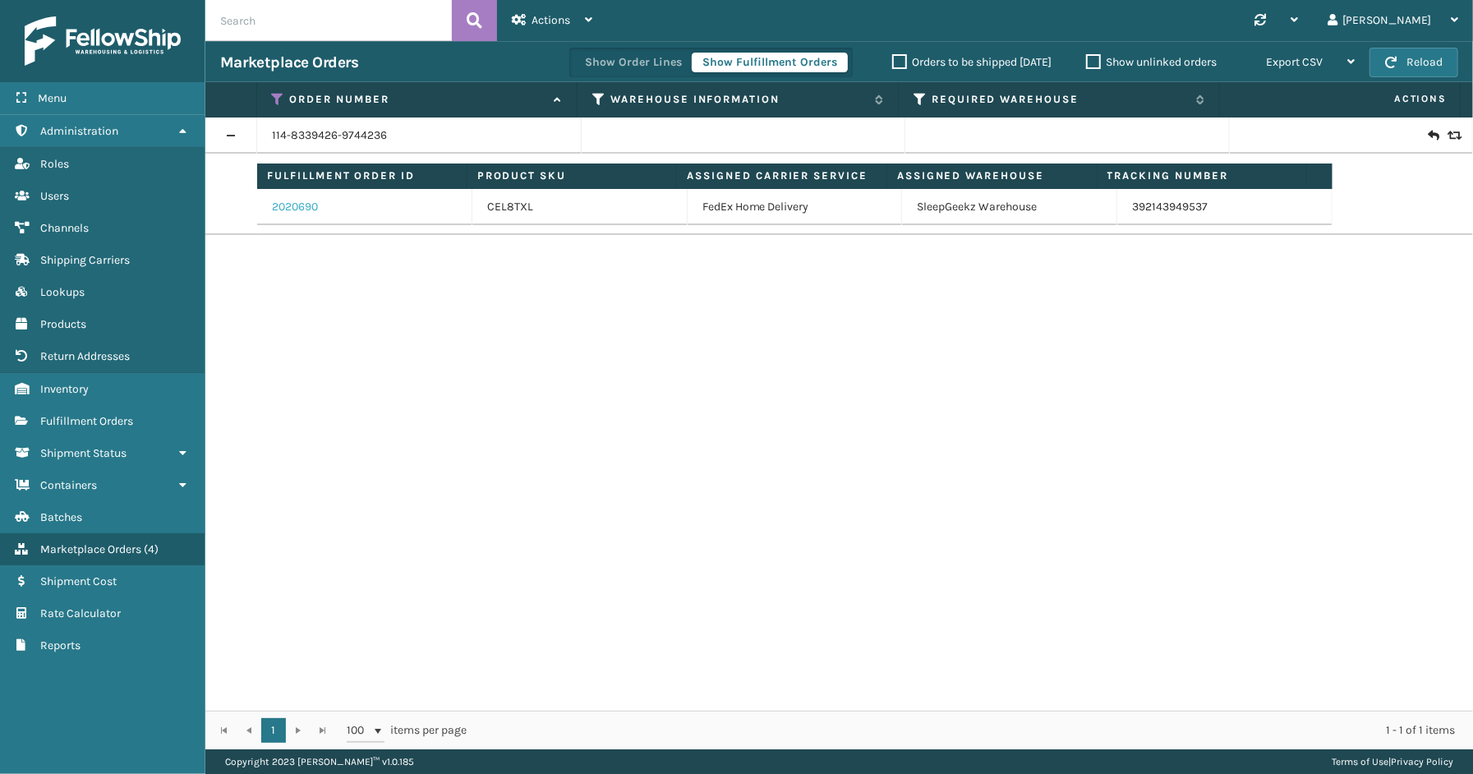
click at [286, 201] on link "2020690" at bounding box center [295, 207] width 46 height 16
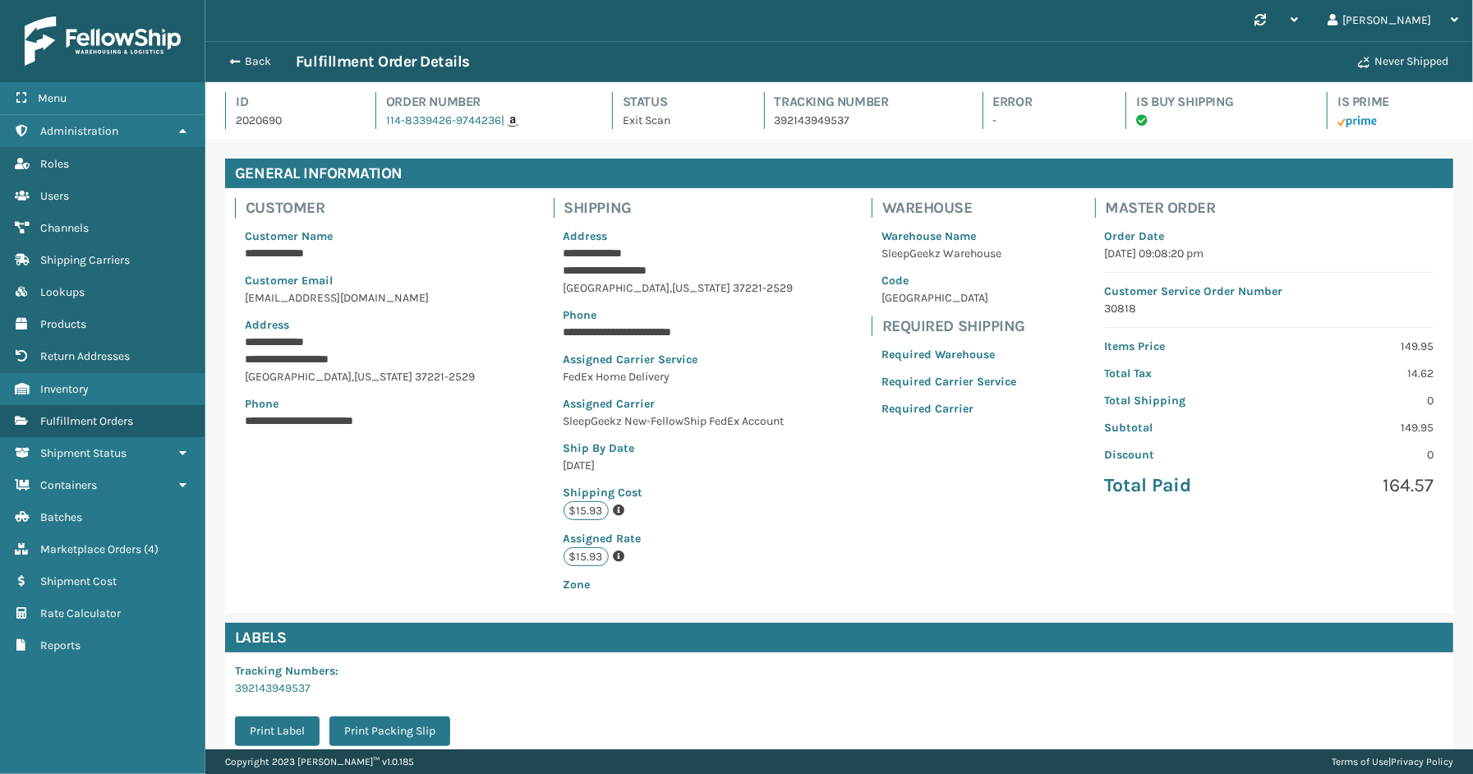
scroll to position [39, 1268]
drag, startPoint x: 874, startPoint y: 126, endPoint x: 731, endPoint y: 131, distance: 142.3
click at [731, 131] on div "Id 2020690 Order Number 114-8339426-9744236 | Status Exit Scan Tracking Number …" at bounding box center [839, 115] width 1229 height 47
click at [865, 126] on p "392143949537" at bounding box center [864, 120] width 178 height 17
drag, startPoint x: 834, startPoint y: 127, endPoint x: 783, endPoint y: 117, distance: 51.9
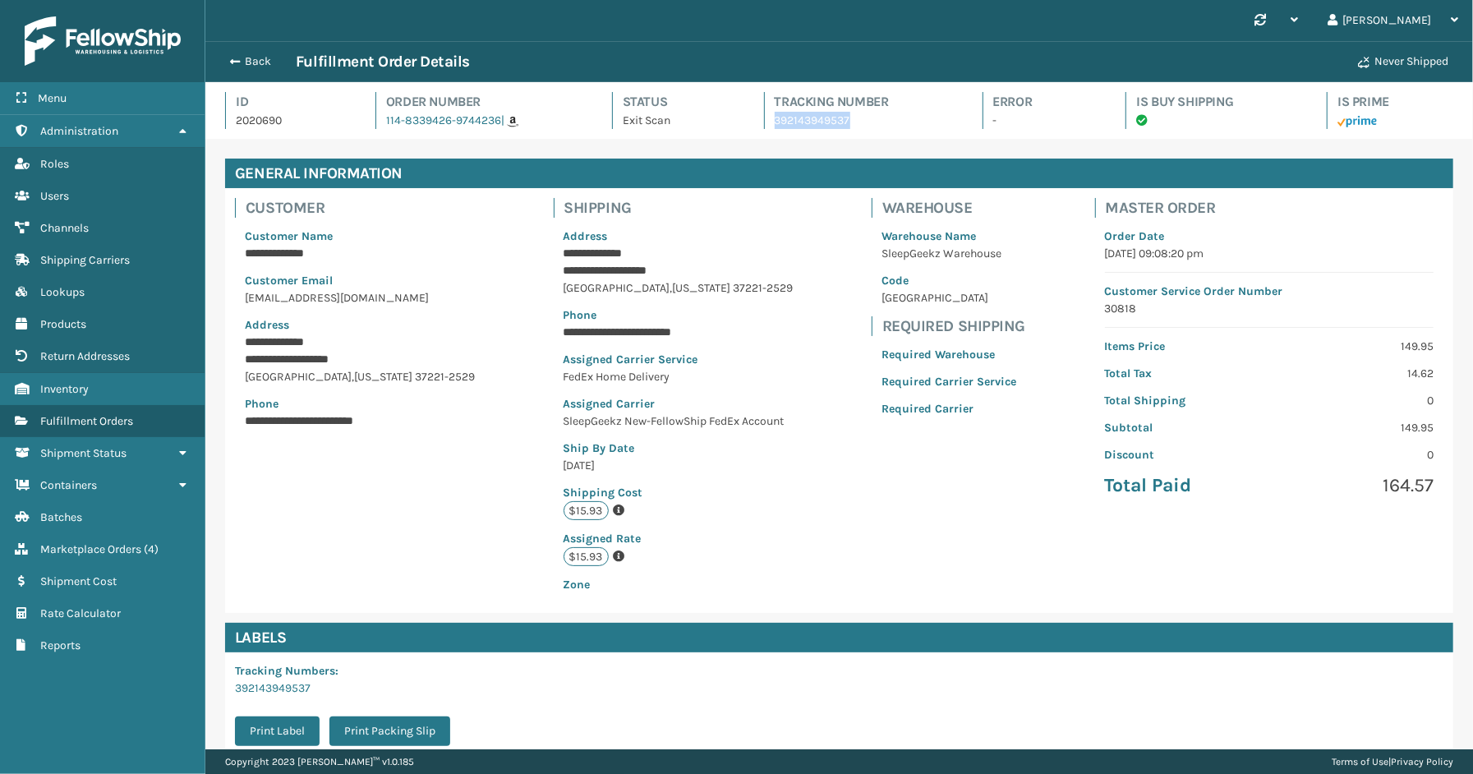
click at [775, 124] on p "392143949537" at bounding box center [864, 120] width 178 height 17
click at [245, 59] on button "Back" at bounding box center [258, 61] width 76 height 15
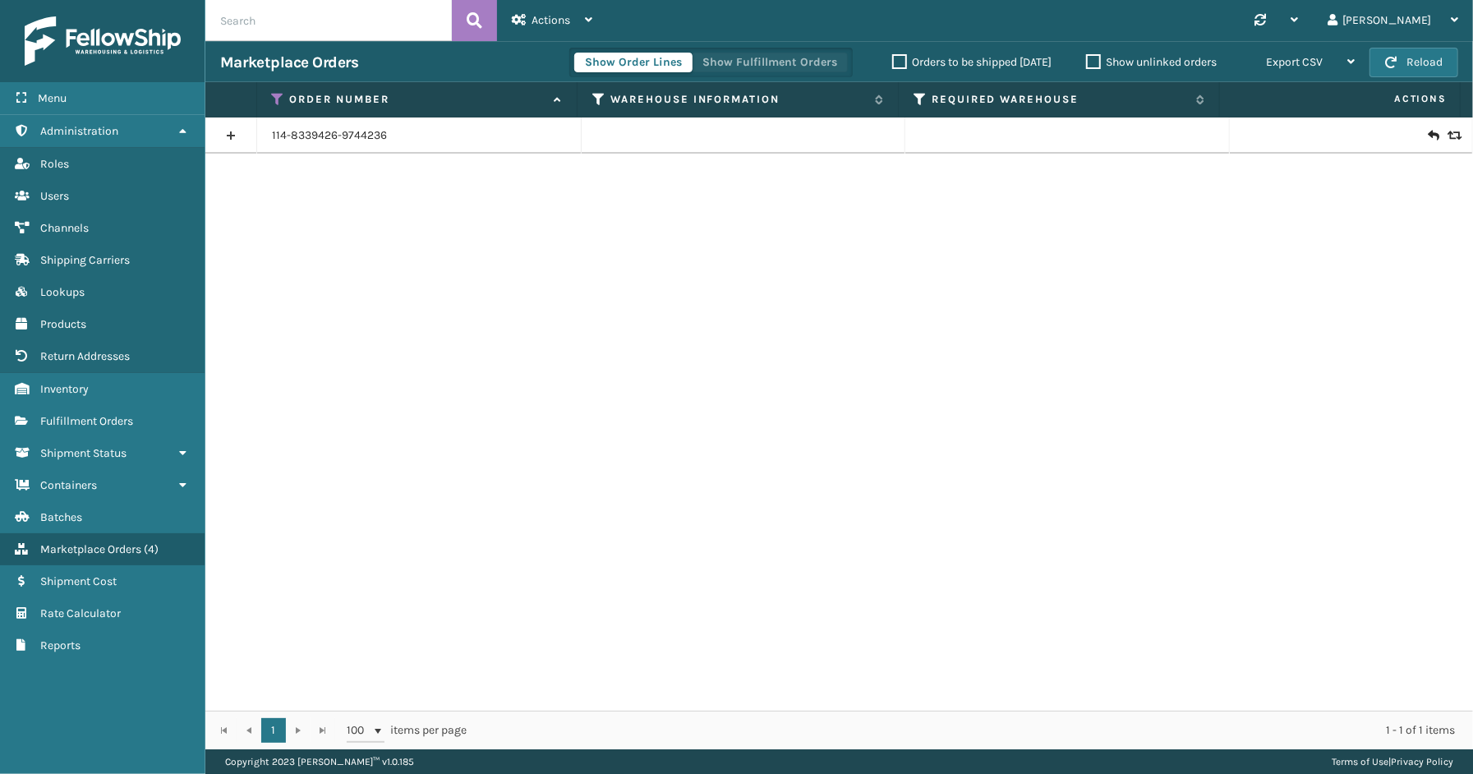
click at [767, 54] on button "Show Fulfillment Orders" at bounding box center [770, 63] width 156 height 20
click at [277, 94] on icon at bounding box center [278, 99] width 13 height 15
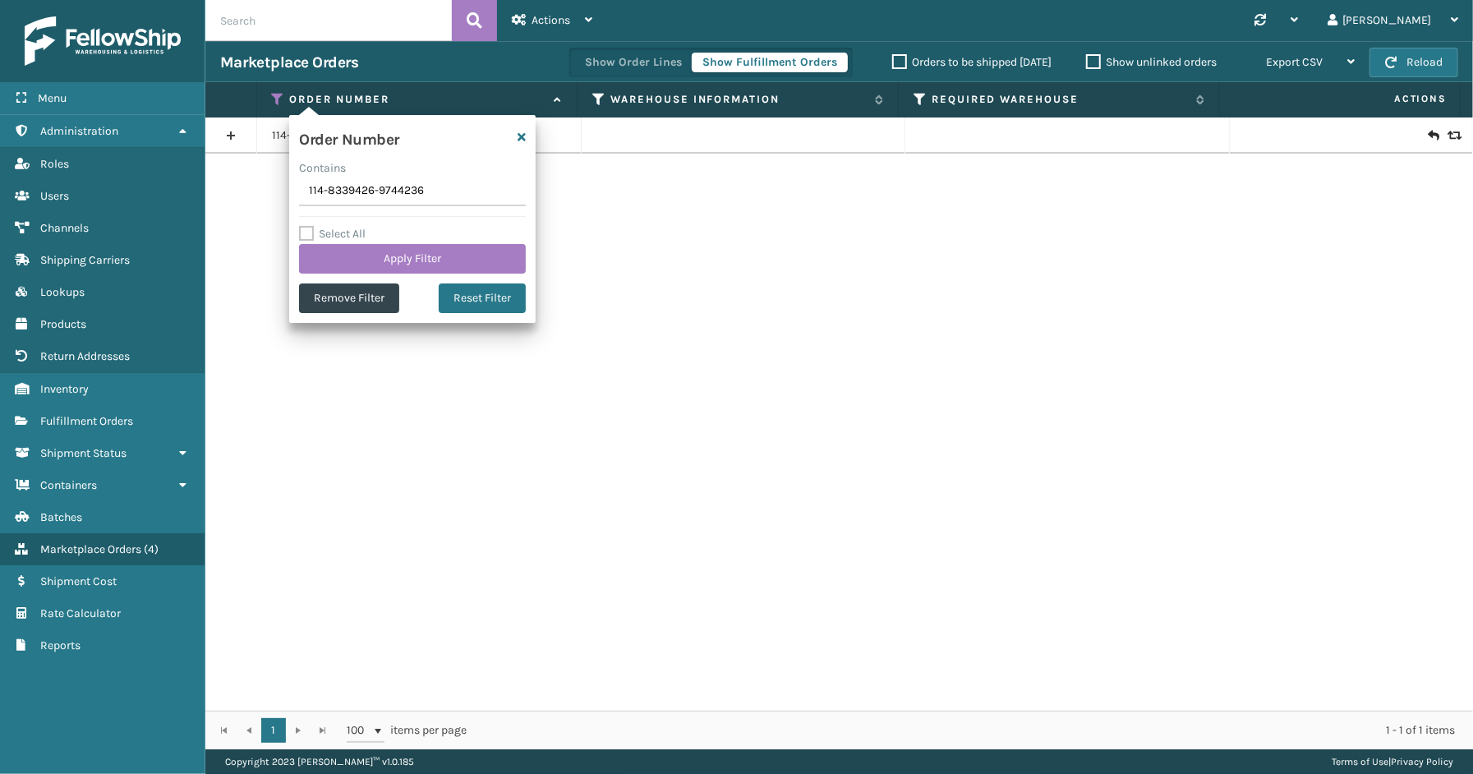
drag, startPoint x: 436, startPoint y: 201, endPoint x: 271, endPoint y: 194, distance: 164.5
click at [271, 194] on section "Marketplace Orders Show Order Lines Show Fulfillment Orders Orders to be shippe…" at bounding box center [839, 395] width 1268 height 708
type input "113-0683457-3604249"
click at [371, 245] on button "Apply Filter" at bounding box center [412, 259] width 227 height 30
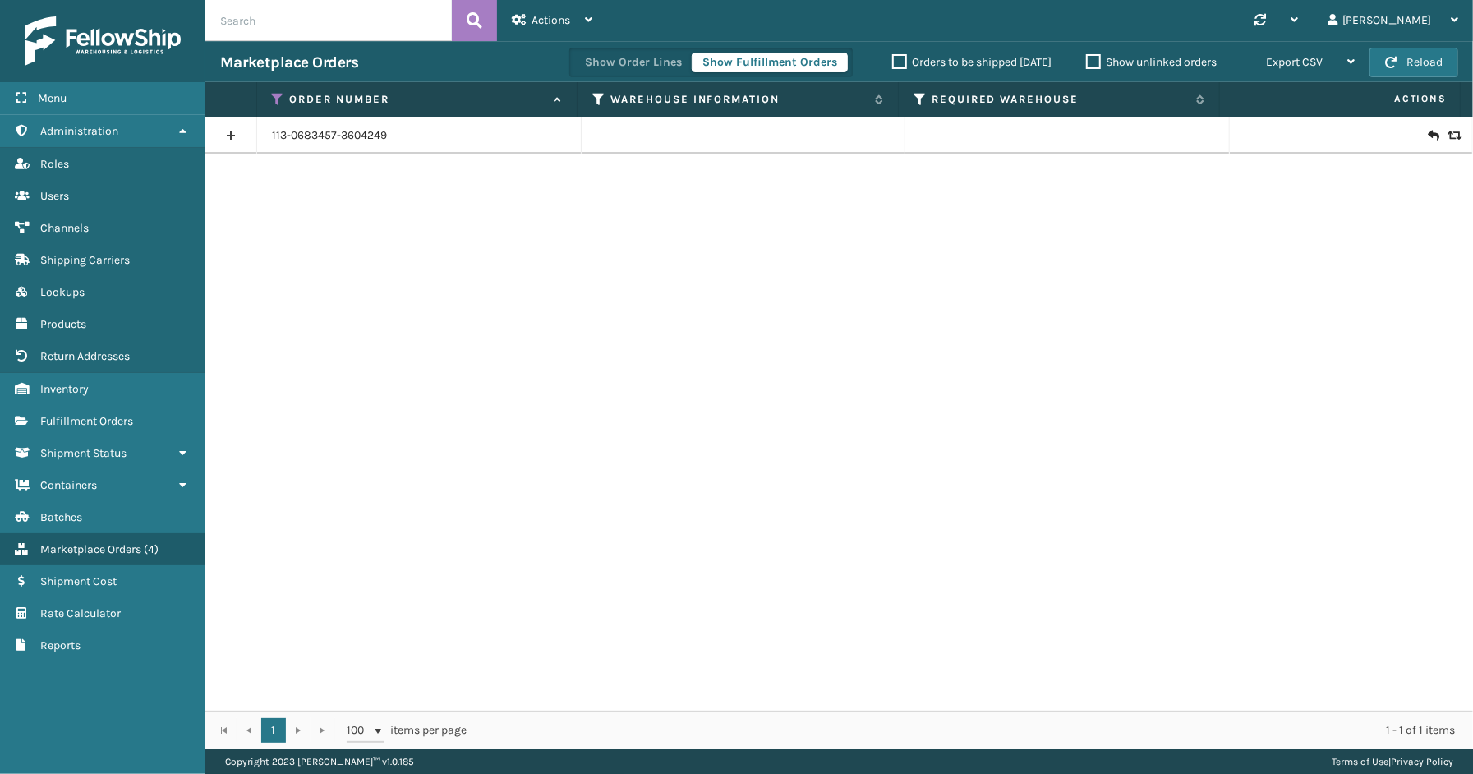
click at [233, 133] on link at bounding box center [230, 135] width 51 height 26
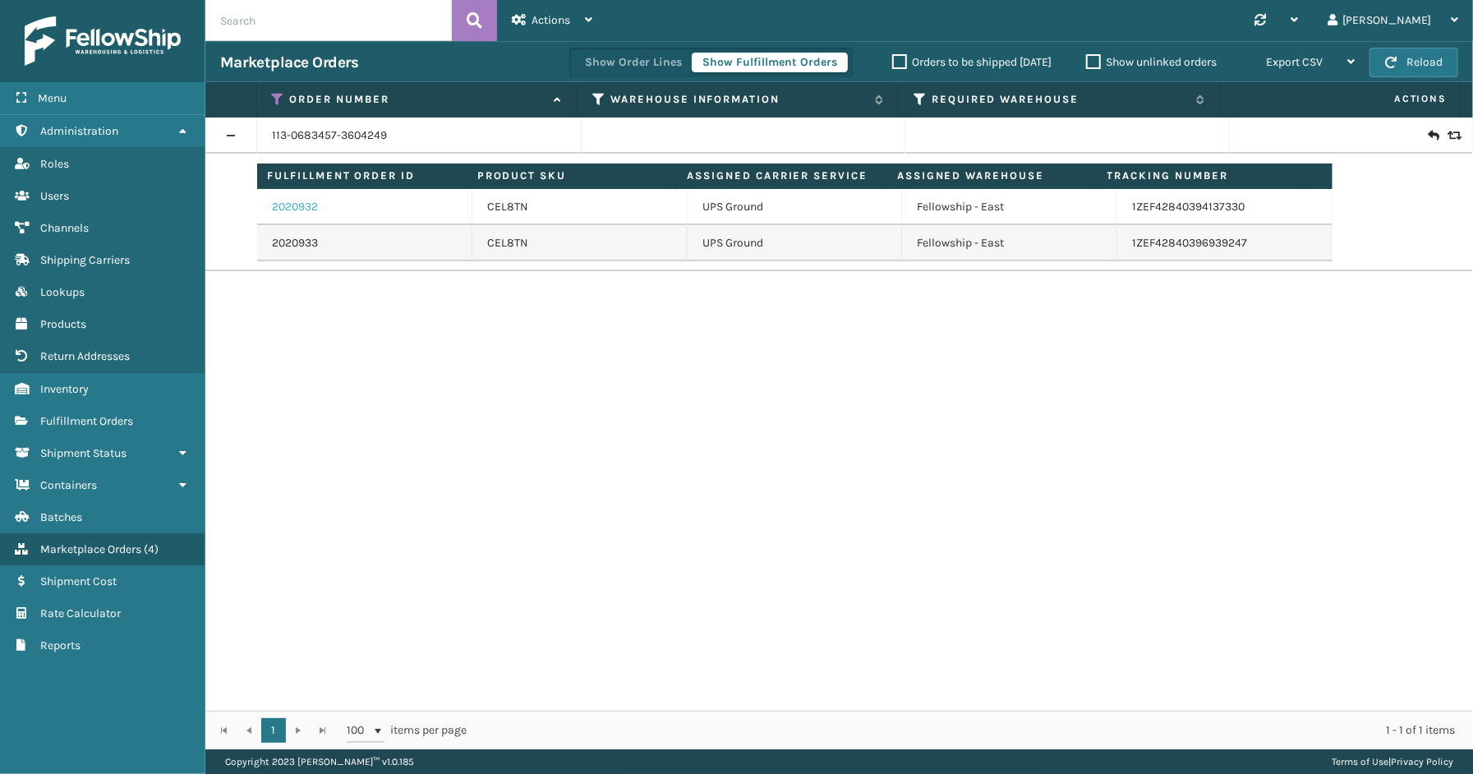
click at [293, 210] on link "2020932" at bounding box center [295, 207] width 46 height 16
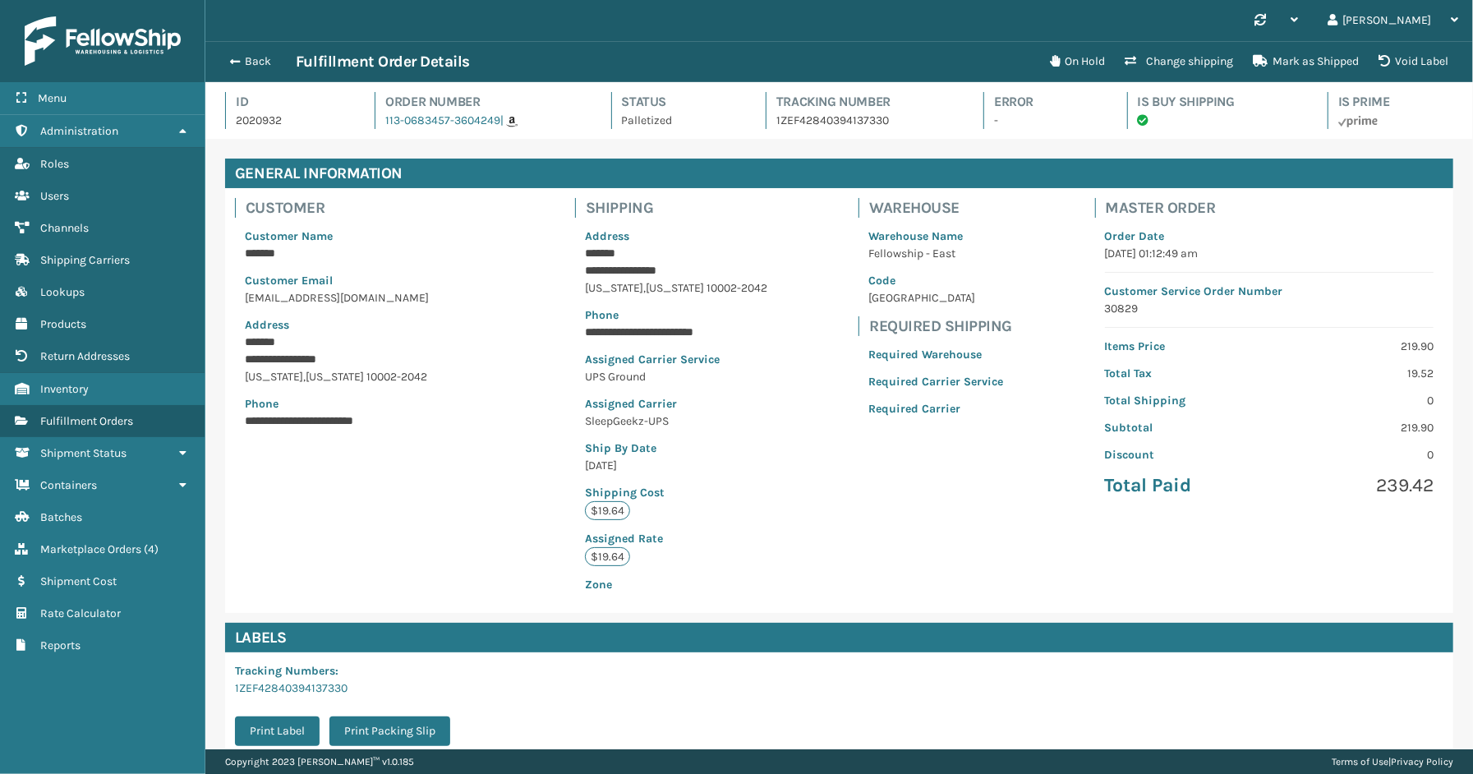
scroll to position [39, 1268]
click at [248, 60] on button "Back" at bounding box center [258, 61] width 76 height 15
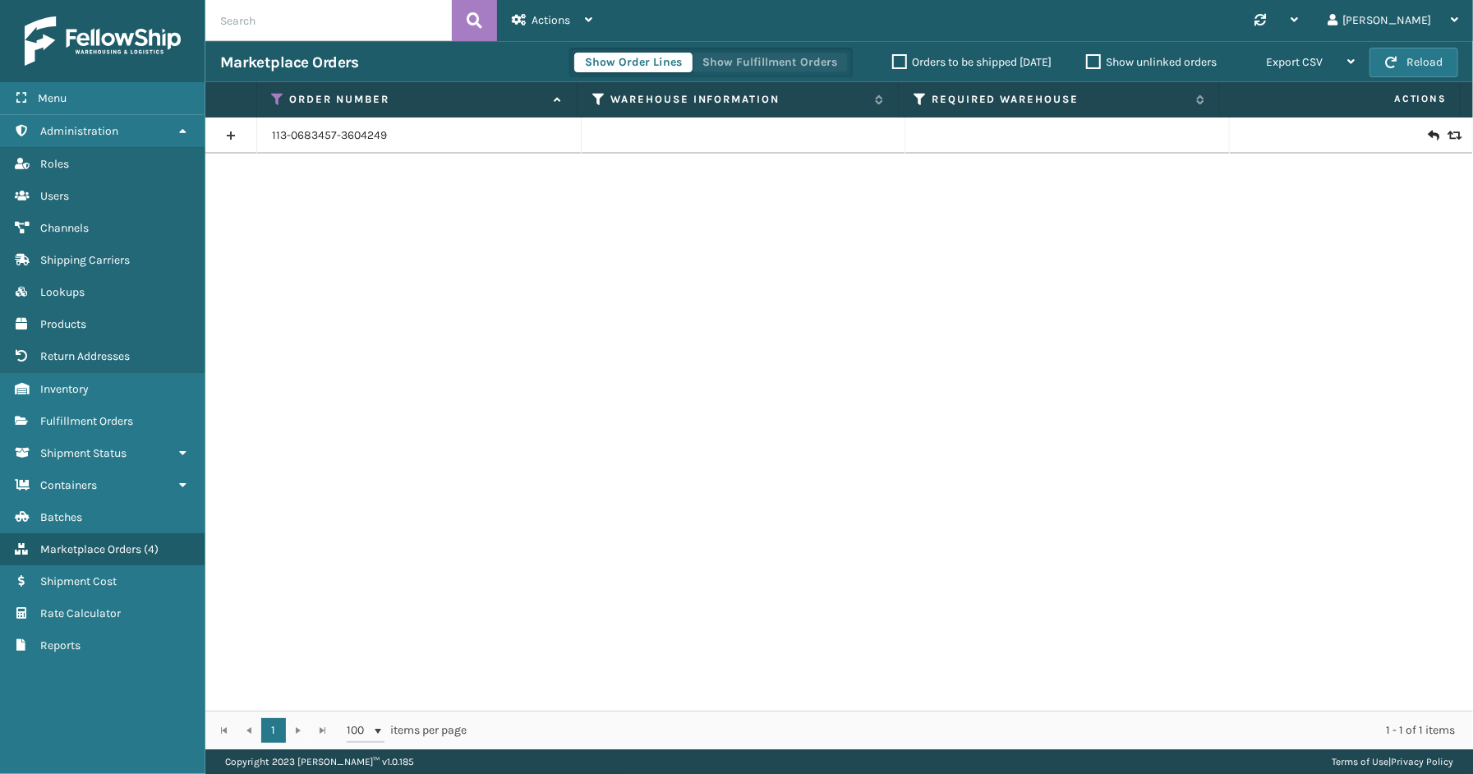
drag, startPoint x: 726, startPoint y: 66, endPoint x: 693, endPoint y: 58, distance: 34.5
click at [726, 66] on button "Show Fulfillment Orders" at bounding box center [770, 63] width 156 height 20
click at [276, 100] on icon at bounding box center [278, 99] width 13 height 15
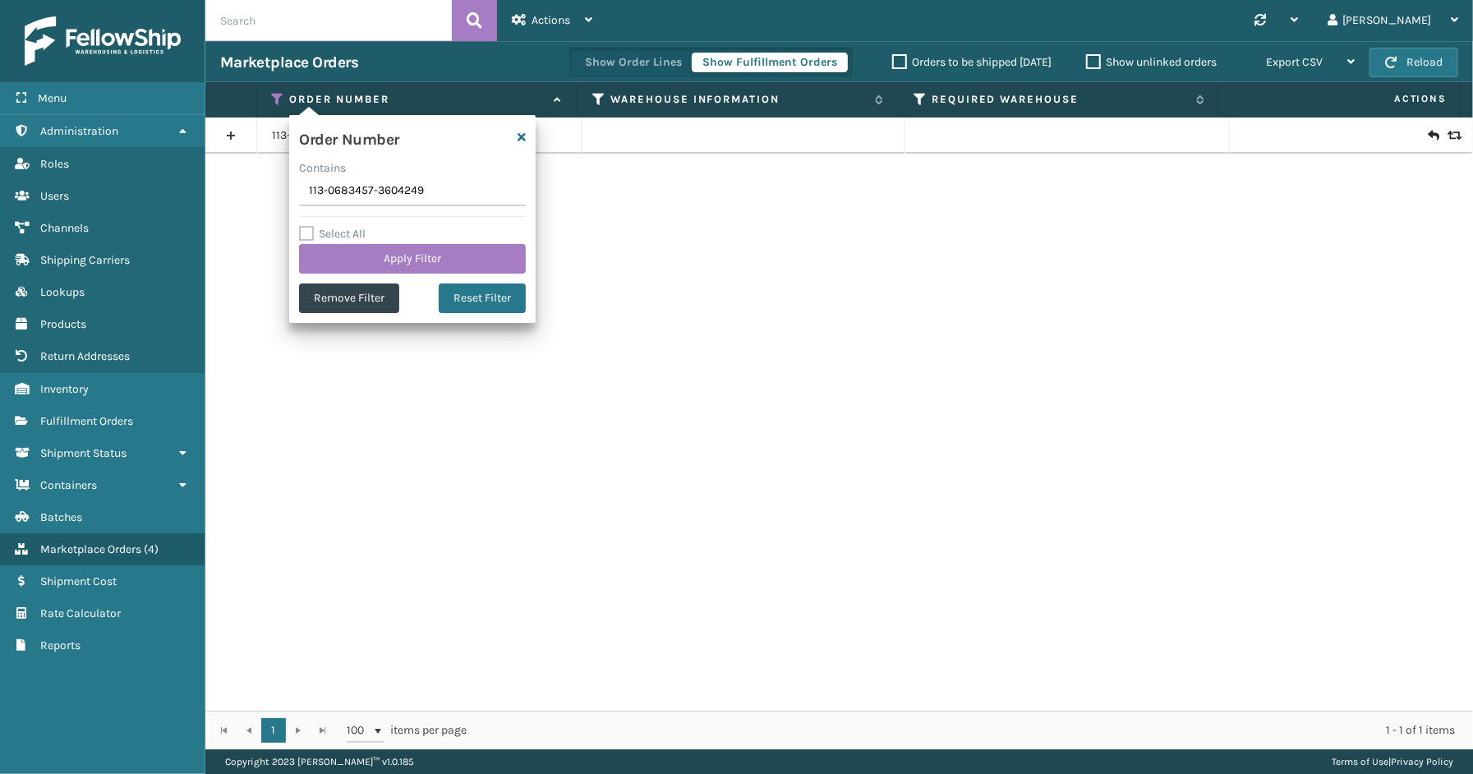
drag, startPoint x: 408, startPoint y: 195, endPoint x: 252, endPoint y: 195, distance: 155.3
click at [252, 195] on section "Marketplace Orders Show Order Lines Show Fulfillment Orders Orders to be shippe…" at bounding box center [839, 395] width 1268 height 708
type input "111-7706046-2748201"
click at [371, 252] on button "Apply Filter" at bounding box center [412, 259] width 227 height 30
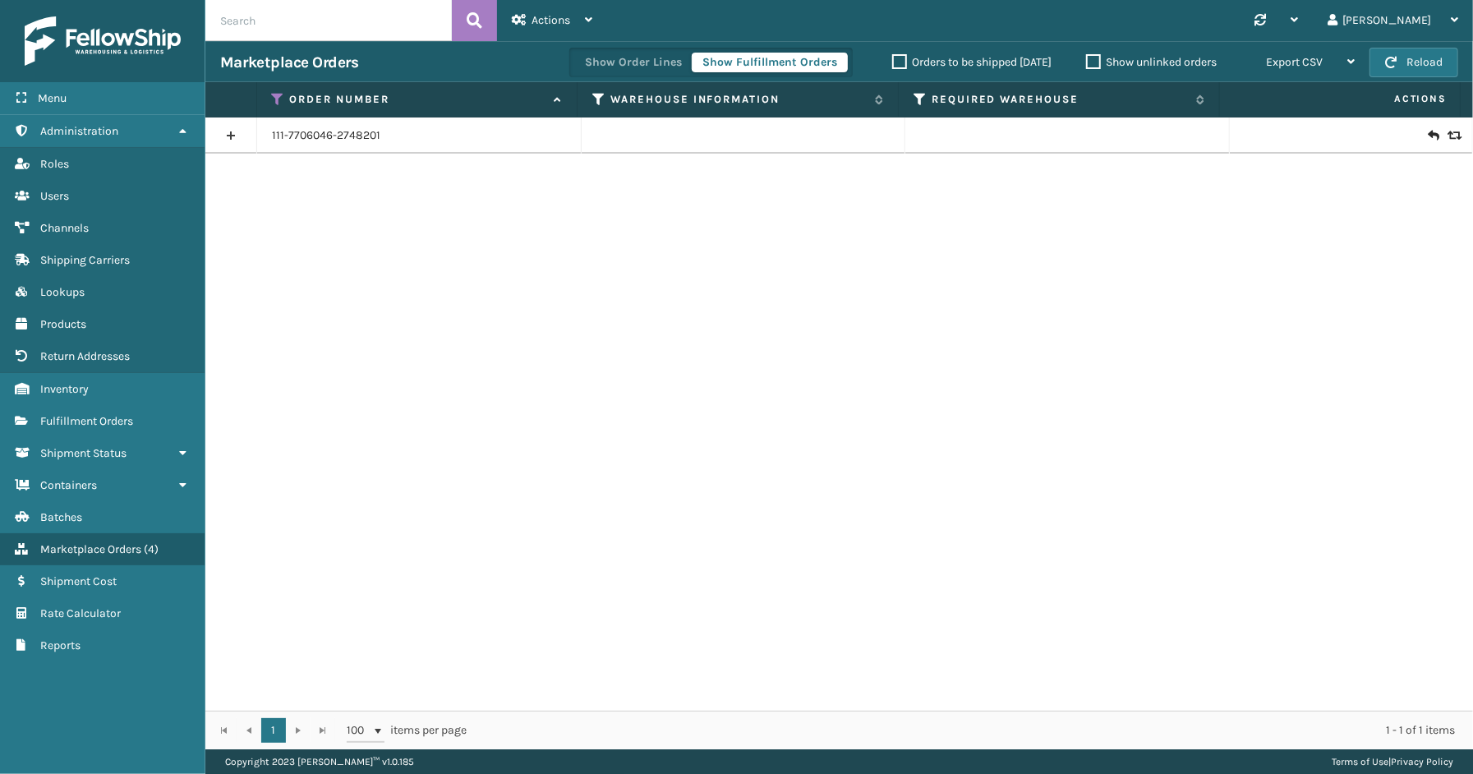
click at [223, 138] on link at bounding box center [230, 135] width 51 height 26
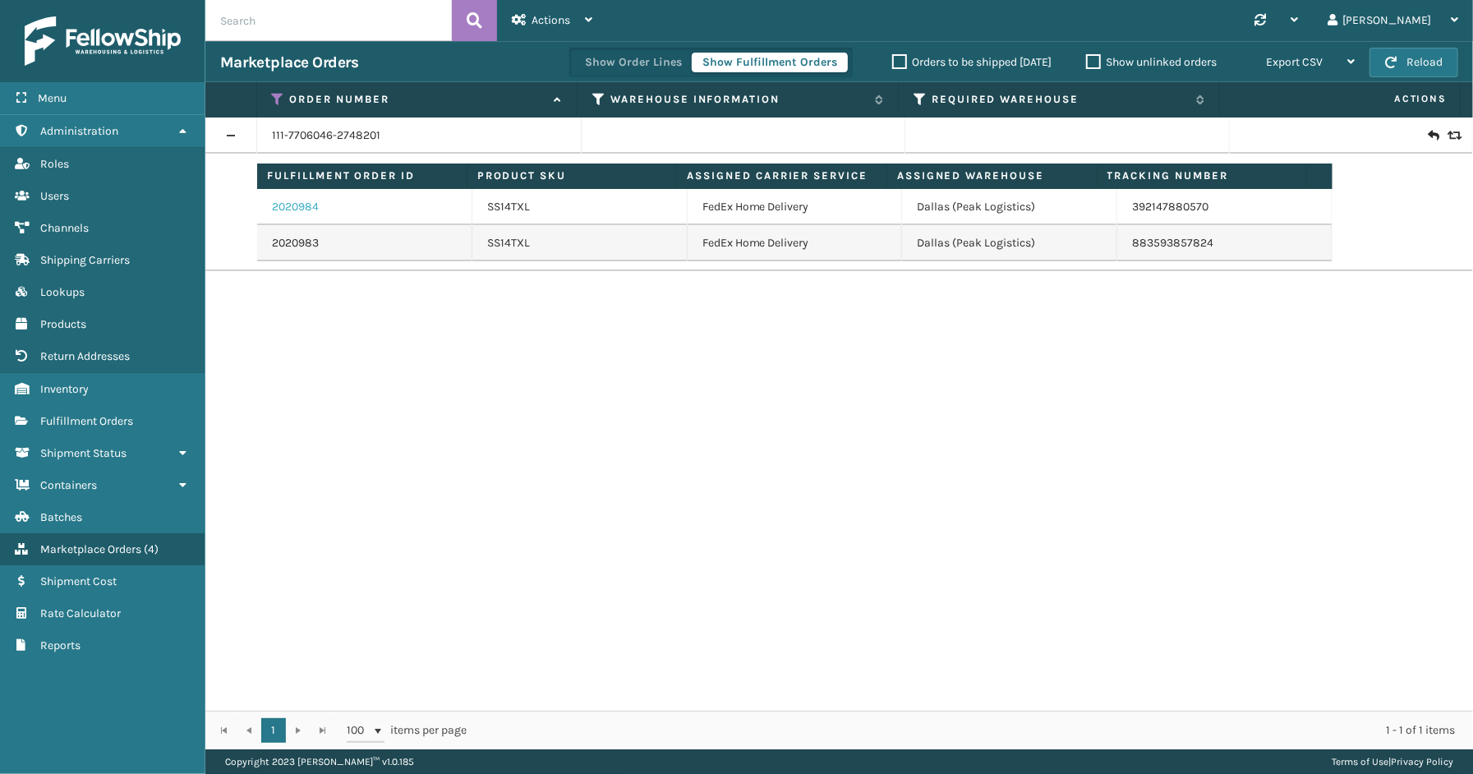
click at [293, 203] on link "2020984" at bounding box center [295, 207] width 47 height 16
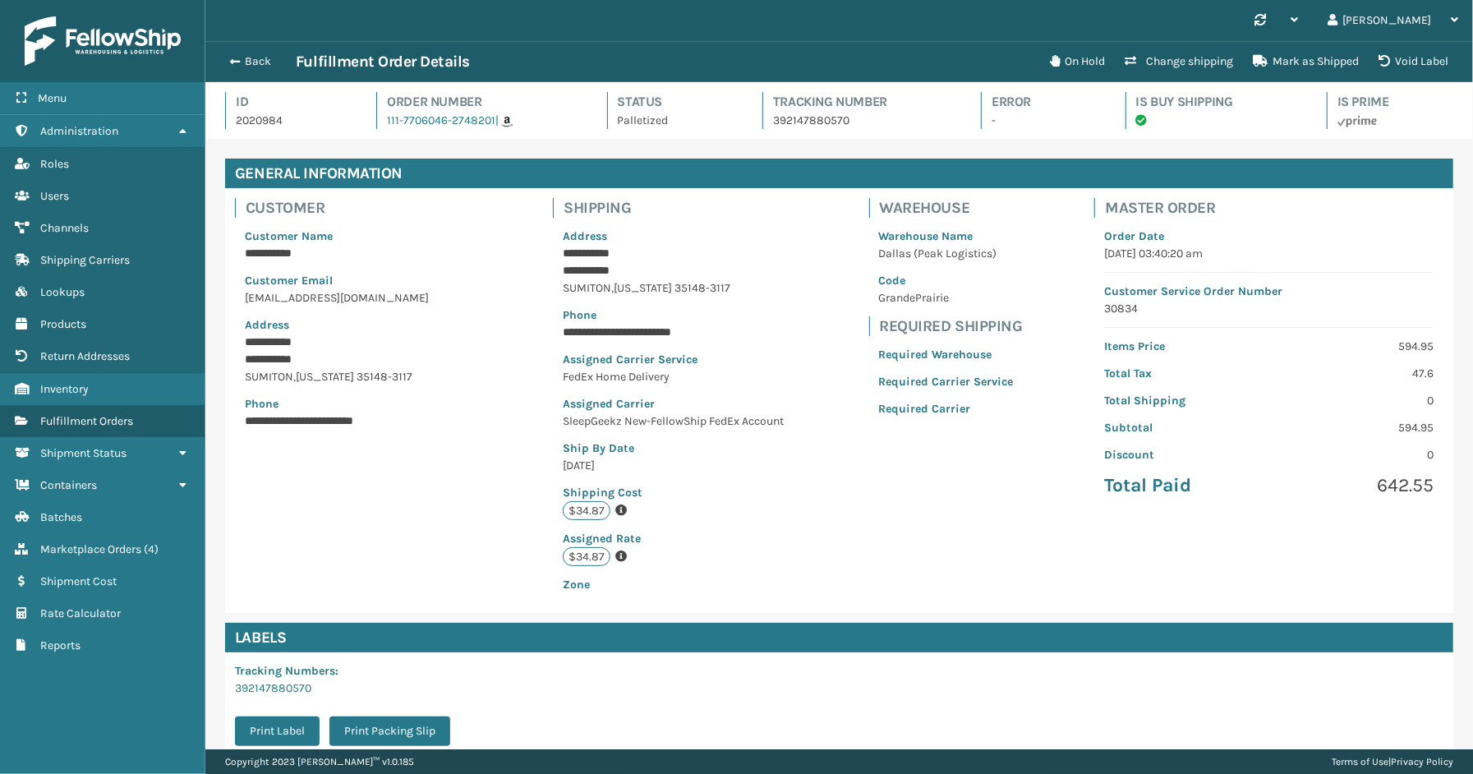
scroll to position [39, 1268]
click at [256, 63] on button "Back" at bounding box center [258, 61] width 76 height 15
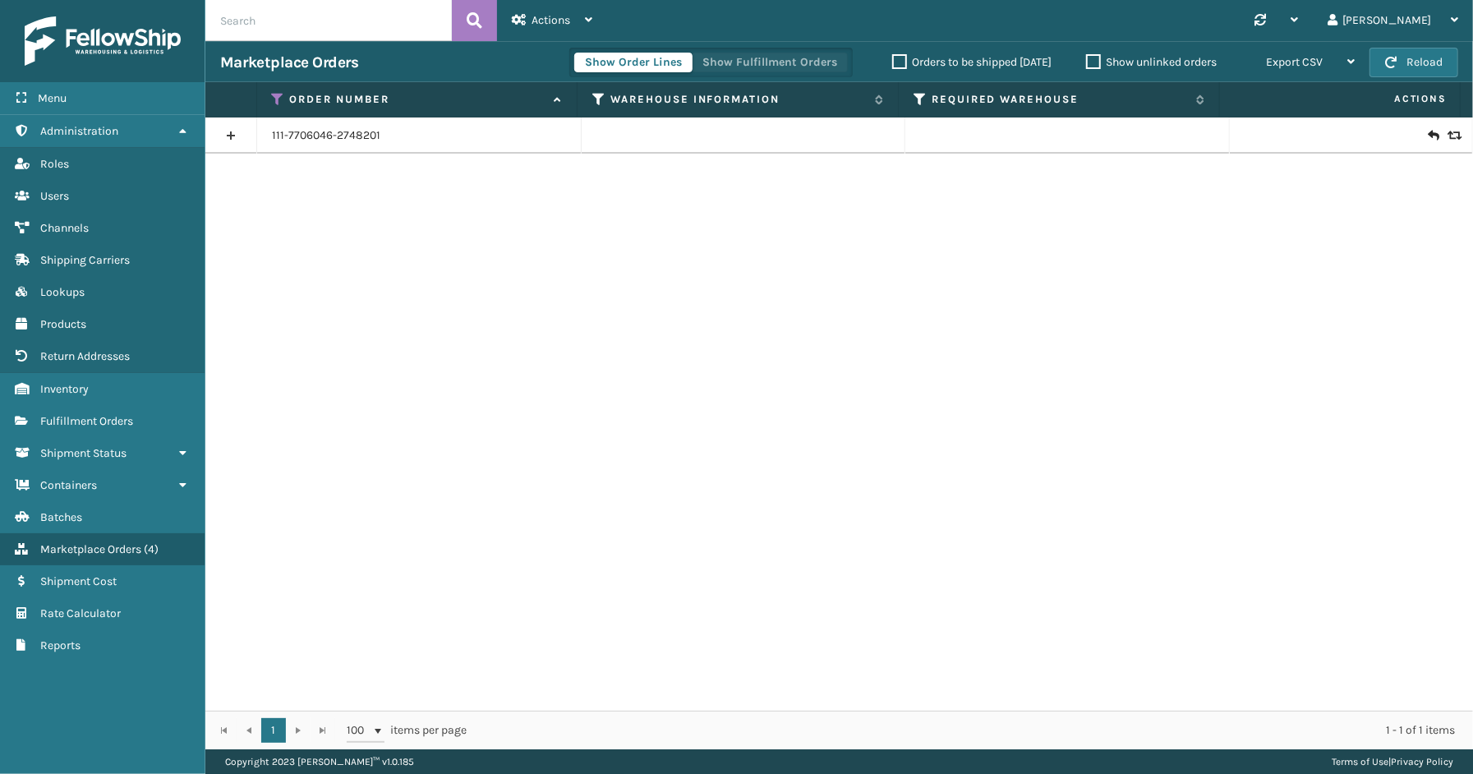
click at [791, 56] on button "Show Fulfillment Orders" at bounding box center [770, 63] width 156 height 20
click at [237, 131] on link at bounding box center [230, 135] width 51 height 26
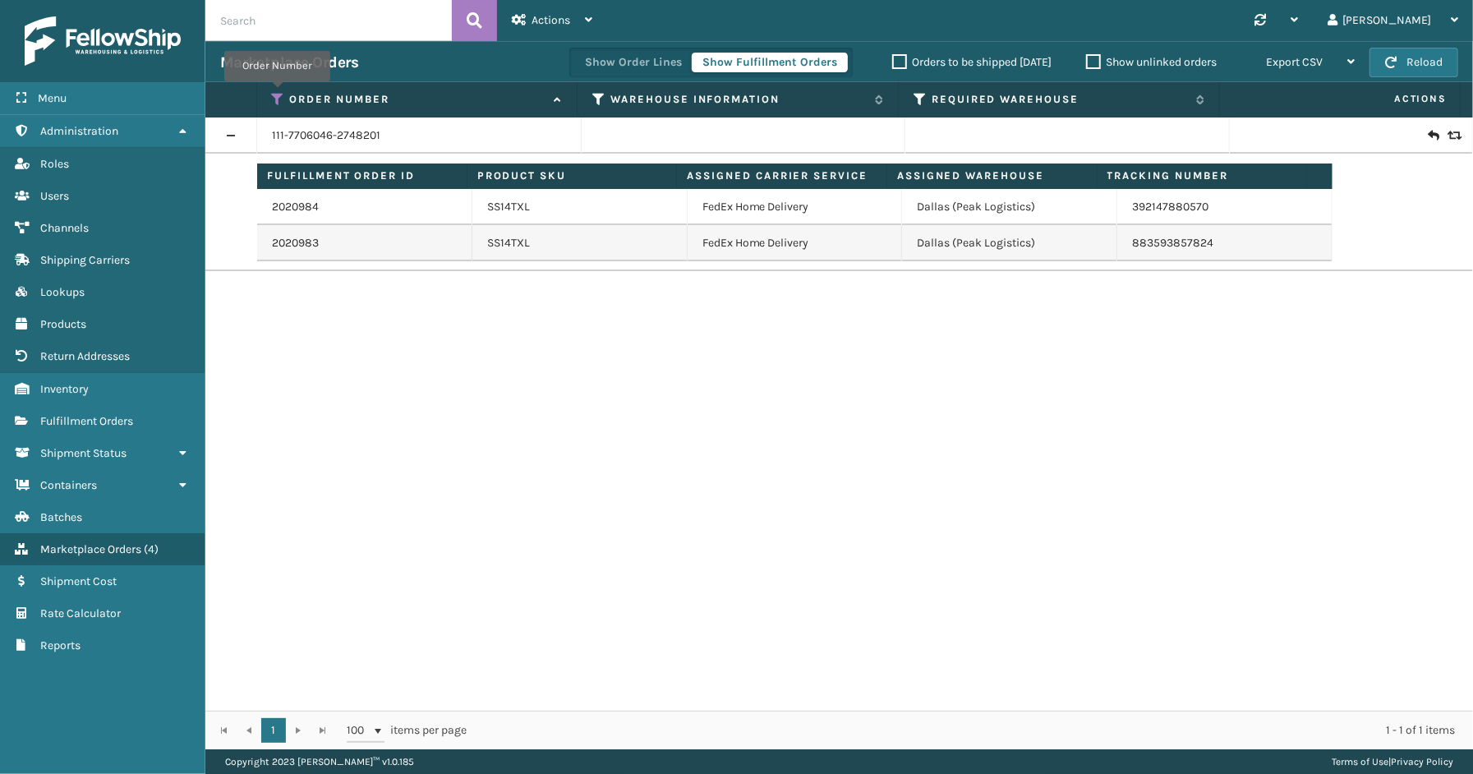
click at [277, 93] on icon at bounding box center [278, 99] width 13 height 15
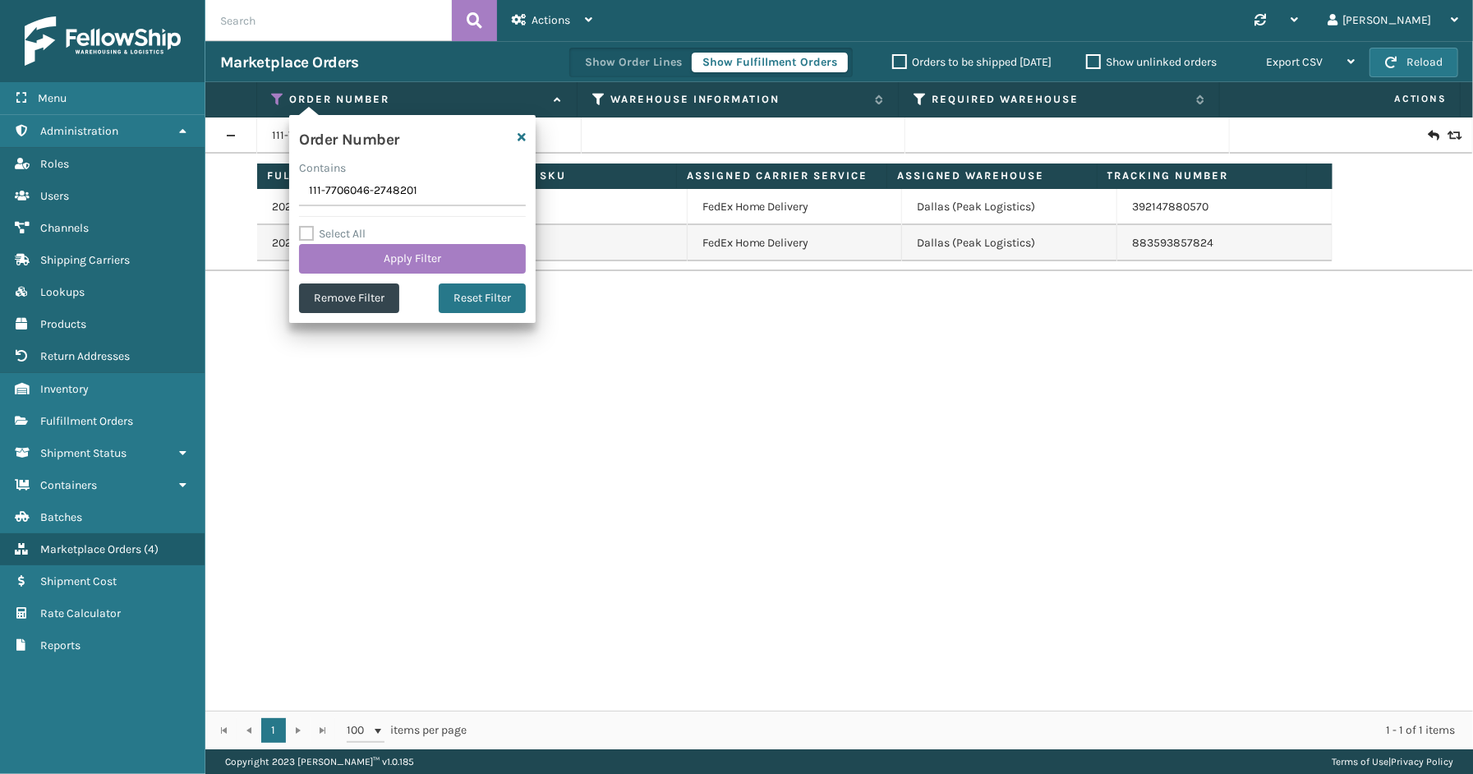
drag, startPoint x: 432, startPoint y: 195, endPoint x: 237, endPoint y: 196, distance: 195.6
click at [237, 196] on section "Marketplace Orders Show Order Lines Show Fulfillment Orders Orders to be shippe…" at bounding box center [839, 395] width 1268 height 708
type input "114-5680031-6035467"
click at [368, 256] on button "Apply Filter" at bounding box center [412, 259] width 227 height 30
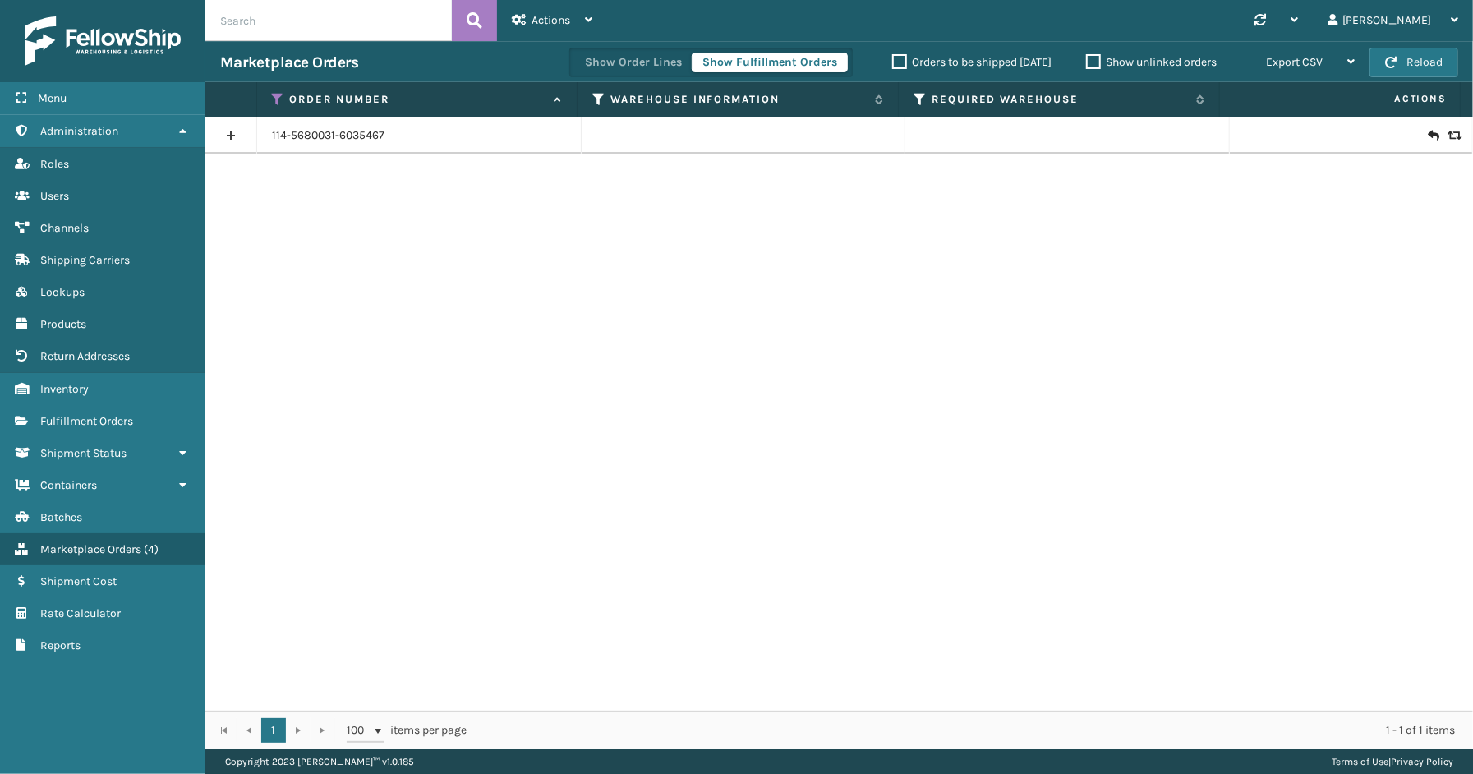
click at [228, 136] on link at bounding box center [230, 135] width 51 height 26
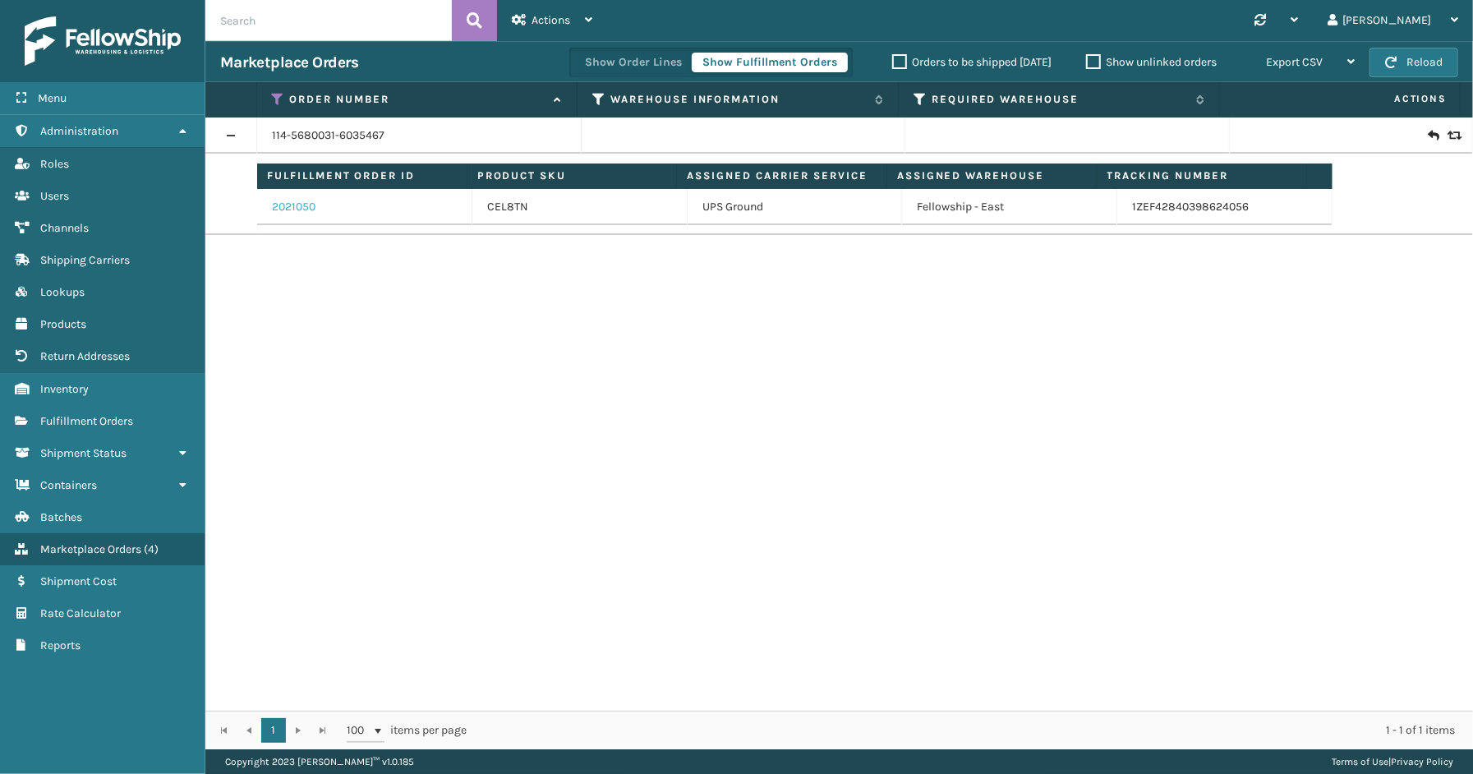
click at [307, 210] on link "2021050" at bounding box center [294, 207] width 44 height 16
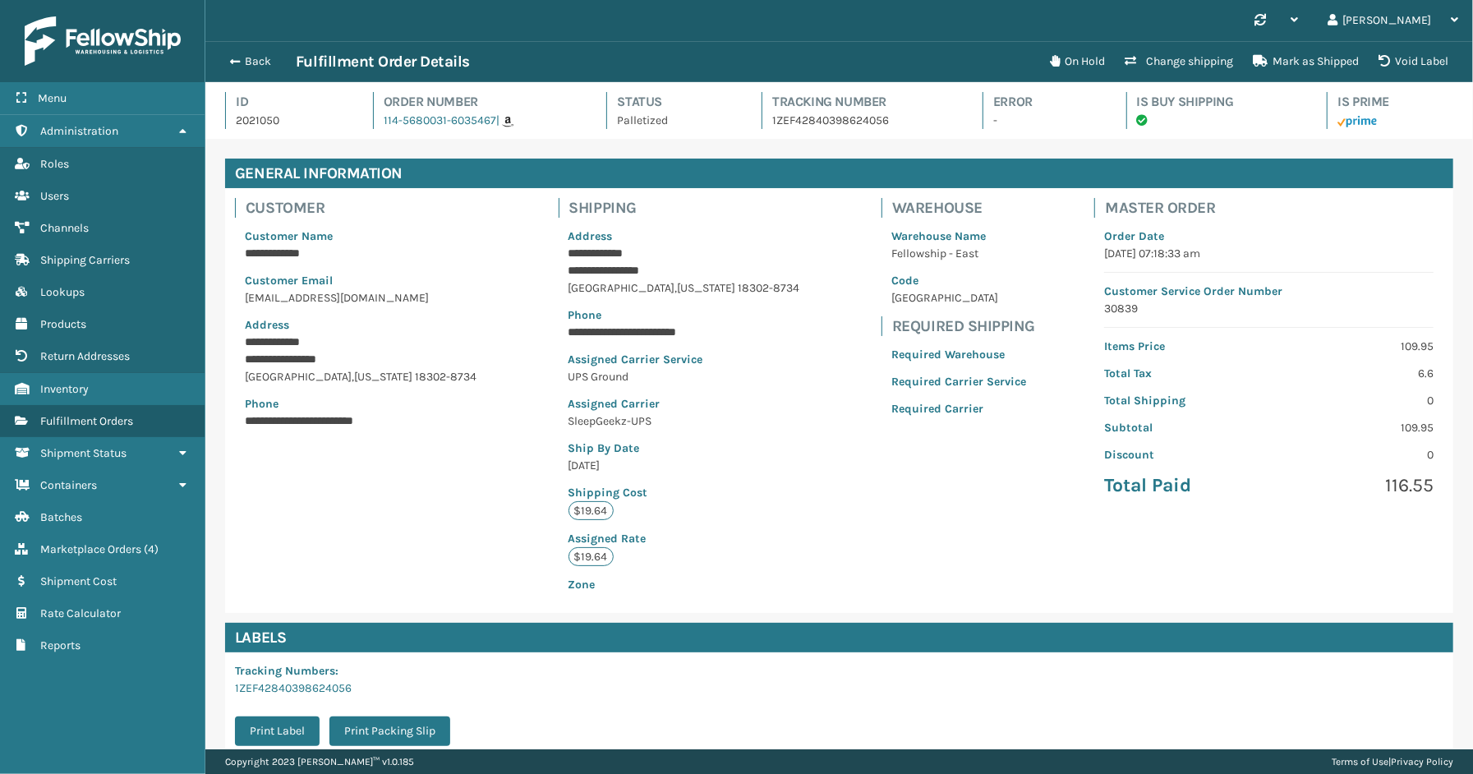
scroll to position [39, 1268]
drag, startPoint x: 1302, startPoint y: 689, endPoint x: 915, endPoint y: 500, distance: 430.0
click at [1302, 689] on div "Tracking Numbers : 1ZEF42840398624056 Print Label Print Packing Slip" at bounding box center [839, 704] width 1229 height 104
click at [99, 414] on span "Fulfillment Orders" at bounding box center [86, 421] width 93 height 14
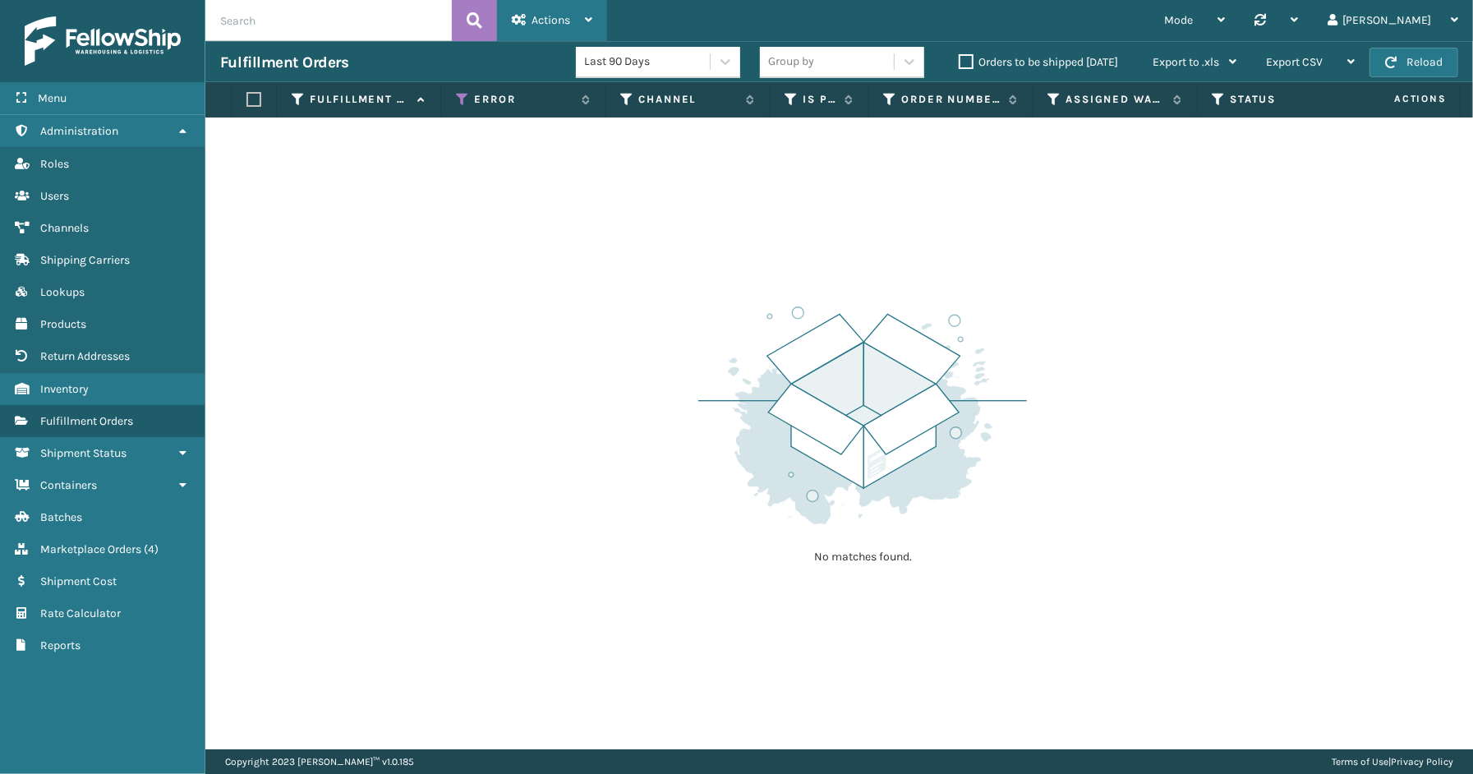
click at [556, 16] on span "Actions" at bounding box center [551, 20] width 39 height 14
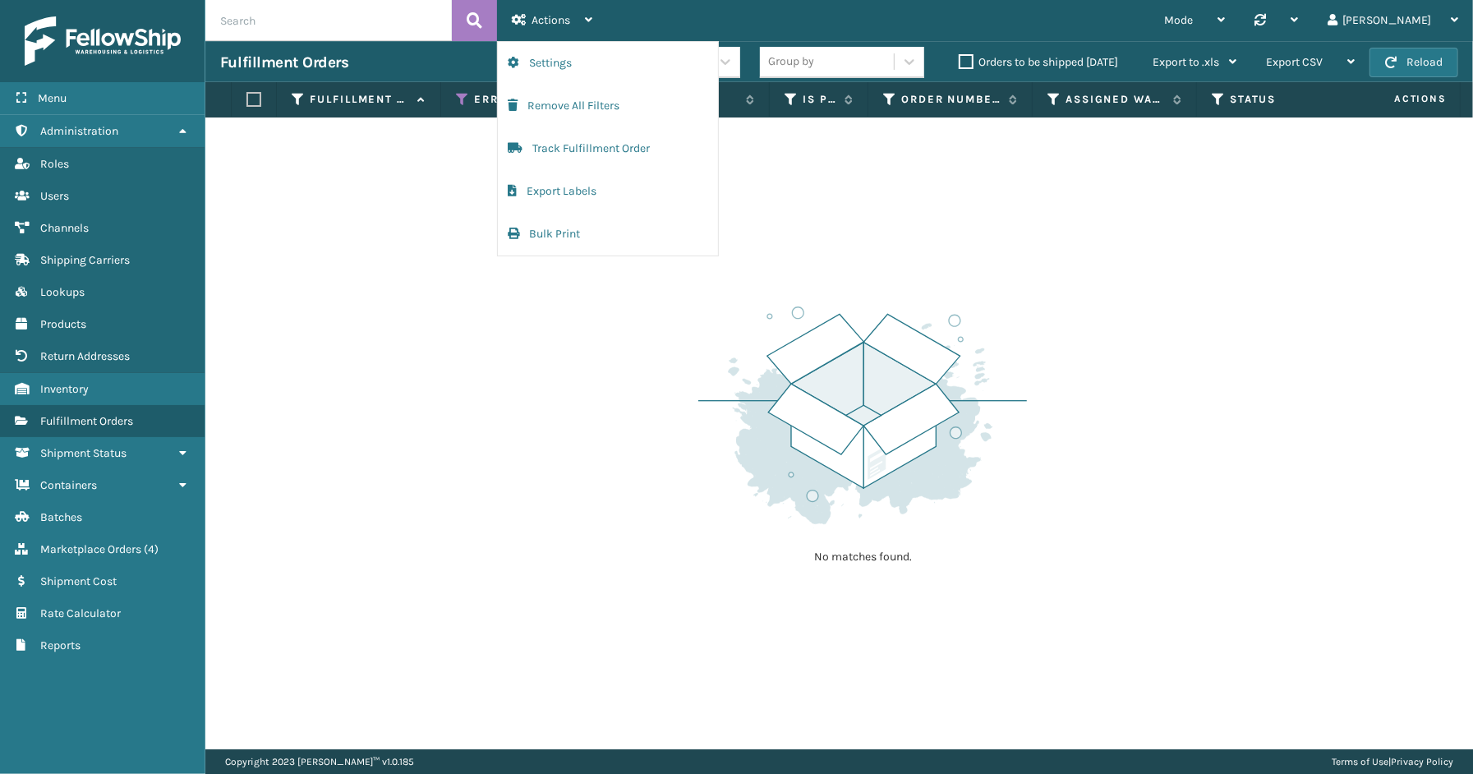
click at [376, 408] on div "No matches found." at bounding box center [839, 434] width 1268 height 632
